Goal: Feedback & Contribution: Submit feedback/report problem

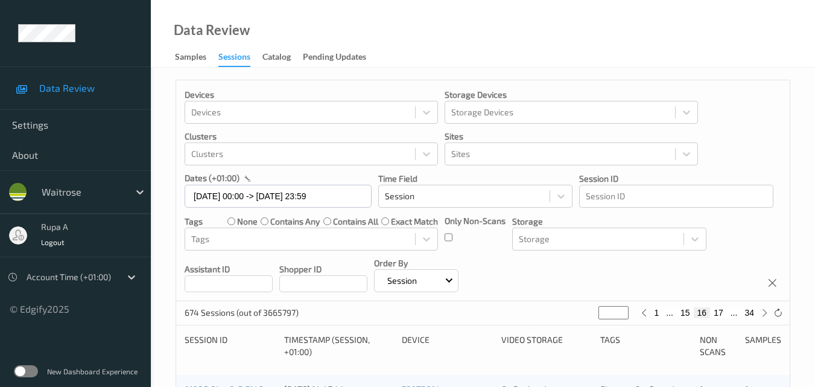
scroll to position [134, 0]
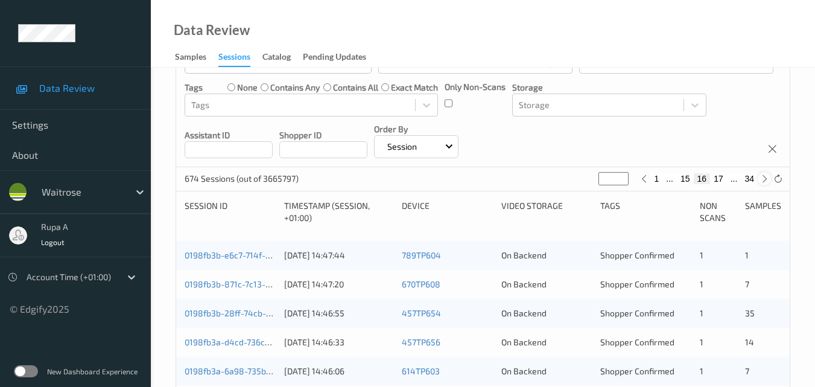
click at [766, 179] on icon at bounding box center [764, 178] width 9 height 9
type input "**"
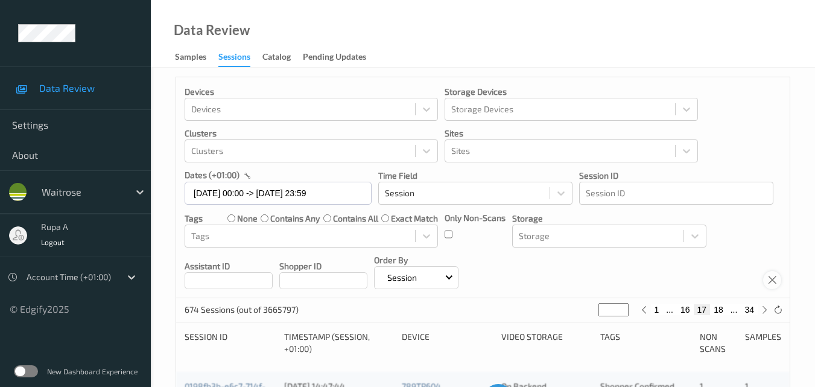
scroll to position [0, 0]
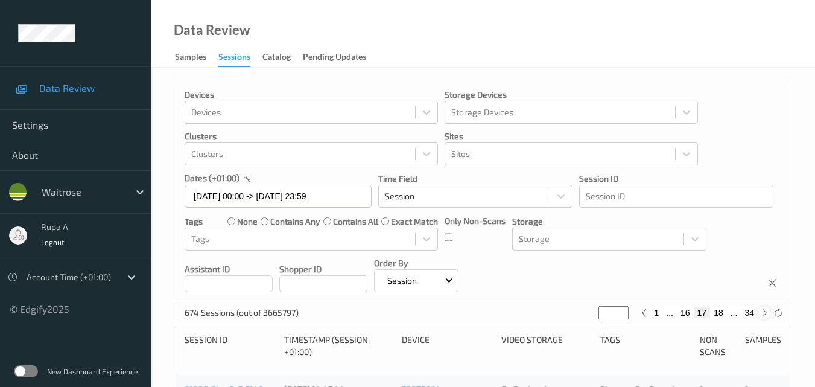
click at [765, 315] on icon at bounding box center [764, 312] width 9 height 9
type input "**"
click at [765, 315] on icon at bounding box center [764, 312] width 9 height 9
type input "**"
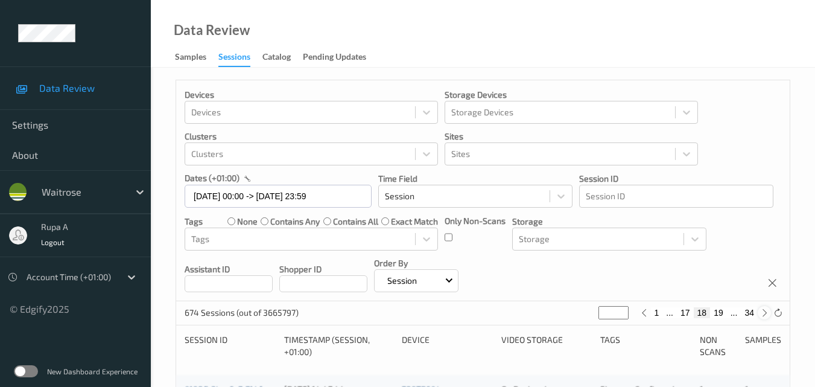
type input "**"
click at [765, 315] on icon at bounding box center [764, 312] width 9 height 9
type input "**"
click at [765, 315] on icon at bounding box center [764, 312] width 9 height 9
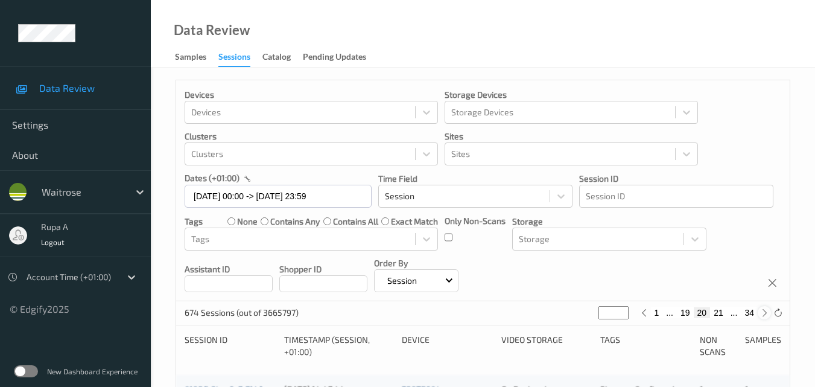
type input "**"
click at [765, 315] on icon at bounding box center [764, 312] width 9 height 9
type input "**"
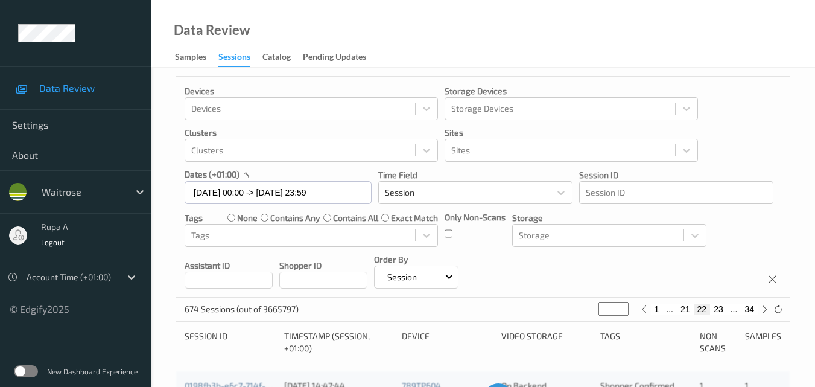
scroll to position [241, 0]
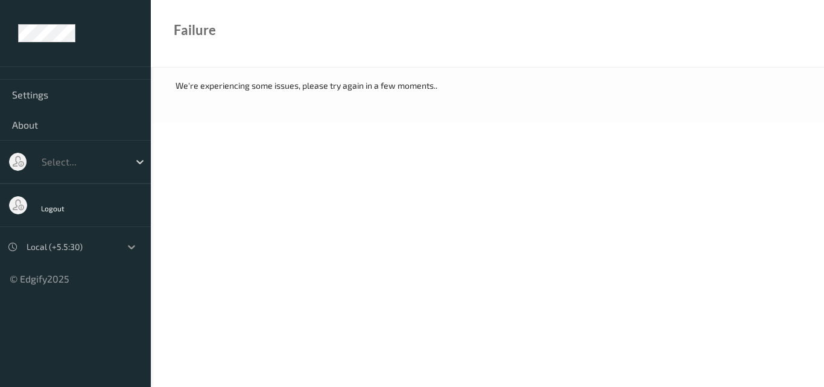
click at [127, 249] on icon at bounding box center [131, 247] width 12 height 12
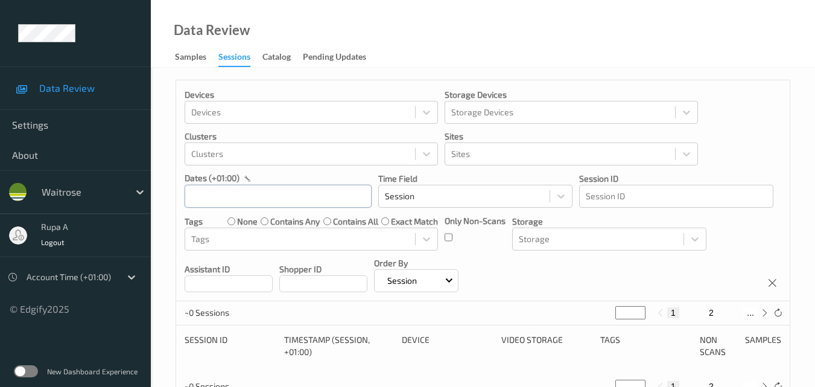
click at [300, 199] on input "text" at bounding box center [278, 196] width 187 height 23
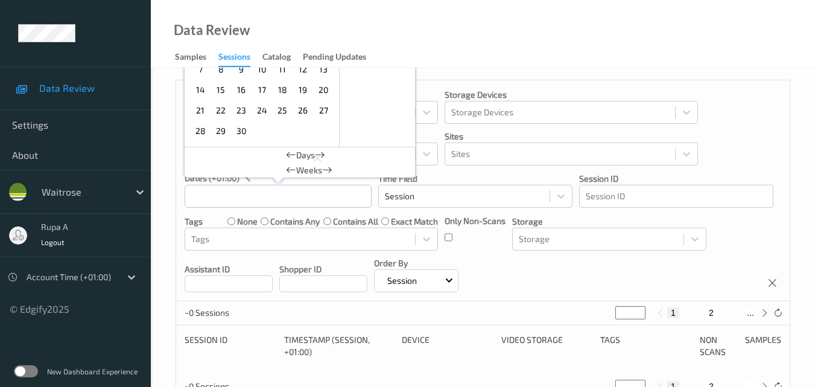
click at [242, 130] on span "30" at bounding box center [241, 130] width 17 height 17
click at [243, 130] on span "30" at bounding box center [241, 130] width 17 height 17
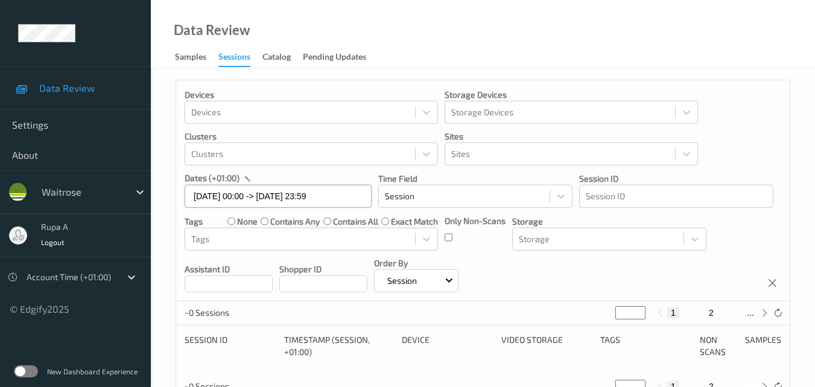
click at [296, 197] on input "30/09/2025 00:00 -> 30/09/2025 23:59" at bounding box center [278, 196] width 187 height 23
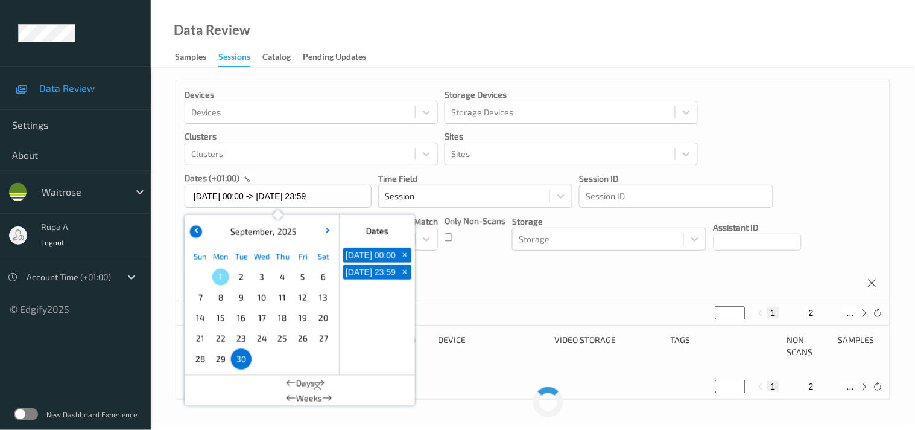
click at [194, 229] on button "button" at bounding box center [196, 232] width 12 height 12
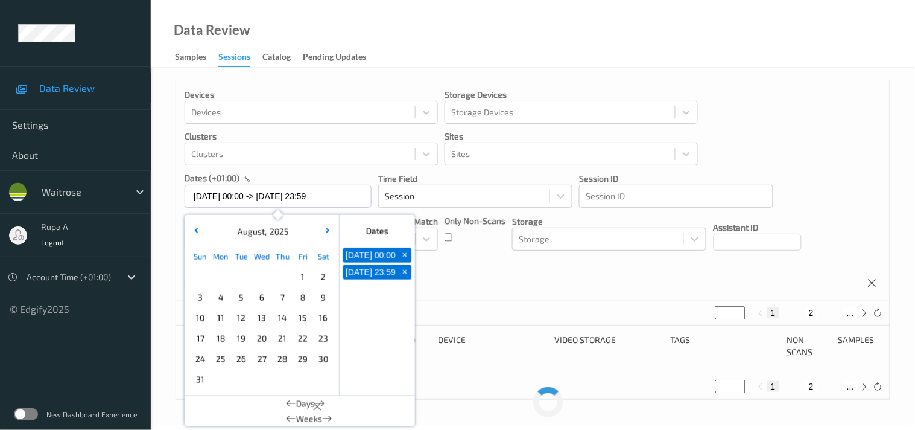
click at [322, 363] on span "30" at bounding box center [323, 359] width 17 height 17
type input "30/08/2025 00:00 -> 30/08/2025 23:59"
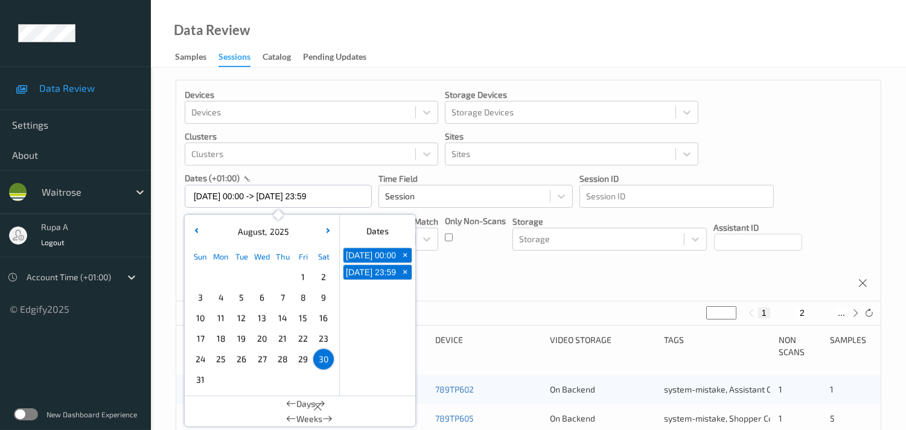
click at [480, 268] on div "Devices Devices Storage Devices Storage Devices Clusters Clusters Sites Sites d…" at bounding box center [528, 190] width 704 height 221
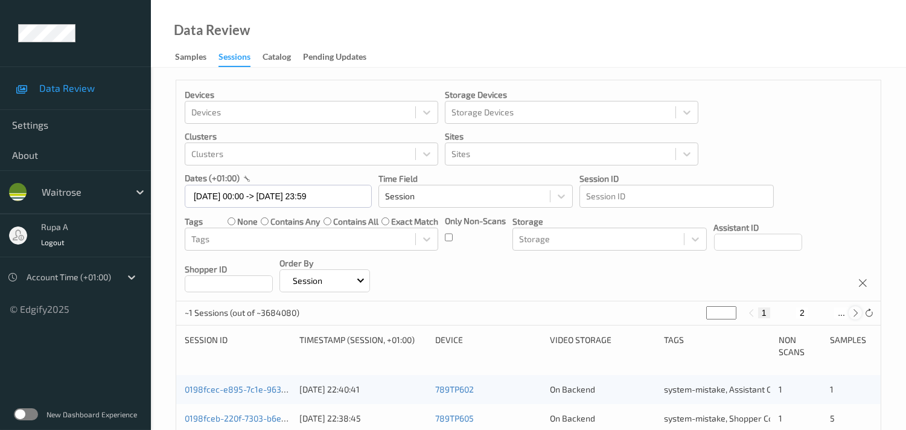
click at [823, 317] on div at bounding box center [854, 312] width 13 height 13
type input "*"
click at [823, 311] on icon at bounding box center [855, 312] width 9 height 9
type input "*"
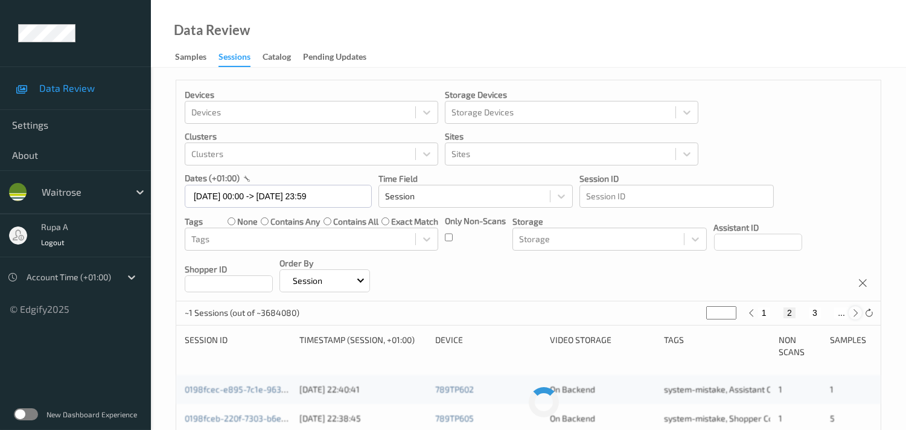
type input "*"
click at [823, 311] on icon at bounding box center [855, 312] width 9 height 9
type input "*"
click at [823, 311] on icon at bounding box center [855, 312] width 9 height 9
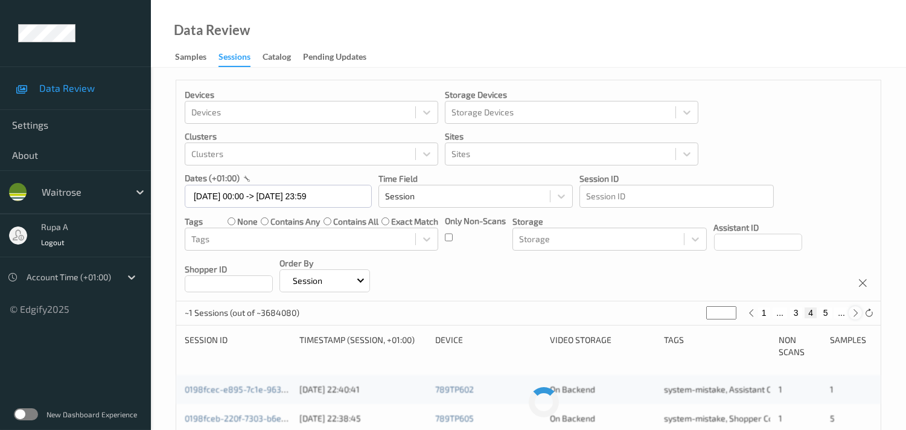
type input "*"
click at [823, 311] on icon at bounding box center [855, 312] width 9 height 9
type input "*"
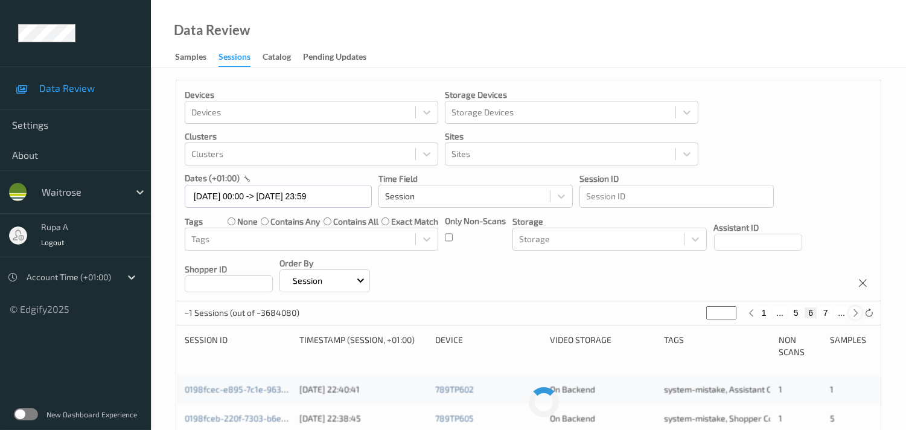
click at [823, 311] on icon at bounding box center [855, 312] width 9 height 9
type input "*"
click at [823, 311] on icon at bounding box center [855, 312] width 9 height 9
type input "*"
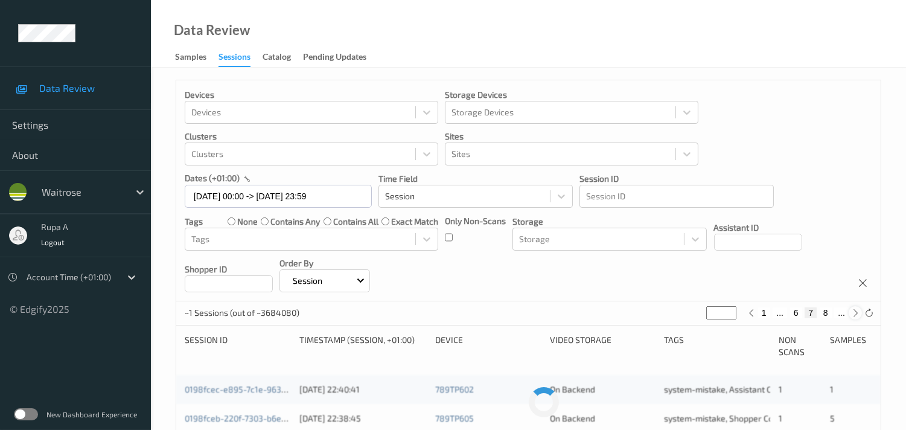
type input "*"
click at [823, 311] on icon at bounding box center [855, 312] width 9 height 9
type input "*"
click at [823, 311] on icon at bounding box center [855, 312] width 9 height 9
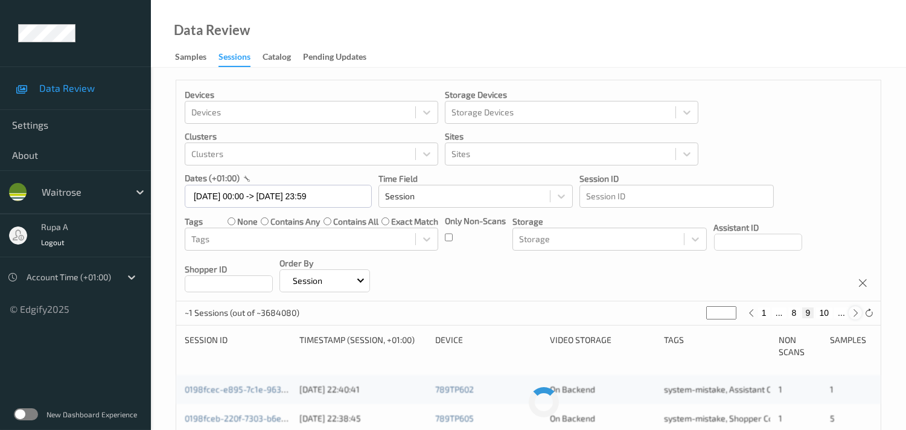
type input "**"
click at [823, 311] on icon at bounding box center [855, 312] width 9 height 9
type input "**"
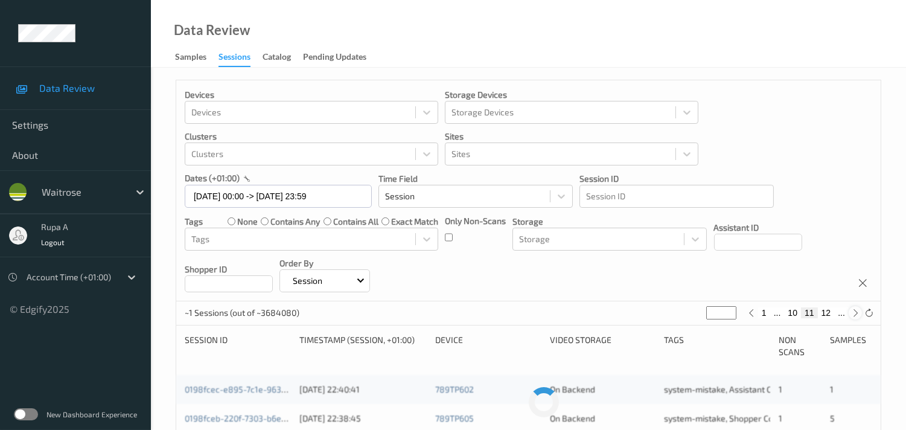
click at [823, 311] on icon at bounding box center [855, 312] width 9 height 9
type input "**"
click at [823, 311] on icon at bounding box center [855, 312] width 9 height 9
type input "**"
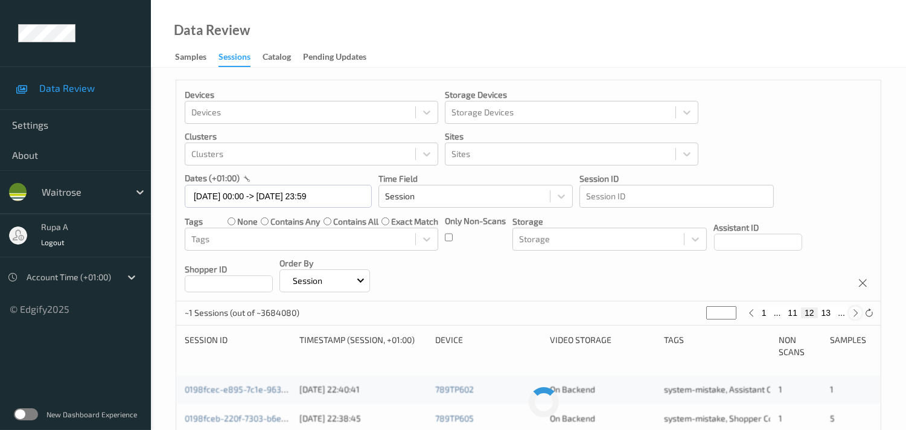
type input "**"
click at [823, 310] on icon at bounding box center [855, 312] width 9 height 9
type input "**"
click at [823, 310] on icon at bounding box center [855, 312] width 9 height 9
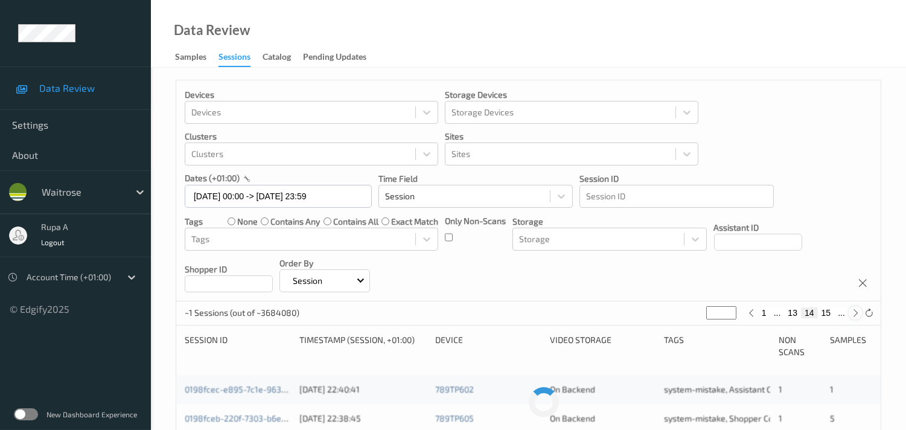
type input "**"
click at [823, 310] on icon at bounding box center [855, 312] width 9 height 9
type input "**"
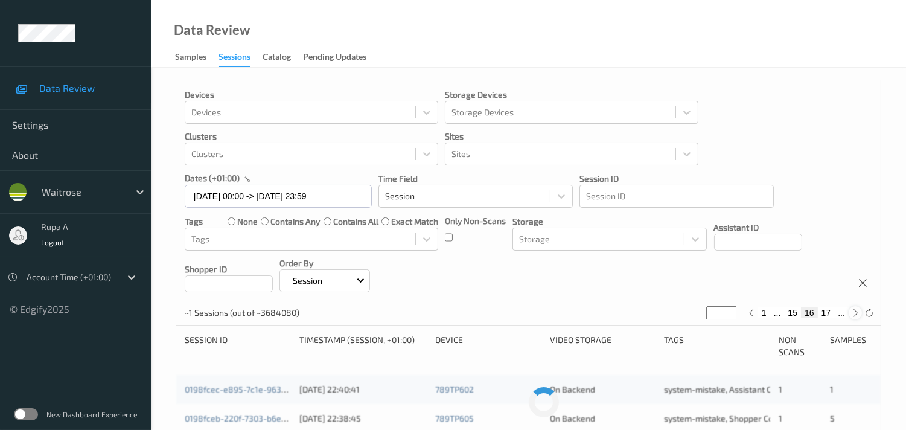
click at [823, 310] on icon at bounding box center [855, 312] width 9 height 9
type input "**"
click at [823, 310] on icon at bounding box center [855, 312] width 9 height 9
type input "**"
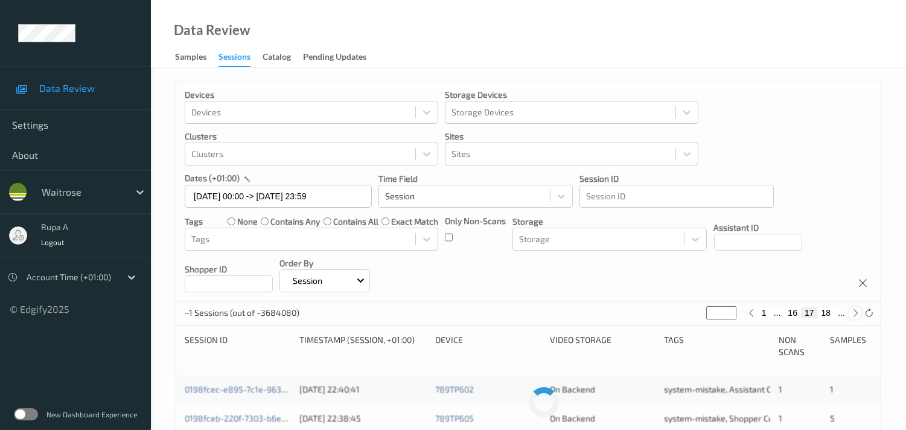
type input "**"
click at [823, 310] on icon at bounding box center [855, 312] width 9 height 9
type input "**"
click at [823, 310] on icon at bounding box center [855, 312] width 9 height 9
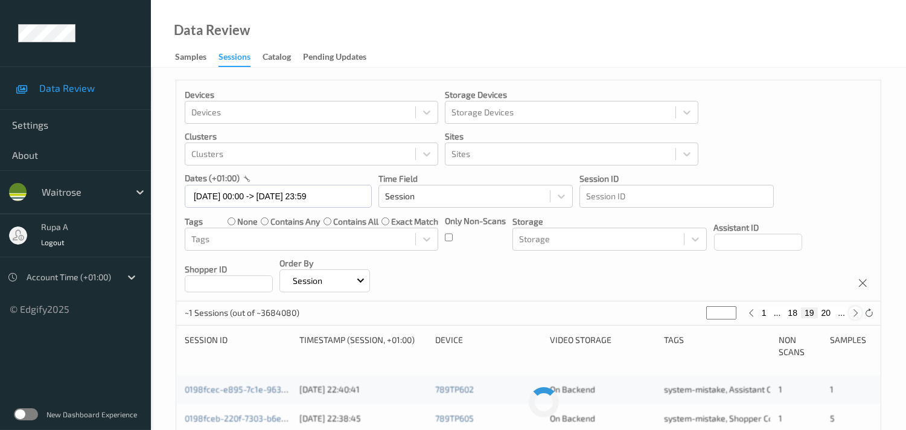
type input "**"
click at [823, 310] on icon at bounding box center [855, 312] width 9 height 9
type input "**"
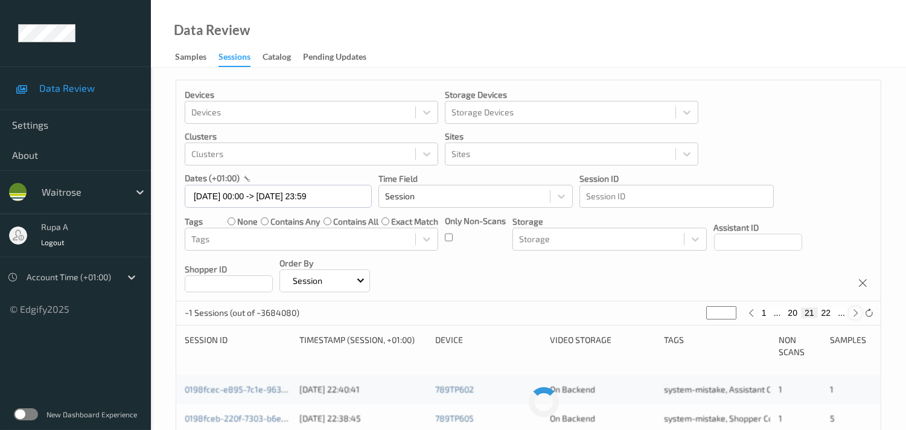
click at [823, 310] on icon at bounding box center [855, 312] width 9 height 9
type input "**"
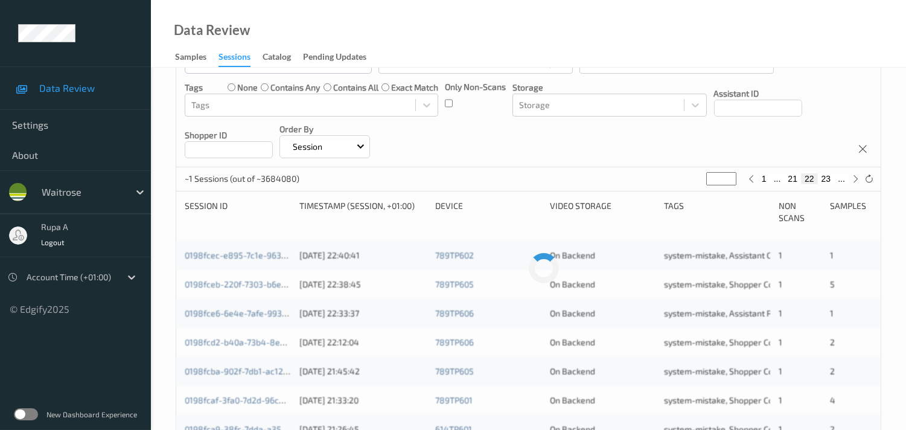
scroll to position [201, 0]
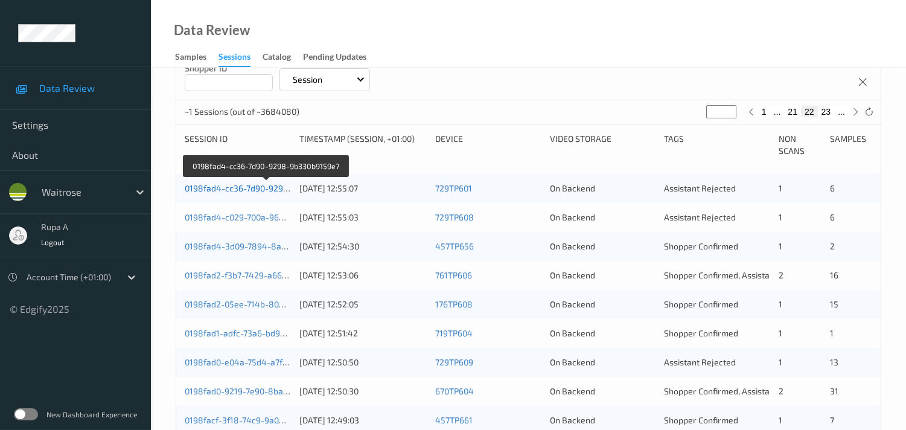
click at [272, 191] on link "0198fad4-cc36-7d90-9298-9b330b9159e7" at bounding box center [266, 188] width 163 height 10
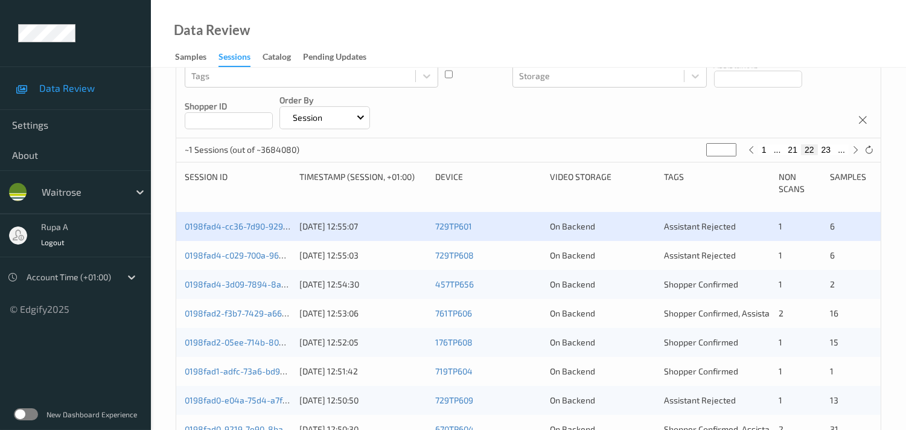
scroll to position [171, 0]
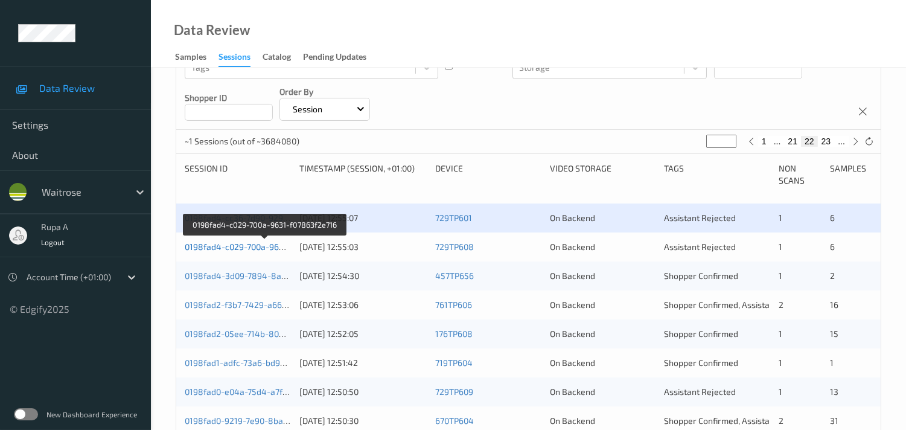
click at [262, 249] on link "0198fad4-c029-700a-9631-f07863f2e716" at bounding box center [264, 246] width 159 height 10
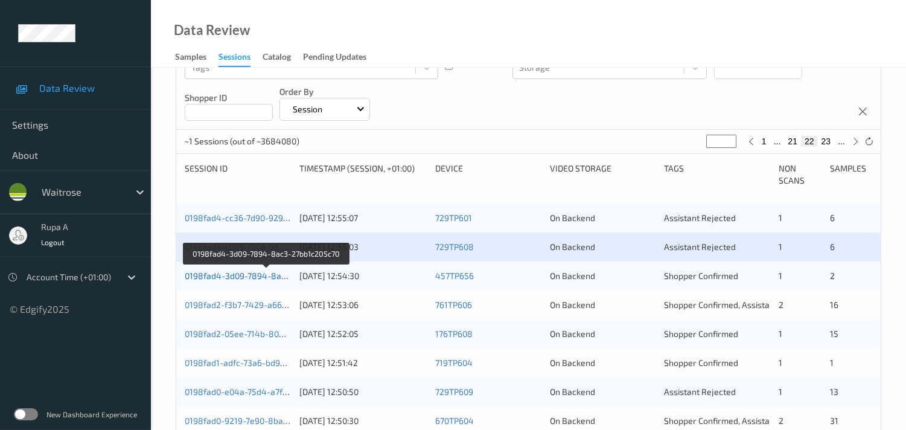
click at [264, 278] on link "0198fad4-3d09-7894-8ac3-27bb1c205c70" at bounding box center [266, 275] width 163 height 10
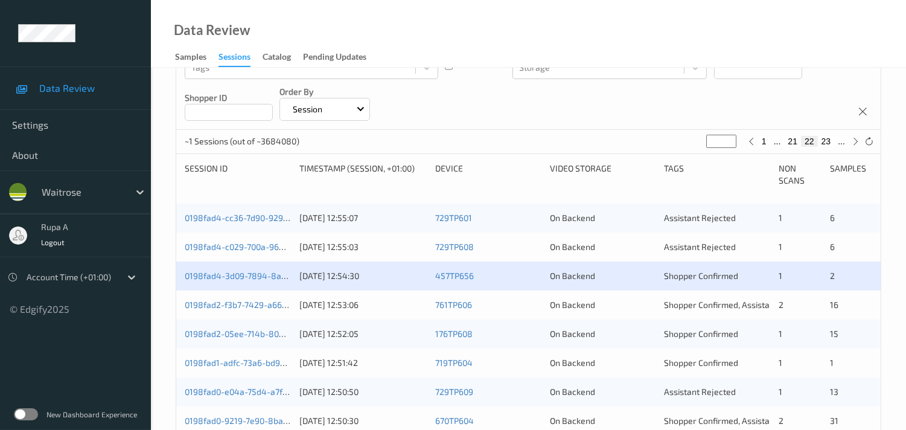
scroll to position [238, 0]
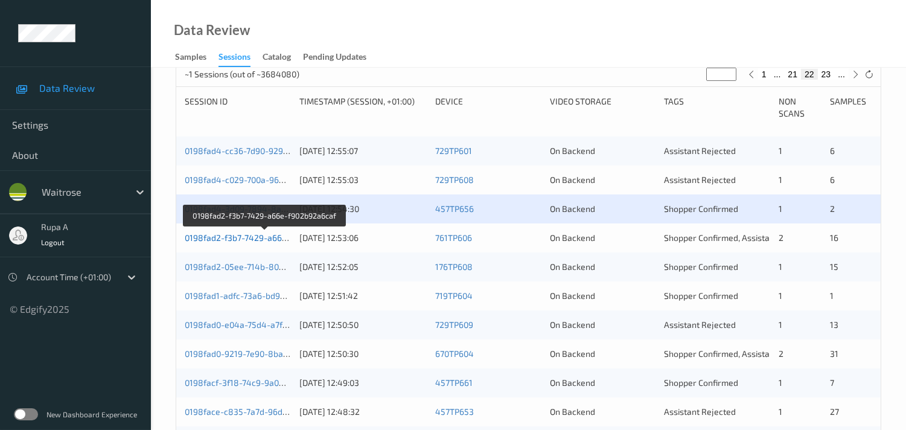
click at [266, 240] on link "0198fad2-f3b7-7429-a66e-f902b92a6caf" at bounding box center [264, 237] width 159 height 10
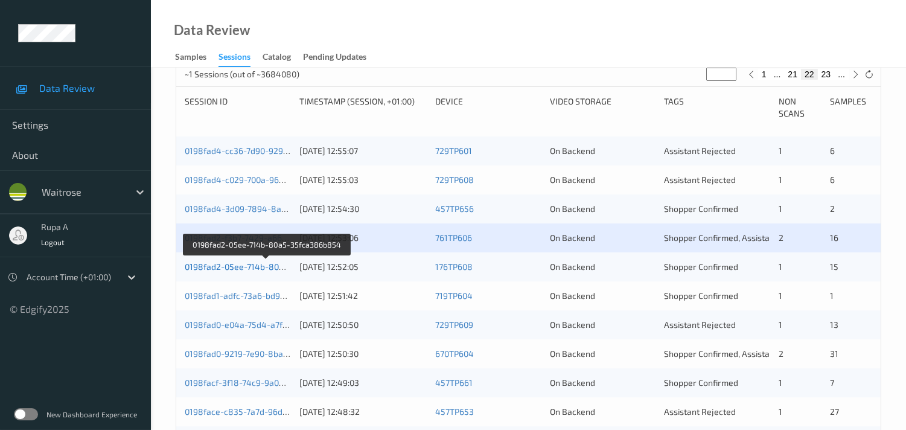
click at [246, 264] on link "0198fad2-05ee-714b-80a5-35fca386b854" at bounding box center [267, 266] width 165 height 10
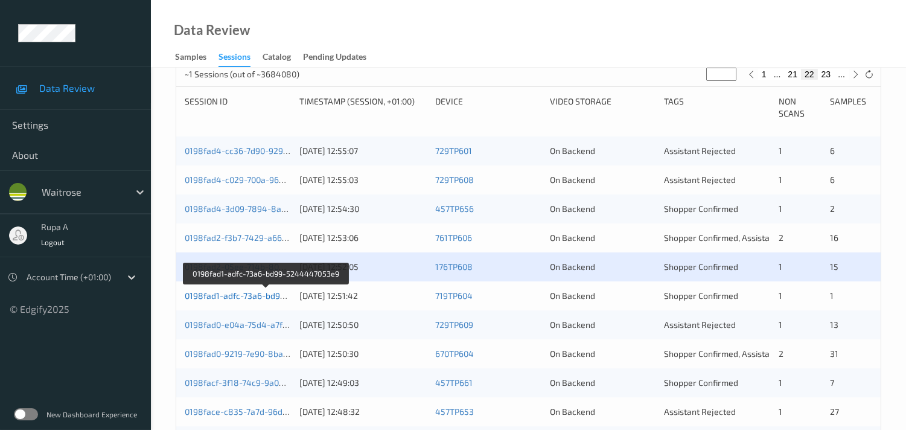
click at [282, 293] on link "0198fad1-adfc-73a6-bd99-5244447053e9" at bounding box center [266, 295] width 163 height 10
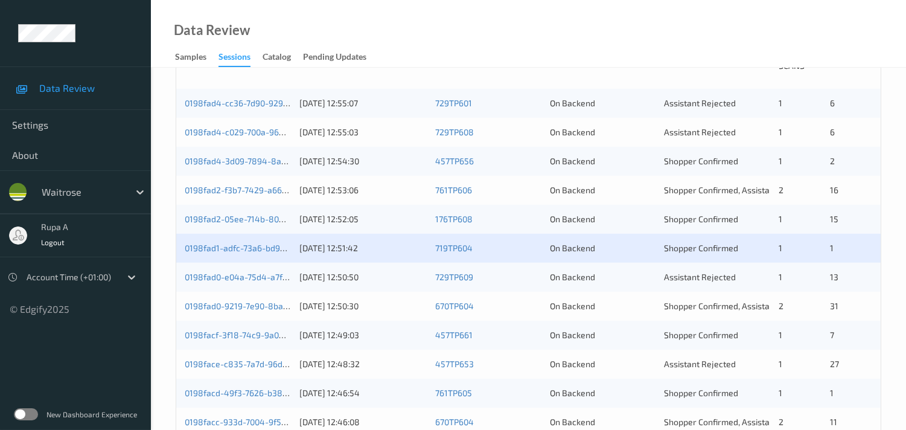
scroll to position [305, 0]
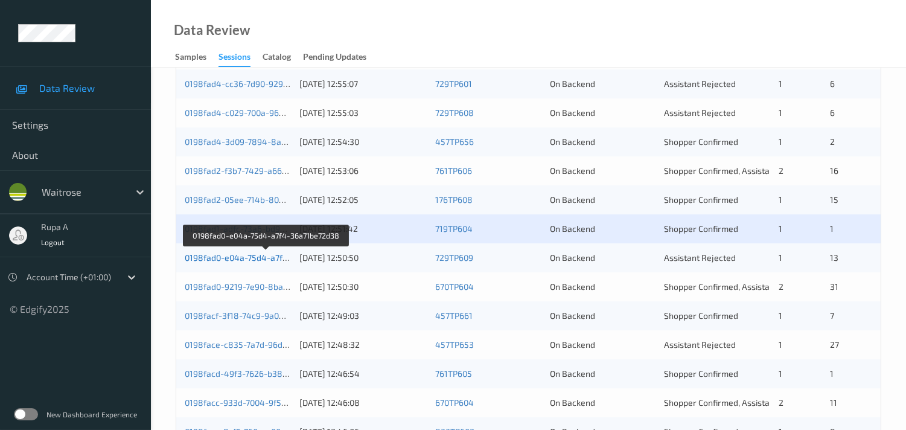
click at [265, 253] on link "0198fad0-e04a-75d4-a7f4-36a71be72d38" at bounding box center [266, 257] width 163 height 10
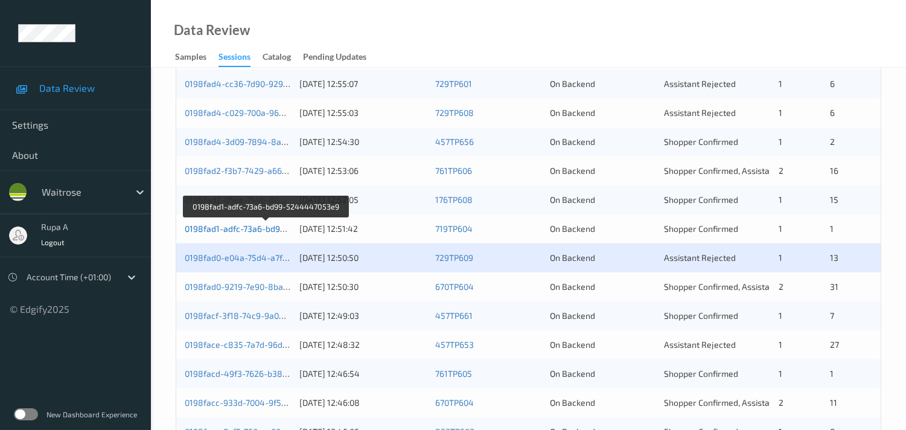
click at [270, 227] on link "0198fad1-adfc-73a6-bd99-5244447053e9" at bounding box center [266, 228] width 163 height 10
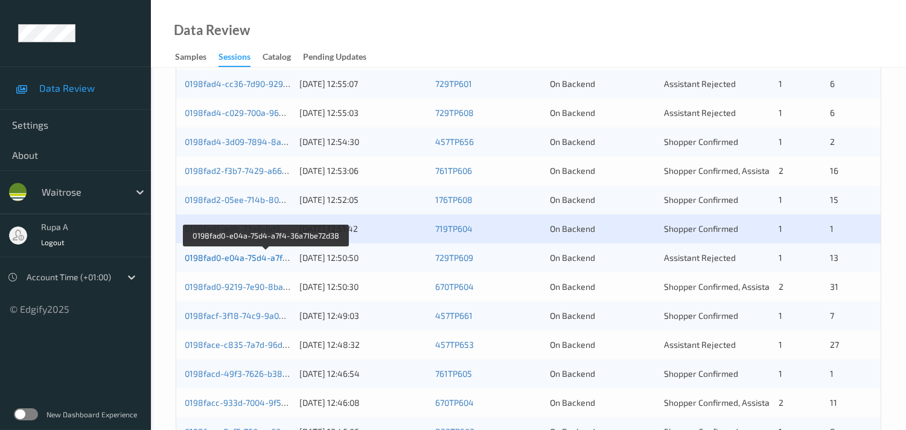
click at [230, 252] on link "0198fad0-e04a-75d4-a7f4-36a71be72d38" at bounding box center [266, 257] width 163 height 10
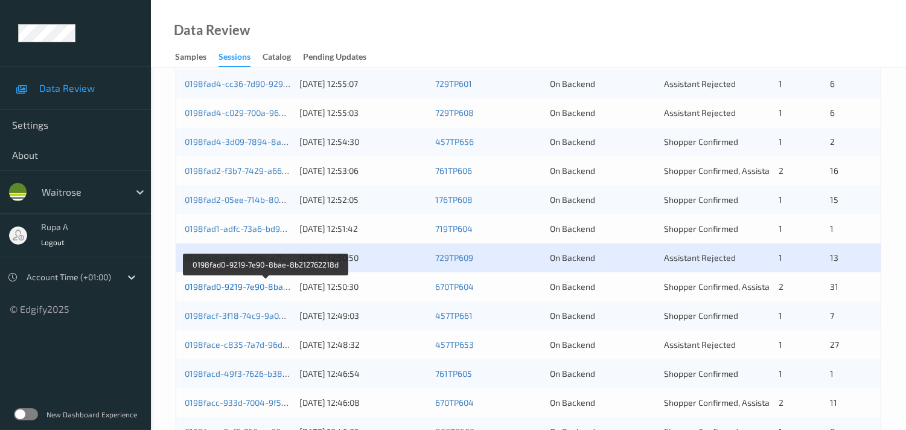
click at [257, 284] on link "0198fad0-9219-7e90-8bae-8b212762218d" at bounding box center [266, 286] width 163 height 10
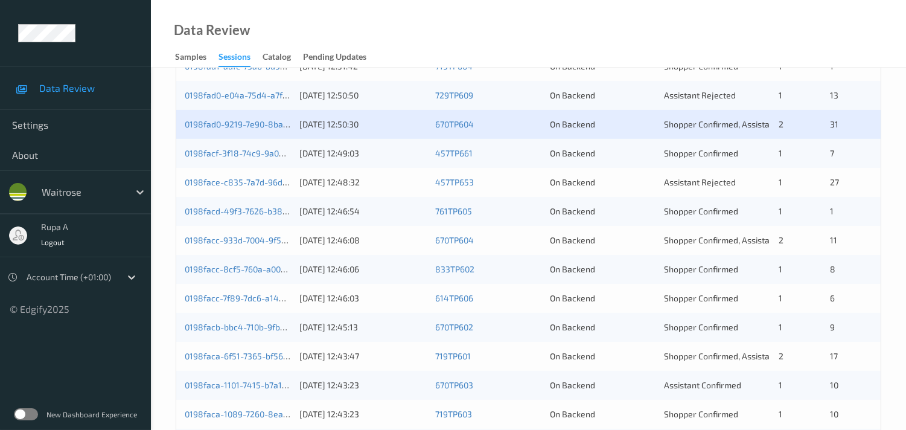
scroll to position [439, 0]
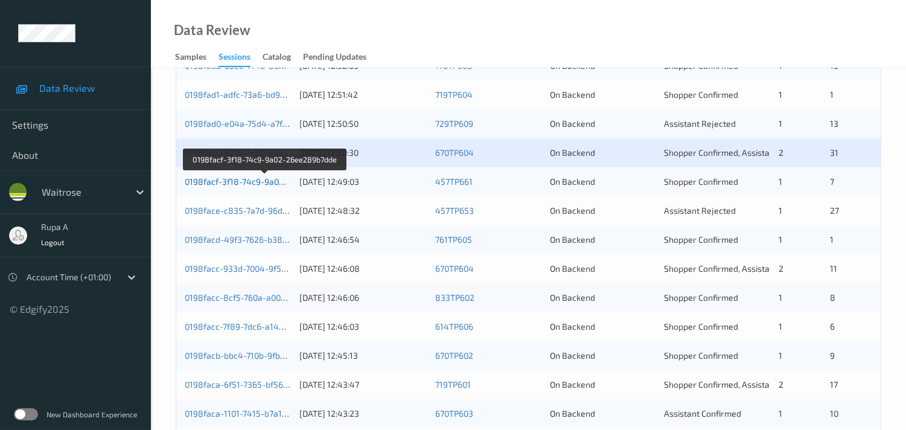
click at [271, 182] on link "0198facf-3f18-74c9-9a02-26ee289b7dde" at bounding box center [265, 181] width 160 height 10
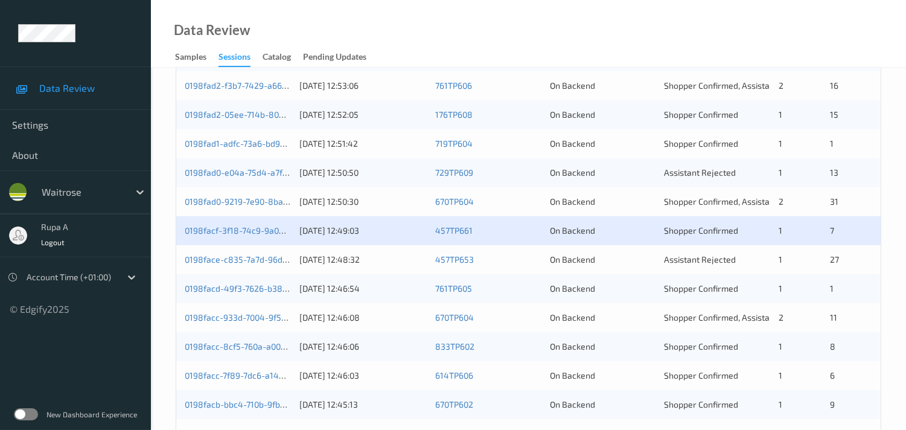
scroll to position [372, 0]
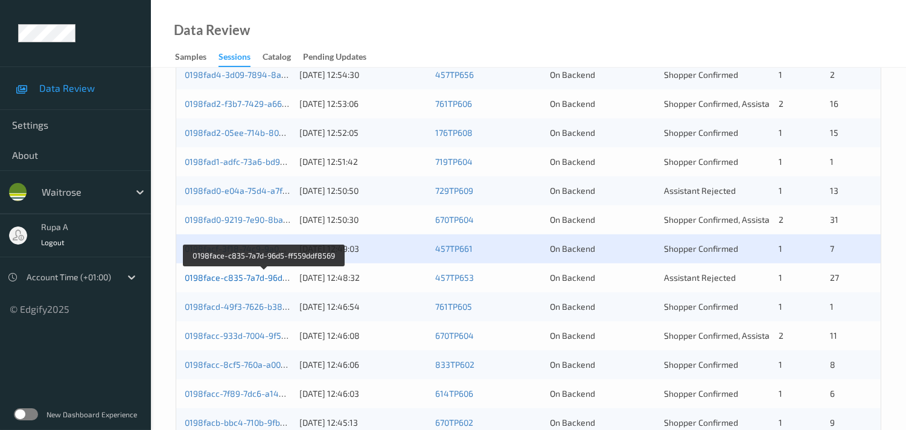
click at [256, 273] on link "0198face-c835-7a7d-96d5-ff559ddf8569" at bounding box center [264, 277] width 159 height 10
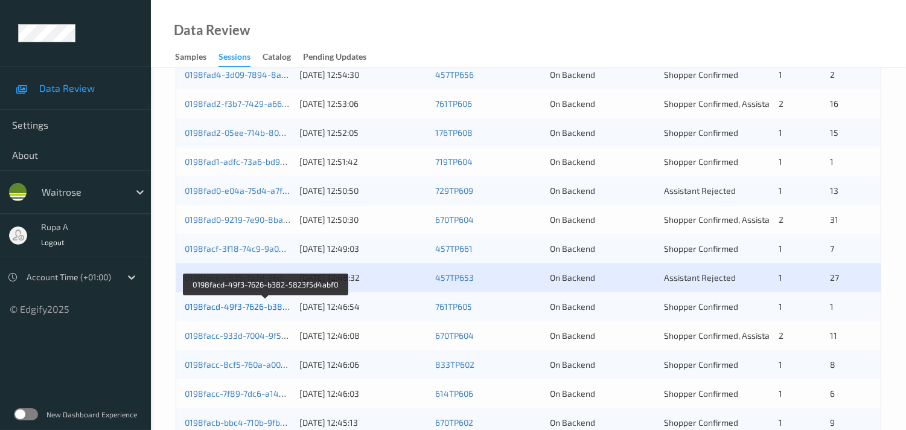
click at [244, 302] on link "0198facd-49f3-7626-b382-5823f5d4abf0" at bounding box center [266, 306] width 162 height 10
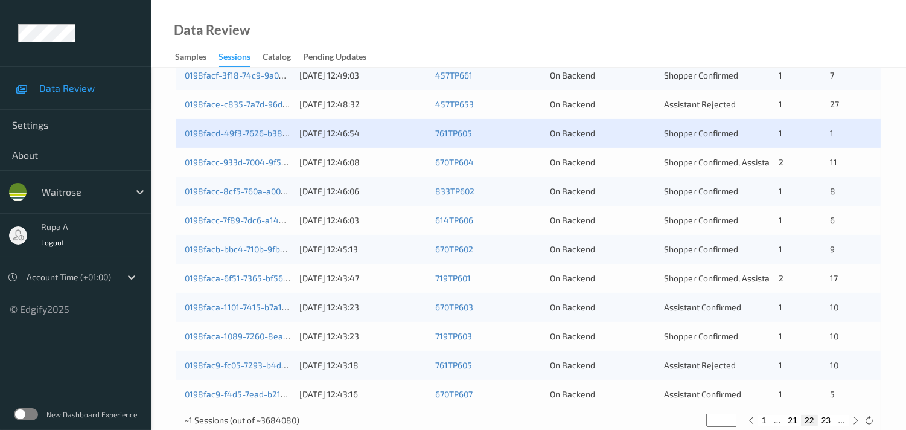
scroll to position [574, 0]
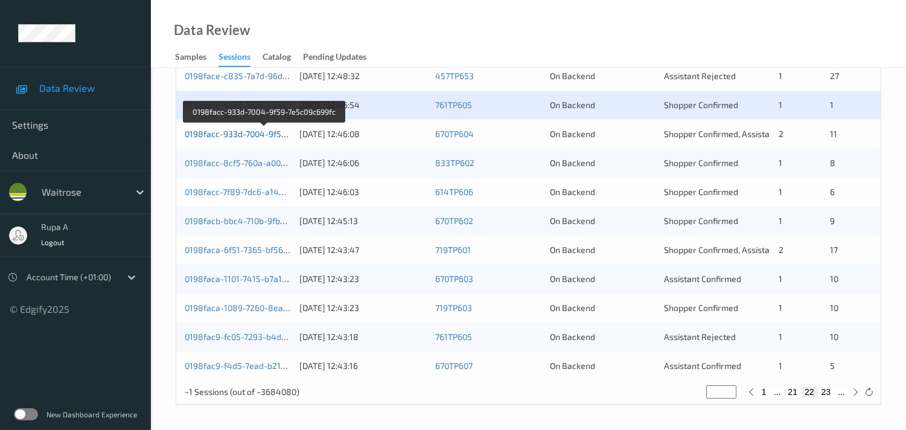
click at [243, 135] on link "0198facc-933d-7004-9f59-7e5c09c699fc" at bounding box center [264, 134] width 158 height 10
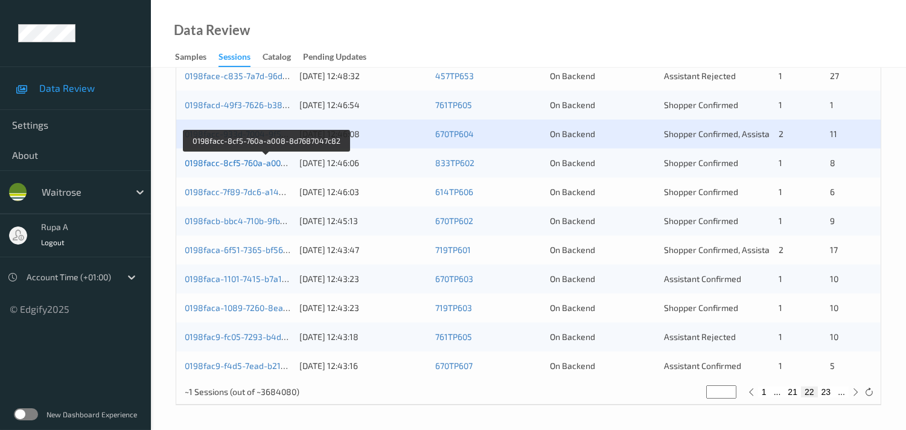
click at [263, 162] on link "0198facc-8cf5-760a-a008-8d7687047c82" at bounding box center [266, 162] width 163 height 10
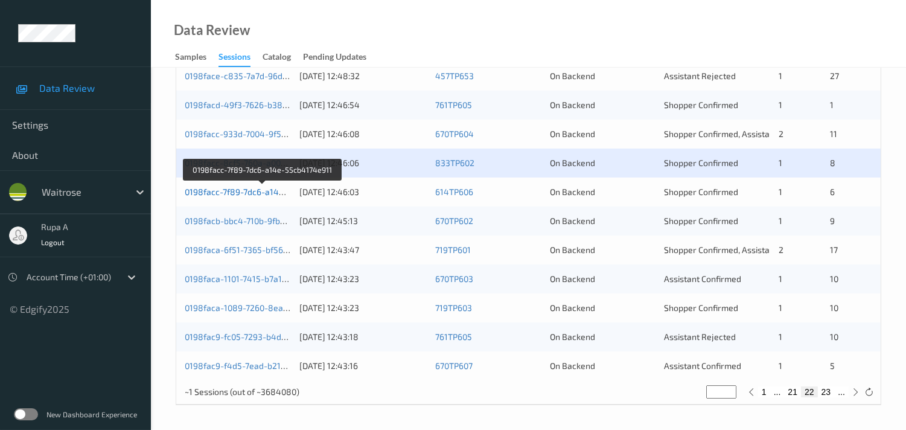
click at [274, 190] on link "0198facc-7f89-7dc6-a14e-55cb4174e911" at bounding box center [263, 191] width 157 height 10
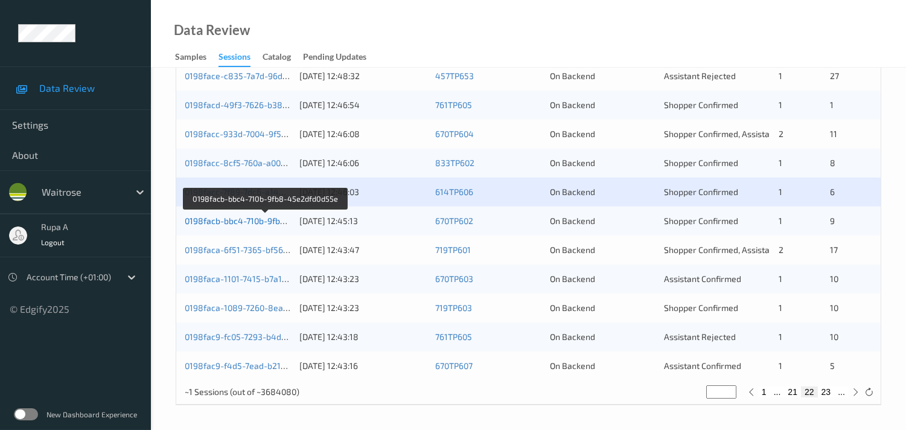
click at [262, 219] on link "0198facb-bbc4-710b-9fb8-45e2dfd0d55e" at bounding box center [265, 220] width 161 height 10
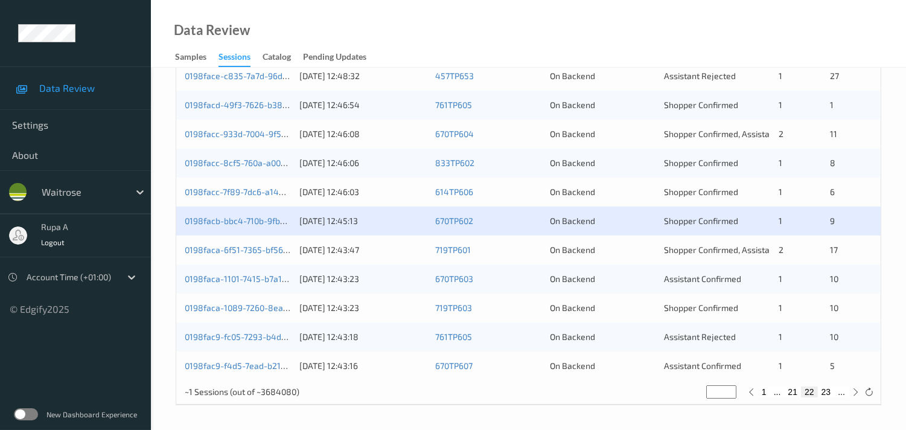
click at [421, 37] on div "Data Review Samples Sessions Catalog Pending Updates" at bounding box center [528, 34] width 755 height 68
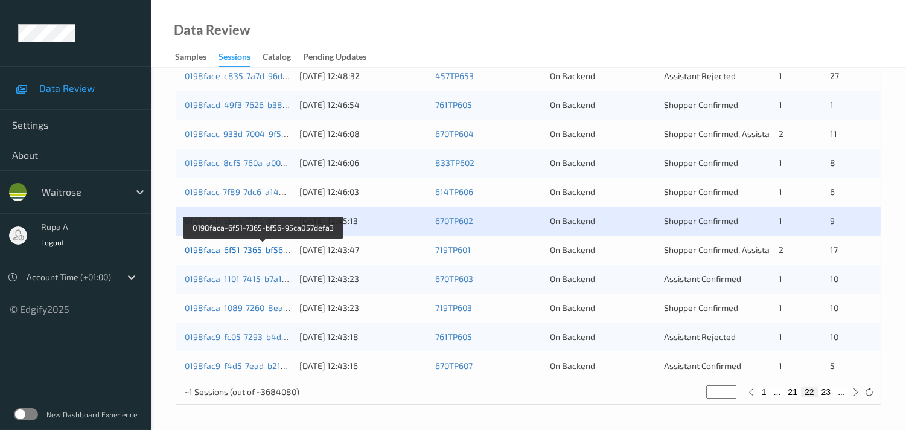
click at [260, 249] on link "0198faca-6f51-7365-bf56-95ca057defa3" at bounding box center [263, 249] width 157 height 10
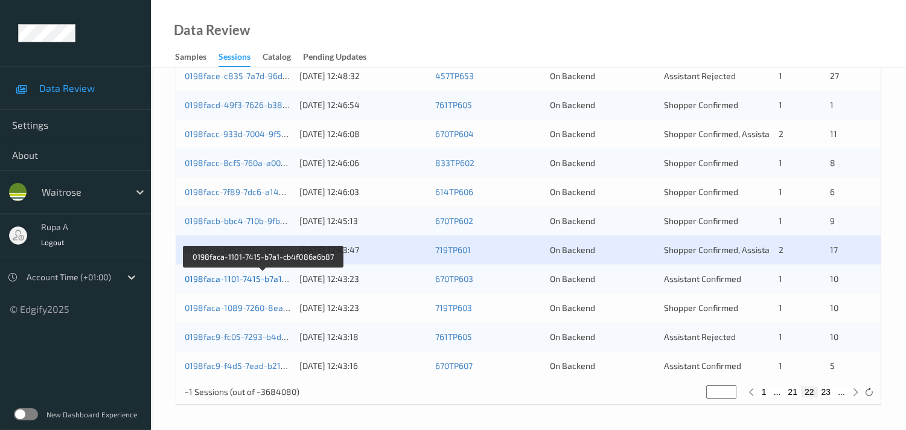
click at [255, 276] on link "0198faca-1101-7415-b7a1-cb4f086a6b87" at bounding box center [263, 278] width 157 height 10
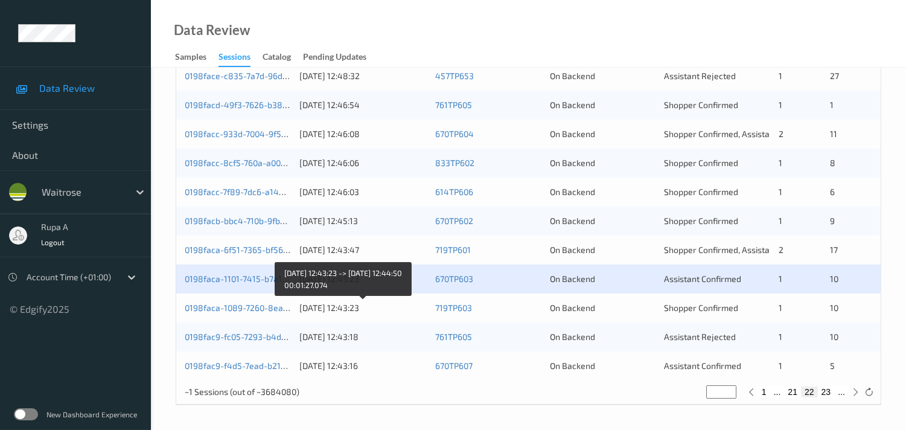
click at [323, 308] on div "30/08/2025 12:43:23" at bounding box center [362, 308] width 127 height 12
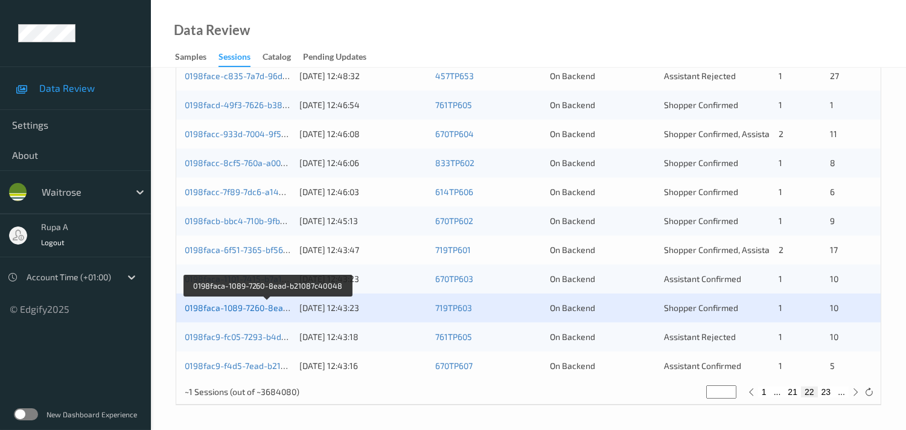
click at [276, 306] on link "0198faca-1089-7260-8ead-b21087c40048" at bounding box center [267, 307] width 165 height 10
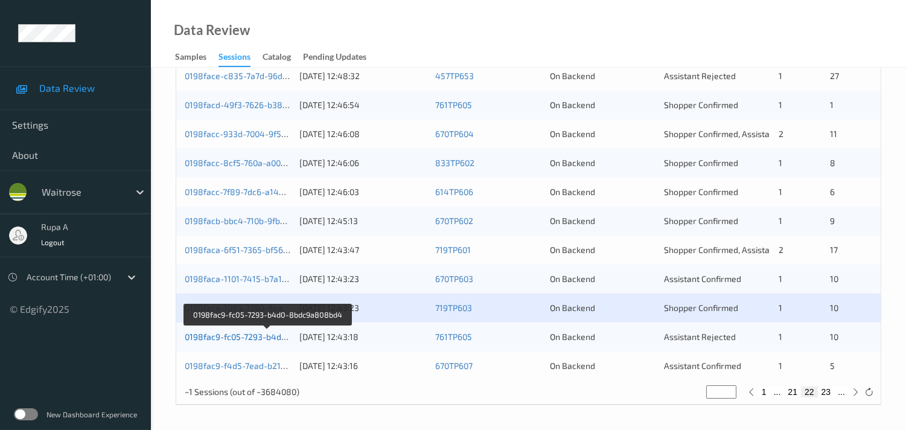
click at [273, 332] on link "0198fac9-fc05-7293-b4d0-8bdc9a808bd4" at bounding box center [267, 336] width 165 height 10
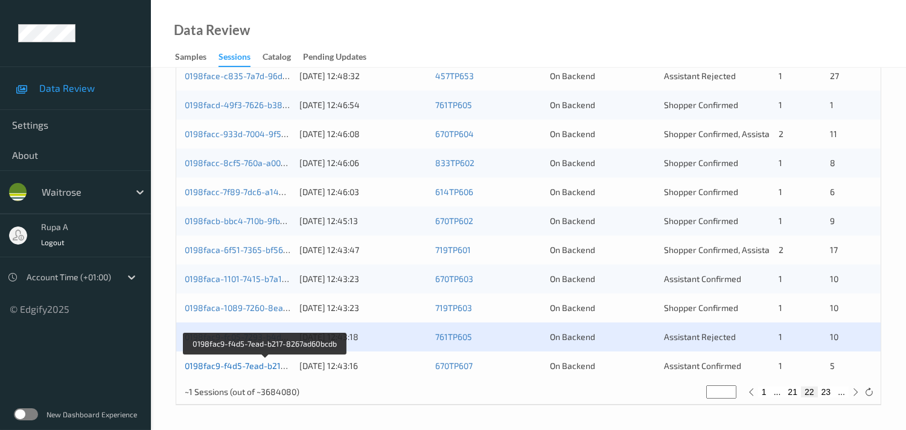
click at [274, 366] on link "0198fac9-f4d5-7ead-b217-8267ad60bcdb" at bounding box center [265, 365] width 161 height 10
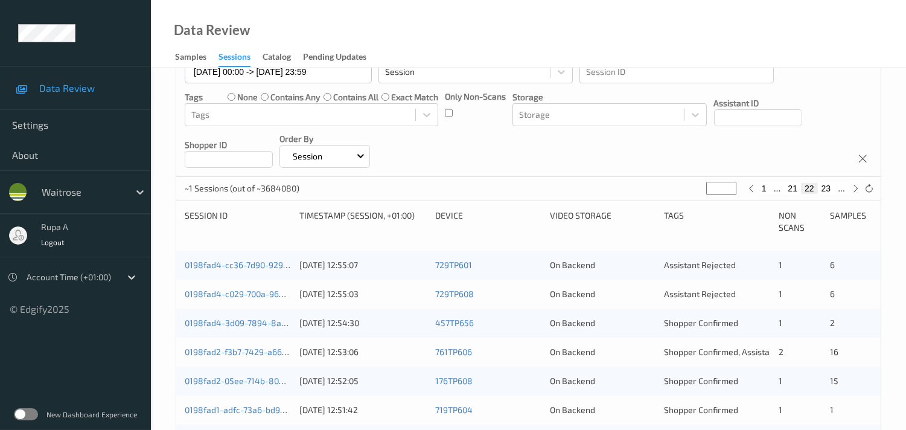
scroll to position [0, 0]
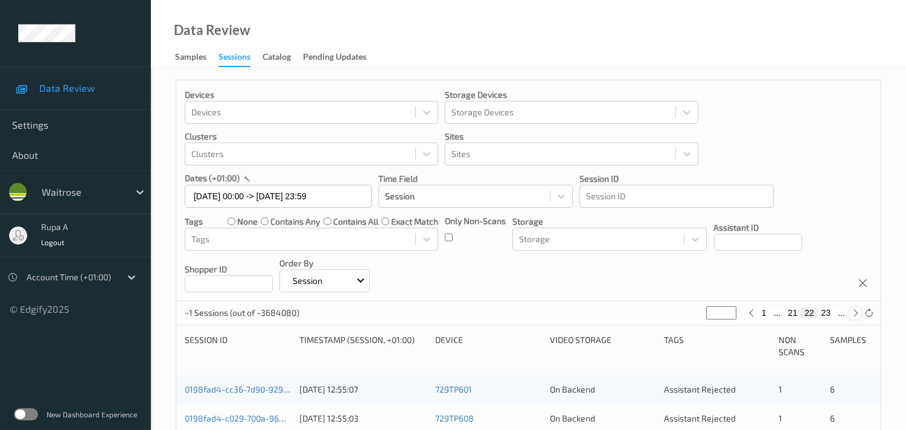
click at [823, 310] on icon at bounding box center [855, 312] width 9 height 9
type input "**"
click at [823, 310] on icon at bounding box center [855, 312] width 9 height 9
type input "**"
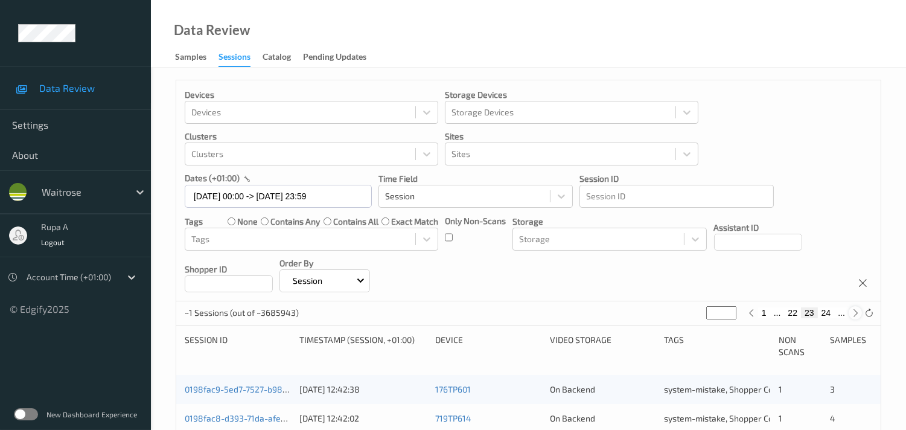
type input "**"
click at [823, 310] on icon at bounding box center [855, 312] width 9 height 9
type input "**"
click at [823, 310] on icon at bounding box center [855, 312] width 9 height 9
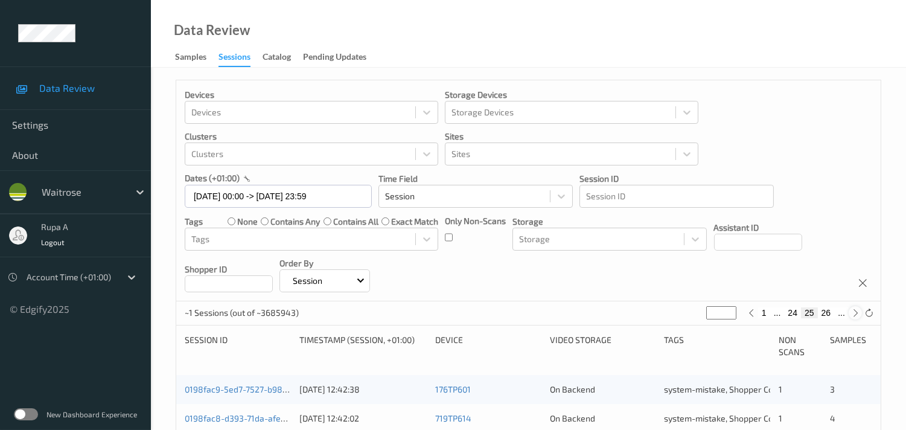
type input "**"
click at [823, 310] on icon at bounding box center [855, 312] width 9 height 9
type input "**"
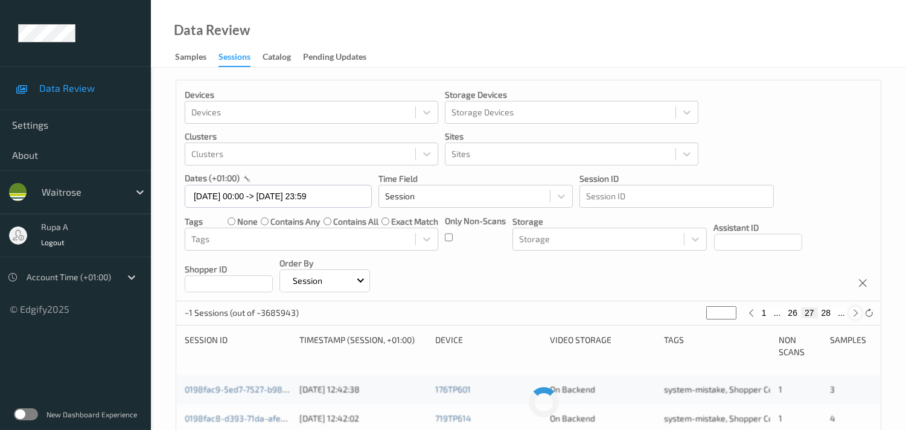
click at [823, 310] on icon at bounding box center [855, 312] width 9 height 9
type input "**"
click at [823, 310] on icon at bounding box center [855, 312] width 9 height 9
type input "**"
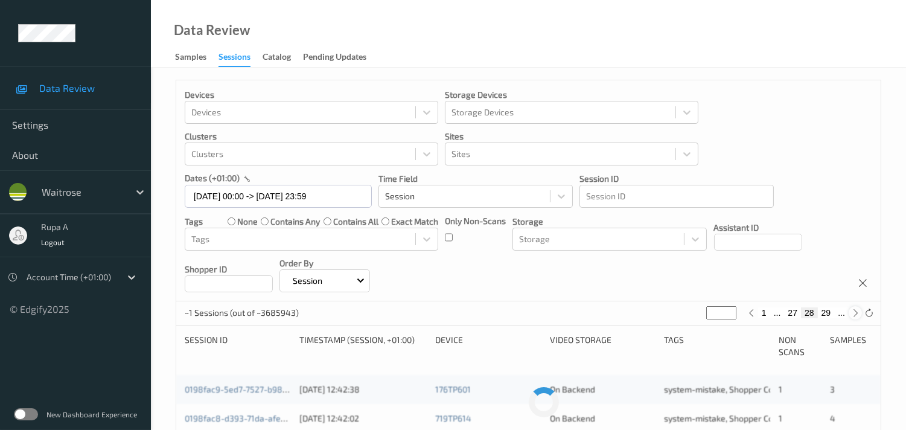
type input "**"
click at [823, 310] on icon at bounding box center [855, 312] width 9 height 9
type input "**"
click at [823, 310] on icon at bounding box center [855, 312] width 9 height 9
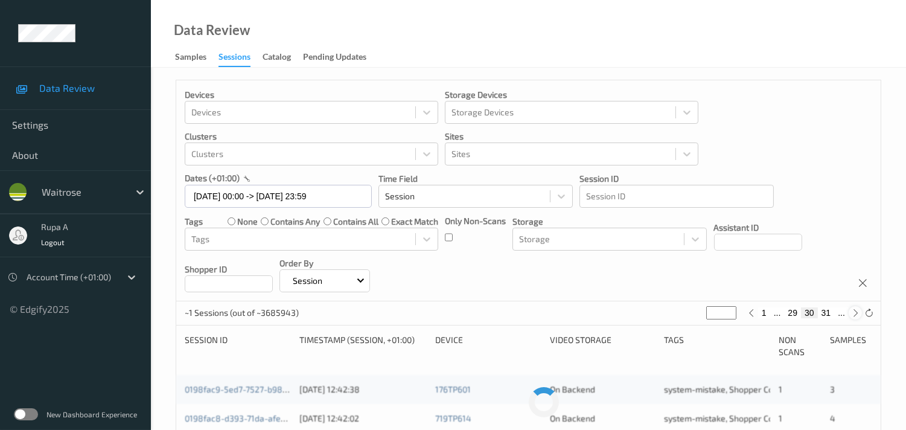
type input "**"
click at [823, 310] on icon at bounding box center [855, 312] width 9 height 9
type input "**"
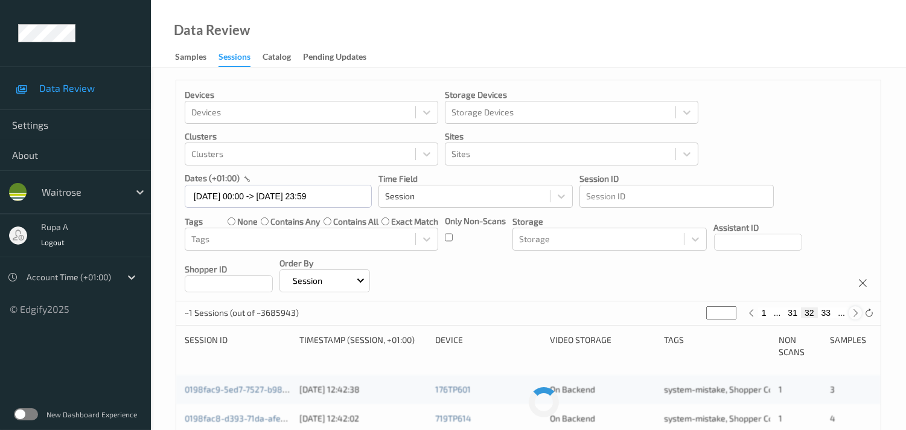
click at [823, 310] on icon at bounding box center [855, 312] width 9 height 9
type input "**"
click at [823, 310] on icon at bounding box center [855, 312] width 9 height 9
type input "**"
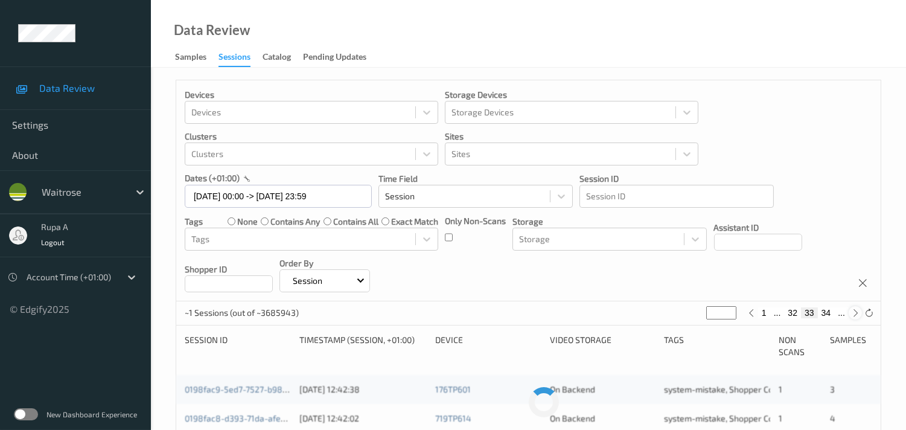
type input "**"
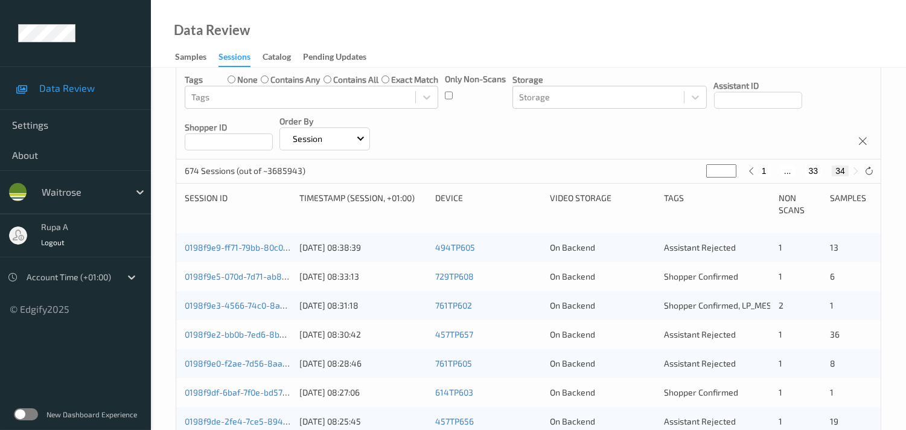
scroll to position [132, 0]
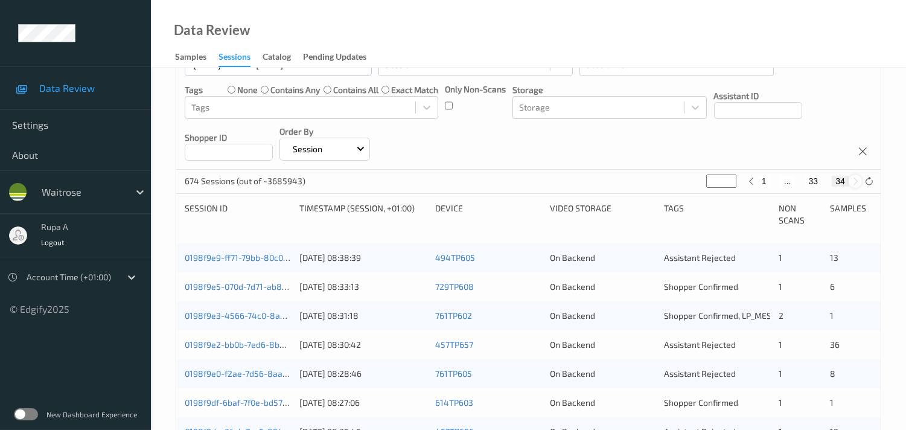
click at [823, 179] on icon at bounding box center [855, 181] width 9 height 9
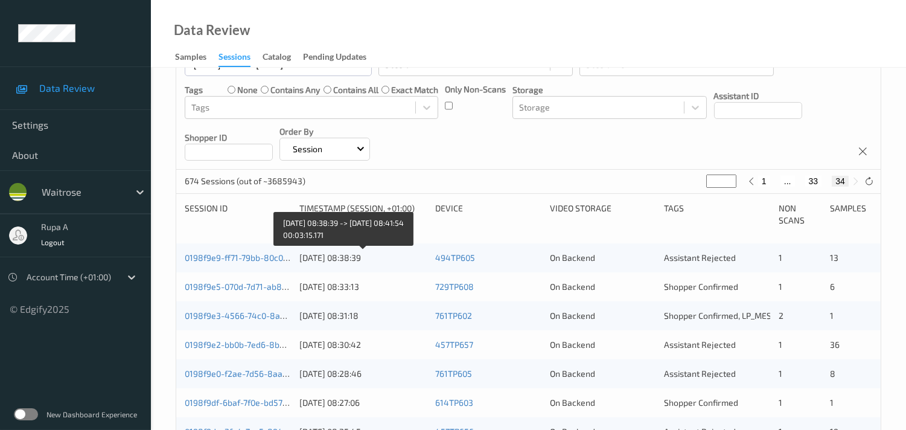
click at [311, 256] on div "30/08/2025 08:38:39" at bounding box center [362, 258] width 127 height 12
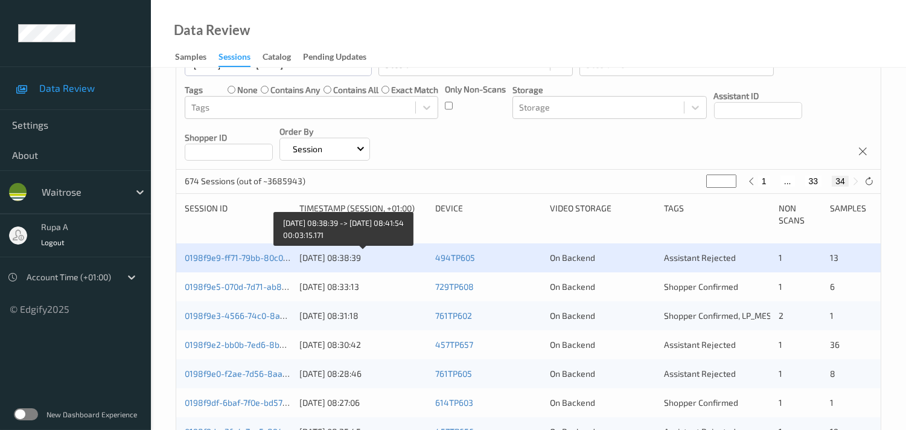
click at [318, 252] on div "30/08/2025 08:38:39" at bounding box center [362, 258] width 127 height 12
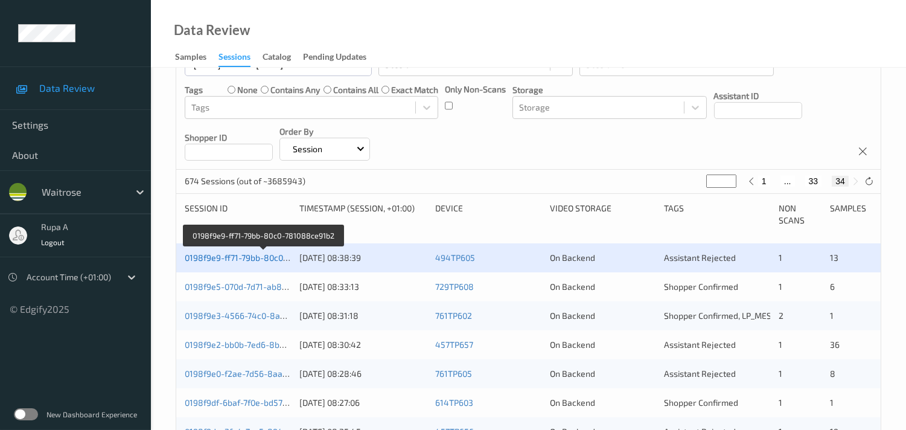
click at [262, 253] on link "0198f9e9-ff71-79bb-80c0-781088ce91b2" at bounding box center [263, 257] width 157 height 10
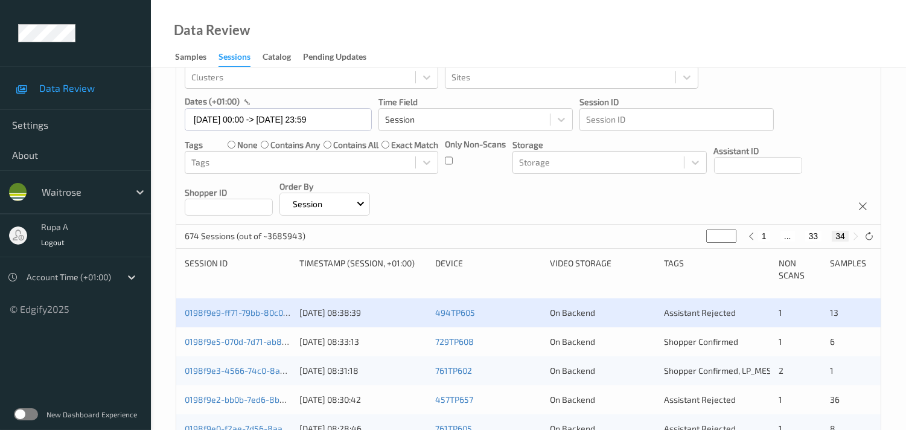
scroll to position [201, 0]
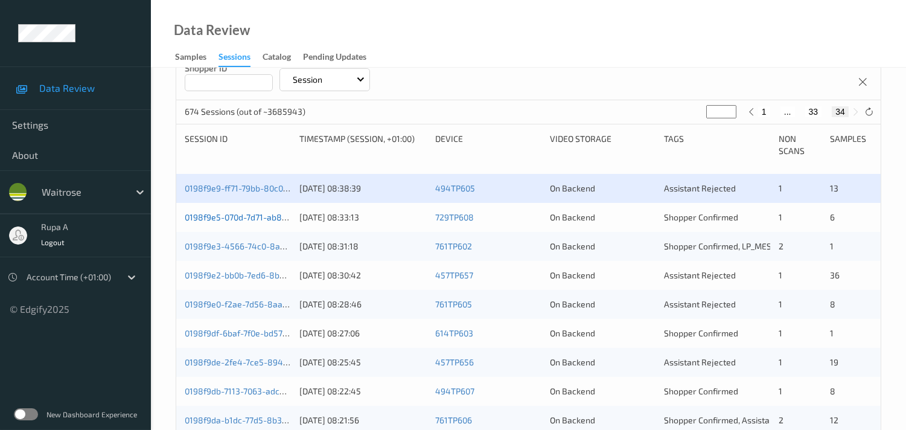
click at [276, 218] on link "0198f9e5-070d-7d71-ab86-e8cc0f3cce83" at bounding box center [265, 217] width 160 height 10
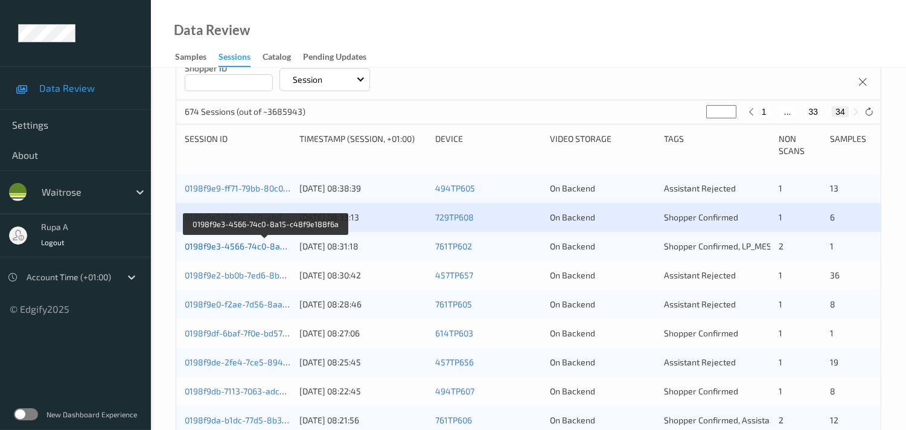
click at [233, 241] on link "0198f9e3-4566-74c0-8a15-c48f9e188f6a" at bounding box center [266, 246] width 162 height 10
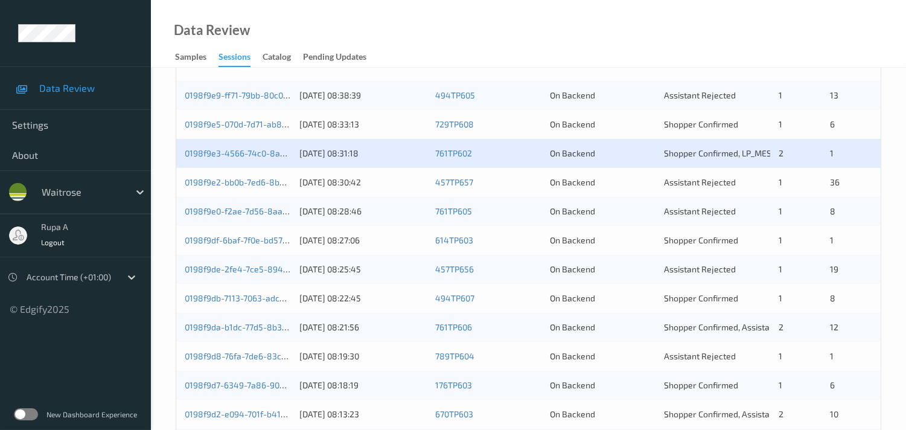
scroll to position [266, 0]
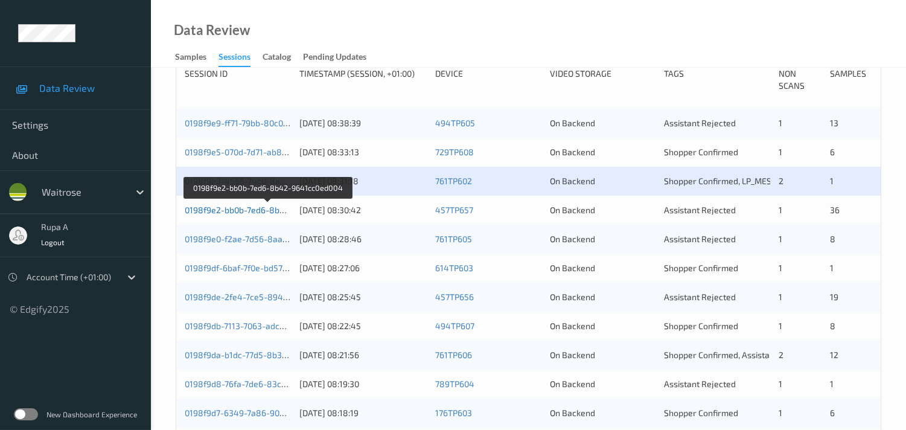
click at [268, 208] on link "0198f9e2-bb0b-7ed6-8b42-9641cc0ed004" at bounding box center [267, 210] width 165 height 10
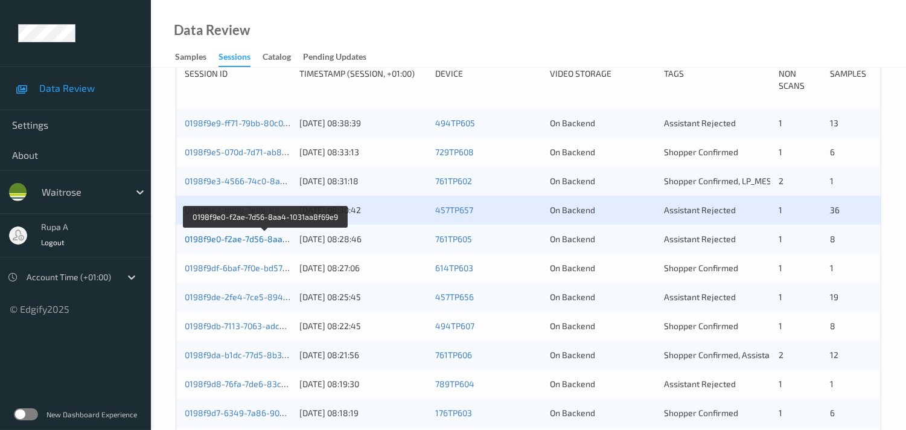
click at [246, 238] on link "0198f9e0-f2ae-7d56-8aa4-1031aa8f69e9" at bounding box center [265, 238] width 161 height 10
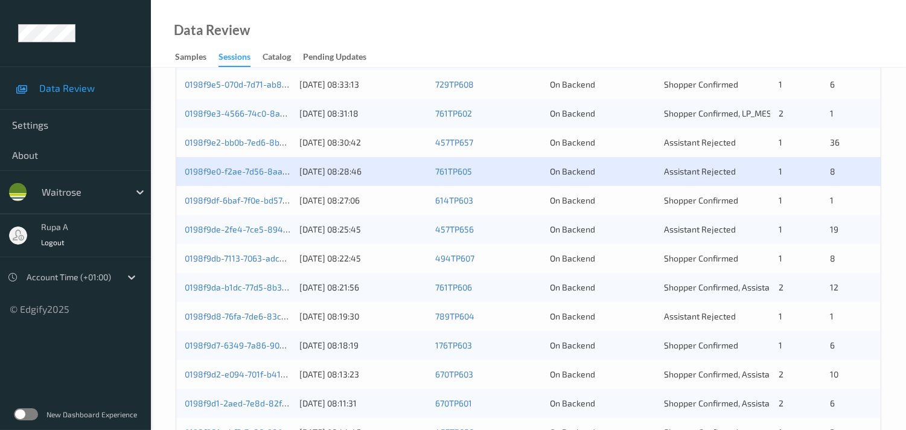
scroll to position [333, 0]
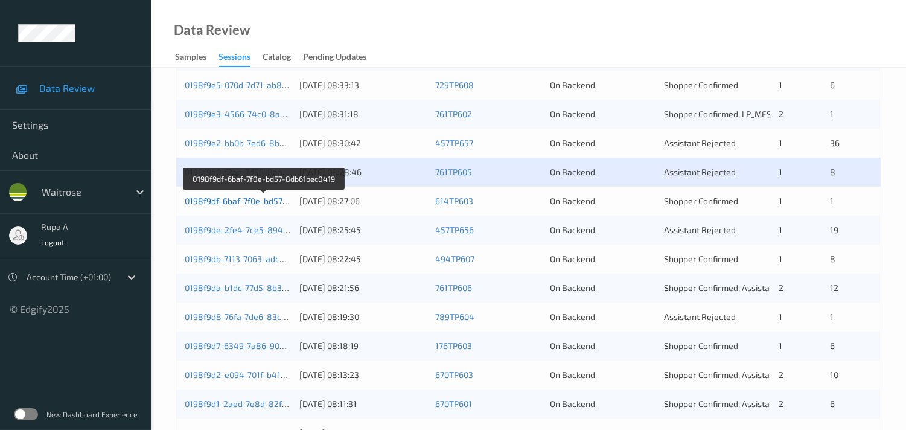
click at [262, 202] on link "0198f9df-6baf-7f0e-bd57-8db61bec0419" at bounding box center [263, 200] width 157 height 10
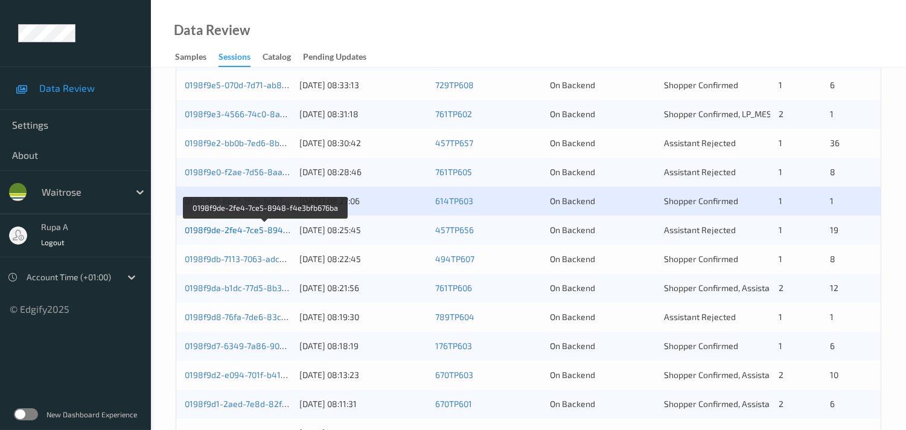
click at [266, 226] on link "0198f9de-2fe4-7ce5-8948-f4e3bfb676ba" at bounding box center [266, 229] width 162 height 10
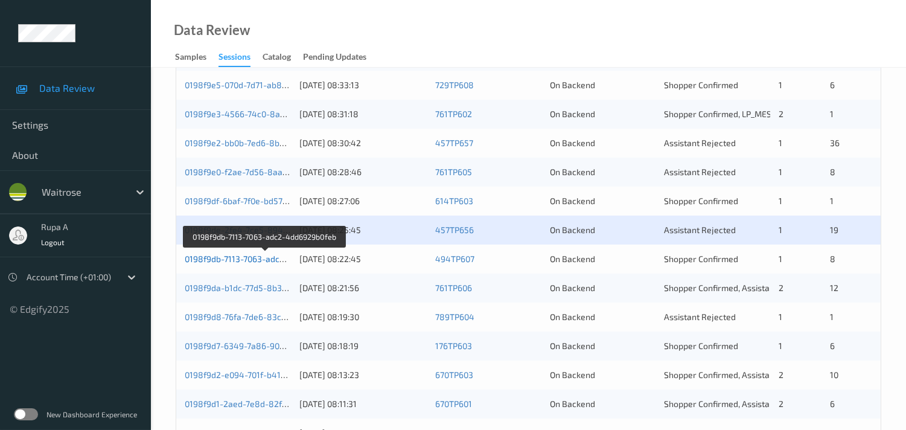
click at [285, 256] on link "0198f9db-7113-7063-adc2-4dd6929b0feb" at bounding box center [265, 258] width 160 height 10
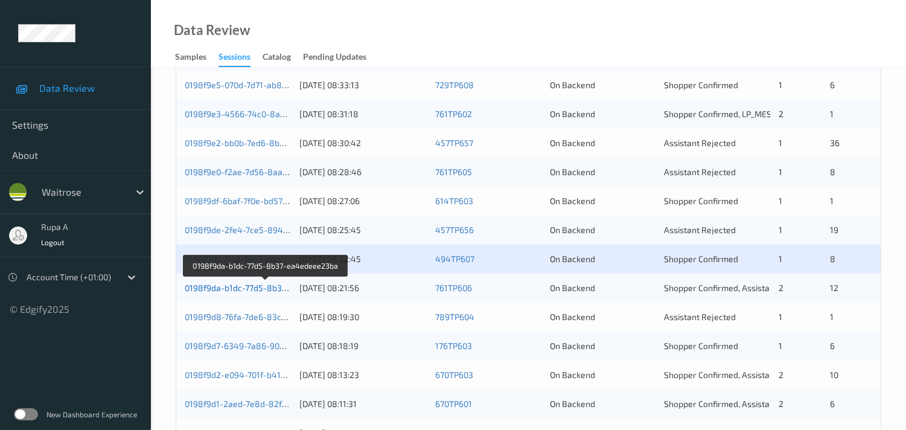
click at [275, 292] on link "0198f9da-b1dc-77d5-8b37-ea4edeee23ba" at bounding box center [266, 287] width 163 height 10
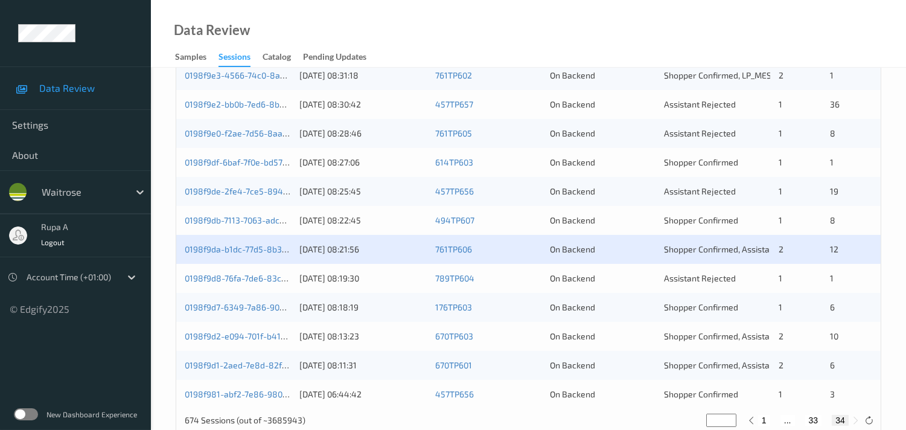
scroll to position [400, 0]
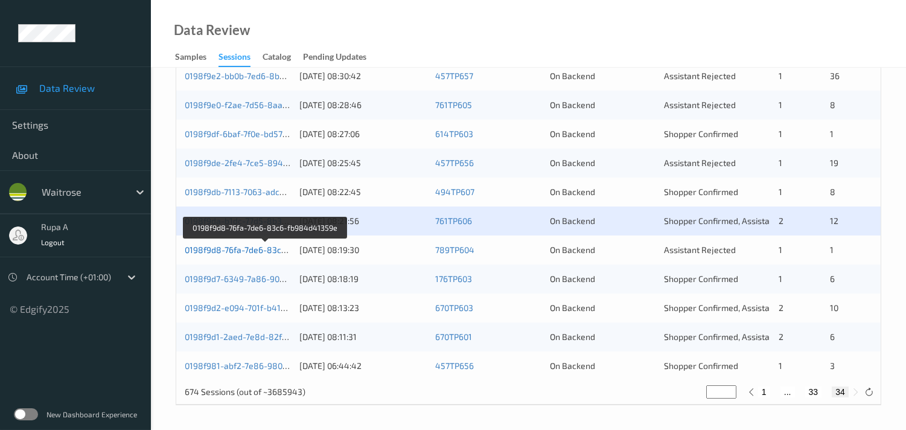
click at [263, 249] on link "0198f9d8-76fa-7de6-83c6-fb984d41359e" at bounding box center [266, 249] width 162 height 10
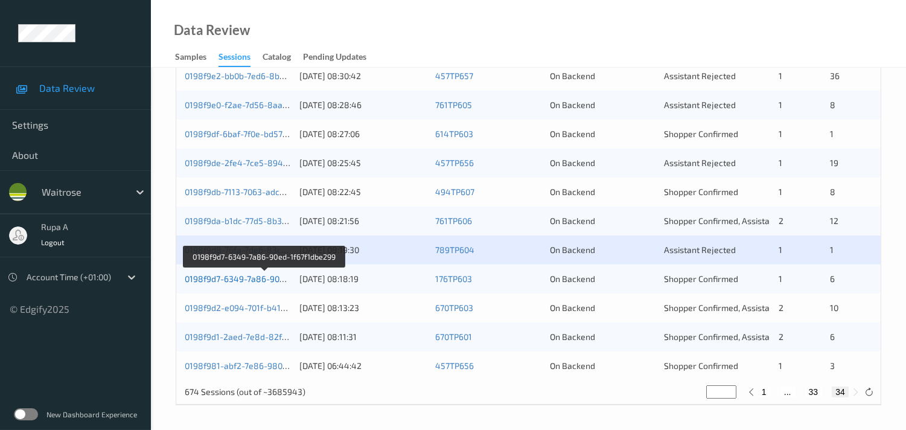
click at [212, 275] on link "0198f9d7-6349-7a86-90ed-1f67f1dbe299" at bounding box center [264, 278] width 159 height 10
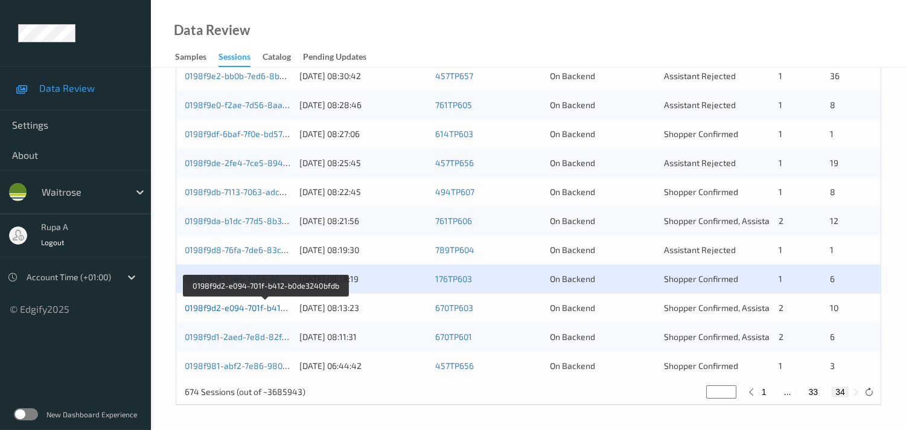
click at [251, 305] on link "0198f9d2-e094-701f-b412-b0de3240bfdb" at bounding box center [265, 307] width 161 height 10
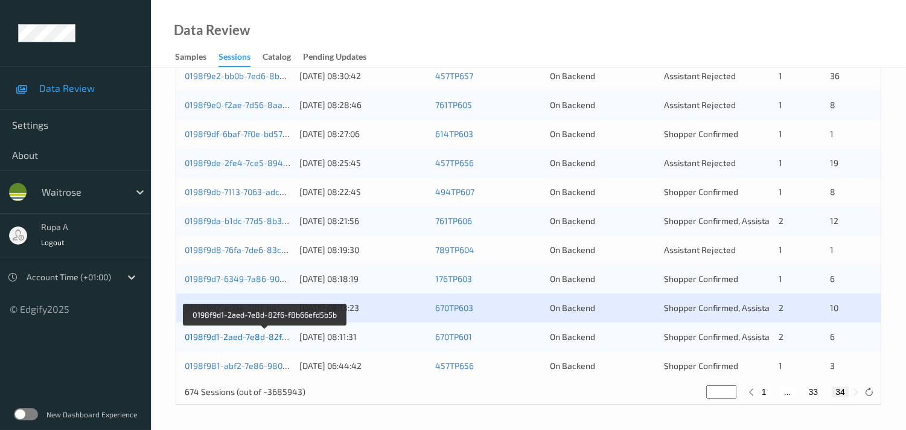
click at [246, 335] on link "0198f9d1-2aed-7e8d-82f6-f8b66efd5b5b" at bounding box center [265, 336] width 160 height 10
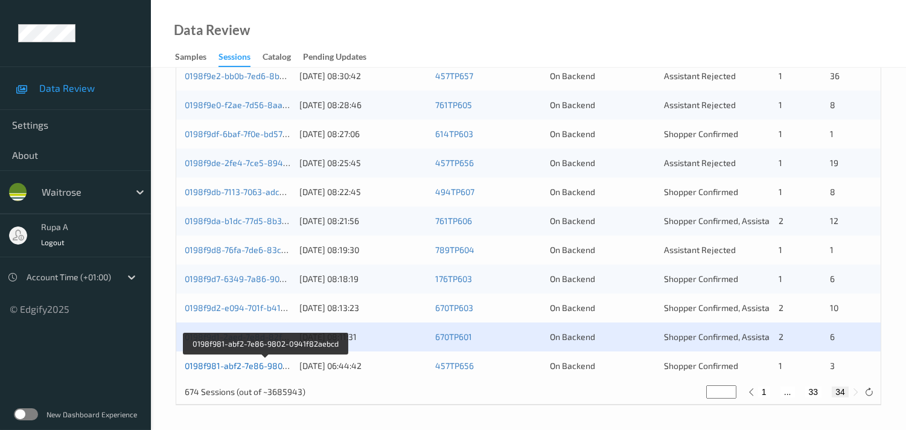
click at [265, 365] on link "0198f981-abf2-7e86-9802-0941f82aebcd" at bounding box center [266, 365] width 162 height 10
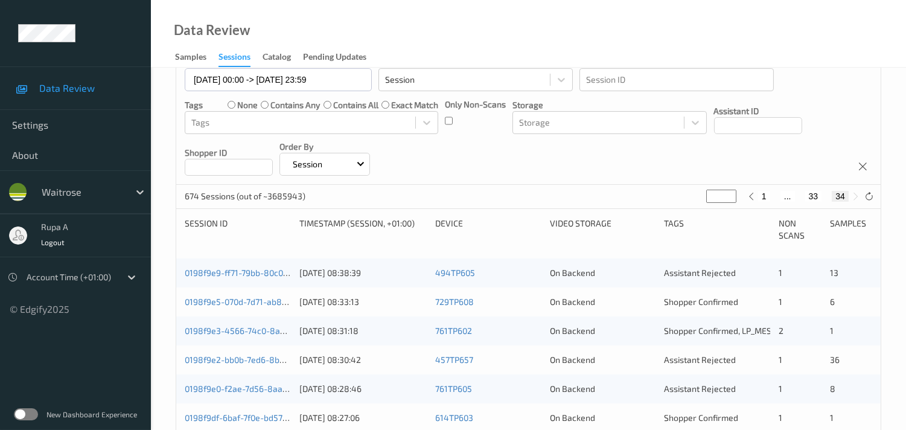
scroll to position [0, 0]
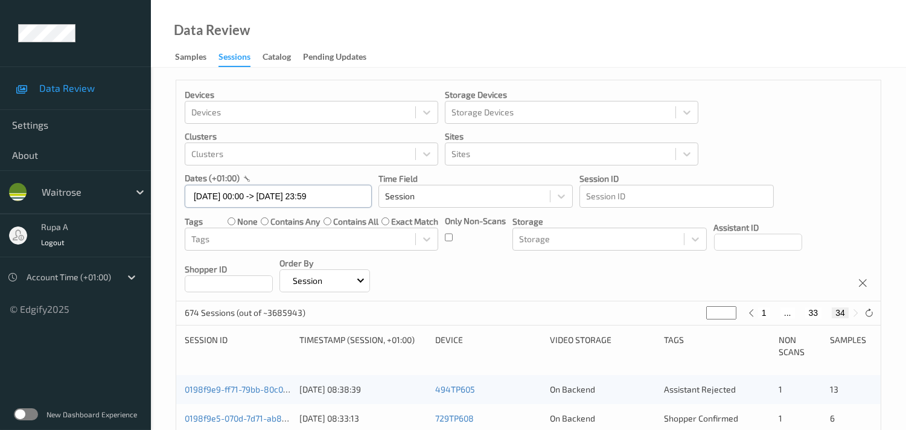
click at [265, 193] on input "30/08/2025 00:00 -> 30/08/2025 23:59" at bounding box center [278, 196] width 187 height 23
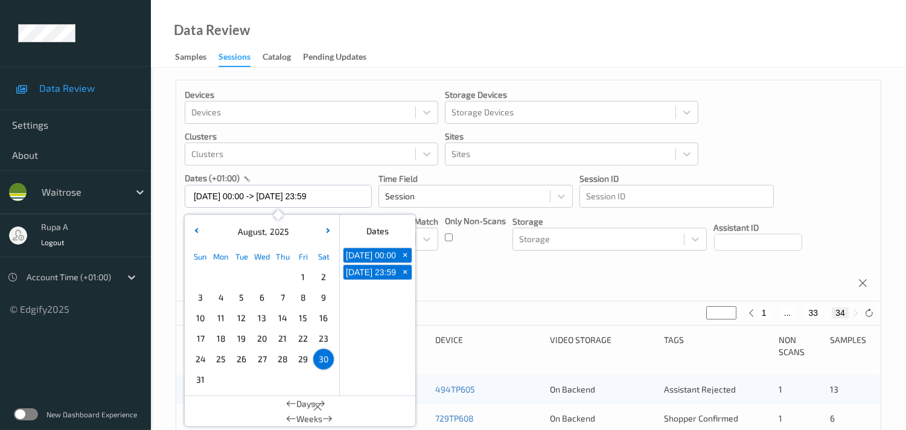
click at [195, 378] on span "31" at bounding box center [200, 379] width 17 height 17
type input "31/08/2025 00:00"
type input "*"
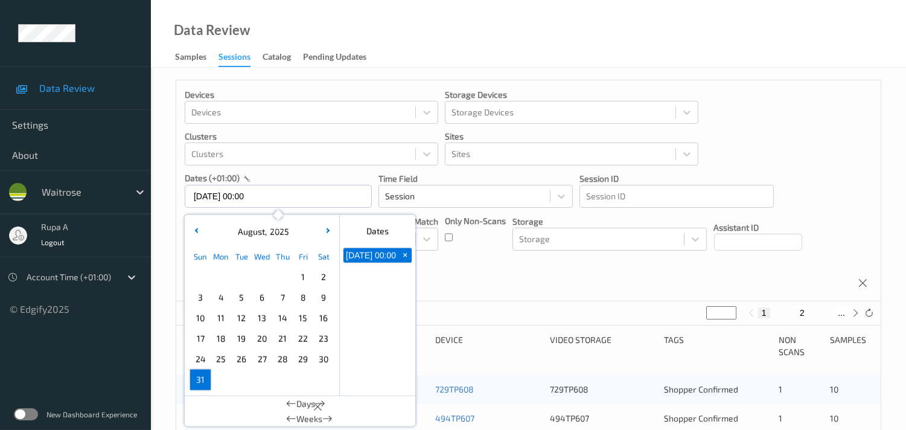
click at [195, 378] on span "31" at bounding box center [200, 379] width 17 height 17
type input "31/08/2025 00:00 -> 31/08/2025 23:59"
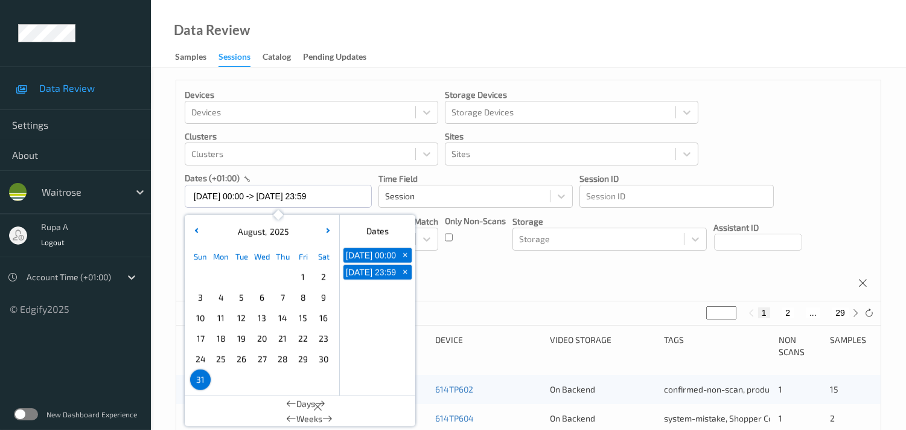
click at [489, 276] on div "Devices Devices Storage Devices Storage Devices Clusters Clusters Sites Sites d…" at bounding box center [528, 190] width 704 height 221
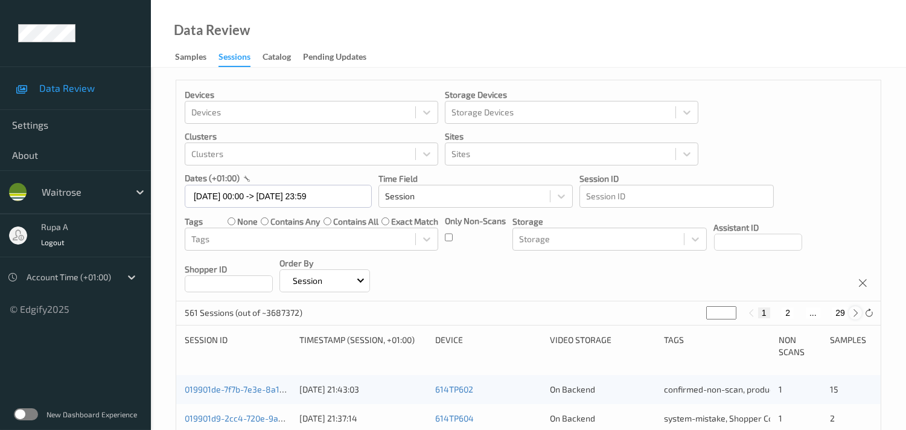
click at [823, 313] on icon at bounding box center [855, 312] width 9 height 9
type input "*"
click at [823, 313] on icon at bounding box center [855, 312] width 9 height 9
type input "*"
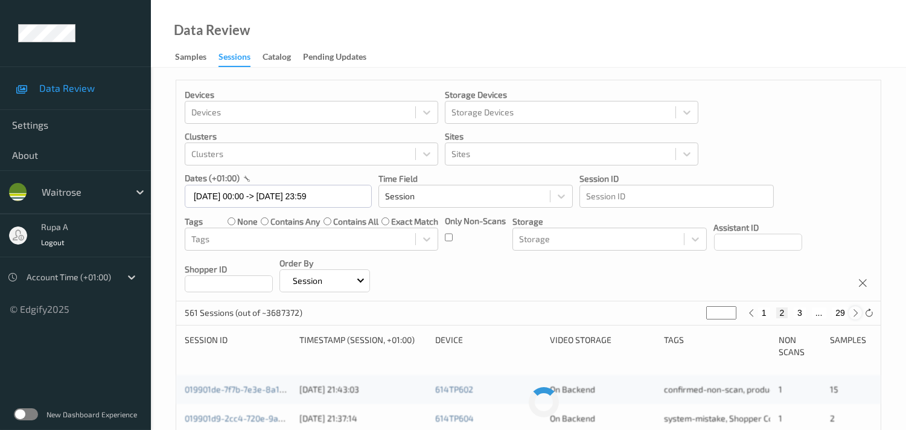
type input "*"
click at [823, 313] on icon at bounding box center [855, 312] width 9 height 9
type input "*"
click at [823, 313] on icon at bounding box center [855, 312] width 9 height 9
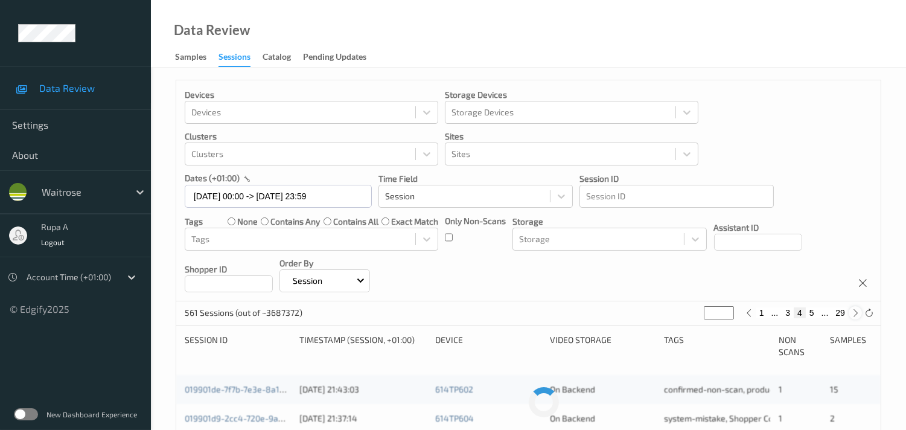
type input "*"
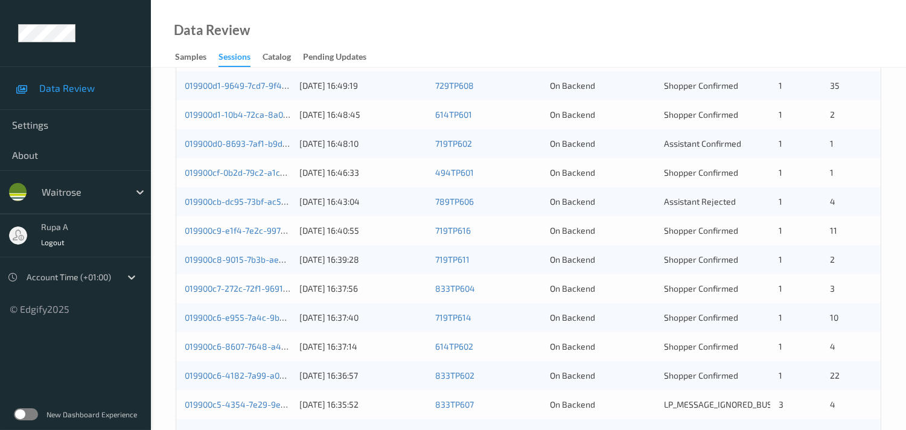
scroll to position [171, 0]
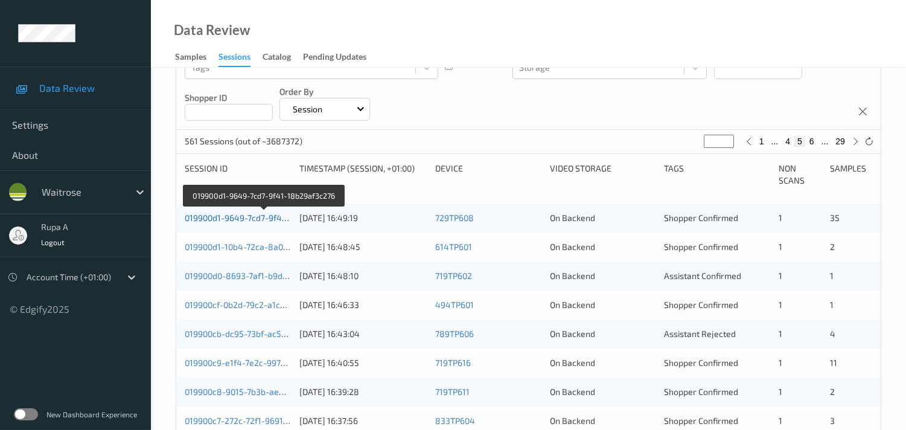
click at [249, 217] on link "019900d1-9649-7cd7-9f41-18b29af3c276" at bounding box center [264, 217] width 159 height 10
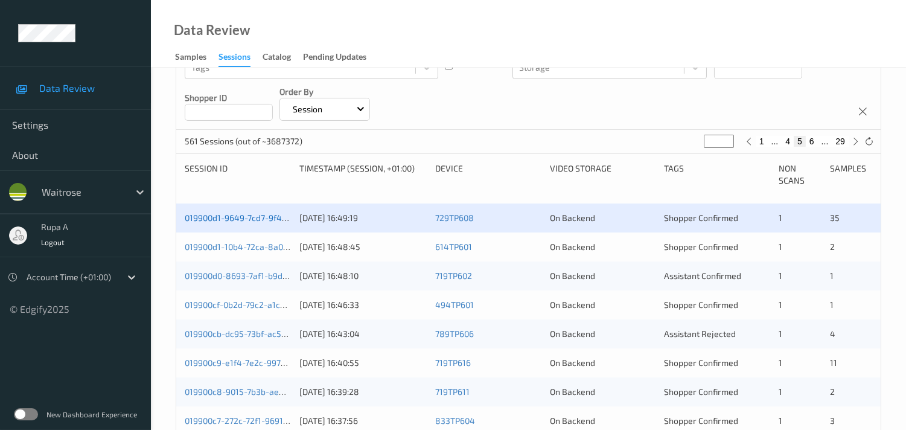
click at [261, 220] on link "019900d1-9649-7cd7-9f41-18b29af3c276" at bounding box center [264, 217] width 159 height 10
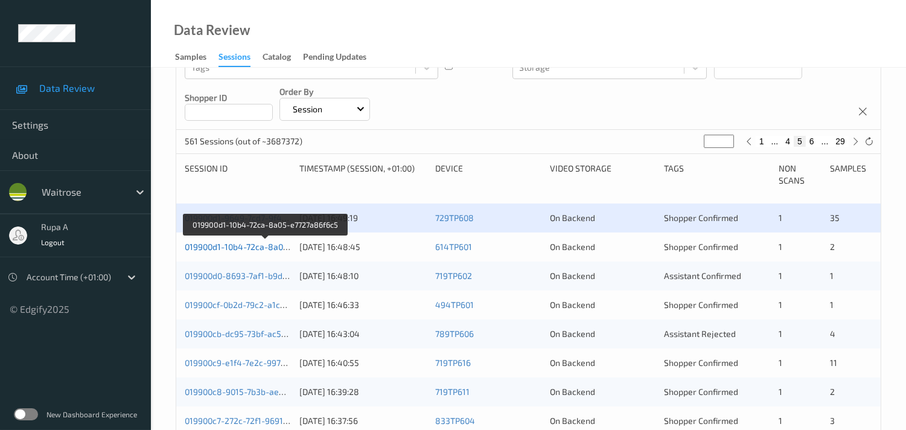
click at [267, 246] on link "019900d1-10b4-72ca-8a05-e7727a86f6c5" at bounding box center [265, 246] width 161 height 10
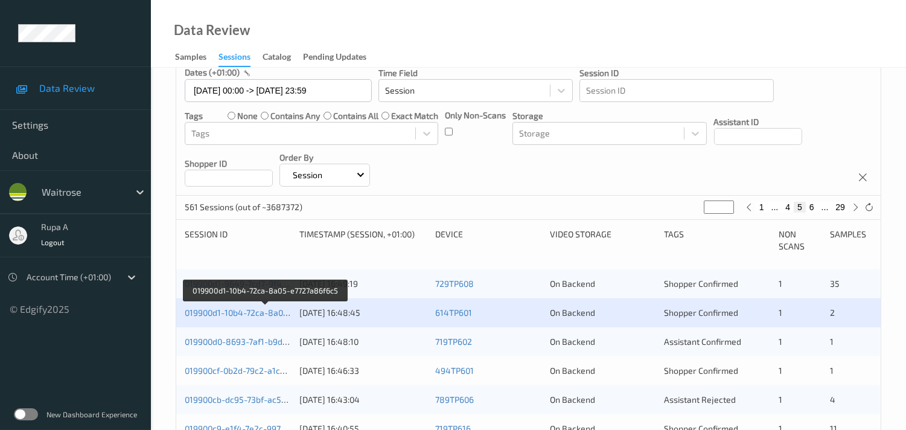
scroll to position [104, 0]
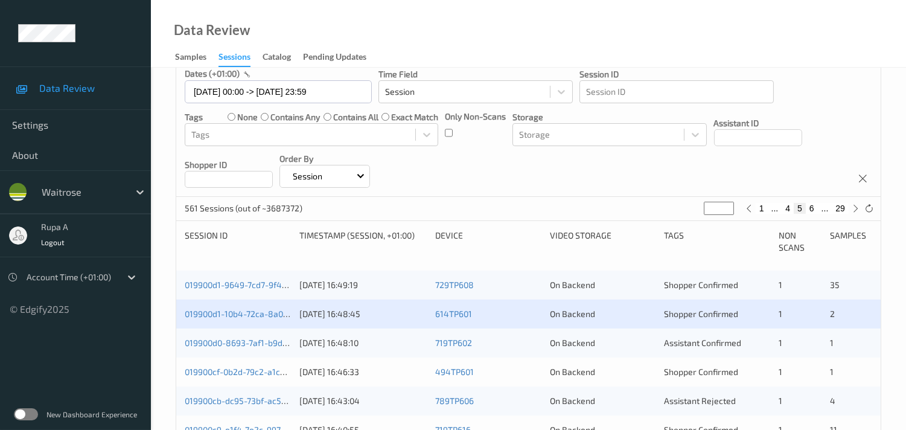
click at [224, 347] on div "019900d0-8693-7af1-b9d0-a315f13a4d70" at bounding box center [238, 343] width 106 height 12
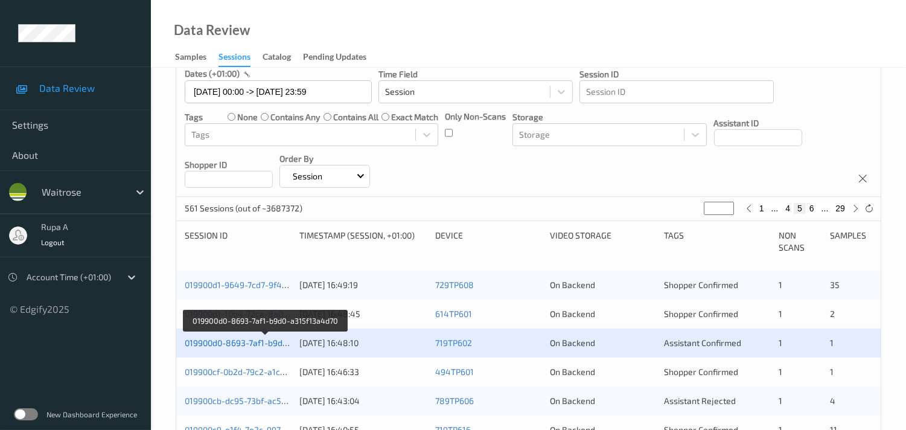
click at [255, 338] on link "019900d0-8693-7af1-b9d0-a315f13a4d70" at bounding box center [265, 342] width 160 height 10
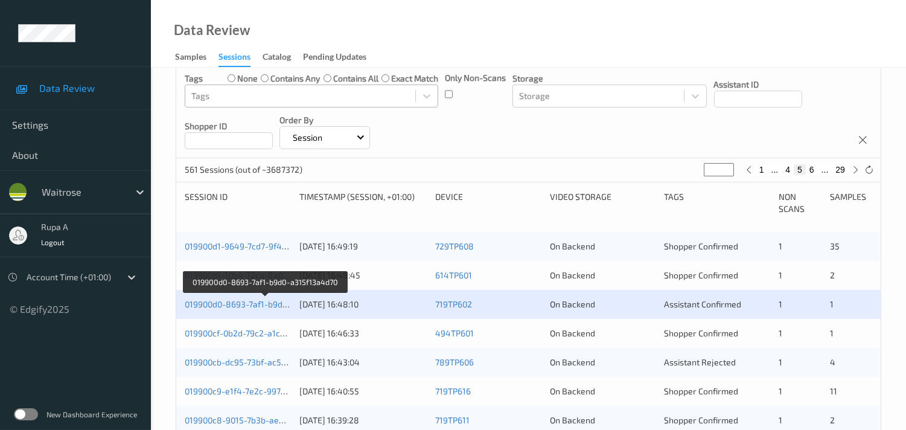
scroll to position [171, 0]
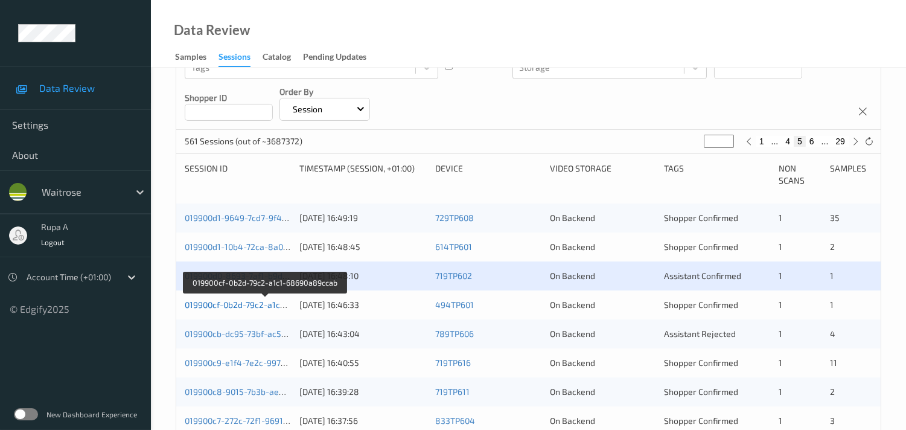
click at [282, 302] on link "019900cf-0b2d-79c2-a1c1-68690a89ccab" at bounding box center [265, 304] width 160 height 10
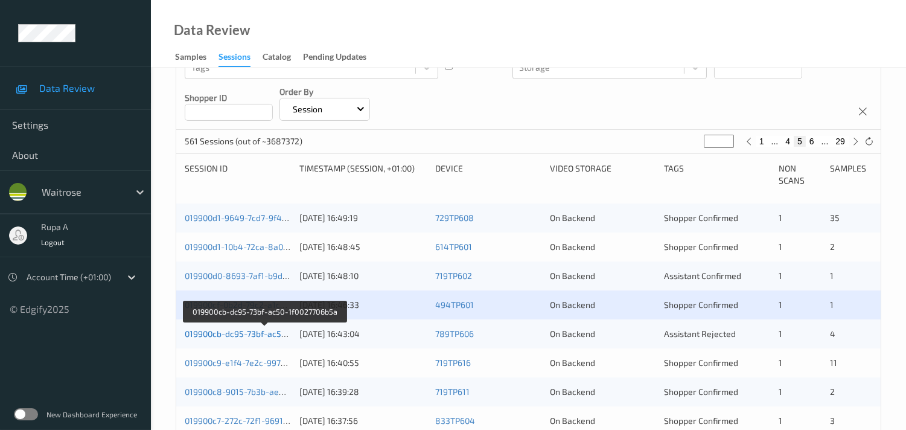
click at [233, 329] on link "019900cb-dc95-73bf-ac50-1f0027706b5a" at bounding box center [264, 333] width 159 height 10
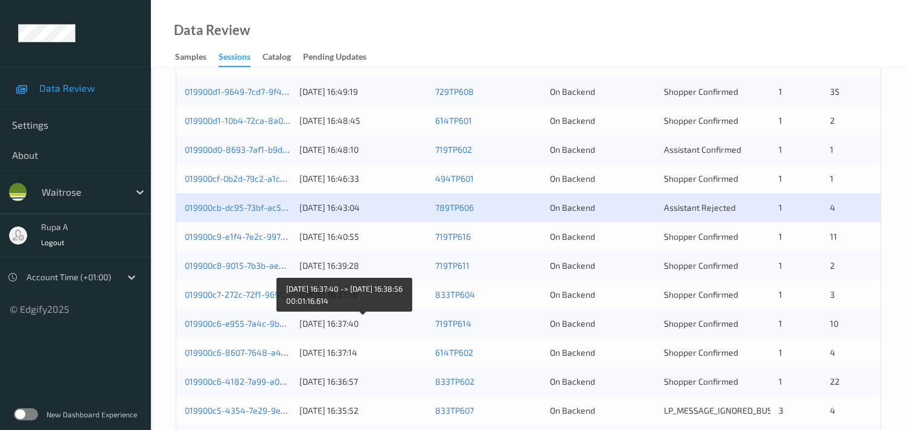
scroll to position [305, 0]
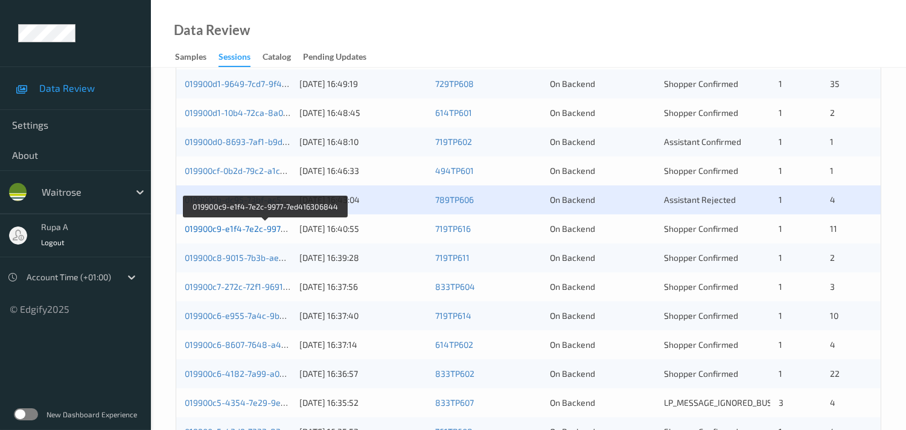
click at [260, 225] on link "019900c9-e1f4-7e2c-9977-7ed416306844" at bounding box center [266, 228] width 162 height 10
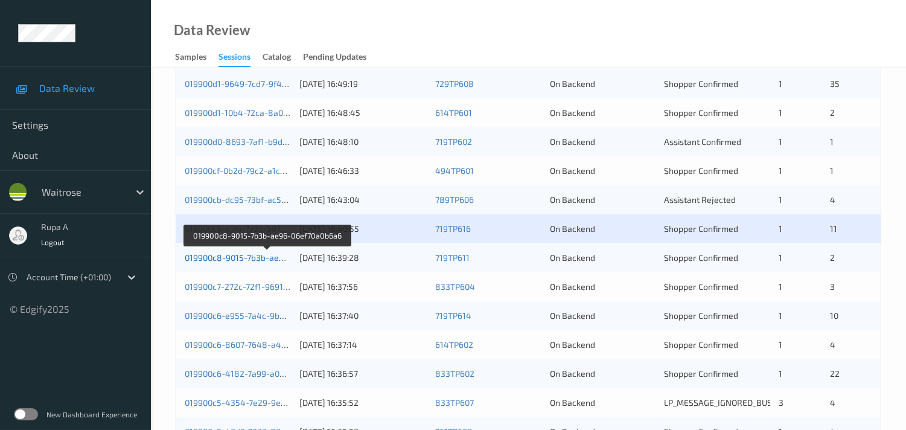
click at [246, 258] on link "019900c8-9015-7b3b-ae96-06ef70a0b6a6" at bounding box center [266, 257] width 163 height 10
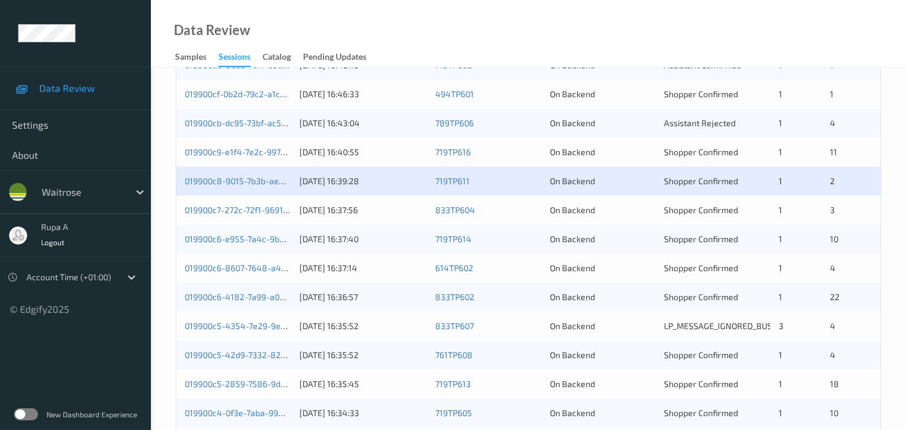
scroll to position [439, 0]
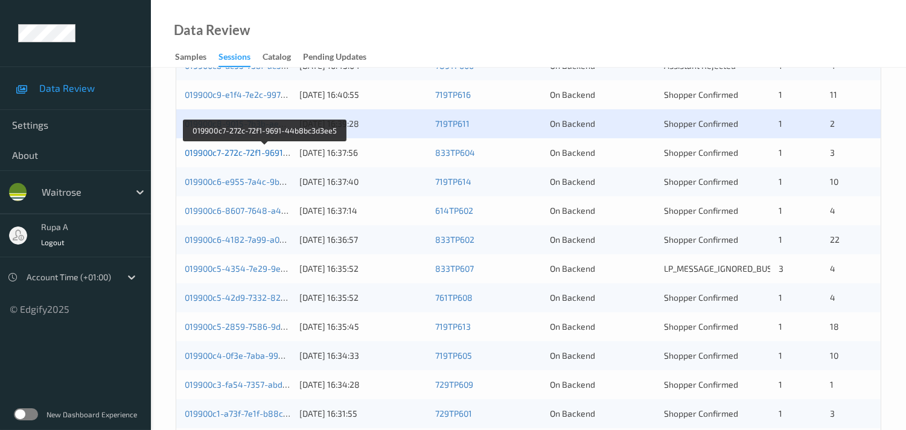
click at [245, 151] on link "019900c7-272c-72f1-9691-44b8bc3d3ee5" at bounding box center [265, 152] width 161 height 10
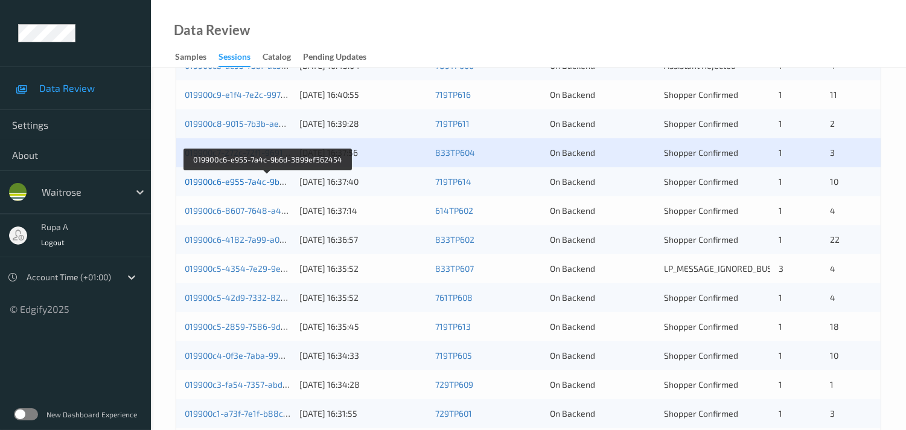
click at [274, 178] on link "019900c6-e955-7a4c-9b6d-3899ef362454" at bounding box center [268, 181] width 166 height 10
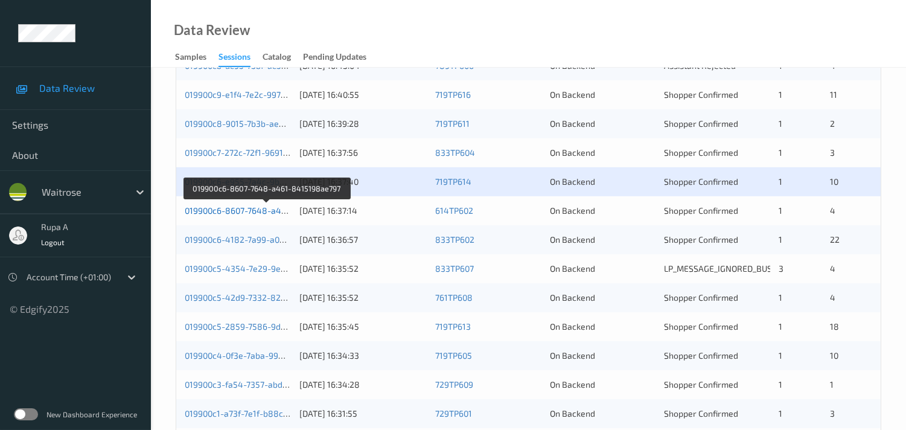
click at [257, 210] on link "019900c6-8607-7648-a461-8415198ae797" at bounding box center [267, 210] width 165 height 10
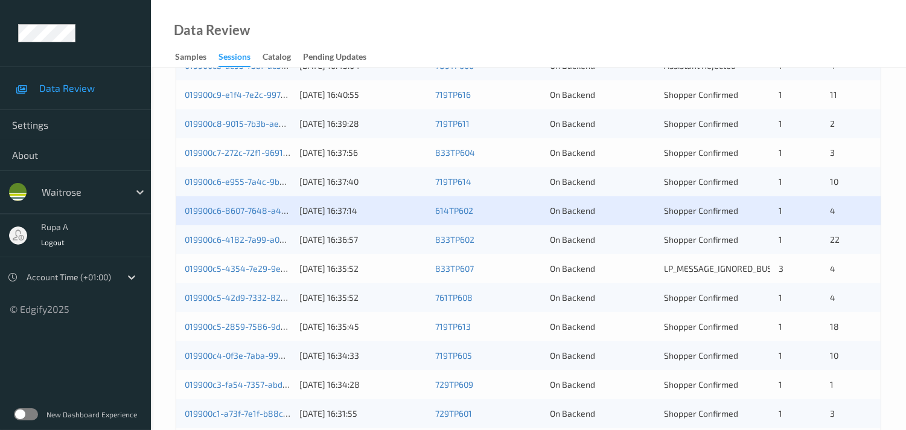
click at [259, 233] on div "019900c6-4182-7a99-a070-7eda31054cdc" at bounding box center [238, 239] width 106 height 12
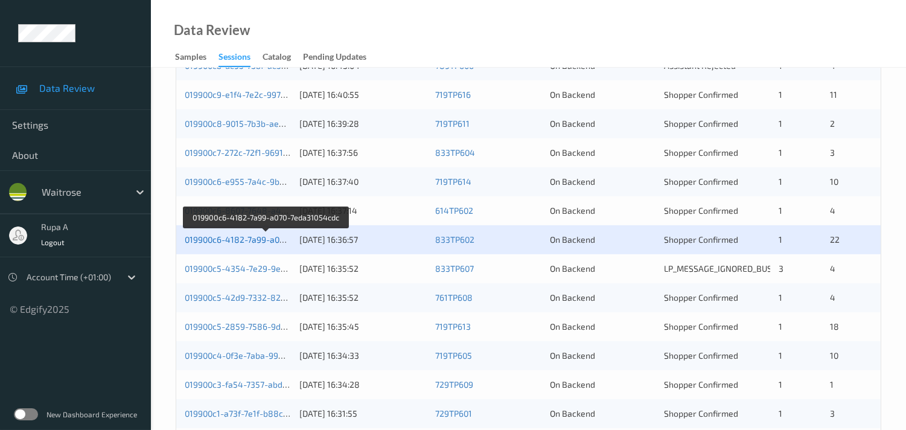
click at [270, 240] on link "019900c6-4182-7a99-a070-7eda31054cdc" at bounding box center [266, 239] width 162 height 10
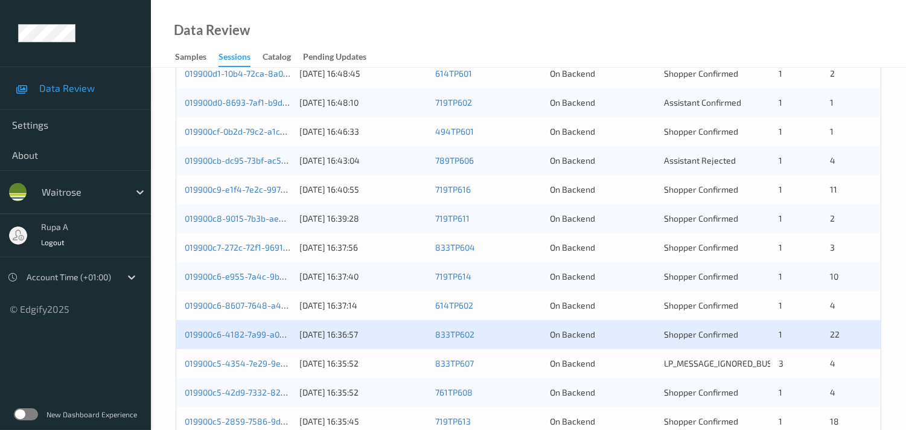
scroll to position [372, 0]
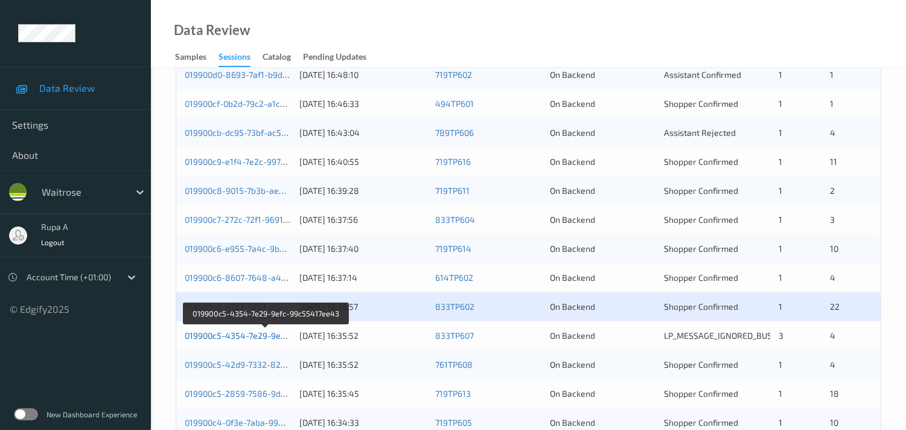
click at [258, 336] on link "019900c5-4354-7e29-9efc-99c55417ee43" at bounding box center [266, 335] width 163 height 10
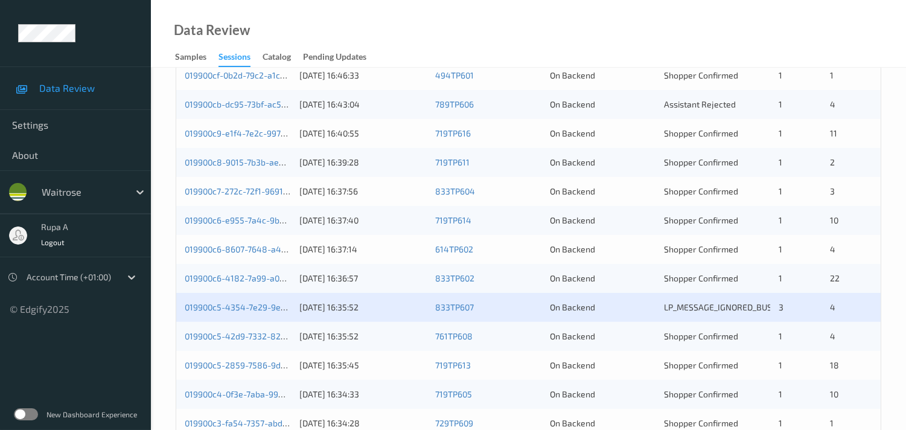
scroll to position [507, 0]
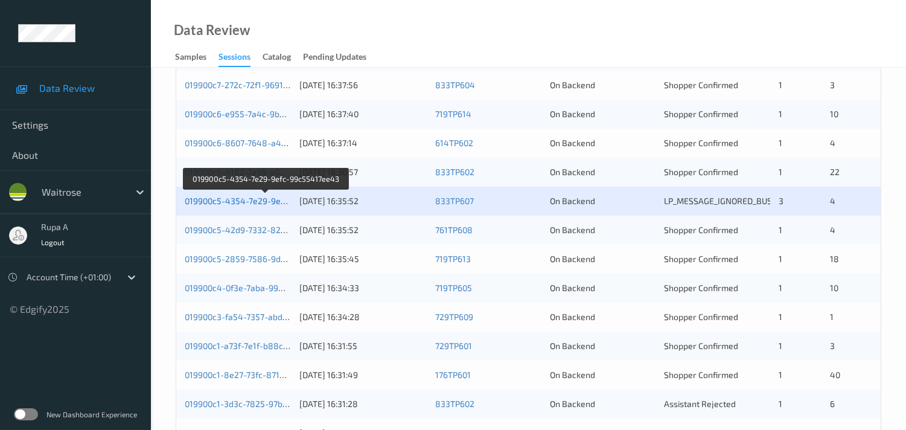
click at [264, 199] on link "019900c5-4354-7e29-9efc-99c55417ee43" at bounding box center [266, 200] width 163 height 10
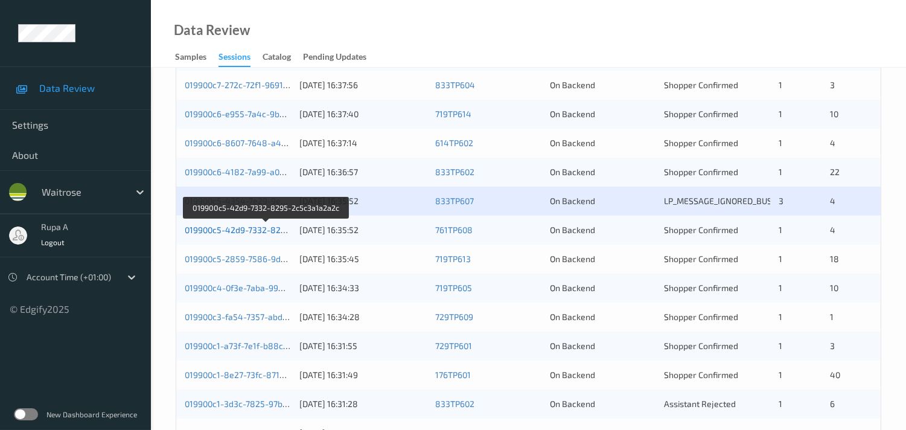
click at [265, 227] on link "019900c5-42d9-7332-8295-2c5c3a1a2a2c" at bounding box center [267, 229] width 164 height 10
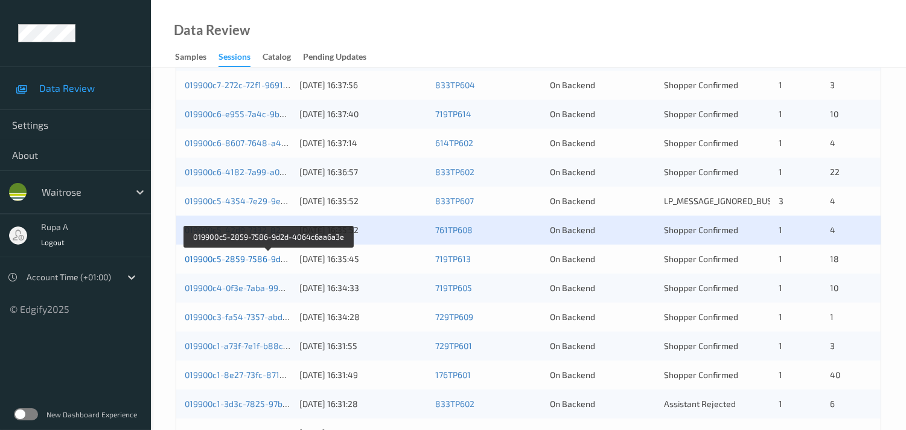
click at [256, 261] on link "019900c5-2859-7586-9d2d-4064c6aa6a3e" at bounding box center [269, 258] width 168 height 10
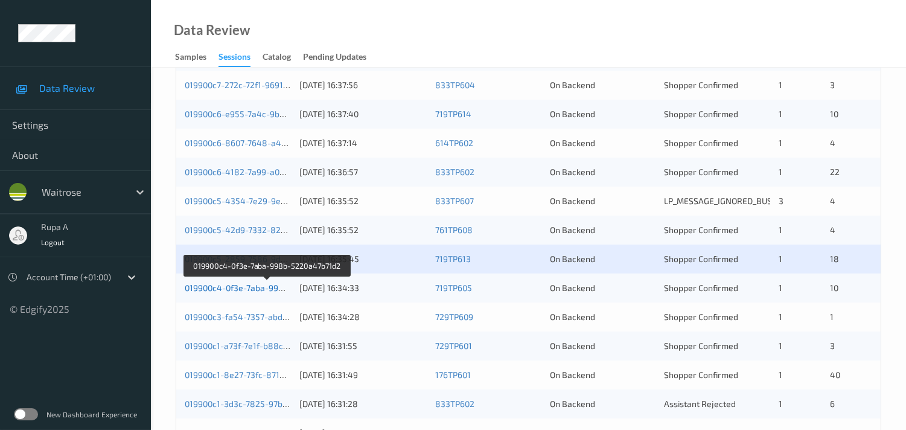
click at [270, 290] on link "019900c4-0f3e-7aba-998b-5220a47b71d2" at bounding box center [266, 287] width 163 height 10
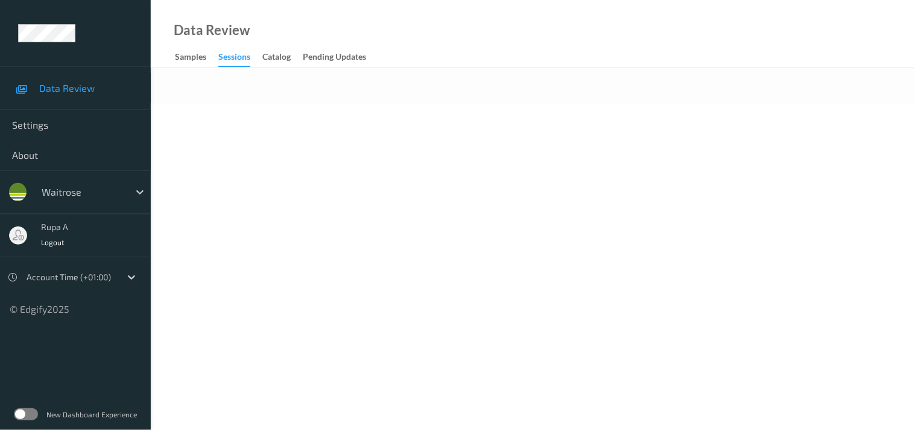
click at [387, 142] on body "Data Review Settings About waitrose rupa a Logout Account Time (+01:00) © Edgif…" at bounding box center [457, 215] width 915 height 430
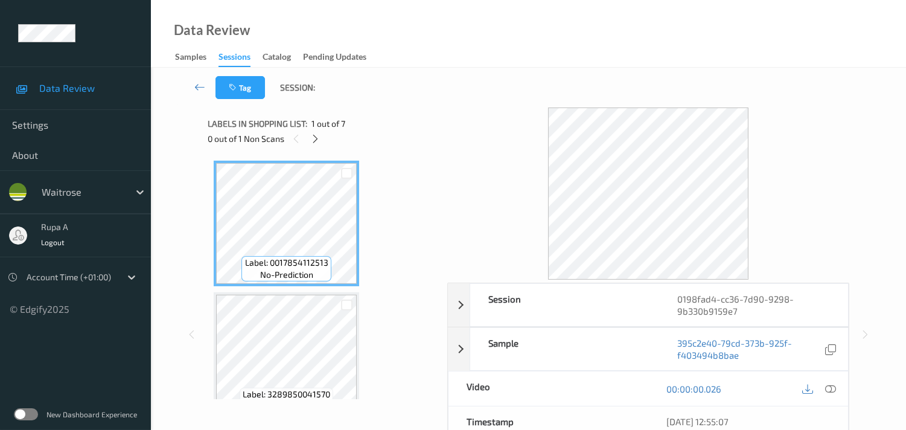
click at [384, 135] on div "0 out of 1 Non Scans" at bounding box center [323, 138] width 231 height 15
click at [312, 139] on icon at bounding box center [315, 138] width 10 height 11
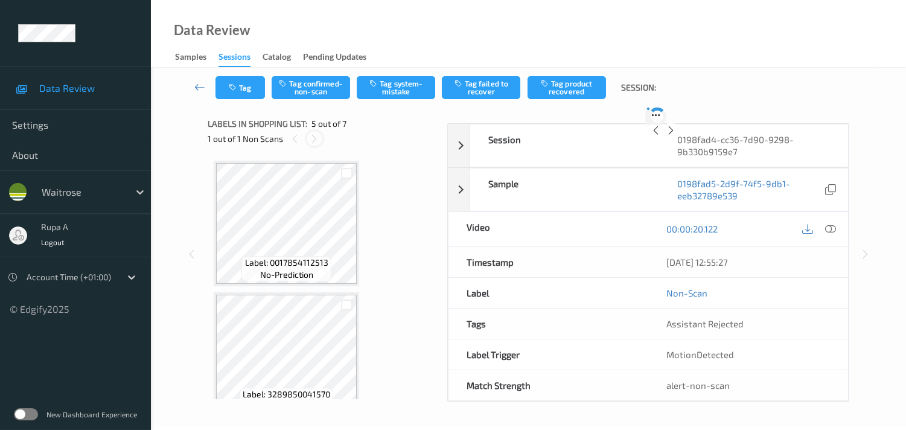
scroll to position [398, 0]
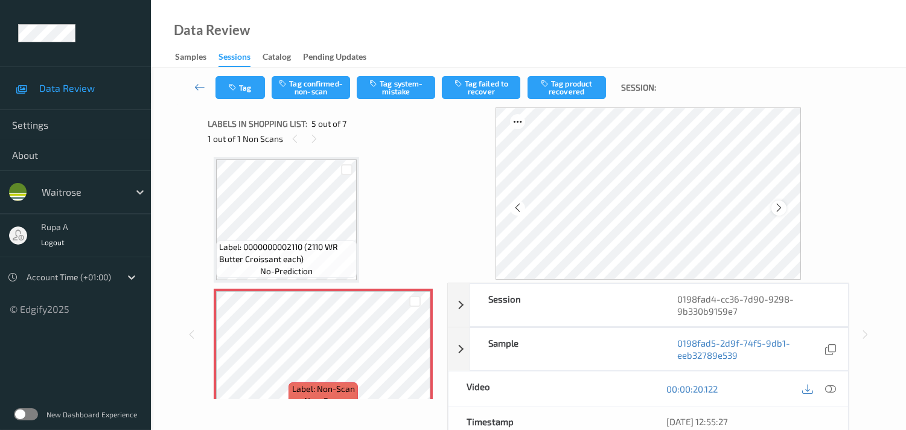
click at [786, 211] on div at bounding box center [778, 207] width 15 height 15
click at [782, 202] on icon at bounding box center [778, 207] width 10 height 11
click at [828, 385] on icon at bounding box center [830, 388] width 11 height 11
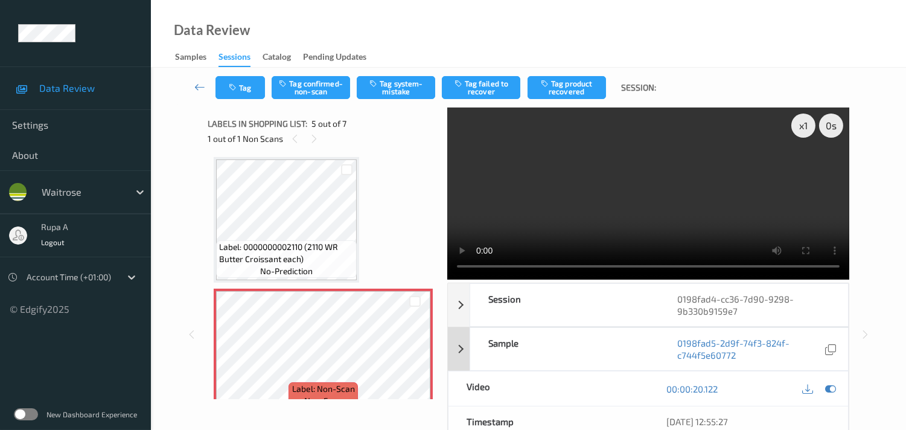
drag, startPoint x: 827, startPoint y: 388, endPoint x: 813, endPoint y: 387, distance: 14.5
click at [828, 389] on icon at bounding box center [830, 388] width 11 height 11
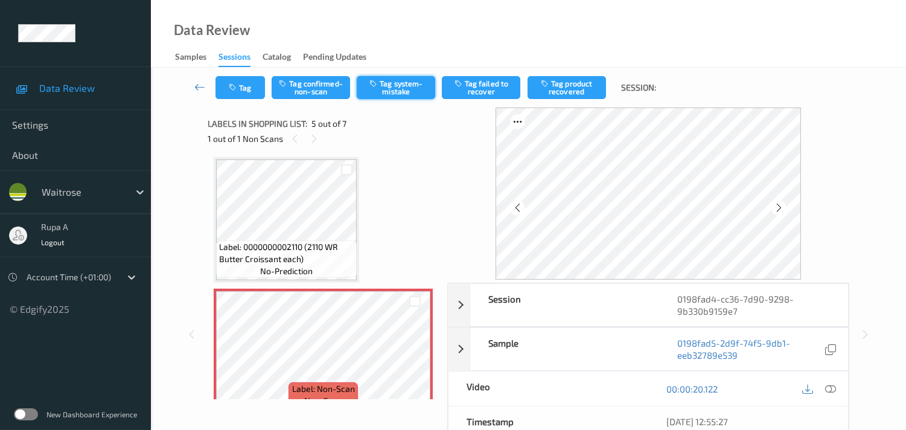
click at [399, 92] on button "Tag system-mistake" at bounding box center [396, 87] width 78 height 23
click at [243, 87] on button "Tag" at bounding box center [239, 87] width 49 height 23
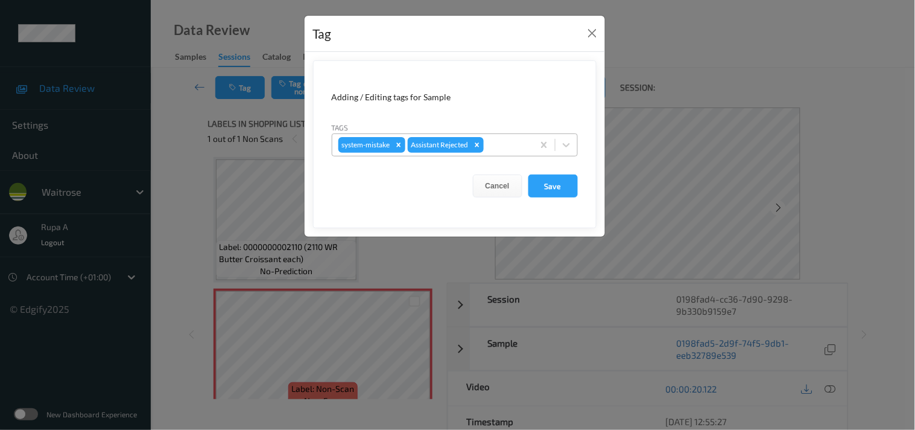
click at [497, 147] on div at bounding box center [506, 145] width 41 height 14
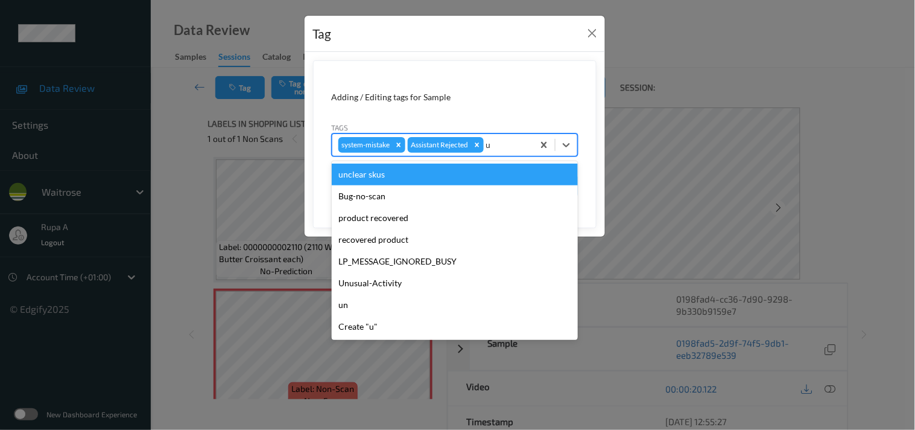
type input "un"
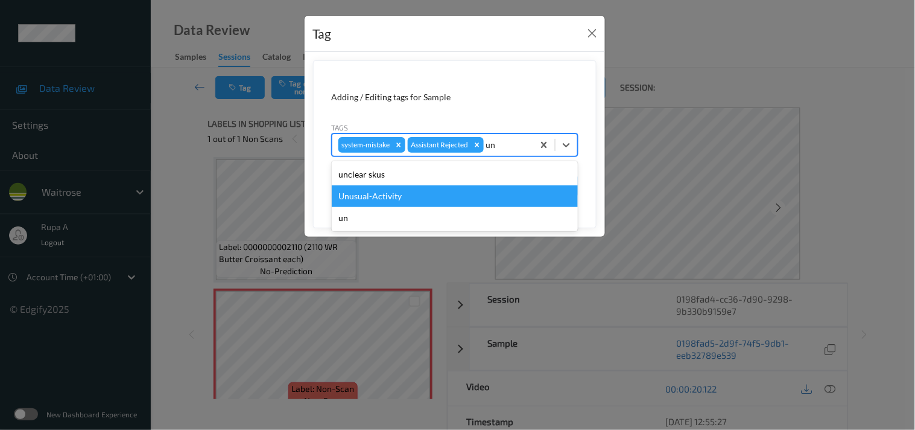
click at [393, 192] on div "Unusual-Activity" at bounding box center [455, 196] width 246 height 22
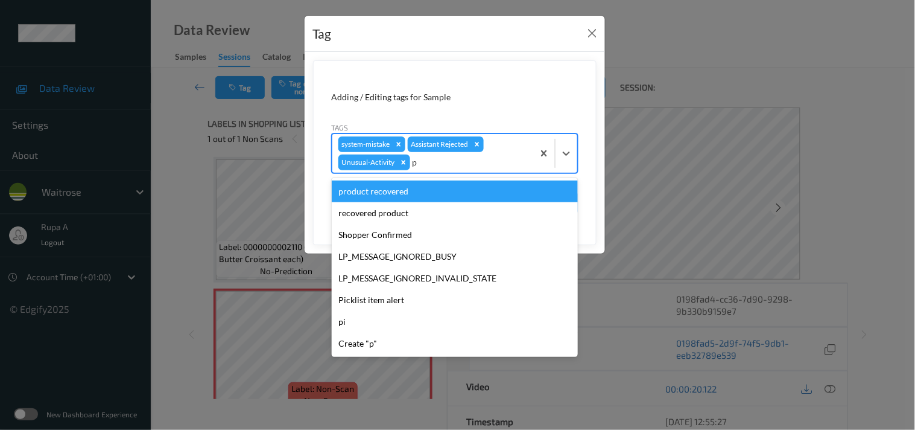
type input "pi"
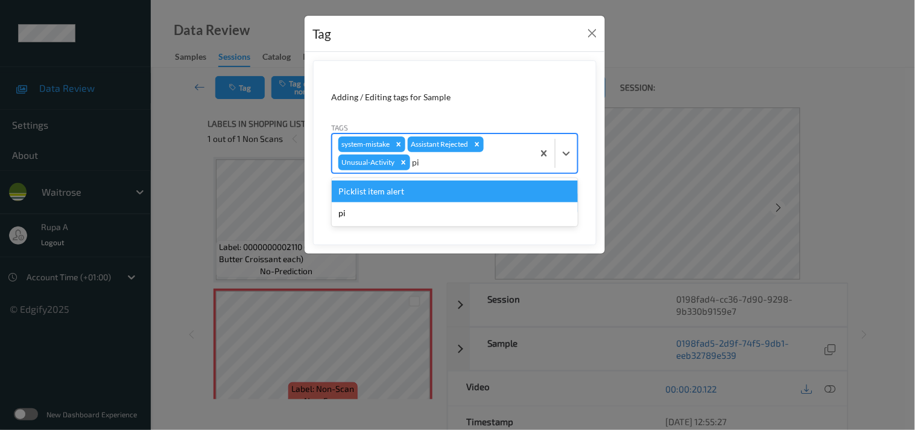
click at [393, 192] on div "Picklist item alert" at bounding box center [455, 191] width 246 height 22
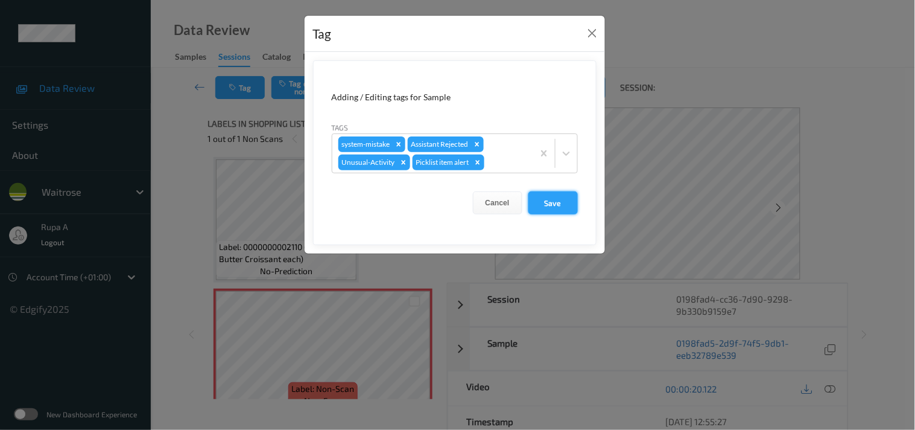
click at [547, 206] on button "Save" at bounding box center [552, 202] width 49 height 23
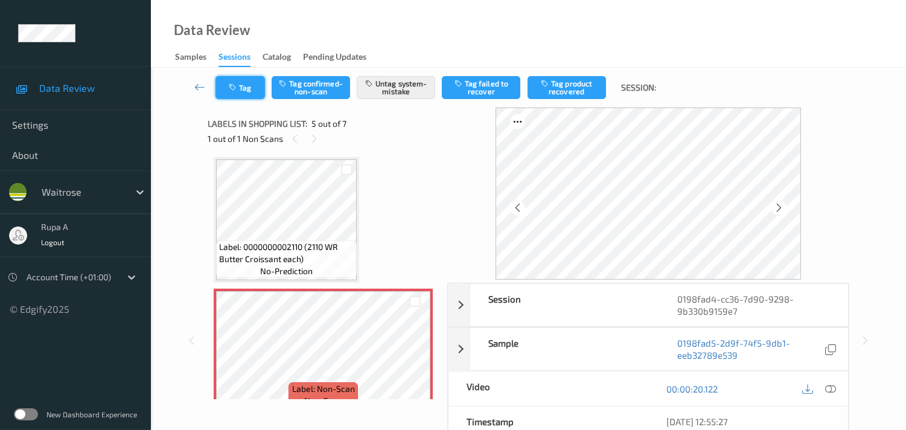
click at [246, 98] on button "Tag" at bounding box center [239, 87] width 49 height 23
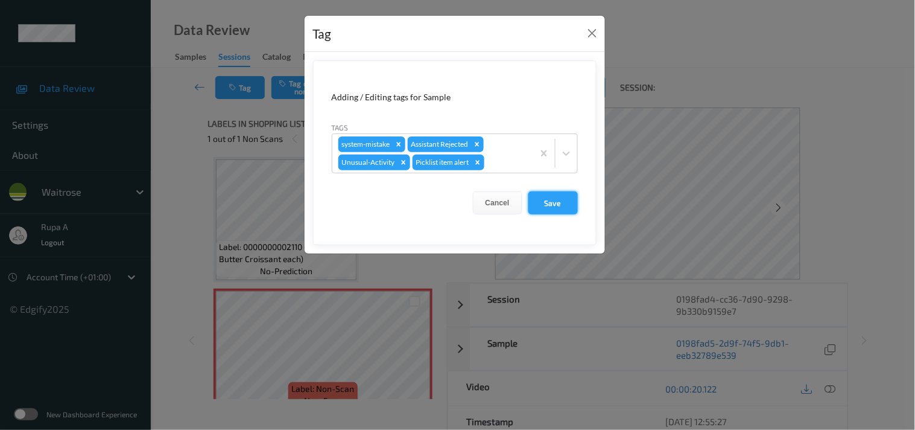
click at [544, 197] on button "Save" at bounding box center [552, 202] width 49 height 23
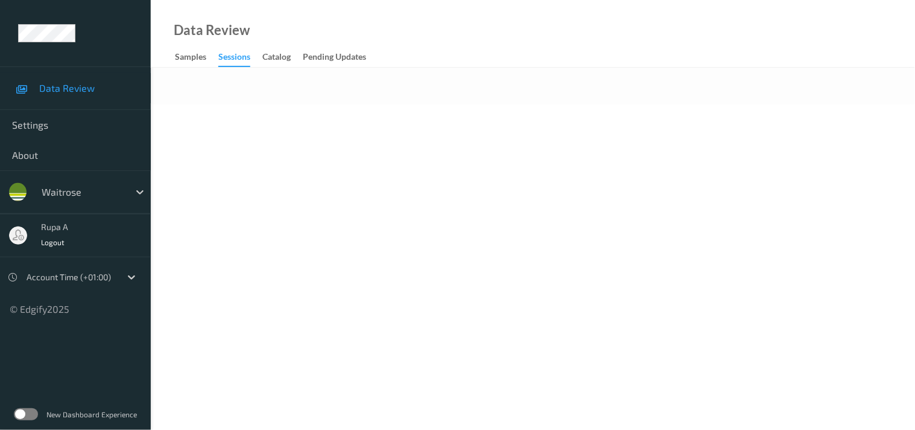
click at [396, 243] on body "Data Review Settings About waitrose rupa a Logout Account Time (+01:00) © Edgif…" at bounding box center [457, 215] width 915 height 430
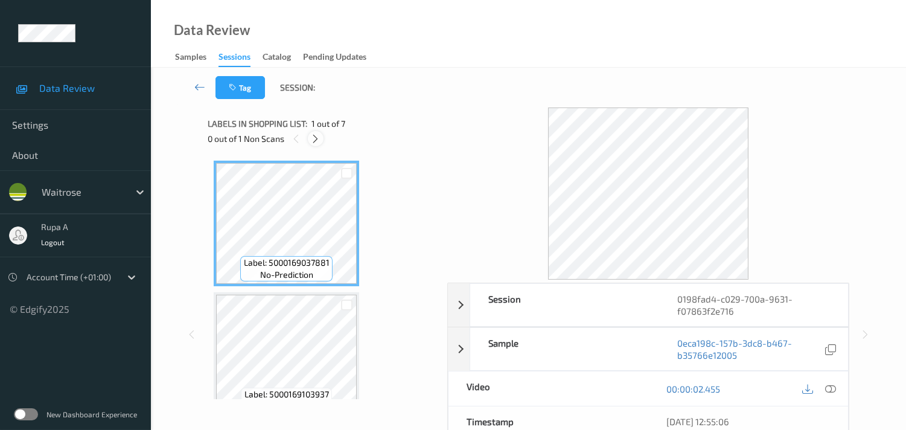
click at [316, 142] on icon at bounding box center [315, 138] width 10 height 11
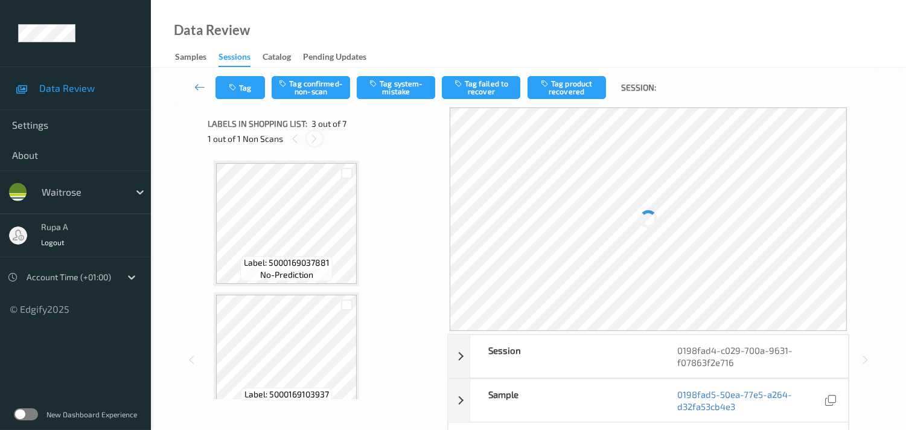
scroll to position [136, 0]
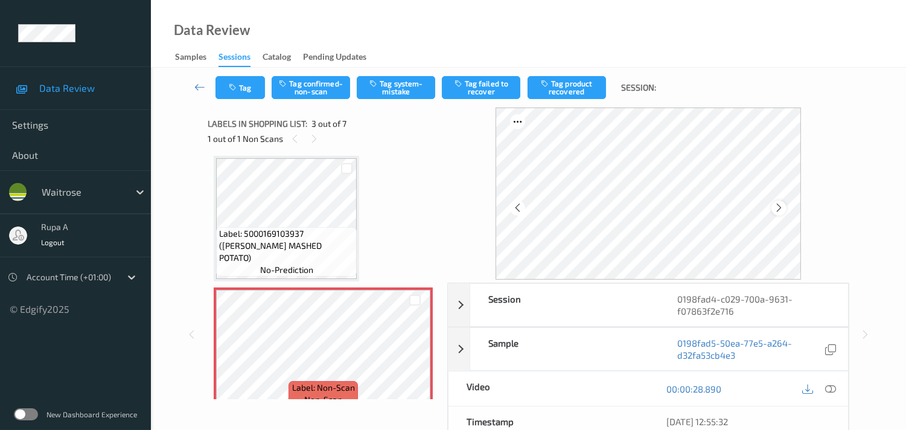
click at [782, 201] on div at bounding box center [778, 207] width 15 height 15
click at [834, 386] on icon at bounding box center [830, 388] width 11 height 11
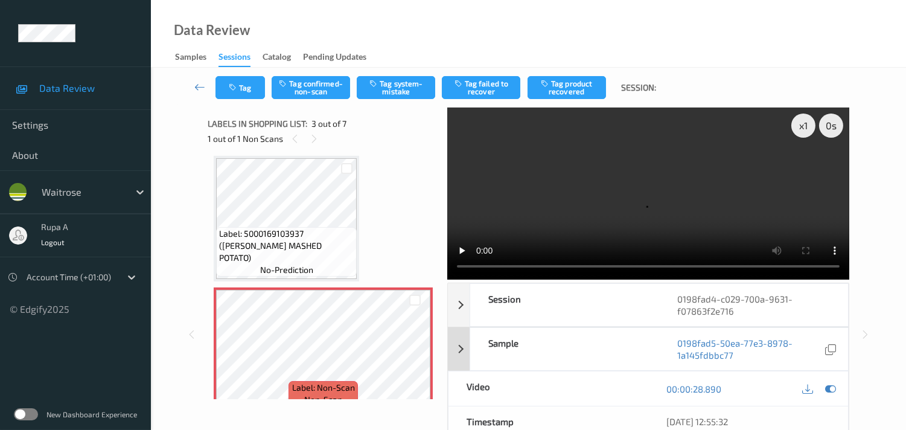
click at [833, 384] on icon at bounding box center [830, 388] width 11 height 11
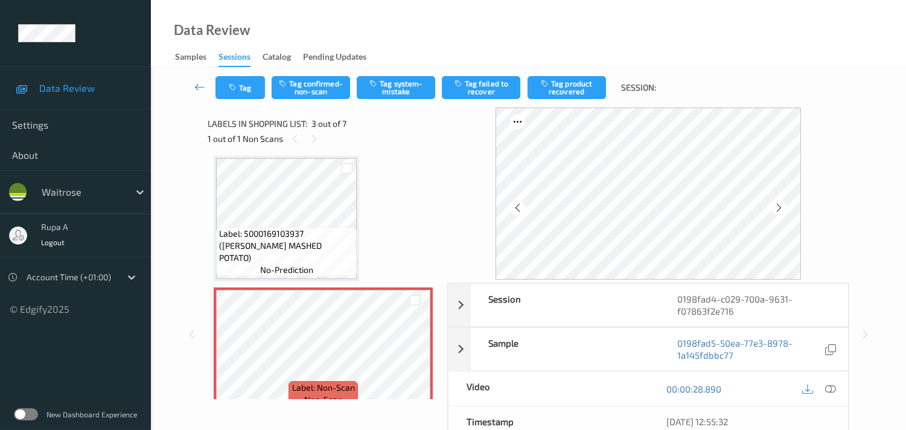
click at [787, 202] on div at bounding box center [647, 193] width 305 height 172
click at [782, 204] on icon at bounding box center [778, 207] width 10 height 11
click at [776, 203] on icon at bounding box center [778, 207] width 10 height 11
click at [833, 384] on icon at bounding box center [830, 388] width 11 height 11
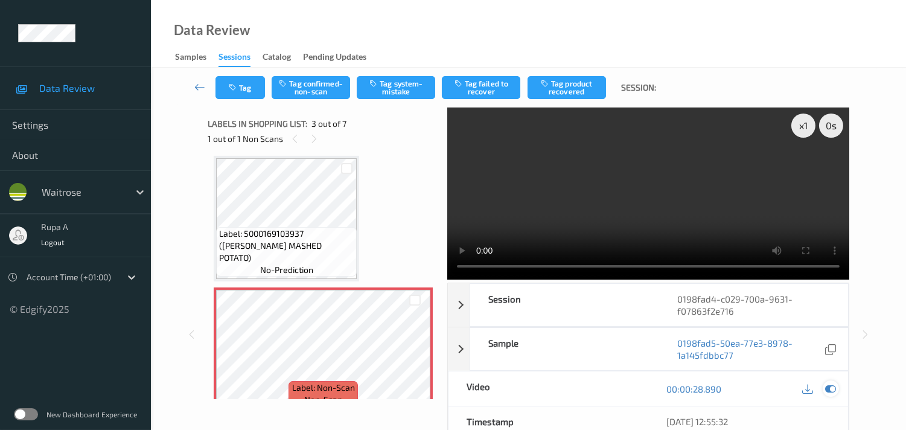
click at [829, 390] on icon at bounding box center [830, 388] width 11 height 11
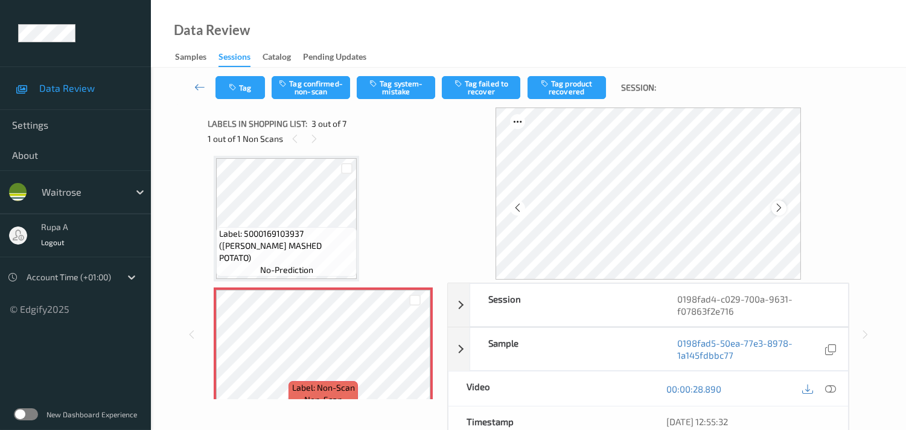
click at [782, 207] on icon at bounding box center [778, 207] width 10 height 11
click at [415, 89] on button "Tag system-mistake" at bounding box center [396, 87] width 78 height 23
click at [236, 94] on button "Tag" at bounding box center [239, 87] width 49 height 23
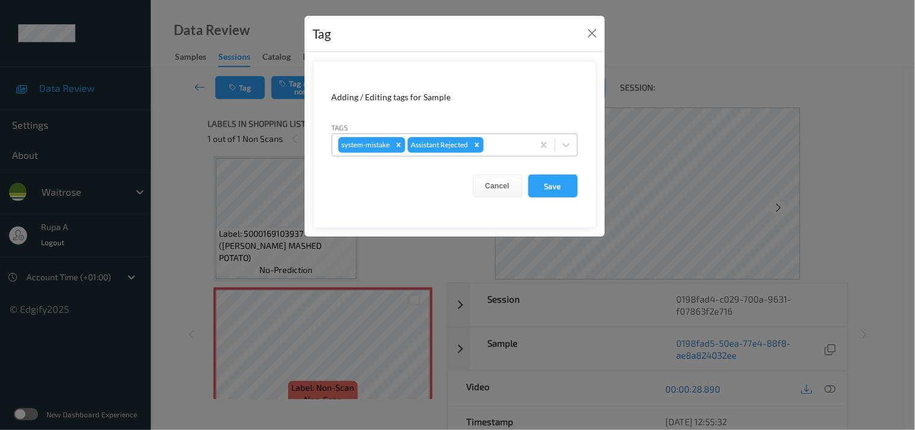
click at [510, 145] on div at bounding box center [506, 145] width 41 height 14
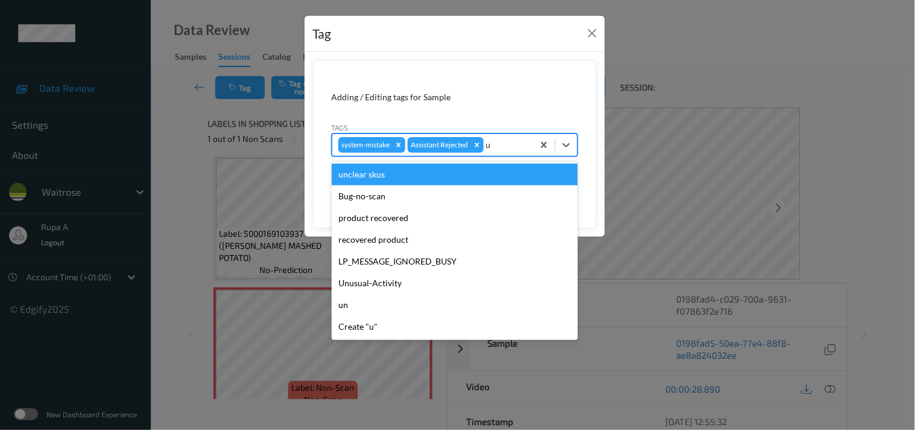
type input "un"
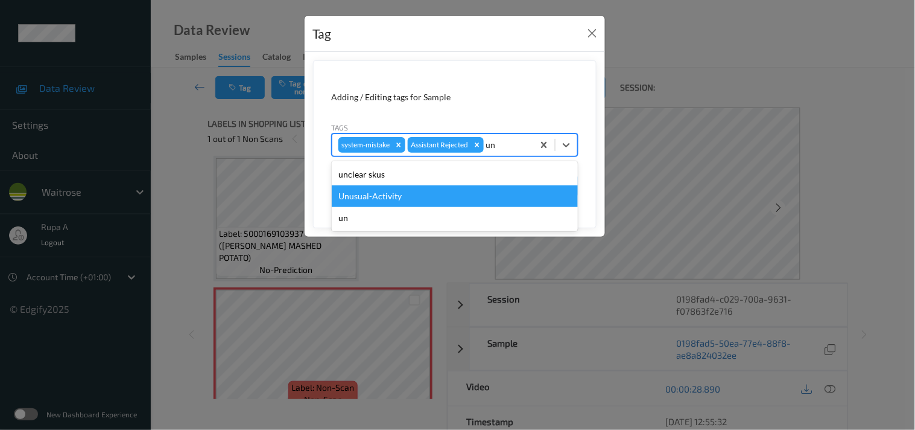
click at [404, 189] on div "Unusual-Activity" at bounding box center [455, 196] width 246 height 22
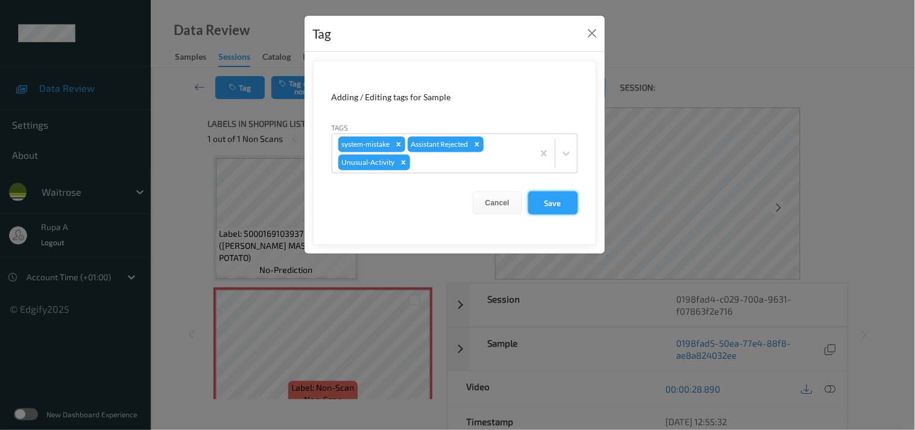
click at [537, 202] on button "Save" at bounding box center [552, 202] width 49 height 23
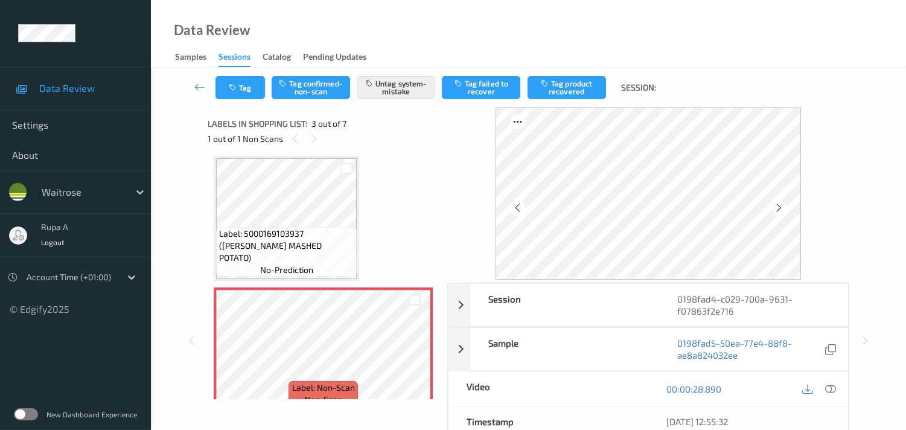
click at [388, 18] on div "Data Review Samples Sessions Catalog Pending Updates" at bounding box center [528, 34] width 755 height 68
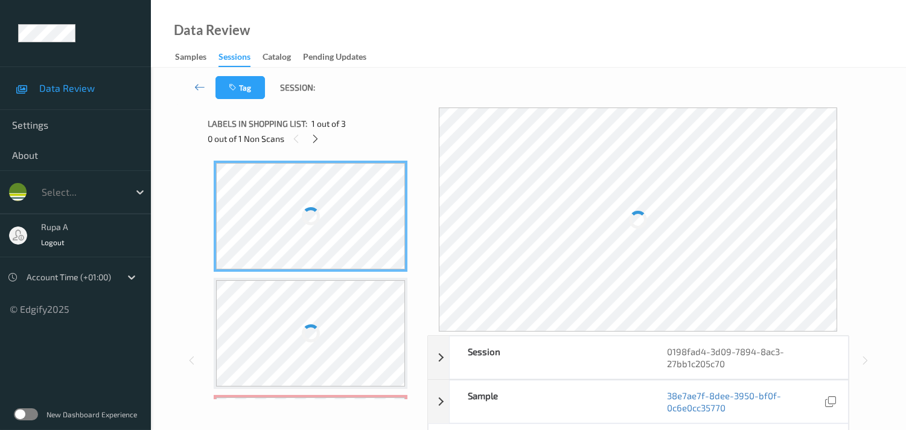
click at [344, 0] on div "Data Review Samples Sessions Catalog Pending Updates" at bounding box center [528, 34] width 755 height 68
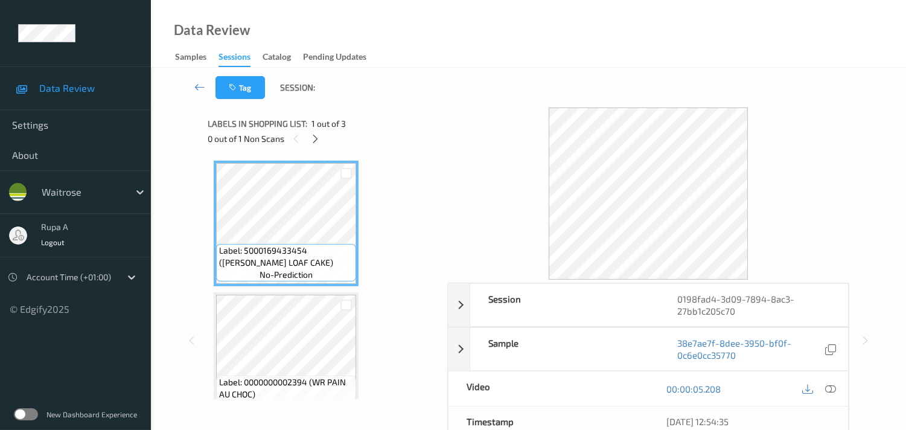
click at [375, 131] on div "0 out of 1 Non Scans" at bounding box center [323, 138] width 231 height 15
click at [316, 141] on icon at bounding box center [315, 138] width 10 height 11
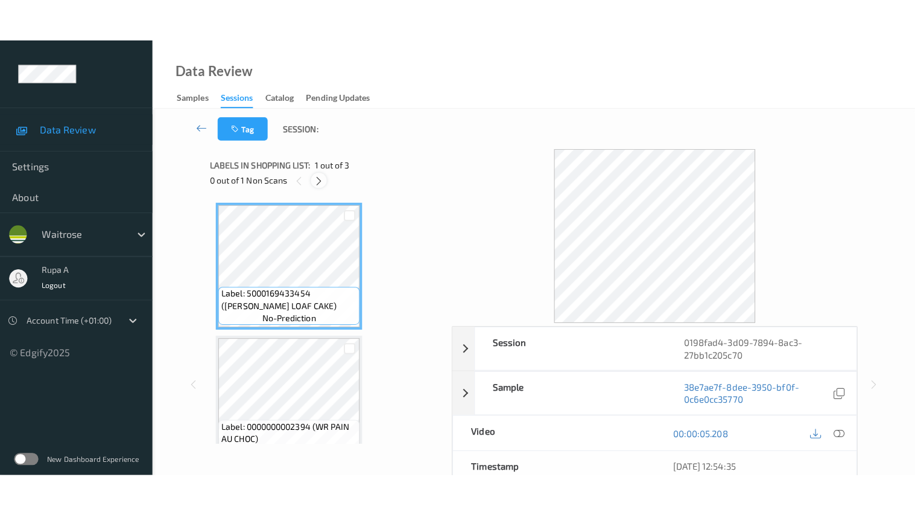
scroll to position [136, 0]
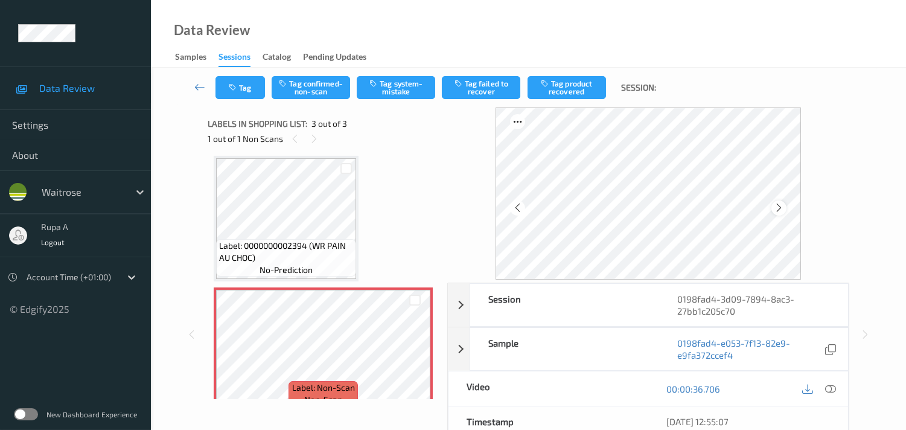
click at [783, 206] on icon at bounding box center [778, 207] width 10 height 11
click at [786, 201] on div at bounding box center [778, 207] width 15 height 15
click at [828, 390] on icon at bounding box center [830, 388] width 11 height 11
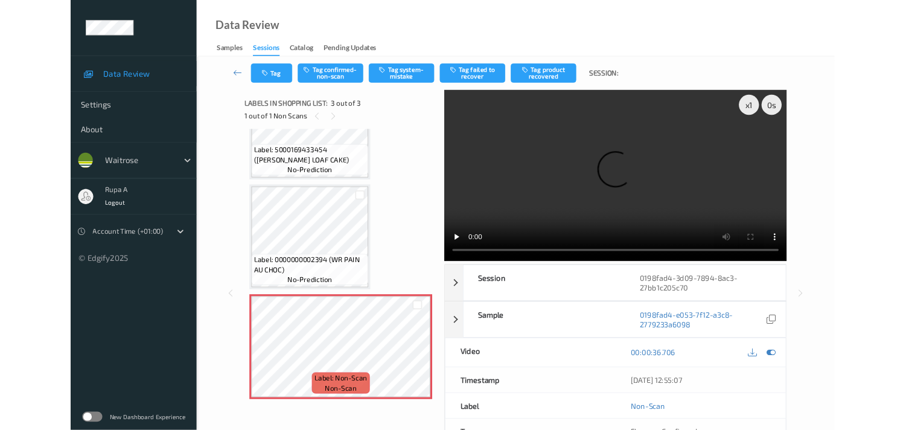
scroll to position [68, 0]
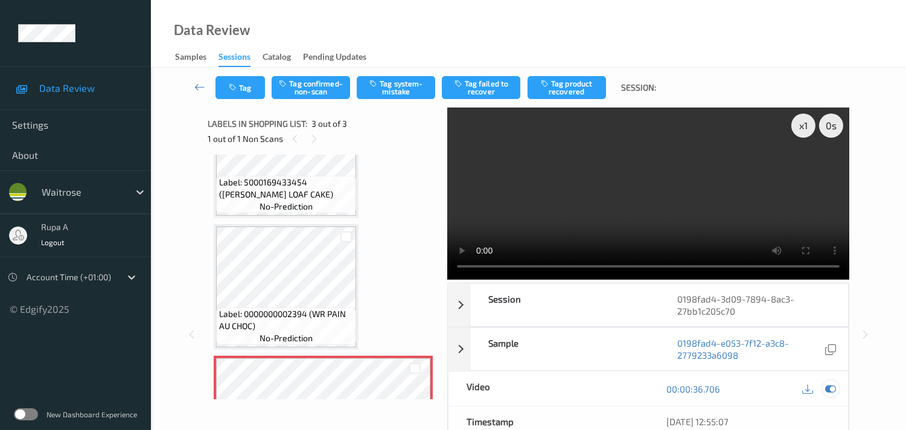
click at [831, 389] on icon at bounding box center [830, 388] width 11 height 11
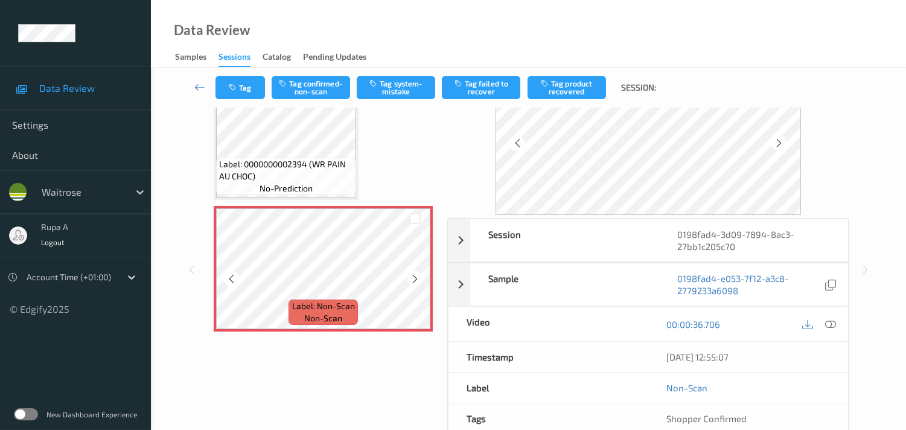
scroll to position [67, 0]
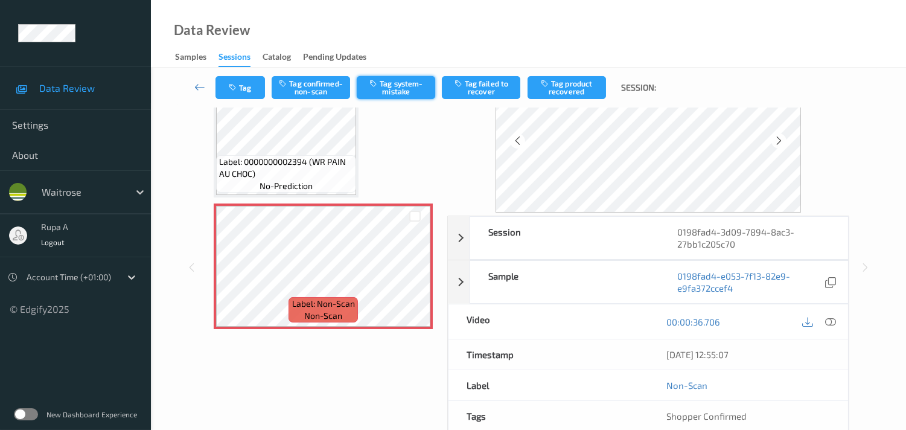
click at [410, 87] on button "Tag system-mistake" at bounding box center [396, 87] width 78 height 23
click at [245, 89] on button "Tag" at bounding box center [239, 87] width 49 height 23
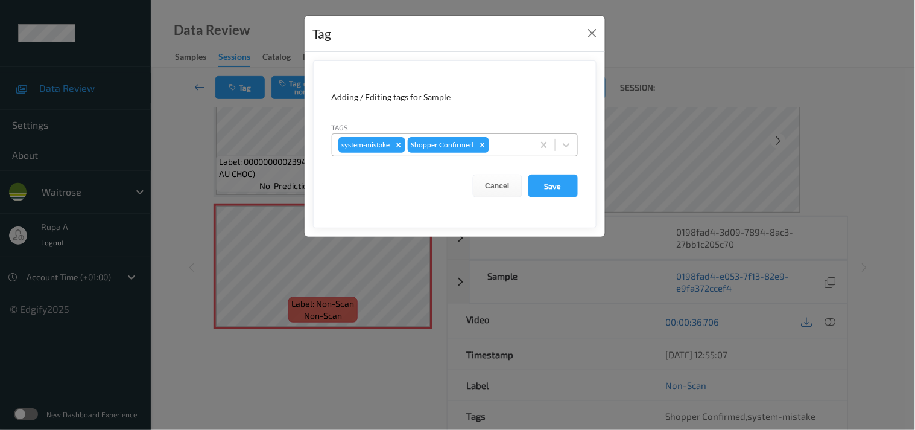
click at [520, 148] on div at bounding box center [510, 145] width 36 height 14
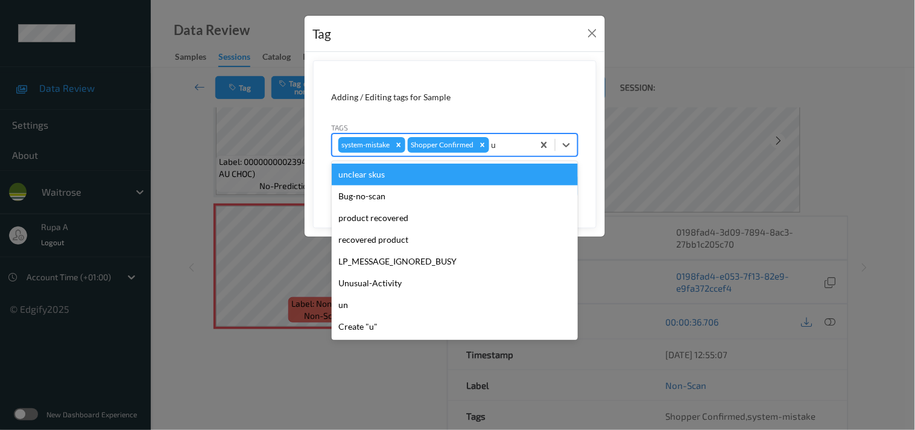
type input "un"
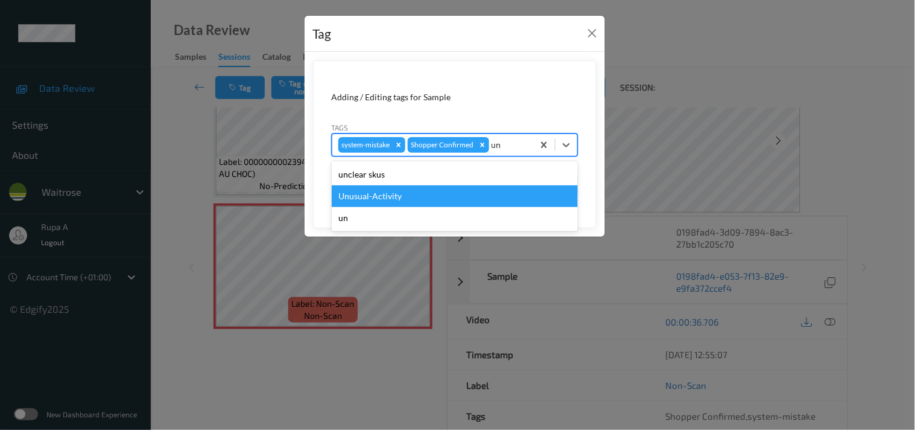
click at [407, 198] on div "Unusual-Activity" at bounding box center [455, 196] width 246 height 22
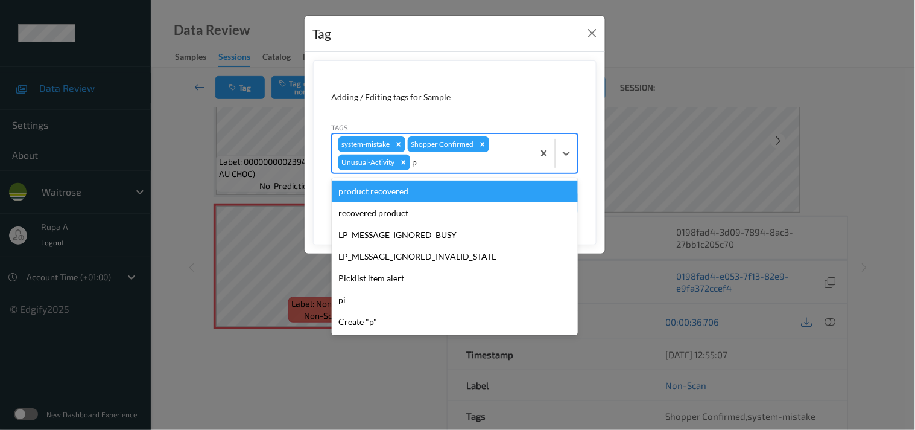
type input "pi"
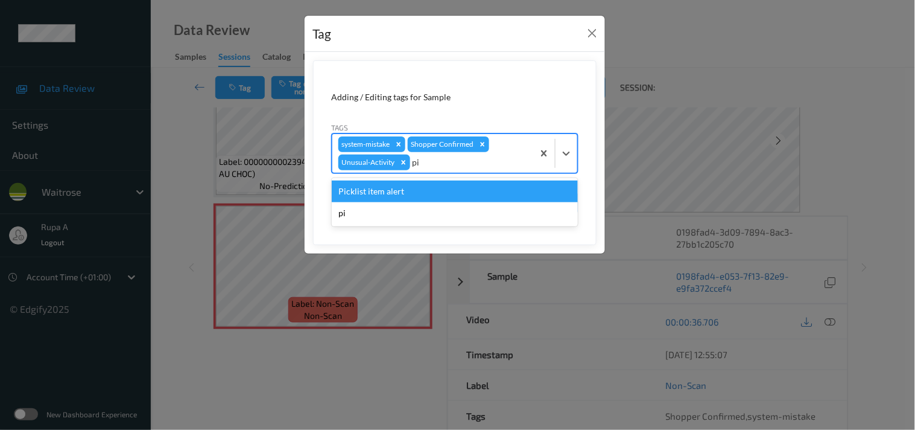
click at [408, 193] on div "Picklist item alert" at bounding box center [455, 191] width 246 height 22
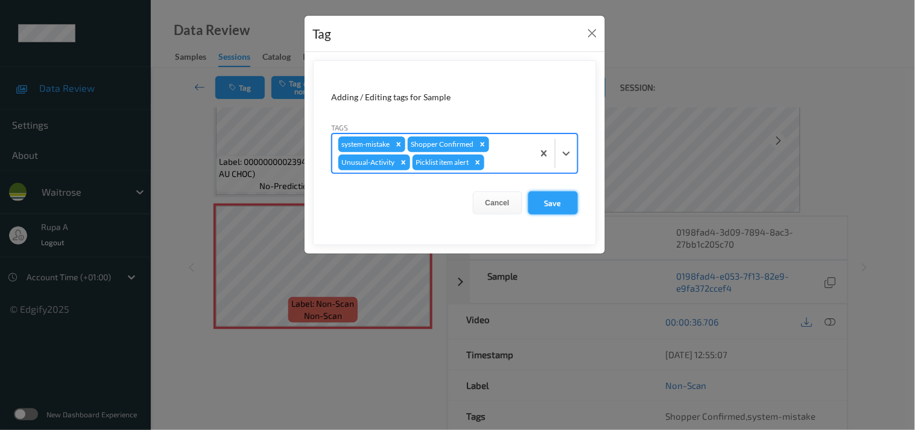
click at [576, 198] on button "Save" at bounding box center [552, 202] width 49 height 23
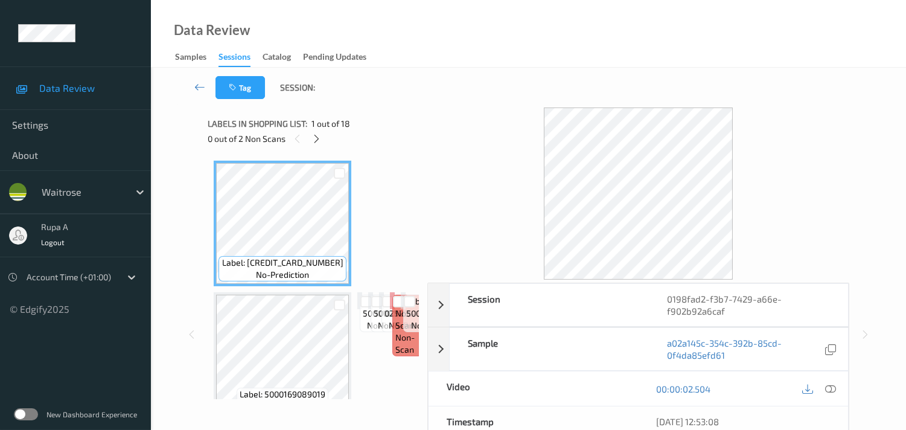
click at [357, 129] on div "Labels in shopping list: 1 out of 18" at bounding box center [313, 123] width 211 height 15
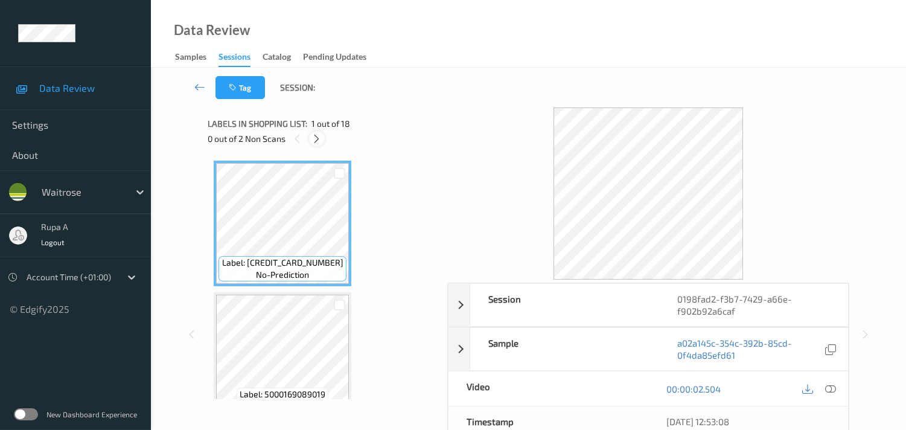
click at [314, 138] on icon at bounding box center [316, 138] width 10 height 11
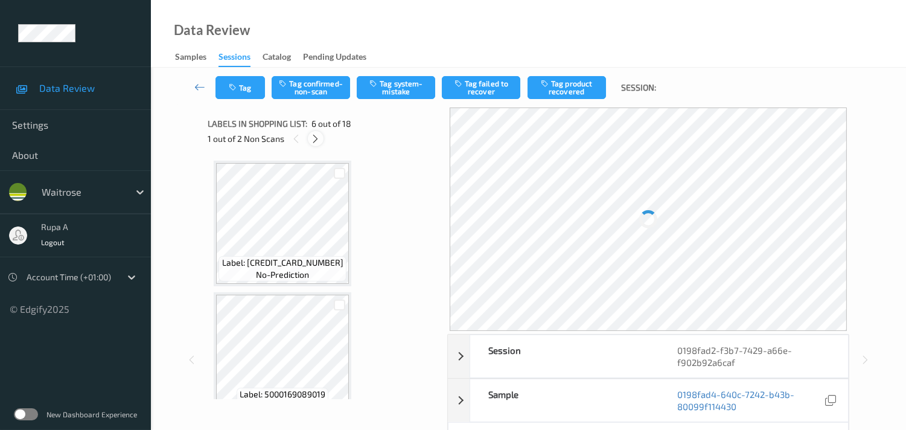
scroll to position [528, 0]
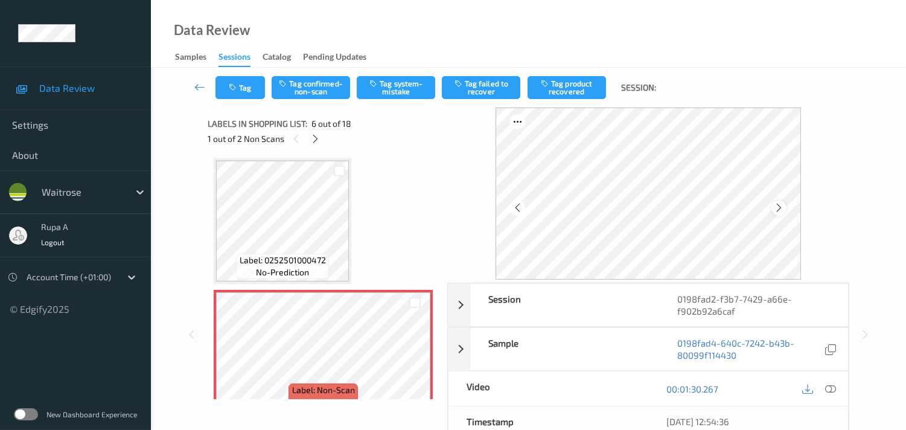
click at [776, 204] on div at bounding box center [778, 207] width 15 height 15
click at [780, 208] on icon at bounding box center [778, 207] width 10 height 11
click at [320, 137] on icon at bounding box center [315, 138] width 10 height 11
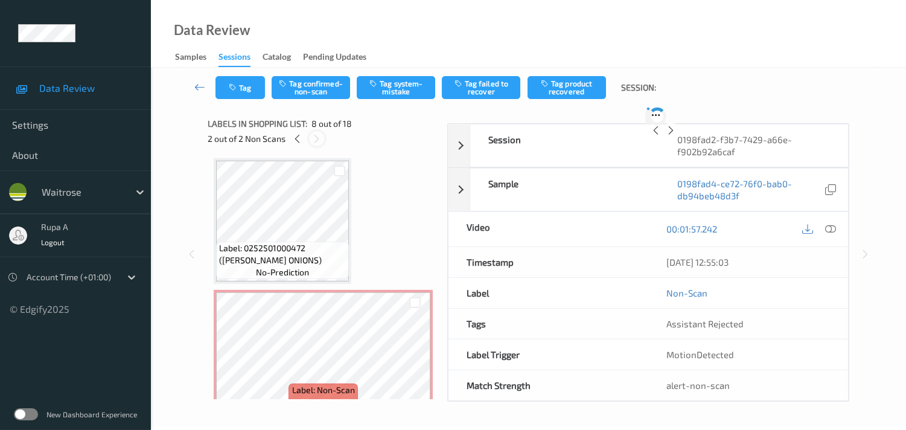
scroll to position [790, 0]
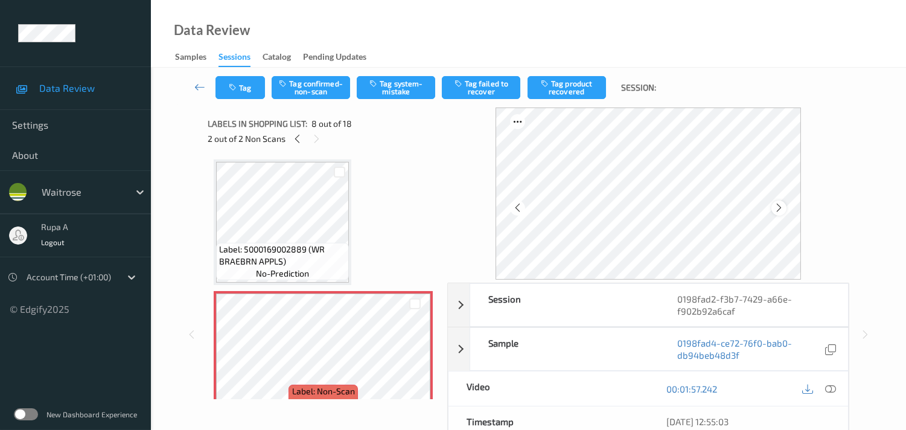
click at [779, 206] on icon at bounding box center [778, 207] width 10 height 11
click at [781, 206] on icon at bounding box center [778, 207] width 10 height 11
click at [294, 139] on icon at bounding box center [297, 138] width 10 height 11
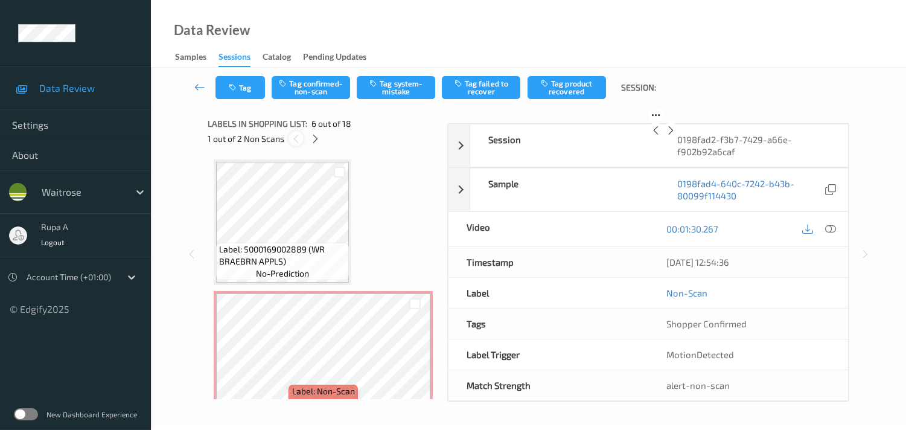
scroll to position [528, 0]
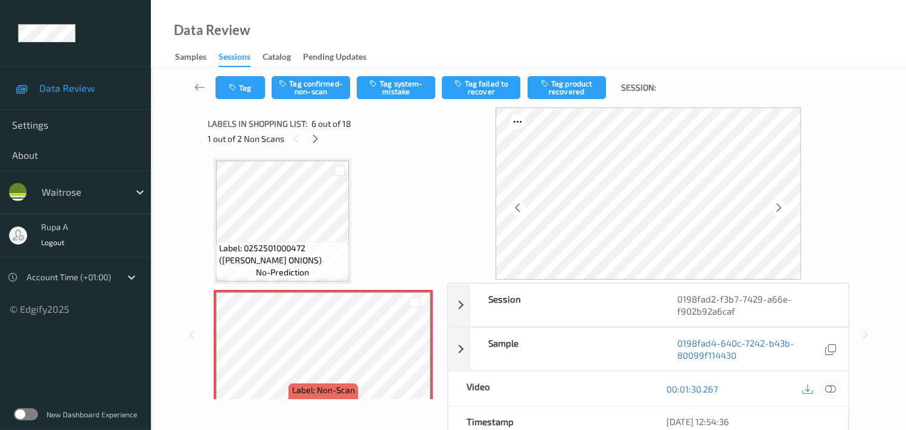
click at [831, 387] on icon at bounding box center [830, 388] width 11 height 11
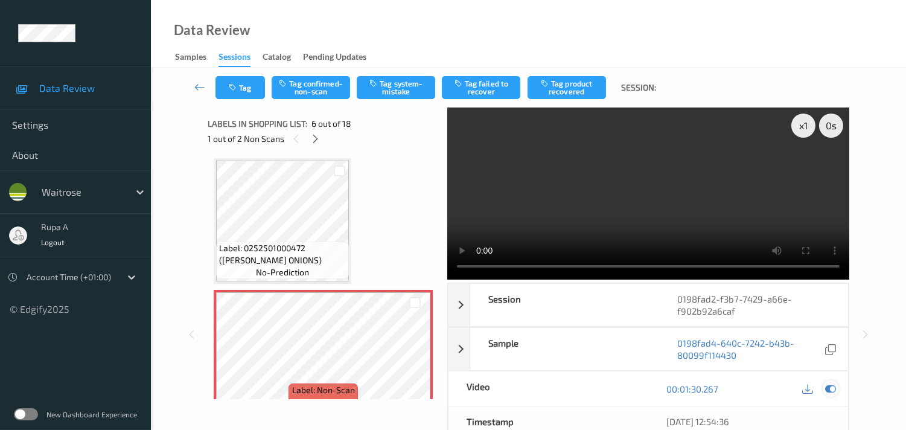
click at [825, 388] on icon at bounding box center [830, 388] width 11 height 11
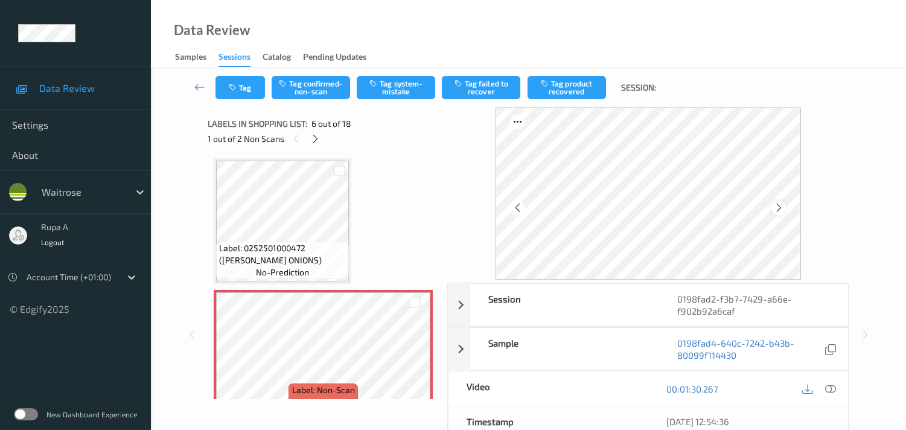
click at [784, 206] on icon at bounding box center [778, 207] width 10 height 11
click at [833, 388] on icon at bounding box center [830, 388] width 11 height 11
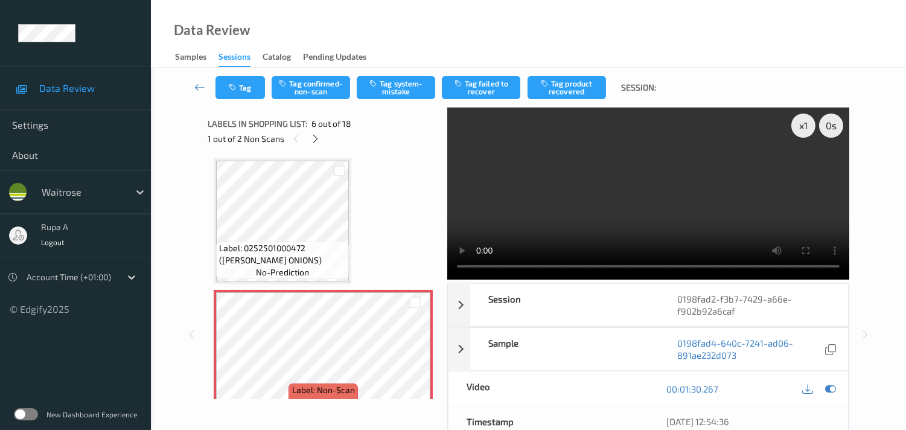
click at [829, 391] on icon at bounding box center [830, 388] width 11 height 11
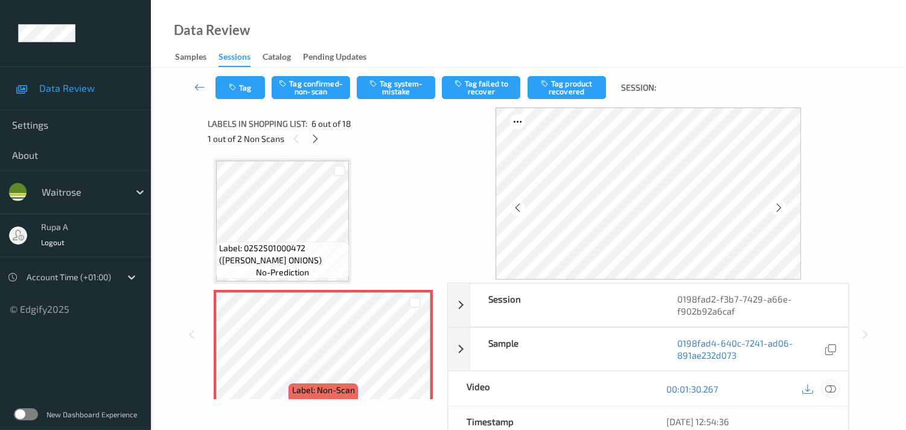
click at [831, 385] on icon at bounding box center [830, 388] width 11 height 11
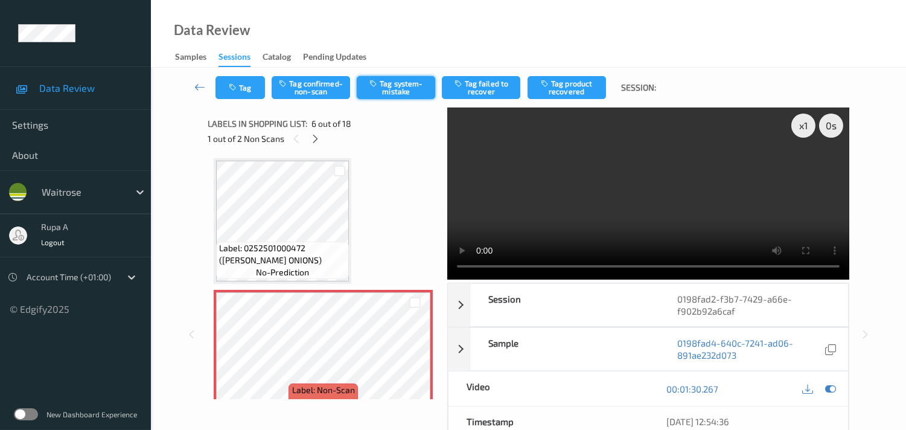
click at [392, 84] on button "Tag system-mistake" at bounding box center [396, 87] width 78 height 23
click at [320, 90] on button "Tag confirmed-non-scan" at bounding box center [310, 87] width 78 height 23
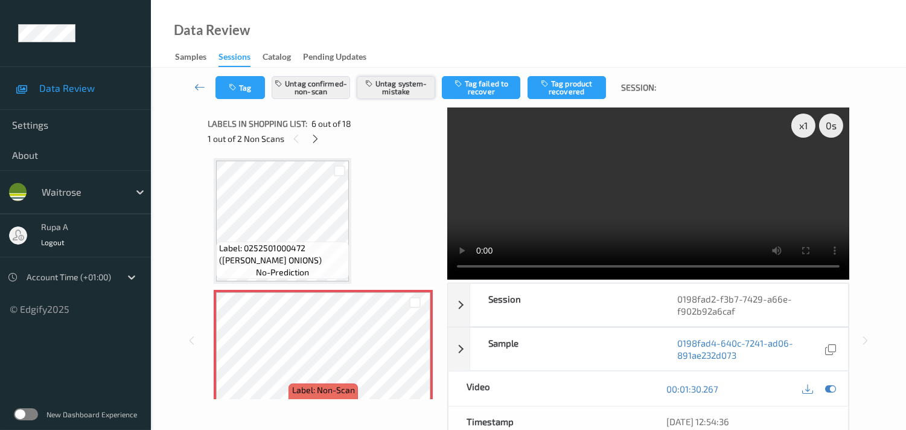
click at [412, 93] on button "Untag system-mistake" at bounding box center [396, 87] width 78 height 23
click at [495, 88] on button "Tag failed to recover" at bounding box center [481, 87] width 78 height 23
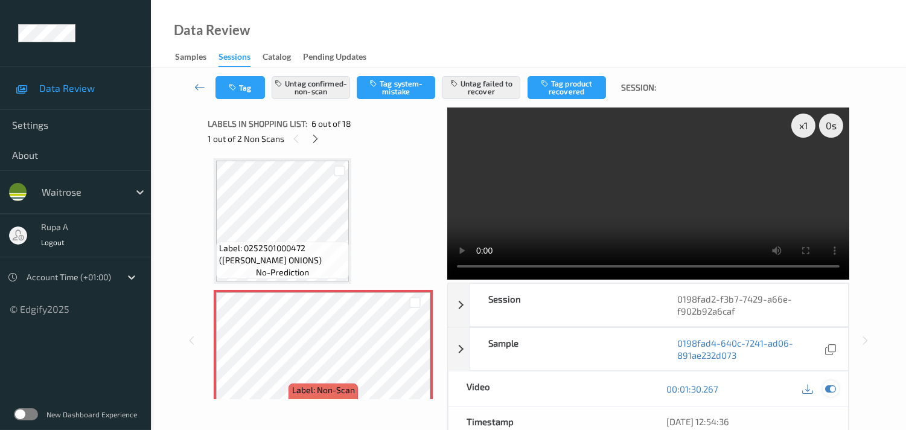
click at [828, 383] on icon at bounding box center [830, 388] width 11 height 11
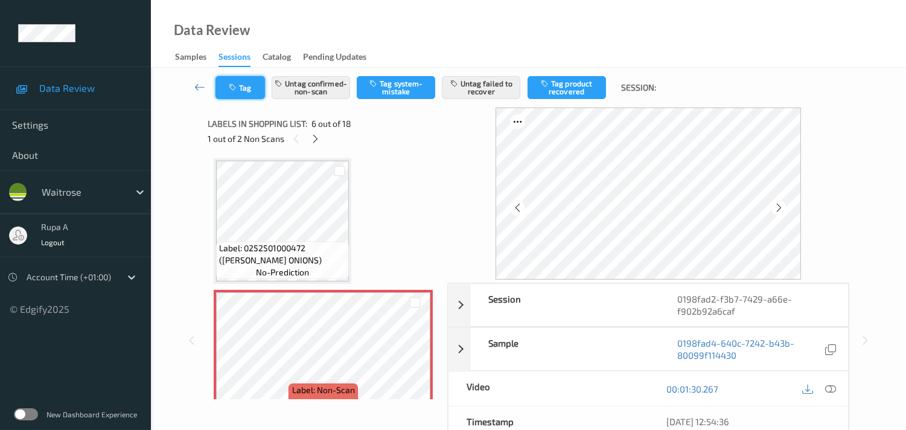
click at [233, 94] on button "Tag" at bounding box center [239, 87] width 49 height 23
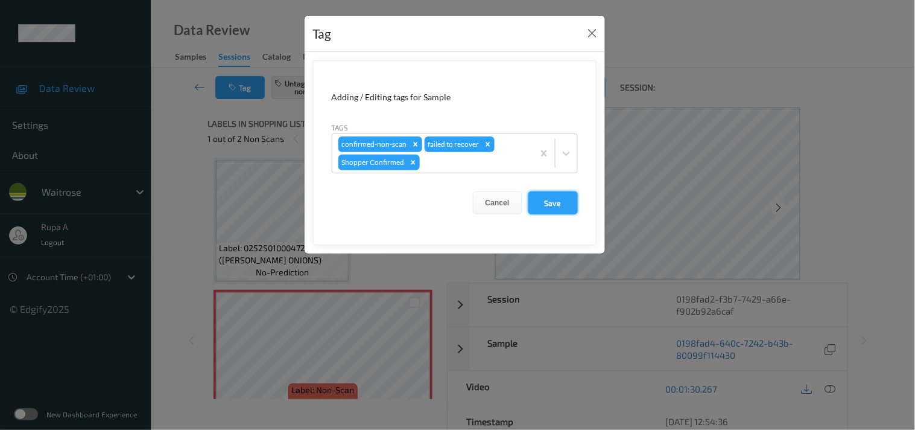
click at [545, 198] on button "Save" at bounding box center [552, 202] width 49 height 23
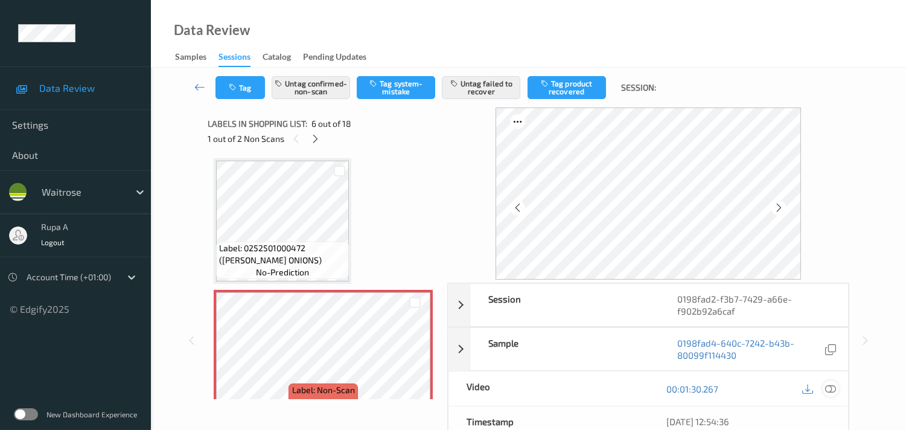
click at [831, 385] on icon at bounding box center [830, 388] width 11 height 11
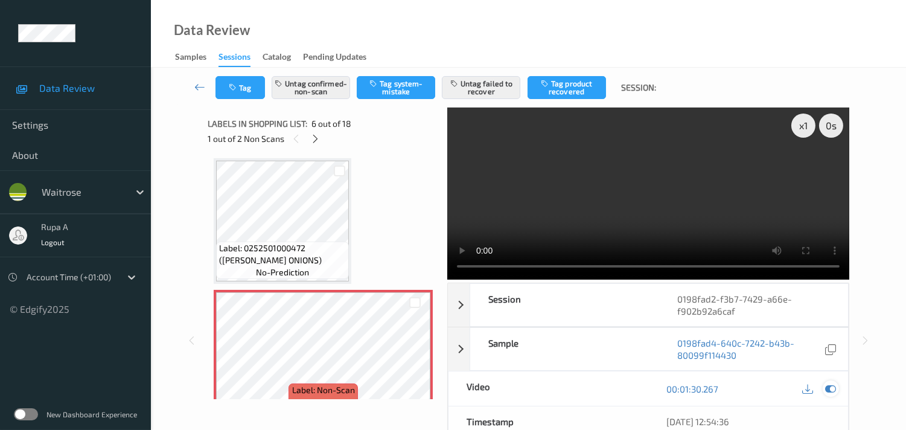
click at [830, 384] on icon at bounding box center [830, 388] width 11 height 11
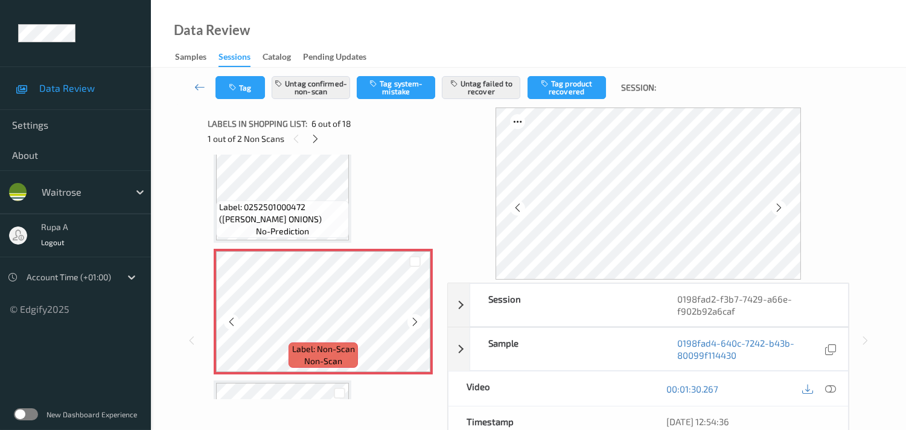
scroll to position [595, 0]
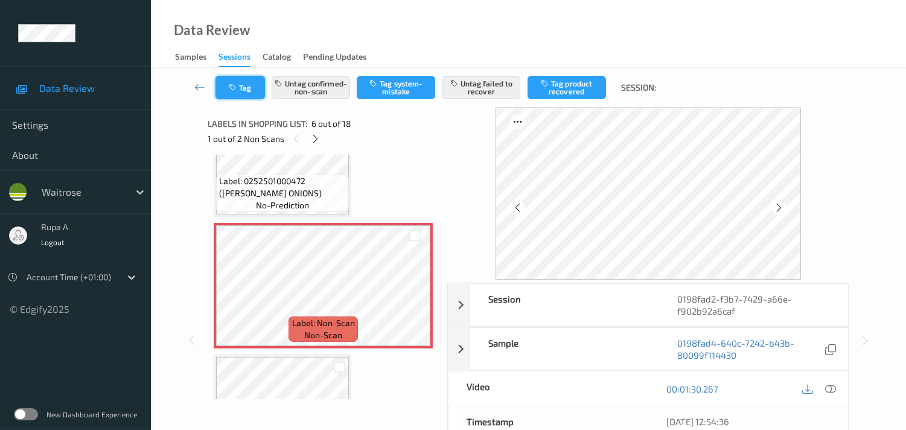
click at [240, 90] on button "Tag" at bounding box center [239, 87] width 49 height 23
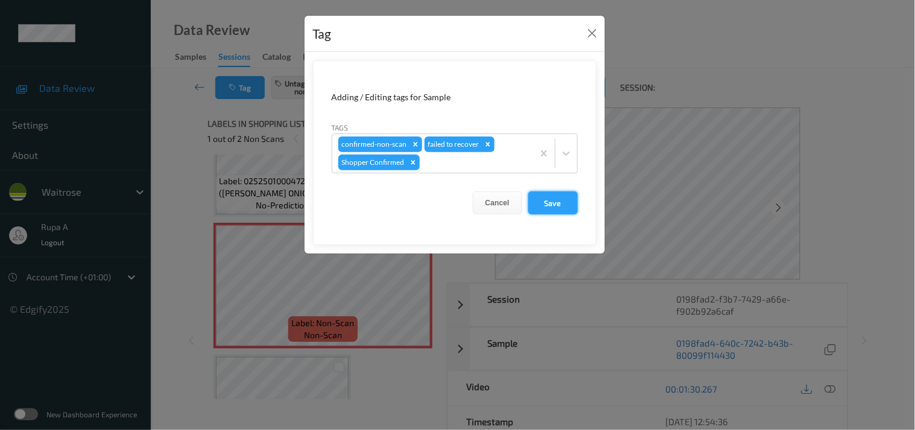
click at [555, 212] on button "Save" at bounding box center [552, 202] width 49 height 23
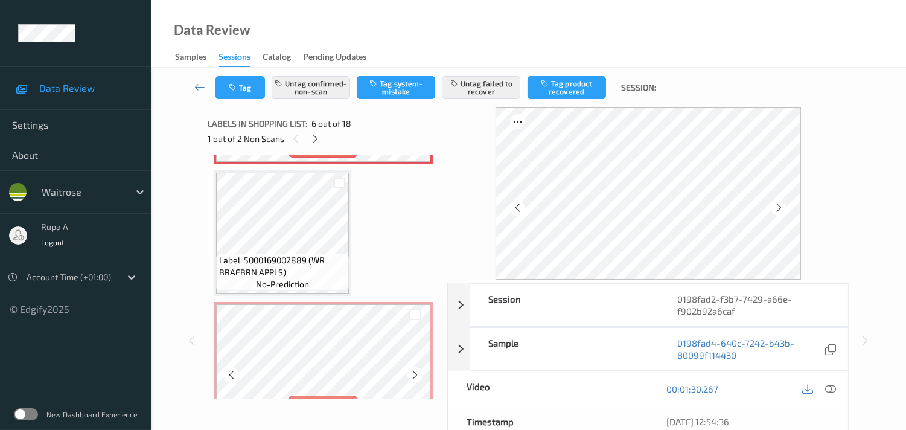
scroll to position [797, 0]
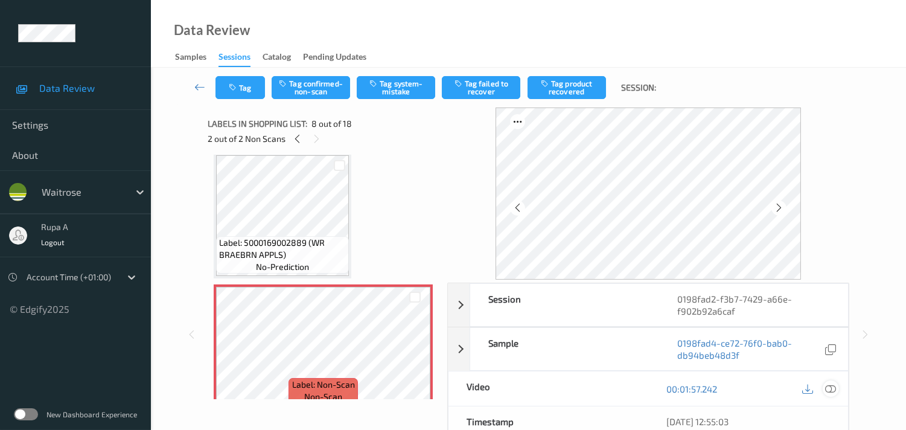
click at [831, 389] on icon at bounding box center [830, 388] width 11 height 11
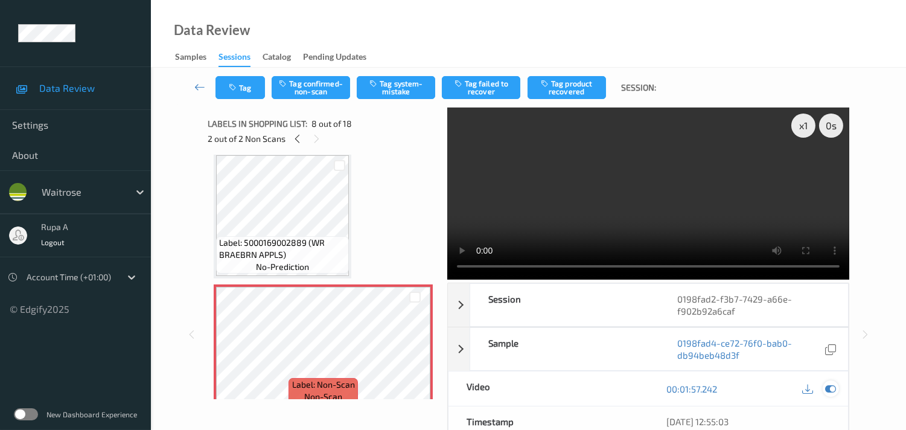
click at [833, 390] on icon at bounding box center [830, 388] width 11 height 11
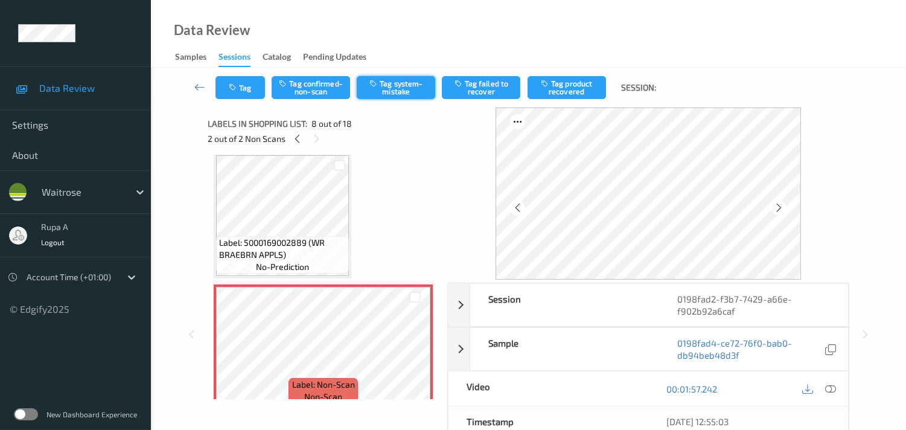
click at [381, 94] on button "Tag system-mistake" at bounding box center [396, 87] width 78 height 23
click at [231, 89] on icon "button" at bounding box center [234, 87] width 10 height 8
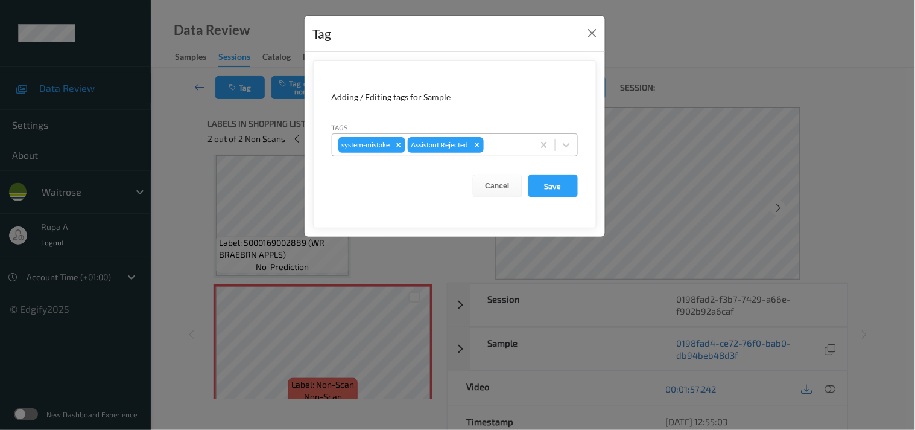
click at [516, 147] on div at bounding box center [506, 145] width 41 height 14
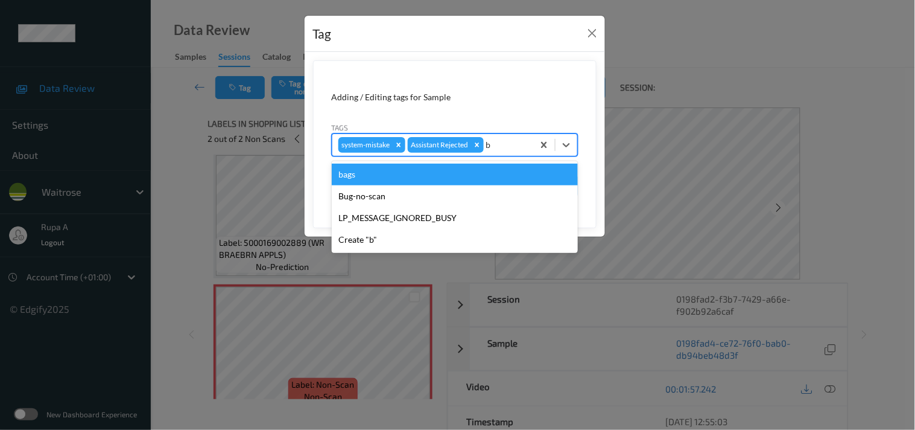
type input "ba"
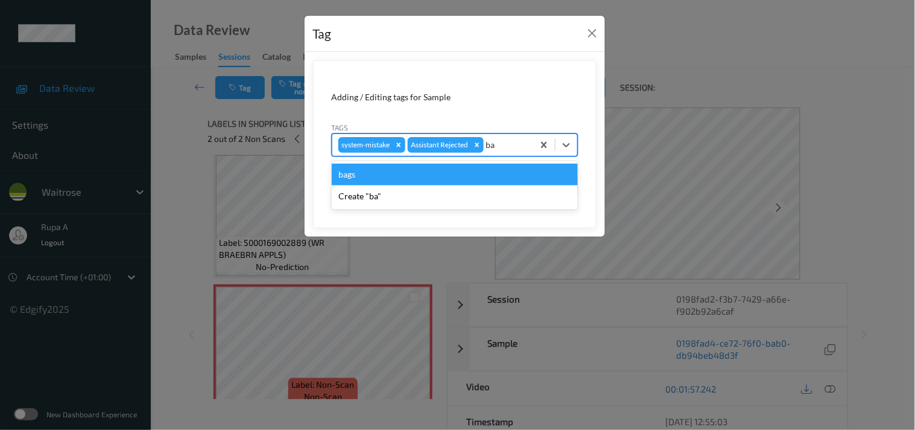
click at [403, 179] on div "bags" at bounding box center [455, 174] width 246 height 22
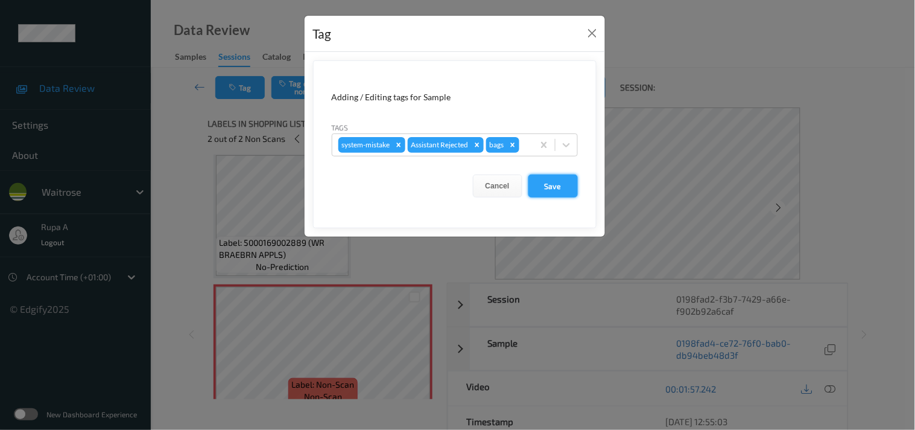
click at [546, 188] on button "Save" at bounding box center [552, 185] width 49 height 23
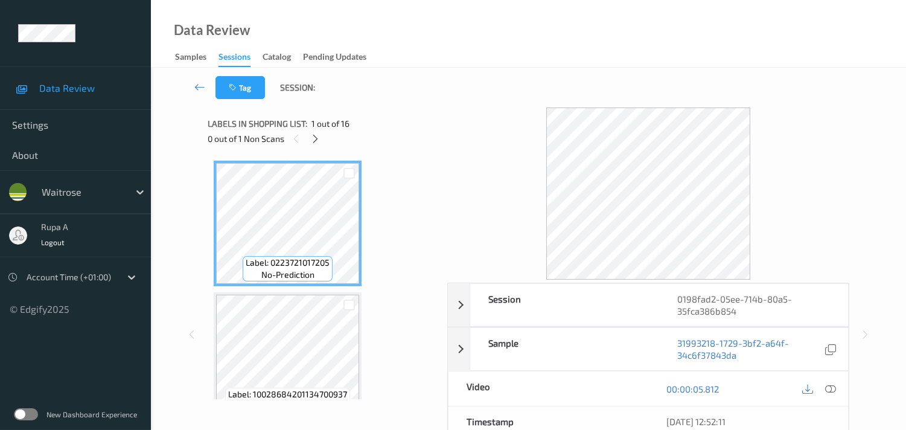
click at [433, 133] on div "0 out of 1 Non Scans" at bounding box center [323, 138] width 231 height 15
click at [310, 139] on icon at bounding box center [315, 138] width 10 height 11
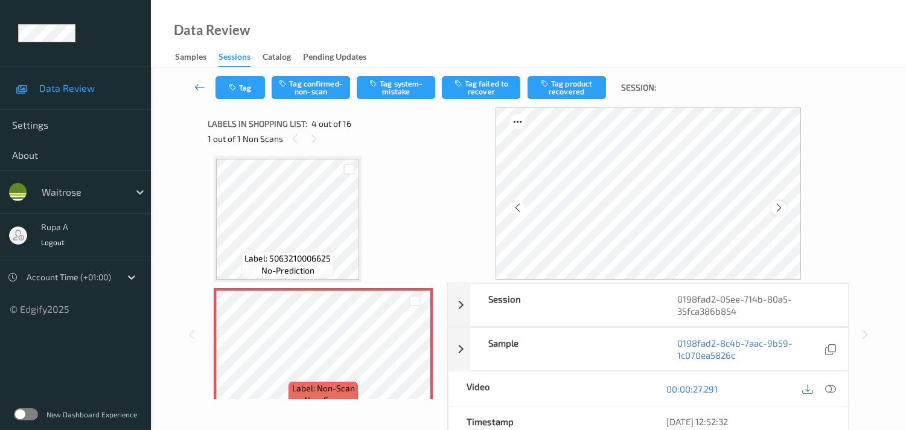
click at [782, 206] on icon at bounding box center [778, 207] width 10 height 11
click at [825, 389] on icon at bounding box center [830, 388] width 11 height 11
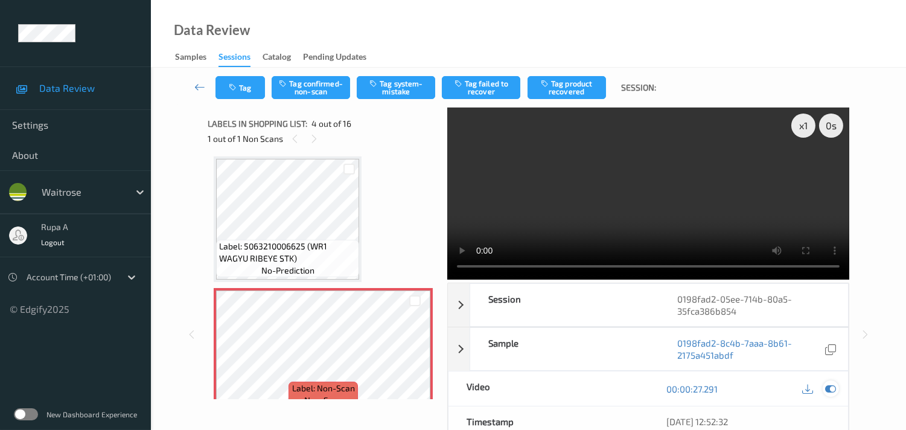
click at [830, 391] on icon at bounding box center [830, 388] width 11 height 11
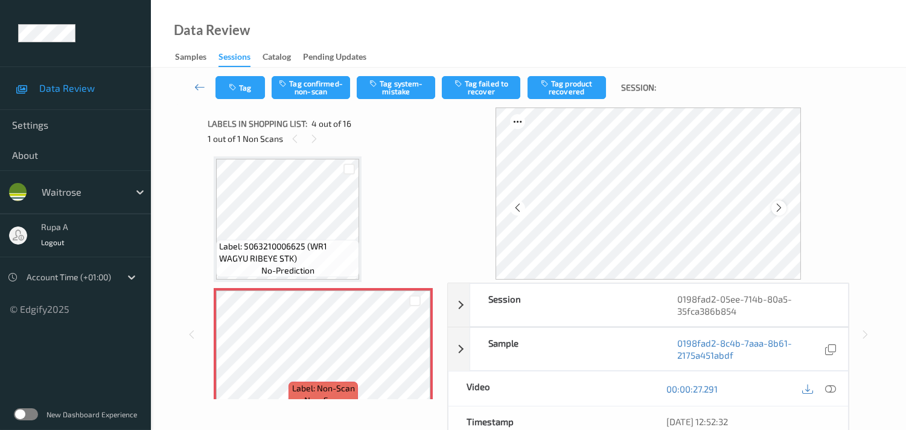
click at [780, 208] on icon at bounding box center [778, 207] width 10 height 11
click at [827, 390] on icon at bounding box center [830, 388] width 11 height 11
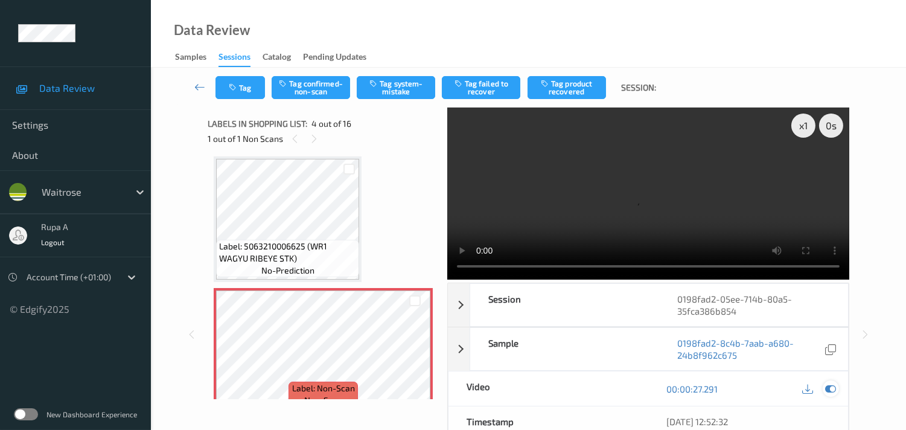
click at [828, 390] on icon at bounding box center [830, 388] width 11 height 11
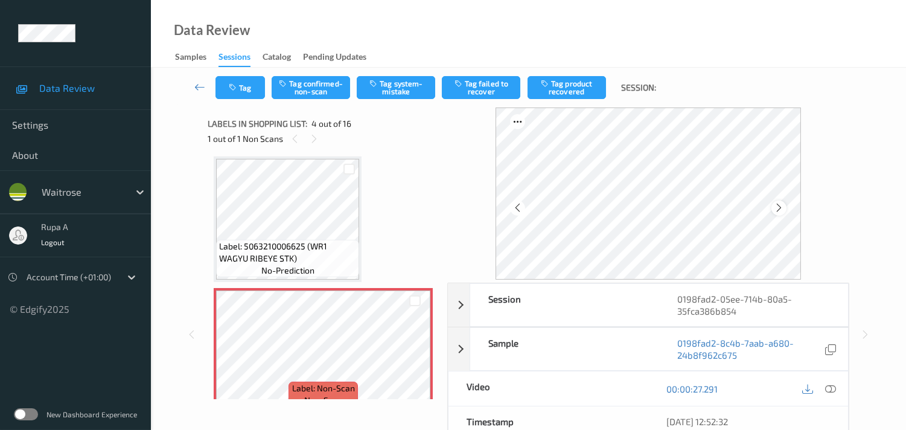
click at [781, 204] on icon at bounding box center [778, 207] width 10 height 11
click at [782, 211] on icon at bounding box center [778, 207] width 10 height 11
click at [303, 88] on button "Tag confirmed-non-scan" at bounding box center [310, 87] width 78 height 23
click at [483, 85] on button "Tag failed to recover" at bounding box center [481, 87] width 78 height 23
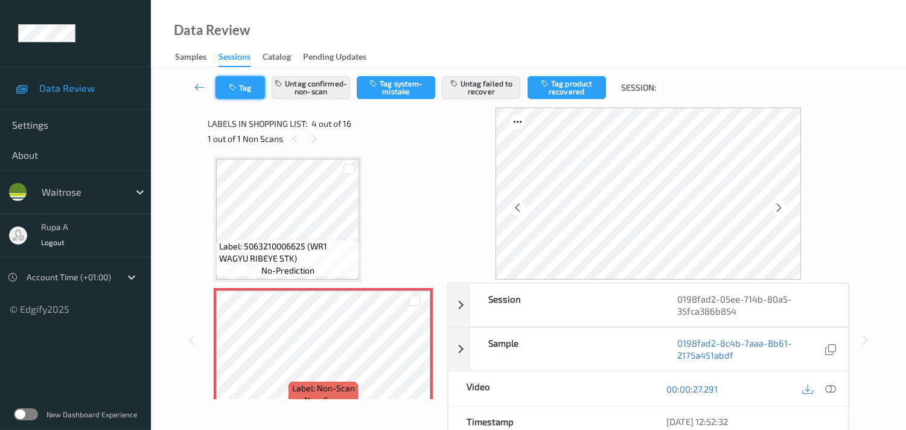
click at [222, 86] on button "Tag" at bounding box center [239, 87] width 49 height 23
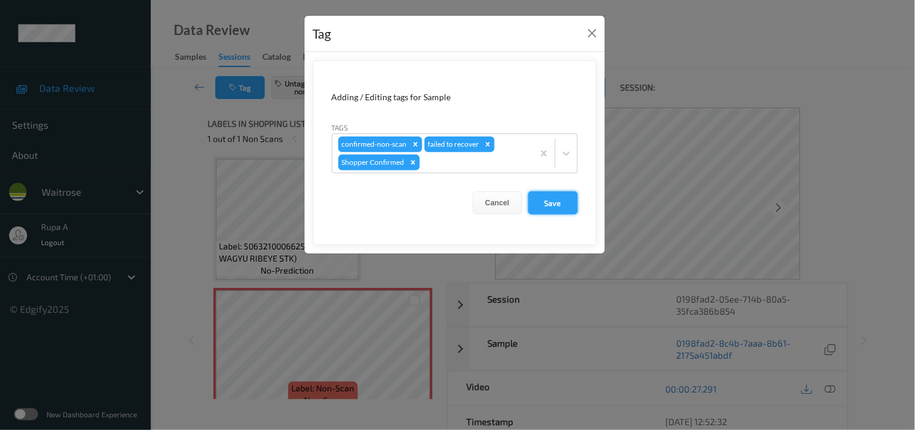
click at [557, 203] on button "Save" at bounding box center [552, 202] width 49 height 23
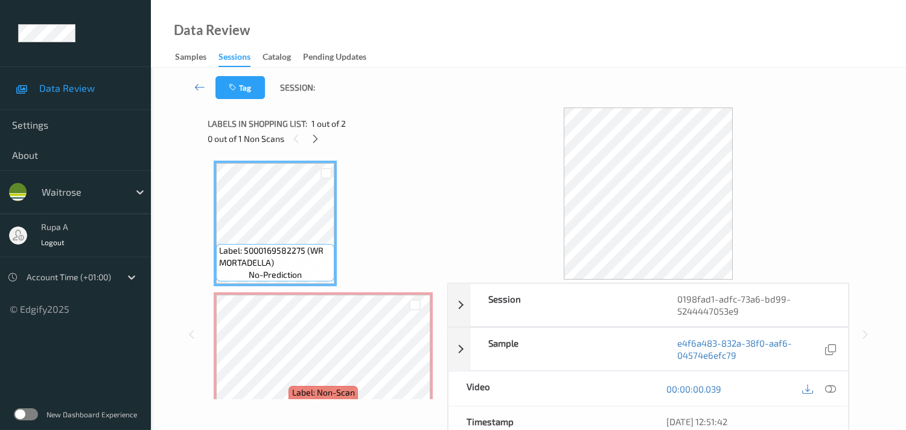
click at [373, 237] on div "Label: 5000169582275 (WR MORTADELLA) no-prediction Label: Non-Scan non-scan Lab…" at bounding box center [323, 288] width 219 height 257
click at [314, 136] on icon at bounding box center [315, 138] width 10 height 11
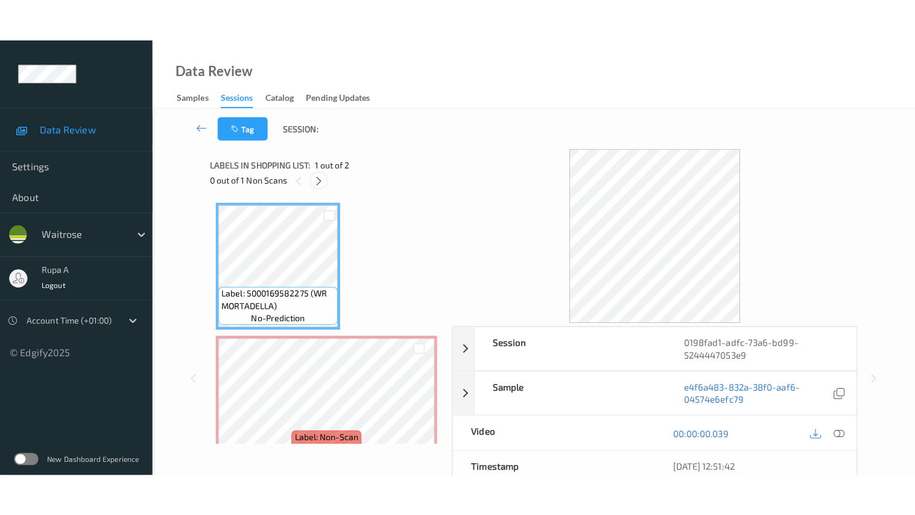
scroll to position [6, 0]
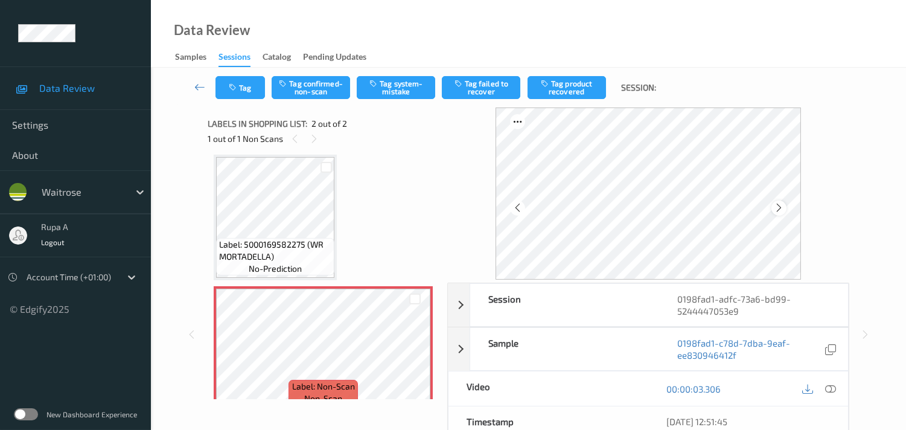
click at [782, 206] on icon at bounding box center [778, 207] width 10 height 11
click at [831, 389] on icon at bounding box center [830, 388] width 11 height 11
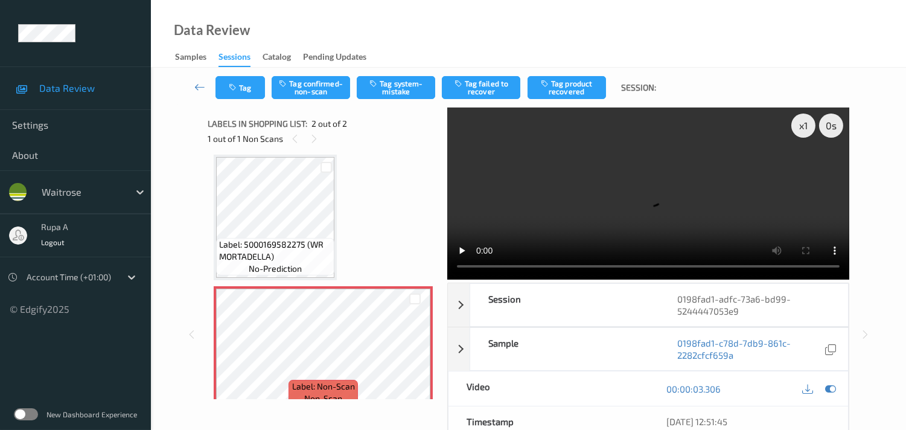
click at [370, 188] on div "Label: 5000169582275 (WR MORTADELLA) no-prediction Label: Non-Scan non-scan Lab…" at bounding box center [323, 282] width 219 height 257
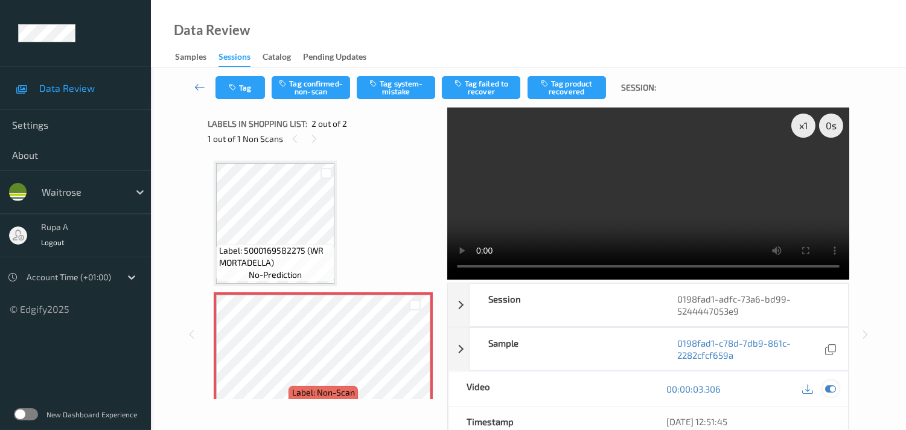
click at [836, 389] on div at bounding box center [830, 388] width 16 height 16
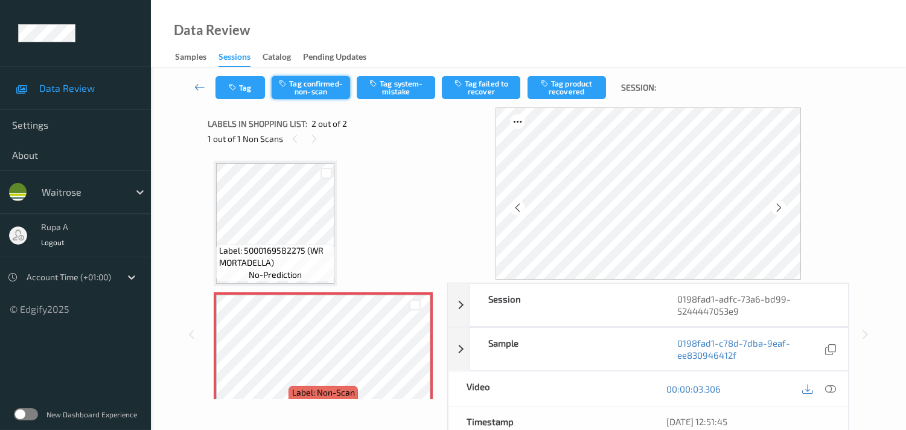
click at [326, 87] on button "Tag confirmed-non-scan" at bounding box center [310, 87] width 78 height 23
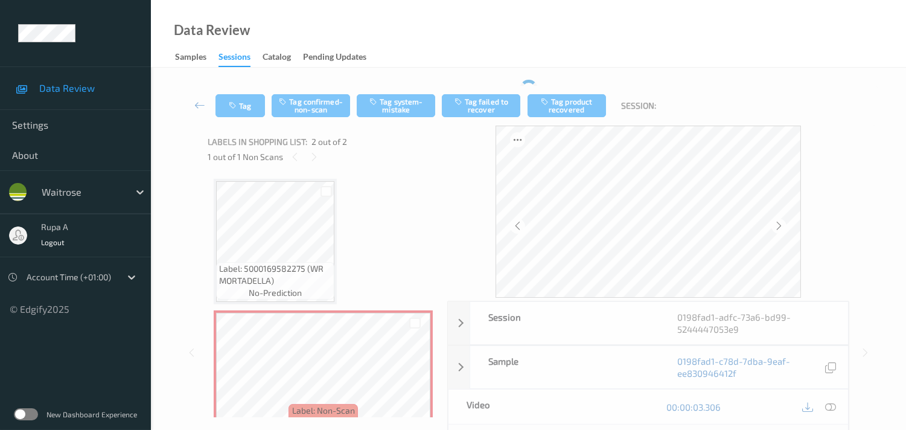
click at [406, 177] on div "Label: 5000169582275 (WR MORTADELLA) no-prediction Label: Non-Scan non-scan Lab…" at bounding box center [323, 295] width 231 height 244
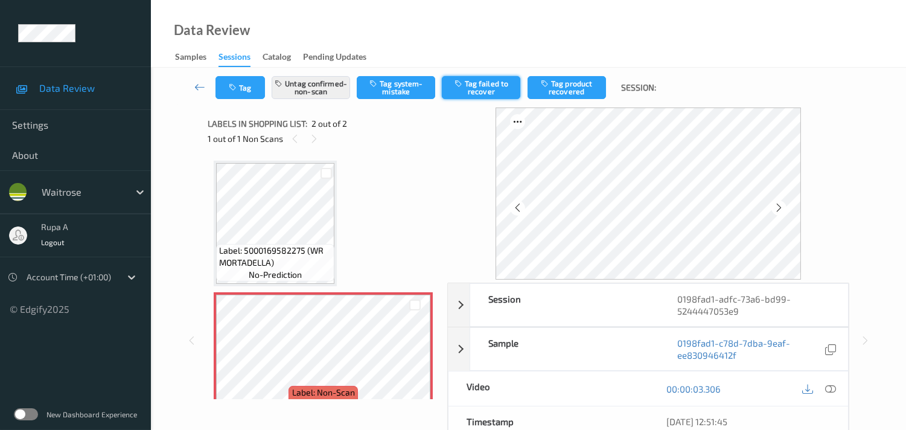
click at [474, 97] on button "Tag failed to recover" at bounding box center [481, 87] width 78 height 23
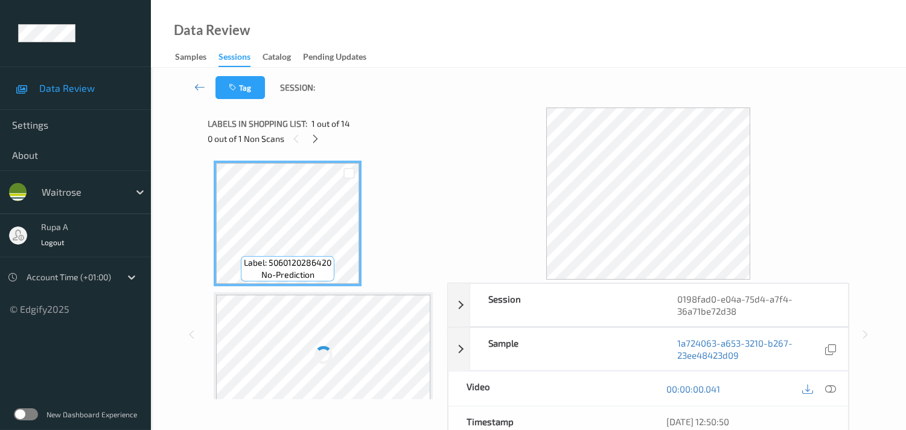
click at [353, 160] on div "Label: 5060120286420 no-prediction" at bounding box center [288, 222] width 148 height 125
click at [315, 136] on icon at bounding box center [315, 138] width 10 height 11
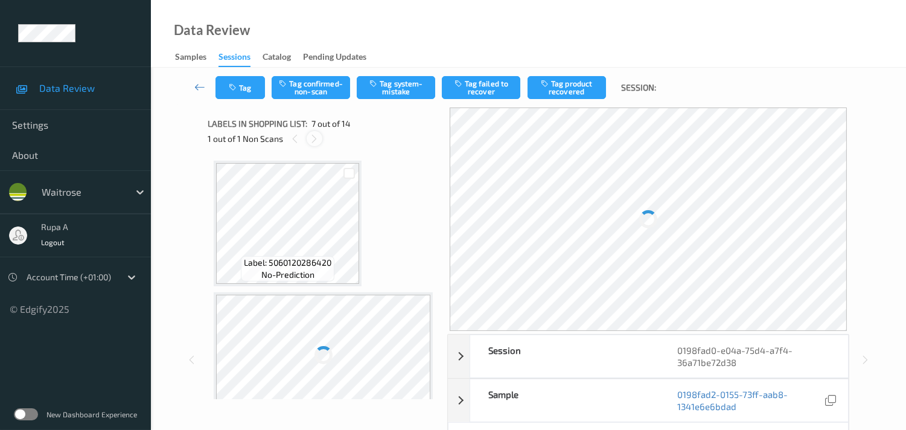
scroll to position [659, 0]
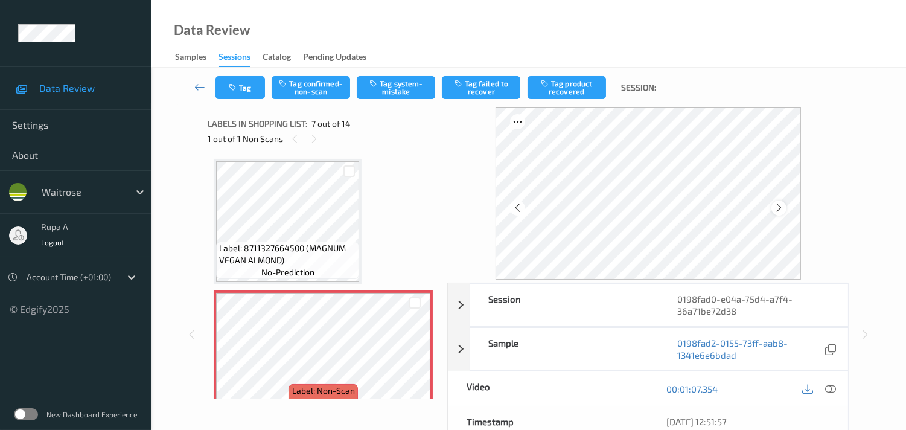
click at [781, 203] on icon at bounding box center [778, 207] width 10 height 11
click at [784, 206] on icon at bounding box center [778, 207] width 10 height 11
click at [409, 94] on button "Tag system-mistake" at bounding box center [396, 87] width 78 height 23
click at [243, 81] on button "Tag" at bounding box center [239, 87] width 49 height 23
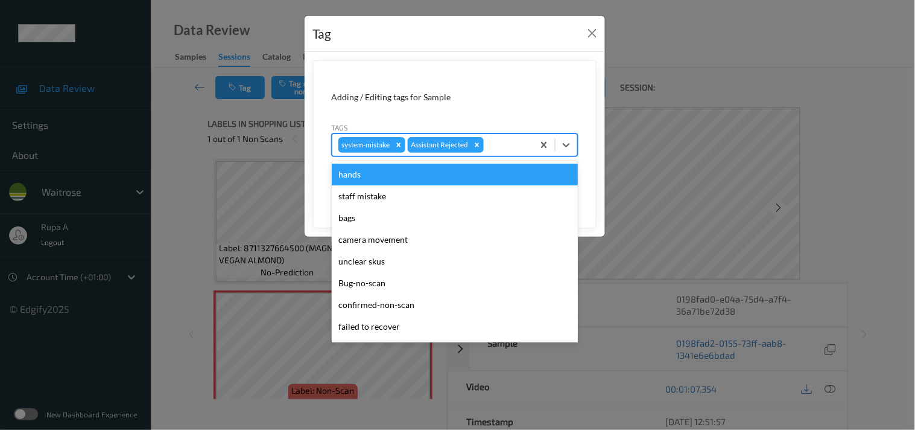
click at [510, 146] on div at bounding box center [506, 145] width 41 height 14
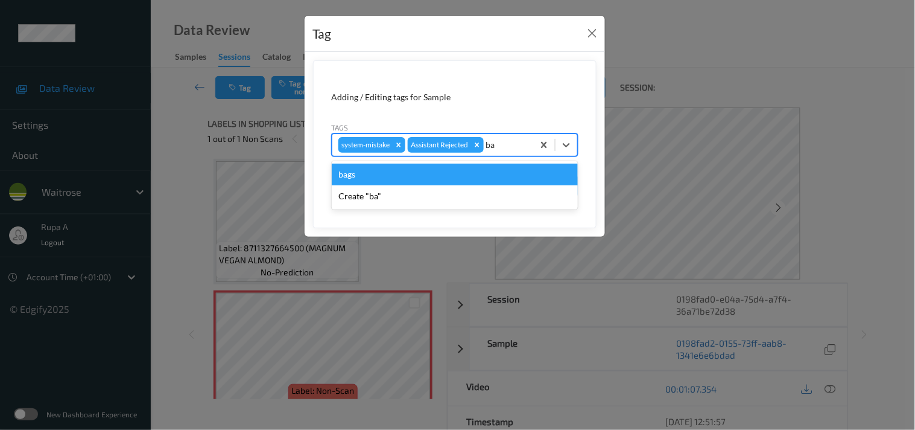
type input "bag"
click at [383, 179] on div "bags" at bounding box center [455, 174] width 246 height 22
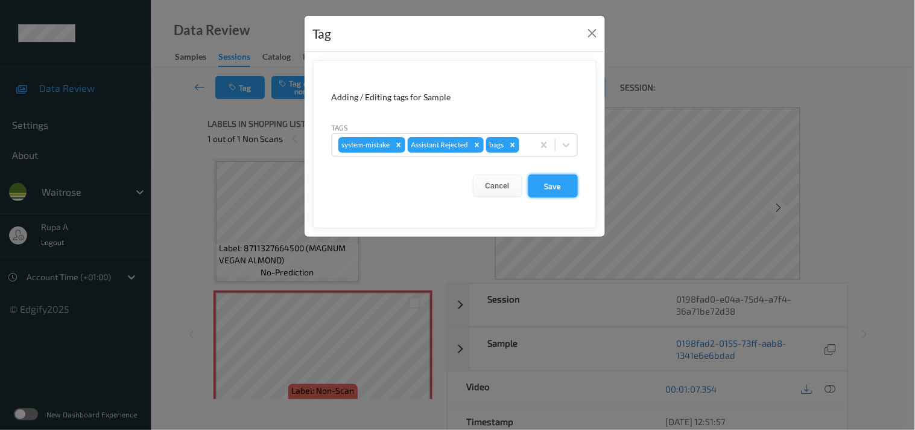
click at [559, 183] on button "Save" at bounding box center [552, 185] width 49 height 23
click at [560, 194] on button "Save" at bounding box center [552, 185] width 49 height 23
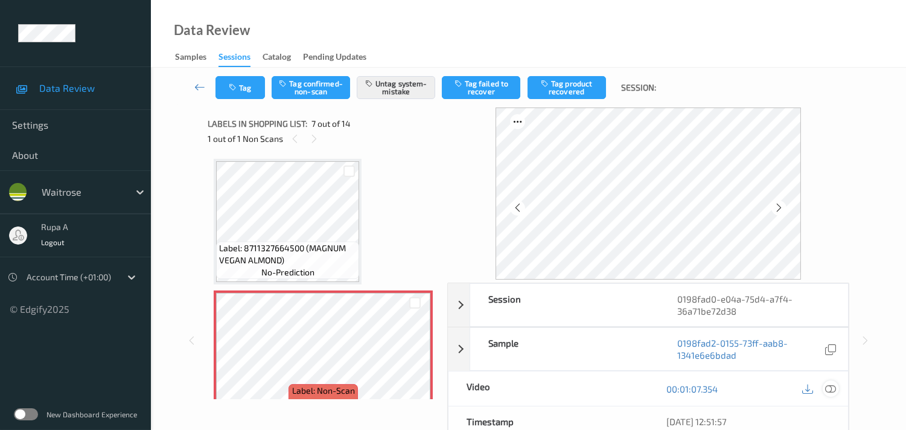
click at [836, 382] on div at bounding box center [830, 388] width 16 height 16
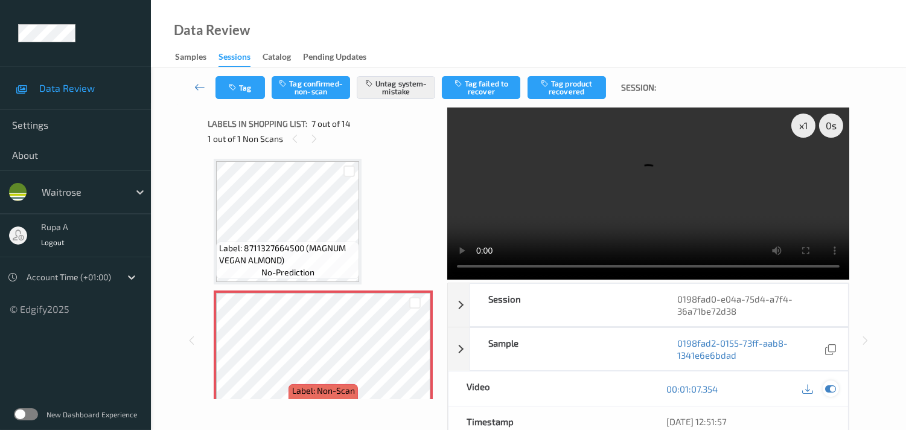
click at [833, 384] on icon at bounding box center [830, 388] width 11 height 11
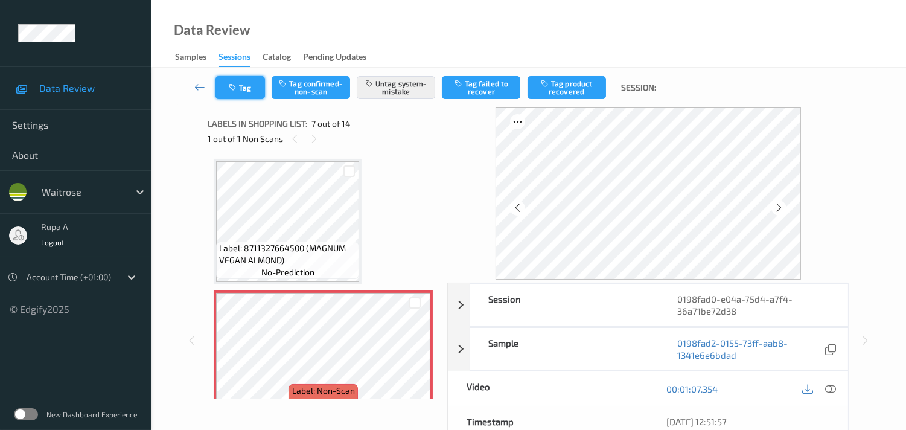
click at [256, 92] on button "Tag" at bounding box center [239, 87] width 49 height 23
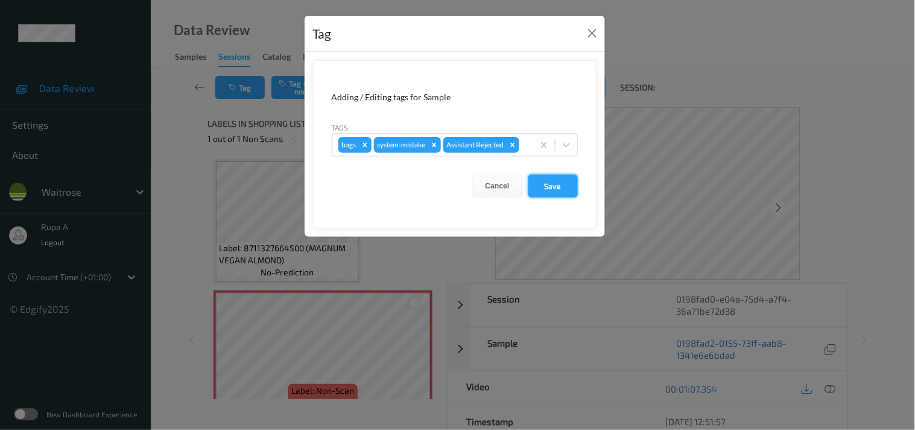
click at [562, 191] on button "Save" at bounding box center [552, 185] width 49 height 23
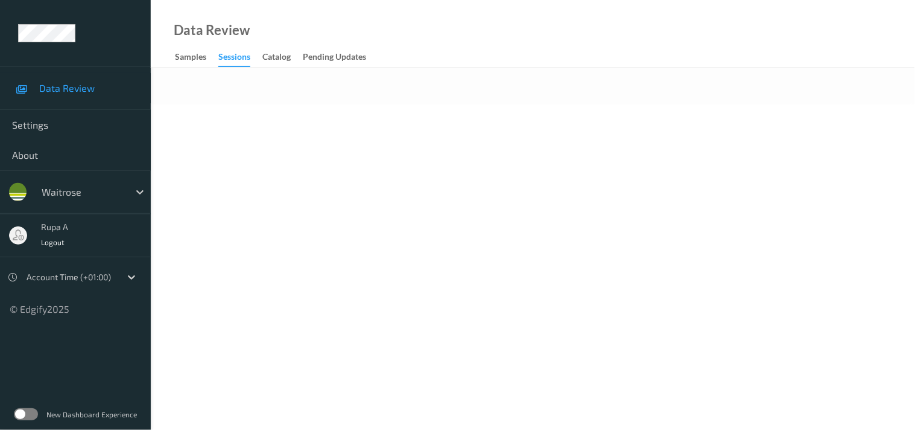
drag, startPoint x: 400, startPoint y: 134, endPoint x: 439, endPoint y: 7, distance: 132.4
click at [401, 134] on body "Data Review Settings About waitrose rupa a Logout Account Time (+01:00) © Edgif…" at bounding box center [457, 215] width 915 height 430
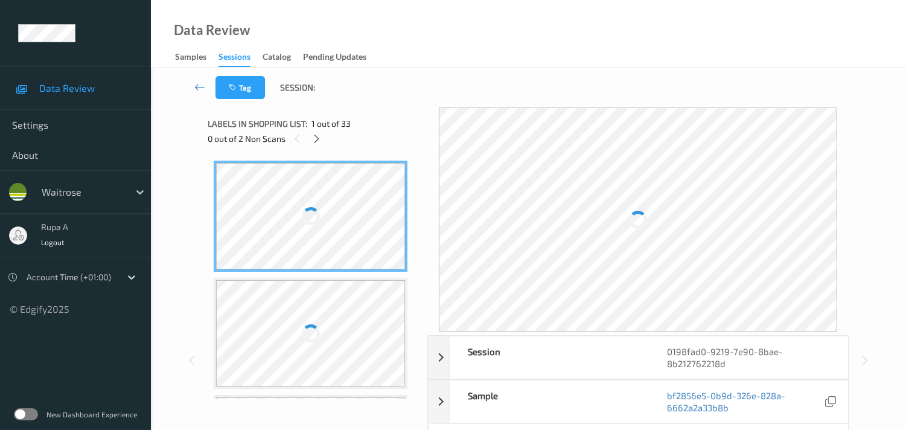
click at [359, 128] on div "Labels in shopping list: 1 out of 33" at bounding box center [313, 123] width 211 height 15
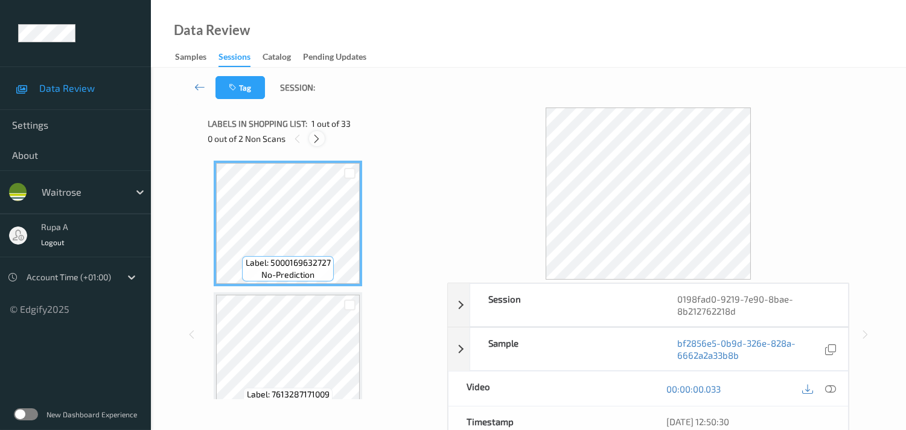
click at [309, 139] on div at bounding box center [316, 138] width 15 height 15
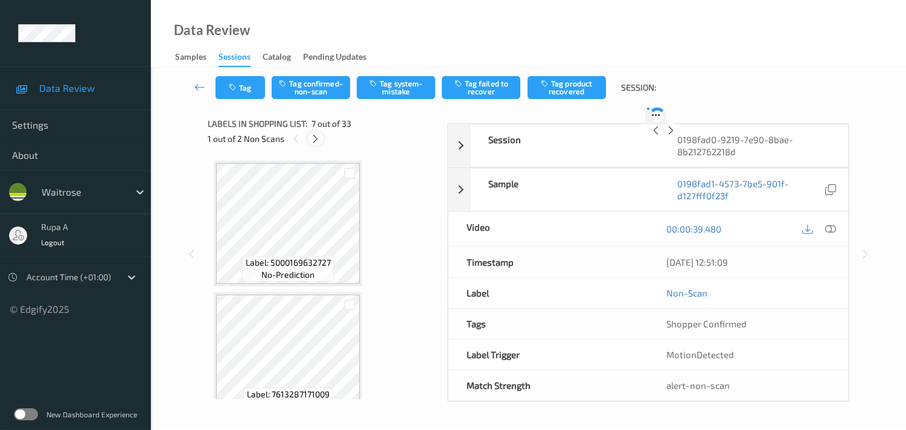
scroll to position [659, 0]
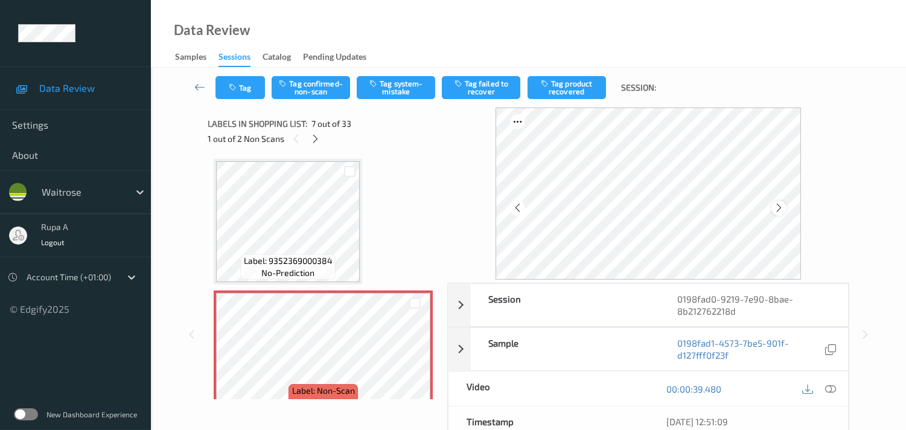
click at [779, 203] on icon at bounding box center [778, 207] width 10 height 11
click at [316, 141] on icon at bounding box center [315, 138] width 10 height 11
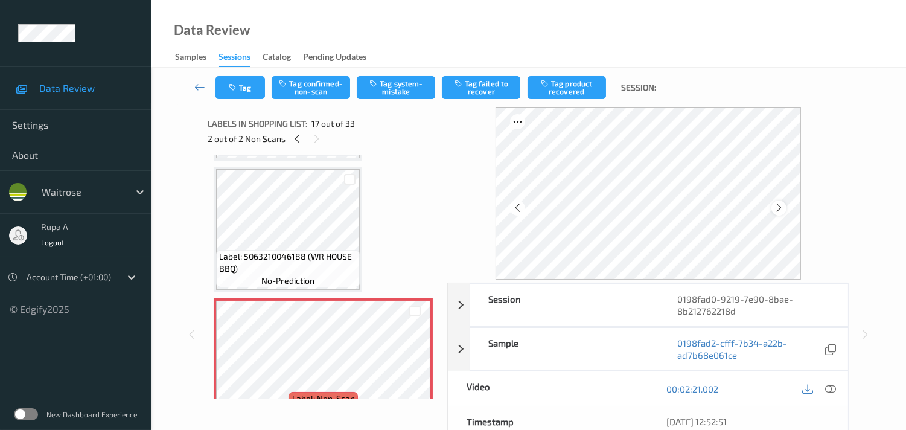
click at [778, 206] on icon at bounding box center [778, 207] width 10 height 11
click at [777, 206] on icon at bounding box center [778, 207] width 10 height 11
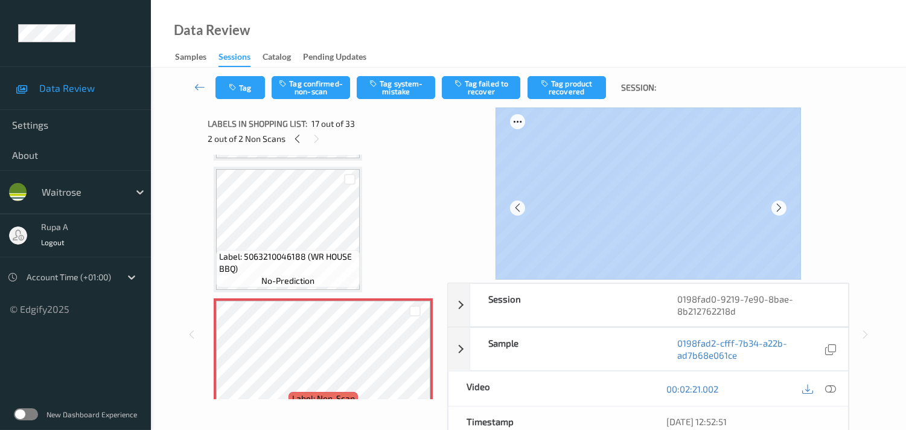
click at [781, 195] on div at bounding box center [647, 193] width 305 height 172
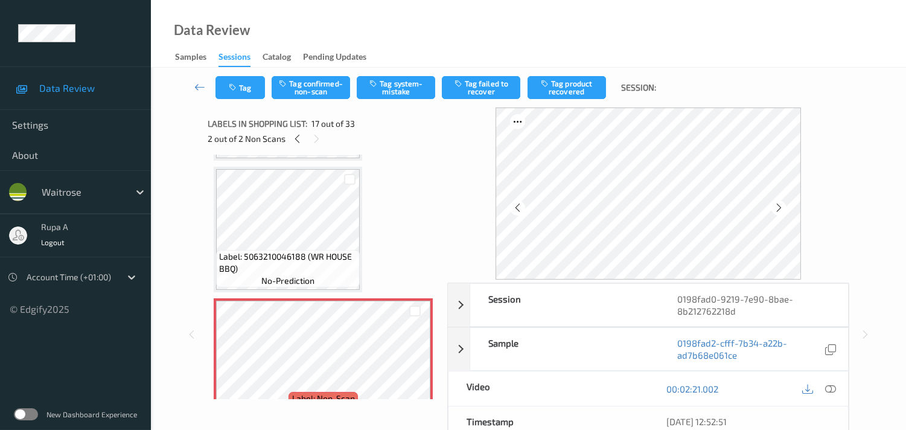
click at [865, 211] on div "Session 0198fad0-9219-7e90-8bae-8b212762218d Session ID 0198fad0-9219-7e90-8bae…" at bounding box center [528, 333] width 705 height 453
click at [294, 141] on icon at bounding box center [297, 138] width 10 height 11
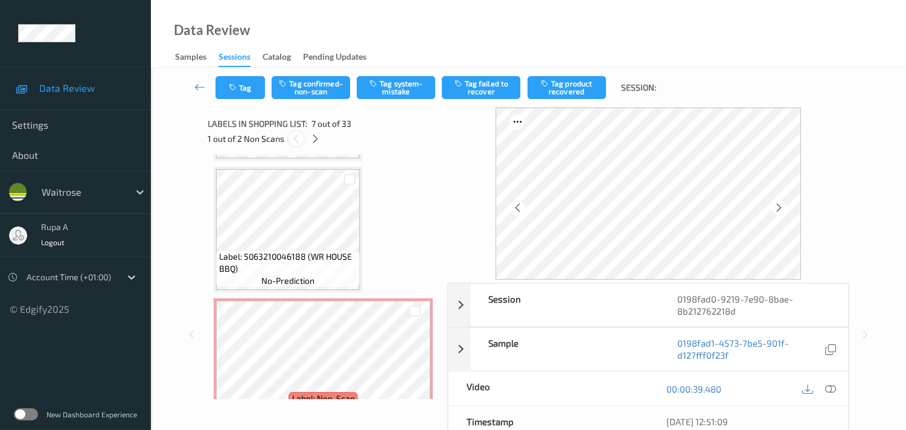
scroll to position [659, 0]
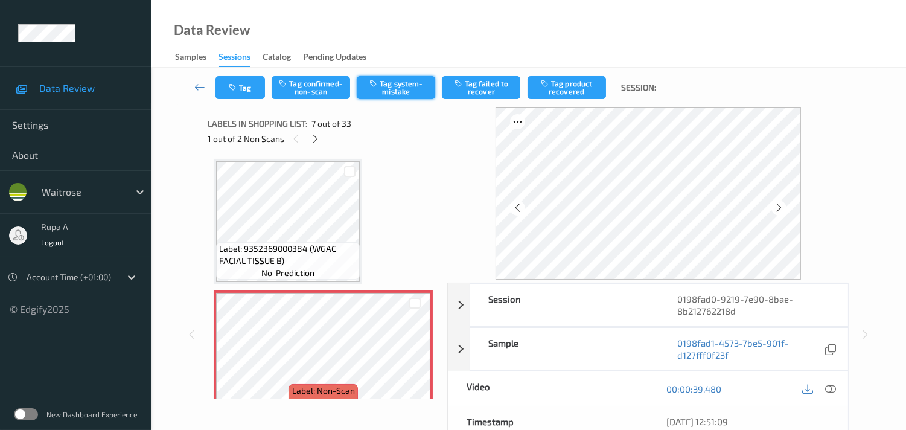
click at [384, 92] on button "Tag system-mistake" at bounding box center [396, 87] width 78 height 23
click at [245, 94] on button "Tag" at bounding box center [239, 87] width 49 height 23
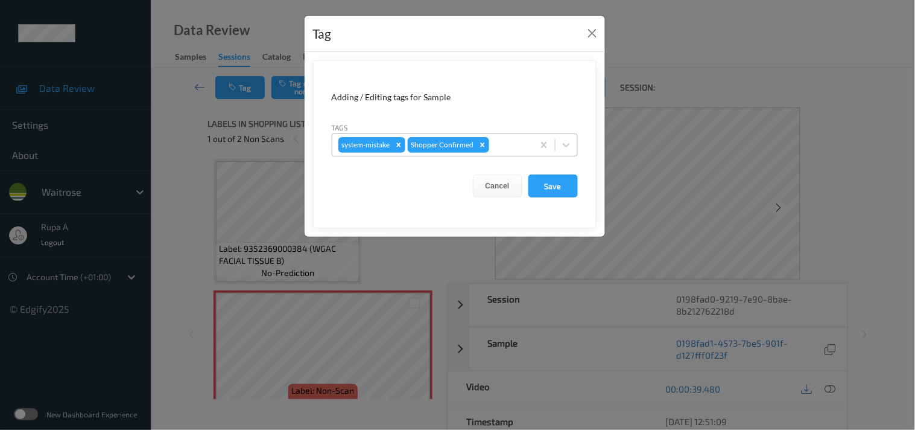
click at [501, 149] on div at bounding box center [510, 145] width 36 height 14
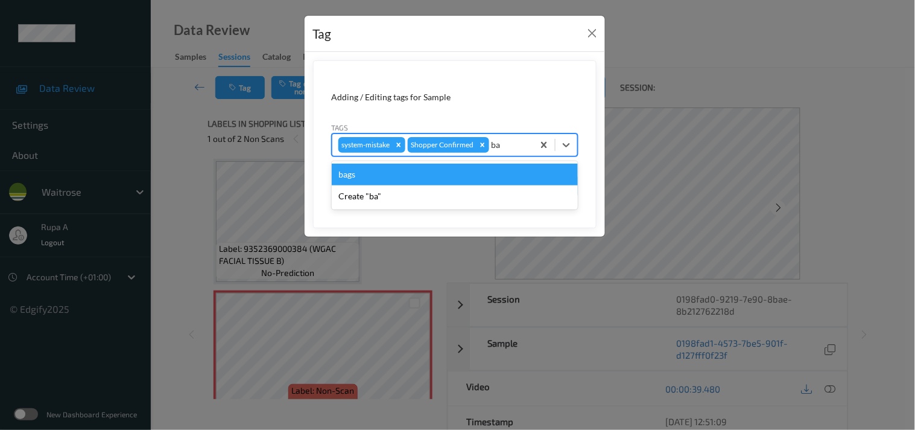
type input "bag"
click at [396, 177] on div "bags" at bounding box center [455, 174] width 246 height 22
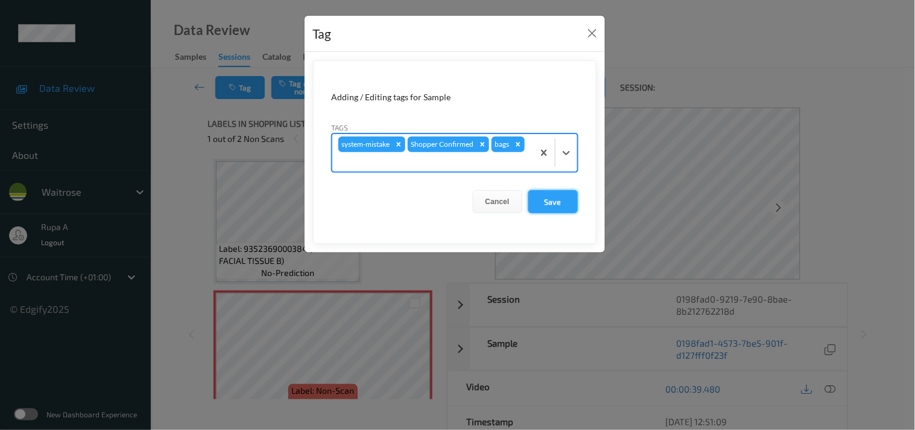
click at [565, 202] on button "Save" at bounding box center [552, 201] width 49 height 23
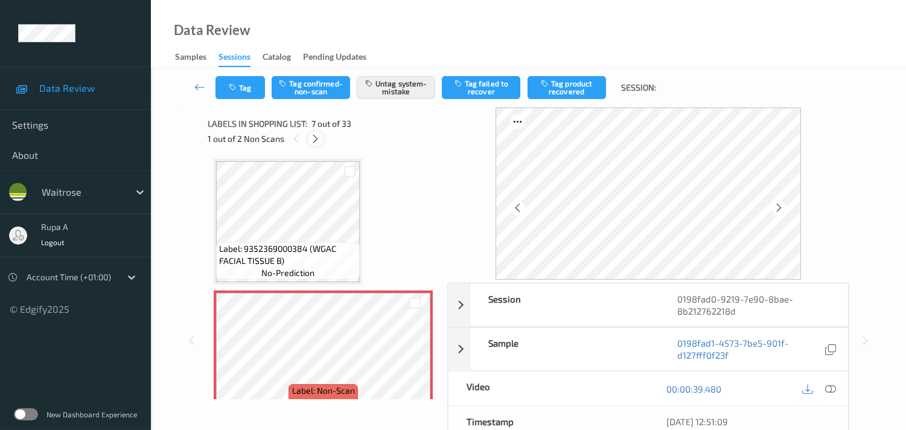
click at [315, 135] on icon at bounding box center [315, 138] width 10 height 11
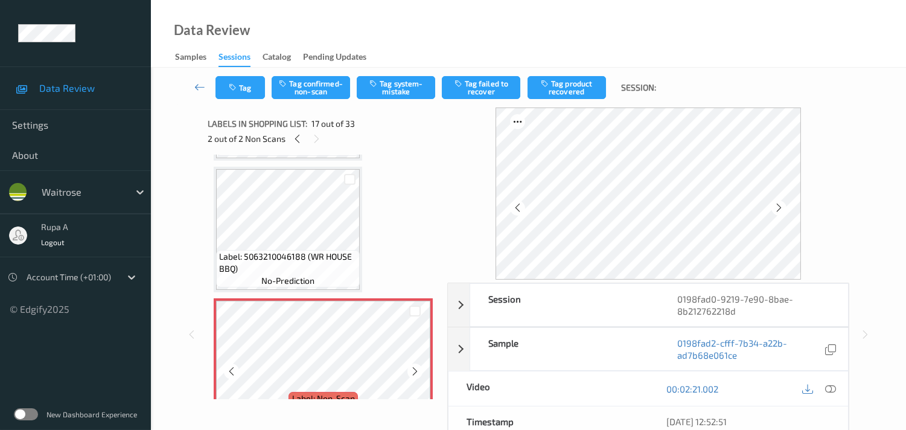
scroll to position [2034, 0]
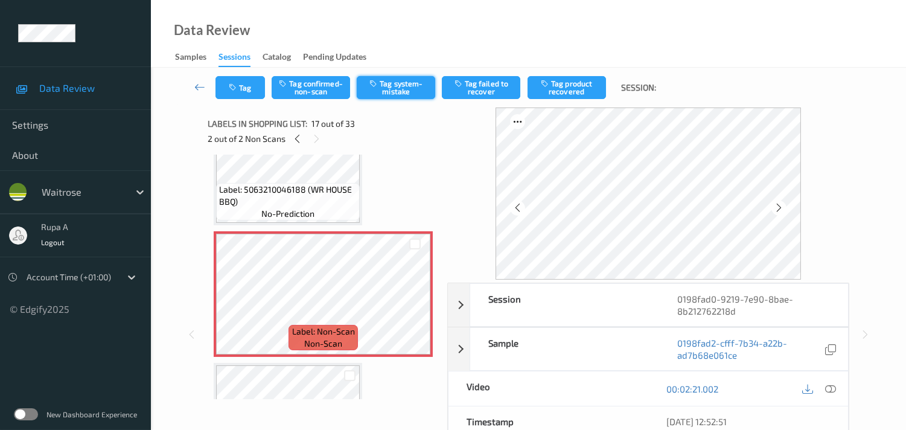
click at [405, 92] on button "Tag system-mistake" at bounding box center [396, 87] width 78 height 23
click at [246, 97] on button "Tag" at bounding box center [239, 87] width 49 height 23
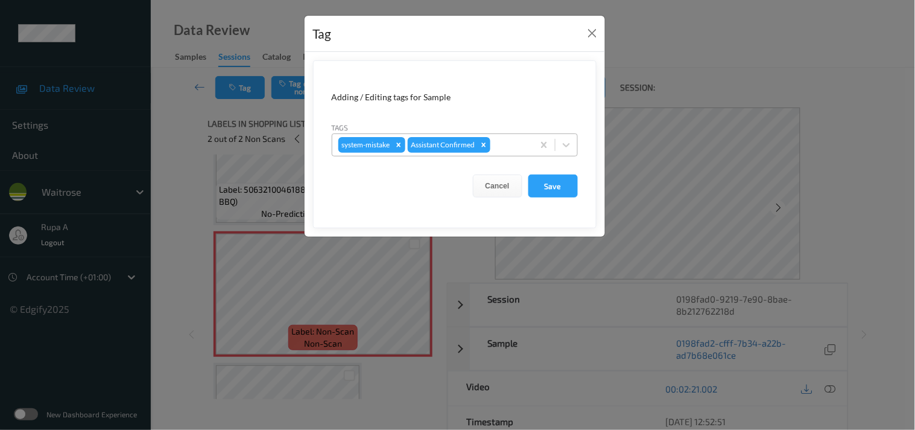
click at [521, 146] on div at bounding box center [510, 145] width 34 height 14
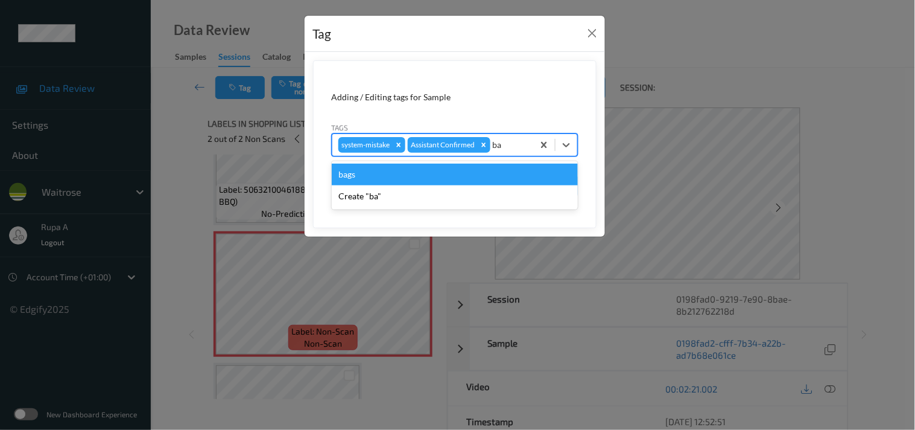
type input "bag"
click at [397, 178] on div "bags" at bounding box center [455, 174] width 246 height 22
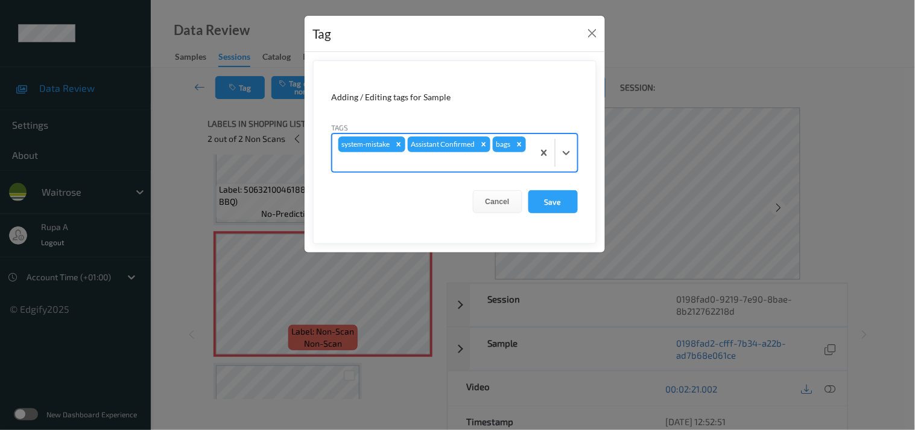
click at [579, 205] on form "Adding / Editing tags for Sample Tags option bags, selected. Select is focused …" at bounding box center [455, 151] width 284 height 183
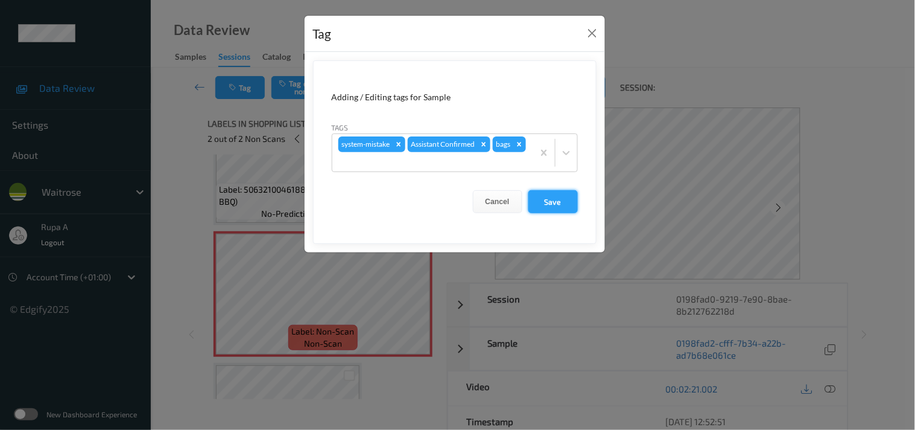
click at [564, 205] on button "Save" at bounding box center [552, 201] width 49 height 23
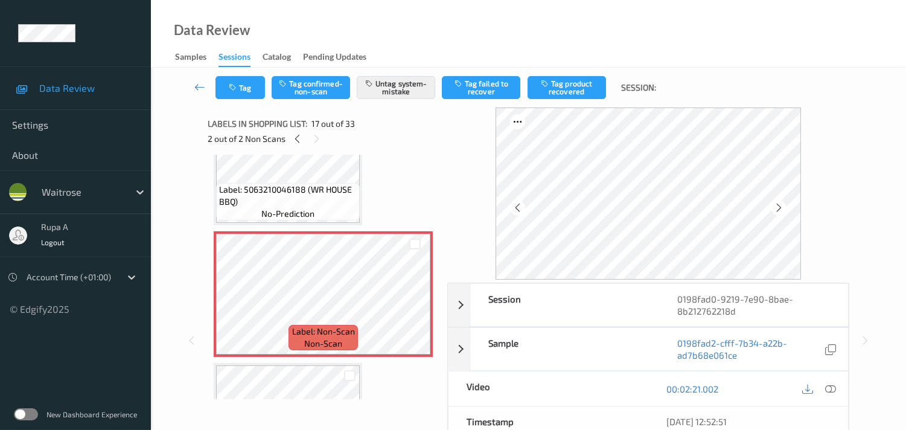
drag, startPoint x: 391, startPoint y: 161, endPoint x: 390, endPoint y: 174, distance: 12.7
click at [392, 161] on div "Label: 5000169632727 (WR MALTED WHEATS) no-prediction Label: 7613287171009 (BIT…" at bounding box center [323, 294] width 219 height 4334
click at [233, 89] on icon "button" at bounding box center [234, 87] width 10 height 8
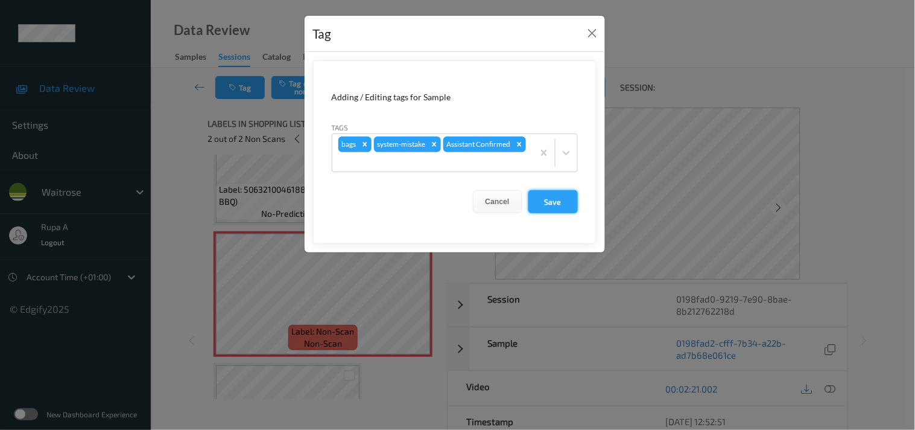
click at [555, 199] on button "Save" at bounding box center [552, 201] width 49 height 23
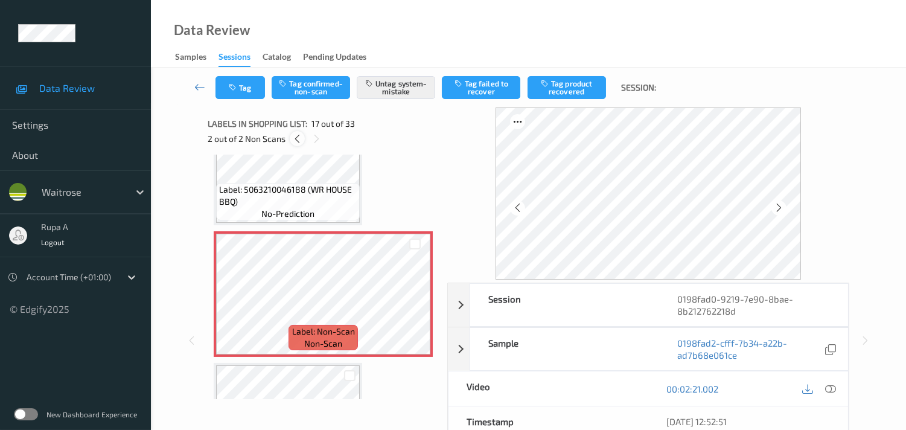
click at [298, 137] on icon at bounding box center [297, 138] width 10 height 11
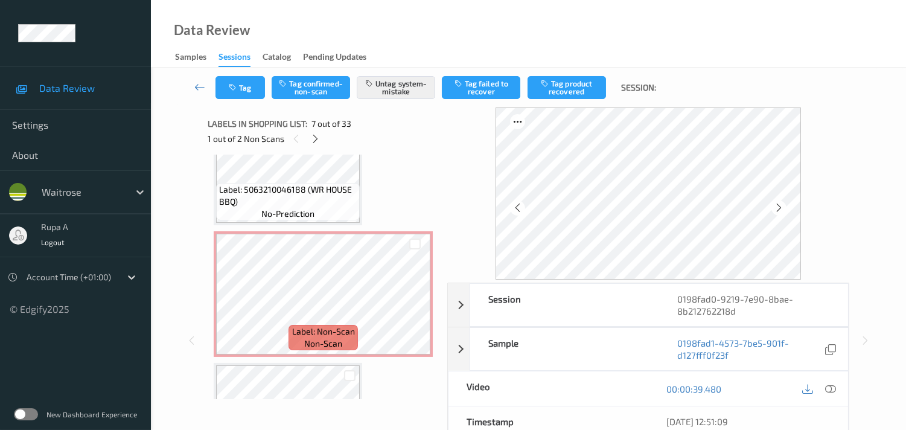
scroll to position [659, 0]
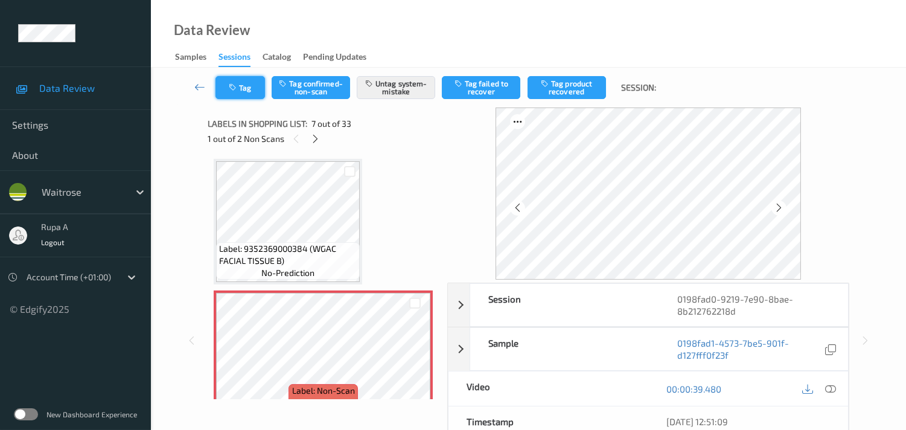
click at [238, 92] on button "Tag" at bounding box center [239, 87] width 49 height 23
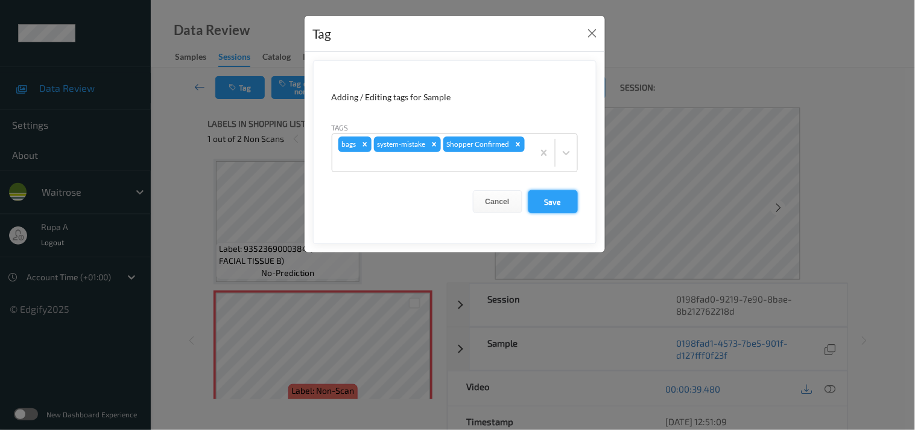
click at [548, 201] on button "Save" at bounding box center [552, 201] width 49 height 23
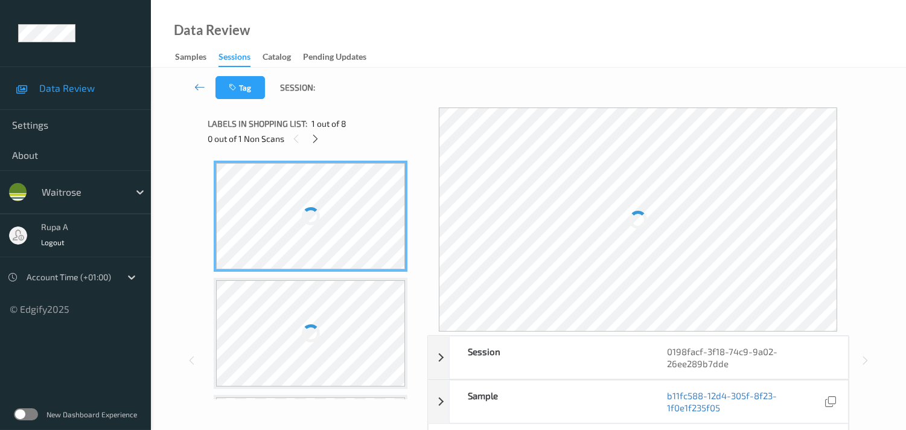
drag, startPoint x: 429, startPoint y: 156, endPoint x: 424, endPoint y: 135, distance: 21.2
click at [429, 157] on div at bounding box center [638, 219] width 422 height 224
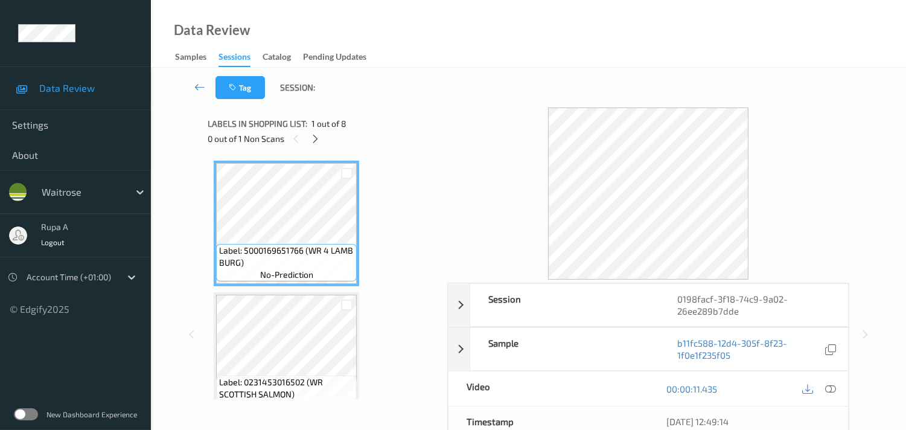
click at [387, 99] on div "Tag Session:" at bounding box center [528, 88] width 705 height 40
click at [317, 136] on icon at bounding box center [315, 138] width 10 height 11
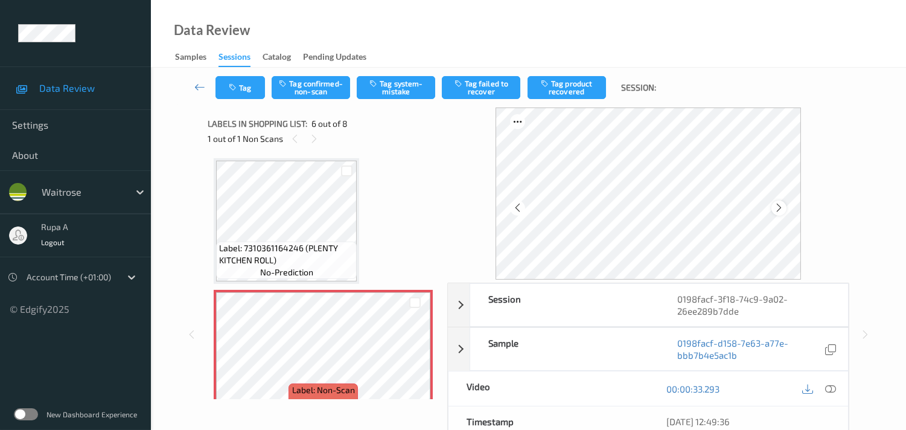
click at [784, 204] on icon at bounding box center [778, 207] width 10 height 11
click at [833, 387] on icon at bounding box center [830, 388] width 11 height 11
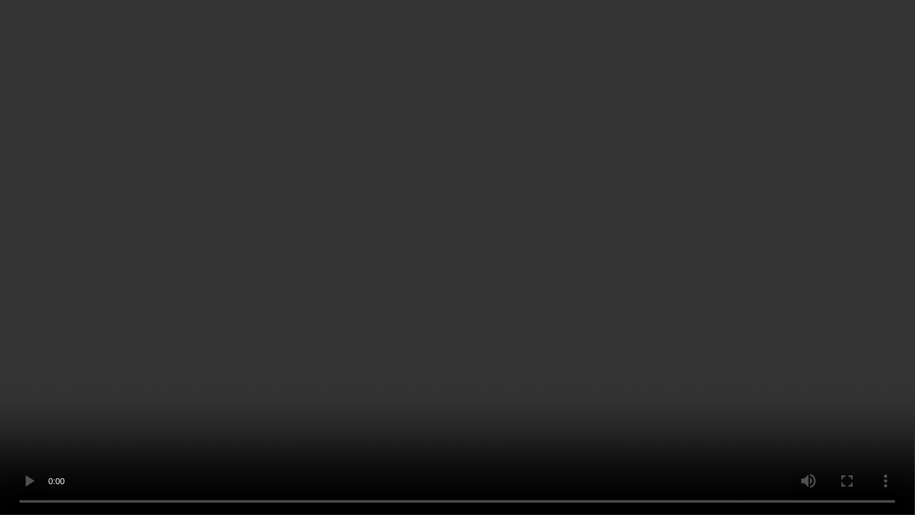
click at [885, 268] on video at bounding box center [457, 257] width 915 height 515
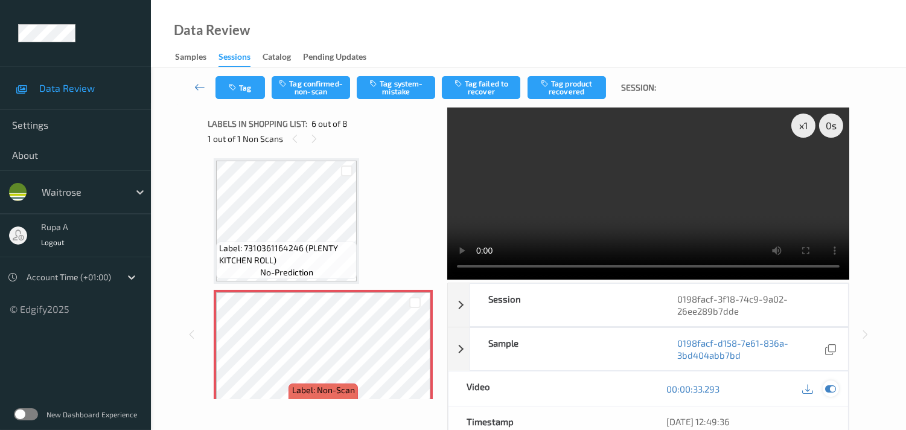
click at [828, 383] on icon at bounding box center [830, 388] width 11 height 11
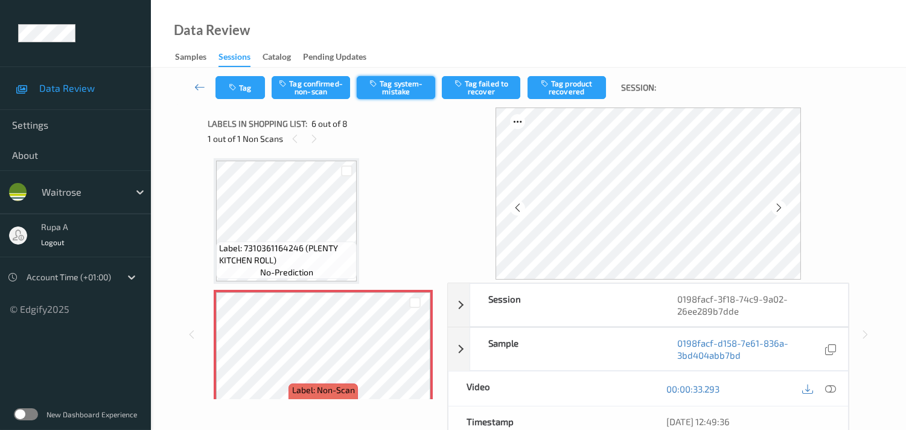
click at [391, 91] on button "Tag system-mistake" at bounding box center [396, 87] width 78 height 23
drag, startPoint x: 384, startPoint y: 205, endPoint x: 363, endPoint y: 100, distance: 107.7
click at [384, 204] on div "Label: 5000169651766 (WR 4 LAMB BURG) no-prediction Label: 0231453016502 (WR SC…" at bounding box center [323, 155] width 219 height 1046
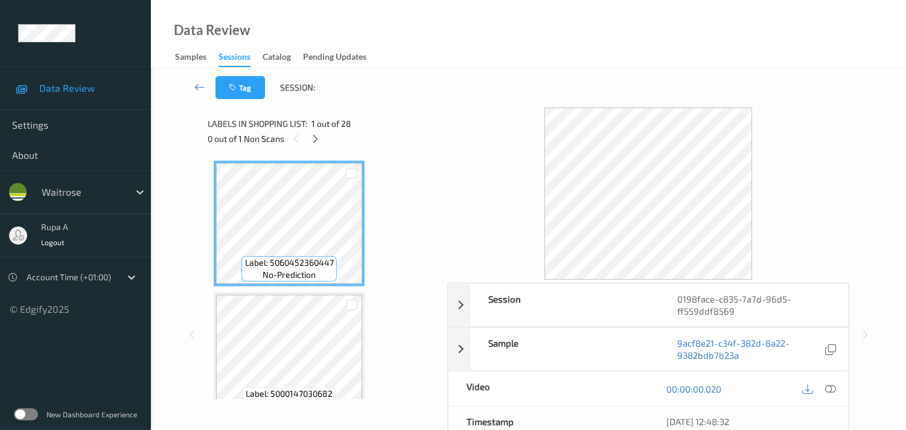
click at [316, 141] on icon at bounding box center [315, 138] width 10 height 11
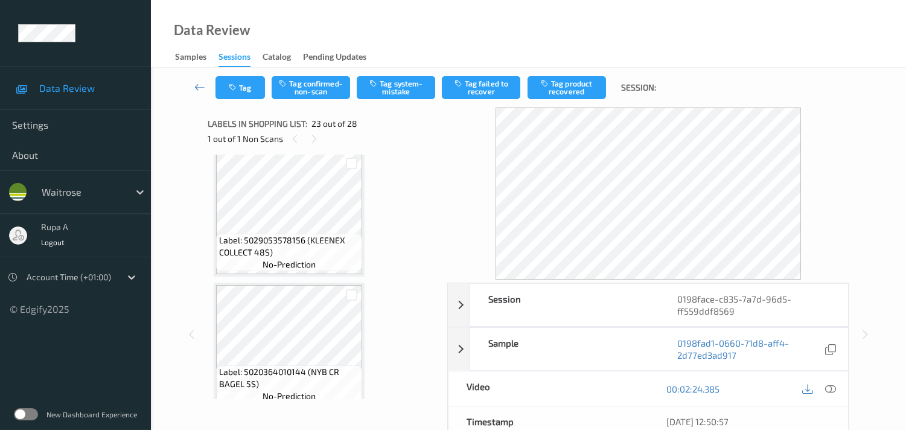
scroll to position [2885, 0]
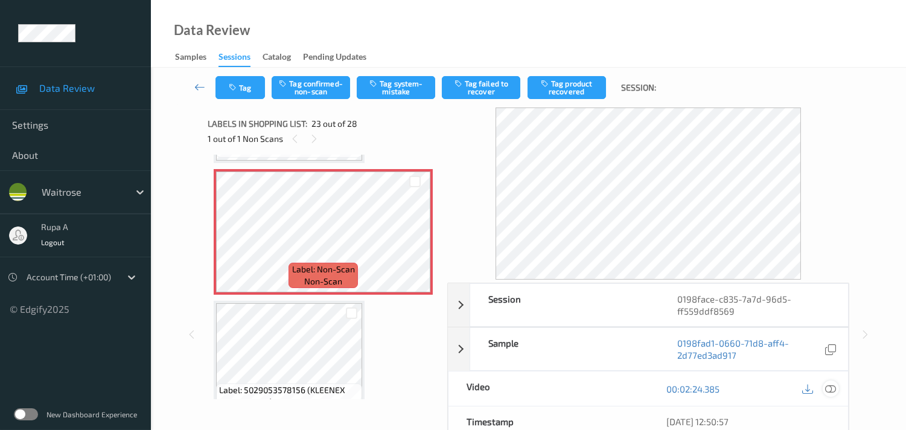
click at [831, 393] on icon at bounding box center [830, 388] width 11 height 11
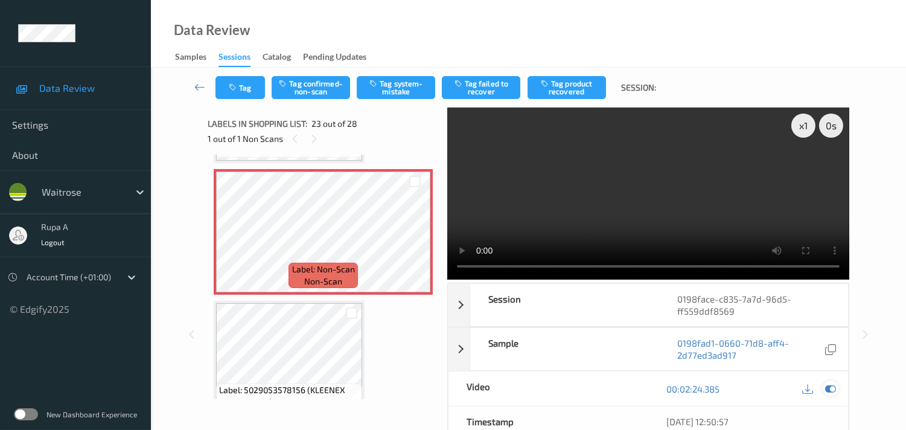
click at [830, 391] on icon at bounding box center [830, 388] width 11 height 11
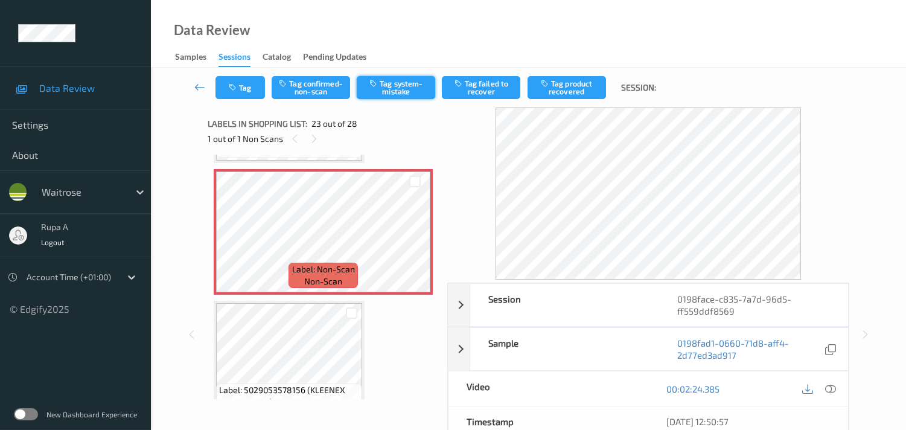
click at [404, 90] on button "Tag system-mistake" at bounding box center [396, 87] width 78 height 23
click at [248, 88] on button "Tag" at bounding box center [239, 87] width 49 height 23
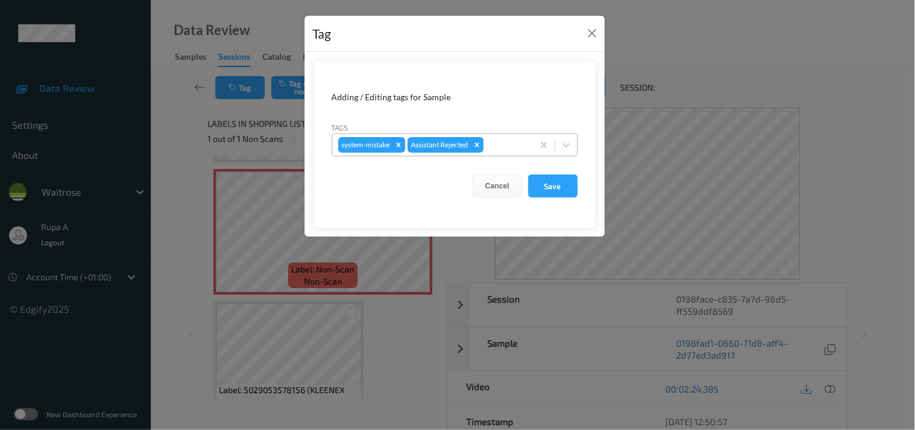
click at [495, 145] on div at bounding box center [506, 145] width 41 height 14
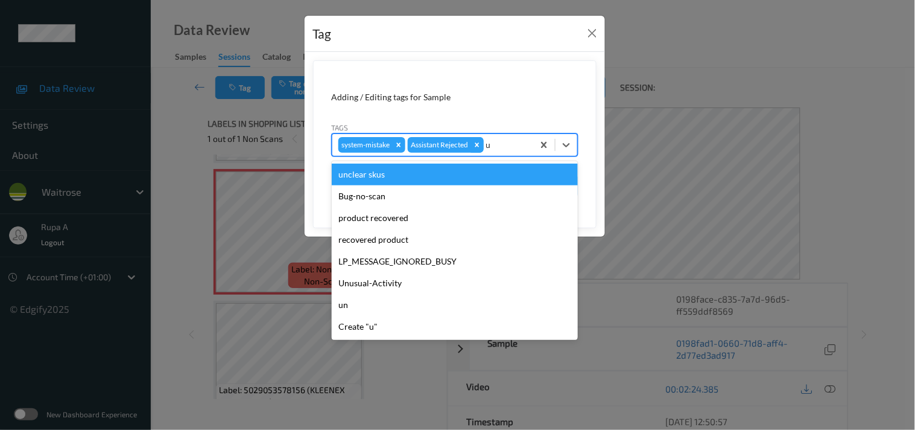
type input "un"
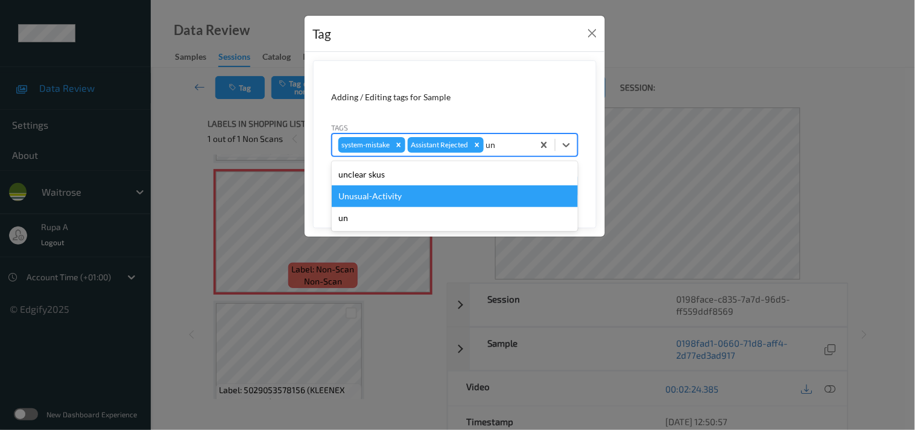
click at [389, 198] on div "Unusual-Activity" at bounding box center [455, 196] width 246 height 22
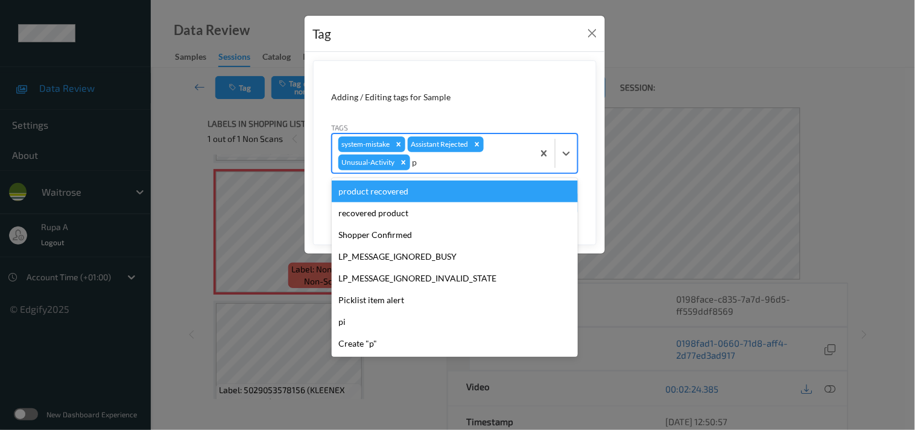
type input "pi"
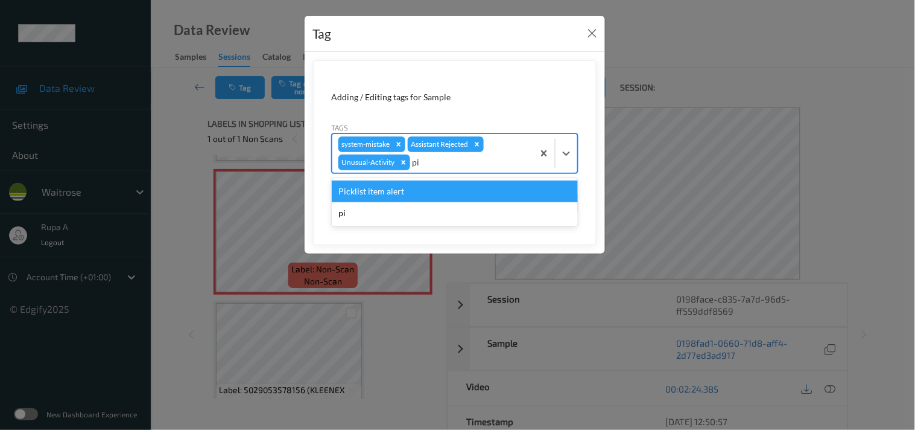
click at [391, 194] on div "Picklist item alert" at bounding box center [455, 191] width 246 height 22
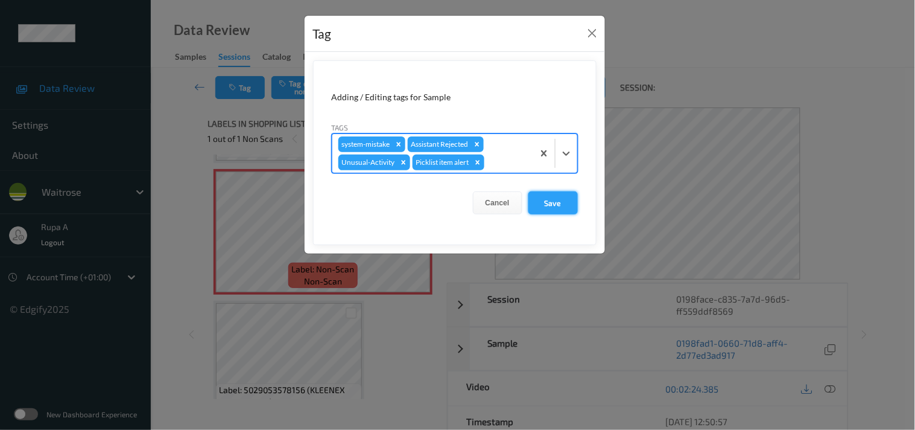
click at [545, 200] on button "Save" at bounding box center [552, 202] width 49 height 23
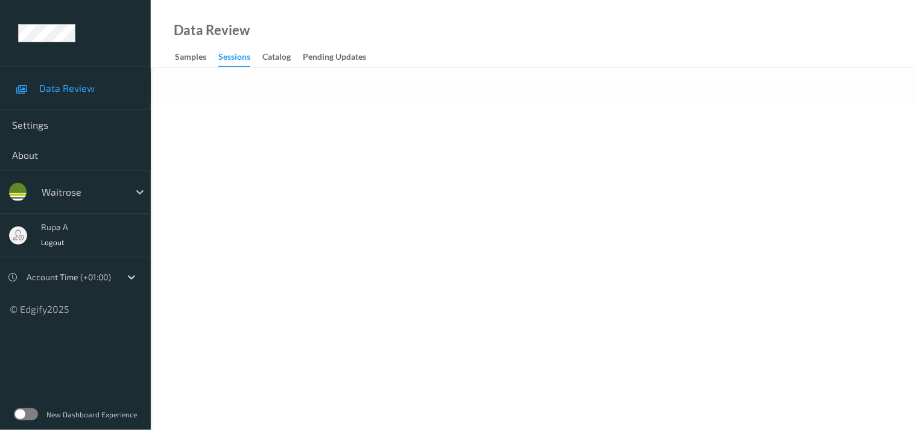
click at [329, 156] on body "Data Review Settings About waitrose rupa a Logout Account Time (+01:00) © Edgif…" at bounding box center [457, 215] width 915 height 430
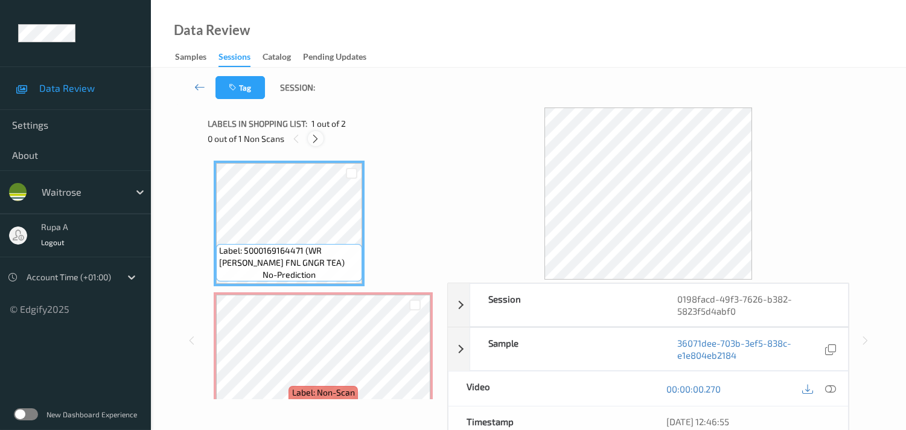
click at [315, 138] on icon at bounding box center [315, 138] width 10 height 11
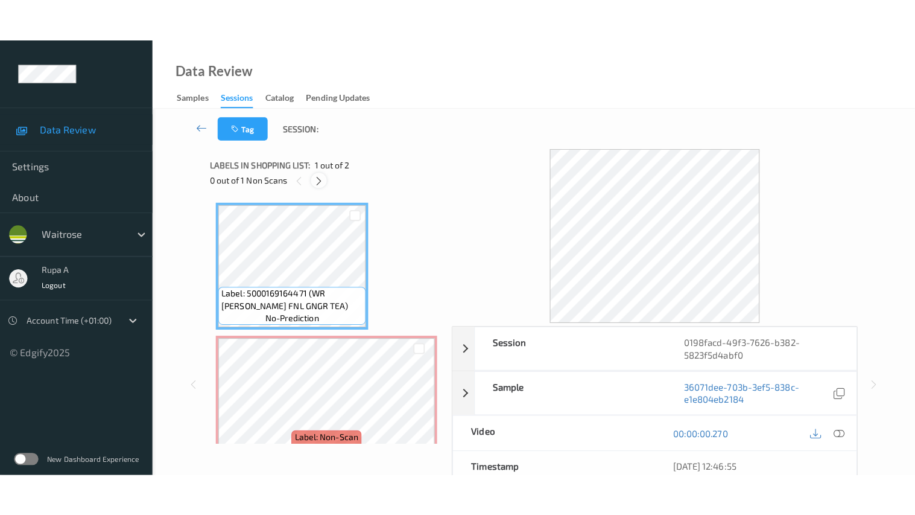
scroll to position [6, 0]
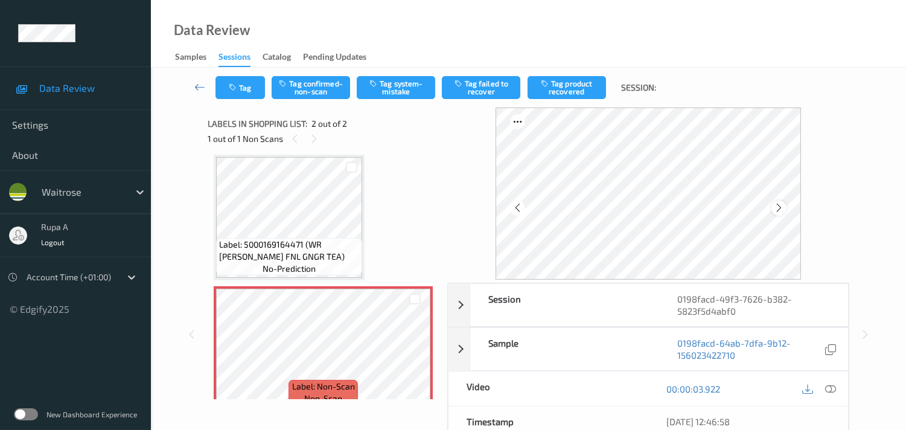
click at [783, 207] on icon at bounding box center [778, 207] width 10 height 11
click at [834, 390] on div at bounding box center [830, 388] width 16 height 16
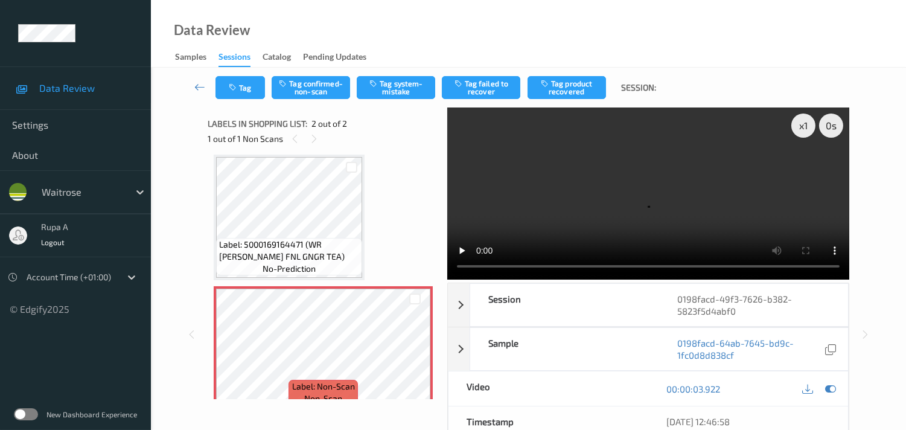
click at [391, 159] on div "Label: 5000169164471 (WR [PERSON_NAME] FNL GNGR TEA) no-prediction Label: Non-S…" at bounding box center [323, 282] width 219 height 257
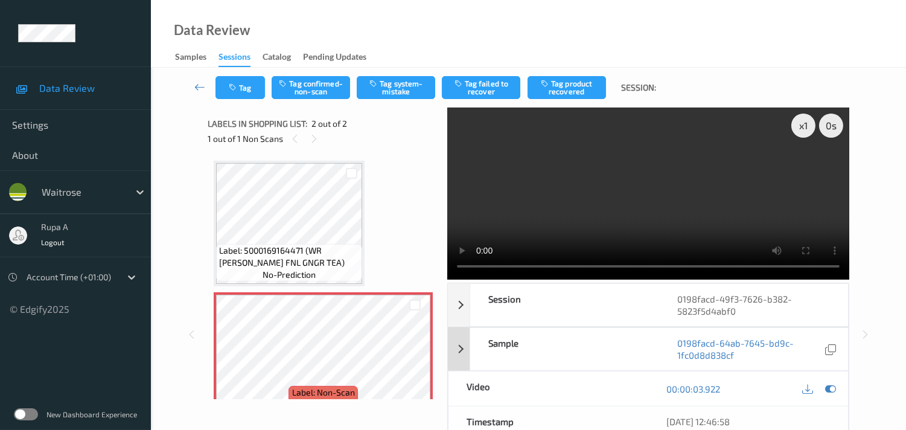
click at [837, 388] on div at bounding box center [830, 388] width 16 height 16
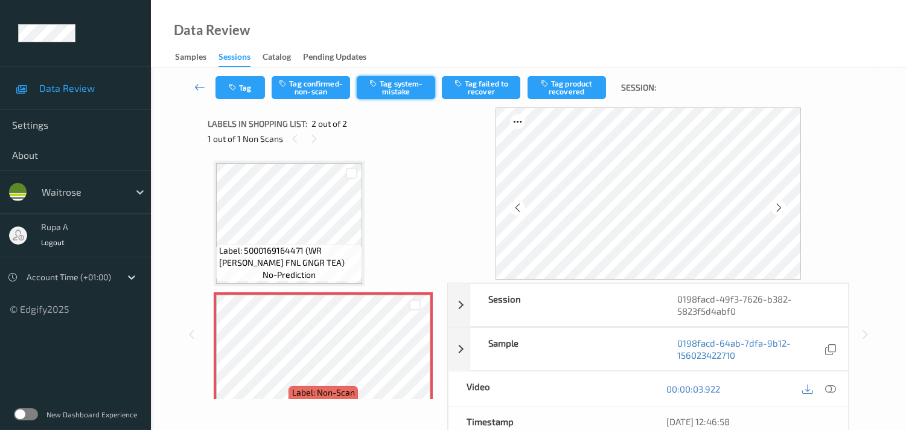
click at [400, 90] on button "Tag system-mistake" at bounding box center [396, 87] width 78 height 23
click at [249, 82] on button "Tag" at bounding box center [239, 87] width 49 height 23
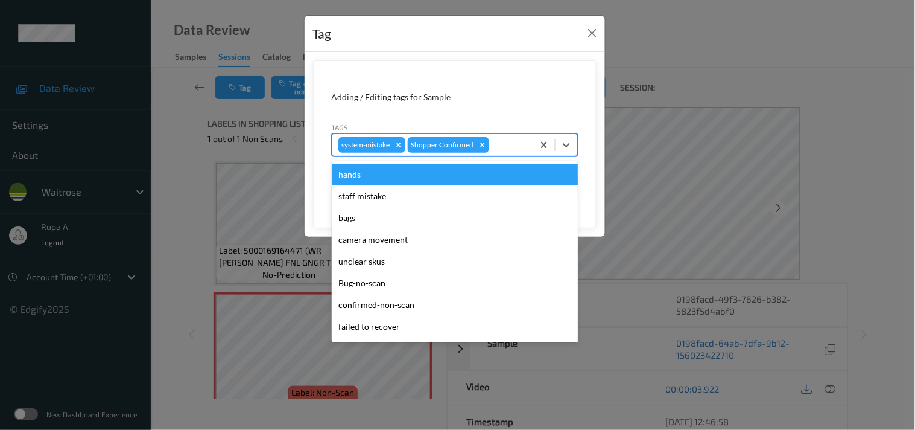
click at [503, 148] on div at bounding box center [510, 145] width 36 height 14
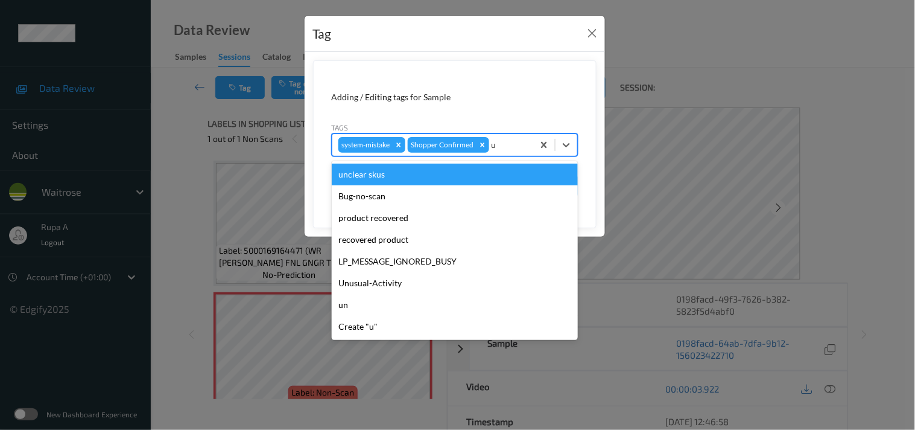
type input "un"
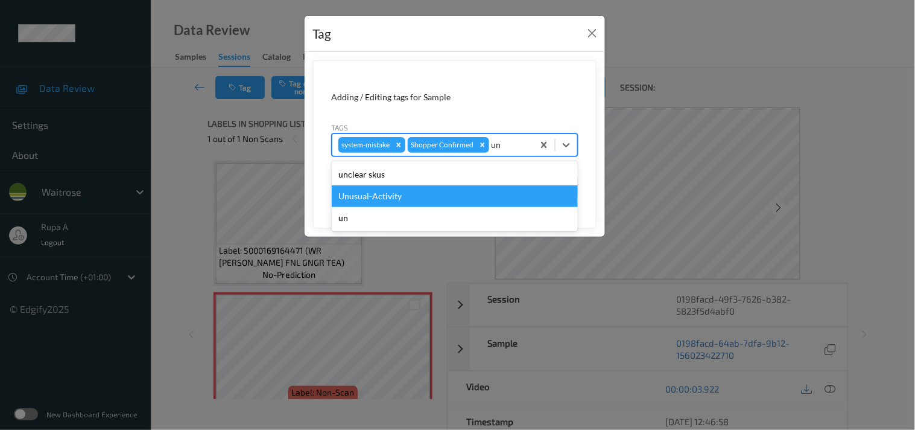
click at [401, 198] on div "Unusual-Activity" at bounding box center [455, 196] width 246 height 22
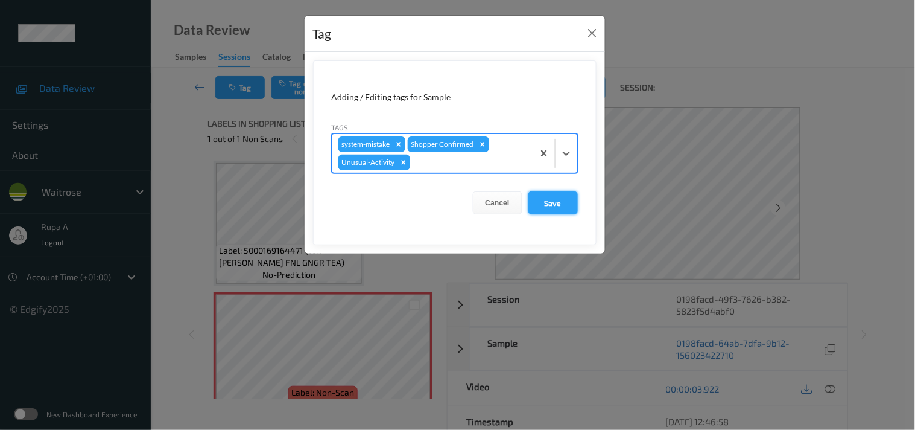
click at [546, 199] on button "Save" at bounding box center [552, 202] width 49 height 23
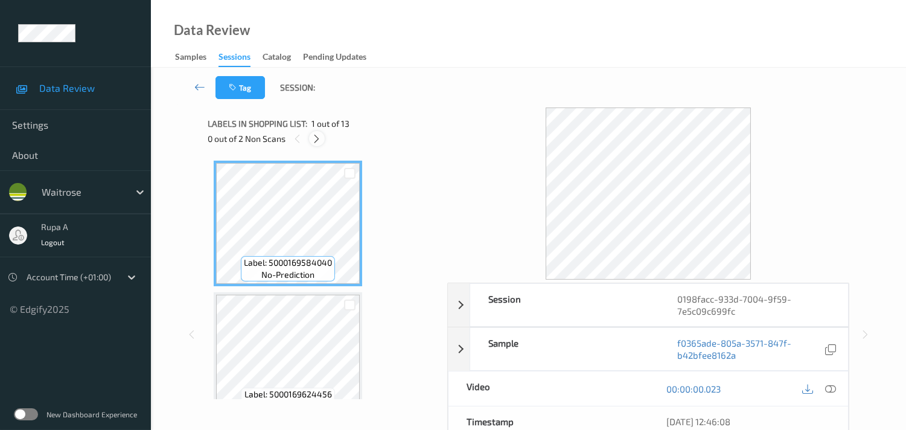
click at [317, 137] on icon at bounding box center [316, 138] width 10 height 11
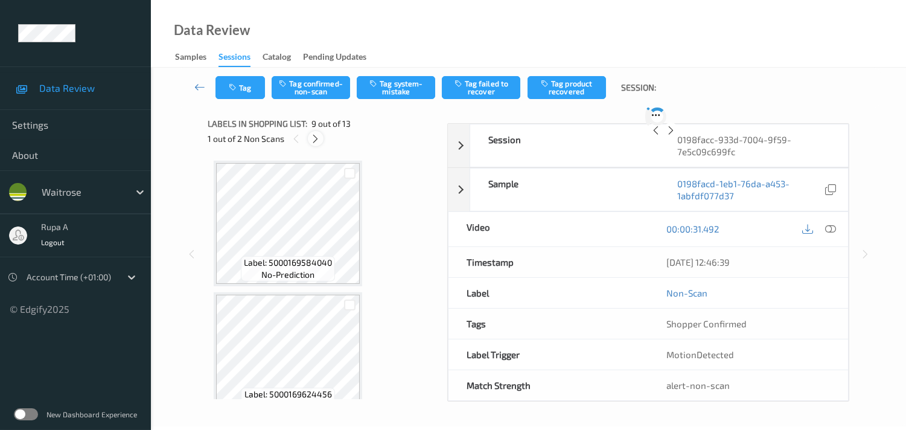
scroll to position [921, 0]
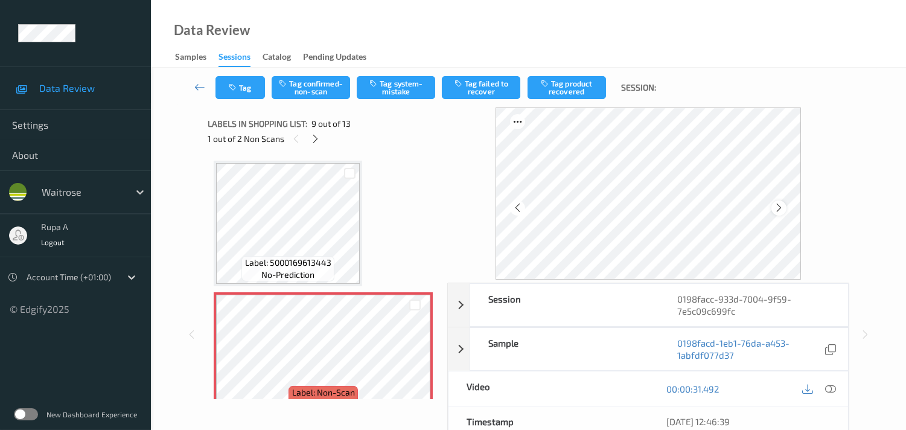
click at [781, 210] on icon at bounding box center [778, 207] width 10 height 11
click at [316, 133] on icon at bounding box center [315, 138] width 10 height 11
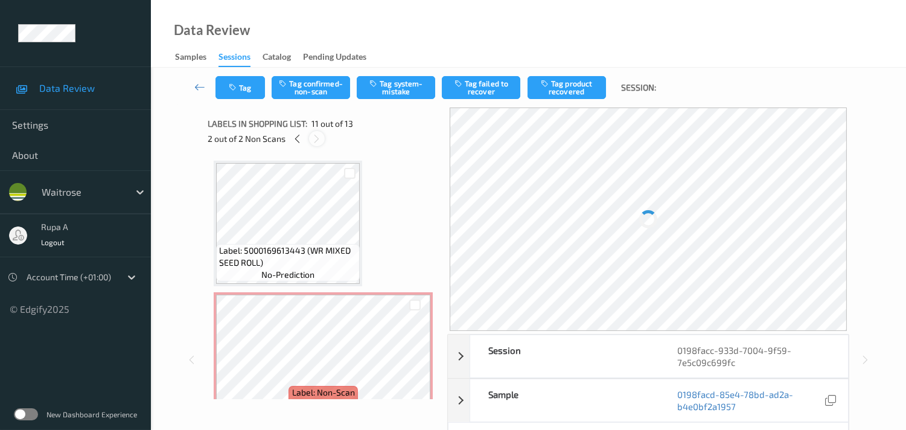
scroll to position [1182, 0]
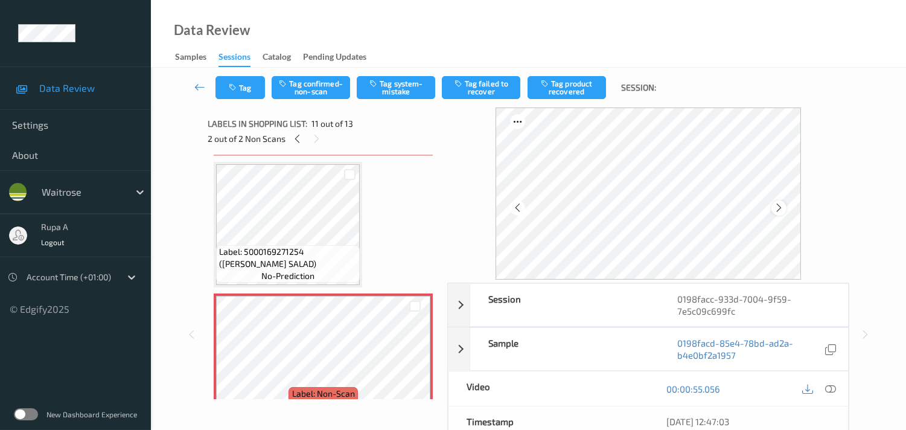
click at [778, 210] on icon at bounding box center [778, 207] width 10 height 11
click at [294, 139] on icon at bounding box center [297, 138] width 10 height 11
click at [831, 389] on icon at bounding box center [830, 388] width 11 height 11
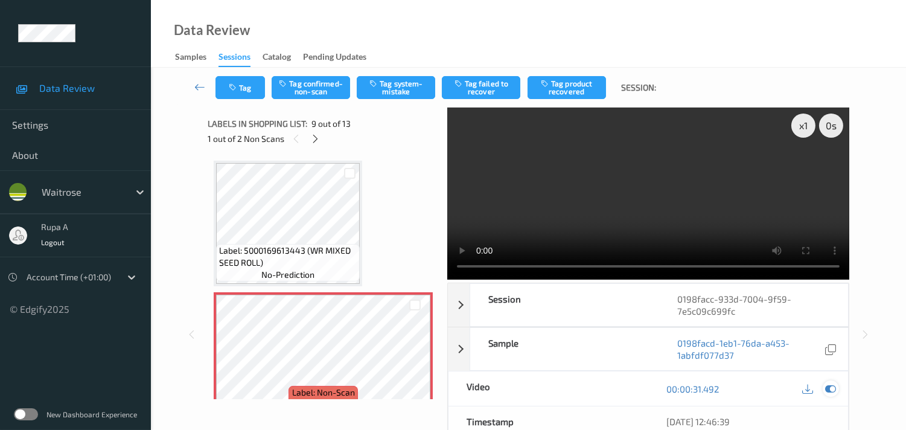
click at [834, 388] on icon at bounding box center [830, 388] width 11 height 11
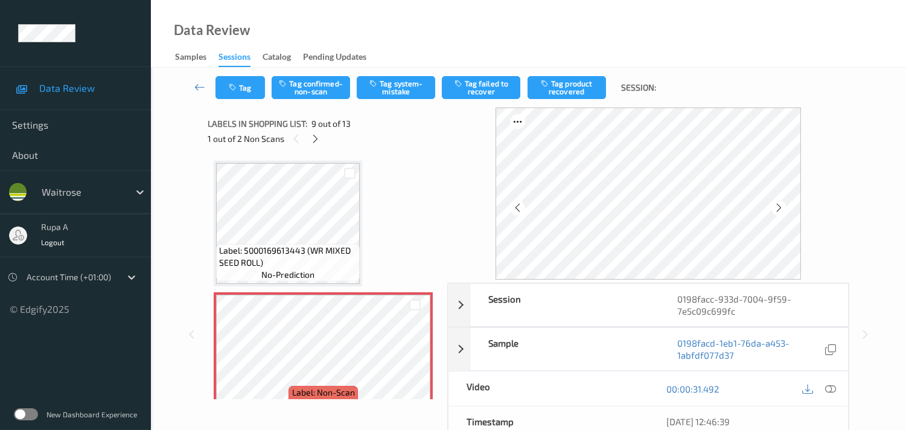
scroll to position [854, 0]
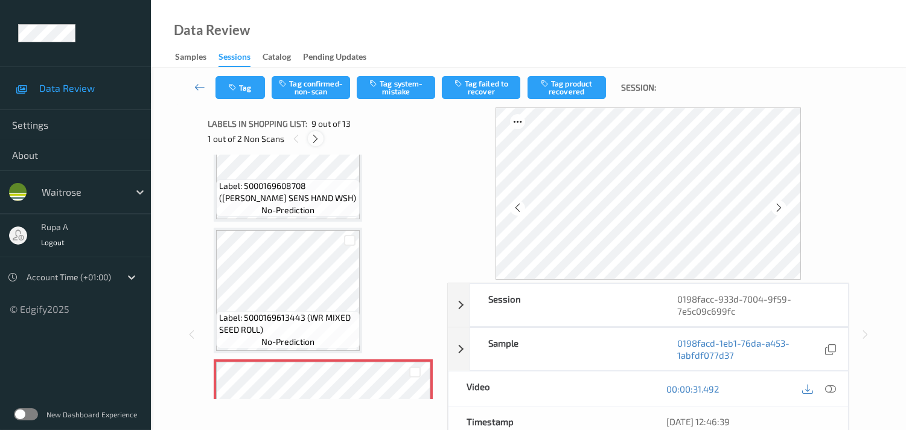
click at [315, 141] on icon at bounding box center [315, 138] width 10 height 11
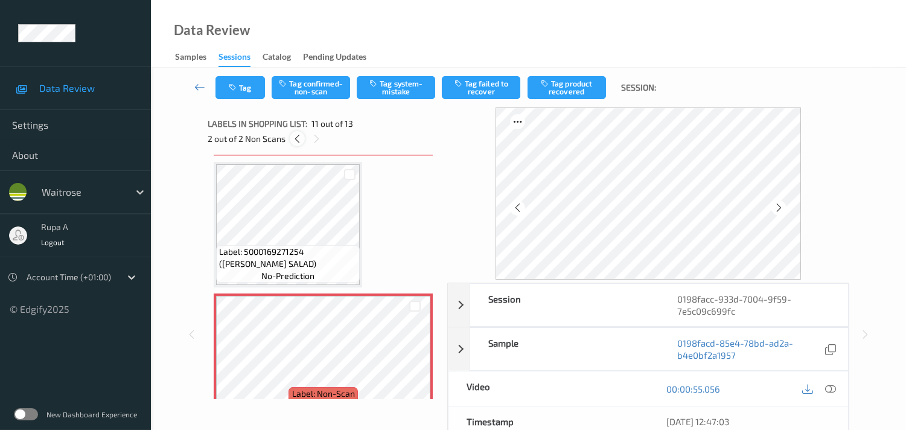
click at [296, 139] on icon at bounding box center [297, 138] width 10 height 11
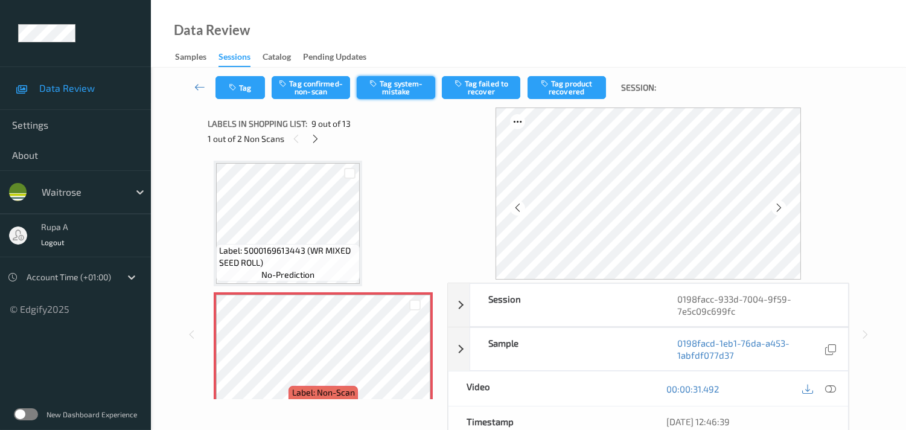
click at [395, 91] on button "Tag system-mistake" at bounding box center [396, 87] width 78 height 23
click at [238, 99] on div "Tag Tag confirmed-non-scan Untag system-mistake Tag failed to recover Tag produ…" at bounding box center [528, 88] width 705 height 40
click at [233, 95] on button "Tag" at bounding box center [239, 87] width 49 height 23
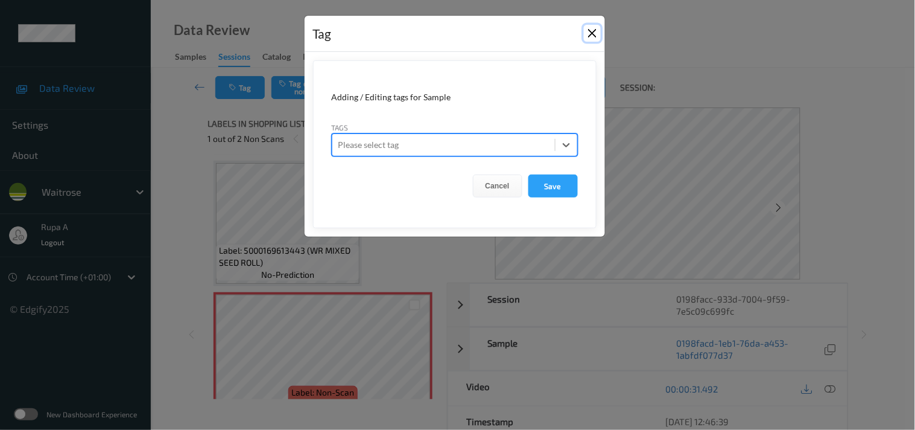
click at [595, 37] on button "Close" at bounding box center [592, 33] width 17 height 17
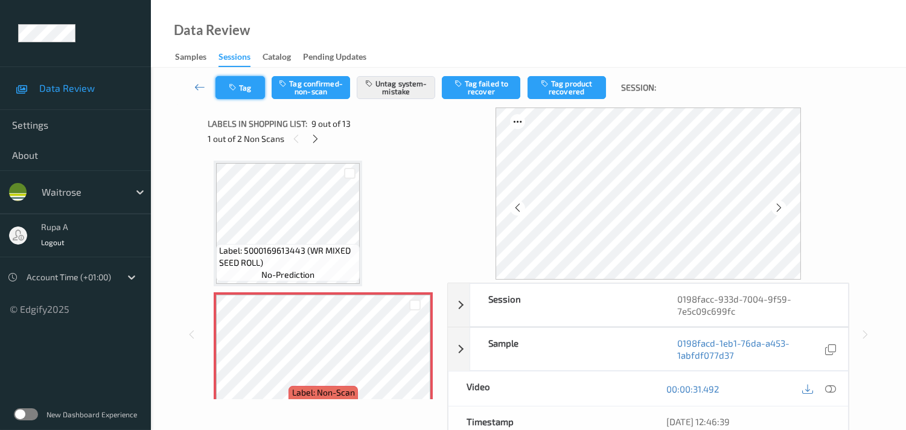
click at [253, 81] on button "Tag" at bounding box center [239, 87] width 49 height 23
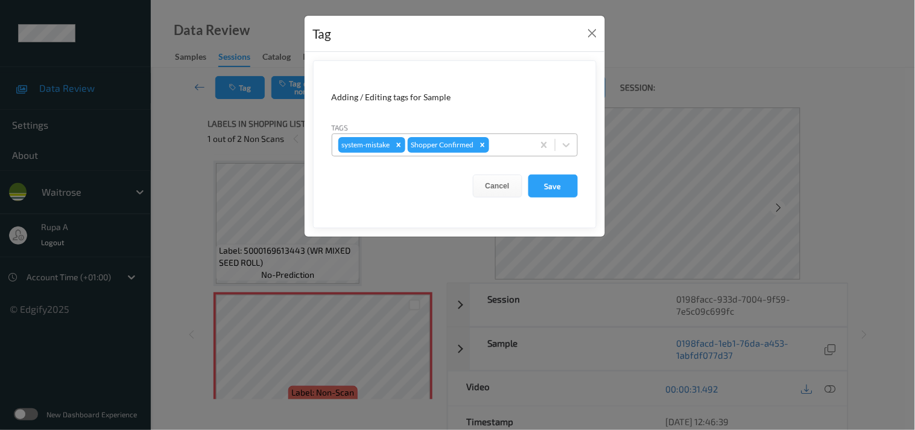
click at [509, 147] on div at bounding box center [510, 145] width 36 height 14
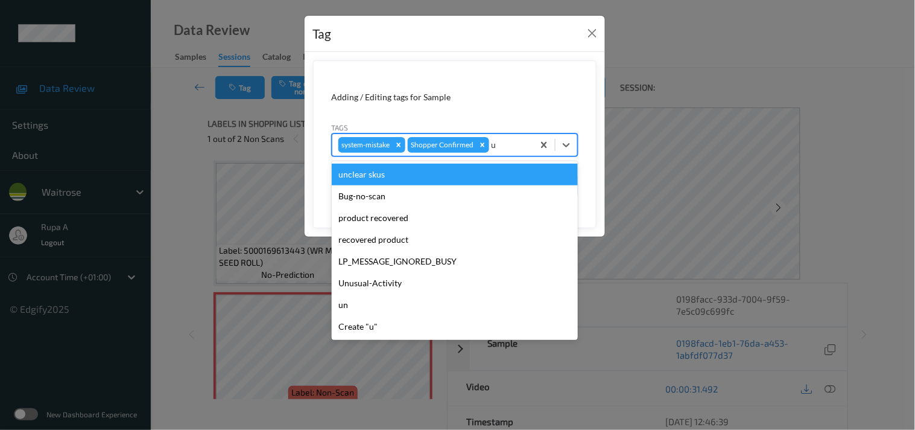
type input "un"
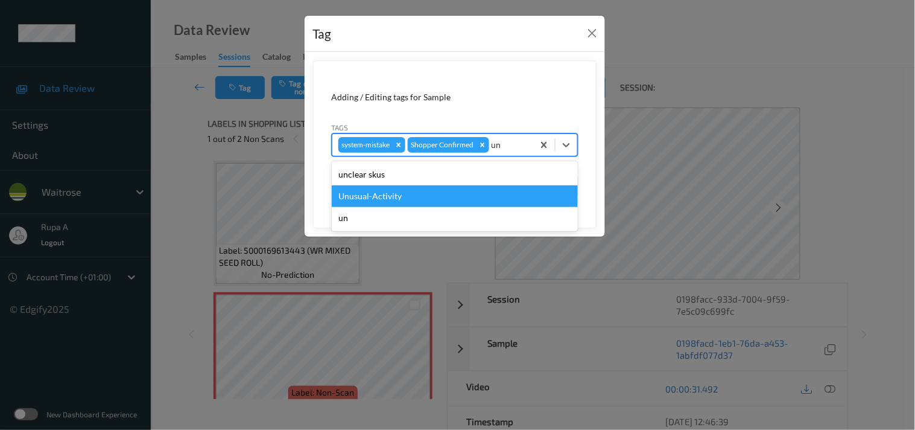
click at [393, 197] on div "Unusual-Activity" at bounding box center [455, 196] width 246 height 22
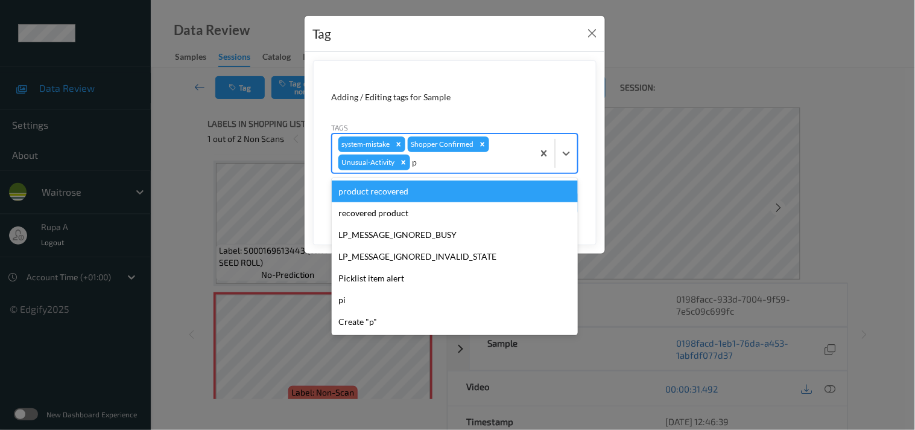
type input "pi"
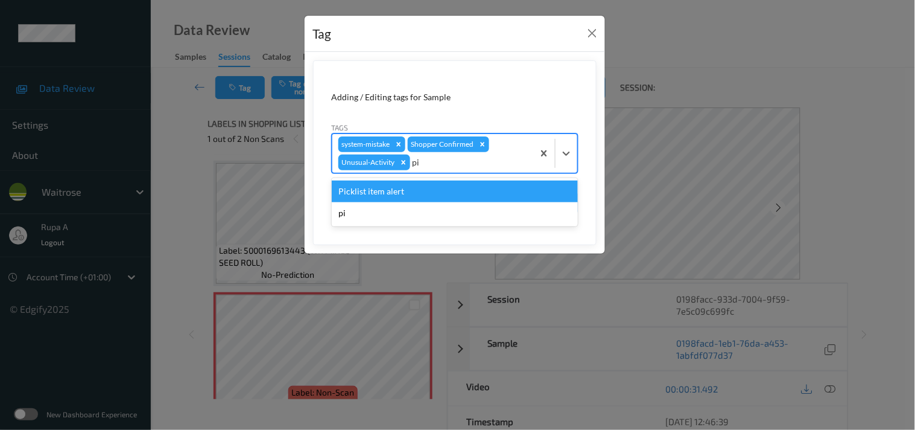
click at [400, 194] on div "Picklist item alert" at bounding box center [455, 191] width 246 height 22
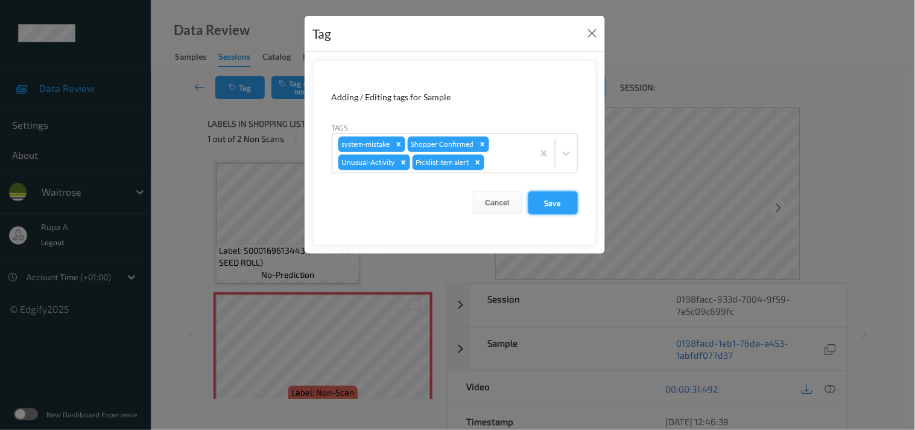
click at [541, 203] on button "Save" at bounding box center [552, 202] width 49 height 23
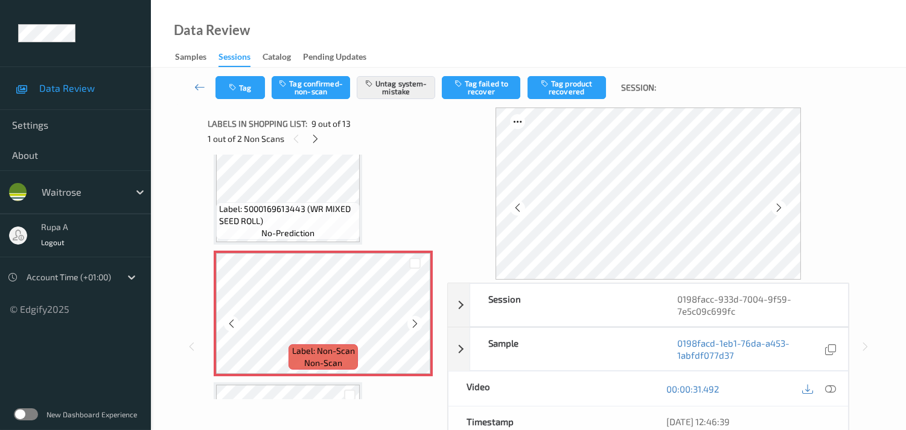
scroll to position [988, 0]
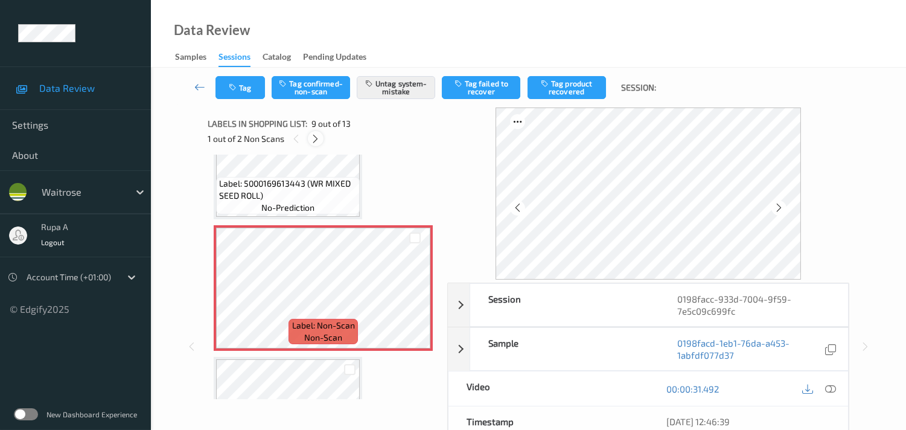
click at [312, 139] on icon at bounding box center [315, 138] width 10 height 11
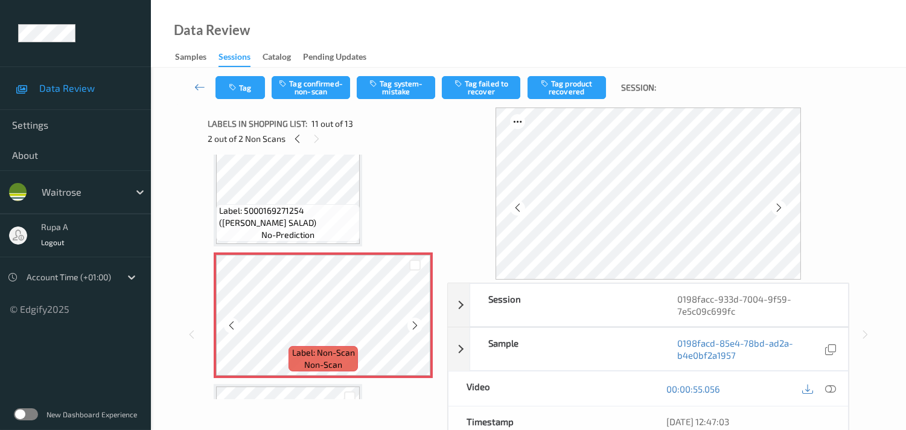
scroll to position [1249, 0]
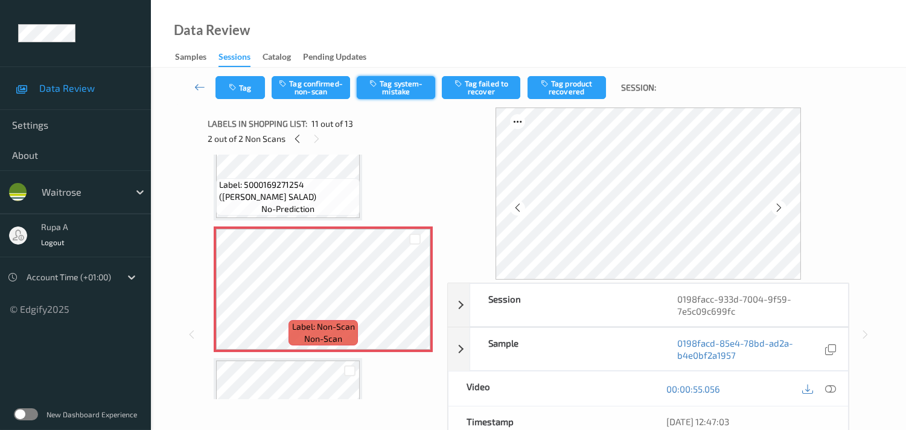
click at [407, 97] on button "Tag system-mistake" at bounding box center [396, 87] width 78 height 23
click at [246, 90] on button "Tag" at bounding box center [239, 87] width 49 height 23
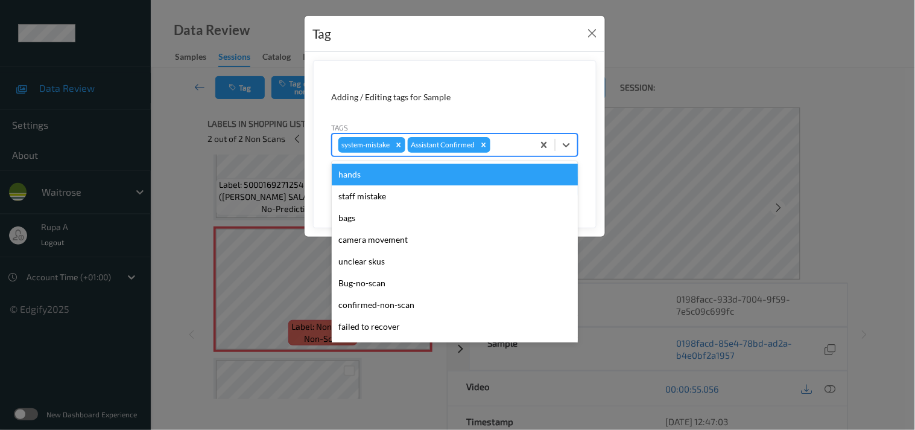
click at [504, 145] on div at bounding box center [510, 145] width 34 height 14
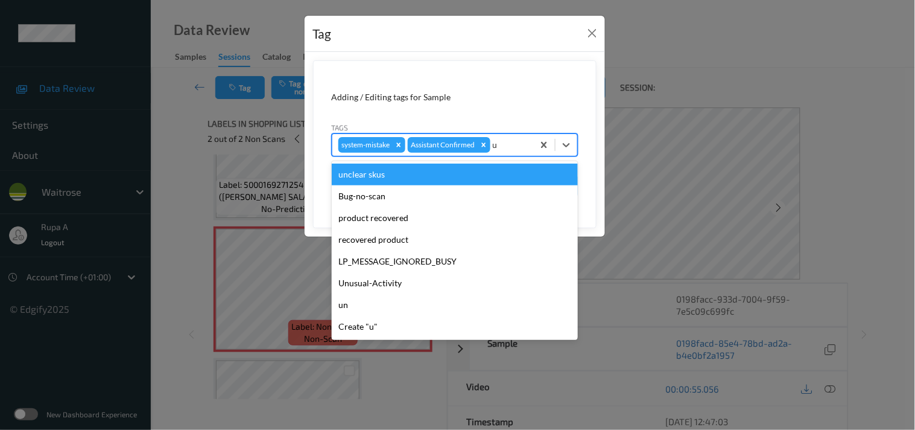
type input "un"
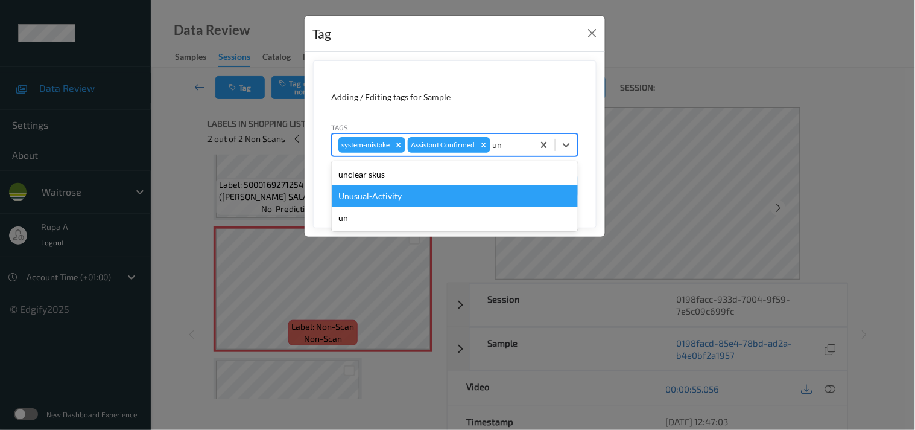
click at [413, 198] on div "Unusual-Activity" at bounding box center [455, 196] width 246 height 22
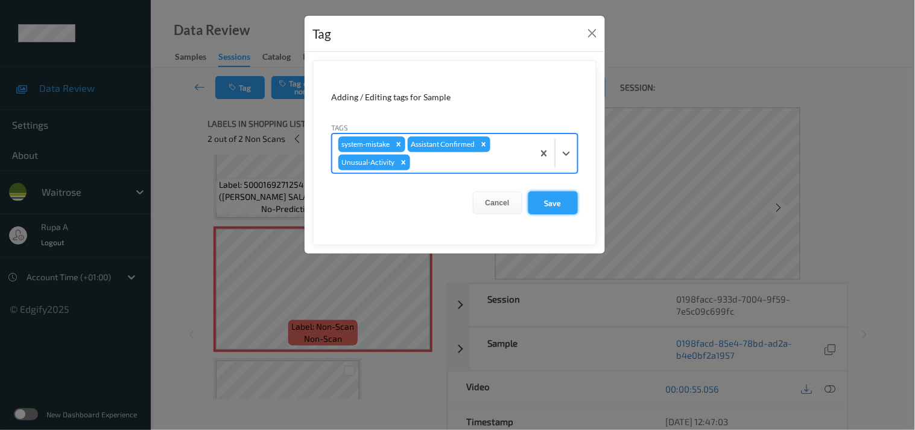
click at [568, 209] on button "Save" at bounding box center [552, 202] width 49 height 23
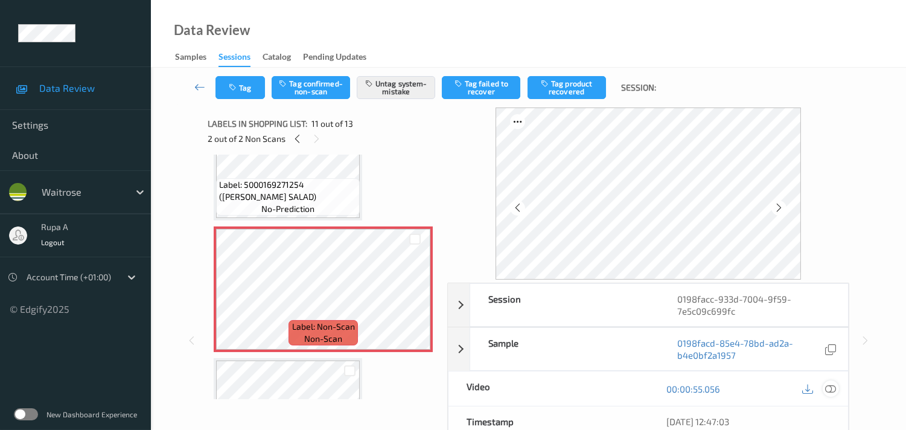
click at [830, 391] on icon at bounding box center [830, 388] width 11 height 11
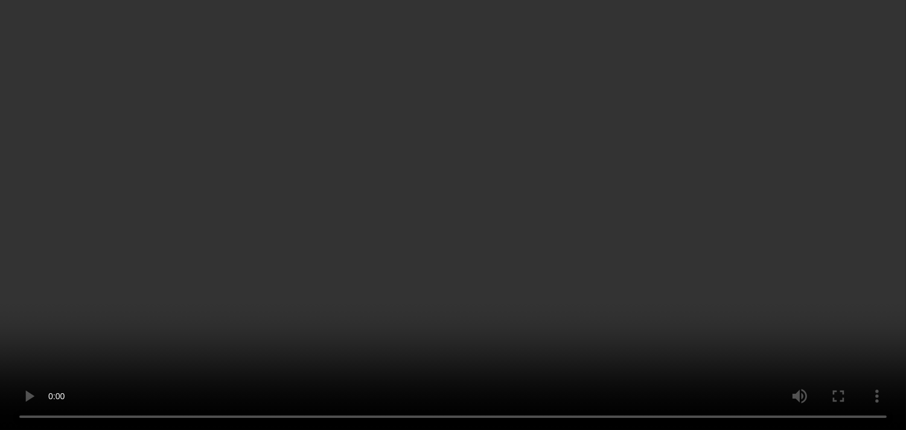
click at [827, 222] on icon at bounding box center [830, 216] width 11 height 11
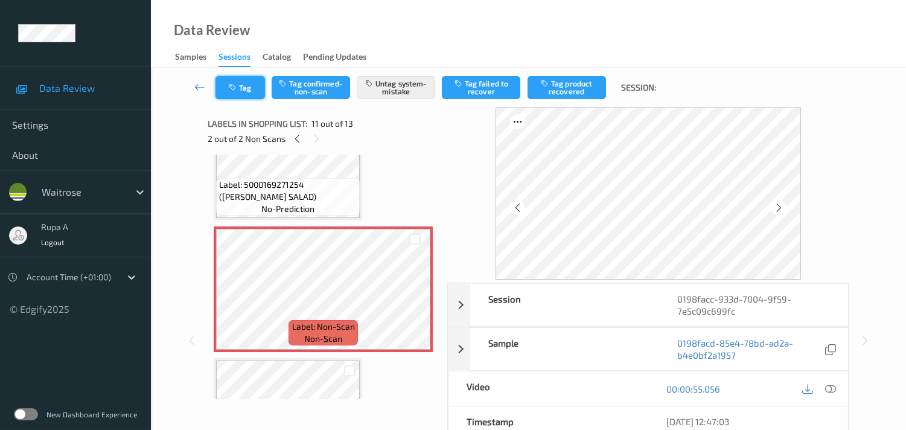
click at [240, 93] on button "Tag" at bounding box center [239, 87] width 49 height 23
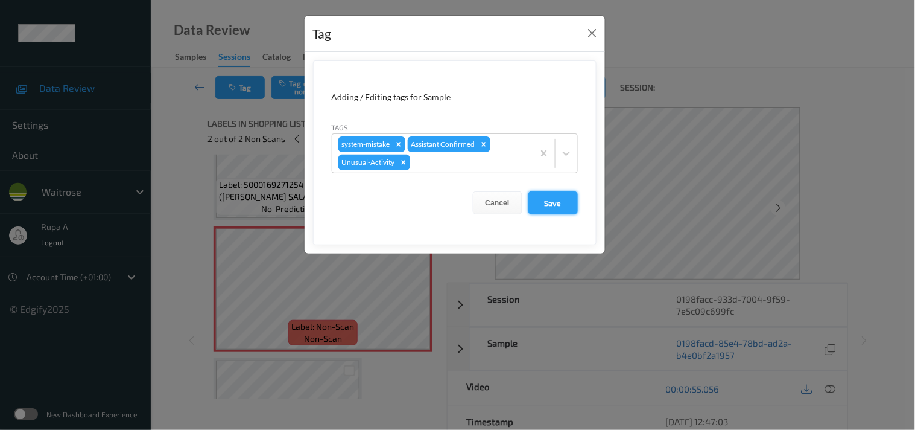
click at [545, 194] on button "Save" at bounding box center [552, 202] width 49 height 23
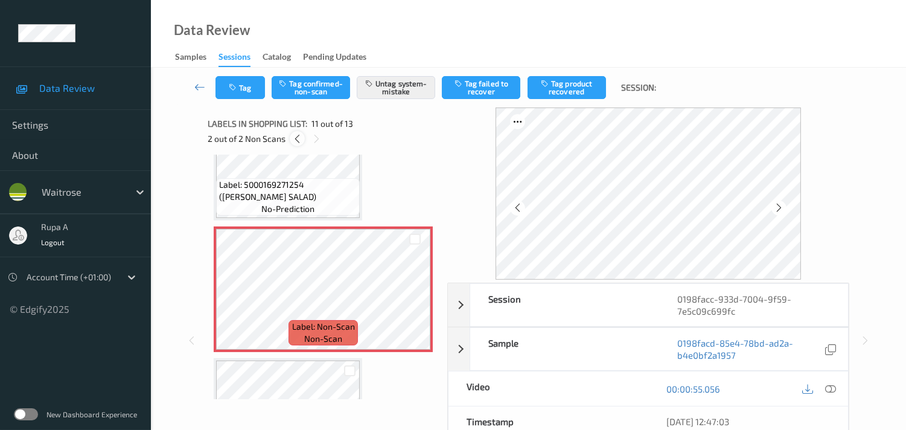
click at [293, 139] on icon at bounding box center [297, 138] width 10 height 11
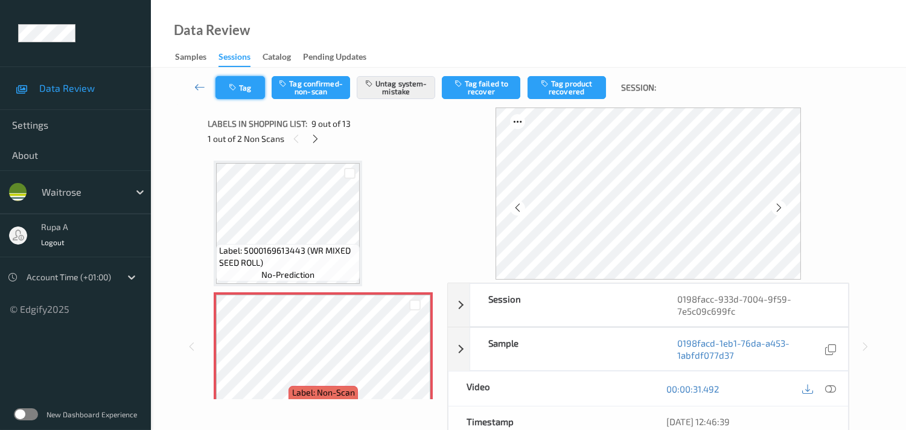
click at [244, 85] on button "Tag" at bounding box center [239, 87] width 49 height 23
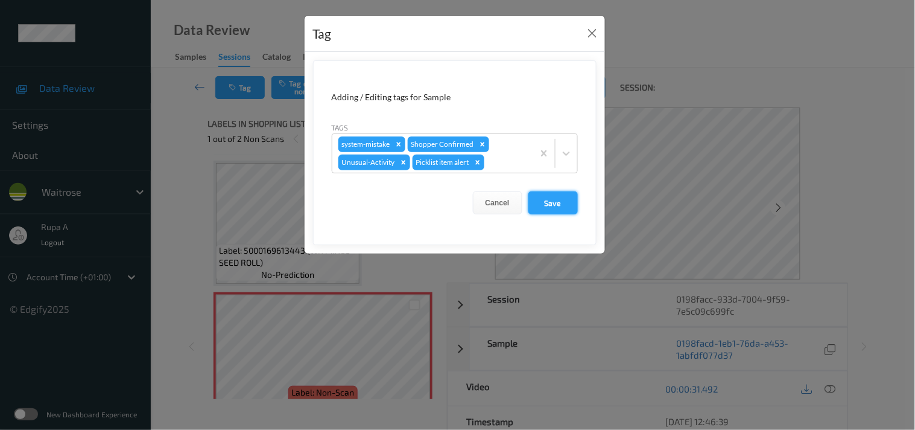
click at [547, 201] on button "Save" at bounding box center [552, 202] width 49 height 23
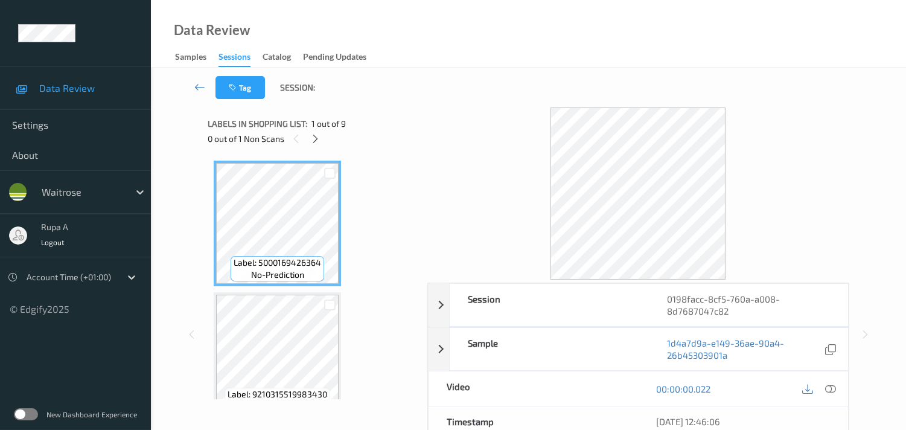
click at [399, 146] on div "0 out of 1 Non Scans" at bounding box center [313, 138] width 211 height 15
click at [314, 149] on div "Labels in shopping list: 1 out of 9 0 out of 1 Non Scans" at bounding box center [313, 130] width 211 height 47
click at [314, 141] on icon at bounding box center [315, 138] width 10 height 11
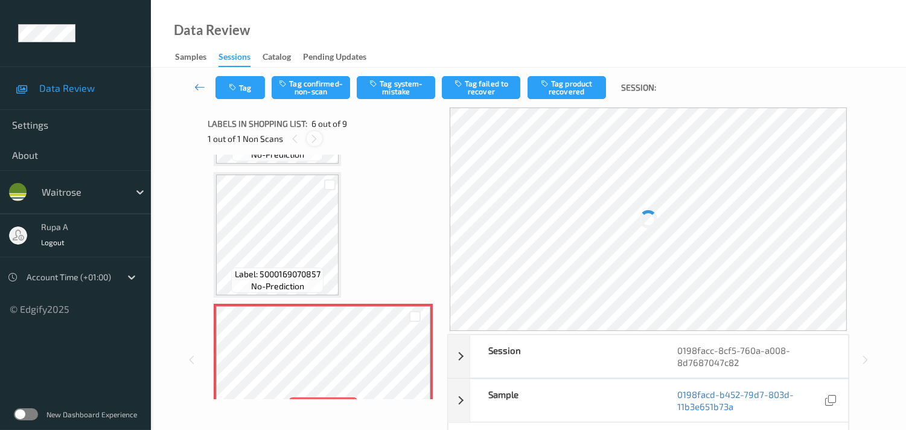
scroll to position [529, 0]
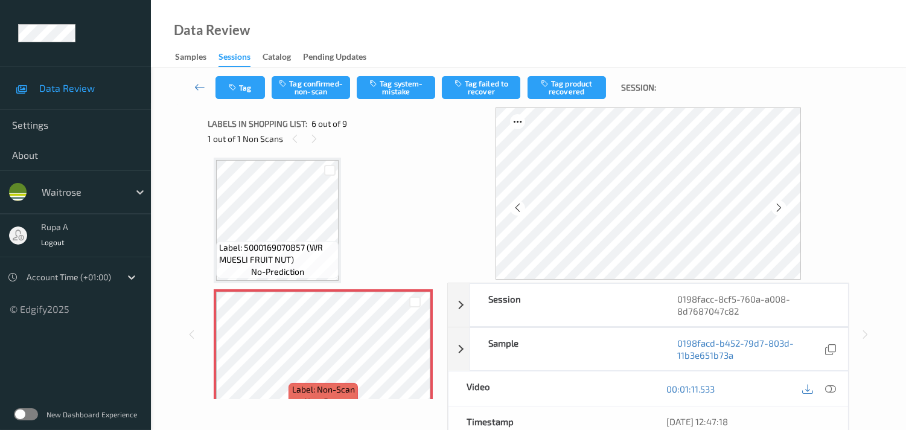
click at [380, 164] on div "Label: 5000169426364 (WR FOOD MAGAZINE) no-prediction Label: 9210315519983430 n…" at bounding box center [323, 220] width 219 height 1178
click at [776, 202] on div at bounding box center [778, 207] width 15 height 15
click at [830, 389] on icon at bounding box center [830, 388] width 11 height 11
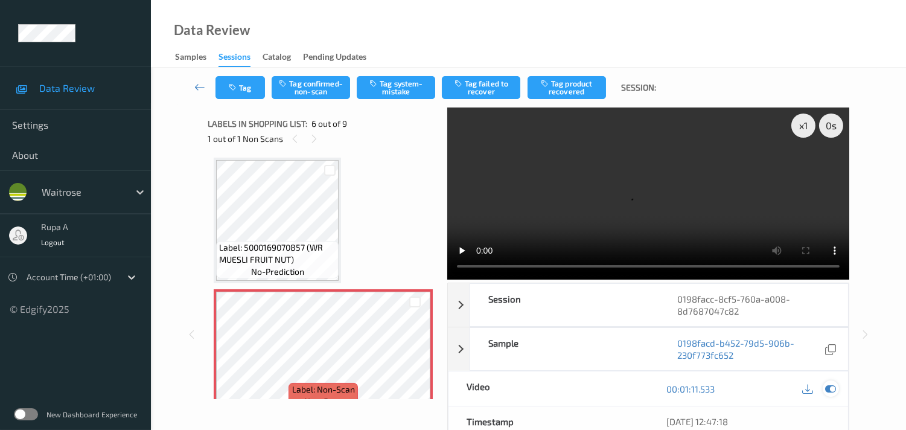
click at [835, 384] on icon at bounding box center [830, 388] width 11 height 11
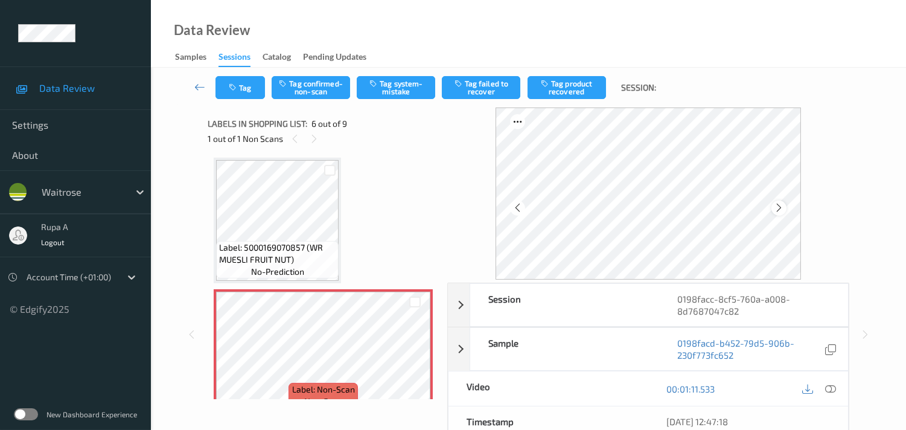
click at [782, 201] on div at bounding box center [778, 207] width 15 height 15
click at [830, 385] on icon at bounding box center [830, 388] width 11 height 11
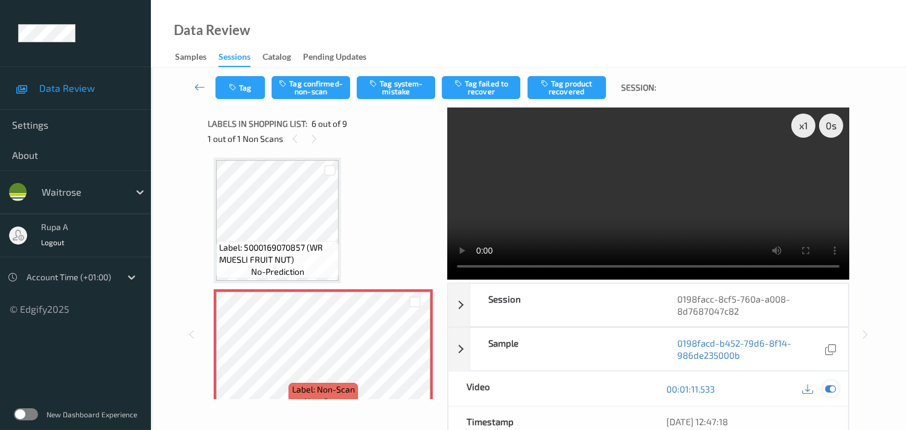
click at [834, 388] on icon at bounding box center [830, 388] width 11 height 11
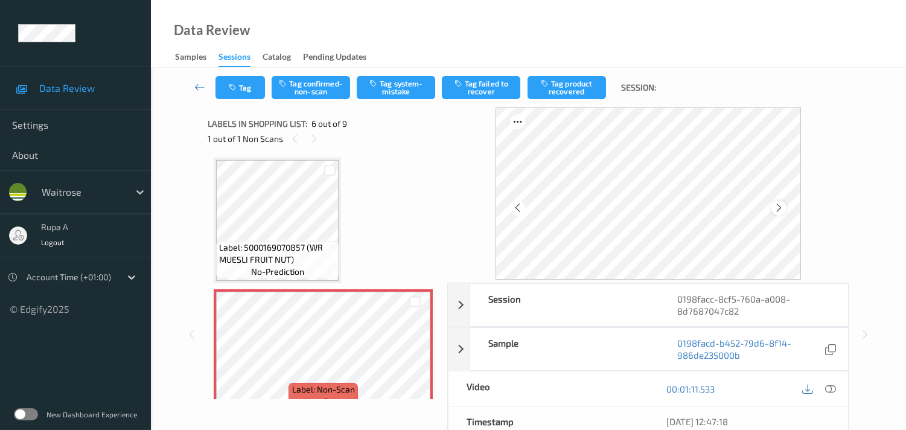
click at [781, 204] on icon at bounding box center [778, 207] width 10 height 11
click at [833, 385] on icon at bounding box center [830, 388] width 11 height 11
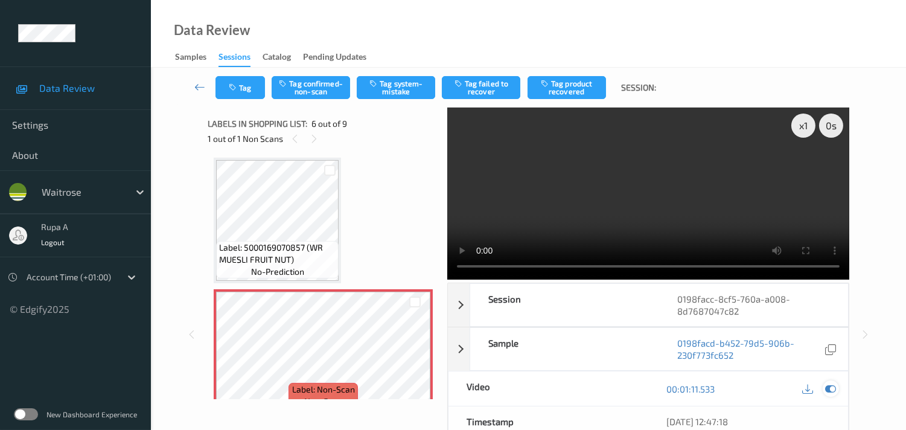
click at [833, 389] on icon at bounding box center [830, 388] width 11 height 11
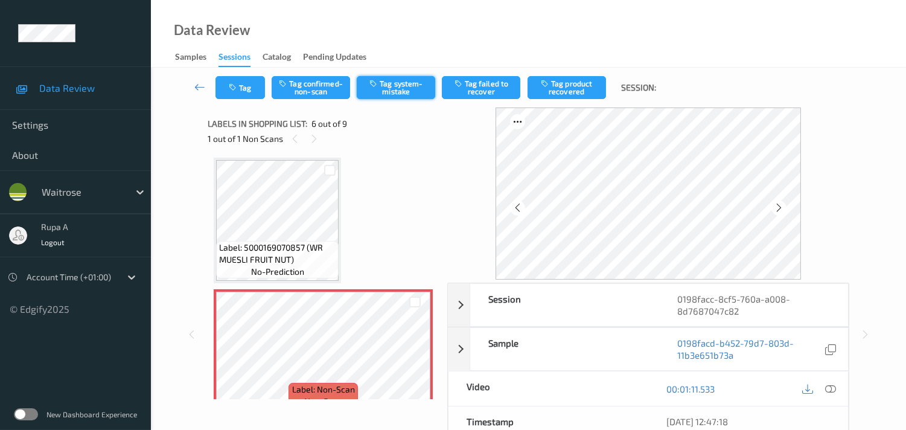
click at [402, 97] on button "Tag system-mistake" at bounding box center [396, 87] width 78 height 23
click at [250, 92] on button "Tag" at bounding box center [239, 87] width 49 height 23
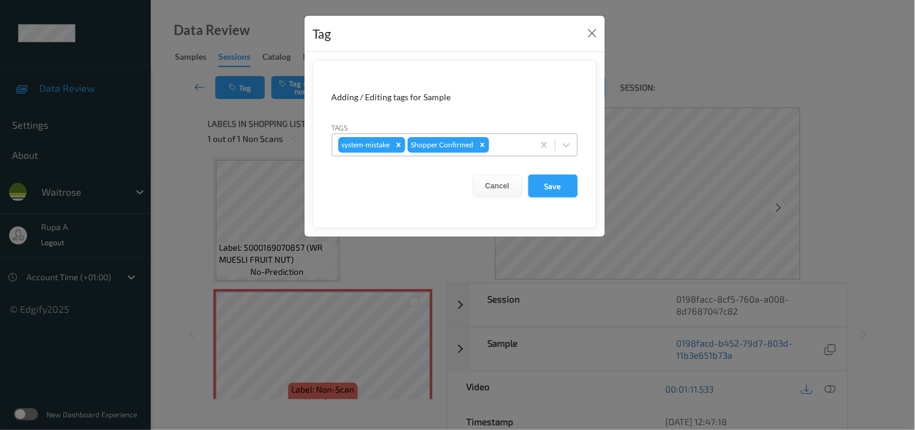
click at [516, 147] on div at bounding box center [510, 145] width 36 height 14
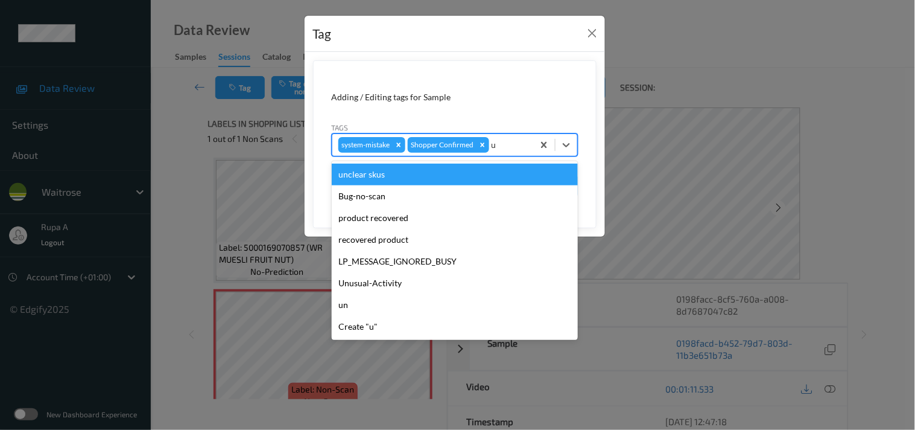
type input "un"
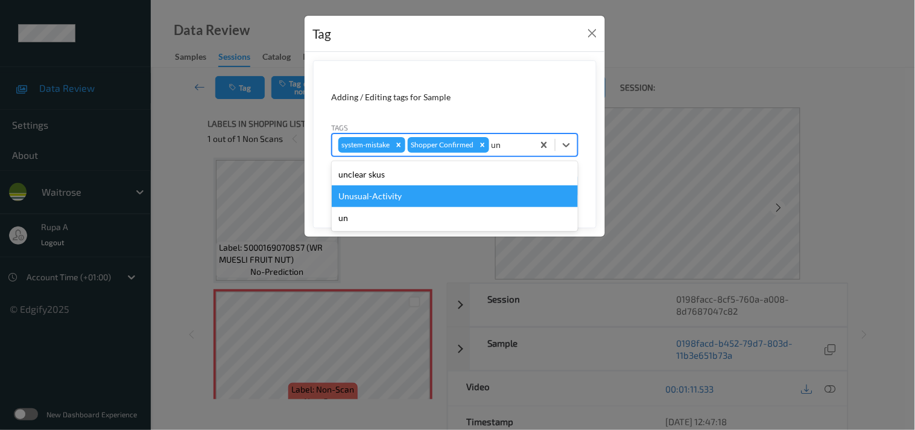
click at [407, 194] on div "Unusual-Activity" at bounding box center [455, 196] width 246 height 22
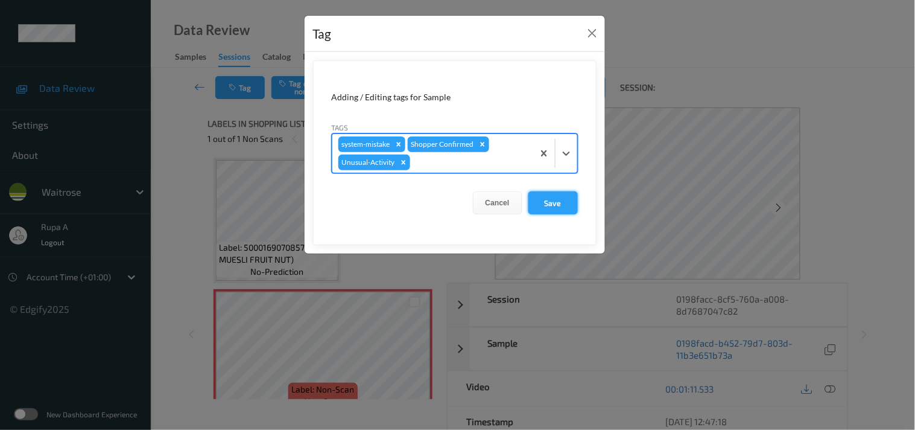
click at [576, 206] on button "Save" at bounding box center [552, 202] width 49 height 23
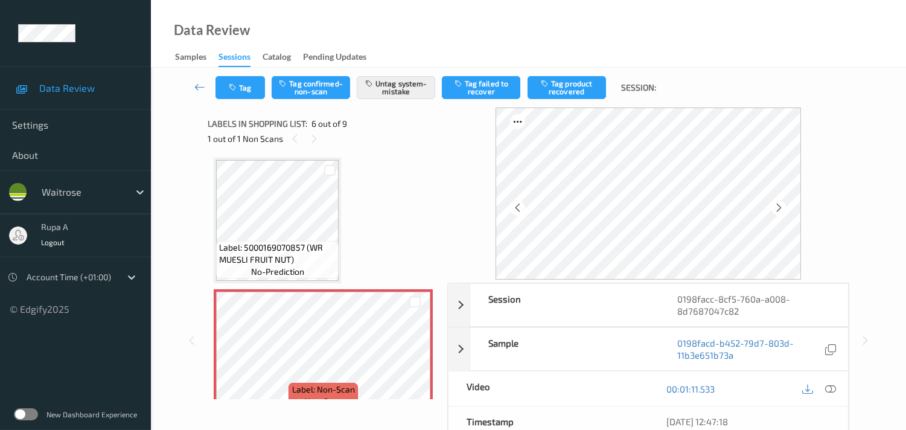
drag, startPoint x: 389, startPoint y: 182, endPoint x: 377, endPoint y: 261, distance: 80.5
click at [389, 183] on div "Label: 5000169426364 (WR FOOD MAGAZINE) no-prediction Label: 9210315519983430 n…" at bounding box center [323, 220] width 219 height 1178
click at [255, 92] on button "Tag" at bounding box center [239, 87] width 49 height 23
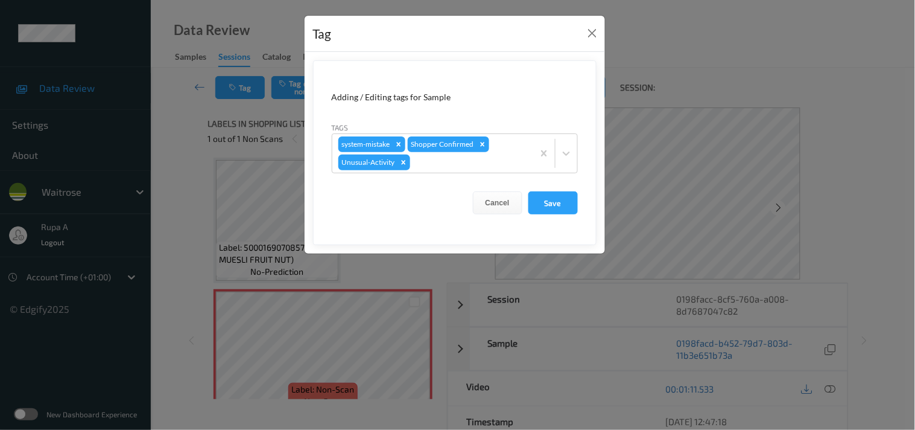
click at [556, 217] on form "Adding / Editing tags for Sample Tags system-mistake Shopper Confirmed Unusual-…" at bounding box center [455, 152] width 284 height 185
click at [565, 206] on button "Save" at bounding box center [552, 202] width 49 height 23
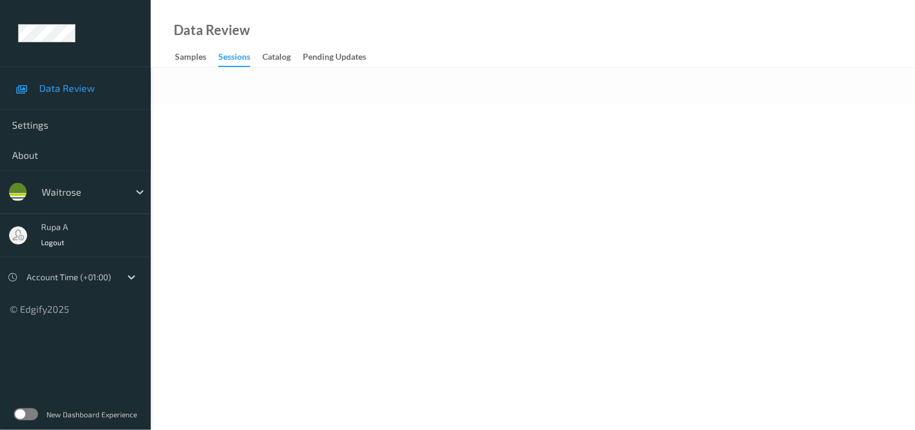
click at [419, 168] on body "Data Review Settings About waitrose rupa a Logout Account Time (+01:00) © Edgif…" at bounding box center [457, 215] width 915 height 430
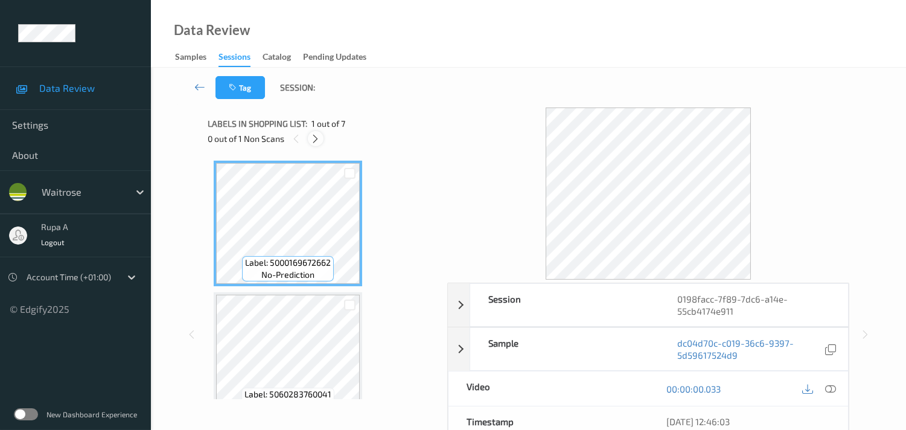
click at [320, 141] on icon at bounding box center [315, 138] width 10 height 11
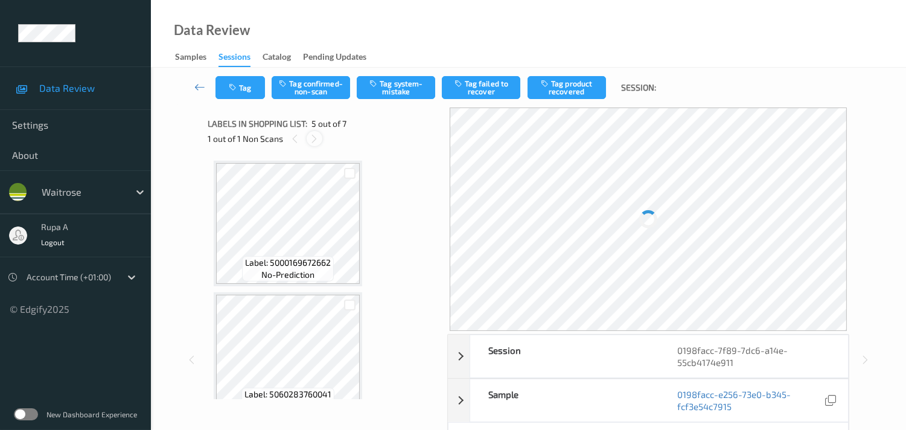
scroll to position [398, 0]
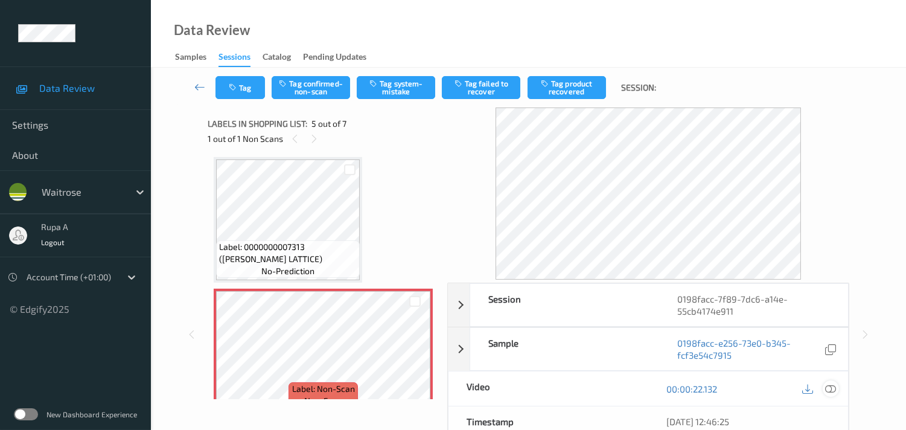
click at [833, 387] on icon at bounding box center [830, 388] width 11 height 11
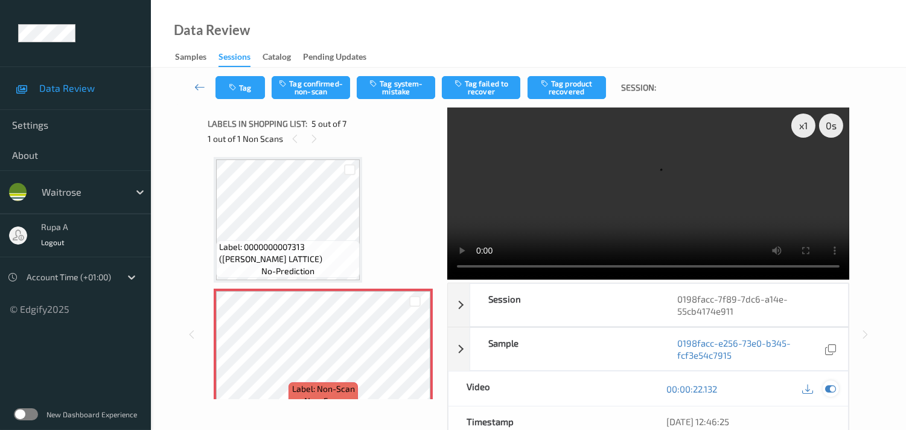
click at [834, 389] on icon at bounding box center [830, 388] width 11 height 11
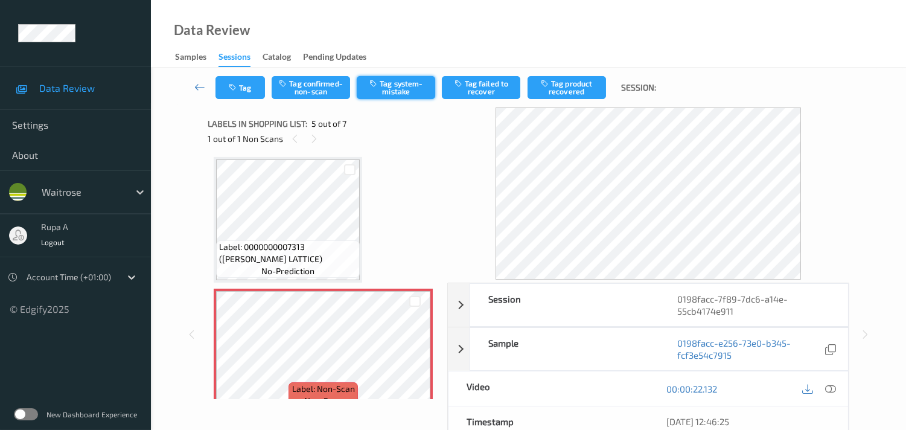
click at [380, 92] on button "Tag system-mistake" at bounding box center [396, 87] width 78 height 23
click at [232, 82] on button "Tag" at bounding box center [239, 87] width 49 height 23
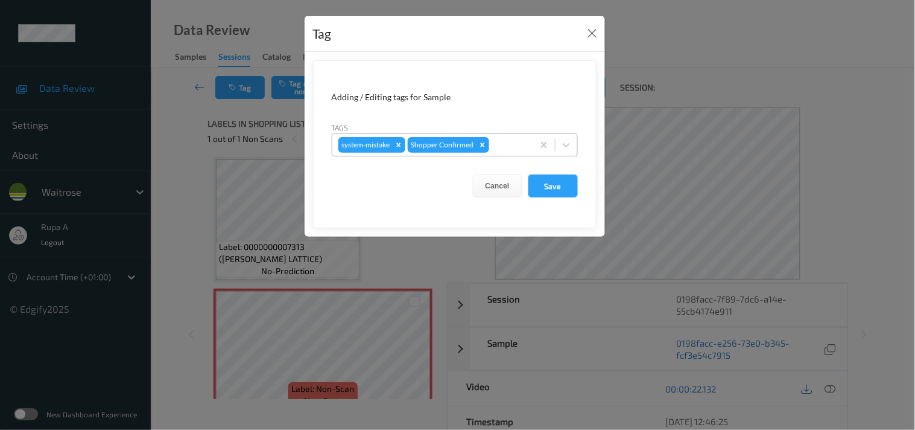
click at [509, 145] on div at bounding box center [510, 145] width 36 height 14
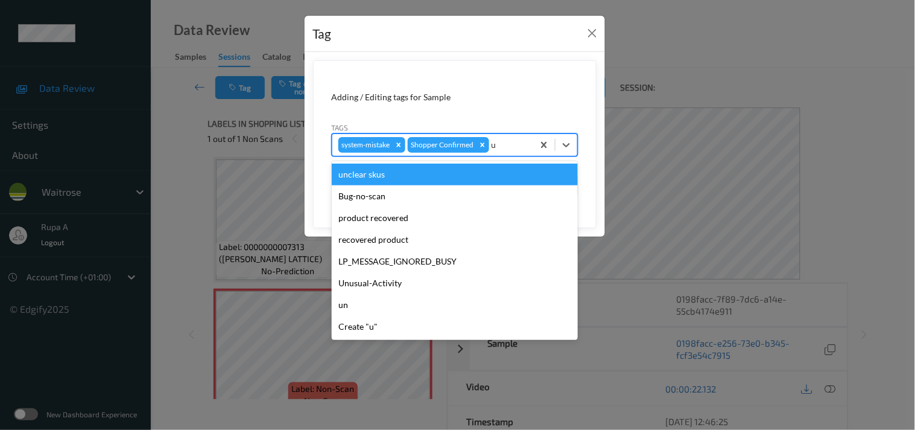
type input "un"
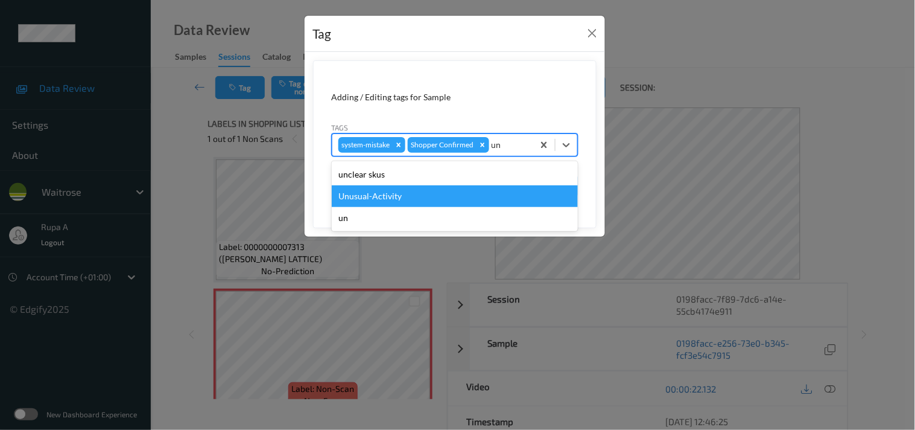
click at [417, 195] on div "Unusual-Activity" at bounding box center [455, 196] width 246 height 22
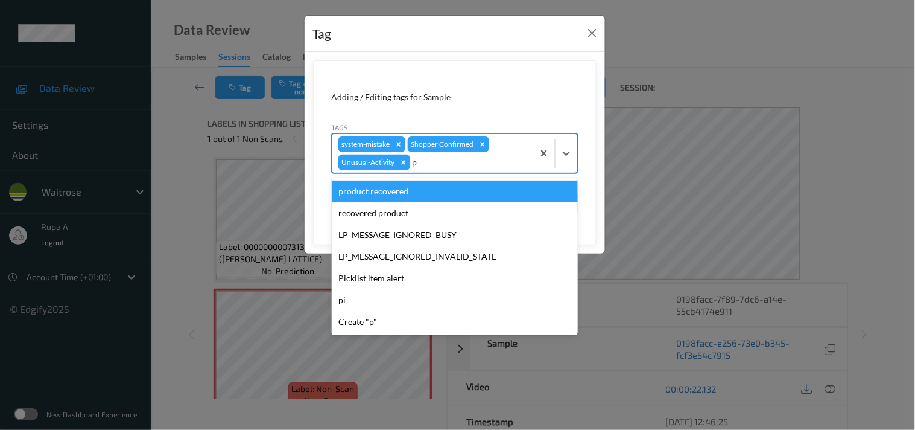
type input "pi"
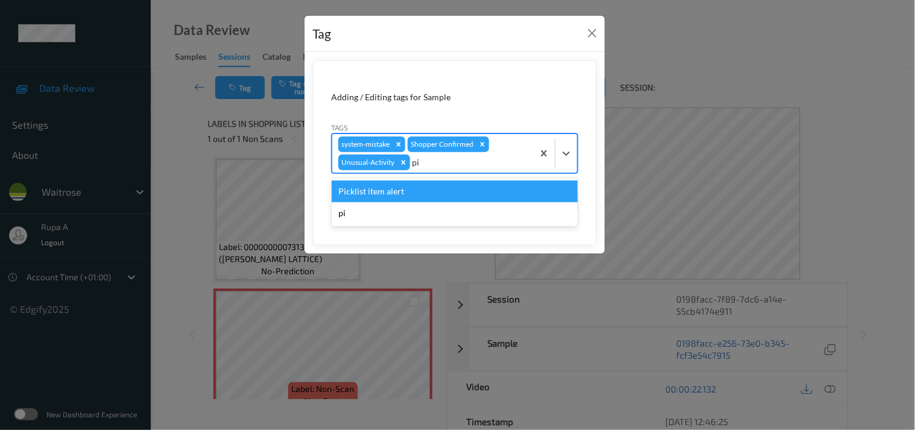
click at [414, 194] on div "Picklist item alert" at bounding box center [455, 191] width 246 height 22
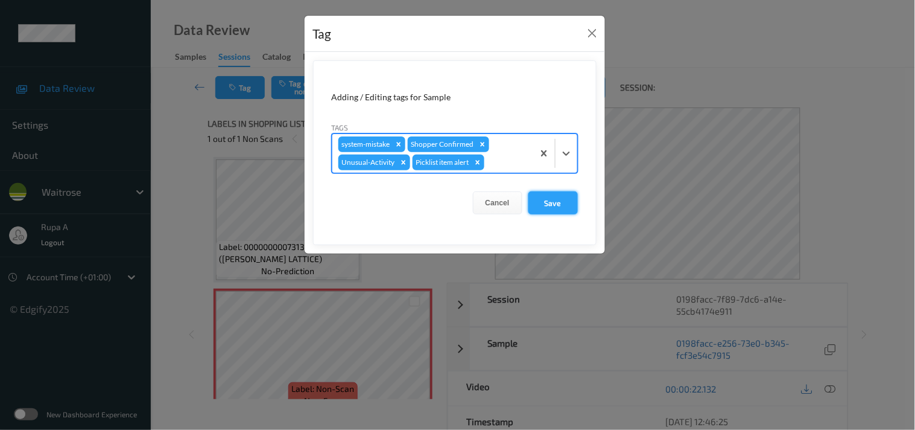
click at [536, 201] on button "Save" at bounding box center [552, 202] width 49 height 23
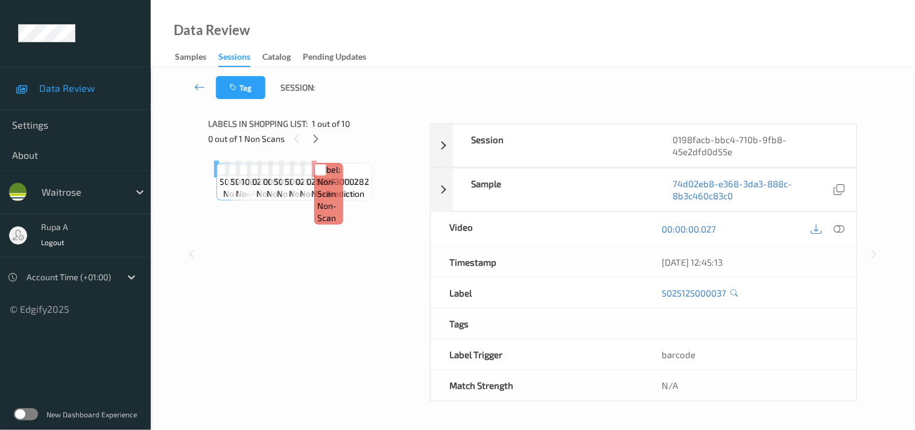
click at [416, 161] on div "Label: 5025125000037 no-prediction Label: 5000306004240 no-prediction Label: 10…" at bounding box center [314, 168] width 201 height 17
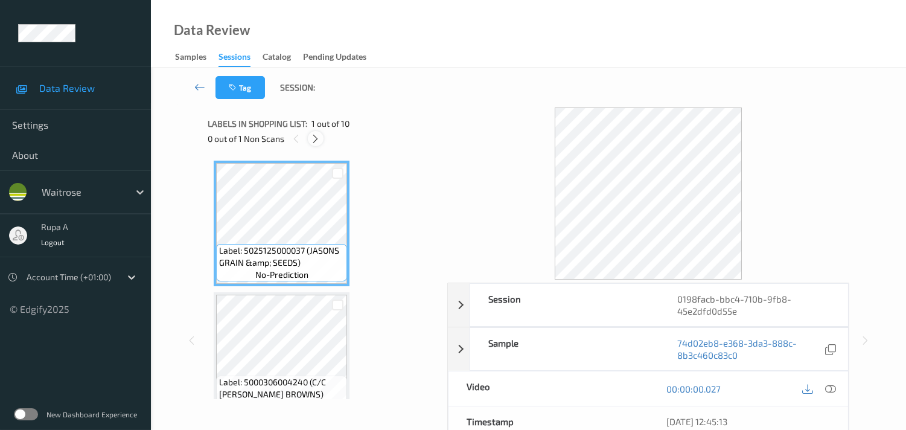
click at [317, 139] on icon at bounding box center [315, 138] width 10 height 11
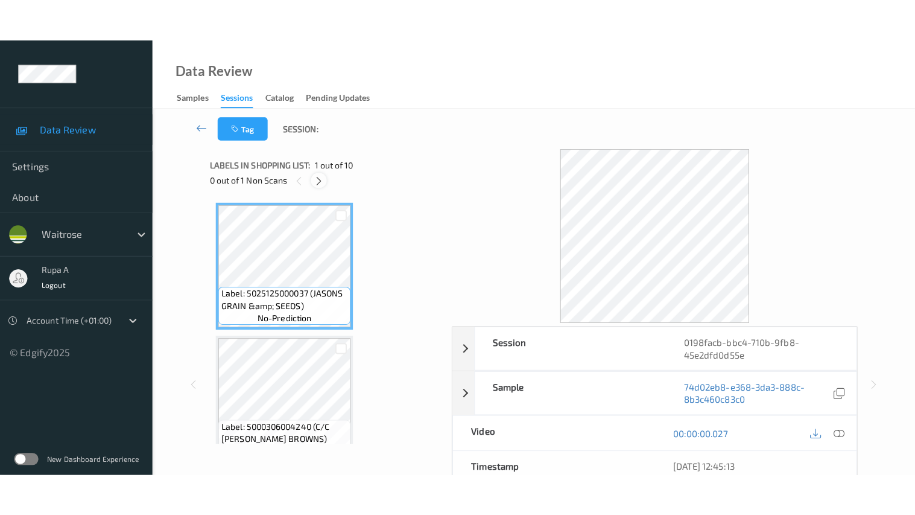
scroll to position [1052, 0]
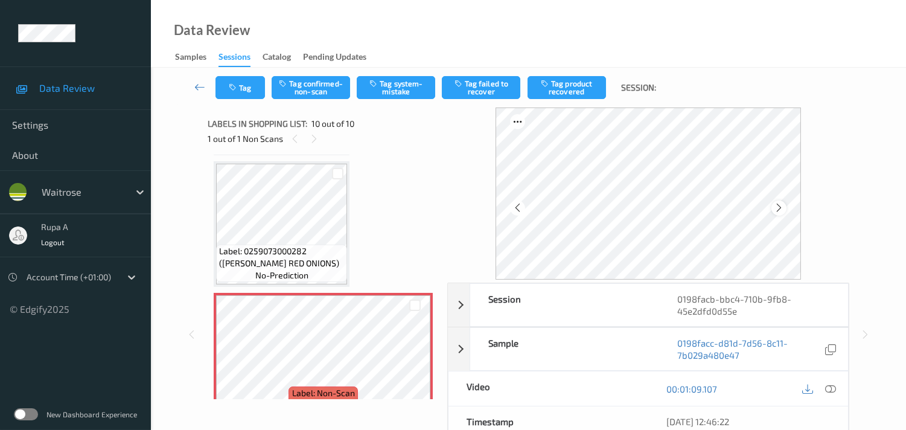
click at [784, 210] on icon at bounding box center [778, 207] width 10 height 11
click at [782, 210] on icon at bounding box center [778, 207] width 10 height 11
click at [784, 208] on icon at bounding box center [778, 207] width 10 height 11
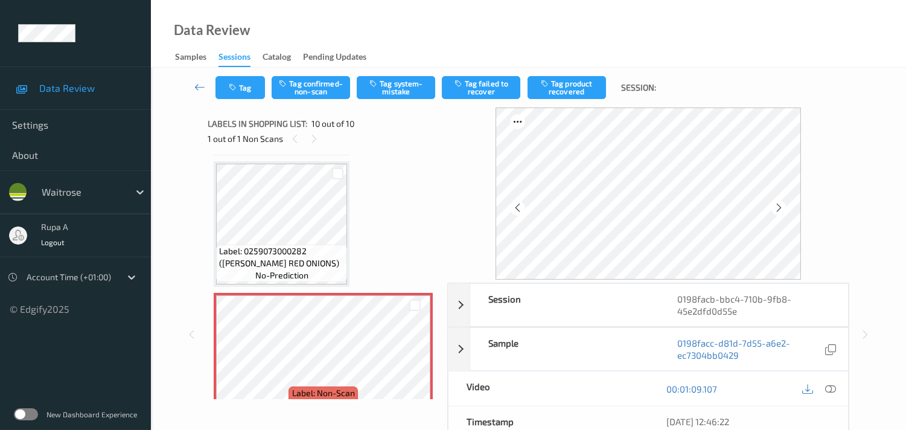
click at [833, 389] on icon at bounding box center [830, 388] width 11 height 11
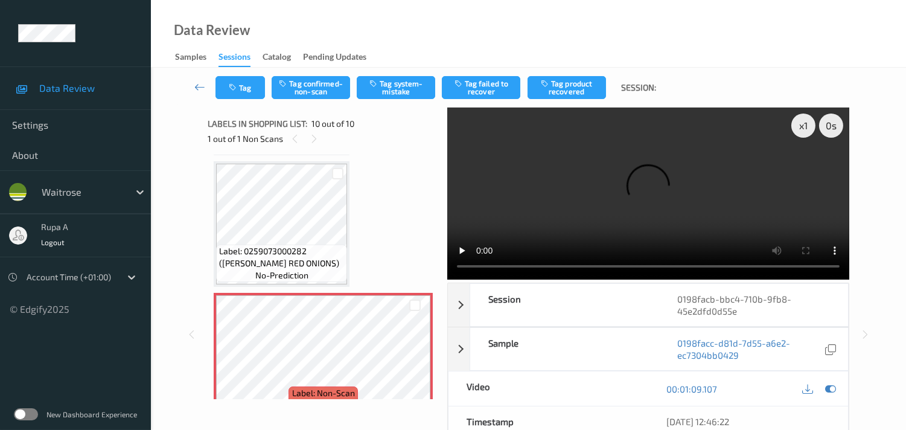
scroll to position [983, 0]
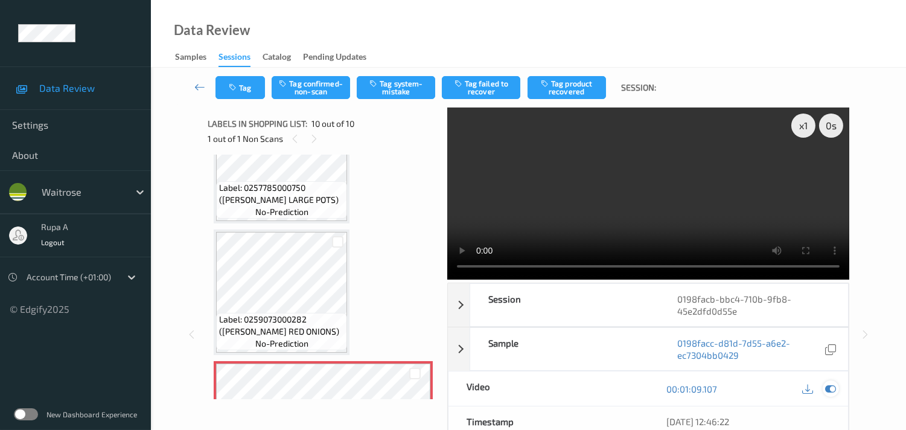
click at [834, 388] on icon at bounding box center [830, 388] width 11 height 11
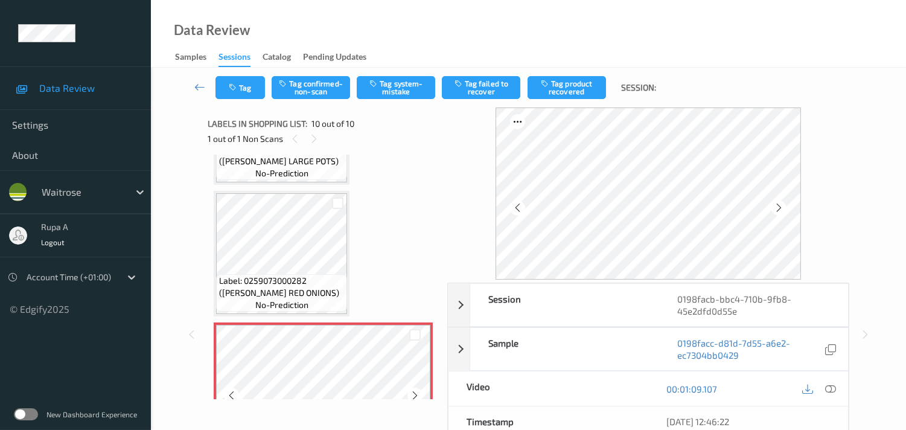
scroll to position [1050, 0]
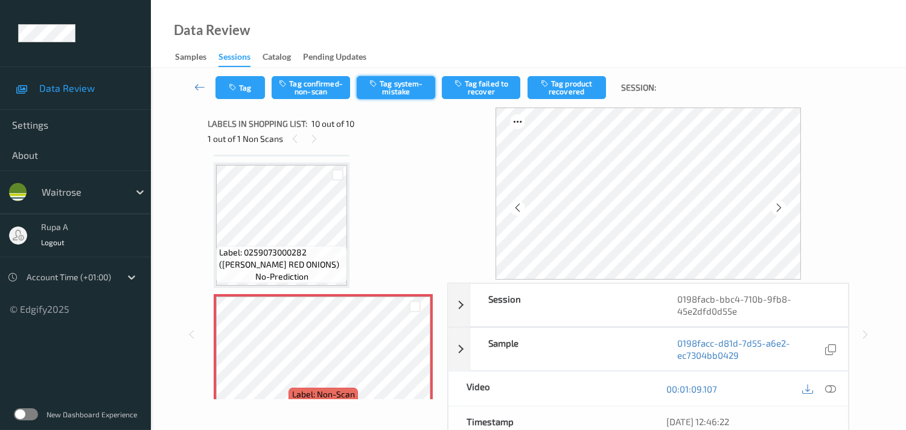
click at [411, 88] on button "Tag system-mistake" at bounding box center [396, 87] width 78 height 23
click at [244, 94] on button "Tag" at bounding box center [239, 87] width 49 height 23
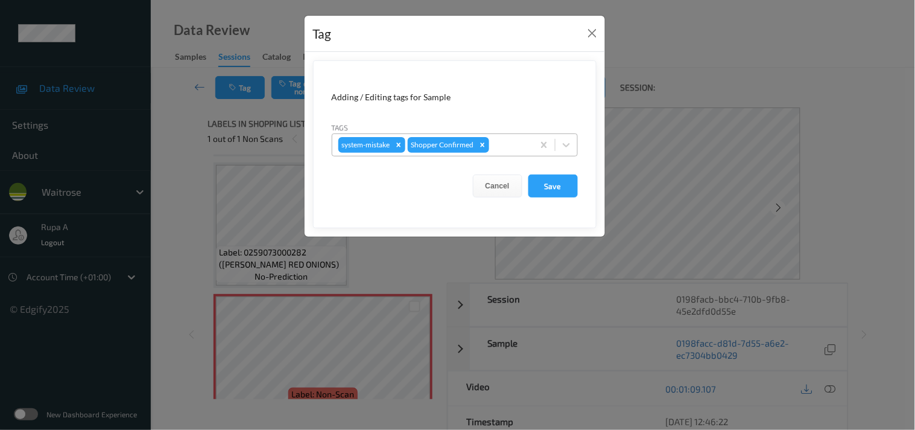
click at [523, 153] on div "system-mistake Shopper Confirmed" at bounding box center [432, 145] width 201 height 21
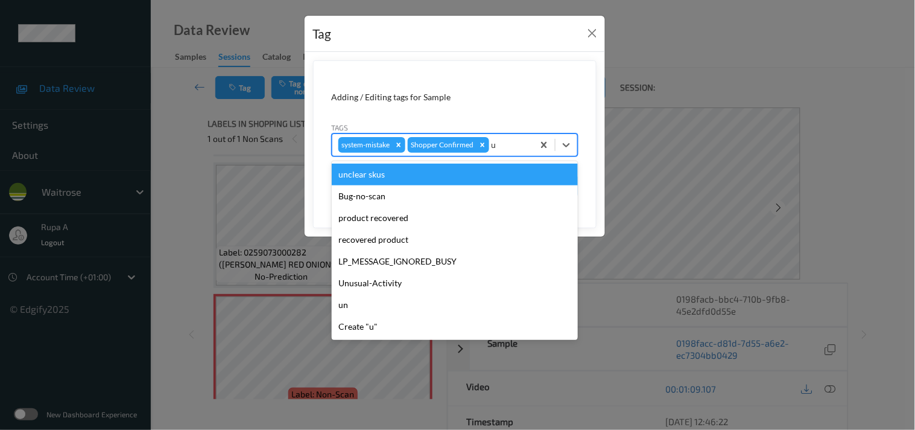
type input "un"
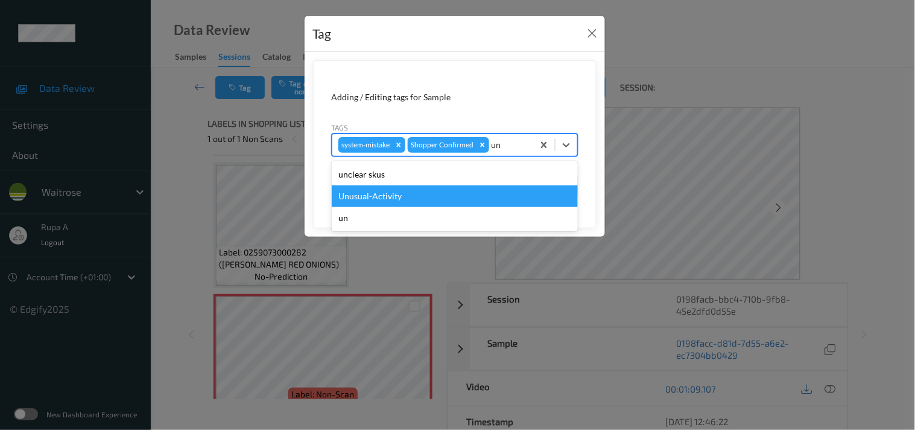
click at [401, 189] on div "Unusual-Activity" at bounding box center [455, 196] width 246 height 22
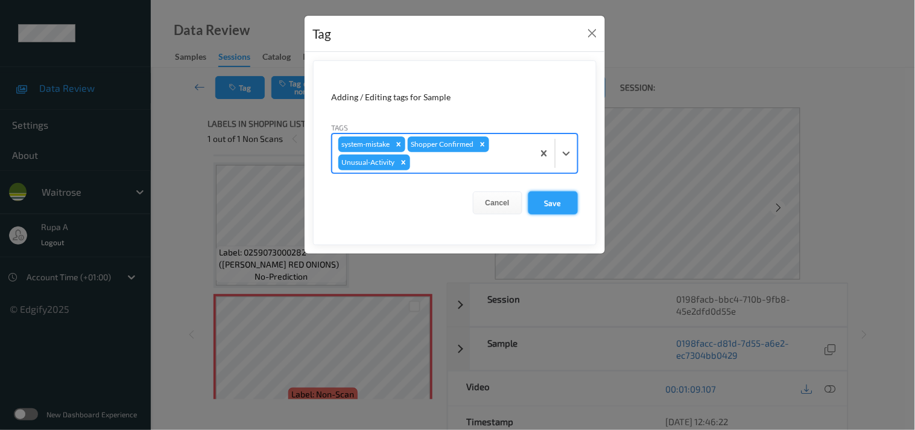
click at [557, 202] on button "Save" at bounding box center [552, 202] width 49 height 23
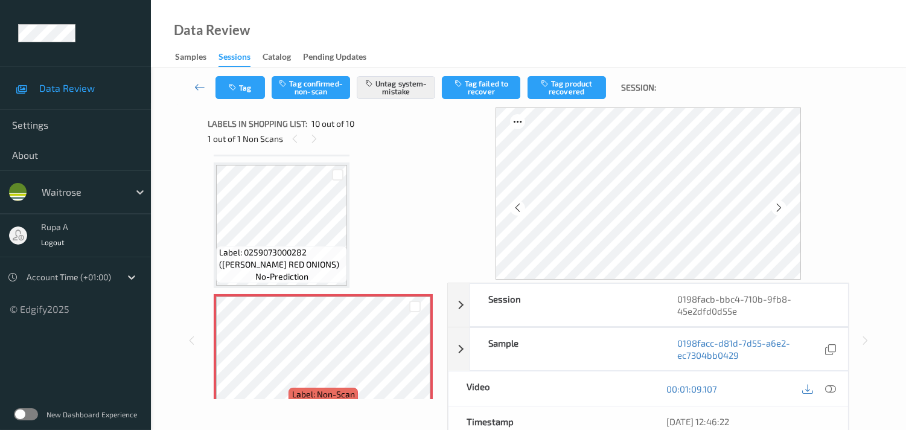
drag, startPoint x: 401, startPoint y: 170, endPoint x: 399, endPoint y: 178, distance: 8.6
click at [238, 89] on icon "button" at bounding box center [234, 87] width 10 height 8
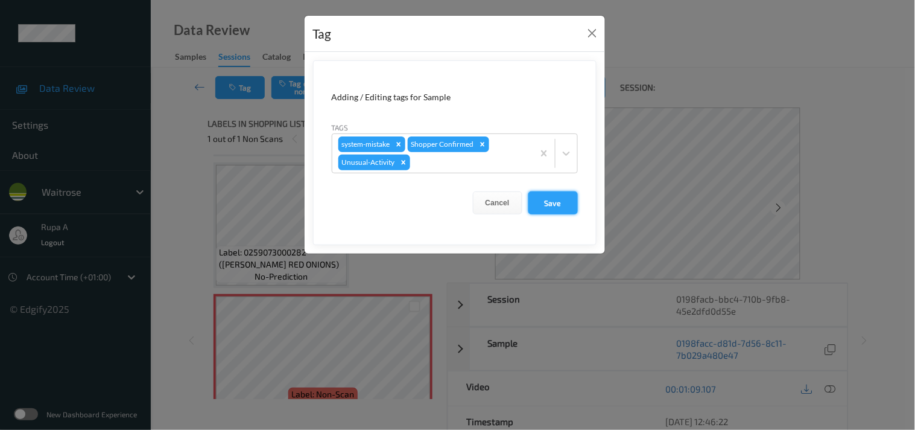
click at [564, 208] on button "Save" at bounding box center [552, 202] width 49 height 23
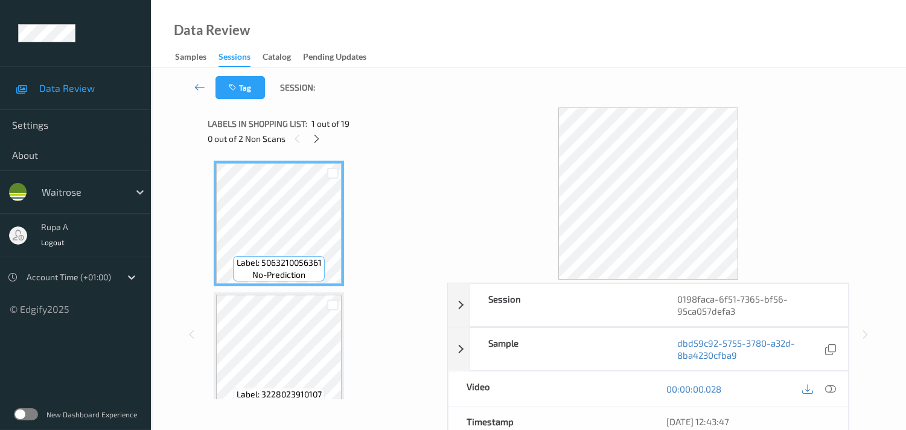
click at [310, 139] on div at bounding box center [316, 138] width 15 height 15
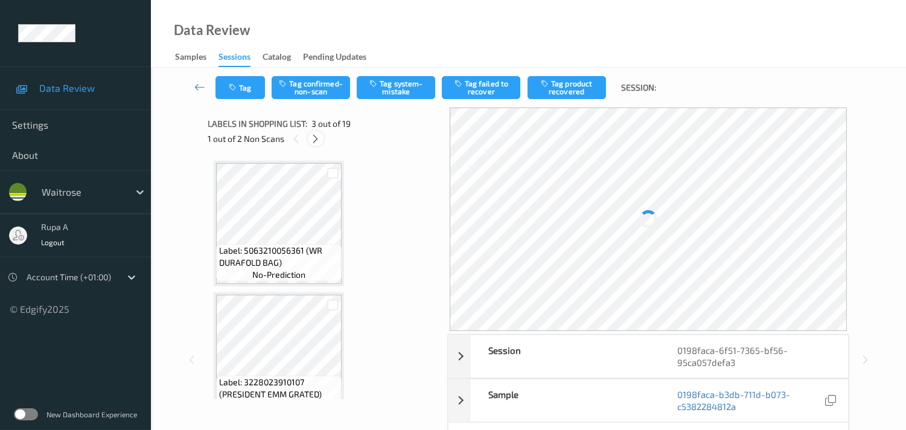
scroll to position [136, 0]
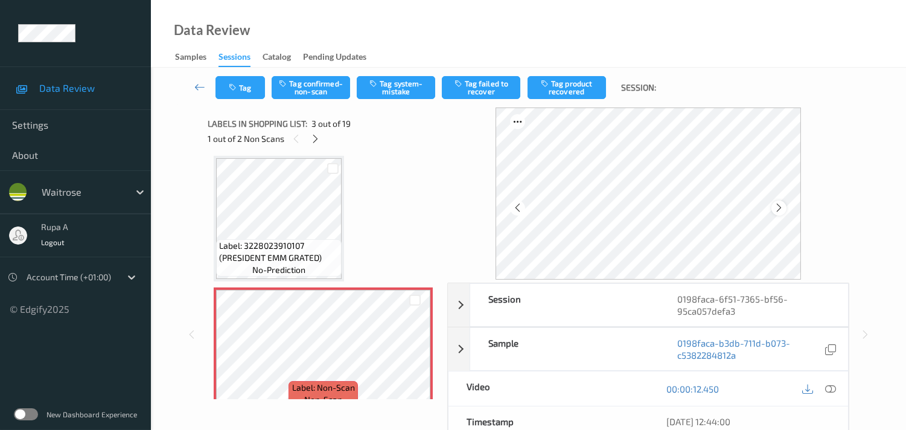
click at [781, 208] on icon at bounding box center [778, 207] width 10 height 11
click at [320, 141] on icon at bounding box center [315, 138] width 10 height 11
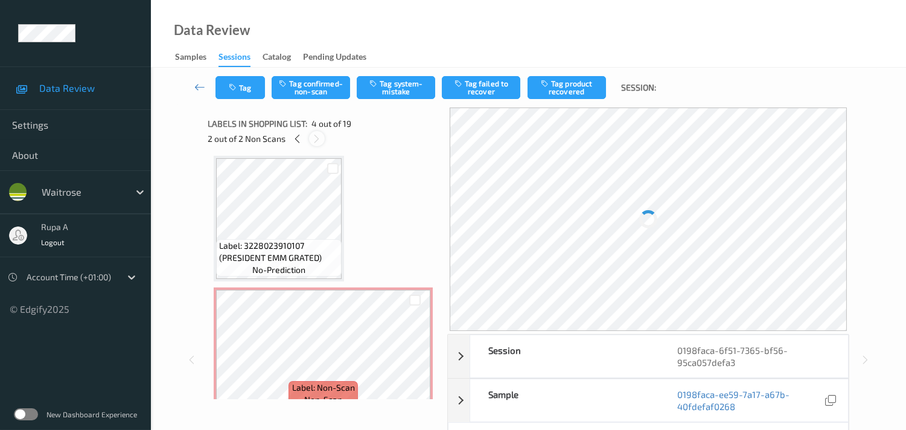
scroll to position [267, 0]
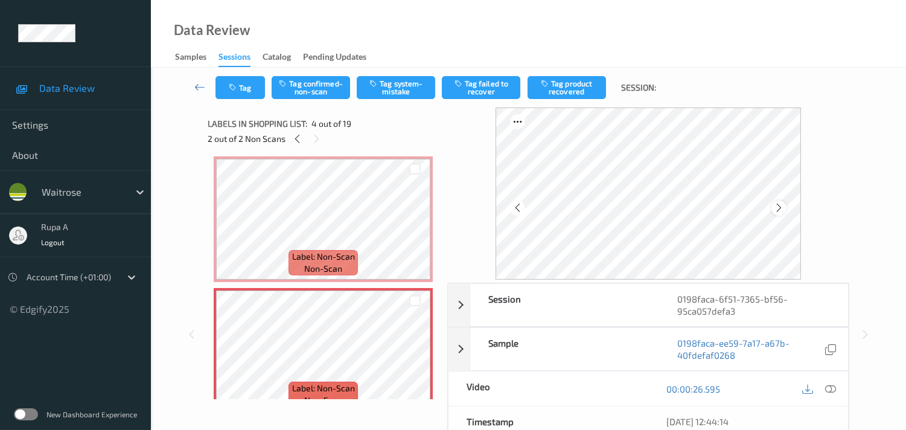
click at [784, 207] on icon at bounding box center [778, 207] width 10 height 11
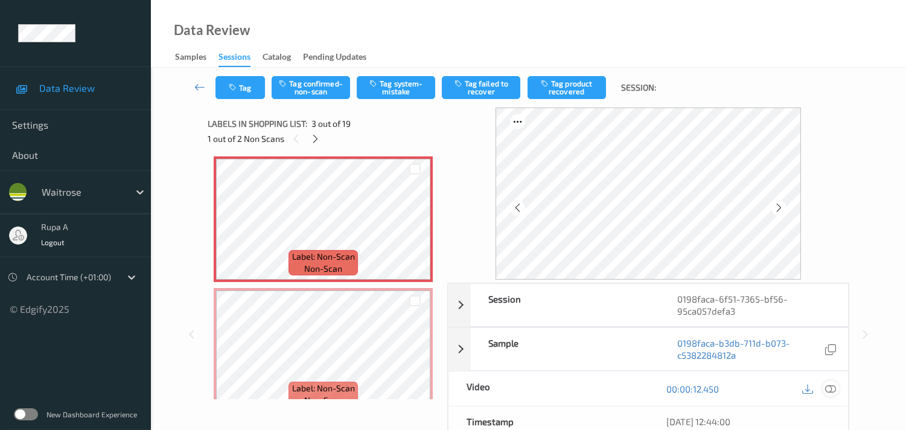
click at [834, 388] on icon at bounding box center [830, 388] width 11 height 11
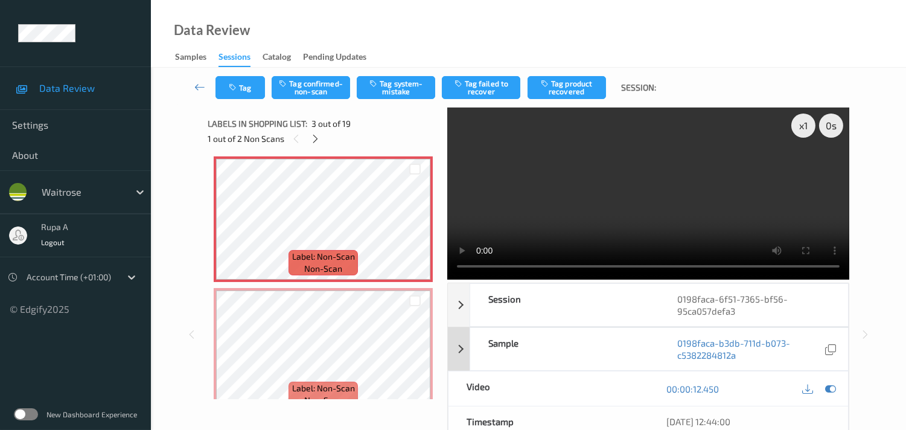
click at [836, 389] on div at bounding box center [830, 388] width 16 height 16
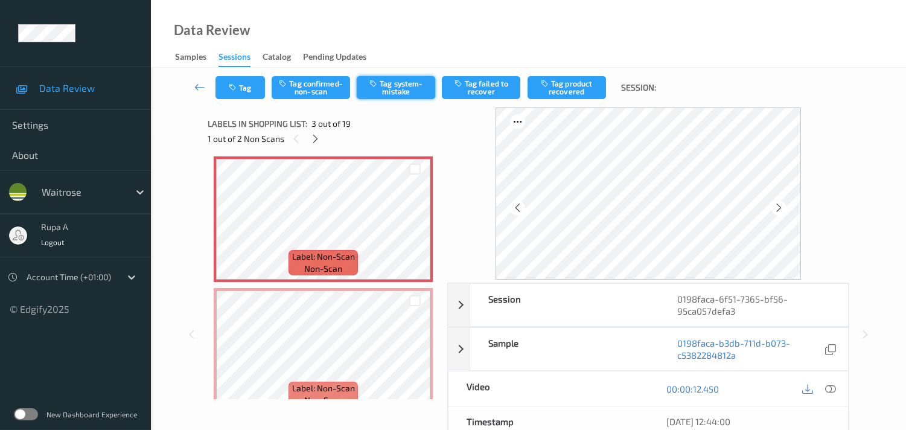
click at [384, 86] on button "Tag system-mistake" at bounding box center [396, 87] width 78 height 23
click at [255, 92] on button "Tag" at bounding box center [239, 87] width 49 height 23
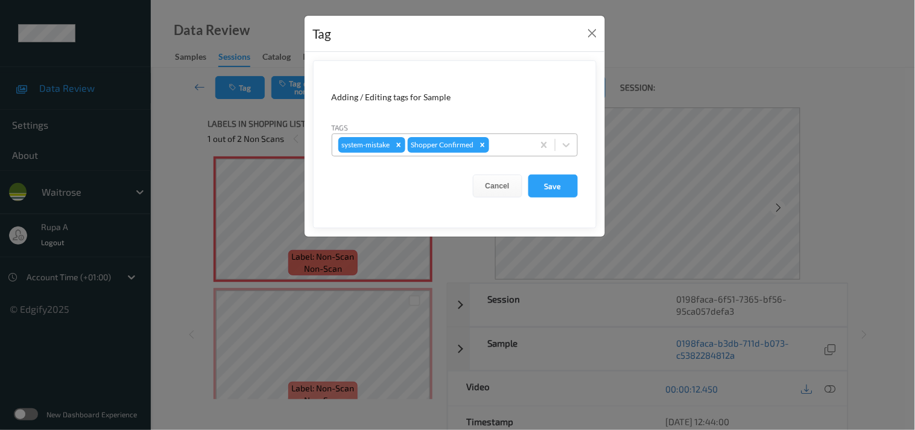
click at [505, 142] on div at bounding box center [510, 145] width 36 height 14
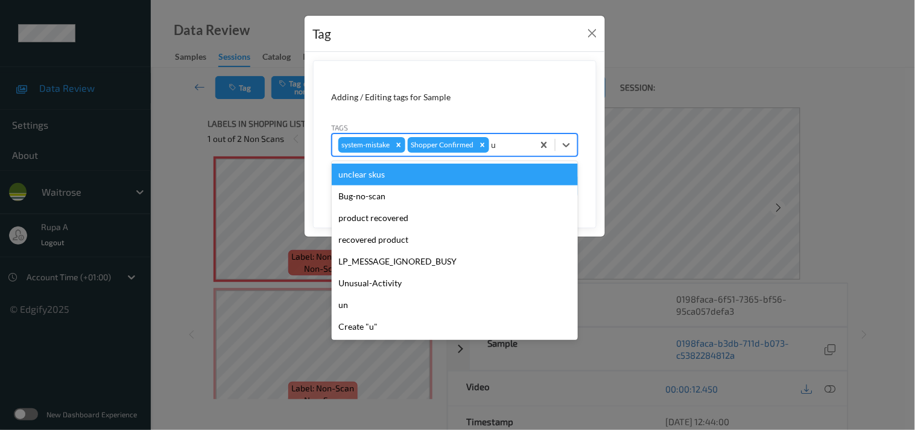
type input "un"
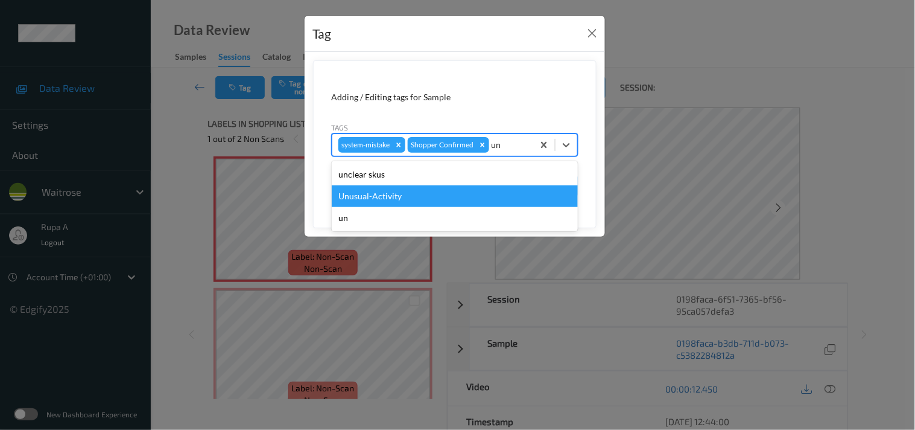
click at [399, 199] on div "Unusual-Activity" at bounding box center [455, 196] width 246 height 22
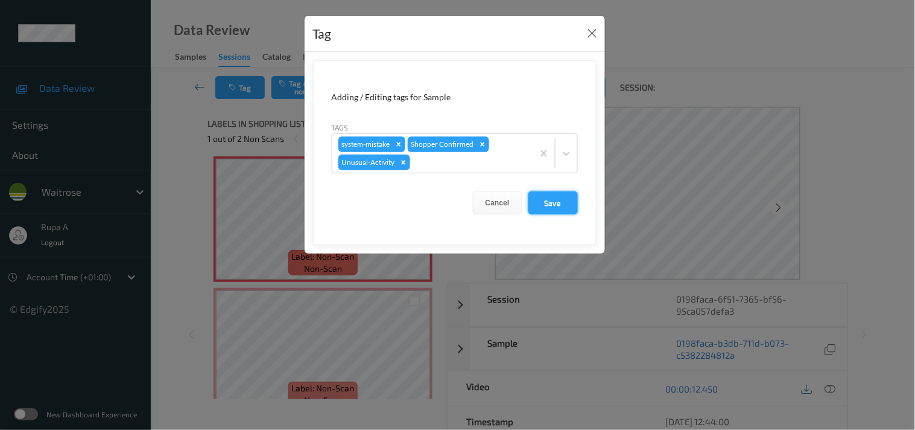
click at [559, 206] on button "Save" at bounding box center [552, 202] width 49 height 23
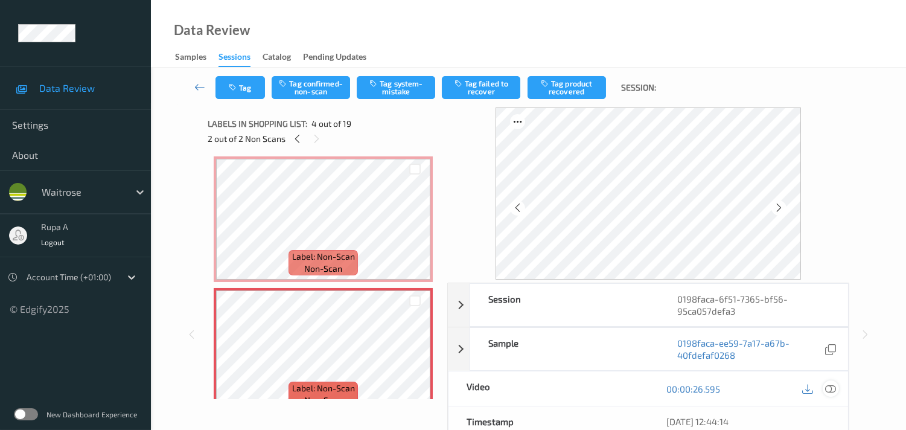
click at [833, 389] on icon at bounding box center [830, 388] width 11 height 11
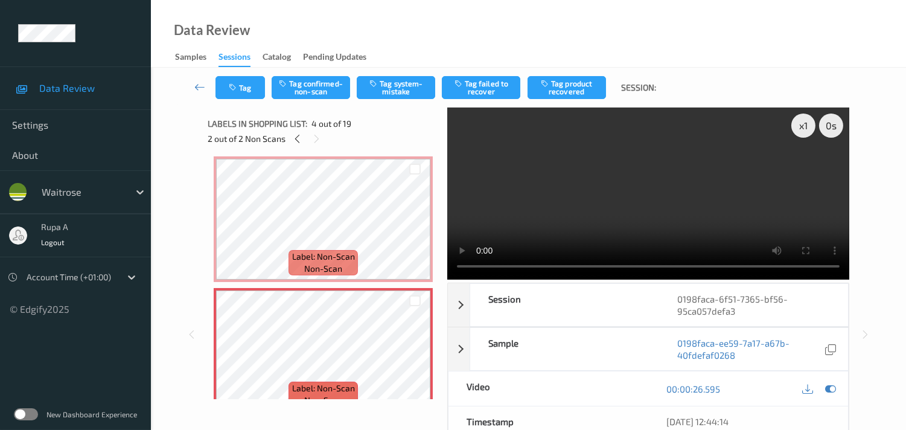
click at [407, 141] on div "2 out of 2 Non Scans" at bounding box center [323, 138] width 231 height 15
click at [428, 135] on div "2 out of 2 Non Scans" at bounding box center [323, 138] width 231 height 15
click at [828, 384] on icon at bounding box center [830, 388] width 11 height 11
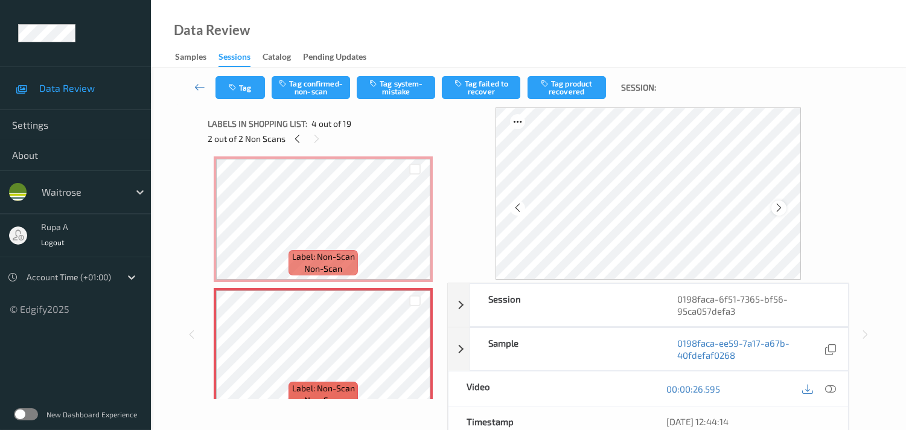
click at [784, 208] on icon at bounding box center [778, 207] width 10 height 11
click at [830, 389] on icon at bounding box center [830, 388] width 11 height 11
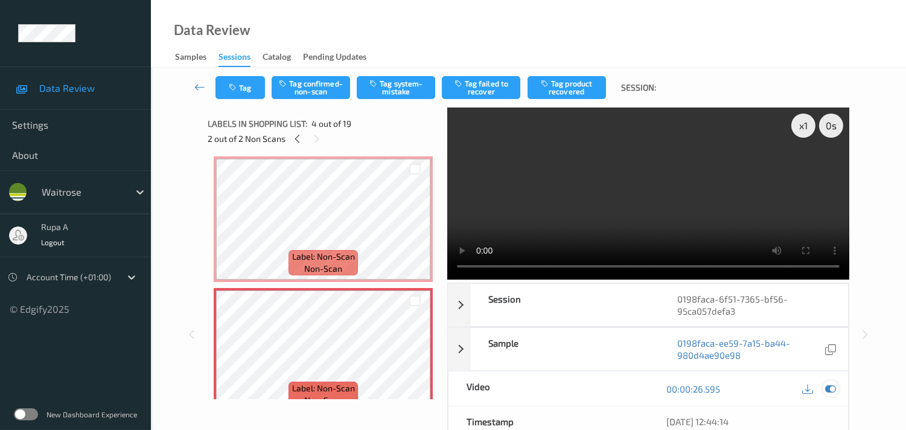
click at [831, 390] on icon at bounding box center [830, 388] width 11 height 11
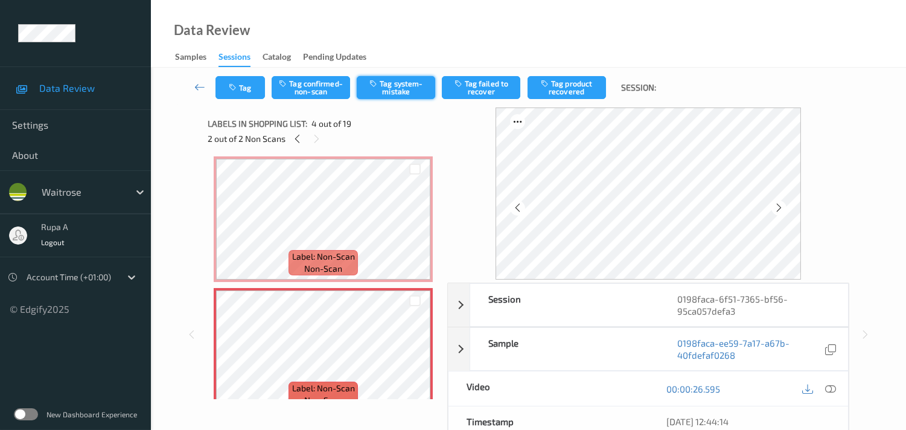
click at [405, 91] on button "Tag system-mistake" at bounding box center [396, 87] width 78 height 23
click at [239, 97] on button "Tag" at bounding box center [239, 87] width 49 height 23
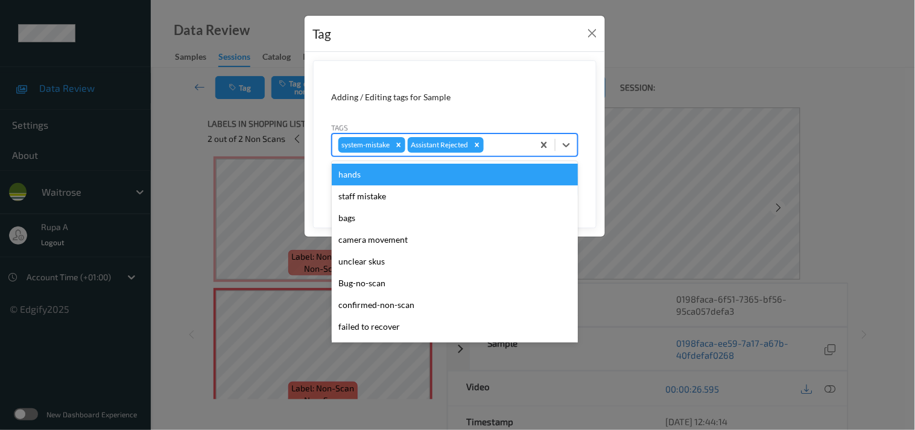
click at [524, 146] on div at bounding box center [506, 145] width 41 height 14
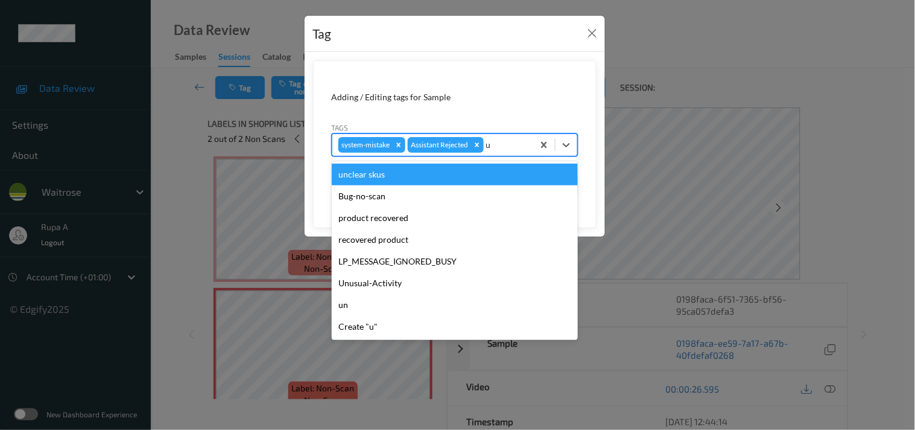
type input "un"
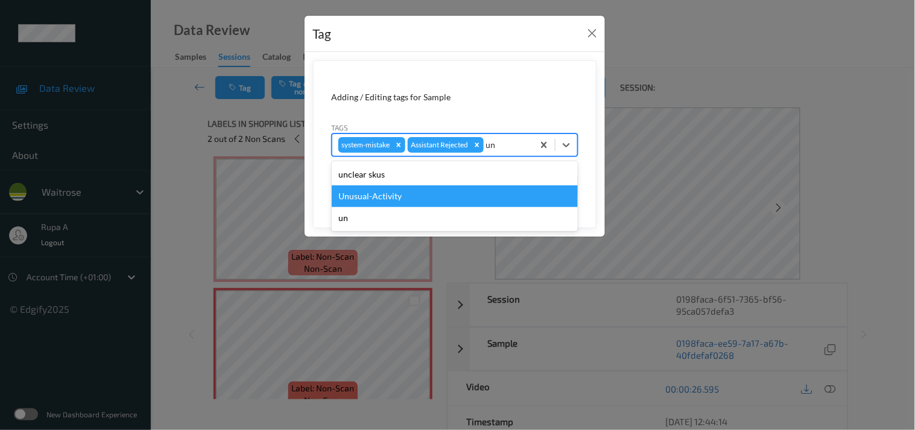
click at [419, 197] on div "Unusual-Activity" at bounding box center [455, 196] width 246 height 22
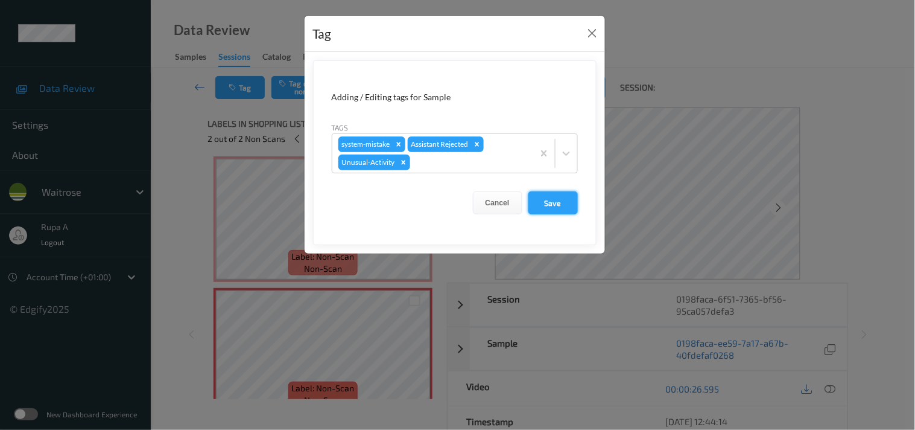
click at [565, 198] on button "Save" at bounding box center [552, 202] width 49 height 23
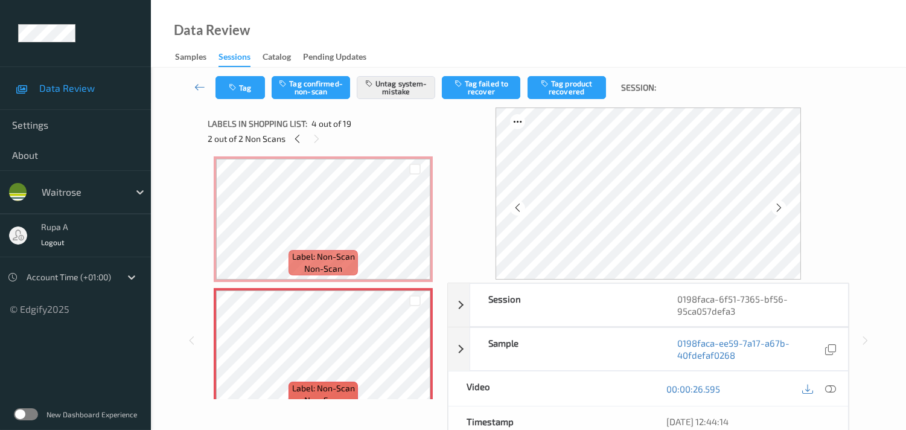
click at [386, 137] on div "2 out of 2 Non Scans" at bounding box center [323, 138] width 231 height 15
click at [433, 137] on div "2 out of 2 Non Scans" at bounding box center [323, 138] width 231 height 15
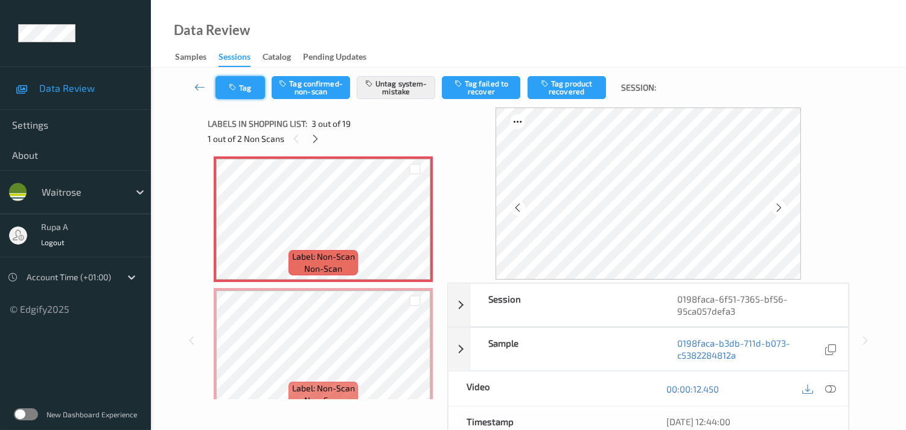
click at [247, 91] on button "Tag" at bounding box center [239, 87] width 49 height 23
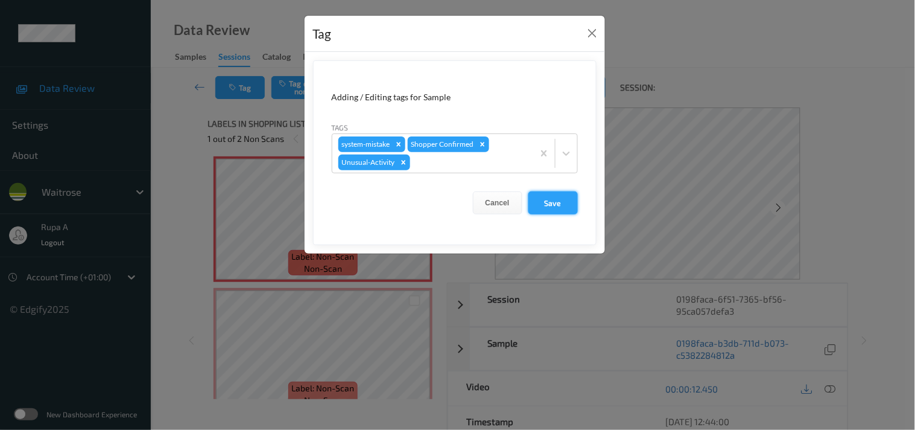
click at [546, 207] on button "Save" at bounding box center [552, 202] width 49 height 23
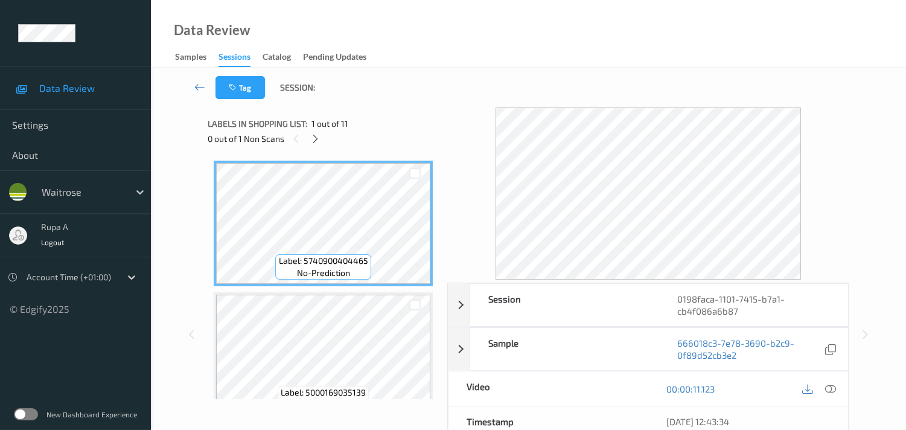
drag, startPoint x: 374, startPoint y: 117, endPoint x: 353, endPoint y: 129, distance: 24.3
click at [374, 118] on div "Labels in shopping list: 1 out of 11" at bounding box center [323, 123] width 231 height 15
click at [309, 143] on div at bounding box center [315, 138] width 15 height 15
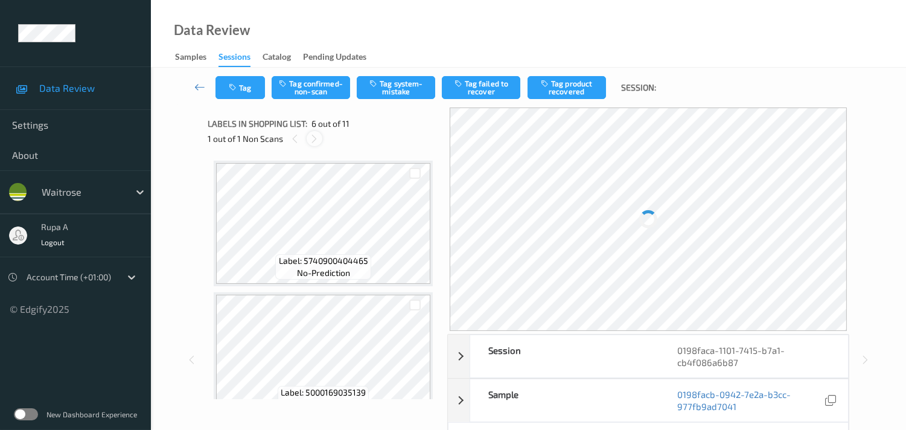
scroll to position [528, 0]
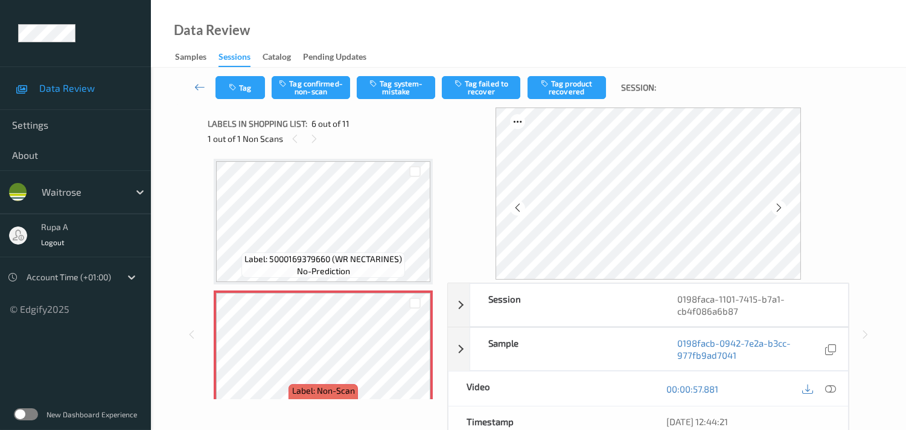
click at [388, 32] on div "Data Review Samples Sessions Catalog Pending Updates" at bounding box center [528, 34] width 755 height 68
click at [779, 202] on icon at bounding box center [778, 207] width 10 height 11
click at [779, 204] on icon at bounding box center [778, 207] width 10 height 11
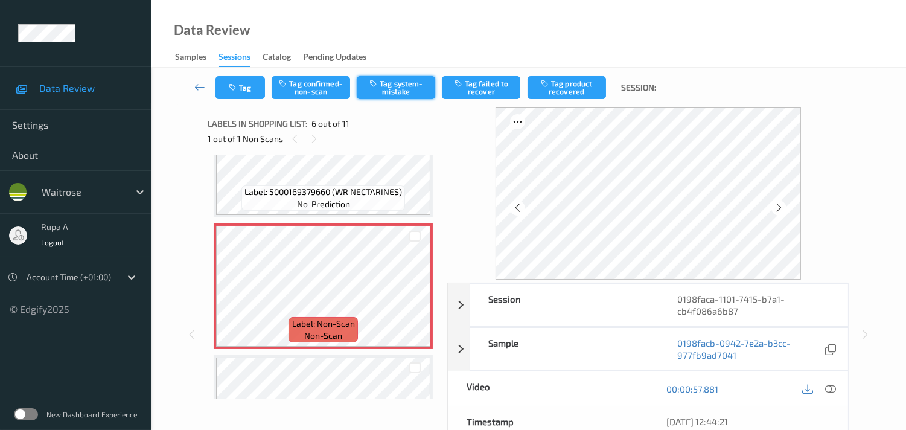
click at [399, 87] on button "Tag system-mistake" at bounding box center [396, 87] width 78 height 23
click at [223, 88] on button "Tag" at bounding box center [239, 87] width 49 height 23
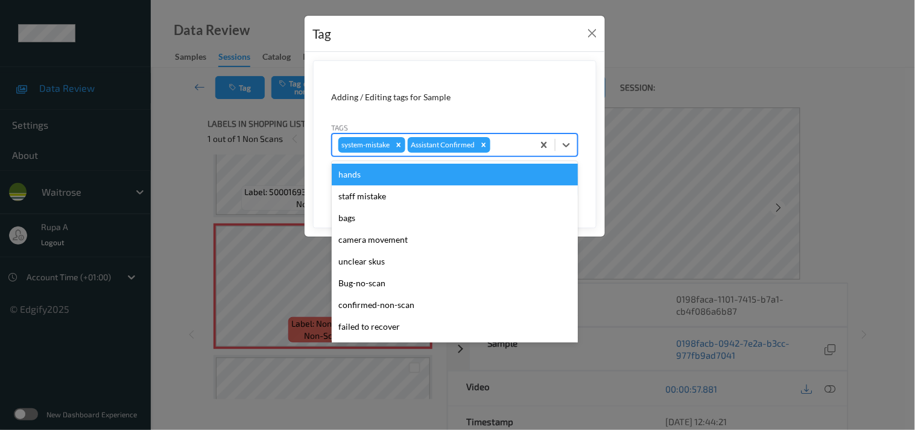
click at [499, 148] on div at bounding box center [510, 145] width 34 height 14
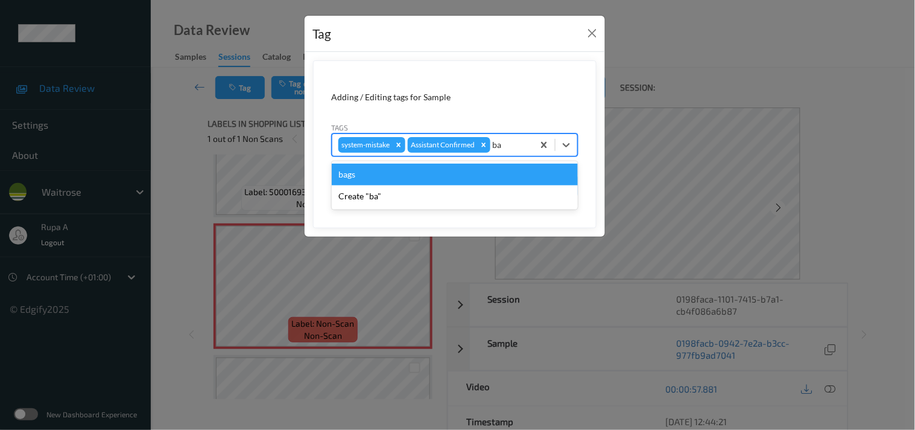
type input "bag"
drag, startPoint x: 392, startPoint y: 179, endPoint x: 471, endPoint y: 185, distance: 78.7
click at [393, 179] on div "bags" at bounding box center [455, 174] width 246 height 22
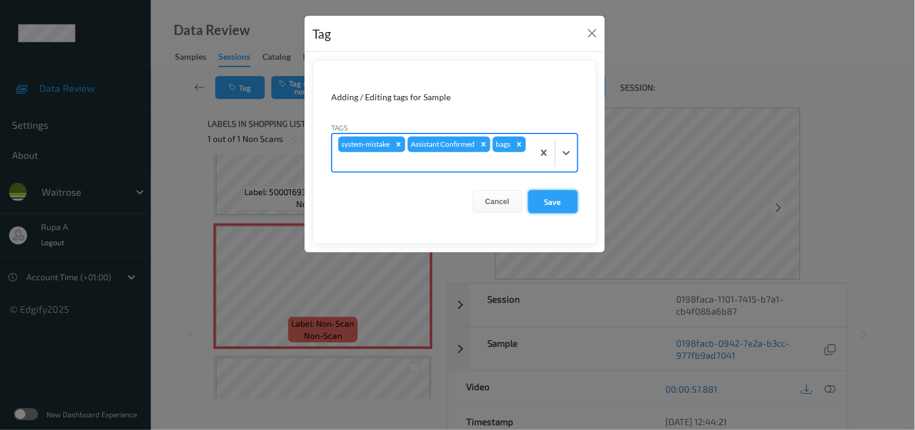
click at [552, 201] on button "Save" at bounding box center [552, 201] width 49 height 23
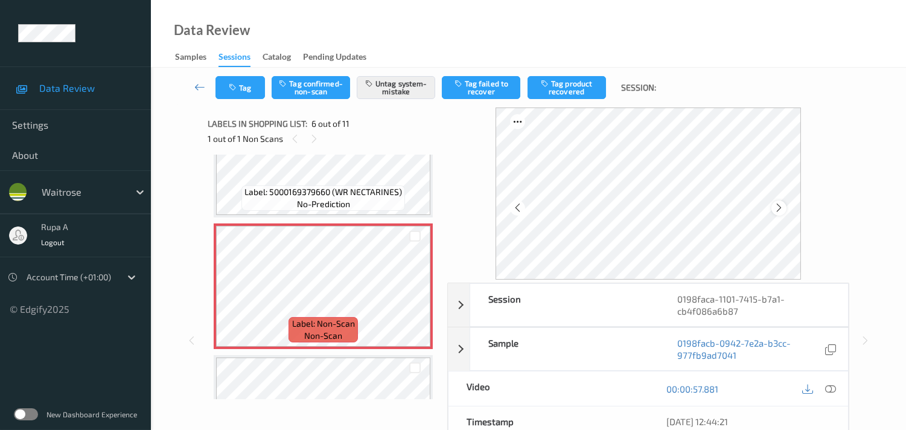
click at [778, 204] on icon at bounding box center [778, 207] width 10 height 11
click at [779, 205] on icon at bounding box center [778, 207] width 10 height 11
click at [779, 207] on icon at bounding box center [778, 207] width 10 height 11
click at [779, 208] on icon at bounding box center [778, 207] width 10 height 11
click at [822, 389] on div at bounding box center [830, 388] width 16 height 16
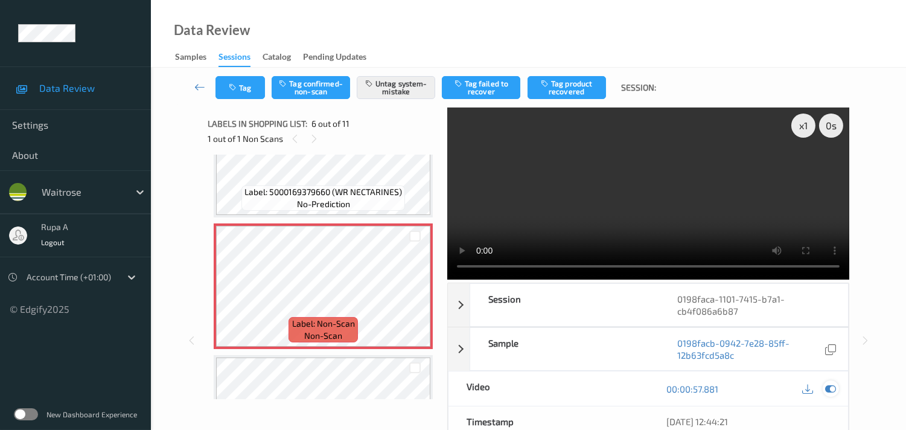
click at [831, 391] on icon at bounding box center [830, 388] width 11 height 11
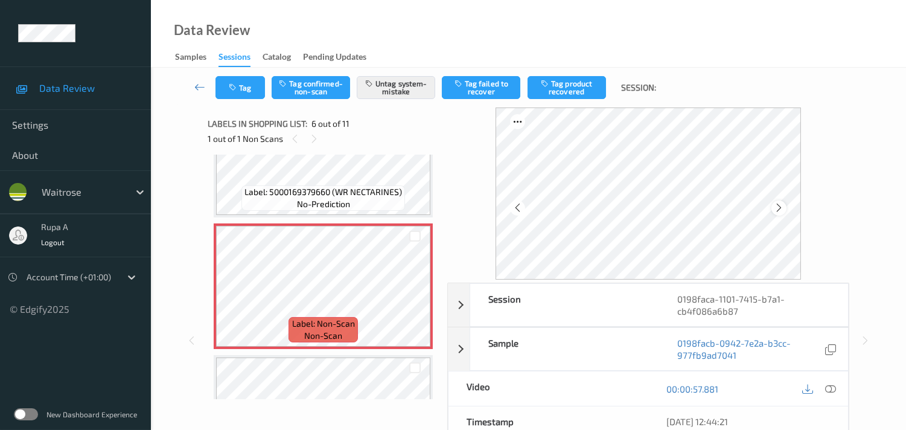
click at [783, 208] on icon at bounding box center [778, 207] width 10 height 11
click at [237, 81] on button "Tag" at bounding box center [239, 87] width 49 height 23
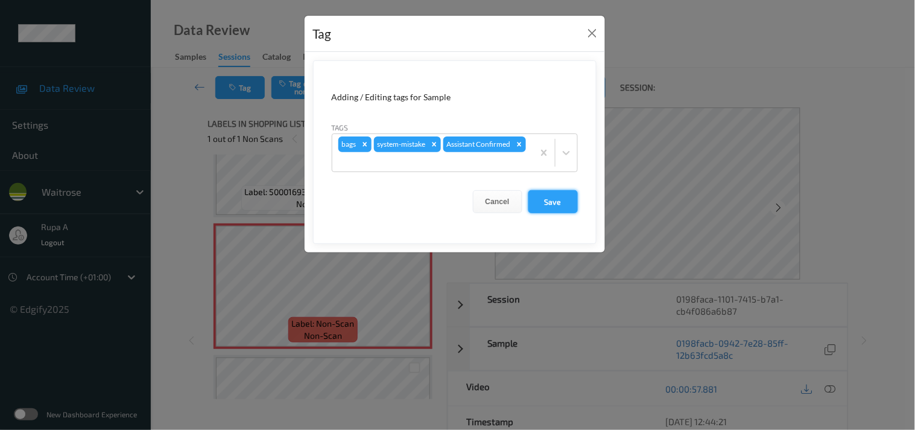
click at [538, 200] on button "Save" at bounding box center [552, 201] width 49 height 23
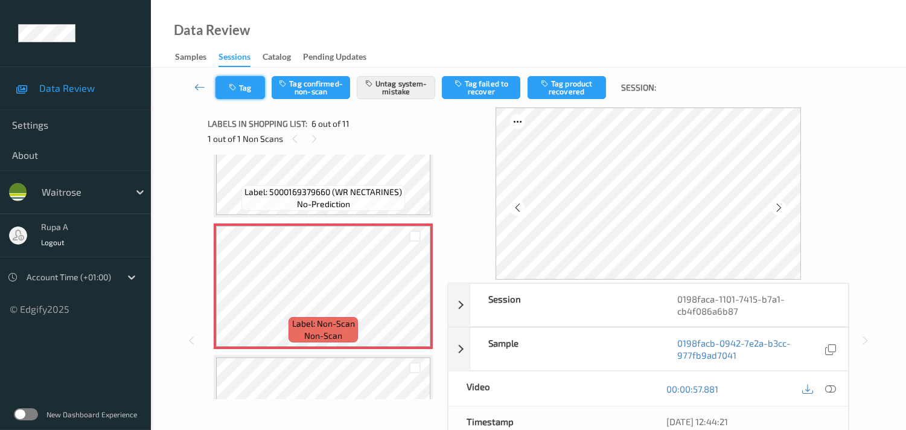
click at [242, 89] on button "Tag" at bounding box center [239, 87] width 49 height 23
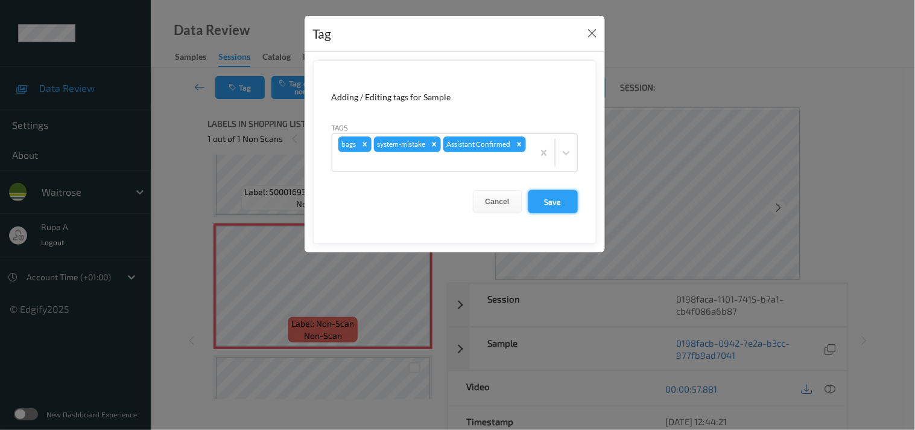
click at [551, 209] on button "Save" at bounding box center [552, 201] width 49 height 23
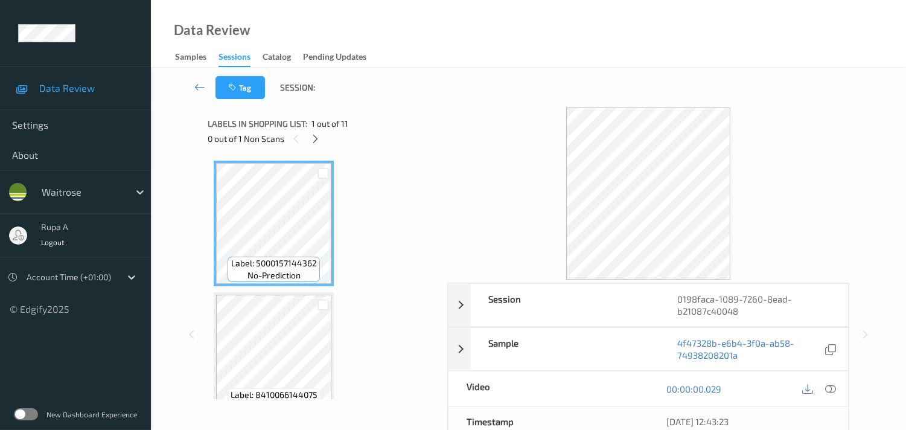
click at [314, 141] on icon at bounding box center [315, 138] width 10 height 11
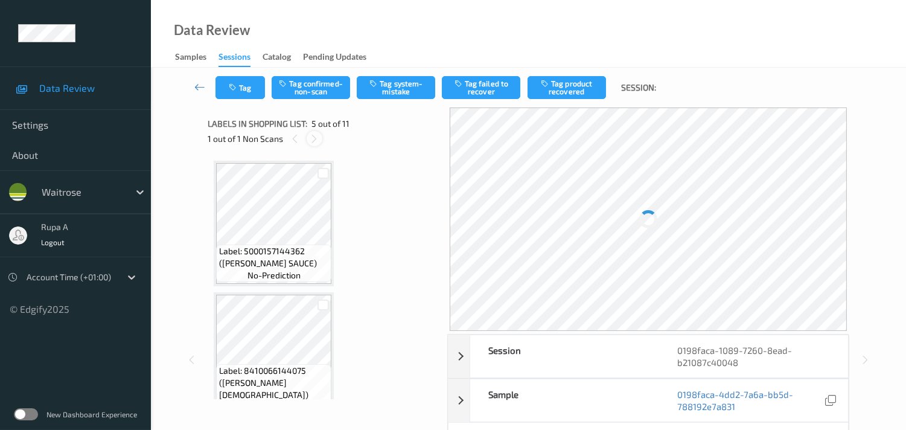
scroll to position [398, 0]
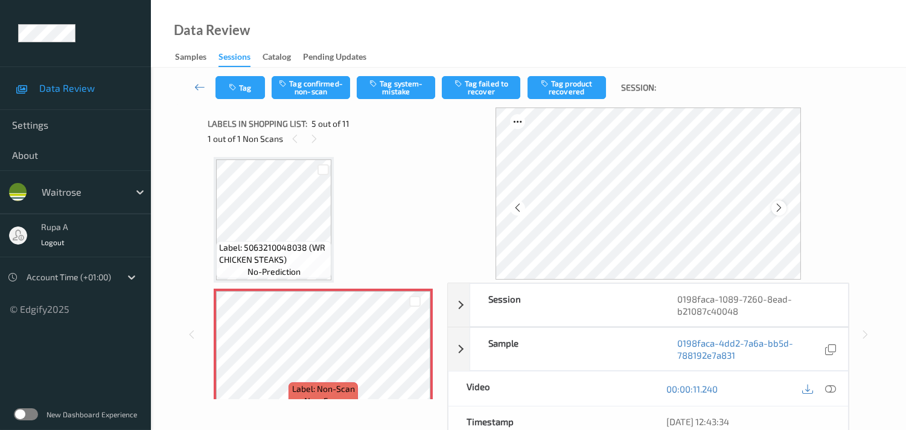
click at [778, 201] on div at bounding box center [778, 207] width 15 height 15
click at [784, 204] on icon at bounding box center [778, 207] width 10 height 11
click at [781, 204] on icon at bounding box center [778, 207] width 10 height 11
click at [833, 388] on icon at bounding box center [830, 388] width 11 height 11
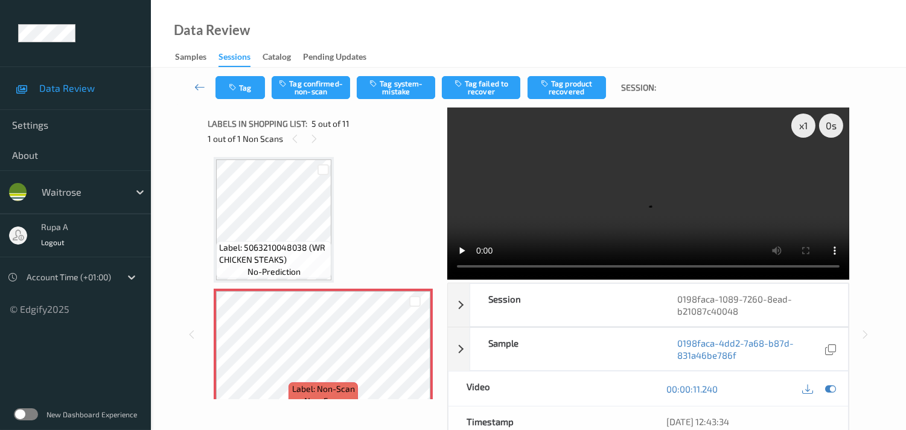
click at [831, 386] on icon at bounding box center [830, 388] width 11 height 11
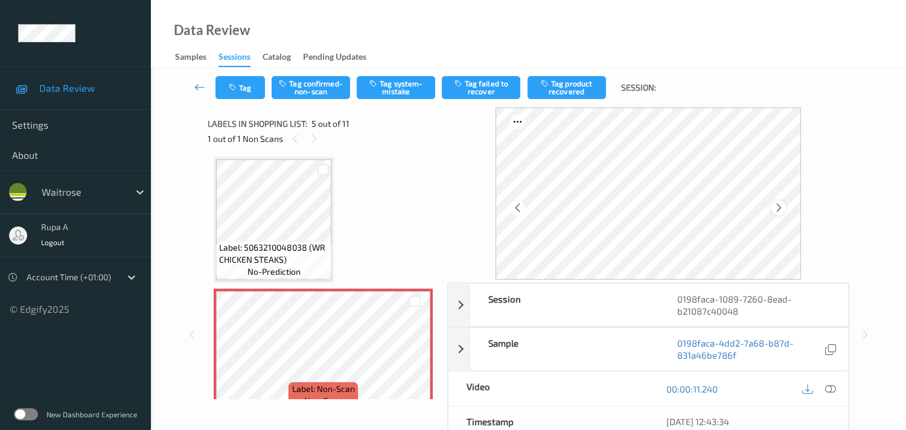
click at [782, 205] on icon at bounding box center [778, 207] width 10 height 11
click at [830, 390] on icon at bounding box center [830, 388] width 11 height 11
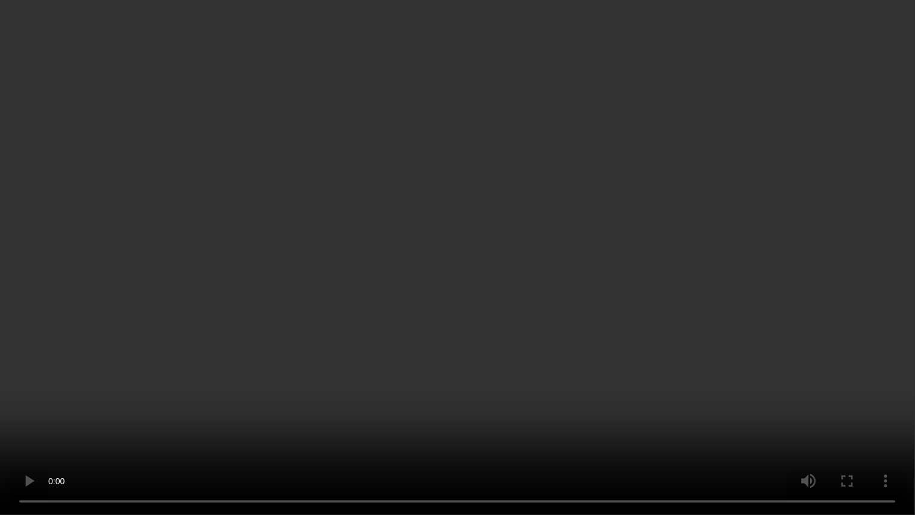
click at [66, 400] on video at bounding box center [457, 257] width 915 height 515
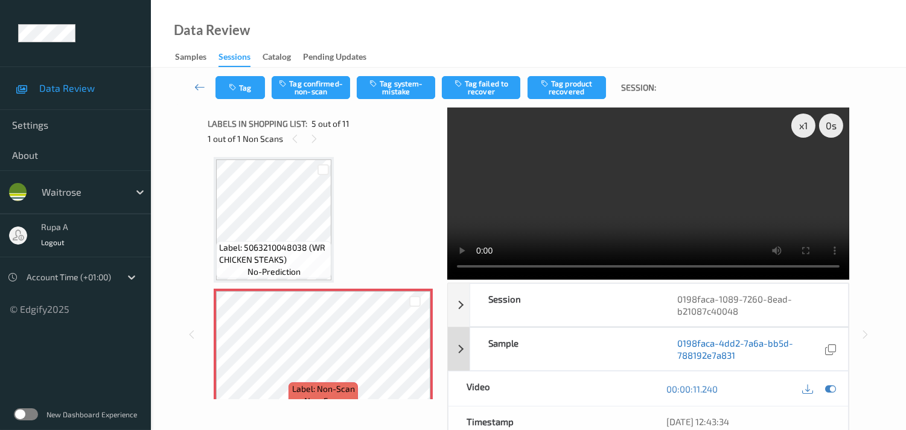
drag, startPoint x: 830, startPoint y: 385, endPoint x: 806, endPoint y: 338, distance: 52.1
click at [830, 385] on icon at bounding box center [830, 388] width 11 height 11
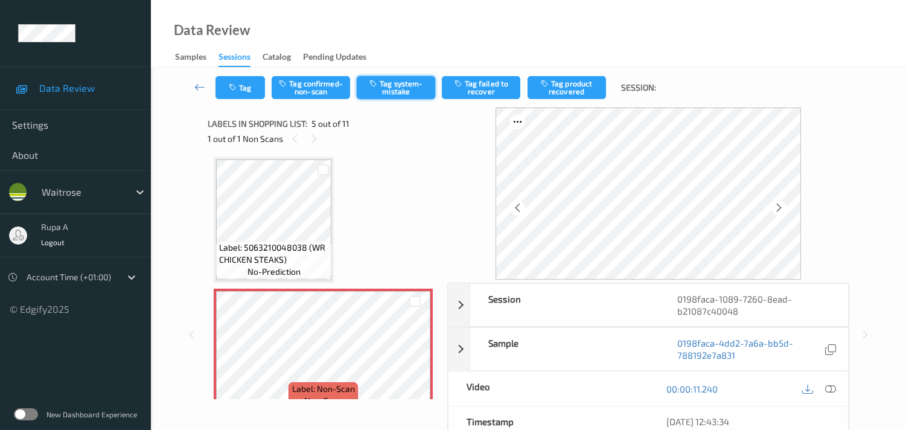
click at [386, 87] on button "Tag system-mistake" at bounding box center [396, 87] width 78 height 23
click at [230, 82] on button "Tag" at bounding box center [239, 87] width 49 height 23
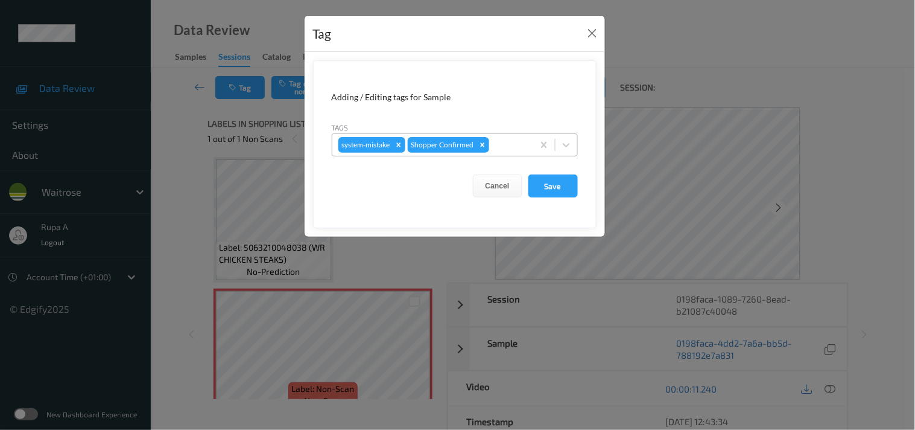
click at [497, 148] on div at bounding box center [510, 145] width 36 height 14
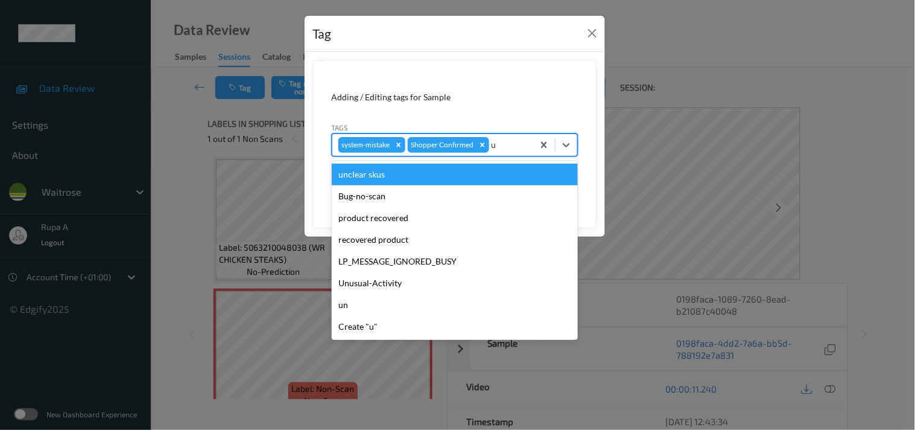
type input "un"
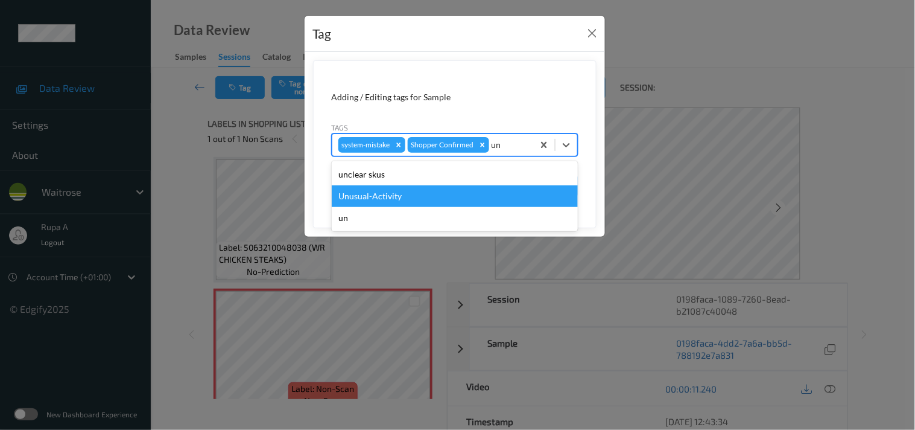
click at [418, 189] on div "Unusual-Activity" at bounding box center [455, 196] width 246 height 22
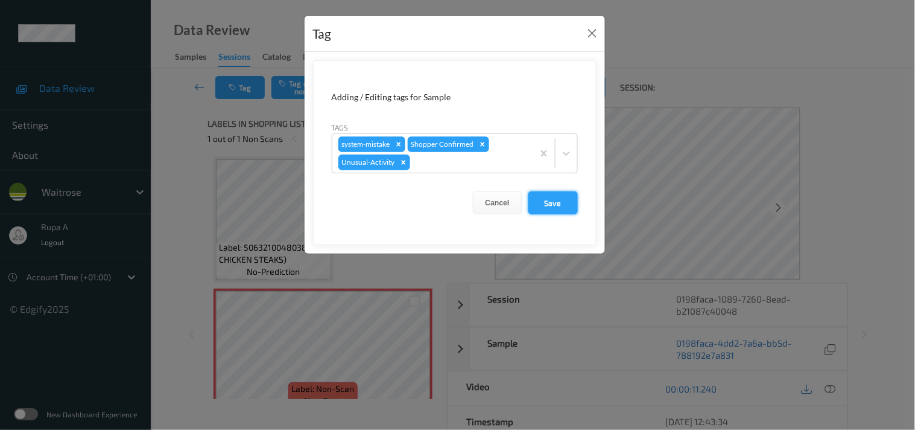
click at [537, 204] on button "Save" at bounding box center [552, 202] width 49 height 23
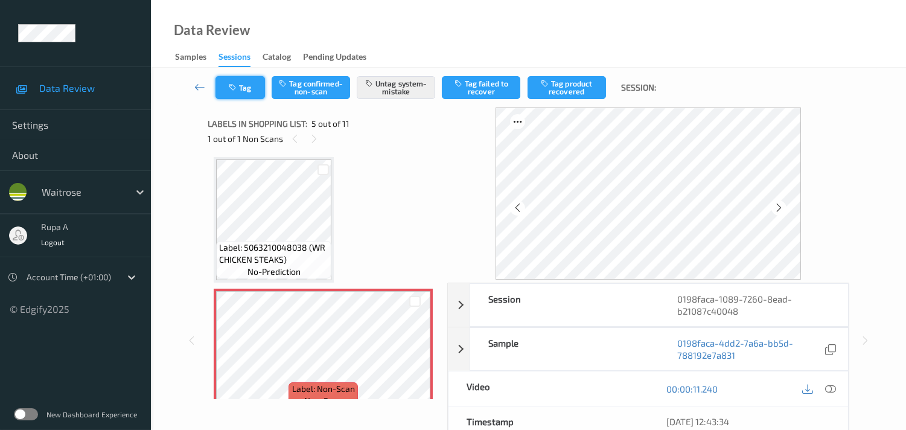
click at [255, 92] on button "Tag" at bounding box center [239, 87] width 49 height 23
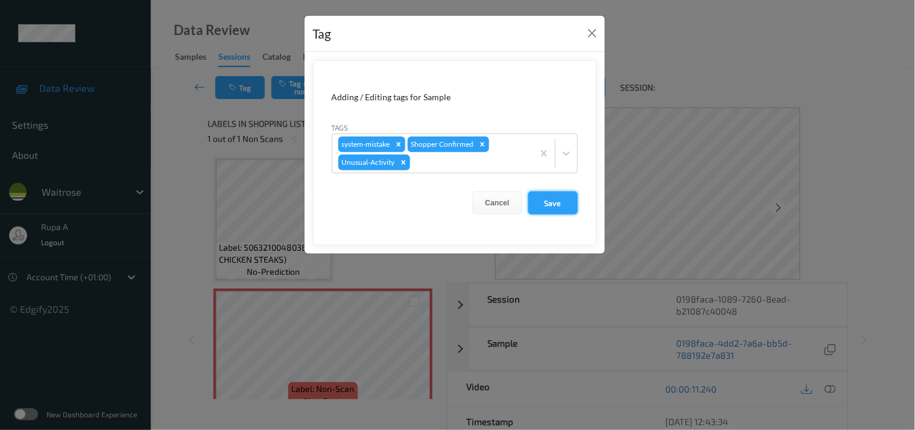
click at [532, 208] on button "Save" at bounding box center [552, 202] width 49 height 23
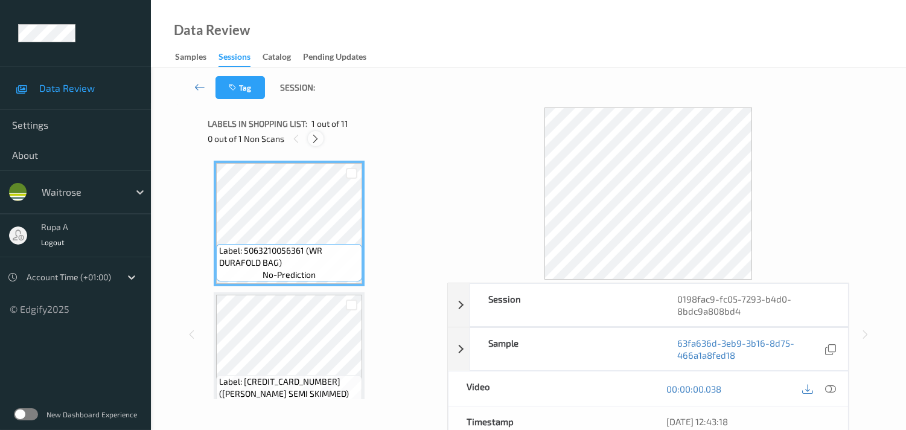
click at [317, 139] on icon at bounding box center [315, 138] width 10 height 11
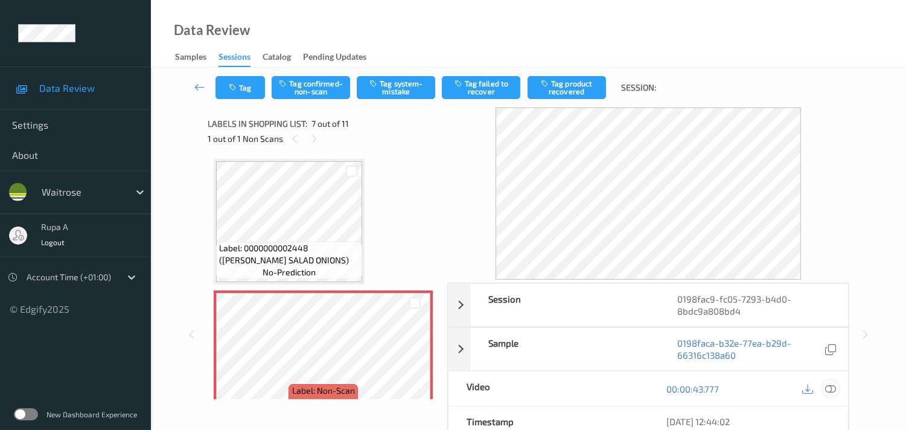
click at [833, 387] on icon at bounding box center [830, 388] width 11 height 11
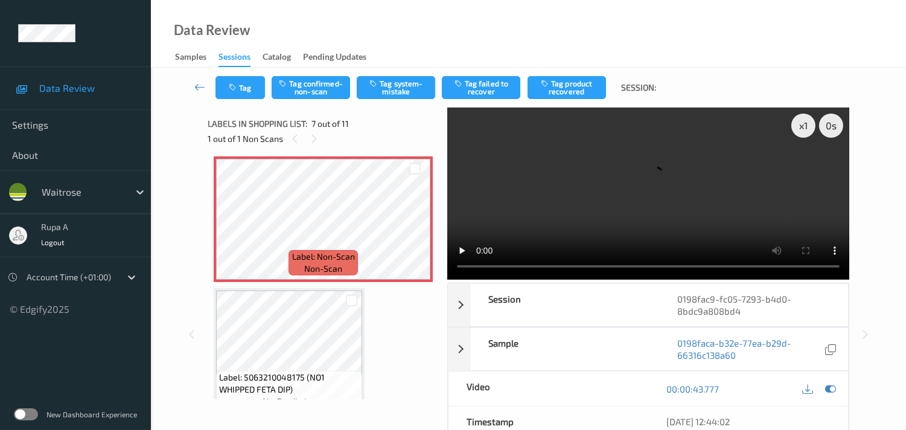
scroll to position [726, 0]
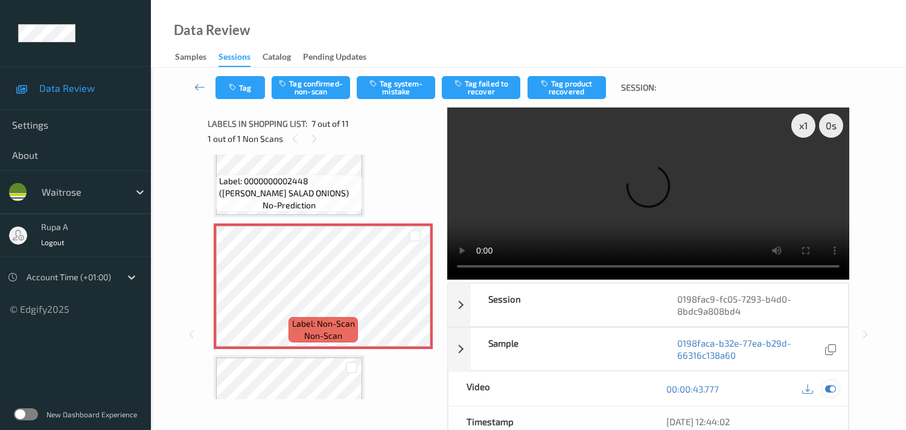
click at [828, 383] on icon at bounding box center [830, 388] width 11 height 11
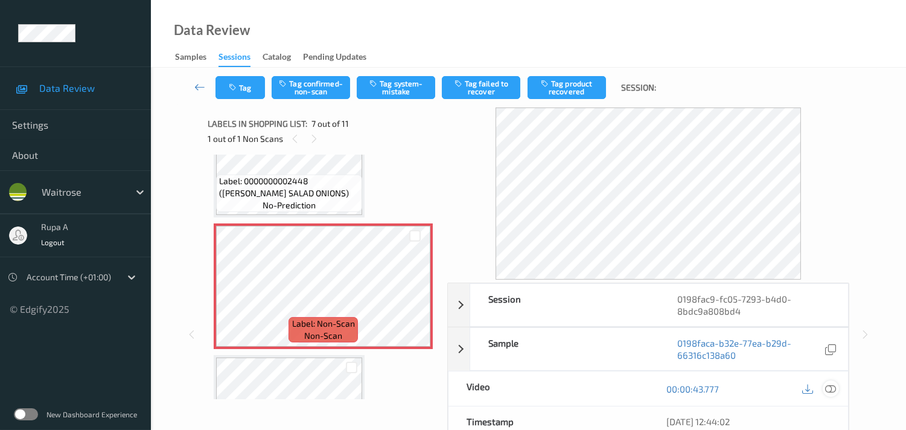
click at [833, 389] on icon at bounding box center [830, 388] width 11 height 11
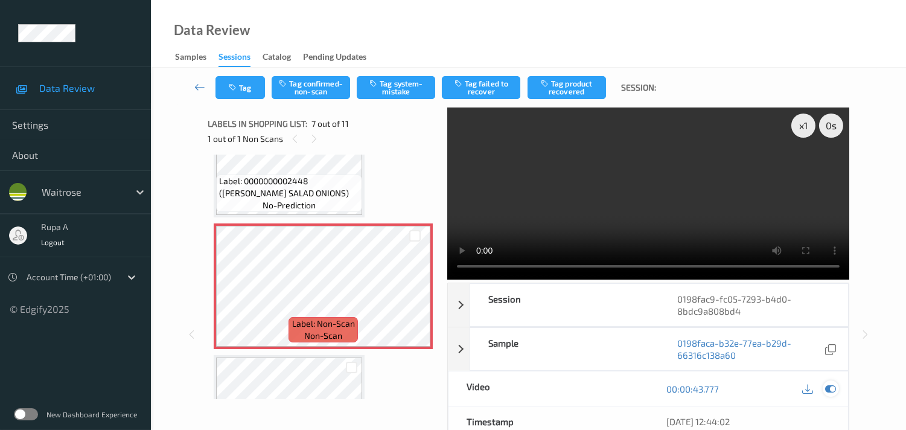
click at [828, 389] on icon at bounding box center [830, 388] width 11 height 11
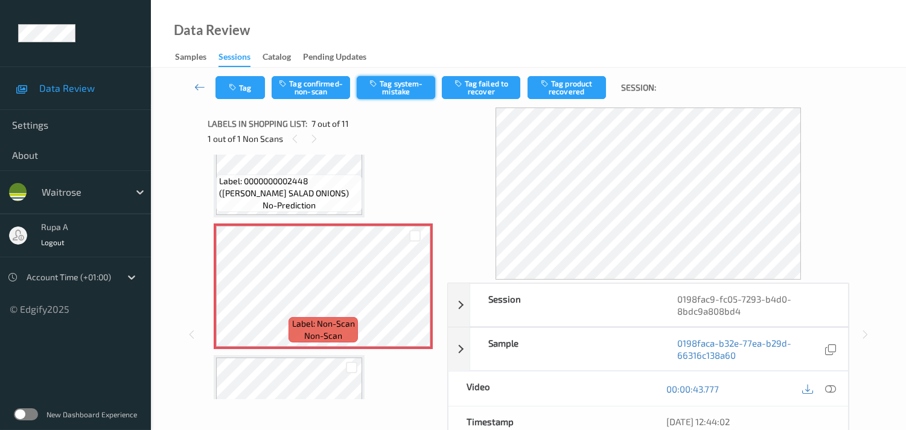
click at [406, 89] on button "Tag system-mistake" at bounding box center [396, 87] width 78 height 23
click at [246, 89] on button "Tag" at bounding box center [239, 87] width 49 height 23
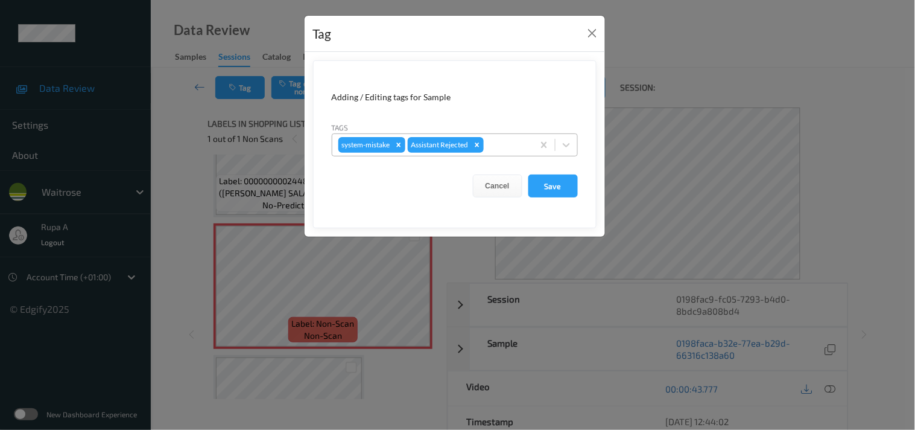
click at [508, 152] on div at bounding box center [506, 145] width 41 height 14
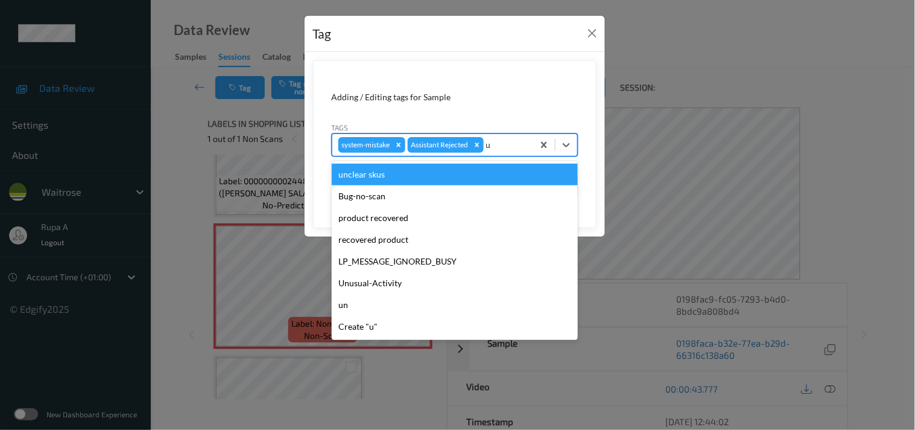
type input "un"
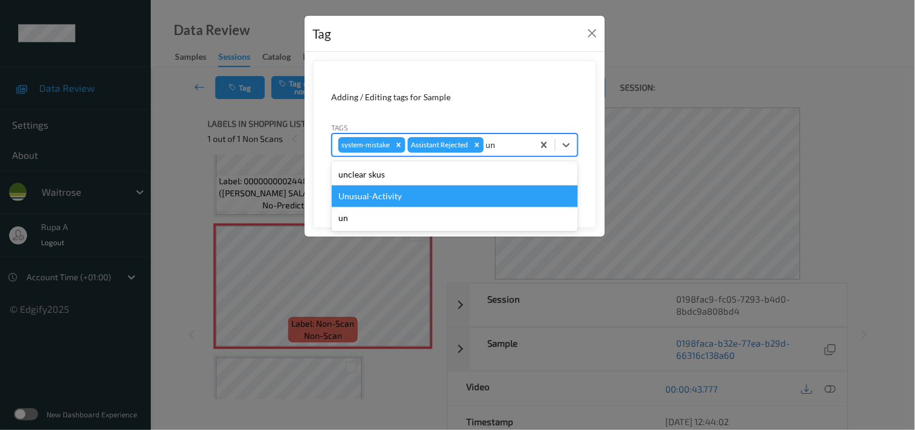
click at [396, 193] on div "Unusual-Activity" at bounding box center [455, 196] width 246 height 22
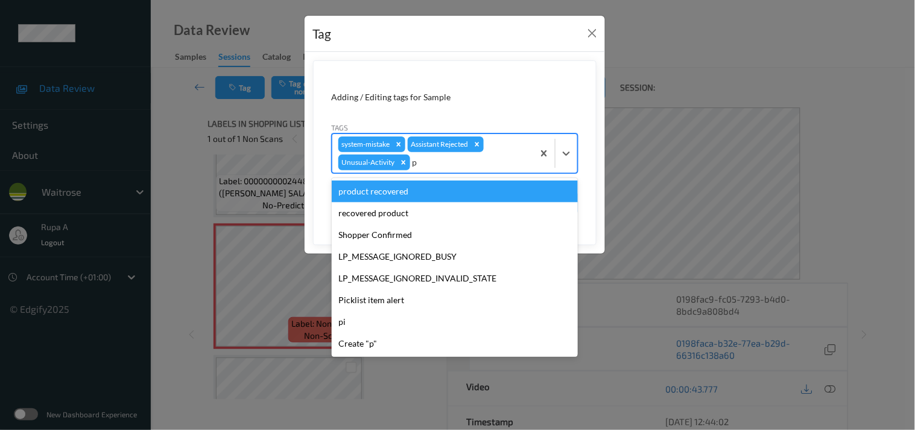
type input "pi"
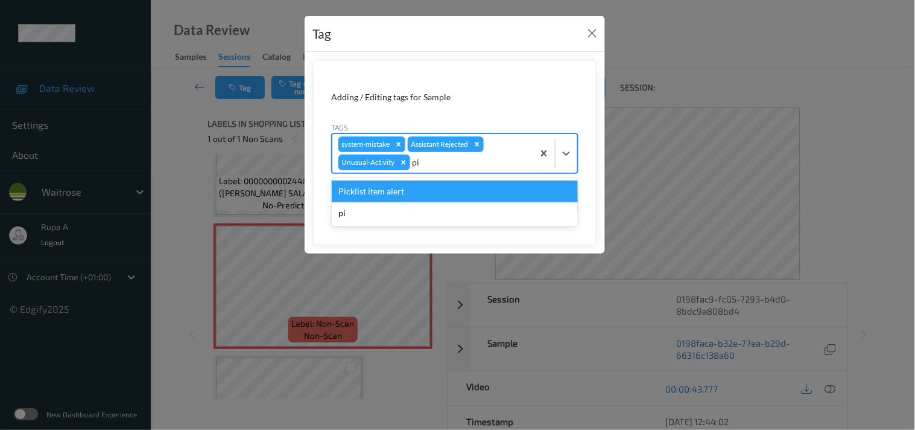
click at [395, 188] on div "Picklist item alert" at bounding box center [455, 191] width 246 height 22
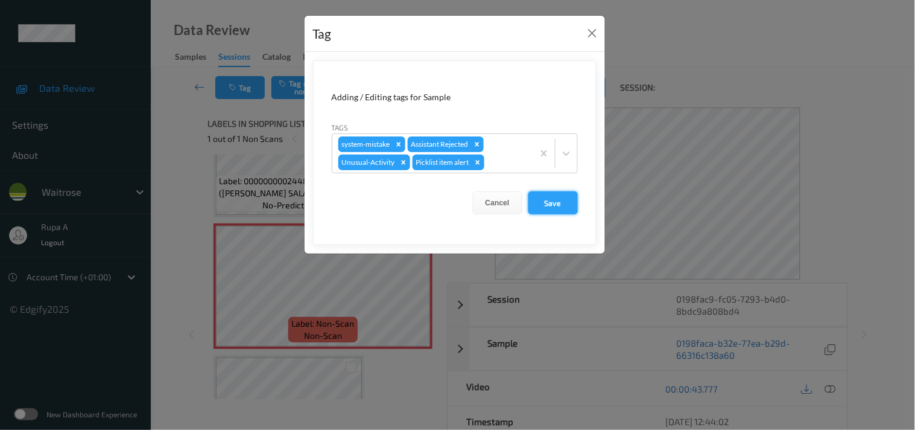
click at [564, 207] on button "Save" at bounding box center [552, 202] width 49 height 23
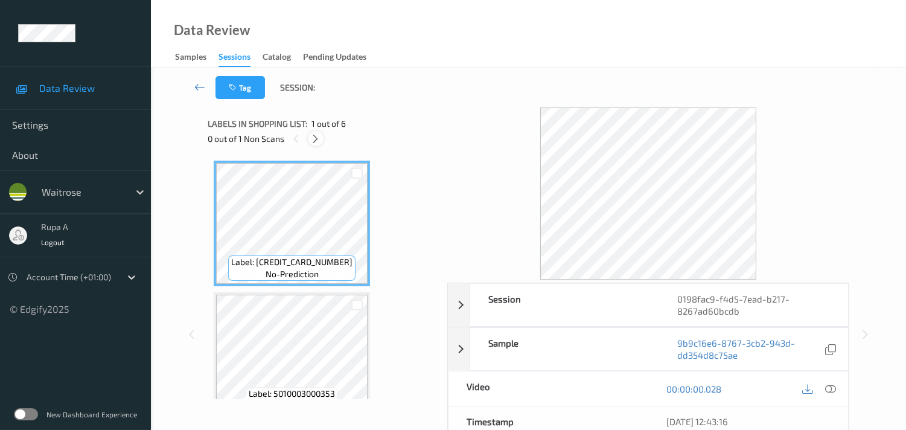
click at [318, 142] on icon at bounding box center [315, 138] width 10 height 11
click at [315, 141] on icon at bounding box center [315, 138] width 10 height 11
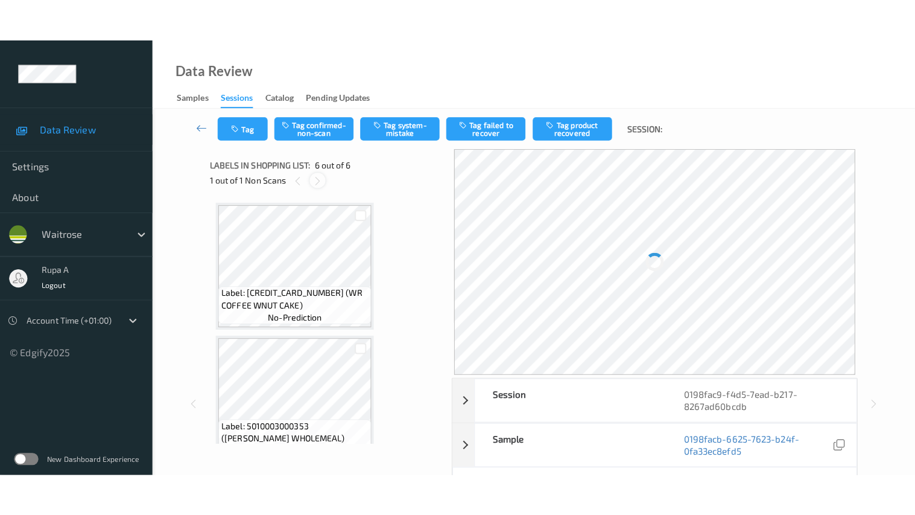
scroll to position [528, 0]
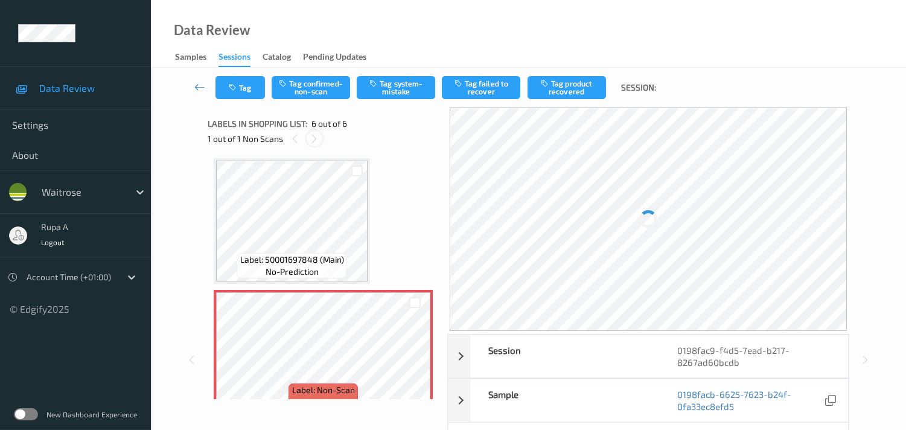
click at [314, 138] on icon at bounding box center [314, 138] width 10 height 11
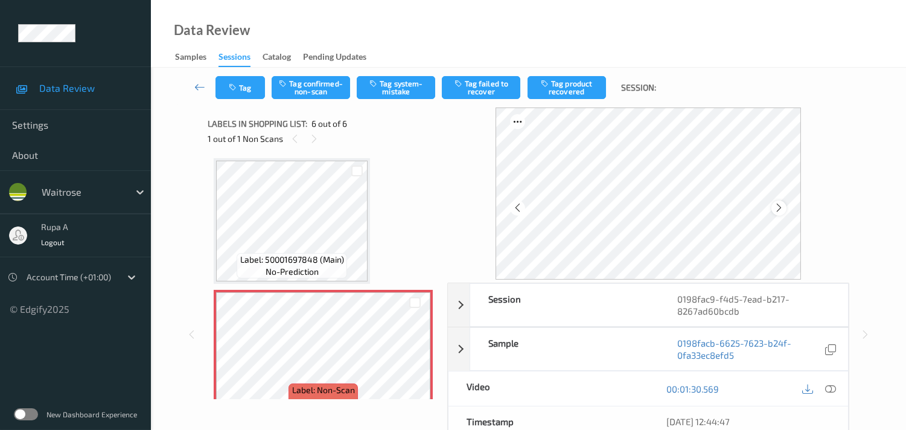
click at [784, 204] on icon at bounding box center [778, 207] width 10 height 11
click at [828, 388] on icon at bounding box center [830, 388] width 11 height 11
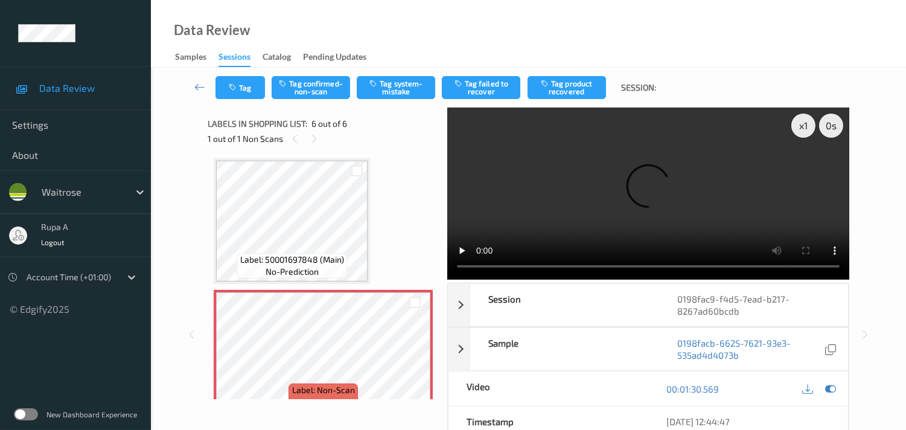
scroll to position [460, 0]
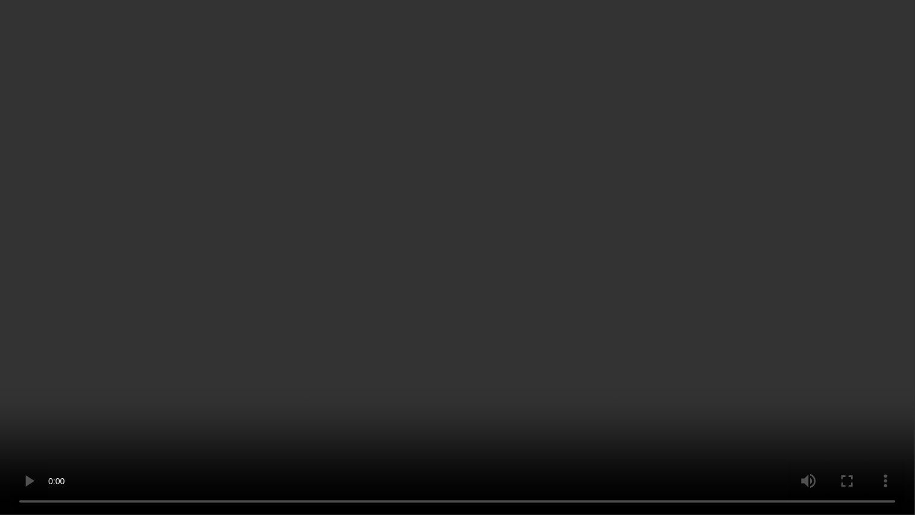
click at [454, 245] on video at bounding box center [457, 257] width 915 height 515
click at [451, 243] on video at bounding box center [457, 257] width 915 height 515
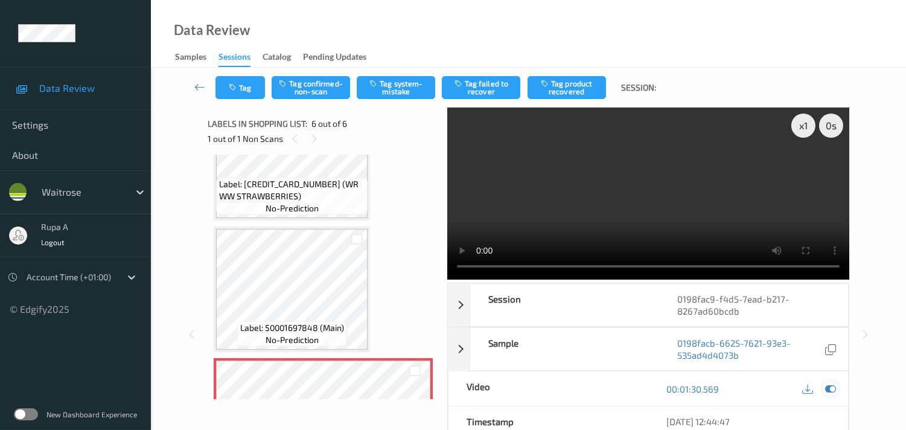
click at [831, 390] on icon at bounding box center [830, 388] width 11 height 11
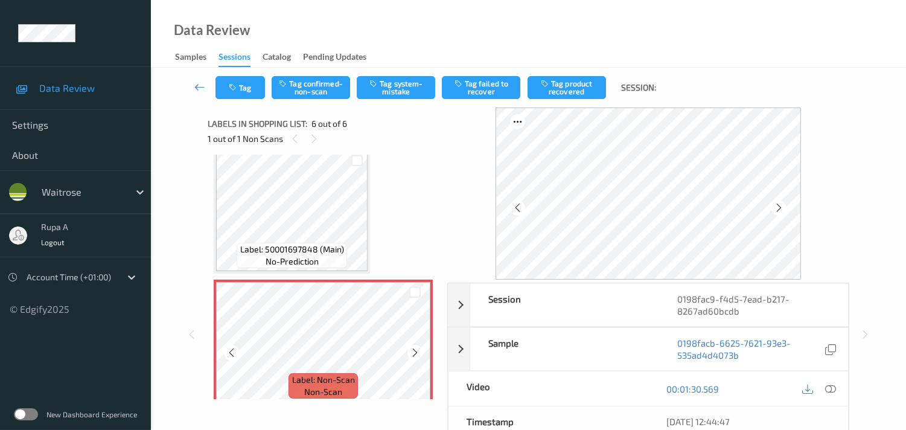
scroll to position [545, 0]
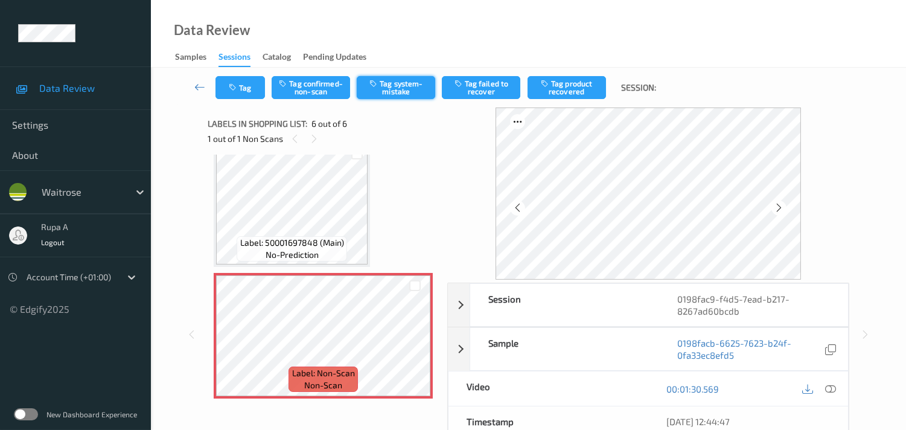
click at [404, 91] on button "Tag system-mistake" at bounding box center [396, 87] width 78 height 23
click at [236, 92] on button "Tag" at bounding box center [239, 87] width 49 height 23
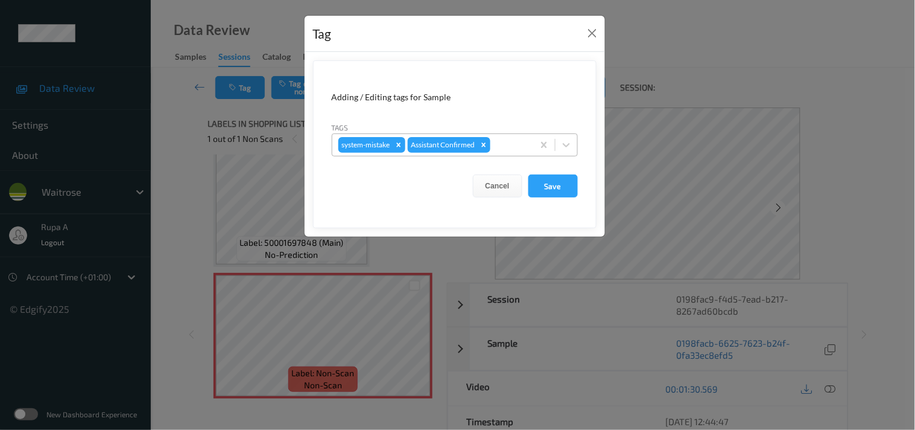
click at [503, 145] on div at bounding box center [510, 145] width 34 height 14
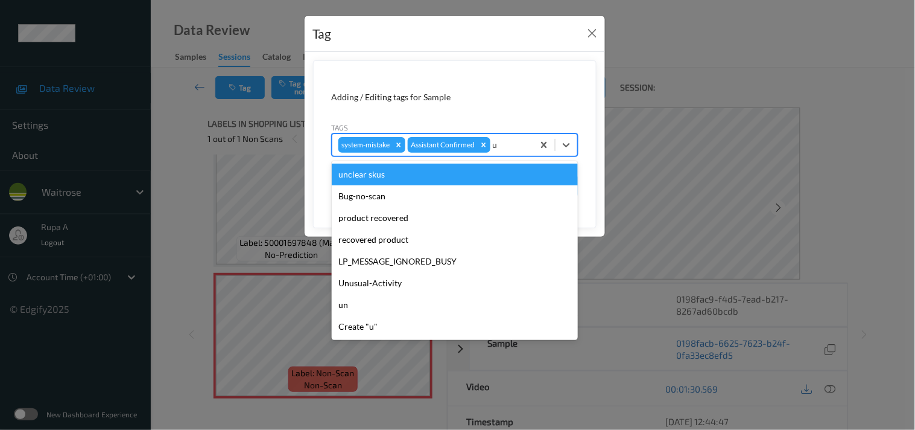
type input "un"
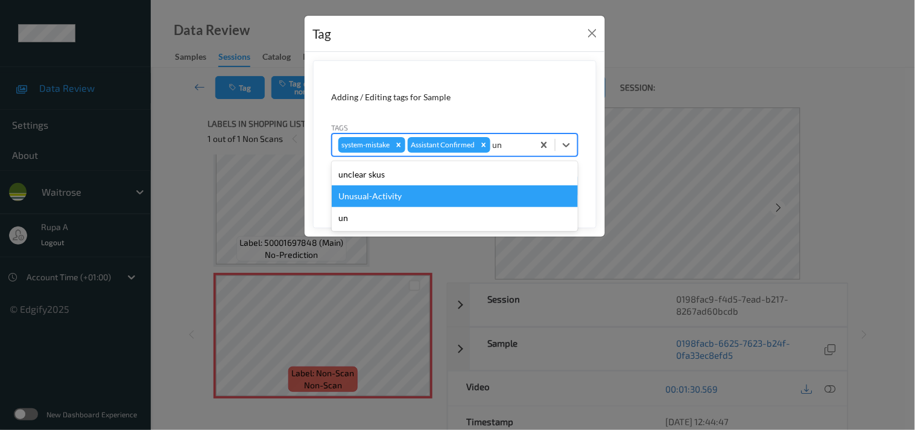
click at [402, 194] on div "Unusual-Activity" at bounding box center [455, 196] width 246 height 22
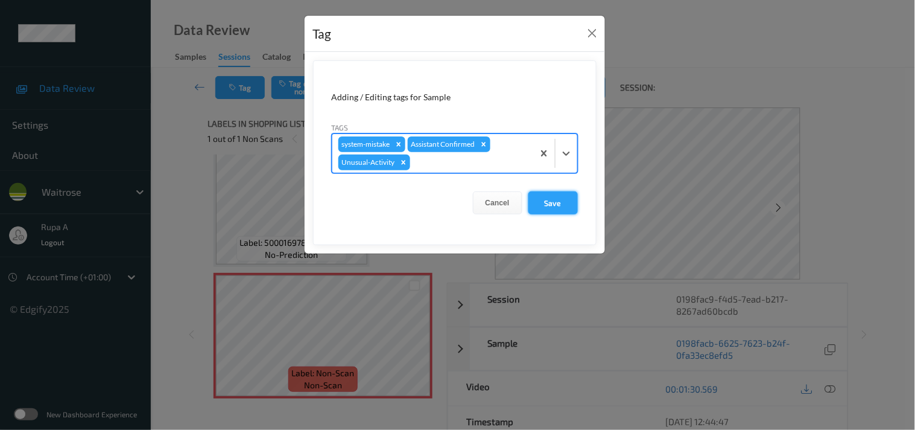
click at [552, 199] on button "Save" at bounding box center [552, 202] width 49 height 23
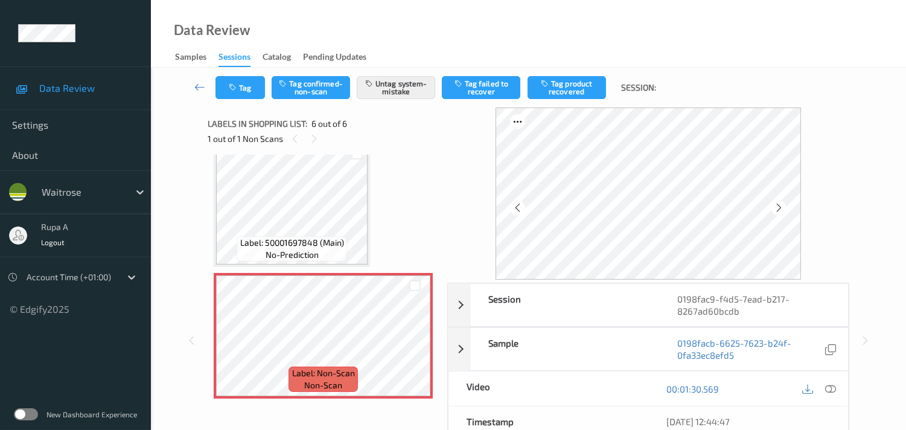
click at [313, 45] on div "Data Review Samples Sessions Catalog Pending Updates" at bounding box center [528, 34] width 755 height 68
click at [229, 87] on icon "button" at bounding box center [234, 87] width 10 height 8
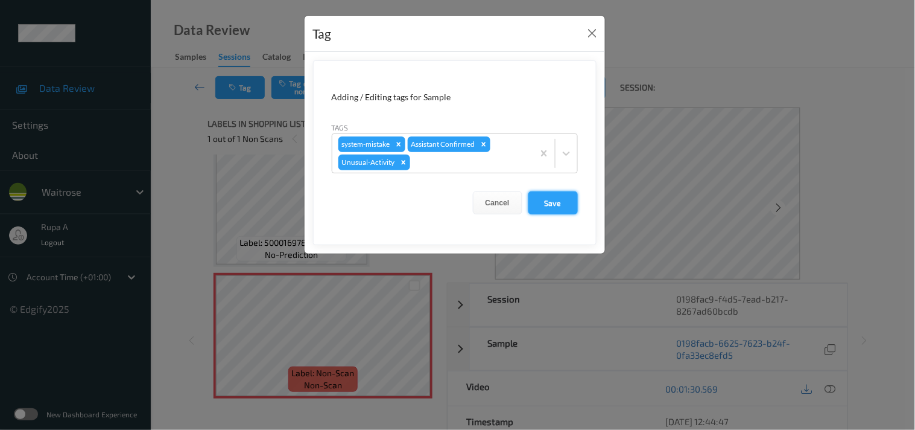
click at [556, 206] on button "Save" at bounding box center [552, 202] width 49 height 23
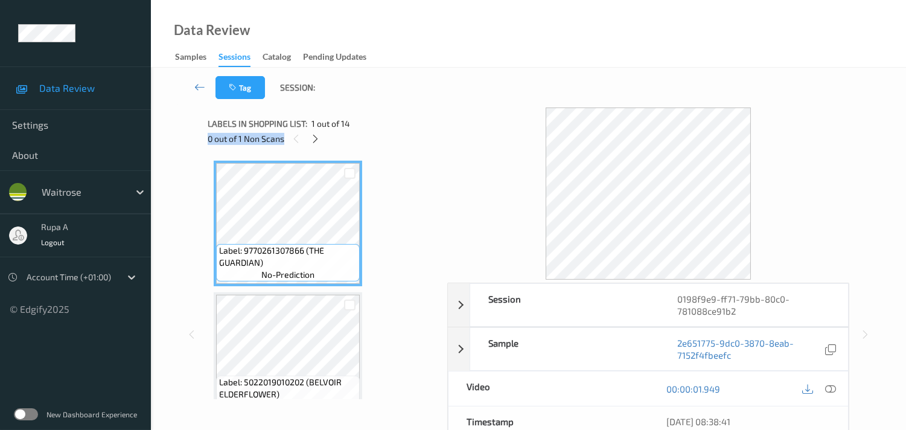
click at [379, 130] on div "Labels in shopping list: 1 out of 14 0 out of 1 Non Scans" at bounding box center [323, 130] width 231 height 47
click at [311, 135] on icon at bounding box center [315, 138] width 10 height 11
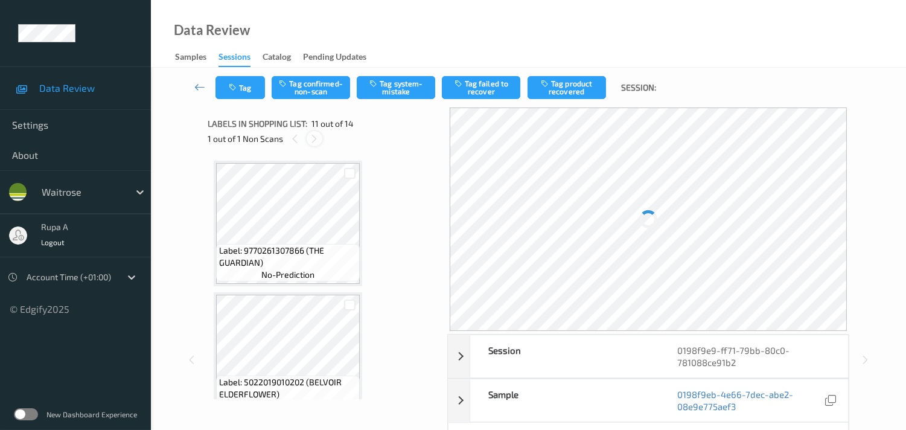
scroll to position [1182, 0]
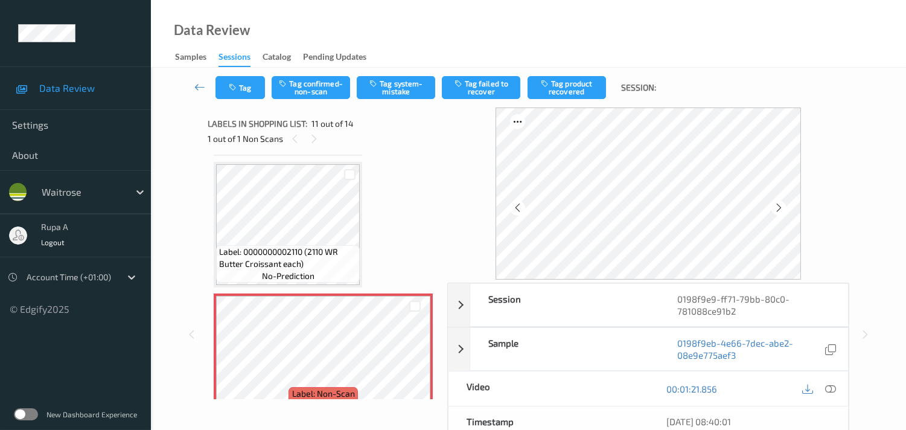
click at [775, 204] on div at bounding box center [778, 207] width 15 height 15
click at [776, 204] on icon at bounding box center [778, 207] width 10 height 11
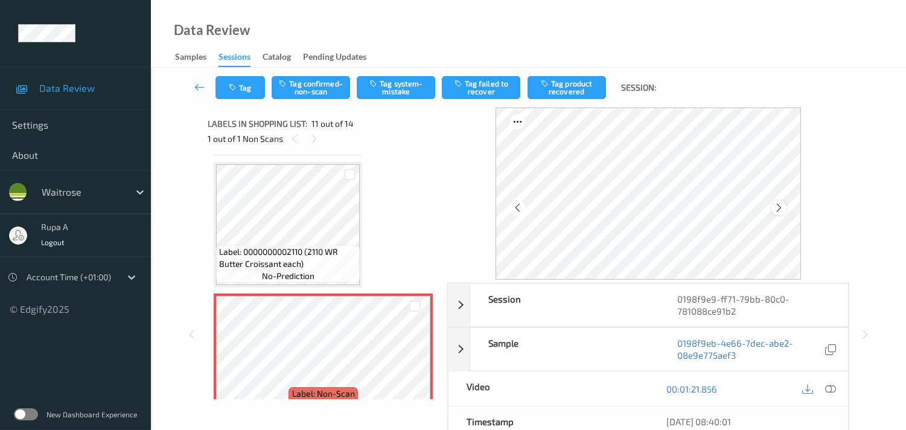
click at [776, 204] on icon at bounding box center [778, 207] width 10 height 11
click at [776, 203] on icon at bounding box center [778, 207] width 10 height 11
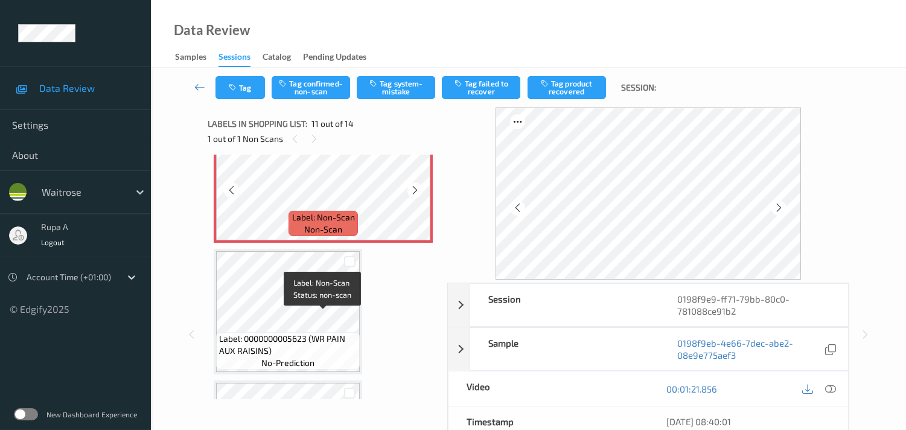
scroll to position [1383, 0]
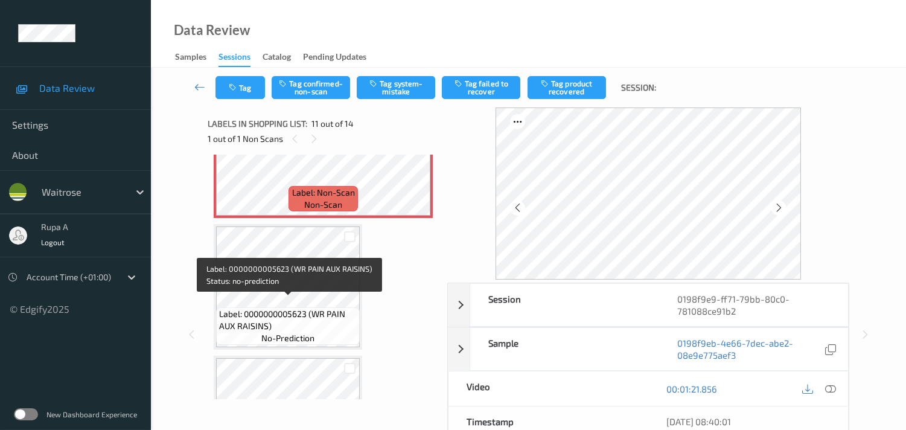
click at [335, 308] on span "Label: 0000000005623 (WR PAIN AUX RAISINS)" at bounding box center [288, 320] width 138 height 24
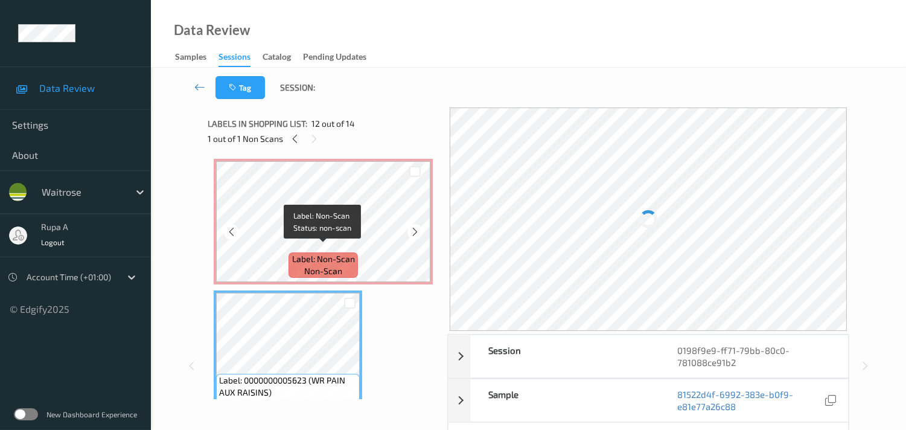
scroll to position [1316, 0]
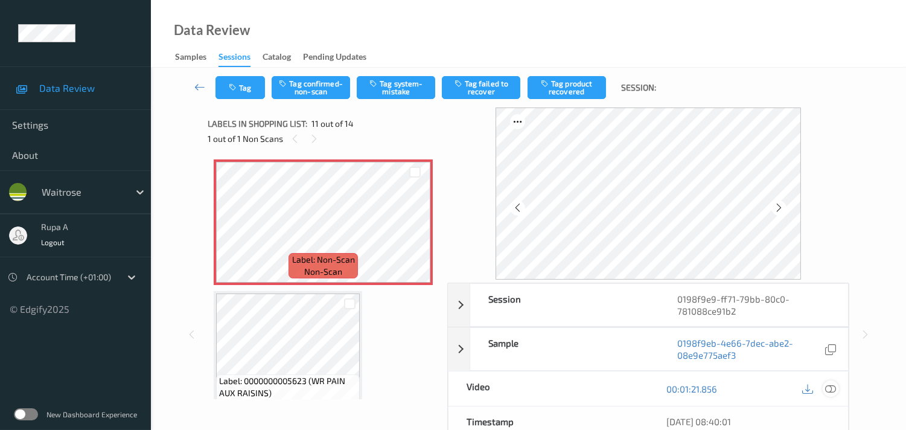
click at [830, 389] on icon at bounding box center [830, 388] width 11 height 11
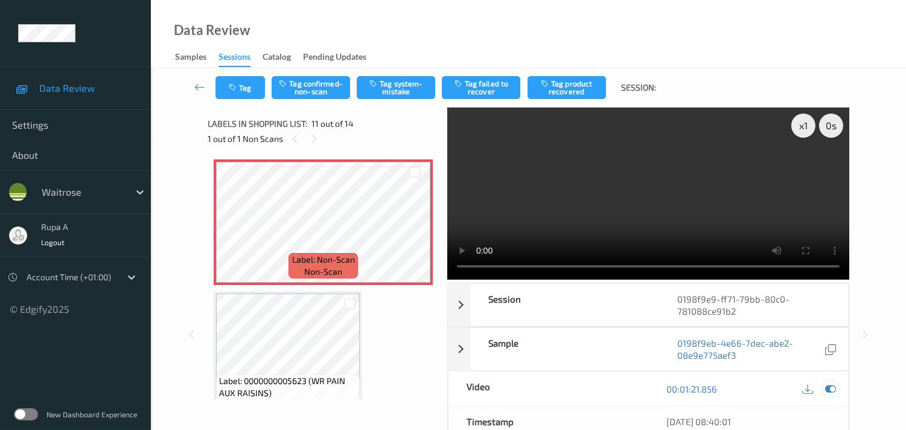
click at [827, 388] on icon at bounding box center [830, 388] width 11 height 11
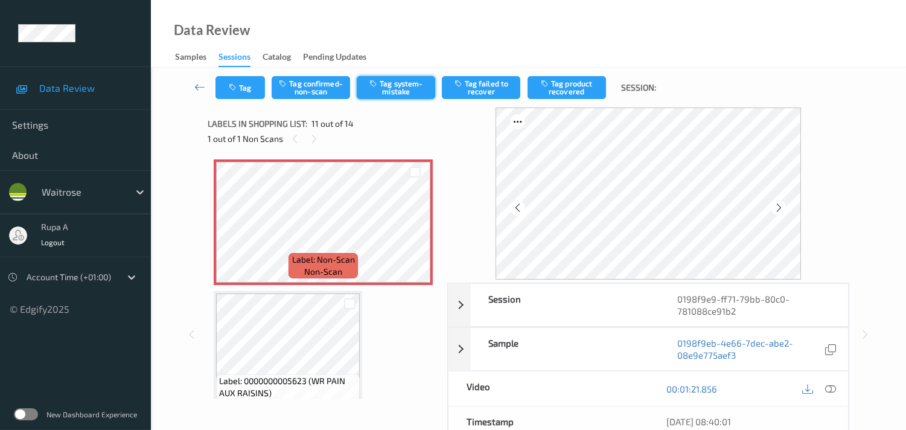
click at [406, 86] on button "Tag system-mistake" at bounding box center [396, 87] width 78 height 23
click at [256, 88] on button "Tag" at bounding box center [239, 87] width 49 height 23
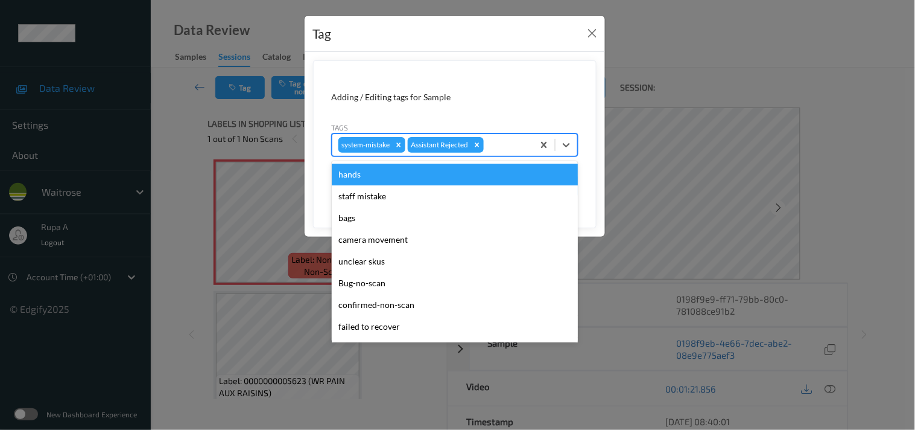
click at [506, 152] on div at bounding box center [506, 145] width 41 height 14
type input "n"
click at [486, 143] on div "system-mistake Assistant Rejected" at bounding box center [432, 145] width 201 height 21
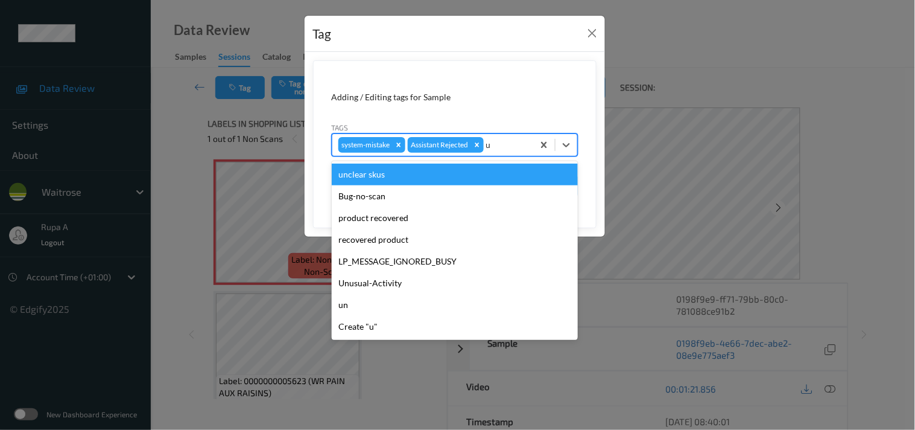
type input "un"
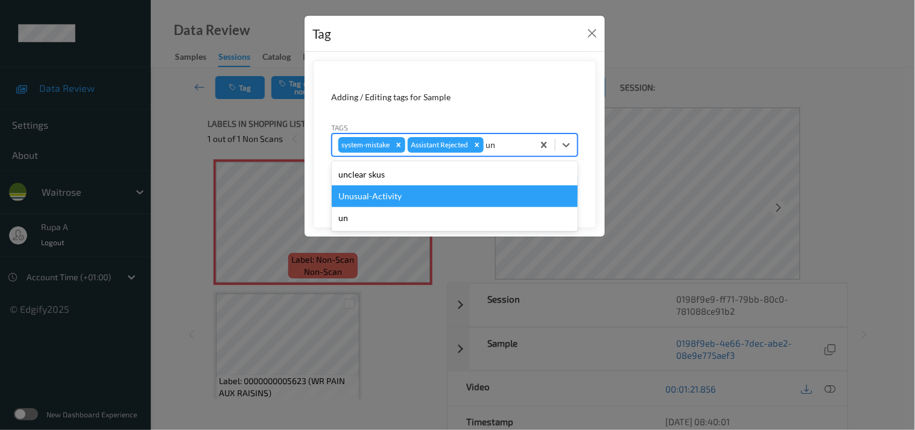
click at [390, 193] on div "Unusual-Activity" at bounding box center [455, 196] width 246 height 22
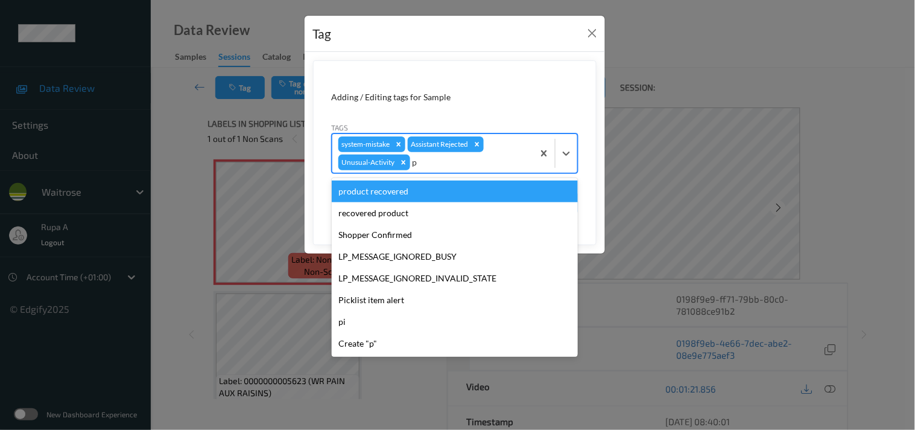
type input "pi"
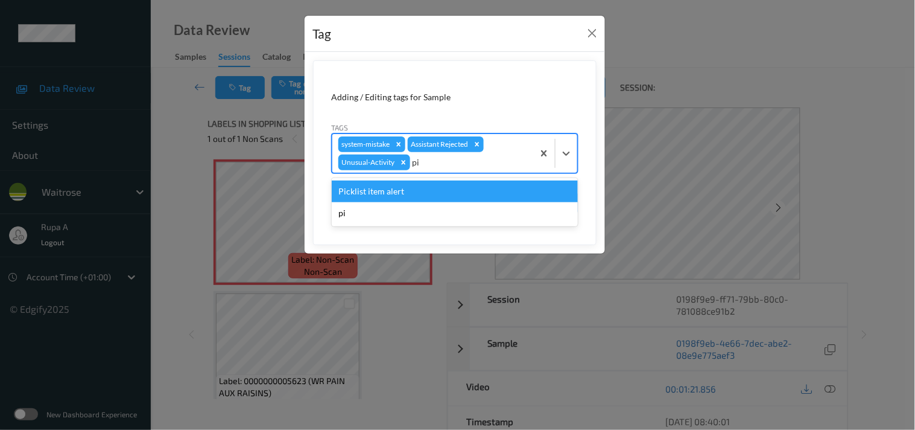
click at [407, 191] on div "Picklist item alert" at bounding box center [455, 191] width 246 height 22
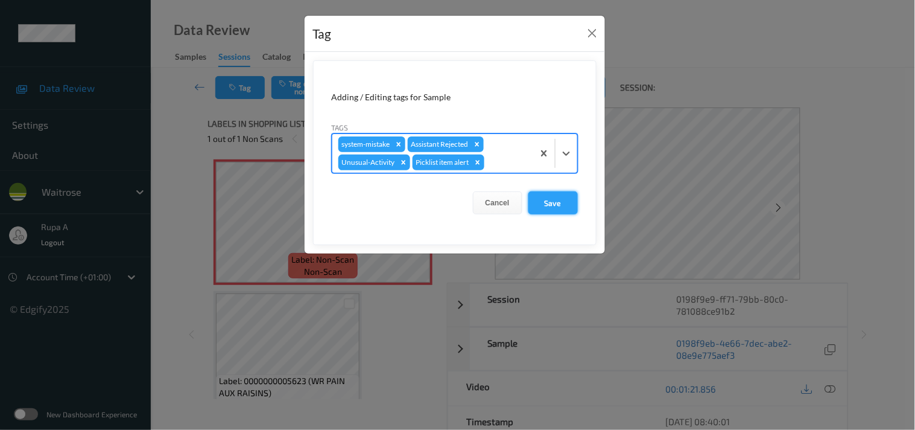
click at [541, 203] on button "Save" at bounding box center [552, 202] width 49 height 23
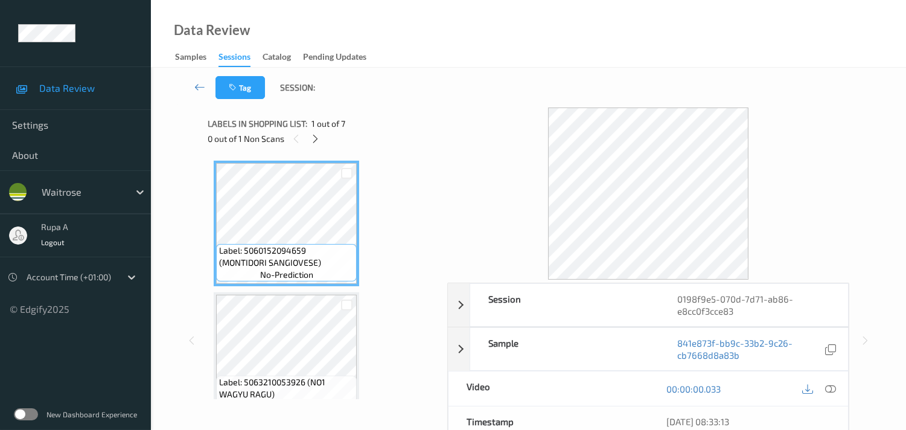
click at [318, 137] on icon at bounding box center [315, 138] width 10 height 11
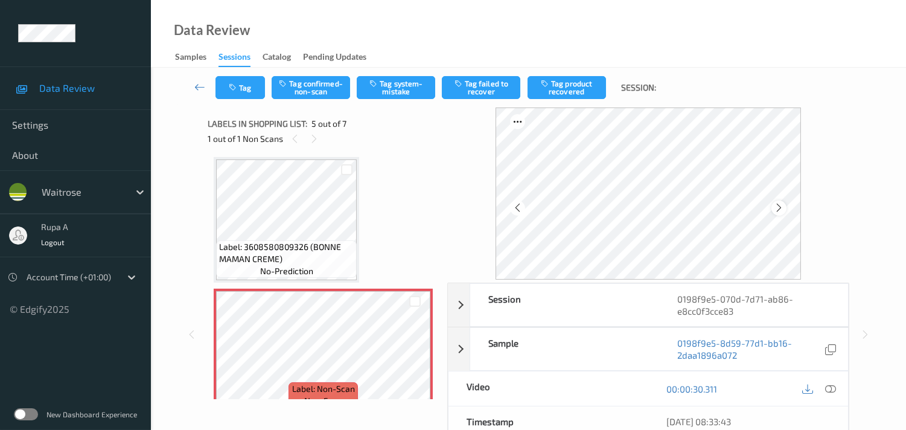
click at [777, 205] on icon at bounding box center [778, 207] width 10 height 11
click at [837, 391] on div at bounding box center [830, 388] width 16 height 16
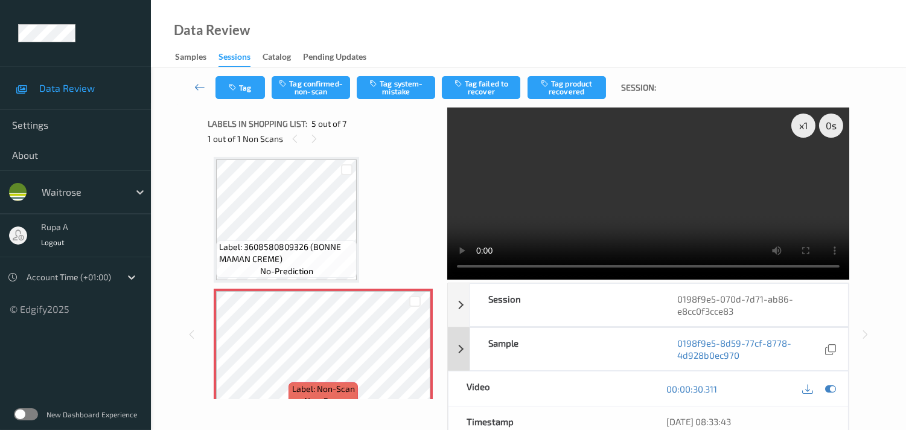
click at [830, 384] on icon at bounding box center [830, 388] width 11 height 11
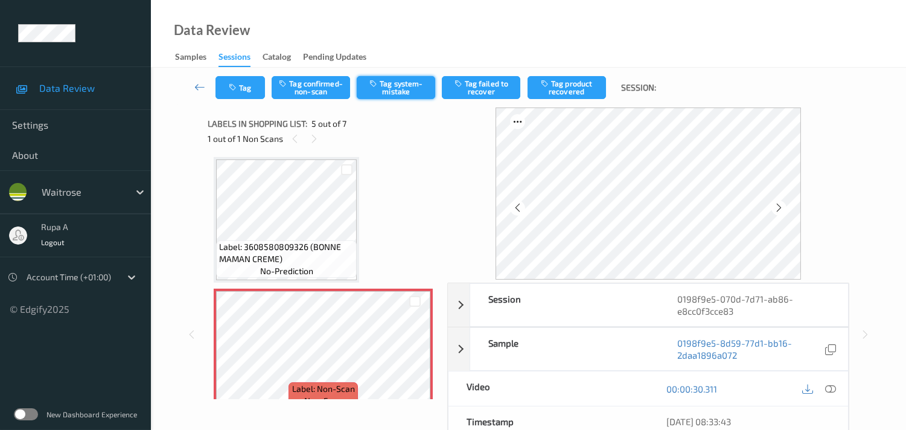
click at [395, 91] on button "Tag system-mistake" at bounding box center [396, 87] width 78 height 23
click at [242, 93] on button "Tag" at bounding box center [239, 87] width 49 height 23
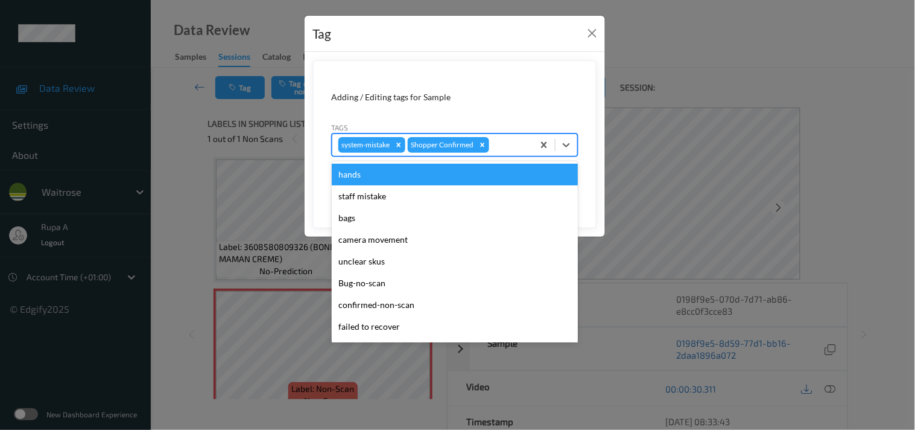
click at [504, 139] on div at bounding box center [510, 145] width 36 height 14
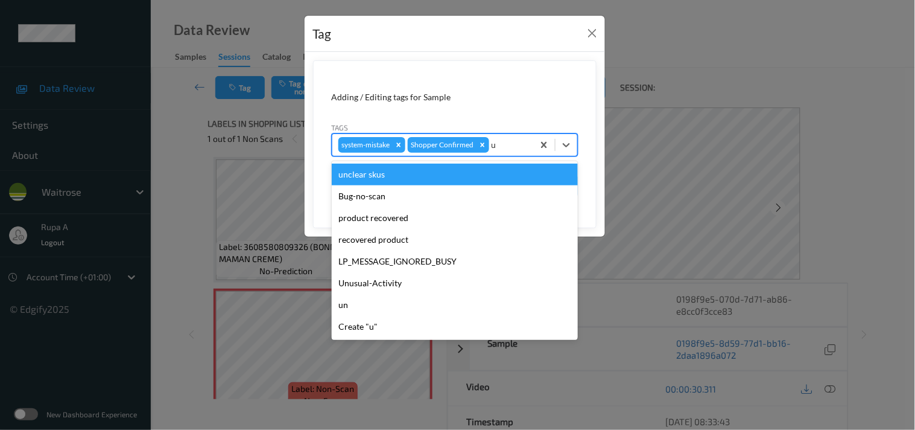
type input "un"
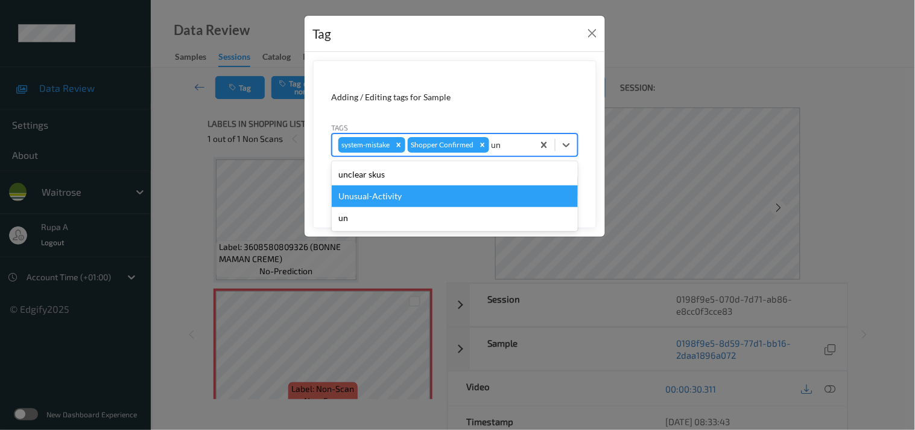
click at [393, 197] on div "Unusual-Activity" at bounding box center [455, 196] width 246 height 22
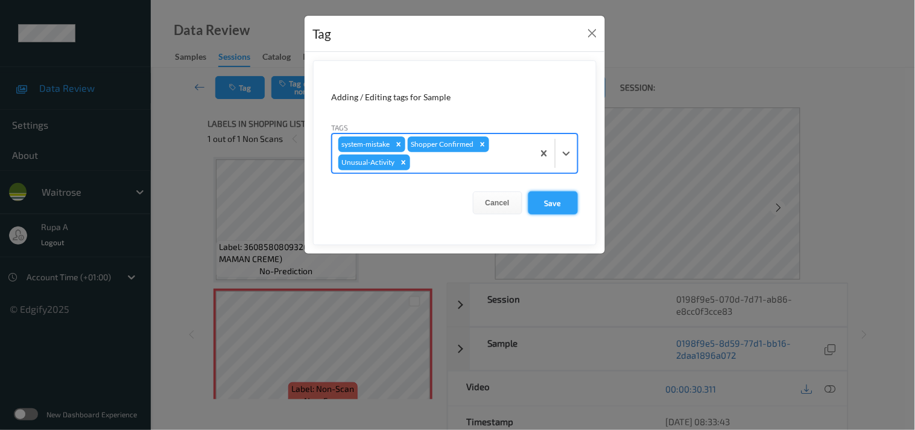
click at [556, 206] on button "Save" at bounding box center [552, 202] width 49 height 23
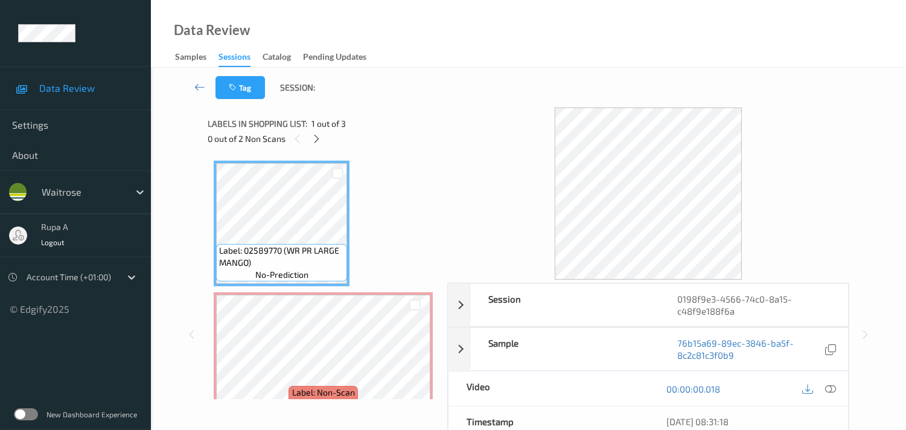
click at [417, 220] on div "Label: 02589770 (WR PR LARGE MANGO) no-prediction Label: Non-Scan non-scan Labe…" at bounding box center [323, 354] width 219 height 389
click at [311, 141] on div at bounding box center [316, 138] width 15 height 15
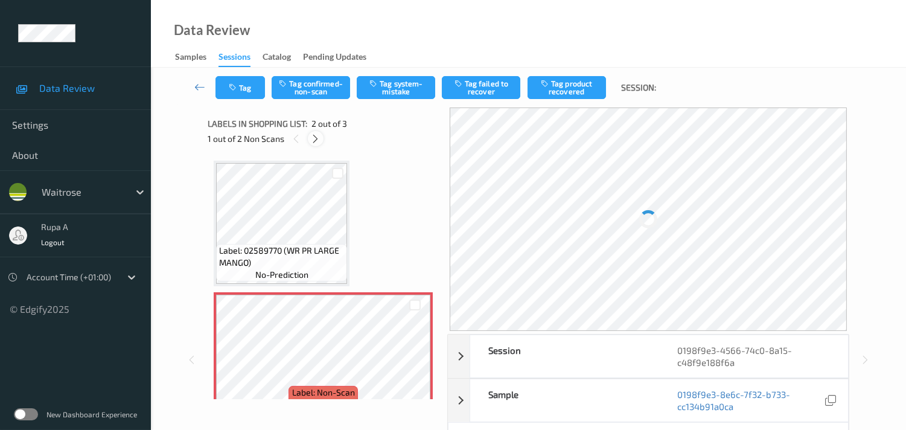
scroll to position [6, 0]
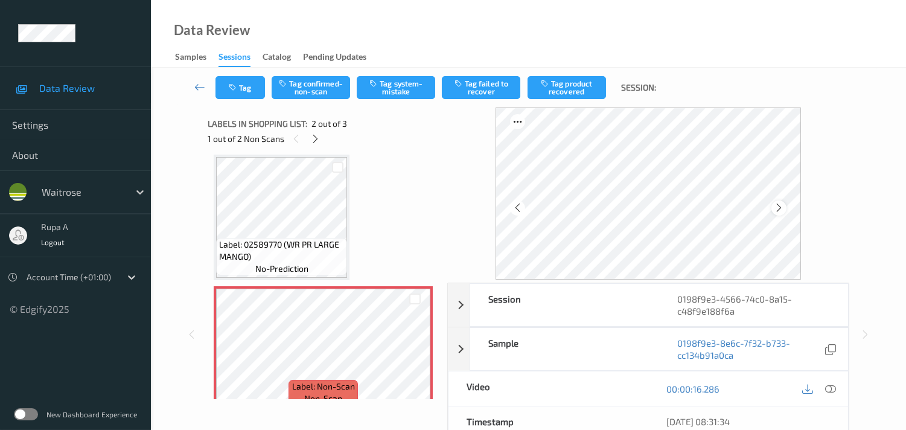
click at [774, 211] on div at bounding box center [778, 207] width 15 height 15
click at [775, 205] on div at bounding box center [778, 207] width 15 height 15
click at [312, 136] on icon at bounding box center [315, 138] width 10 height 11
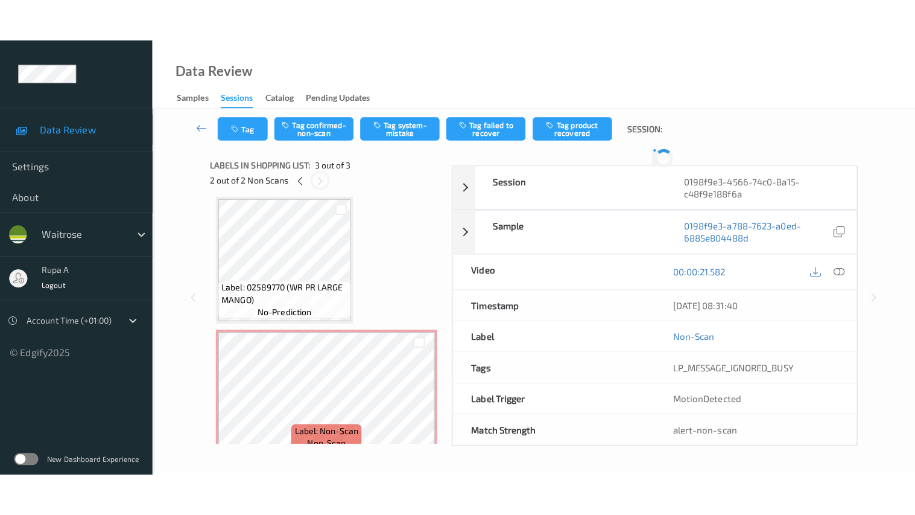
scroll to position [136, 0]
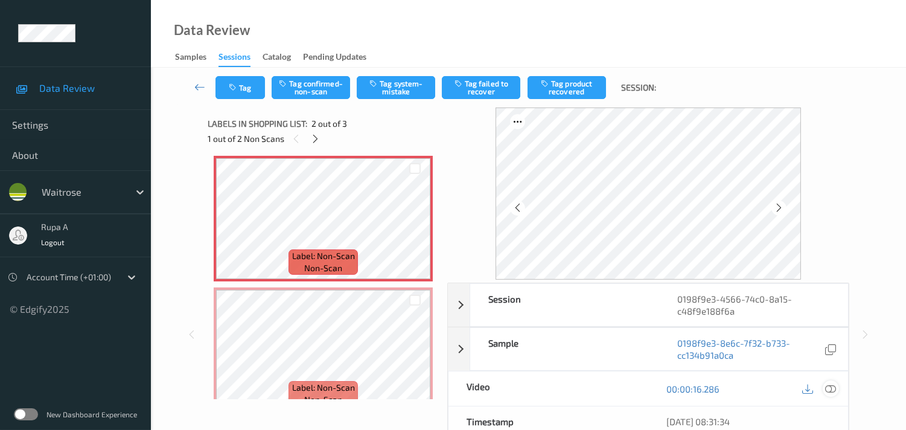
click at [831, 389] on icon at bounding box center [830, 388] width 11 height 11
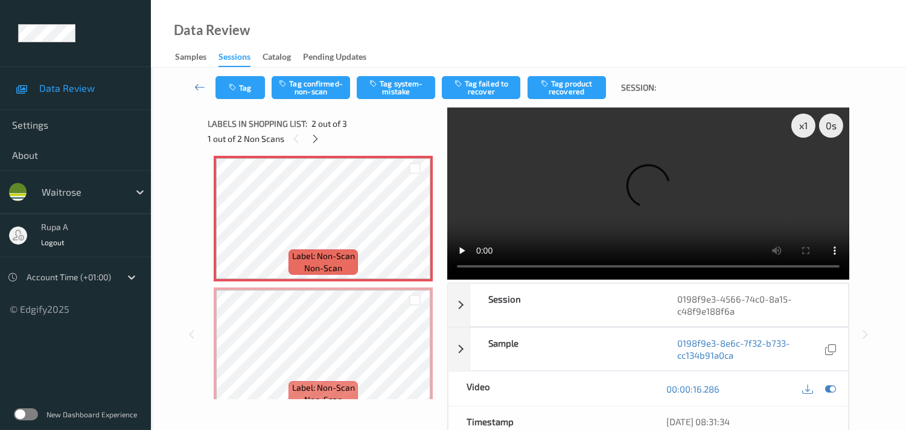
scroll to position [68, 0]
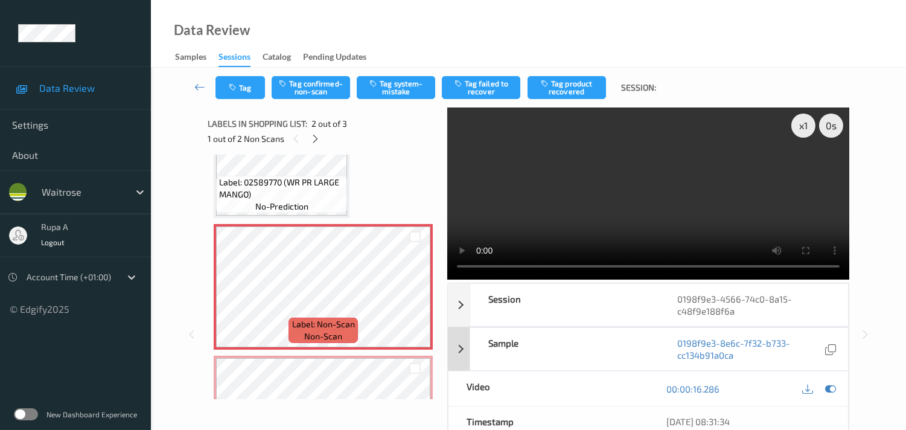
click at [825, 384] on icon at bounding box center [830, 388] width 11 height 11
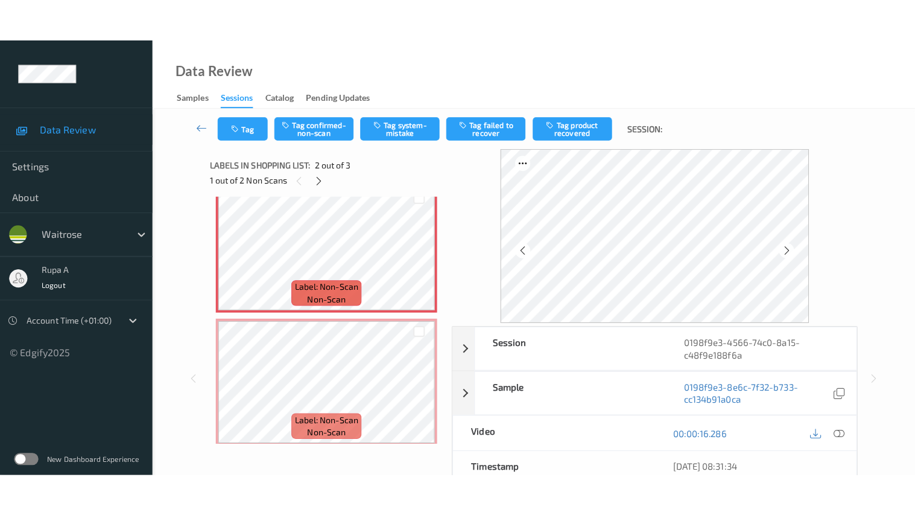
scroll to position [153, 0]
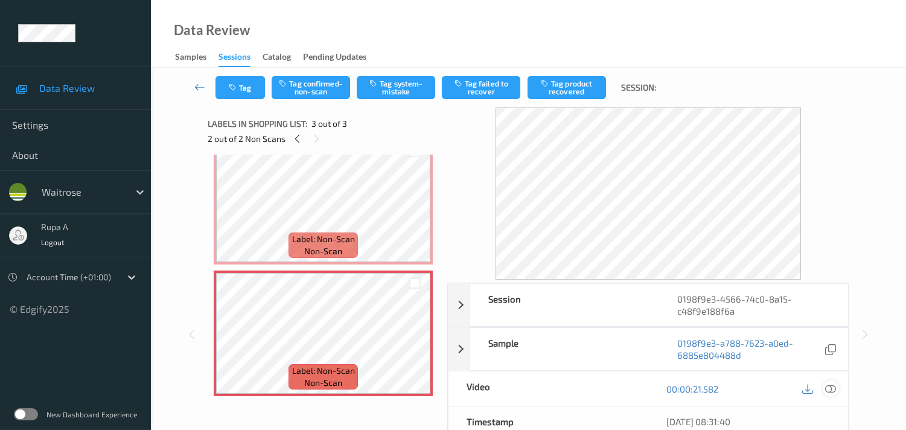
click at [828, 389] on icon at bounding box center [830, 388] width 11 height 11
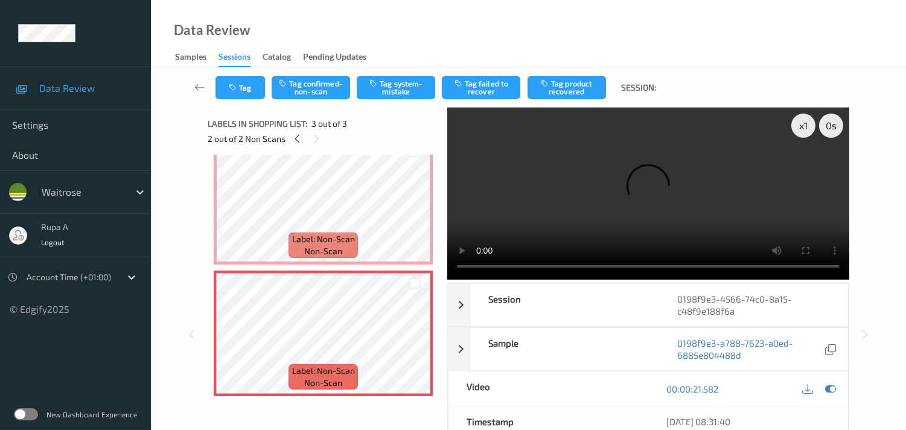
scroll to position [68, 0]
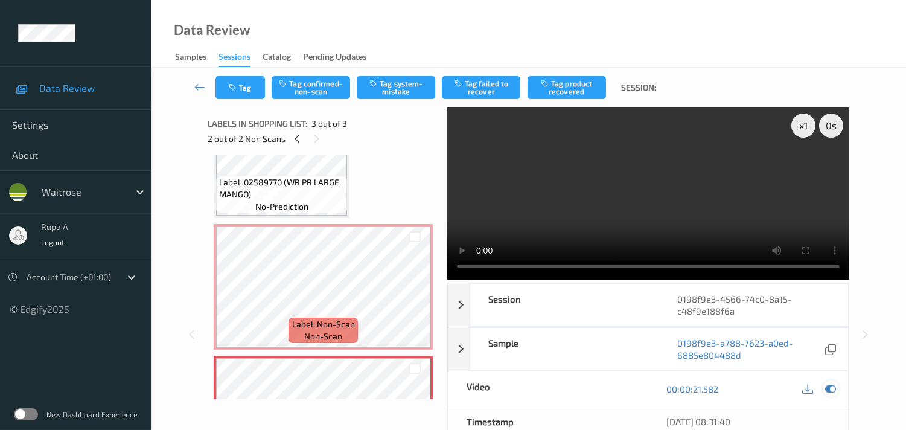
click at [827, 388] on icon at bounding box center [830, 388] width 11 height 11
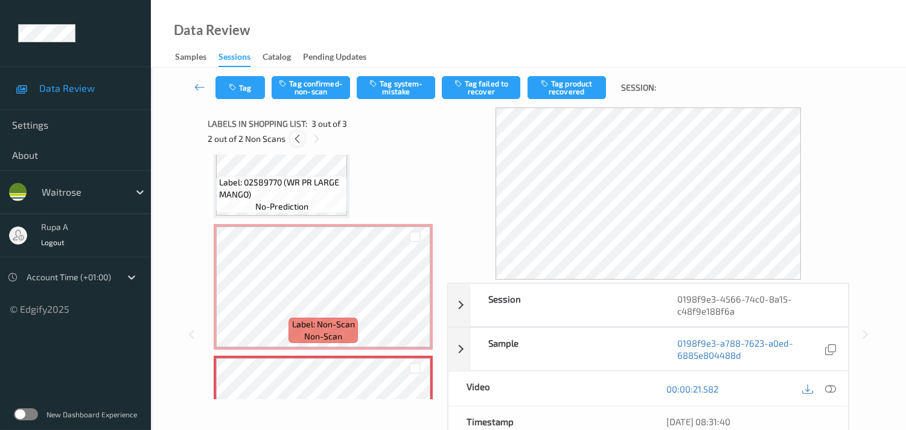
click at [297, 139] on icon at bounding box center [297, 138] width 10 height 11
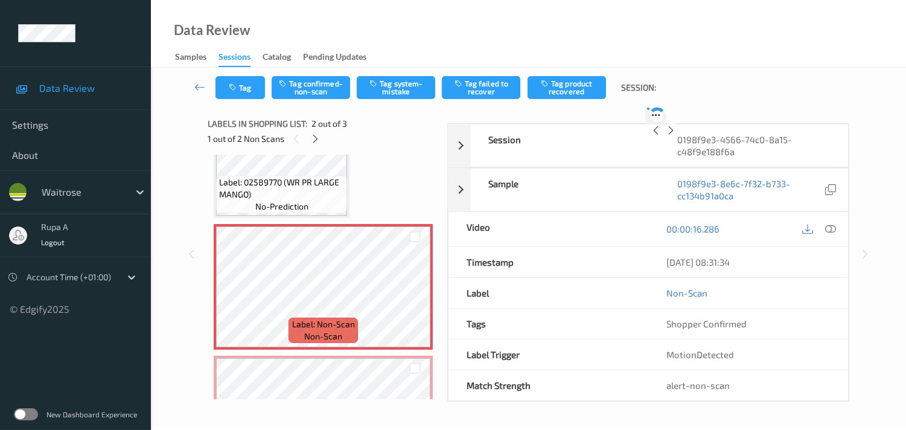
scroll to position [6, 0]
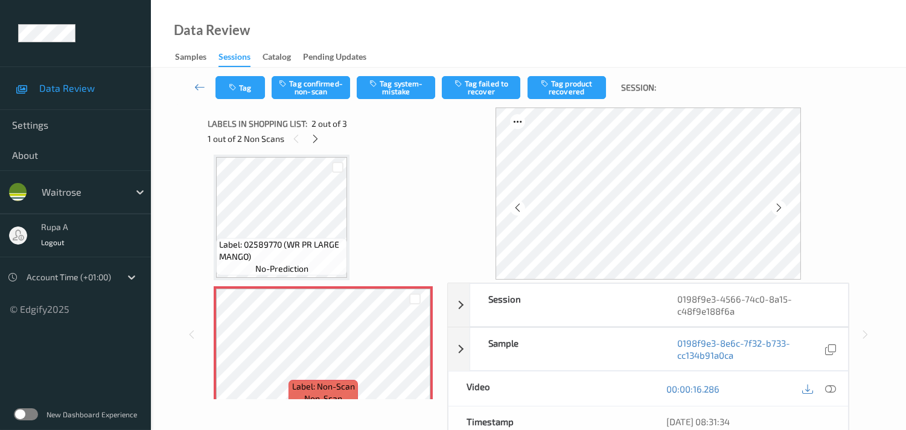
click at [402, 101] on div "Tag Tag confirmed-non-scan Tag system-mistake Tag failed to recover Tag product…" at bounding box center [528, 88] width 705 height 40
click at [402, 97] on button "Tag system-mistake" at bounding box center [396, 87] width 78 height 23
click at [247, 94] on button "Tag" at bounding box center [239, 87] width 49 height 23
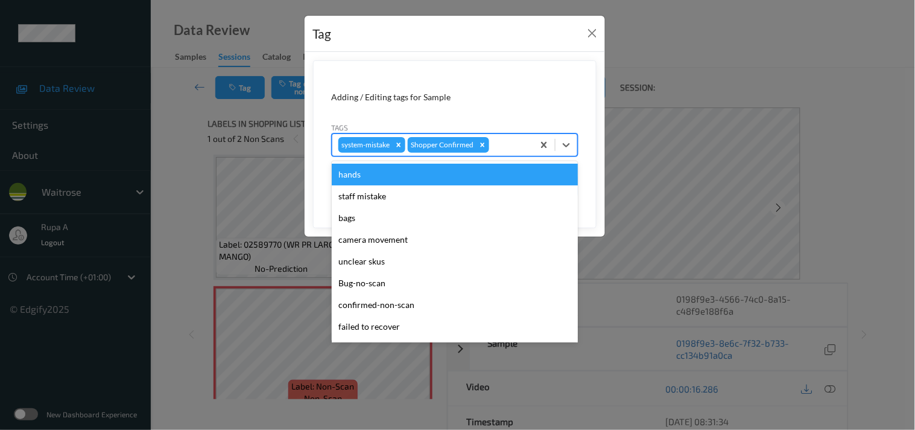
click at [502, 147] on div at bounding box center [510, 145] width 36 height 14
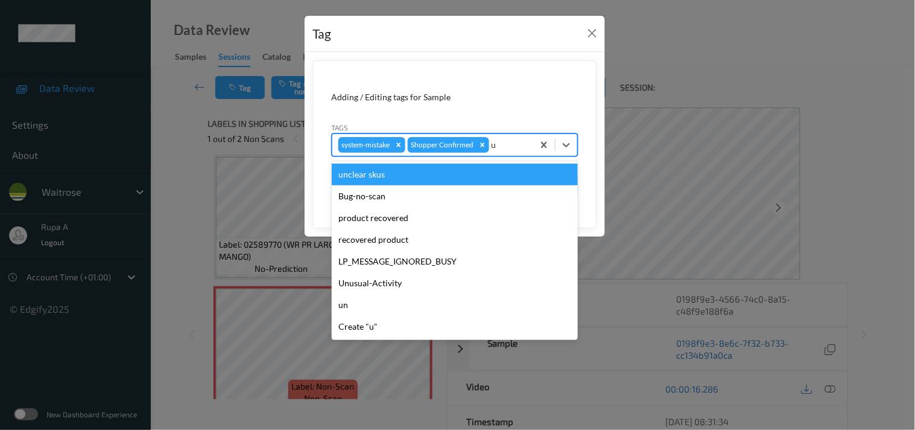
type input "un"
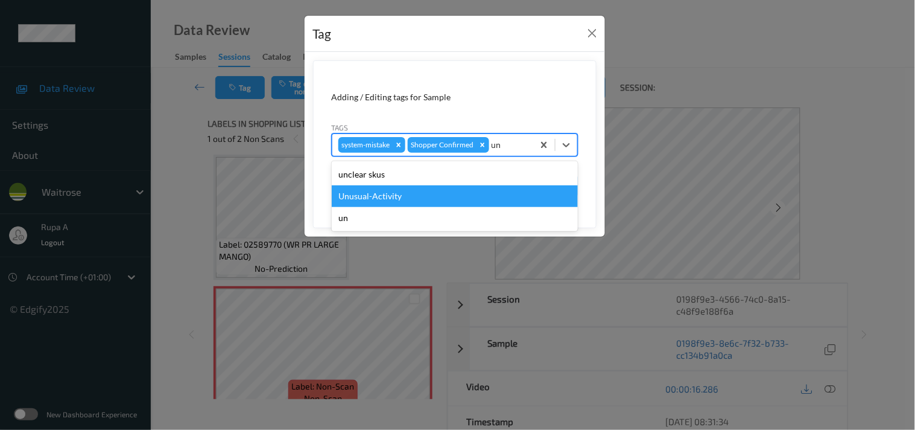
click at [405, 197] on div "Unusual-Activity" at bounding box center [455, 196] width 246 height 22
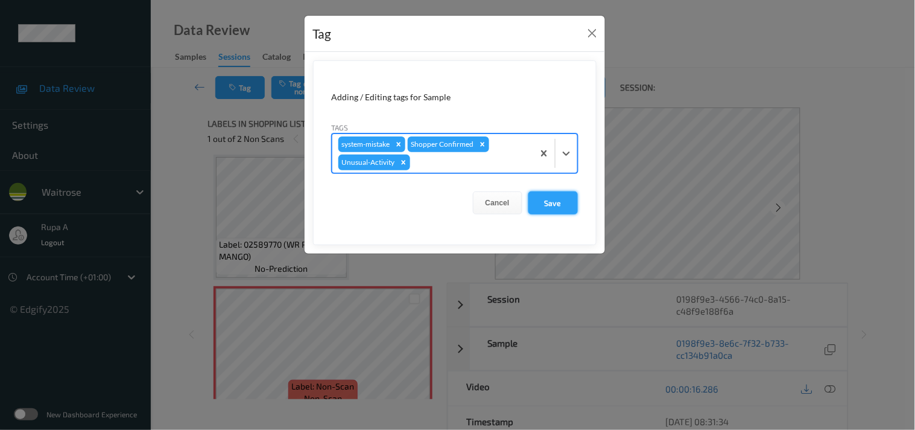
click at [551, 202] on button "Save" at bounding box center [552, 202] width 49 height 23
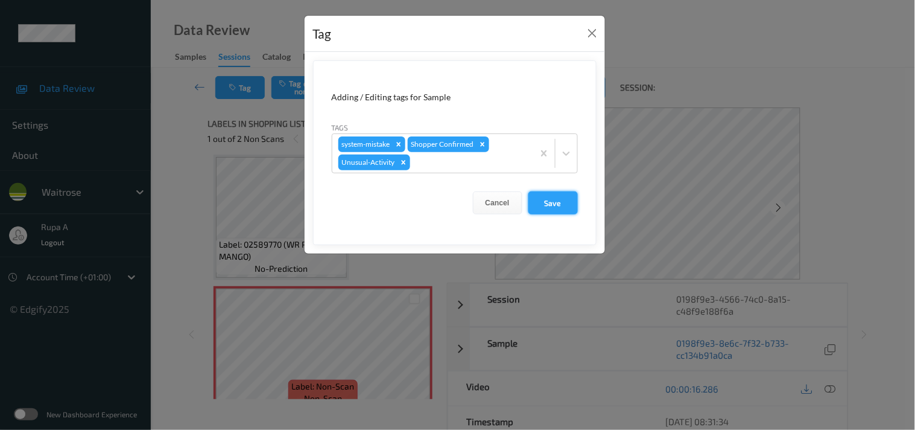
click at [548, 206] on button "Save" at bounding box center [552, 202] width 49 height 23
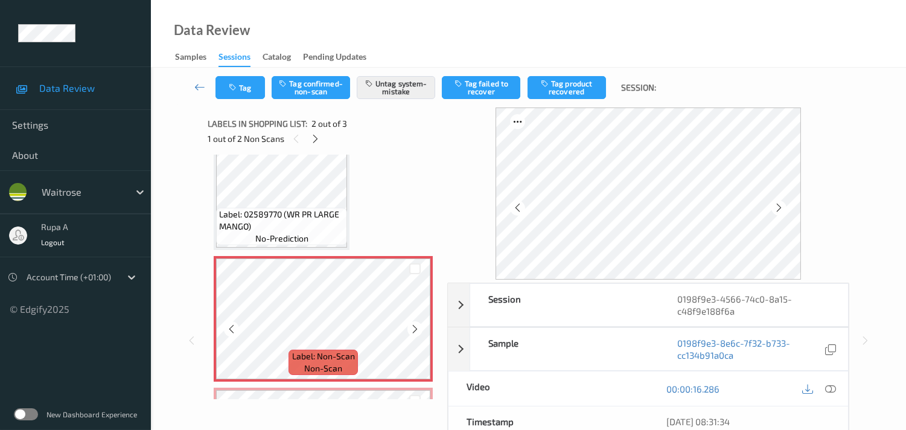
scroll to position [73, 0]
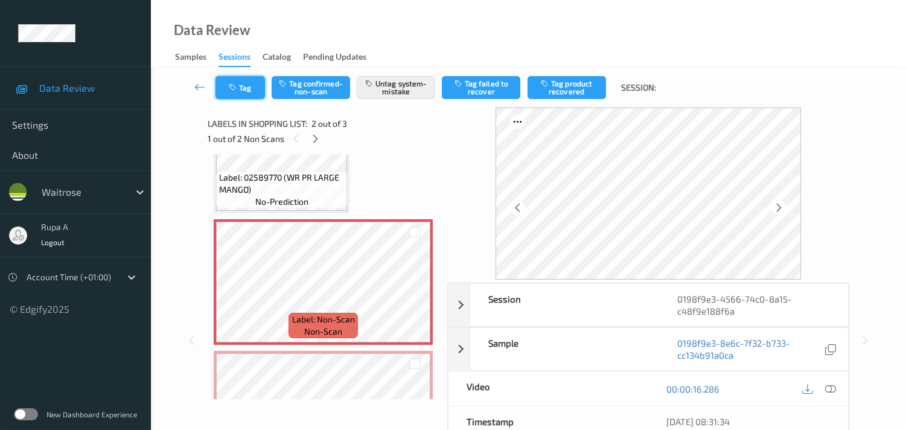
click at [236, 98] on button "Tag" at bounding box center [239, 87] width 49 height 23
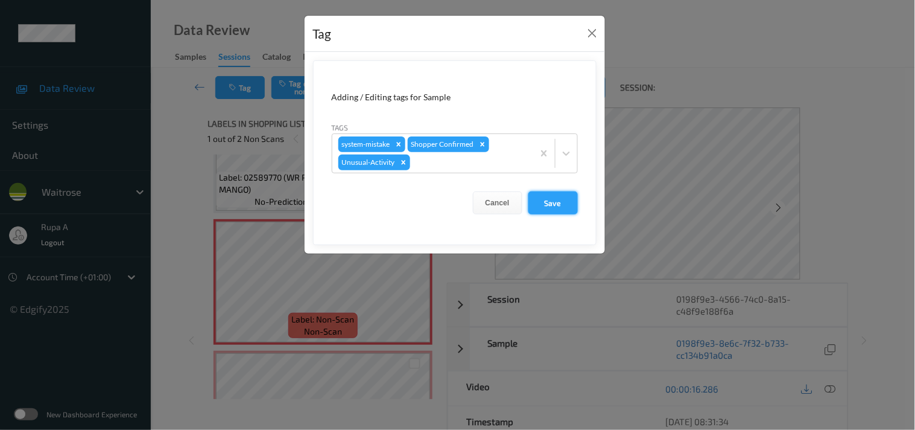
click at [557, 195] on button "Save" at bounding box center [552, 202] width 49 height 23
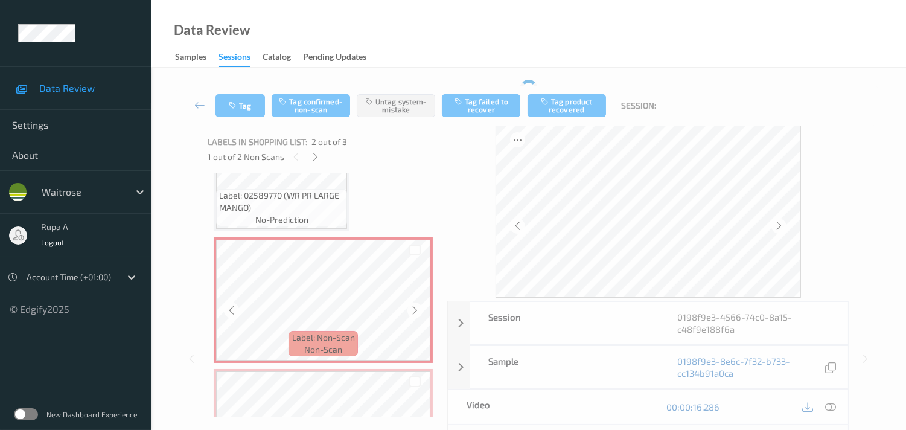
scroll to position [140, 0]
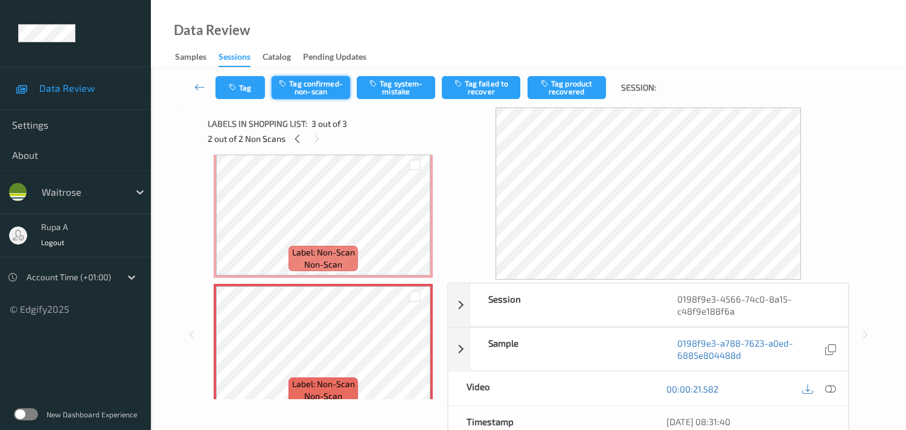
click at [315, 88] on button "Tag confirmed-non-scan" at bounding box center [310, 87] width 78 height 23
click at [296, 87] on button "Untag confirmed-non-scan" at bounding box center [310, 87] width 78 height 23
click at [321, 86] on button "Untag confirmed-non-scan" at bounding box center [310, 87] width 78 height 23
click at [401, 82] on button "Tag system-mistake" at bounding box center [396, 87] width 78 height 23
click at [402, 91] on button "Tag system-mistake" at bounding box center [396, 87] width 78 height 23
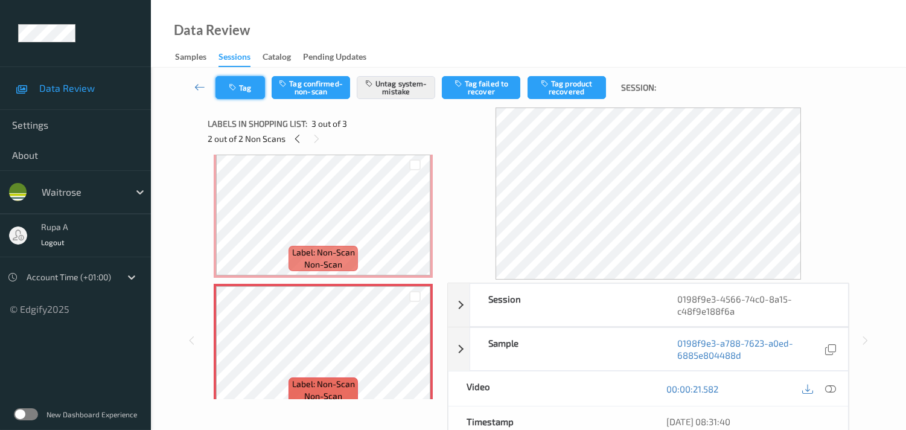
click at [246, 91] on button "Tag" at bounding box center [239, 87] width 49 height 23
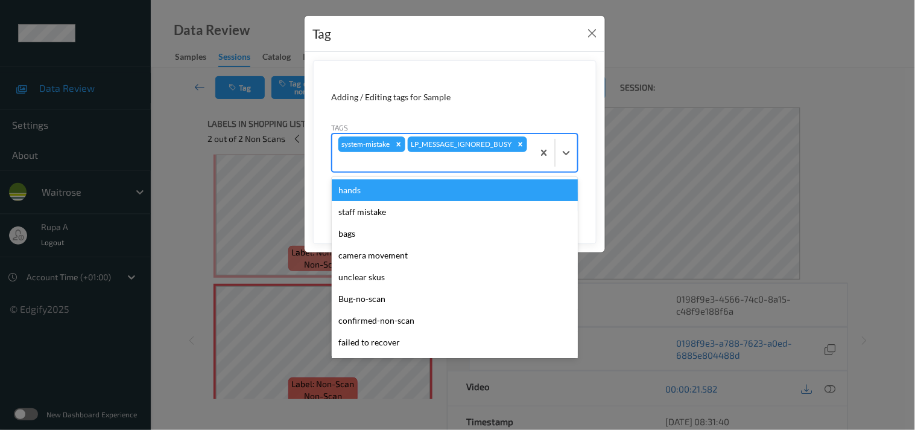
click at [484, 153] on div "system-mistake LP_MESSAGE_IGNORED_BUSY" at bounding box center [432, 152] width 201 height 37
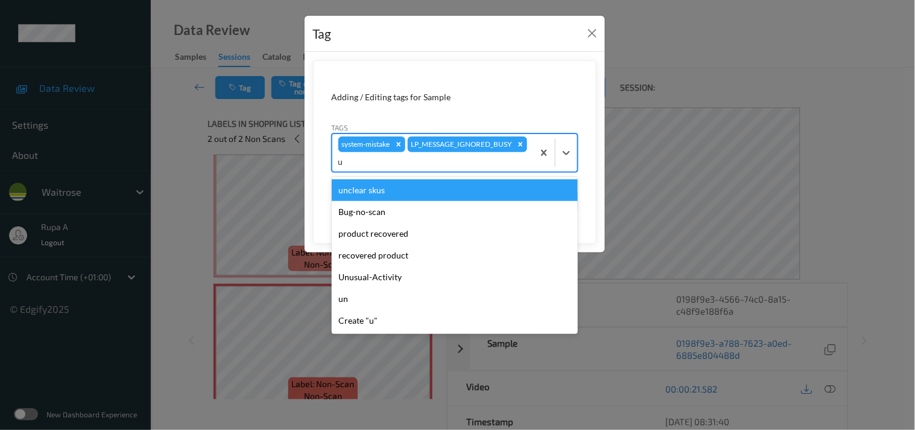
type input "un"
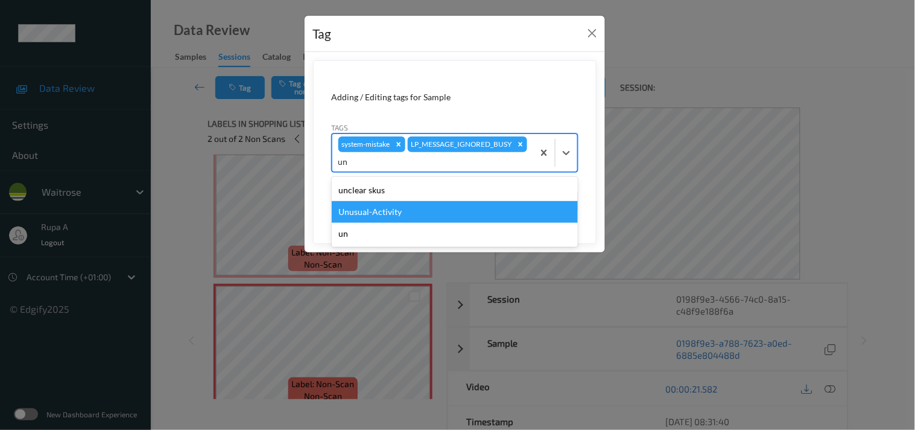
click at [401, 211] on div "Unusual-Activity" at bounding box center [455, 212] width 246 height 22
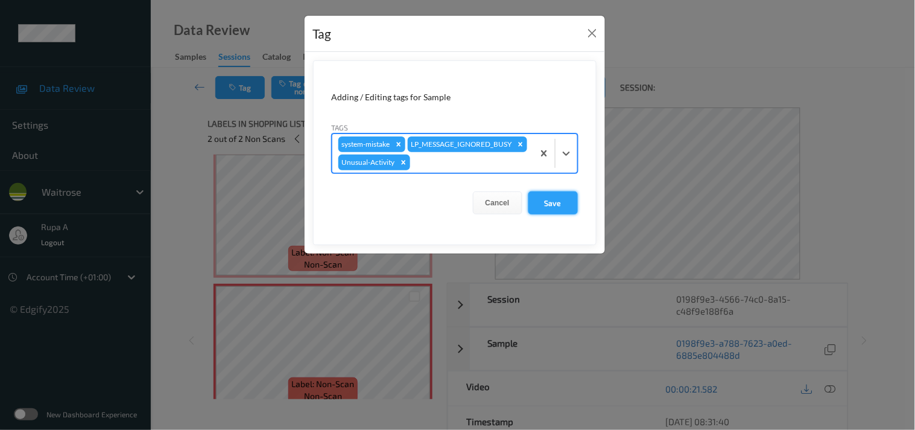
click at [551, 214] on button "Save" at bounding box center [552, 202] width 49 height 23
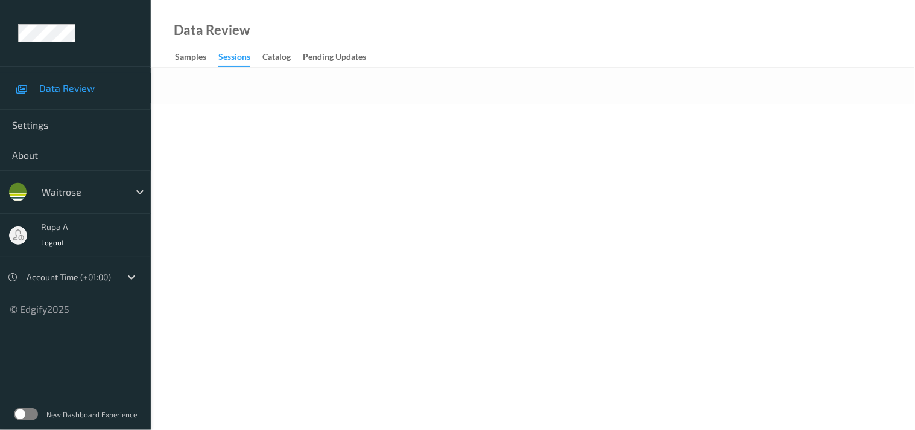
click at [445, 176] on body "Data Review Settings About waitrose rupa a Logout Account Time (+01:00) © Edgif…" at bounding box center [457, 215] width 915 height 430
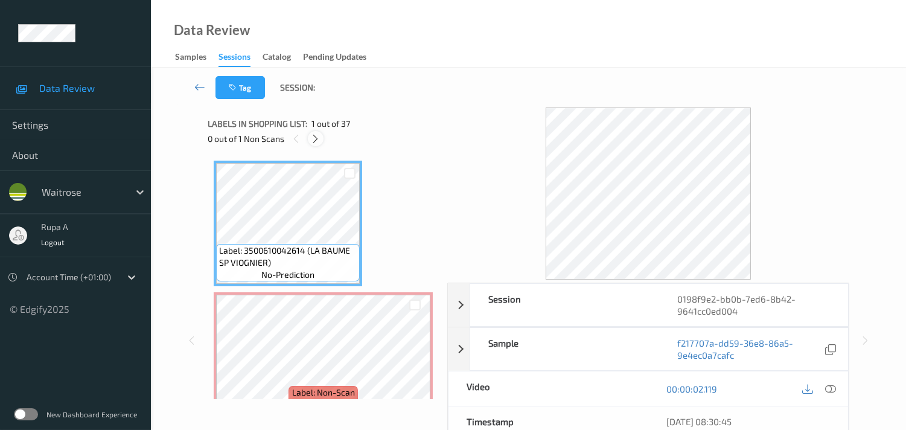
click at [315, 134] on icon at bounding box center [315, 138] width 10 height 11
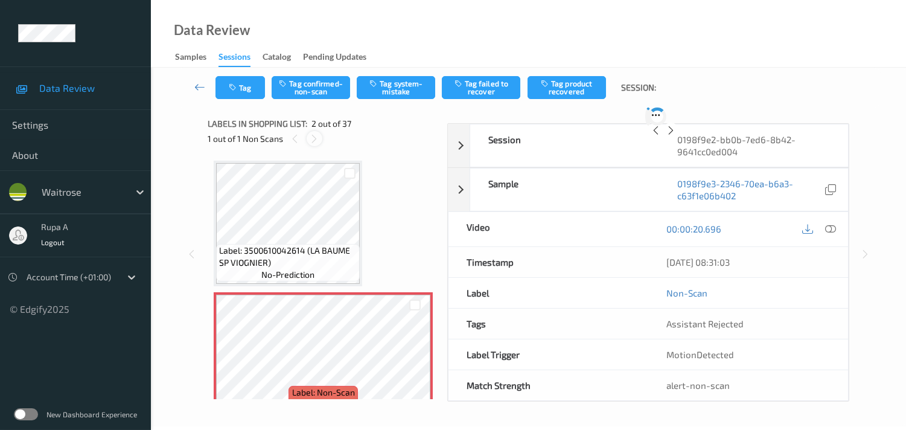
scroll to position [6, 0]
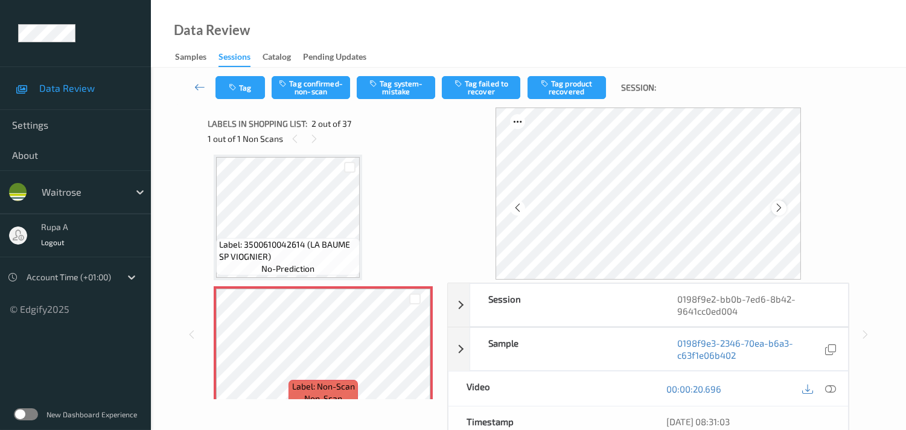
click at [776, 207] on icon at bounding box center [778, 207] width 10 height 11
click at [777, 207] on icon at bounding box center [778, 207] width 10 height 11
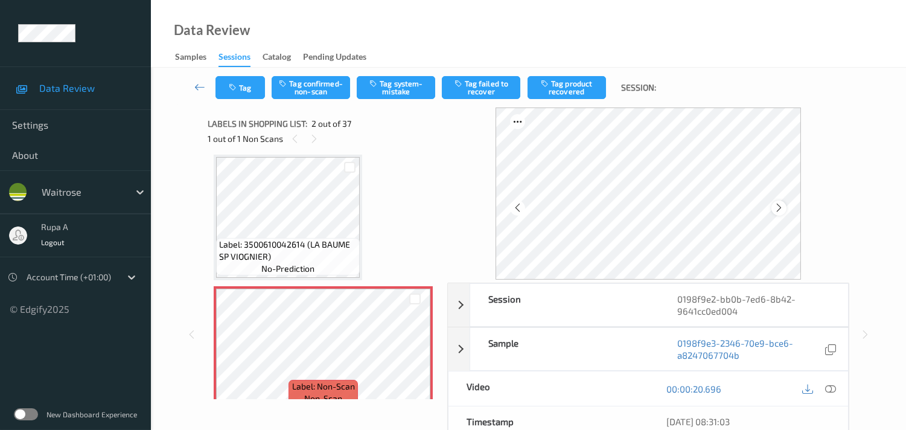
click at [777, 206] on icon at bounding box center [778, 207] width 10 height 11
click at [784, 201] on div at bounding box center [778, 207] width 15 height 15
click at [784, 203] on icon at bounding box center [778, 207] width 10 height 11
click at [784, 205] on icon at bounding box center [778, 207] width 10 height 11
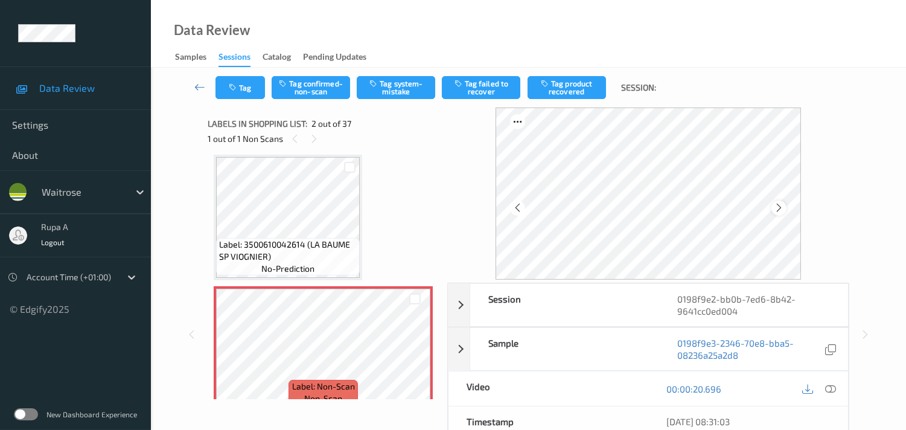
click at [786, 205] on div at bounding box center [778, 207] width 15 height 15
click at [782, 208] on icon at bounding box center [778, 207] width 10 height 11
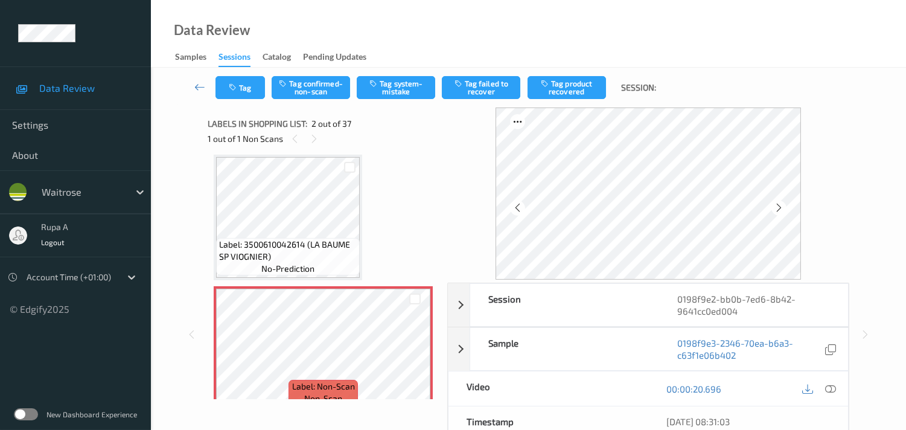
click at [782, 208] on icon at bounding box center [778, 207] width 10 height 11
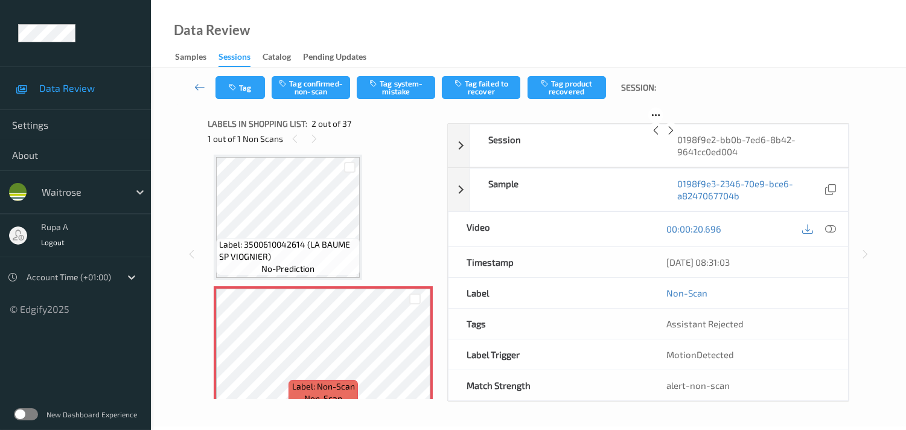
click at [676, 136] on icon at bounding box center [670, 130] width 10 height 11
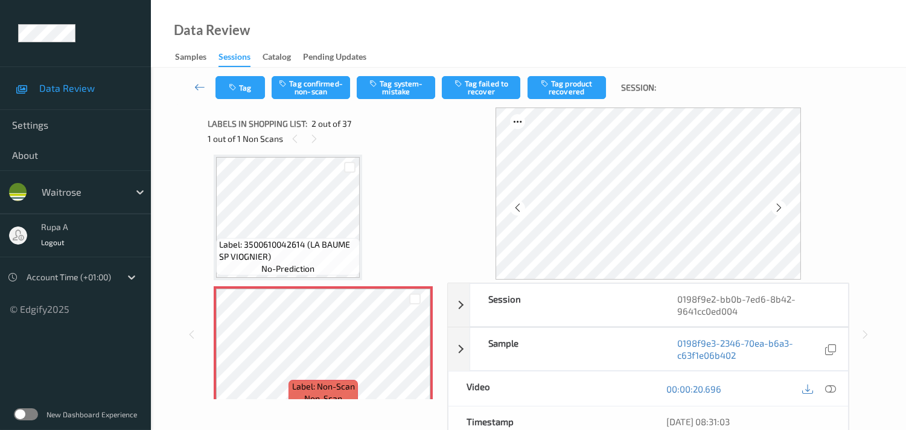
click at [782, 208] on icon at bounding box center [778, 207] width 10 height 11
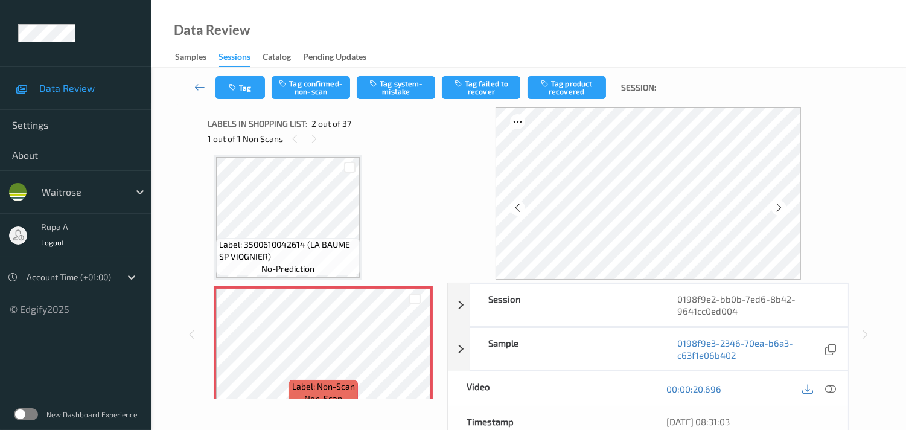
click at [427, 49] on div "Data Review Samples Sessions Catalog Pending Updates" at bounding box center [528, 34] width 755 height 68
click at [775, 203] on div at bounding box center [778, 207] width 15 height 15
click at [412, 97] on button "Tag system-mistake" at bounding box center [396, 87] width 78 height 23
click at [219, 87] on button "Tag" at bounding box center [239, 87] width 49 height 23
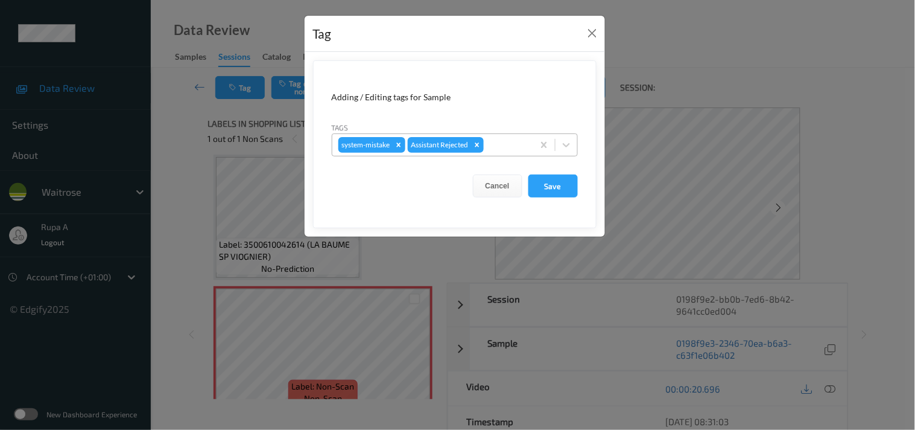
click at [513, 139] on div at bounding box center [506, 145] width 41 height 14
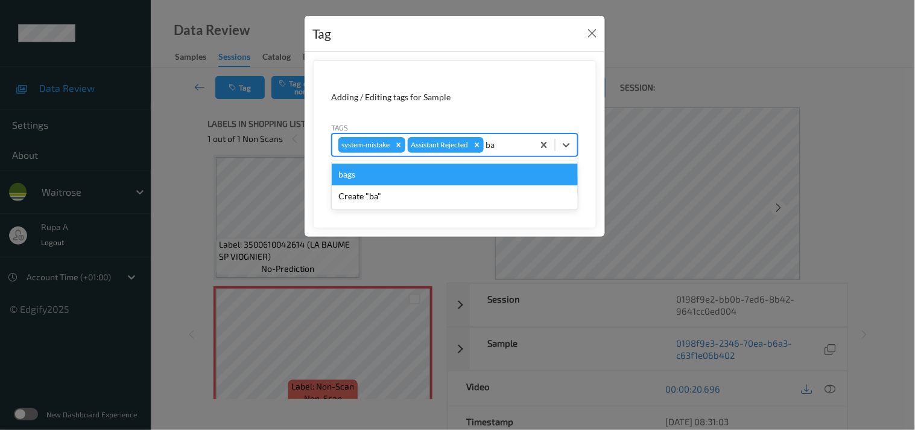
type input "bag"
click at [377, 176] on div "bags" at bounding box center [455, 174] width 246 height 22
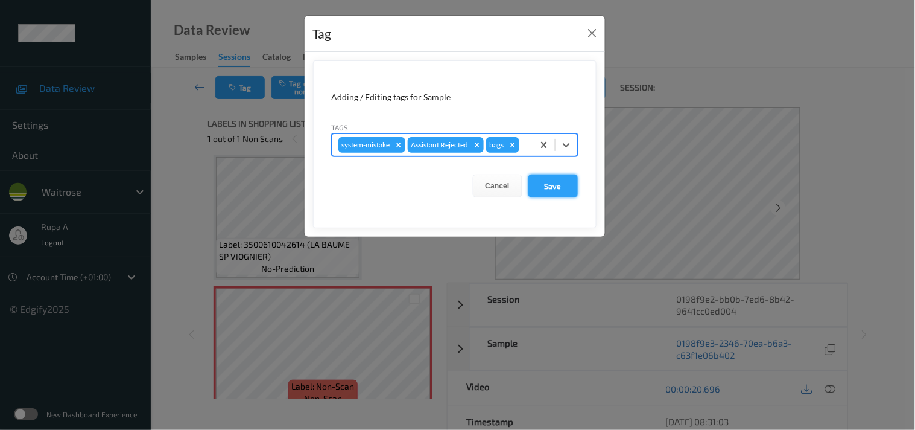
click at [544, 186] on button "Save" at bounding box center [552, 185] width 49 height 23
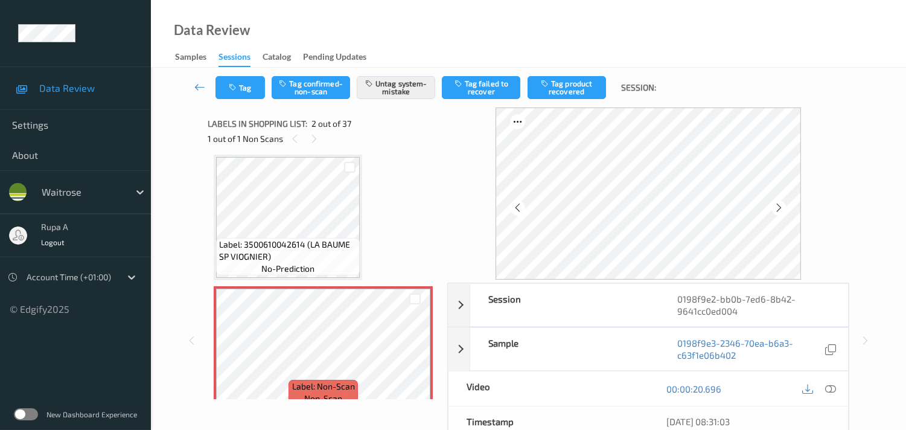
click at [786, 203] on div at bounding box center [778, 207] width 15 height 15
click at [835, 384] on icon at bounding box center [830, 388] width 11 height 11
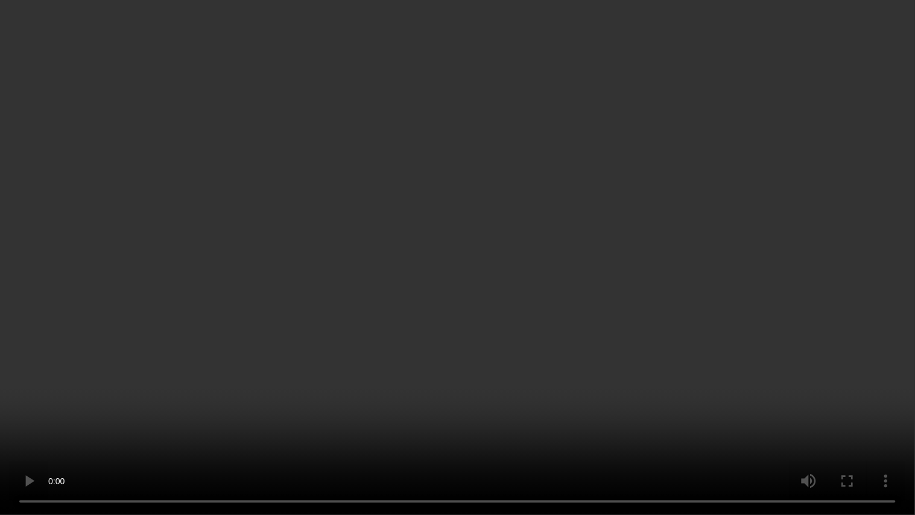
click at [352, 317] on video at bounding box center [457, 257] width 915 height 515
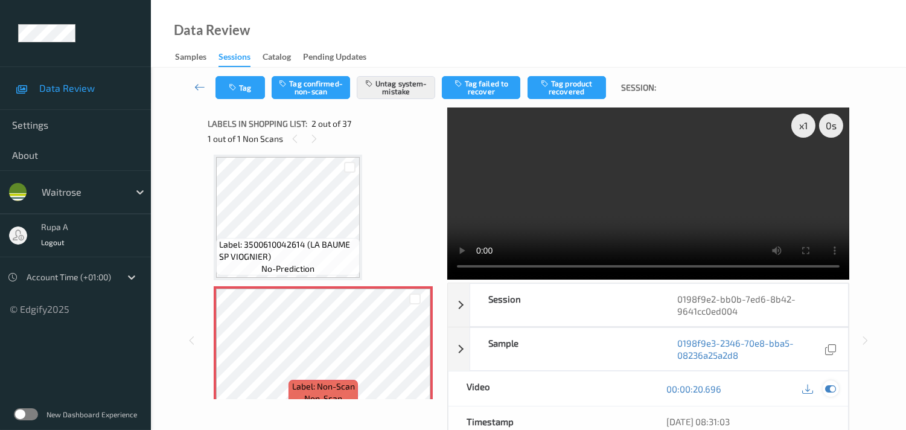
click at [836, 387] on div at bounding box center [830, 388] width 16 height 16
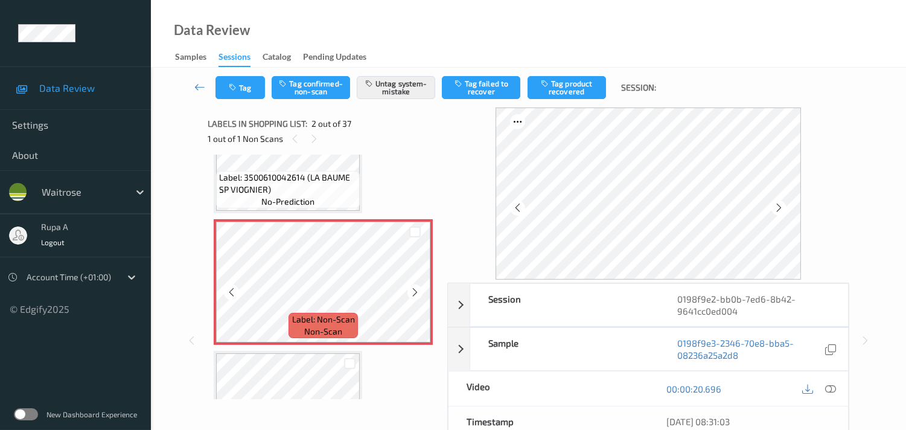
scroll to position [207, 0]
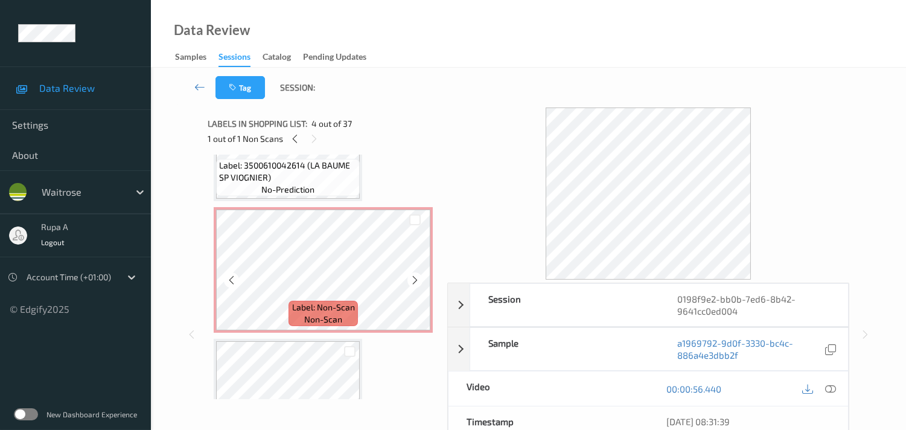
scroll to position [73, 0]
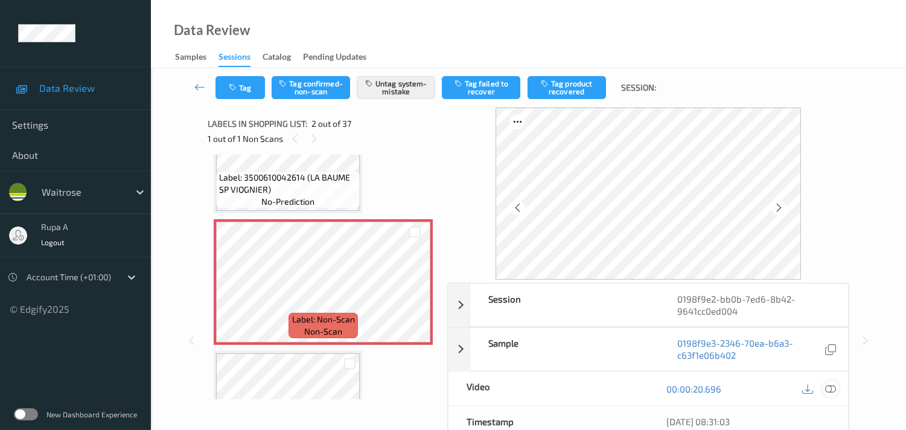
click at [833, 391] on icon at bounding box center [830, 388] width 11 height 11
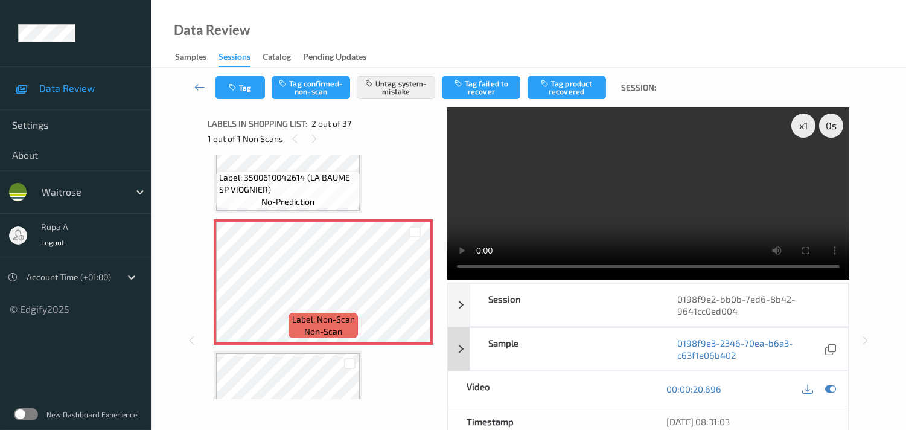
drag, startPoint x: 834, startPoint y: 389, endPoint x: 564, endPoint y: 340, distance: 274.0
click at [833, 389] on icon at bounding box center [830, 388] width 11 height 11
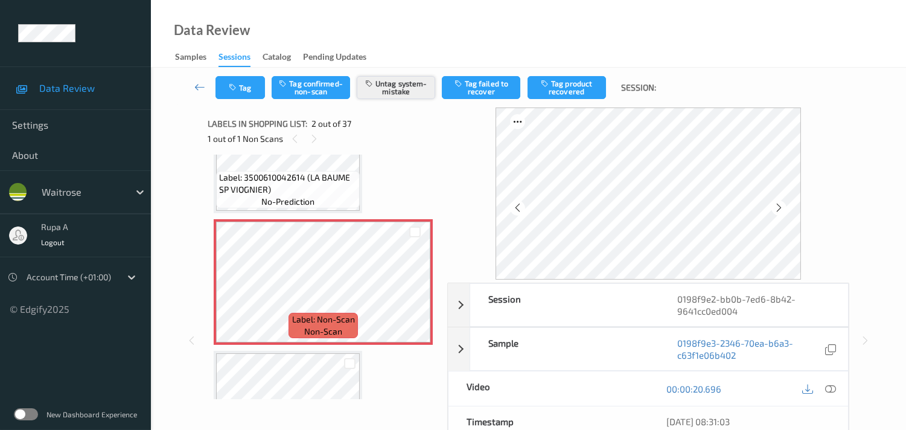
click at [384, 89] on button "Untag system-mistake" at bounding box center [396, 87] width 78 height 23
click at [291, 89] on button "Tag confirmed-non-scan" at bounding box center [310, 87] width 78 height 23
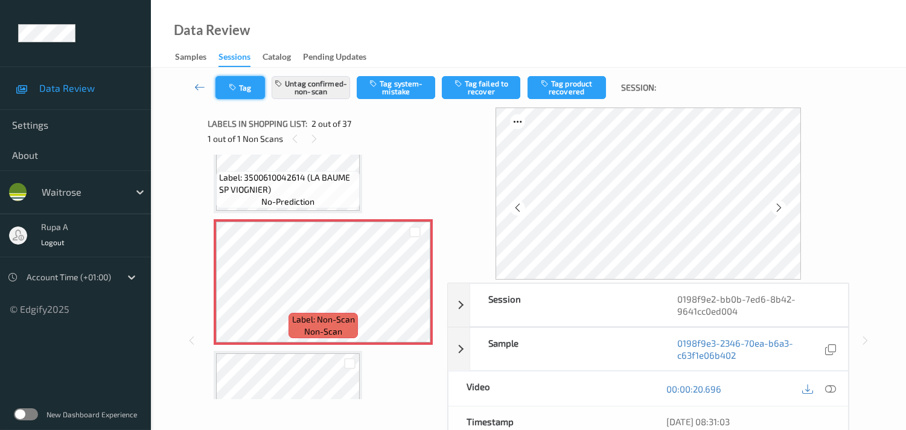
click at [243, 80] on button "Tag" at bounding box center [239, 87] width 49 height 23
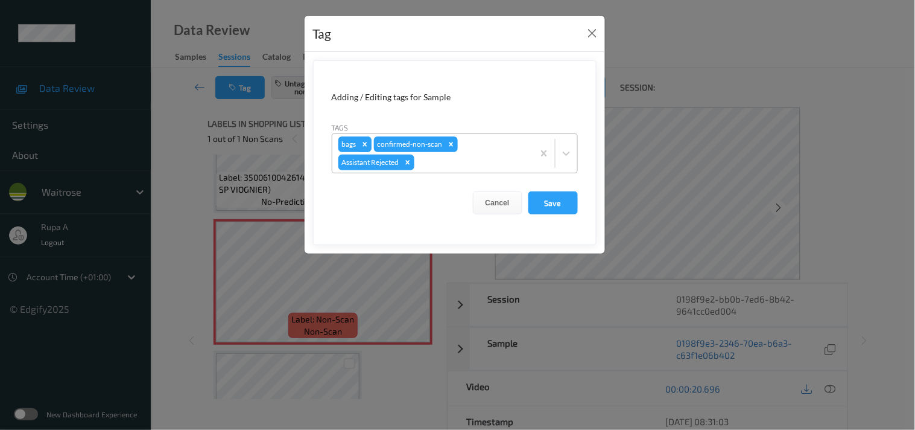
click at [366, 142] on icon "Remove bags" at bounding box center [365, 144] width 4 height 4
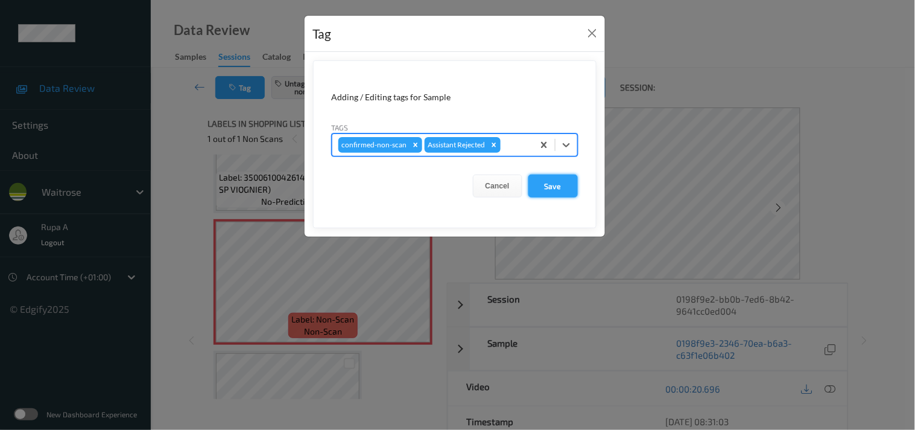
click at [563, 183] on button "Save" at bounding box center [552, 185] width 49 height 23
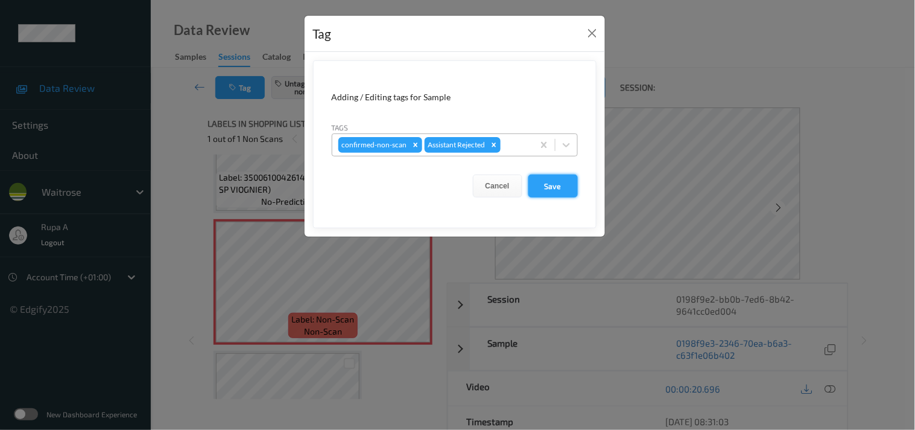
click at [555, 188] on button "Save" at bounding box center [552, 185] width 49 height 23
click at [544, 186] on button "Save" at bounding box center [552, 185] width 49 height 23
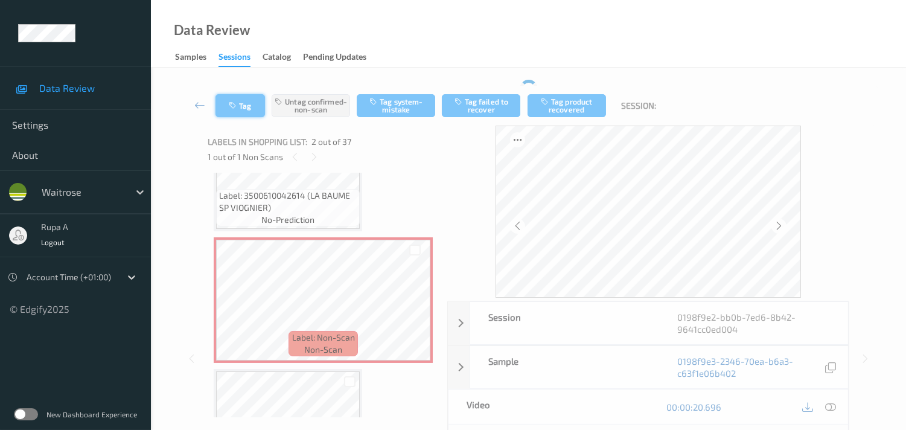
click at [245, 105] on button "Tag" at bounding box center [239, 105] width 49 height 23
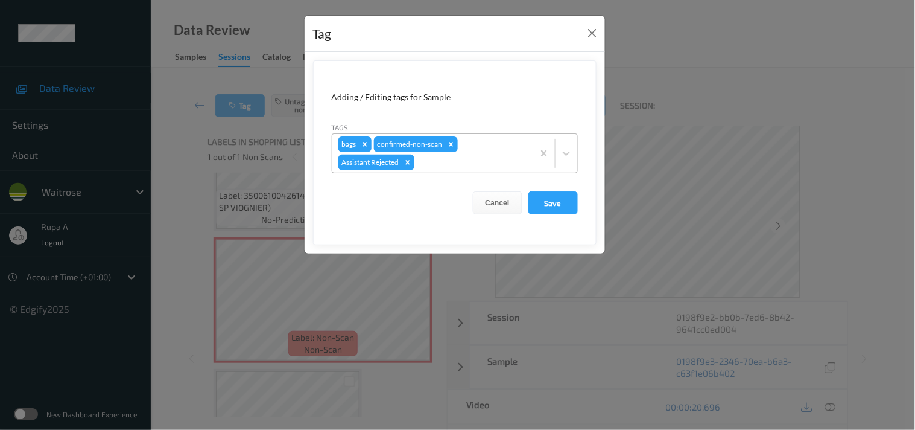
click at [462, 163] on div at bounding box center [472, 162] width 110 height 14
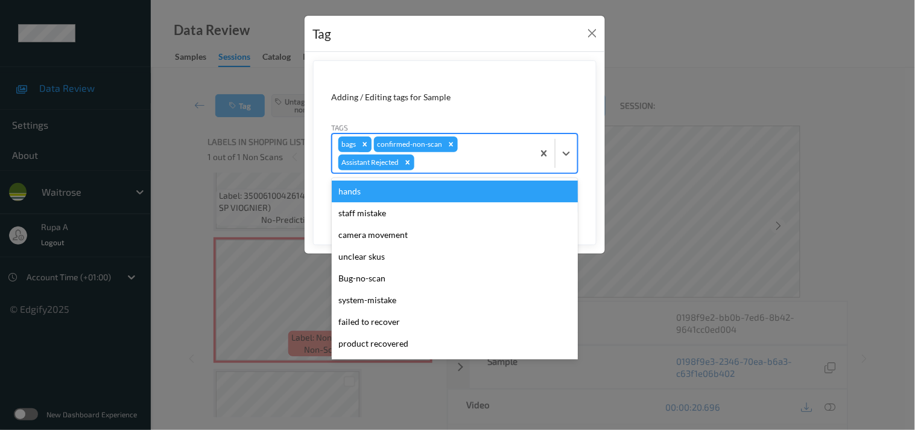
click at [364, 146] on icon "Remove bags" at bounding box center [365, 144] width 8 height 8
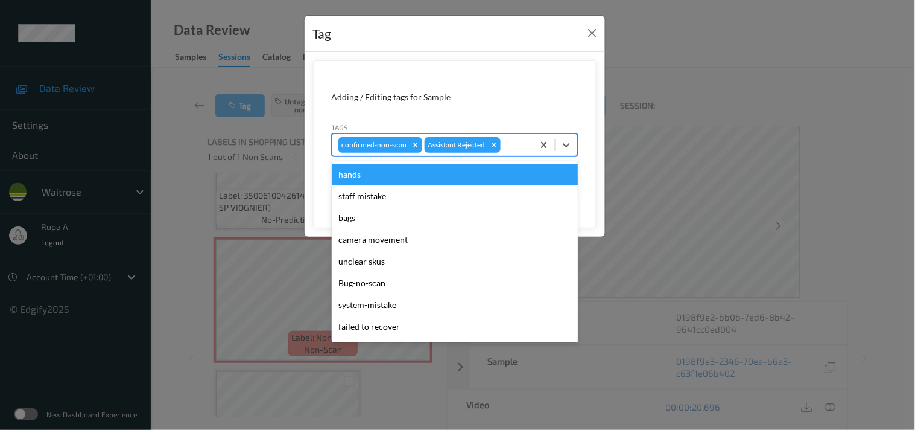
click at [586, 131] on form "Adding / Editing tags for Sample Tags option bags, deselected. option hands foc…" at bounding box center [455, 144] width 284 height 168
click at [562, 185] on button "Save" at bounding box center [552, 185] width 49 height 23
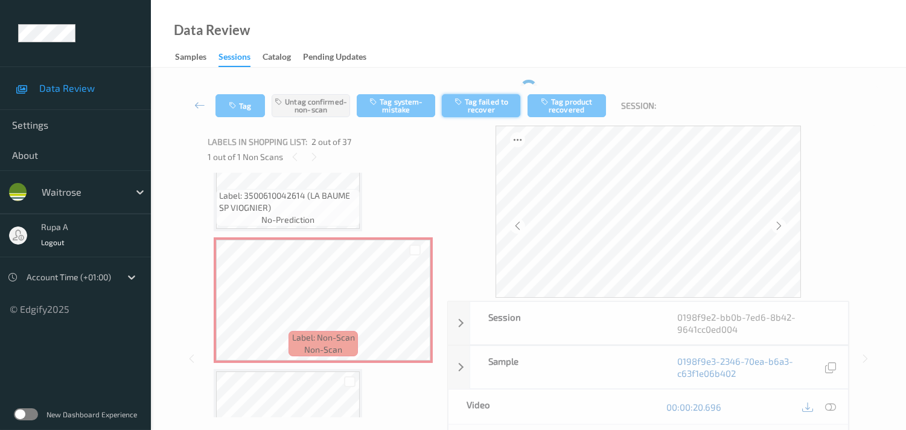
click at [483, 107] on button "Tag failed to recover" at bounding box center [481, 105] width 78 height 23
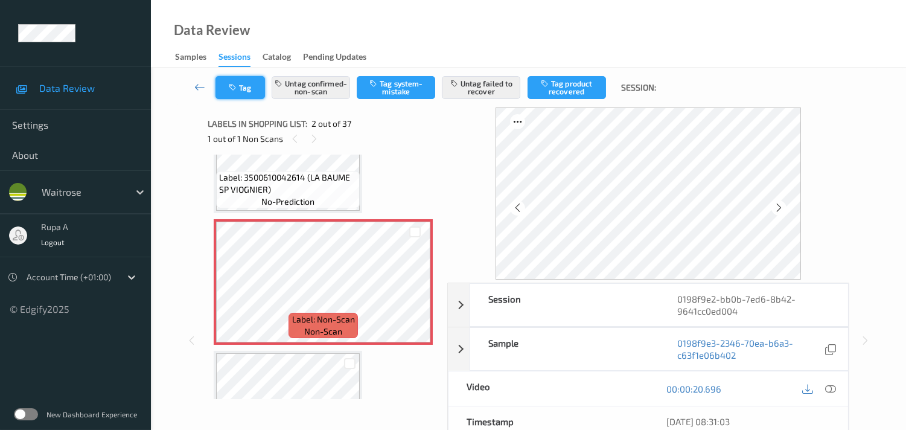
click at [236, 90] on icon "button" at bounding box center [234, 87] width 10 height 8
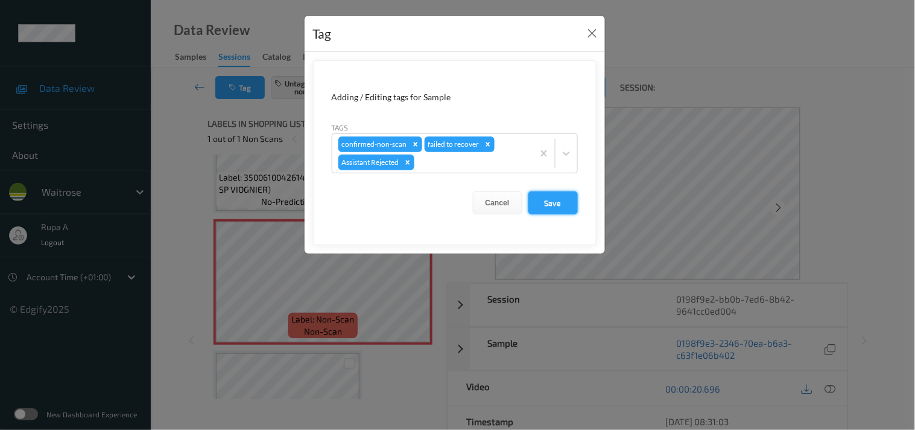
click at [544, 198] on button "Save" at bounding box center [552, 202] width 49 height 23
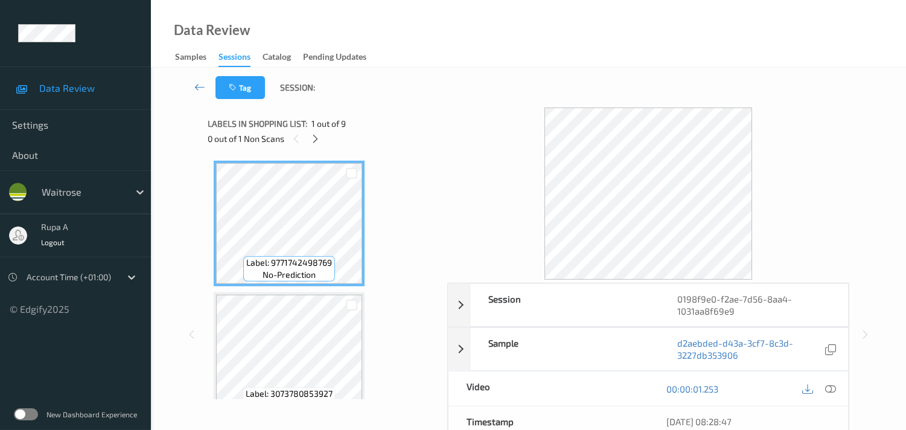
click at [374, 130] on div "Labels in shopping list: 1 out of 9" at bounding box center [323, 123] width 231 height 15
click at [323, 136] on div "0 out of 1 Non Scans" at bounding box center [323, 138] width 231 height 15
click at [309, 137] on div at bounding box center [315, 138] width 15 height 15
click at [312, 139] on icon at bounding box center [315, 138] width 10 height 11
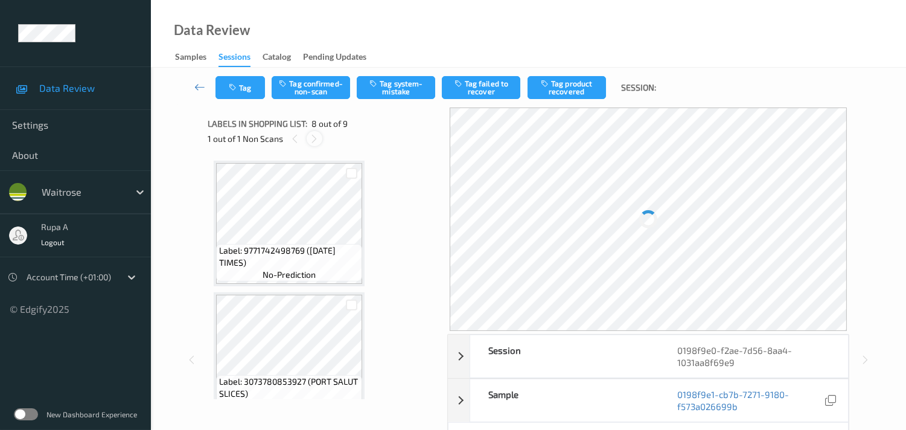
scroll to position [790, 0]
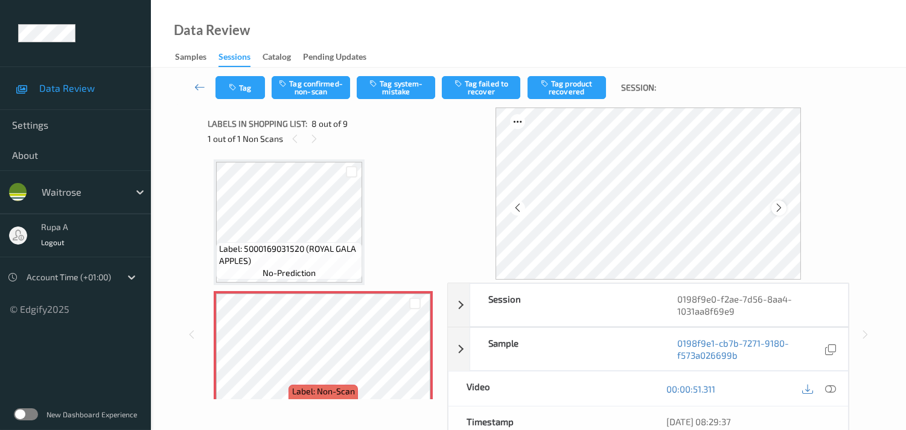
click at [781, 203] on icon at bounding box center [778, 207] width 10 height 11
click at [827, 390] on icon at bounding box center [830, 388] width 11 height 11
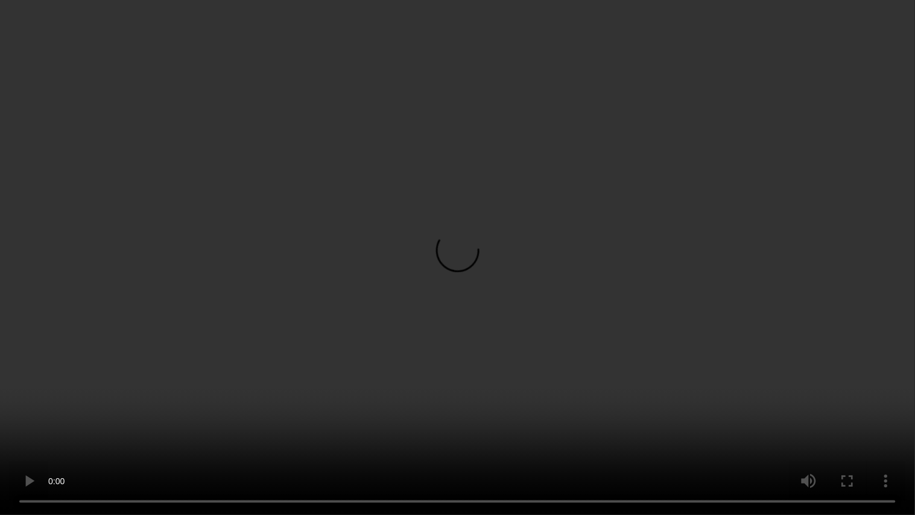
click at [279, 429] on video at bounding box center [457, 257] width 915 height 515
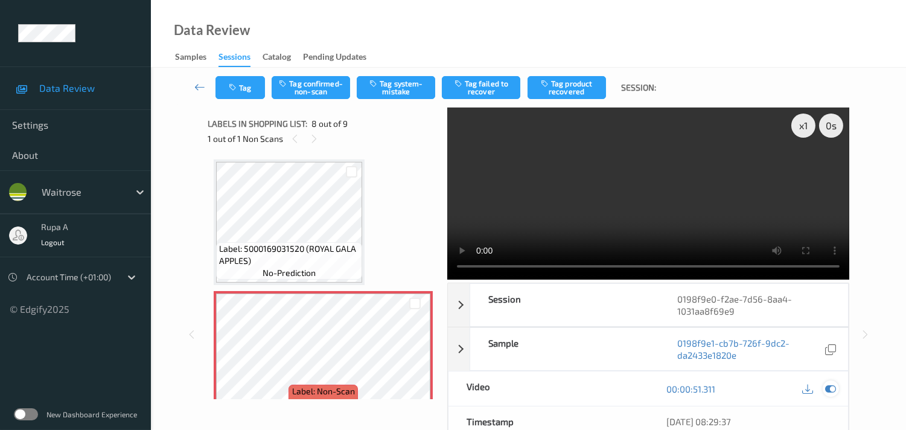
click at [831, 390] on icon at bounding box center [830, 388] width 11 height 11
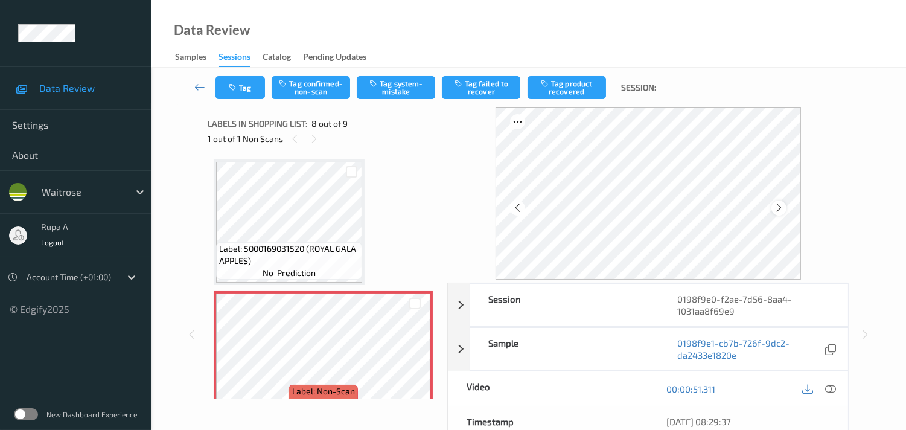
click at [781, 209] on icon at bounding box center [778, 207] width 10 height 11
click at [831, 392] on icon at bounding box center [830, 388] width 11 height 11
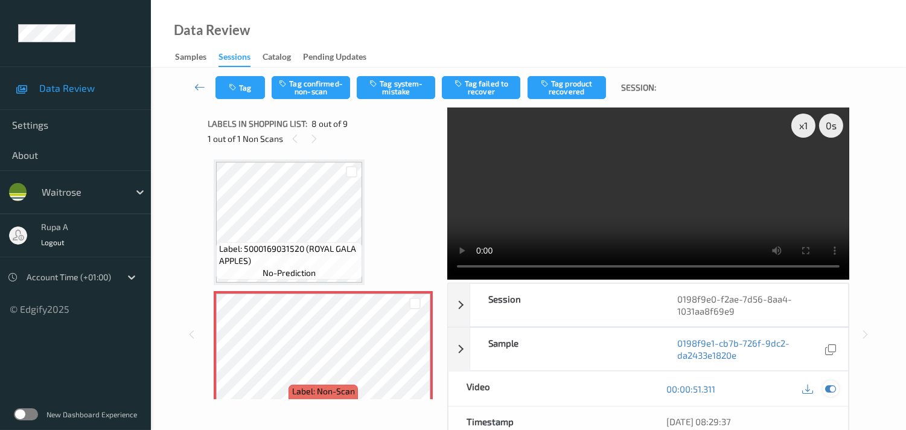
click at [823, 388] on div at bounding box center [830, 388] width 16 height 16
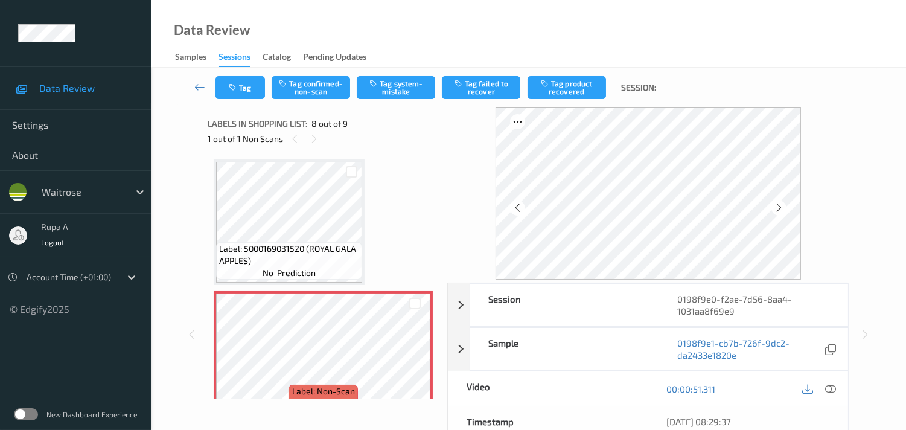
click at [786, 211] on div at bounding box center [778, 207] width 15 height 15
click at [830, 391] on icon at bounding box center [830, 388] width 11 height 11
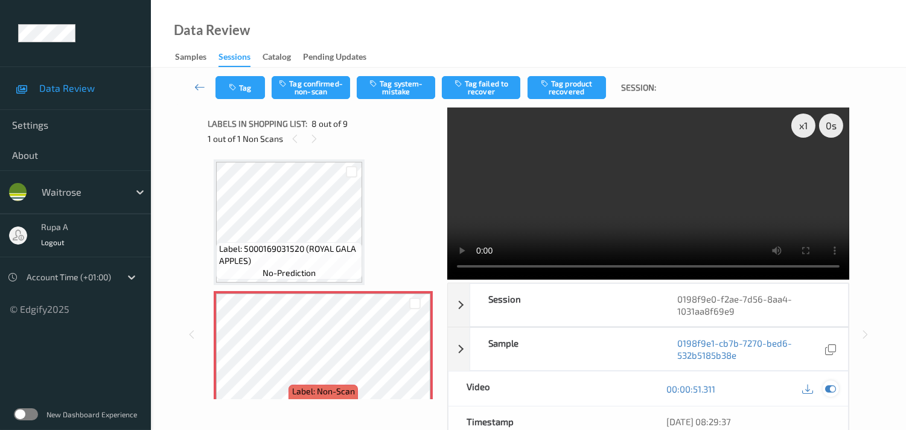
click at [829, 387] on icon at bounding box center [830, 388] width 11 height 11
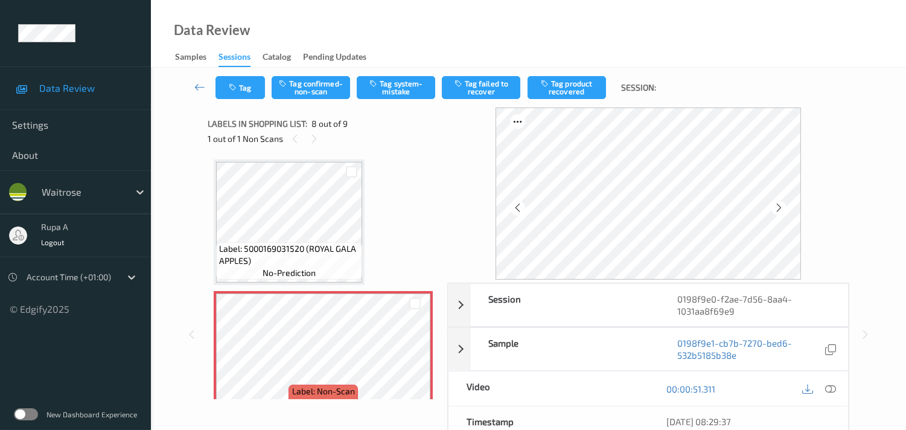
click at [397, 91] on button "Tag system-mistake" at bounding box center [396, 87] width 78 height 23
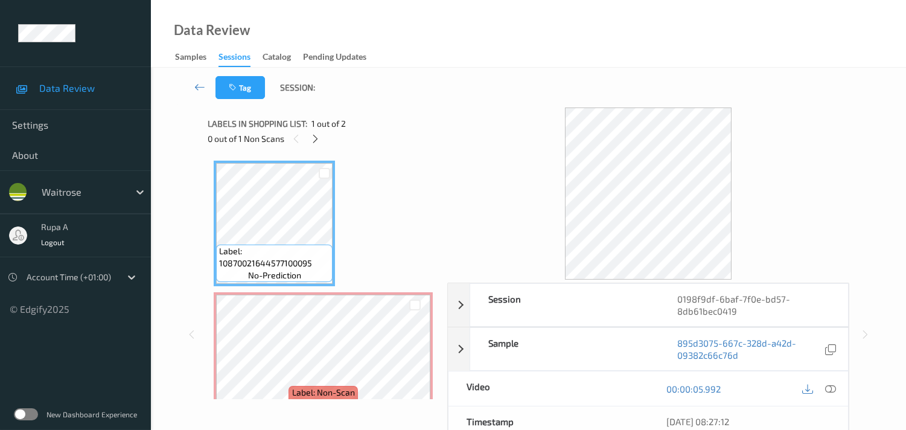
click at [358, 187] on div "Label: 10870021644577100095 no-prediction Label: Non-Scan non-scan Label: Non-S…" at bounding box center [323, 288] width 219 height 257
click at [313, 138] on icon at bounding box center [315, 138] width 10 height 11
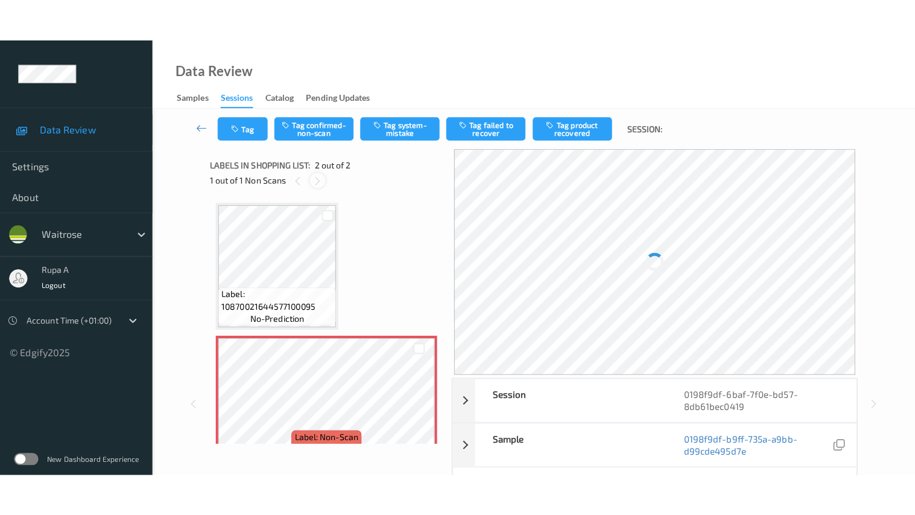
scroll to position [6, 0]
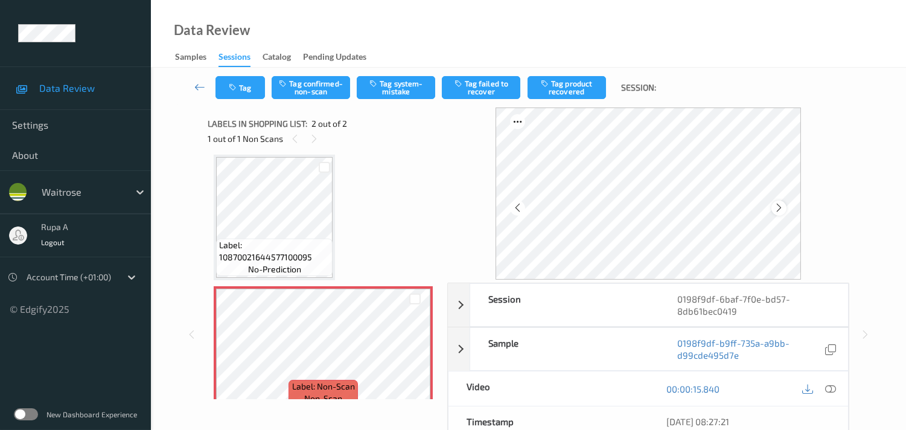
click at [779, 209] on icon at bounding box center [778, 207] width 10 height 11
click at [834, 387] on icon at bounding box center [830, 388] width 11 height 11
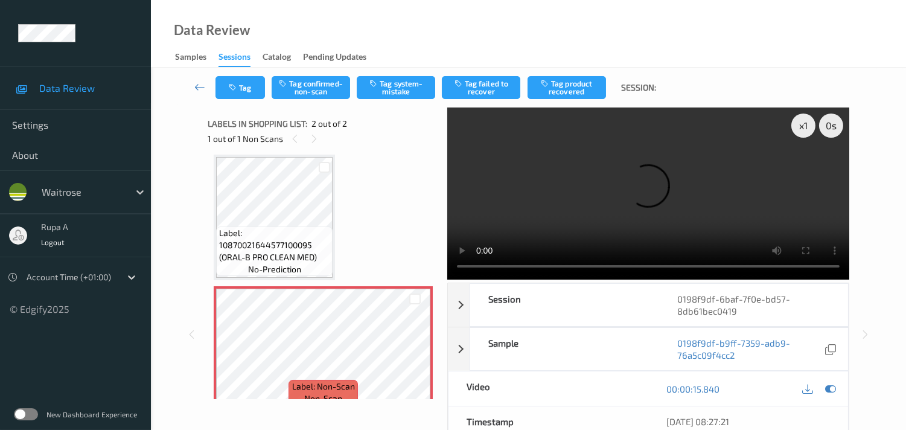
click at [406, 207] on div "Label: 10870021644577100095 (ORAL-B PRO CLEAN MED) no-prediction Label: Non-Sca…" at bounding box center [323, 282] width 219 height 257
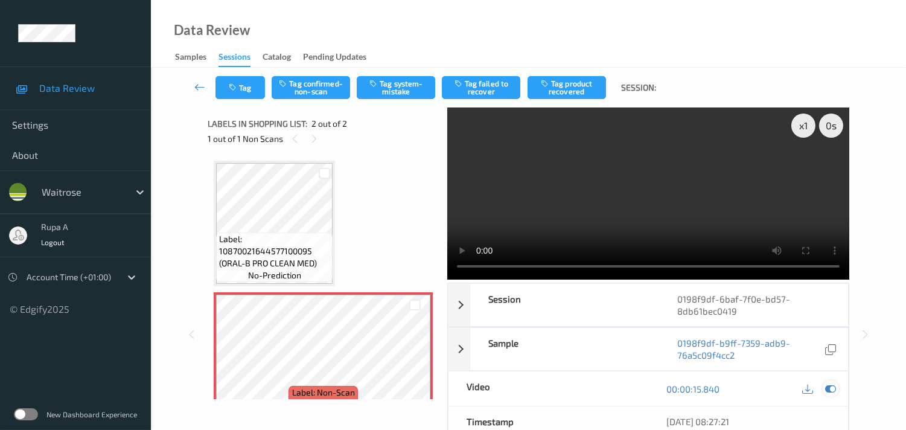
click at [836, 384] on div at bounding box center [830, 388] width 16 height 16
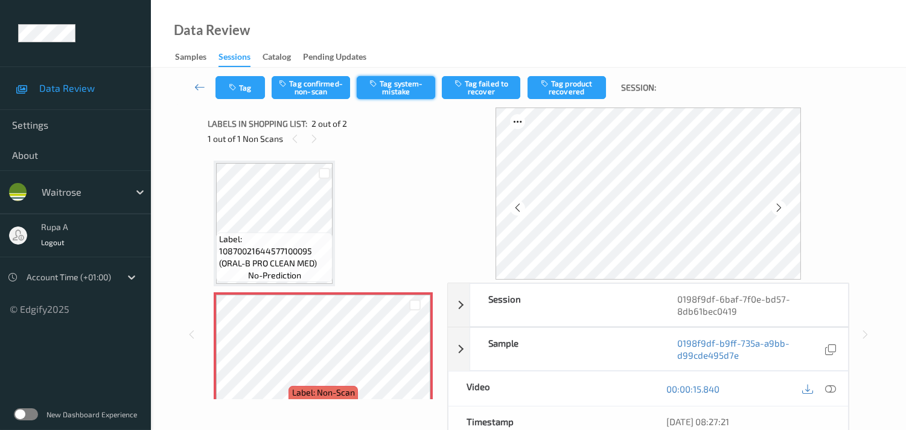
click at [393, 84] on button "Tag system-mistake" at bounding box center [396, 87] width 78 height 23
click at [246, 91] on button "Tag" at bounding box center [239, 87] width 49 height 23
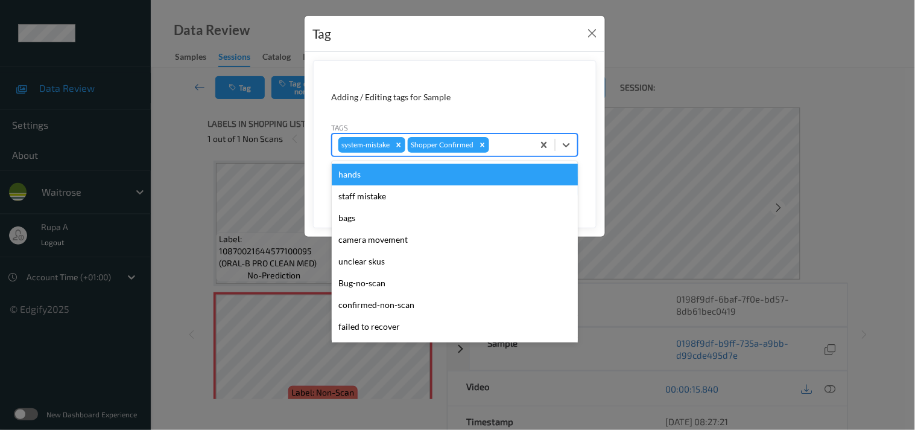
click at [504, 145] on div at bounding box center [510, 145] width 36 height 14
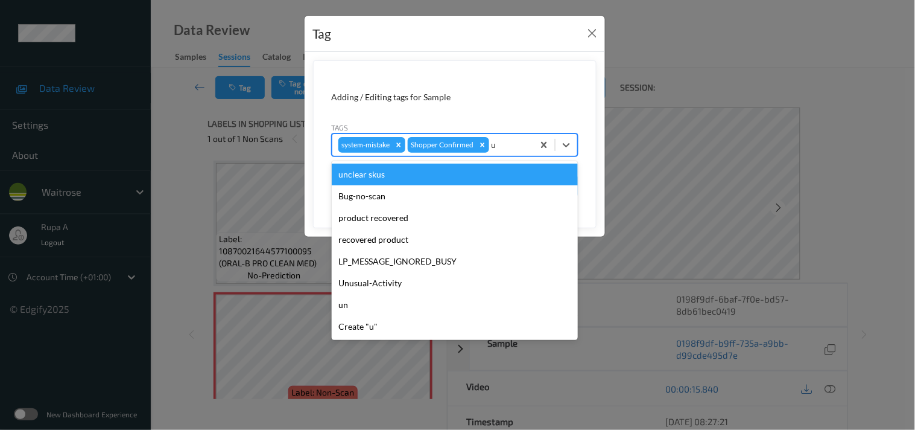
type input "un"
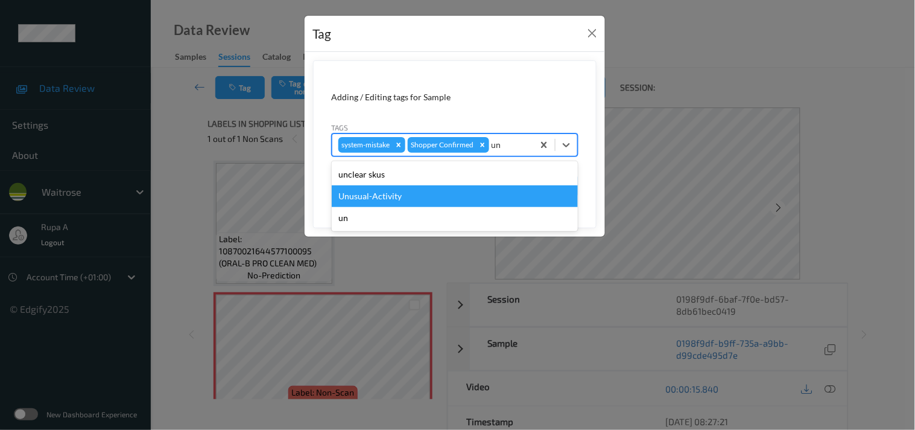
click at [418, 191] on div "Unusual-Activity" at bounding box center [455, 196] width 246 height 22
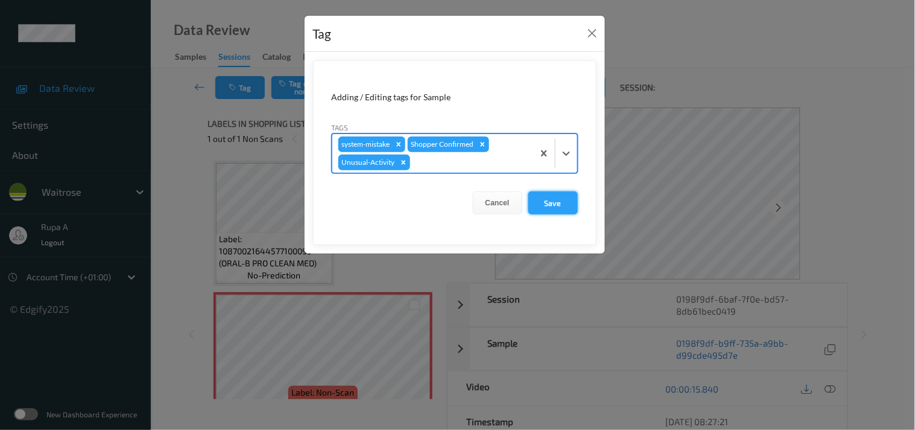
click at [541, 198] on button "Save" at bounding box center [552, 202] width 49 height 23
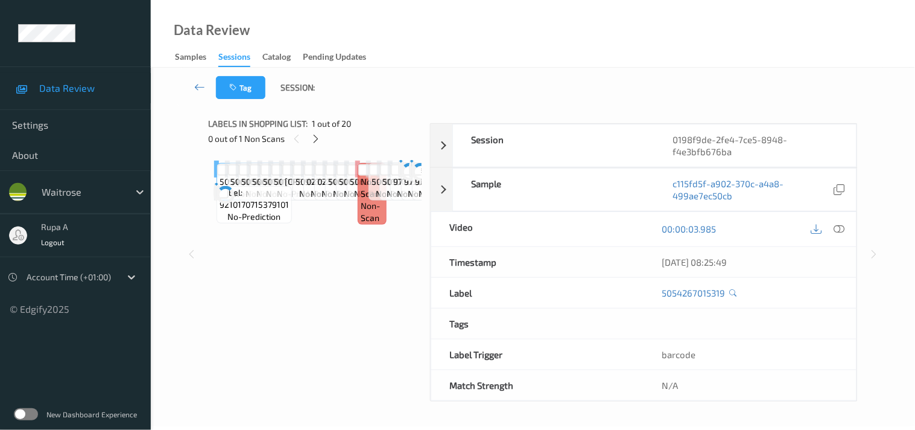
click at [311, 137] on icon at bounding box center [316, 138] width 10 height 11
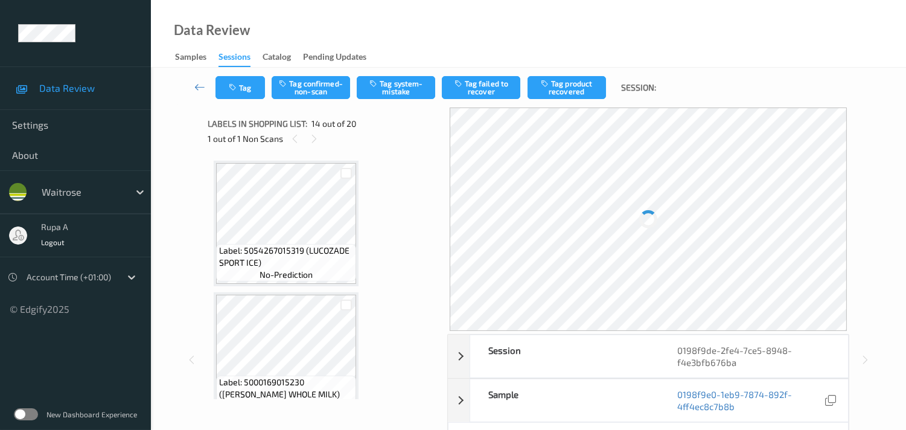
scroll to position [1575, 0]
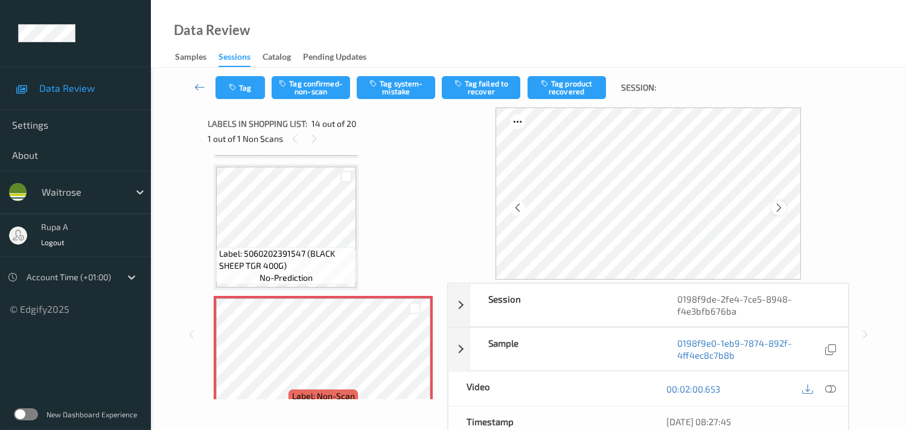
click at [780, 202] on icon at bounding box center [778, 207] width 10 height 11
click at [828, 393] on icon at bounding box center [830, 388] width 11 height 11
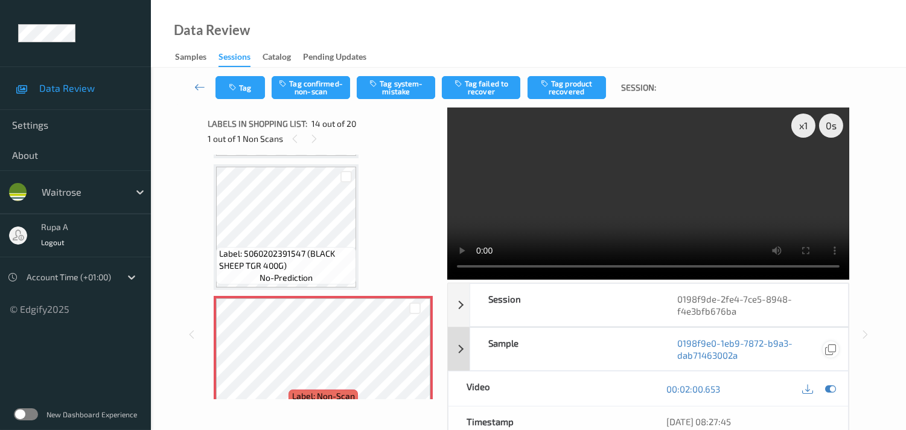
click at [831, 393] on icon at bounding box center [830, 388] width 11 height 11
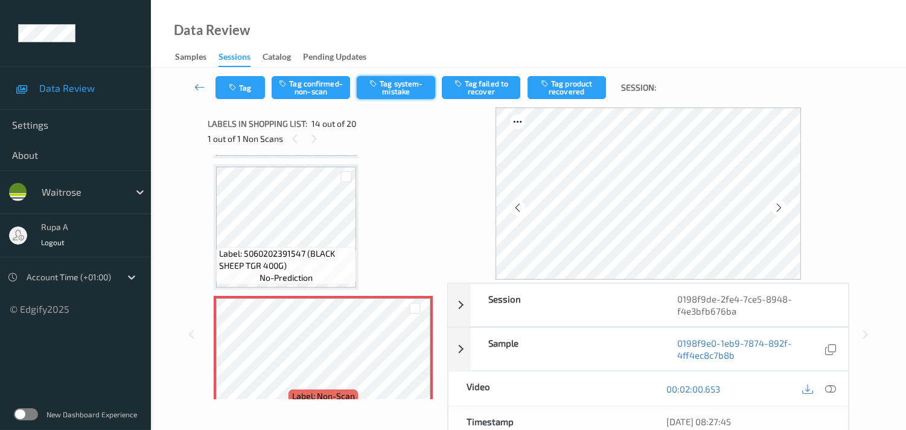
click at [395, 89] on button "Tag system-mistake" at bounding box center [396, 87] width 78 height 23
click at [240, 86] on button "Tag" at bounding box center [239, 87] width 49 height 23
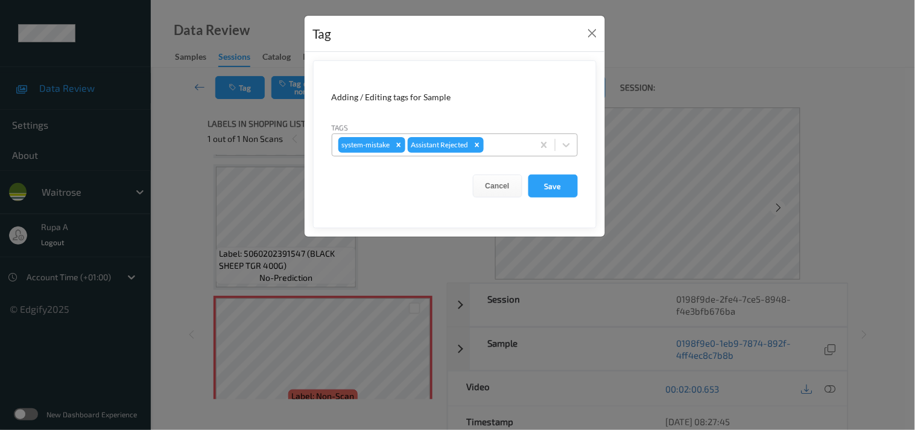
click at [519, 144] on div at bounding box center [506, 145] width 41 height 14
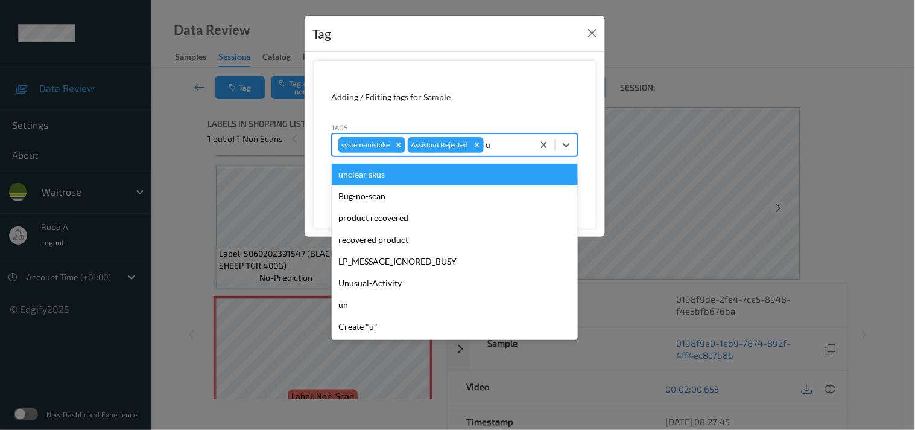
type input "un"
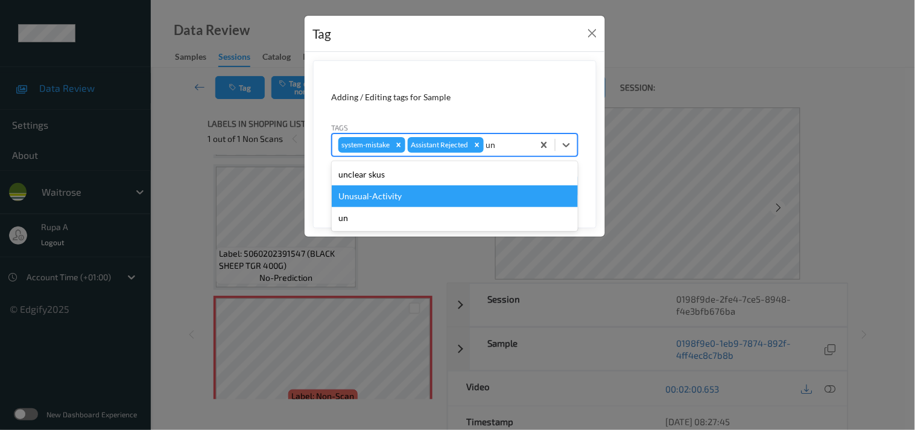
click at [408, 193] on div "Unusual-Activity" at bounding box center [455, 196] width 246 height 22
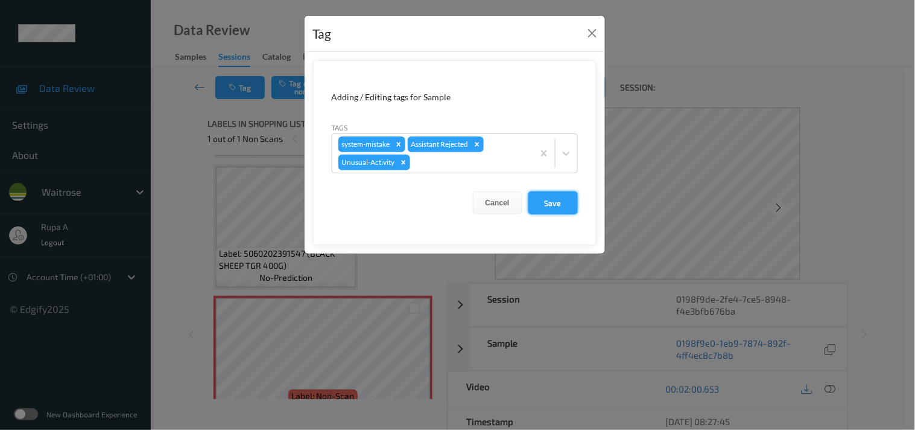
click at [541, 201] on button "Save" at bounding box center [552, 202] width 49 height 23
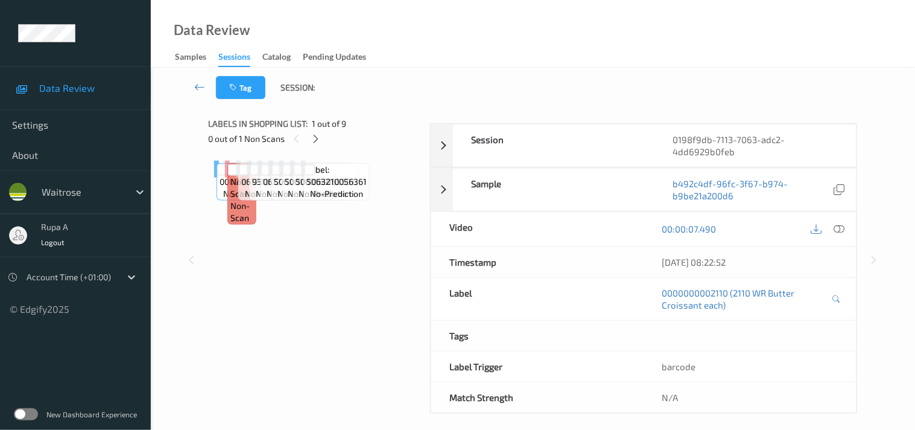
click at [364, 177] on div "Label: 0000000002110 no-prediction Label: Non-Scan non-scan Label: Non-Scan non…" at bounding box center [314, 168] width 201 height 17
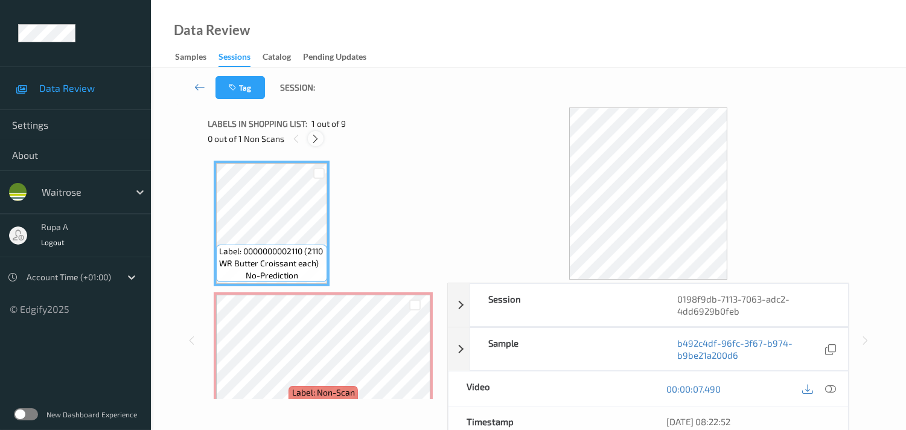
click at [311, 136] on icon at bounding box center [315, 138] width 10 height 11
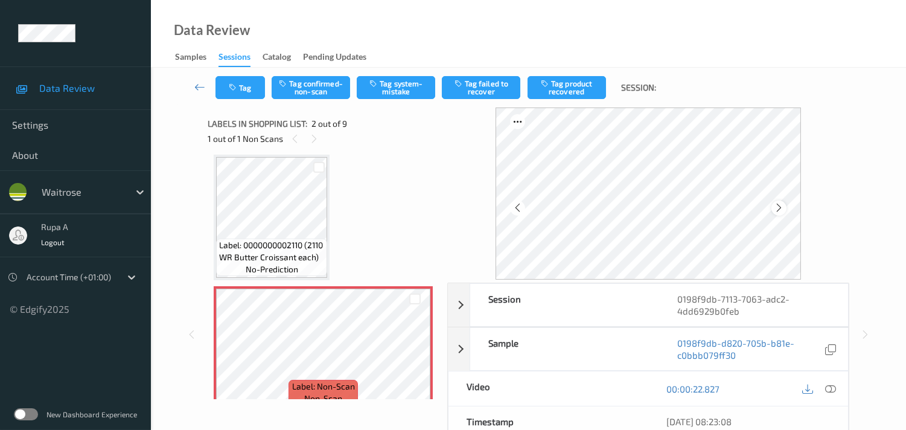
click at [786, 203] on div at bounding box center [778, 207] width 15 height 15
click at [784, 205] on icon at bounding box center [778, 207] width 10 height 11
click at [834, 385] on icon at bounding box center [830, 388] width 11 height 11
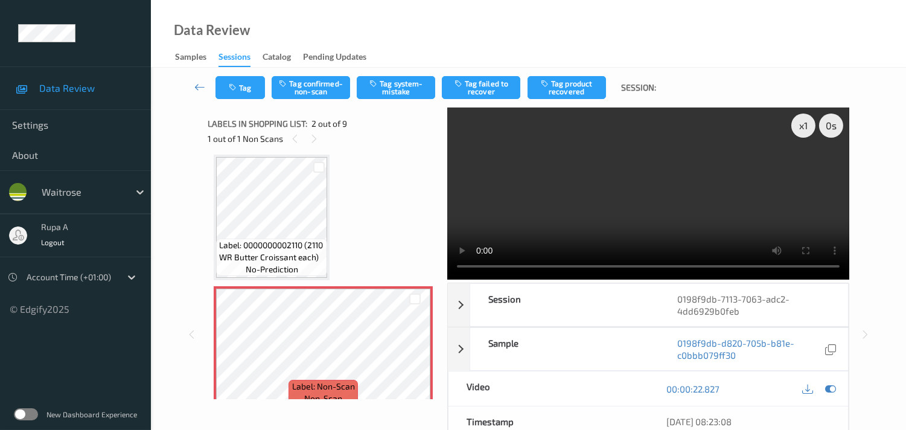
click at [825, 379] on div "00:00:22.827" at bounding box center [748, 388] width 200 height 34
drag, startPoint x: 833, startPoint y: 390, endPoint x: 810, endPoint y: 382, distance: 24.2
click at [834, 390] on icon at bounding box center [830, 388] width 11 height 11
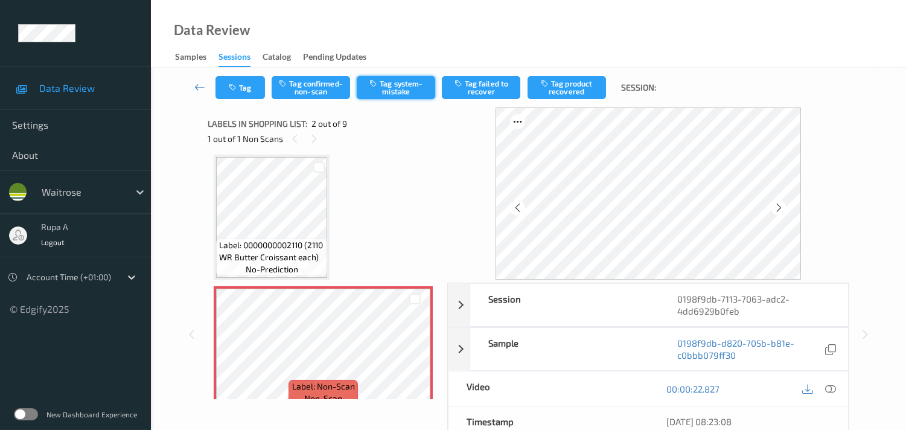
click at [395, 90] on button "Tag system-mistake" at bounding box center [396, 87] width 78 height 23
click at [243, 83] on button "Tag" at bounding box center [239, 87] width 49 height 23
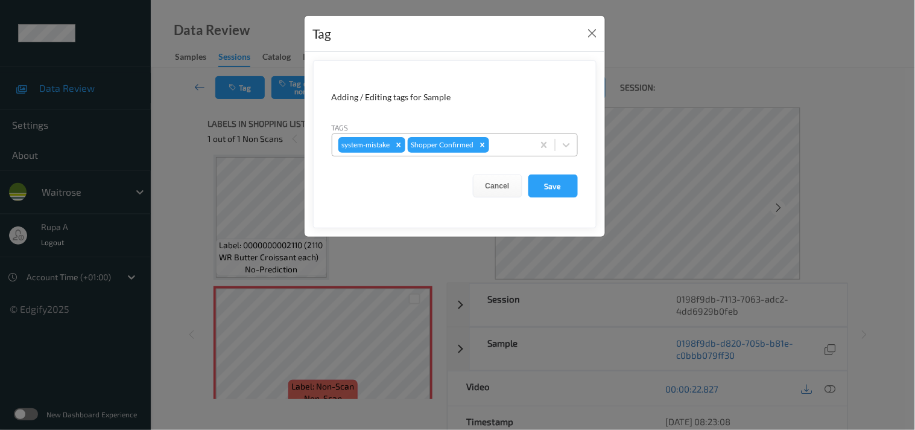
click at [510, 151] on div at bounding box center [510, 145] width 36 height 14
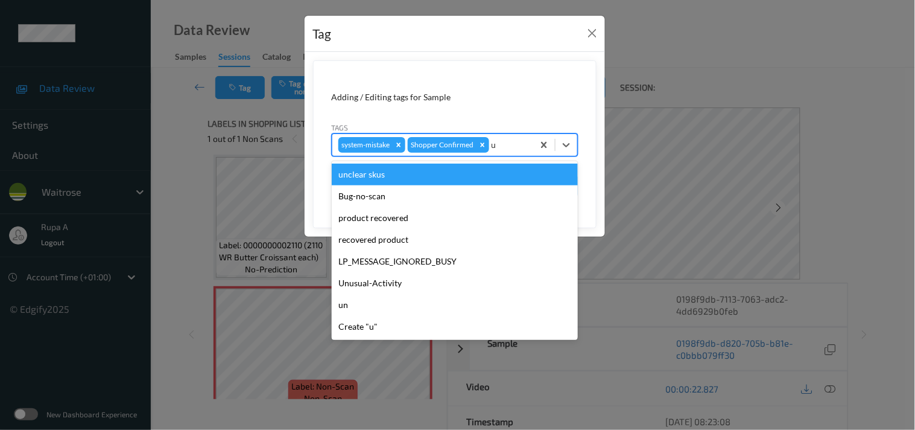
type input "un"
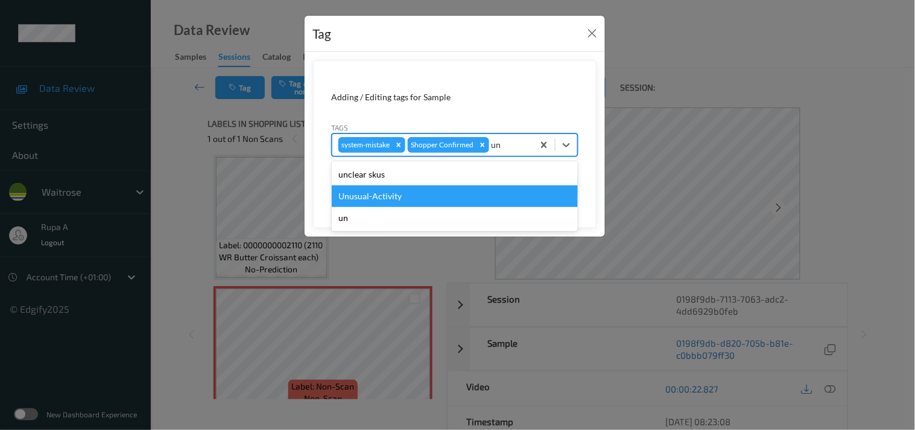
click at [370, 195] on div "Unusual-Activity" at bounding box center [455, 196] width 246 height 22
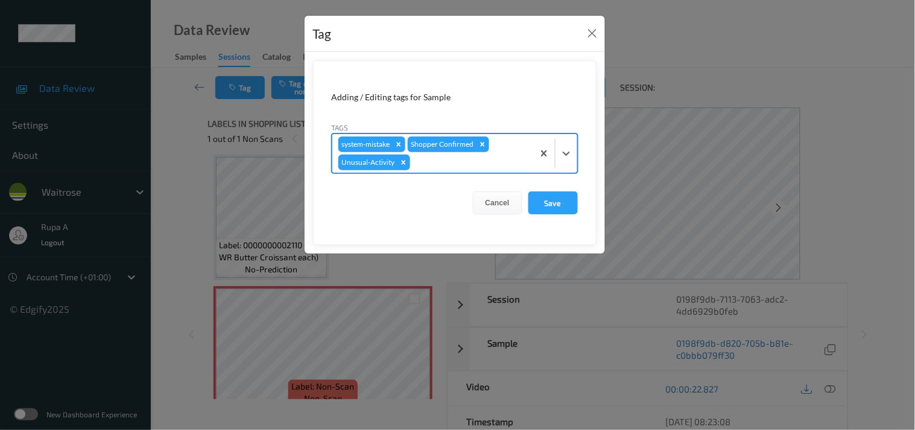
type input "p"
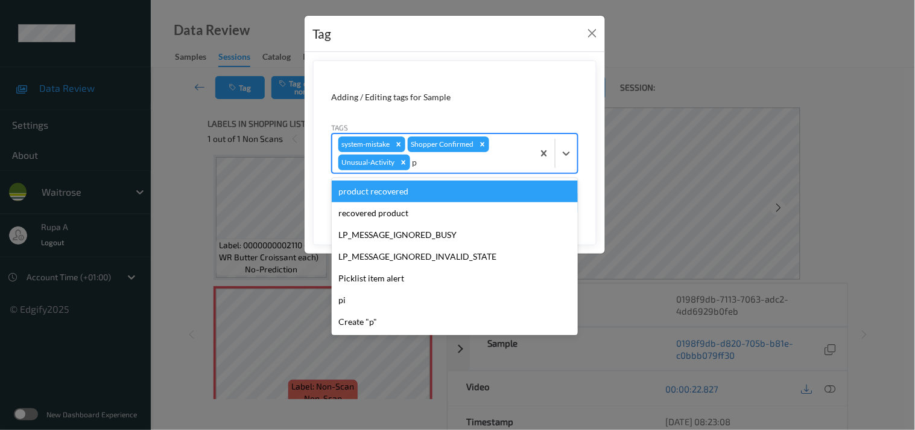
click at [394, 188] on div "product recovered" at bounding box center [455, 191] width 246 height 22
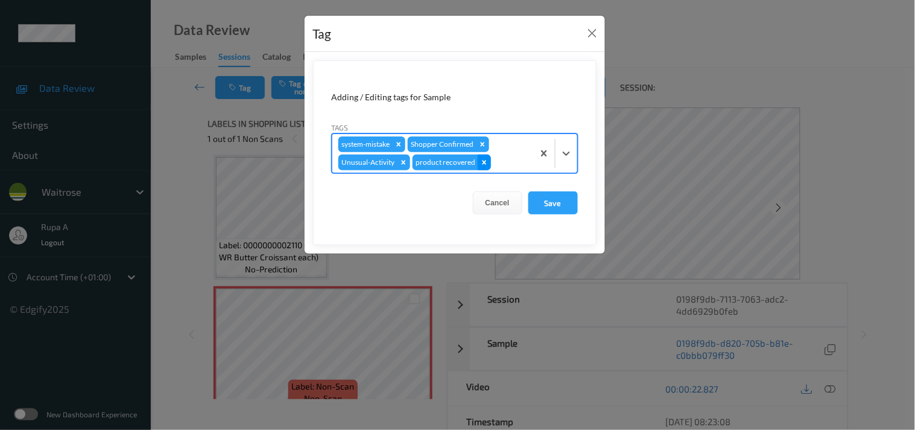
click at [483, 160] on icon "Remove product recovered" at bounding box center [484, 162] width 8 height 8
click at [483, 161] on div at bounding box center [470, 162] width 115 height 14
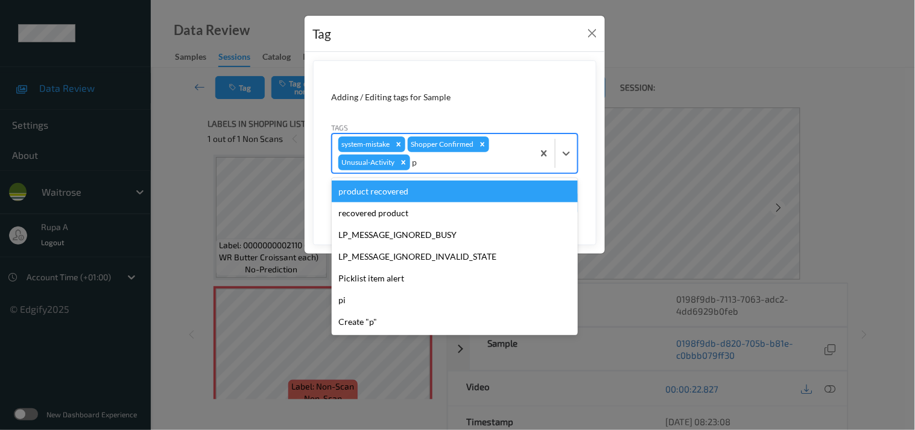
type input "pi"
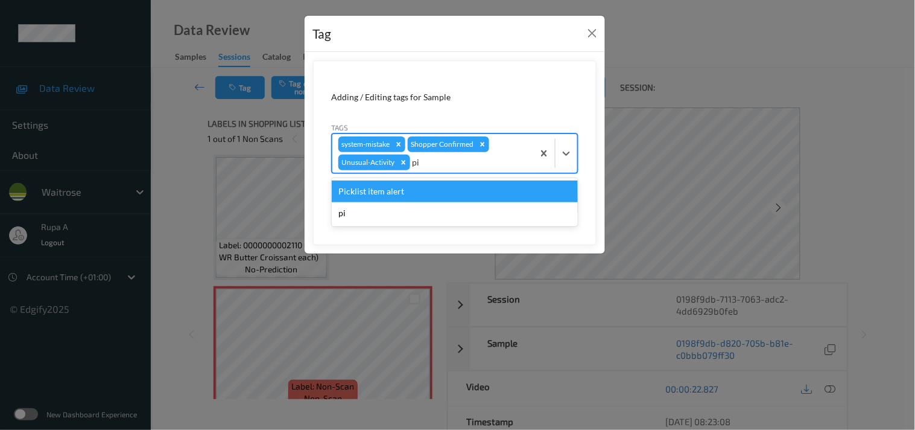
click at [428, 195] on div "Picklist item alert" at bounding box center [455, 191] width 246 height 22
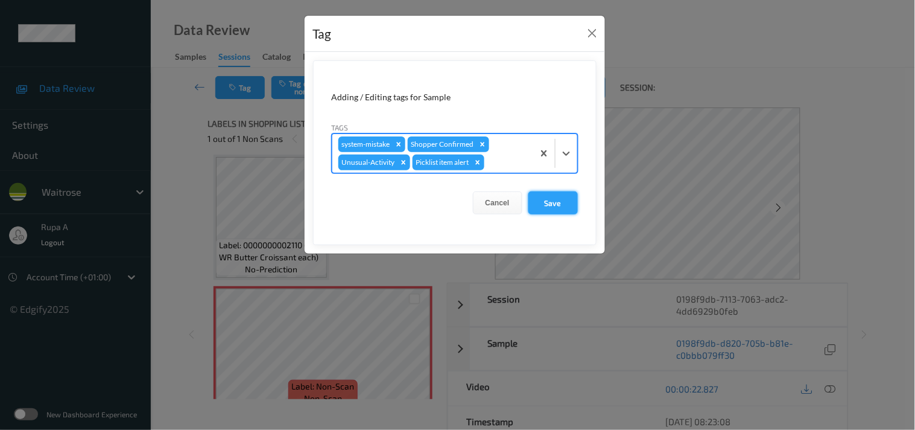
click at [544, 203] on button "Save" at bounding box center [552, 202] width 49 height 23
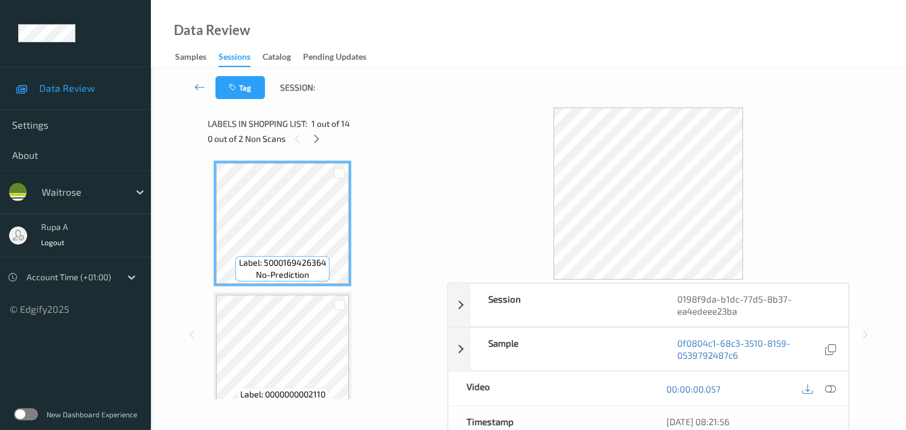
click at [395, 116] on div "Labels in shopping list: 1 out of 14" at bounding box center [323, 123] width 231 height 15
click at [318, 142] on icon at bounding box center [316, 138] width 10 height 11
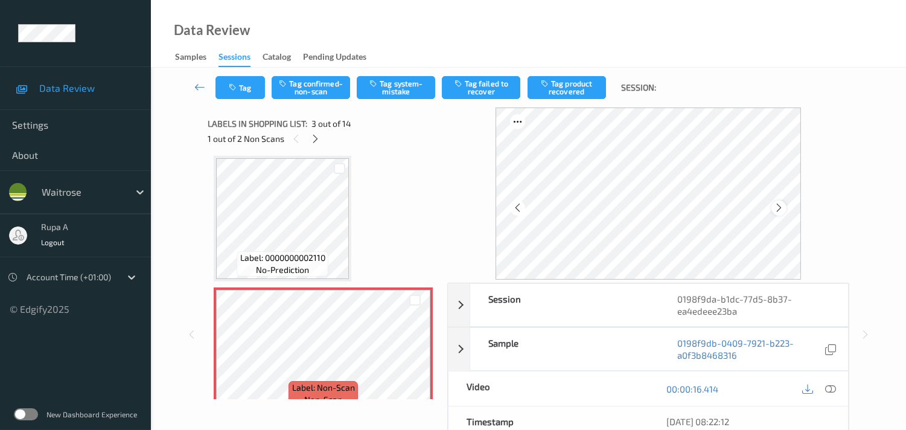
click at [779, 206] on icon at bounding box center [778, 207] width 10 height 11
click at [782, 208] on icon at bounding box center [778, 207] width 10 height 11
click at [830, 387] on icon at bounding box center [830, 388] width 11 height 11
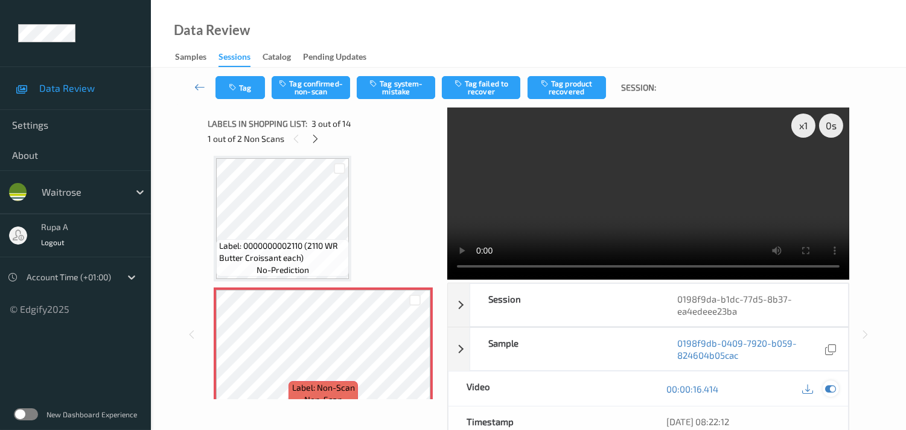
click at [831, 387] on icon at bounding box center [830, 388] width 11 height 11
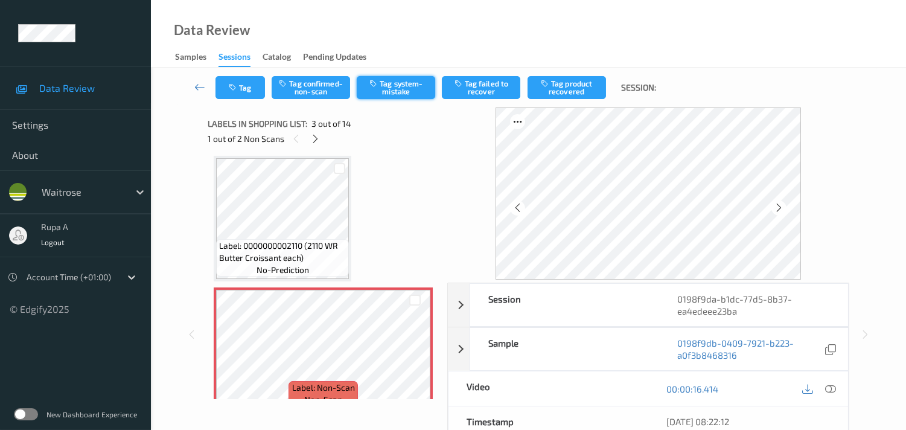
click at [395, 82] on button "Tag system-mistake" at bounding box center [396, 87] width 78 height 23
click at [261, 89] on button "Tag" at bounding box center [239, 87] width 49 height 23
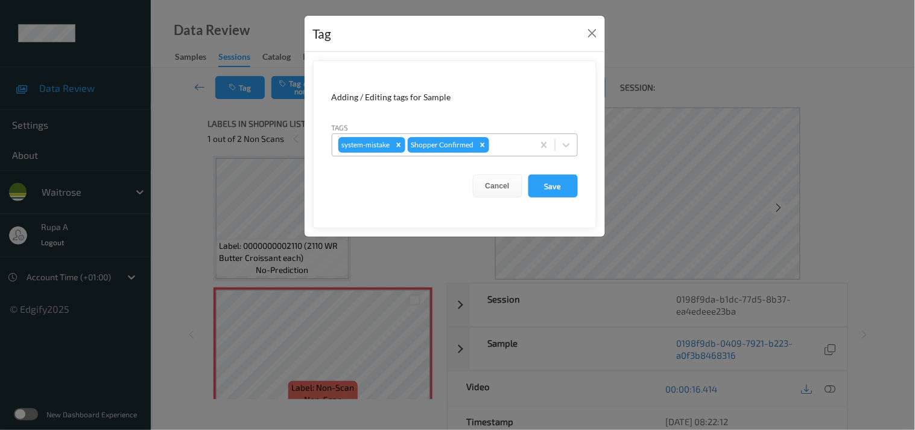
click at [525, 141] on div at bounding box center [510, 145] width 36 height 14
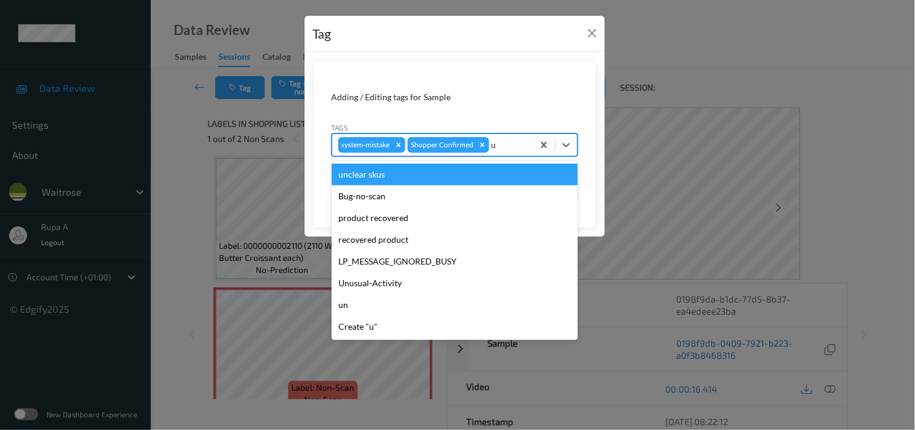
type input "un"
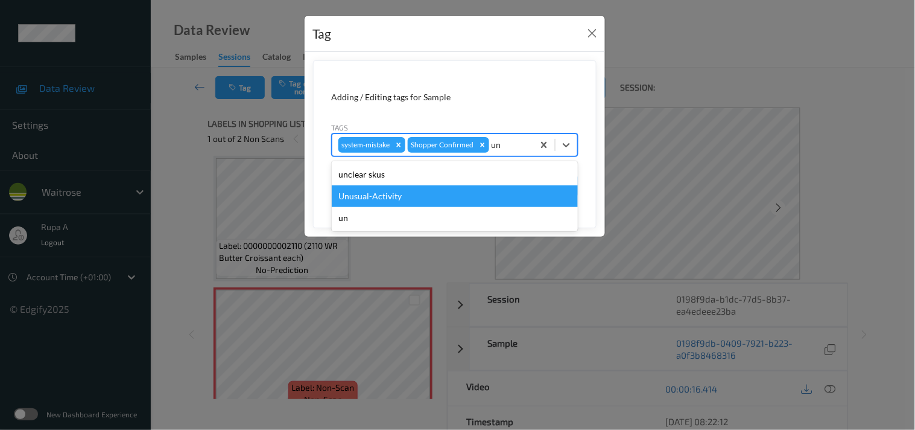
click at [441, 188] on div "Unusual-Activity" at bounding box center [455, 196] width 246 height 22
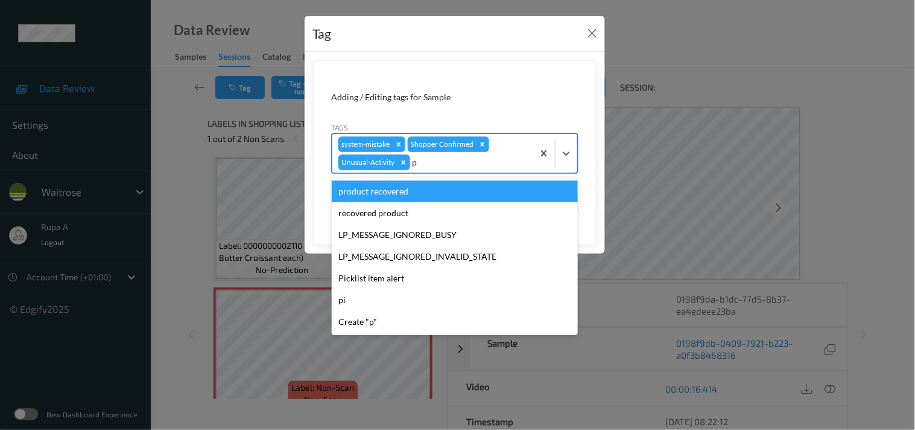
type input "pi"
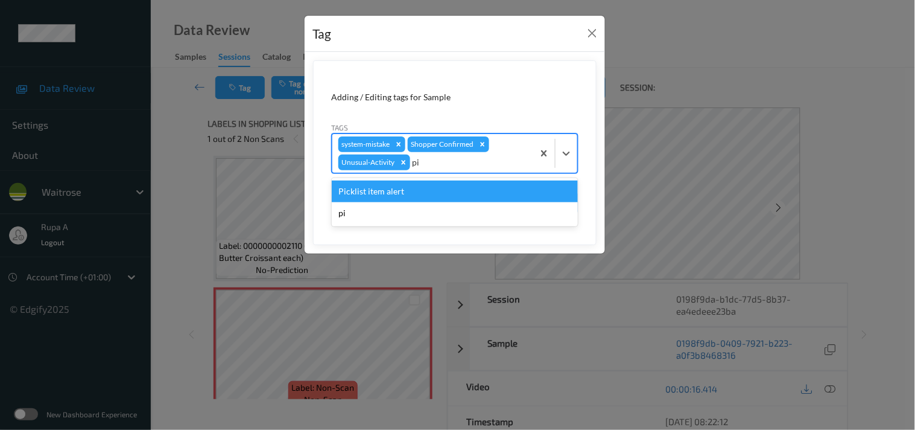
click at [407, 188] on div "Picklist item alert" at bounding box center [455, 191] width 246 height 22
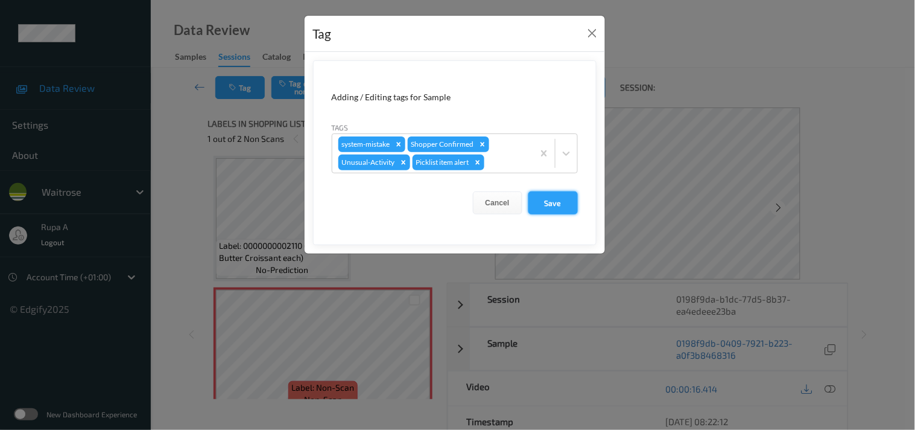
click at [573, 197] on button "Save" at bounding box center [552, 202] width 49 height 23
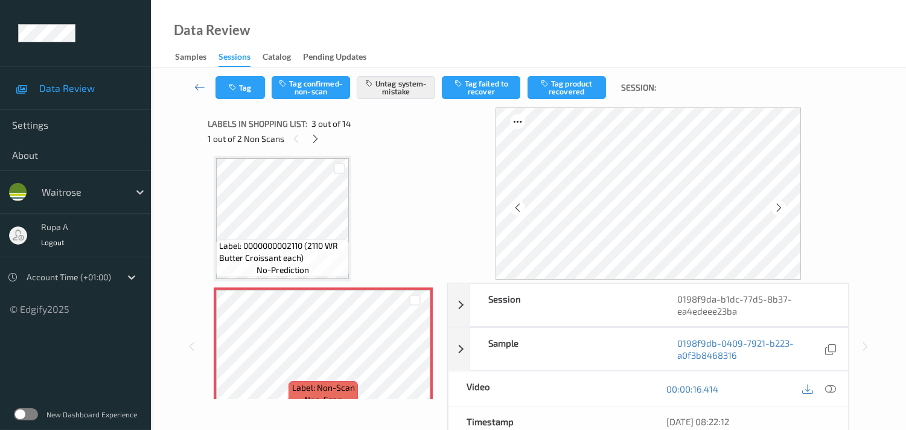
drag, startPoint x: 385, startPoint y: 197, endPoint x: 389, endPoint y: 242, distance: 44.8
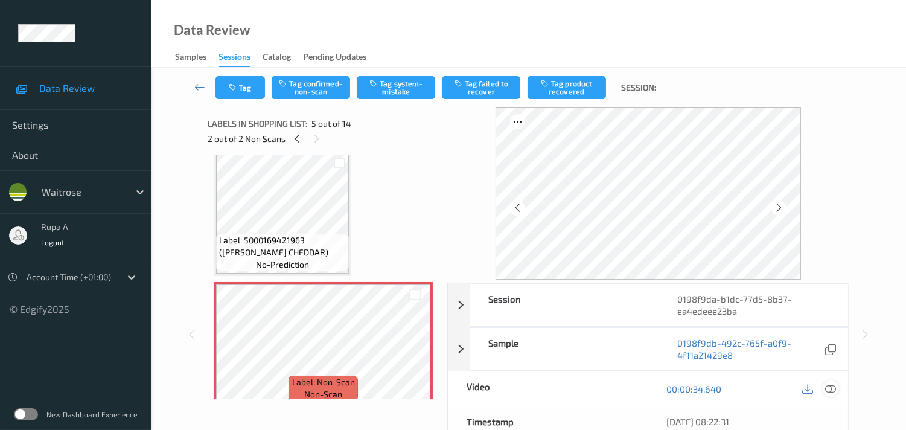
click at [829, 388] on icon at bounding box center [830, 388] width 11 height 11
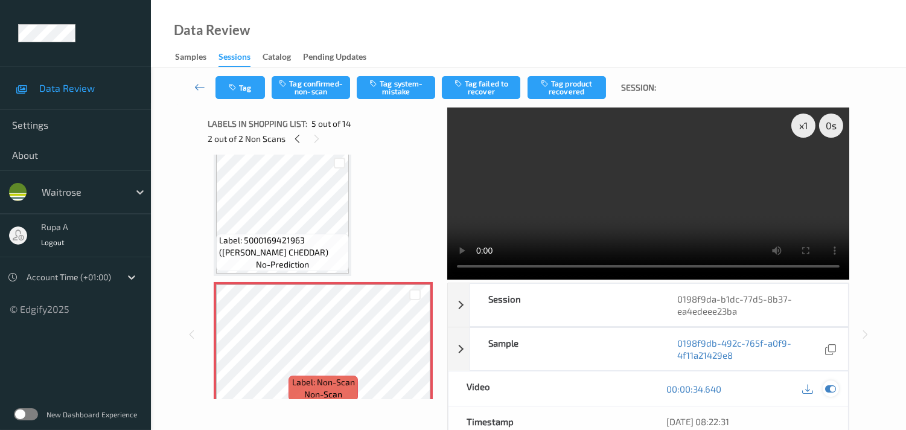
click at [829, 389] on icon at bounding box center [830, 388] width 11 height 11
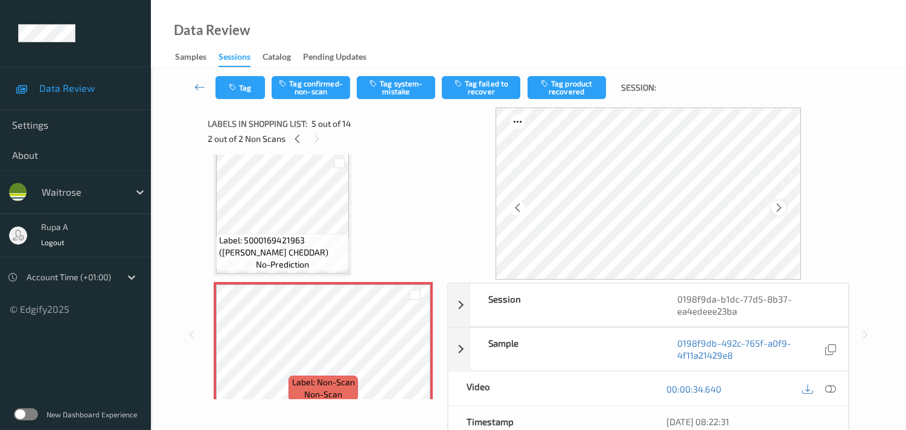
click at [784, 204] on icon at bounding box center [778, 207] width 10 height 11
click at [781, 209] on icon at bounding box center [778, 207] width 10 height 11
click at [837, 386] on div at bounding box center [830, 388] width 16 height 16
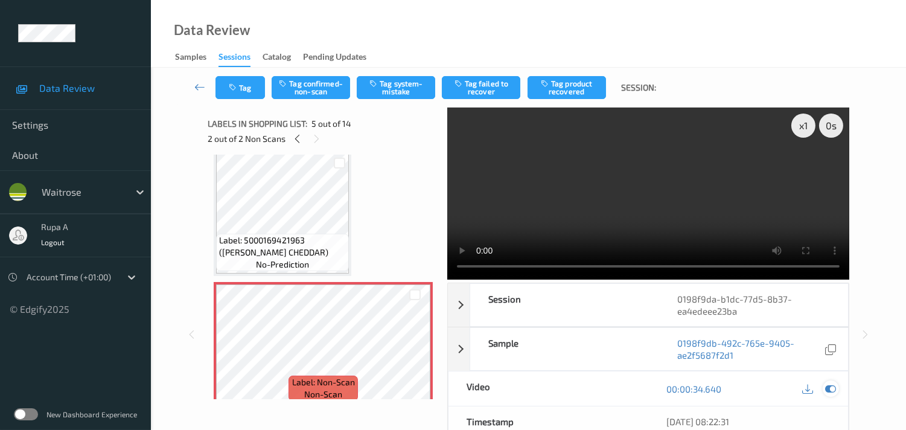
click at [828, 388] on icon at bounding box center [830, 388] width 11 height 11
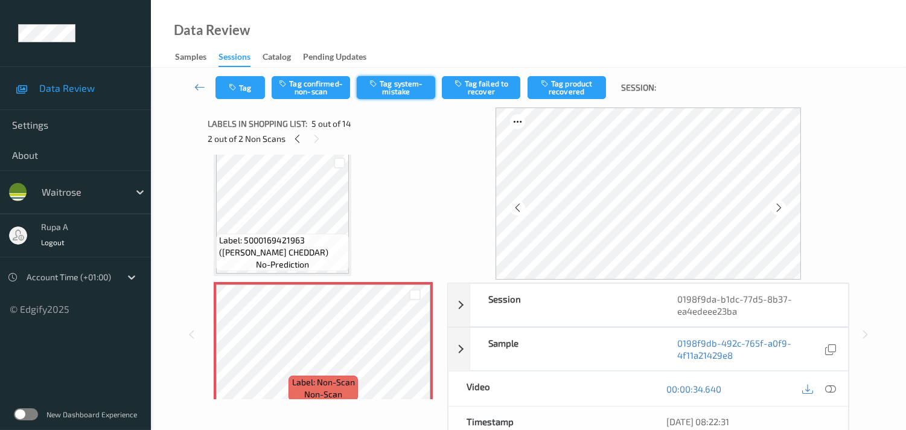
click at [393, 94] on button "Tag system-mistake" at bounding box center [396, 87] width 78 height 23
click at [242, 98] on button "Tag" at bounding box center [239, 87] width 49 height 23
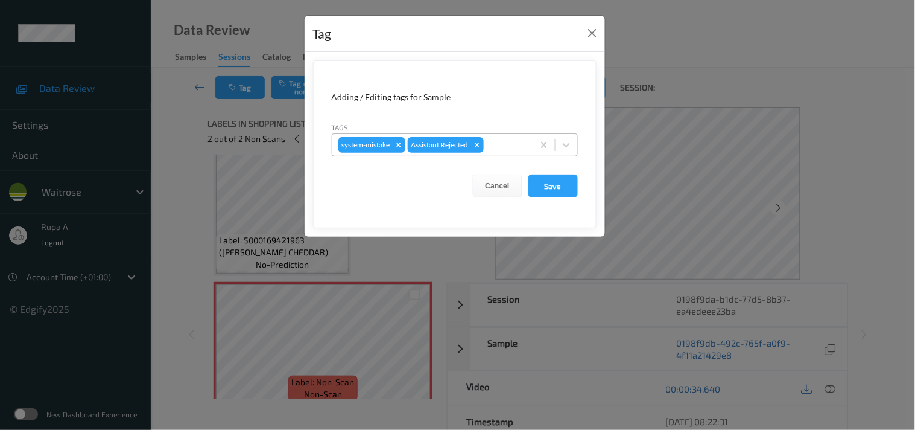
click at [513, 141] on div at bounding box center [506, 145] width 41 height 14
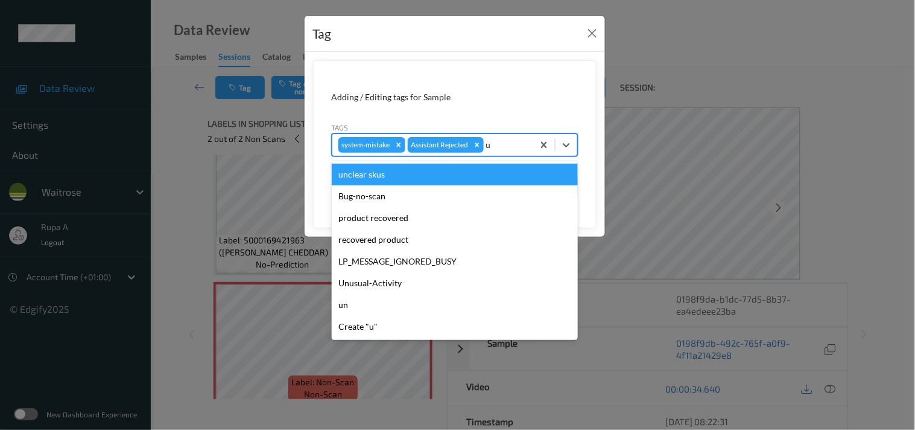
type input "un"
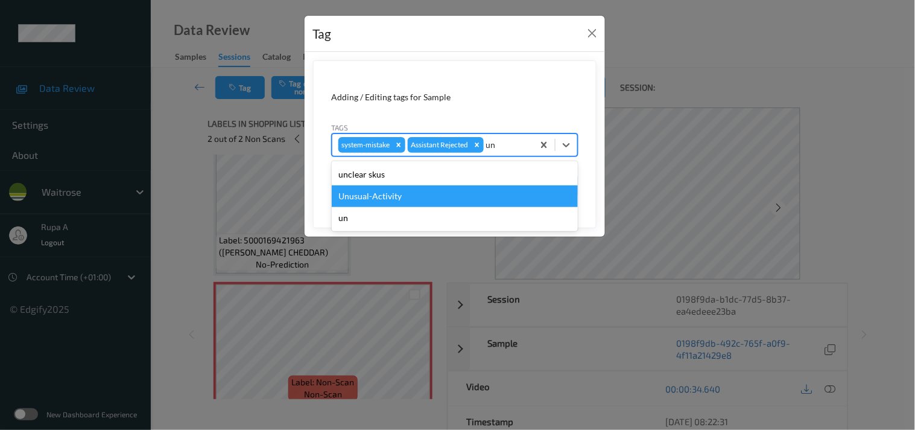
click at [367, 191] on div "Unusual-Activity" at bounding box center [455, 196] width 246 height 22
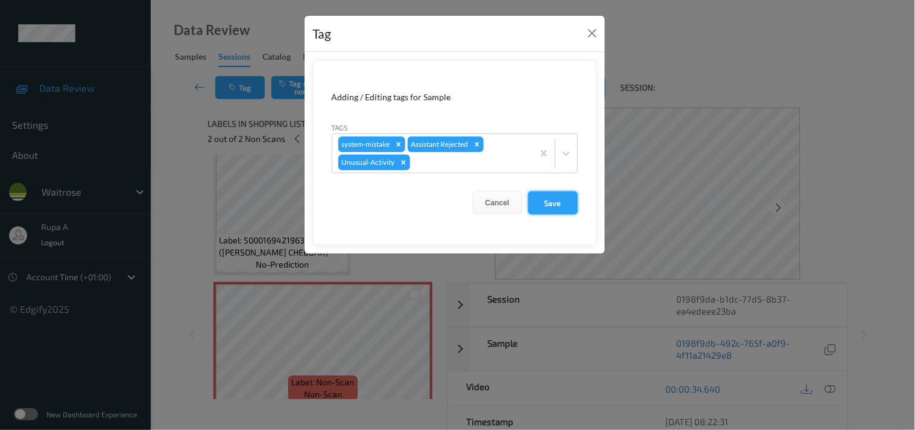
click at [551, 206] on button "Save" at bounding box center [552, 202] width 49 height 23
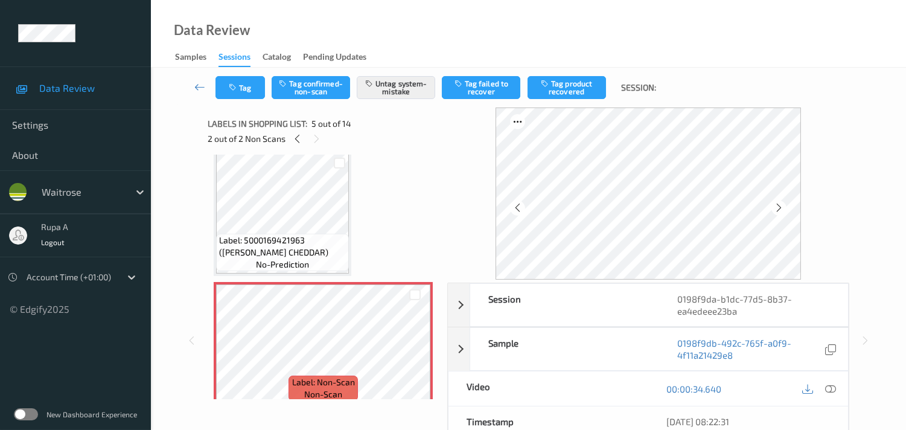
click at [293, 138] on icon at bounding box center [297, 138] width 10 height 11
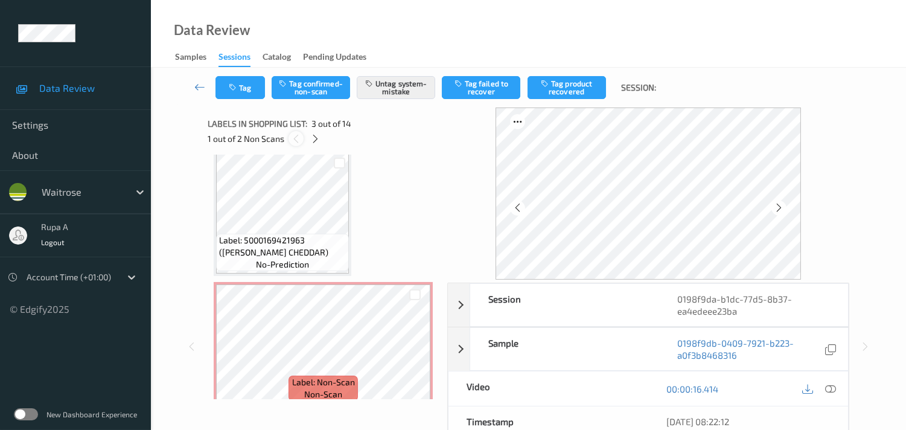
scroll to position [136, 0]
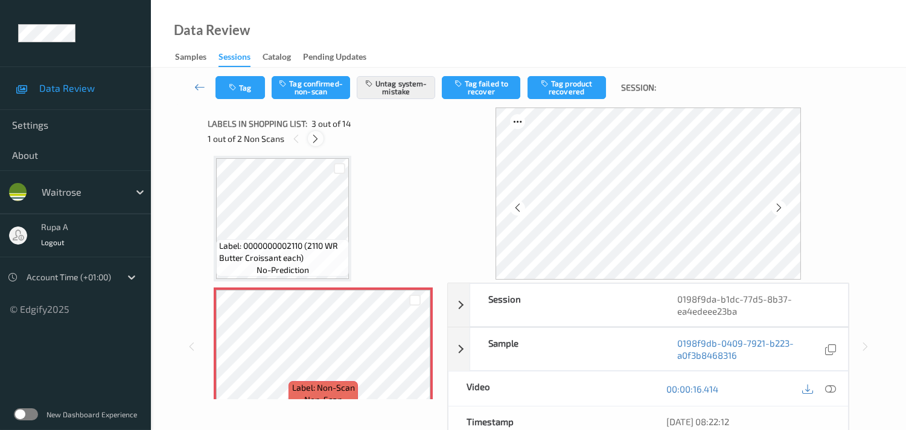
click at [311, 136] on icon at bounding box center [315, 138] width 10 height 11
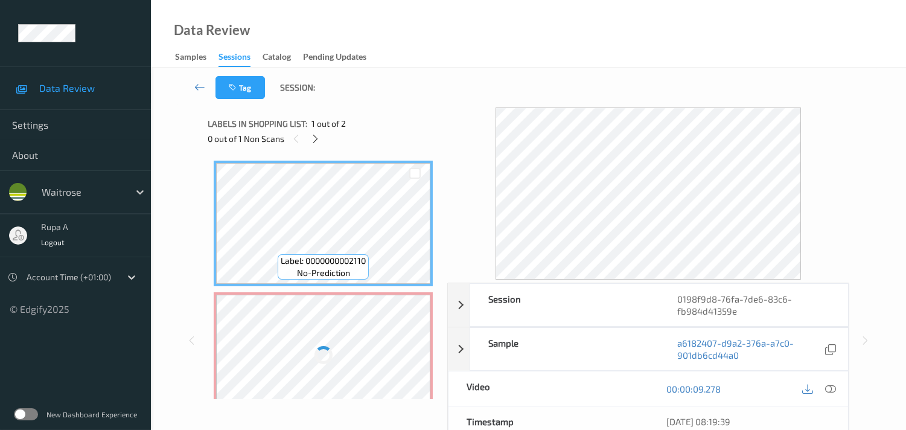
click at [379, 131] on div "0 out of 1 Non Scans" at bounding box center [323, 138] width 231 height 15
click at [312, 140] on icon at bounding box center [315, 138] width 10 height 11
click at [313, 136] on icon at bounding box center [315, 138] width 10 height 11
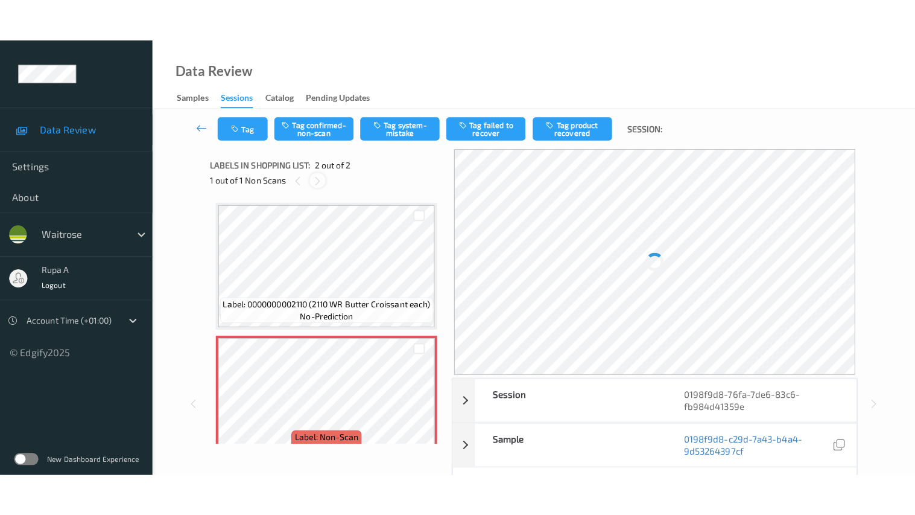
scroll to position [6, 0]
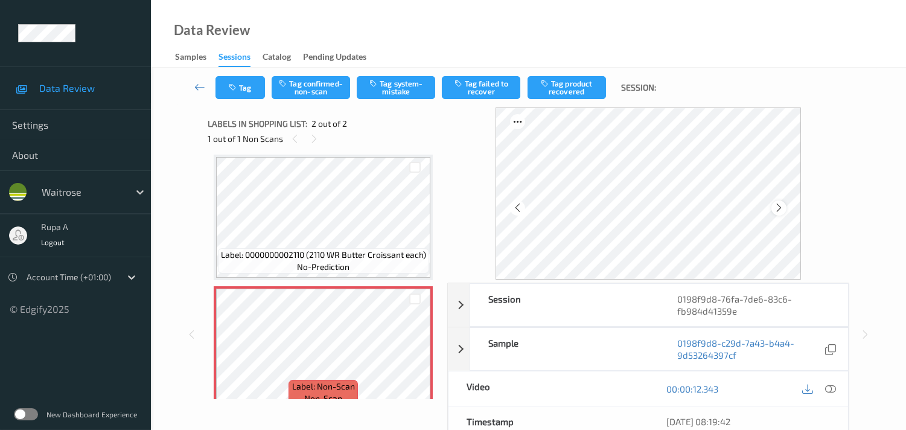
click at [784, 207] on icon at bounding box center [778, 207] width 10 height 11
click at [782, 208] on icon at bounding box center [778, 207] width 10 height 11
click at [828, 390] on icon at bounding box center [830, 388] width 11 height 11
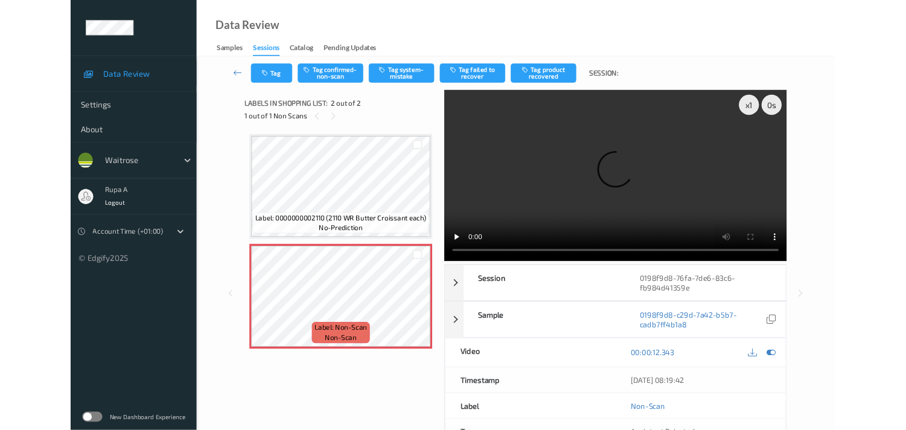
scroll to position [0, 0]
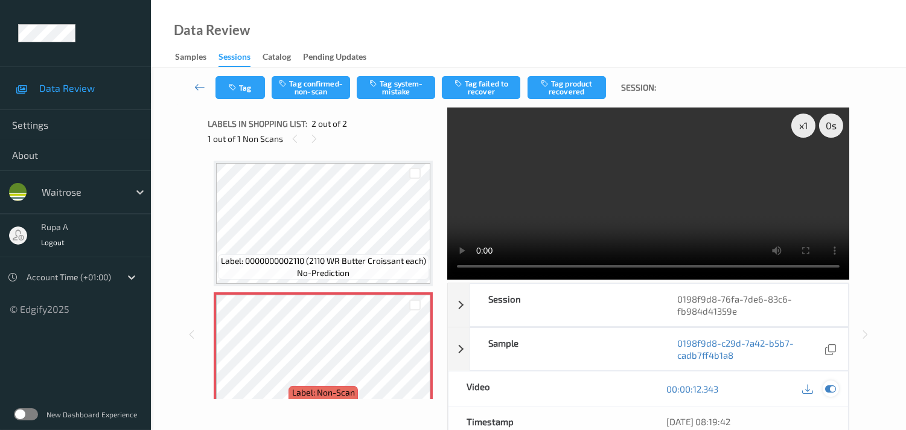
click at [833, 388] on icon at bounding box center [830, 388] width 11 height 11
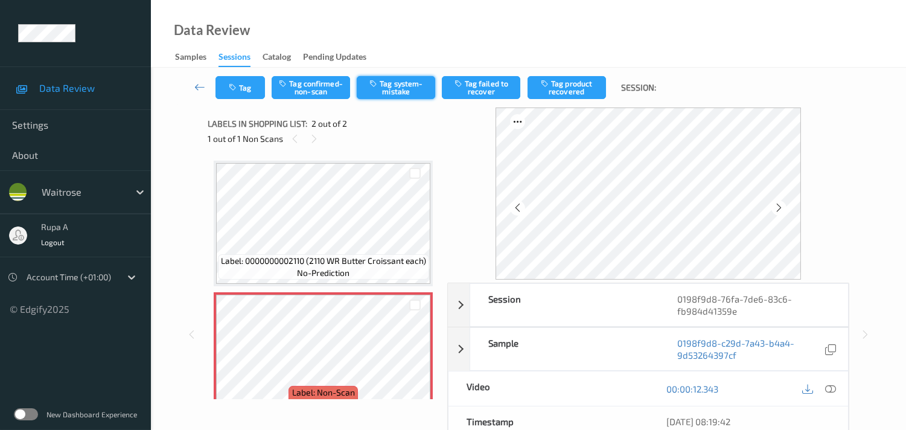
click at [381, 89] on button "Tag system-mistake" at bounding box center [396, 87] width 78 height 23
click at [249, 90] on button "Tag" at bounding box center [239, 87] width 49 height 23
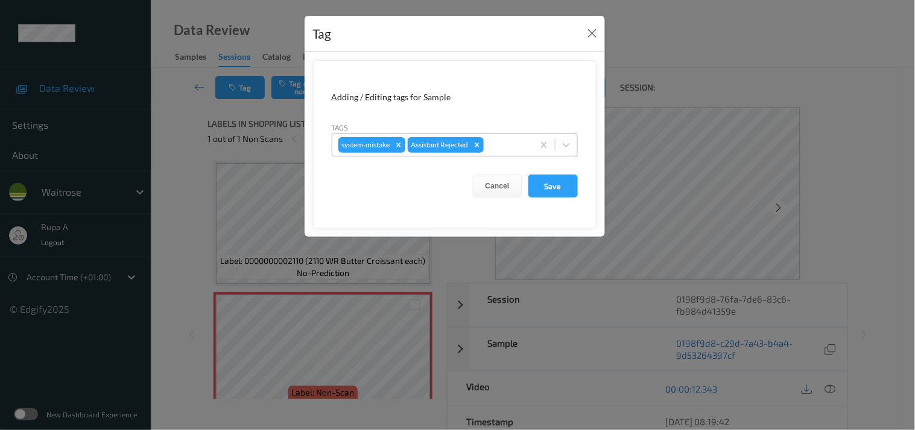
click at [532, 149] on div "system-mistake Assistant Rejected" at bounding box center [432, 145] width 201 height 21
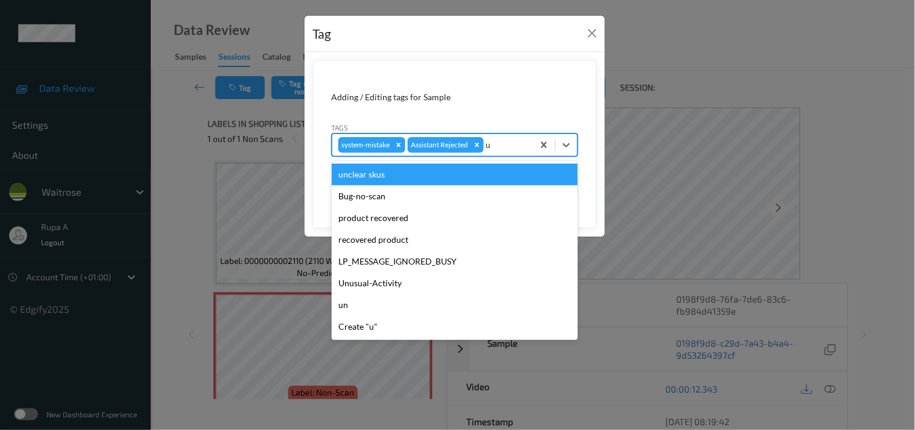
type input "un"
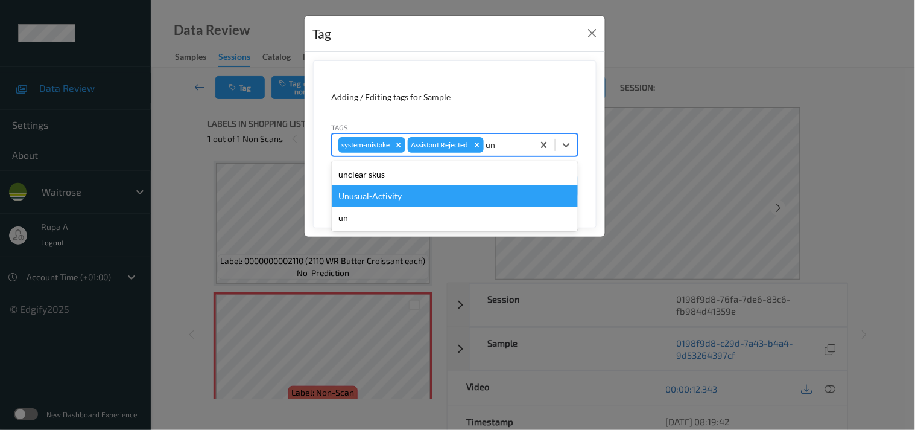
click at [407, 193] on div "Unusual-Activity" at bounding box center [455, 196] width 246 height 22
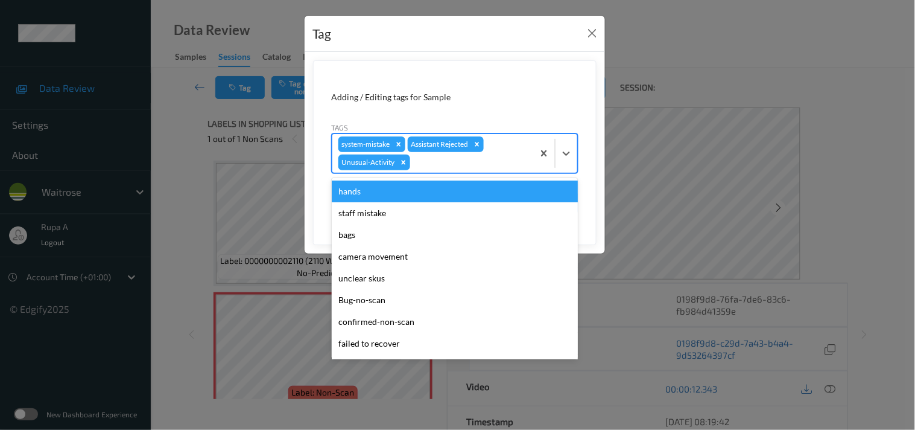
click at [456, 169] on div at bounding box center [470, 162] width 115 height 14
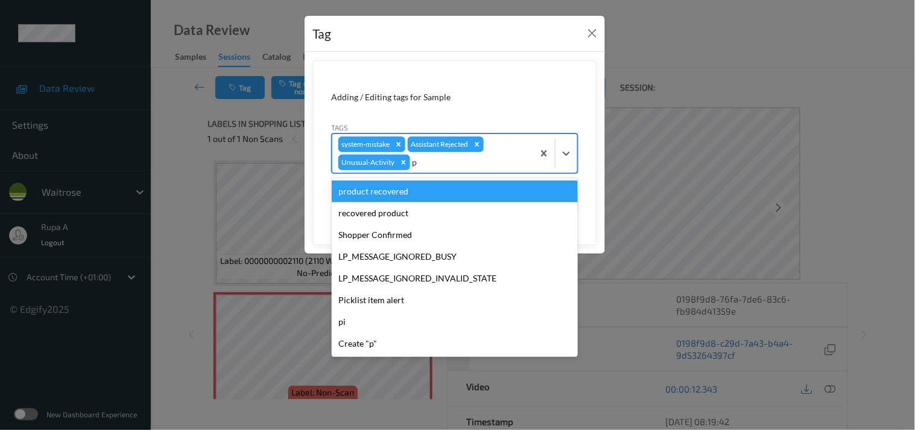
type input "pi"
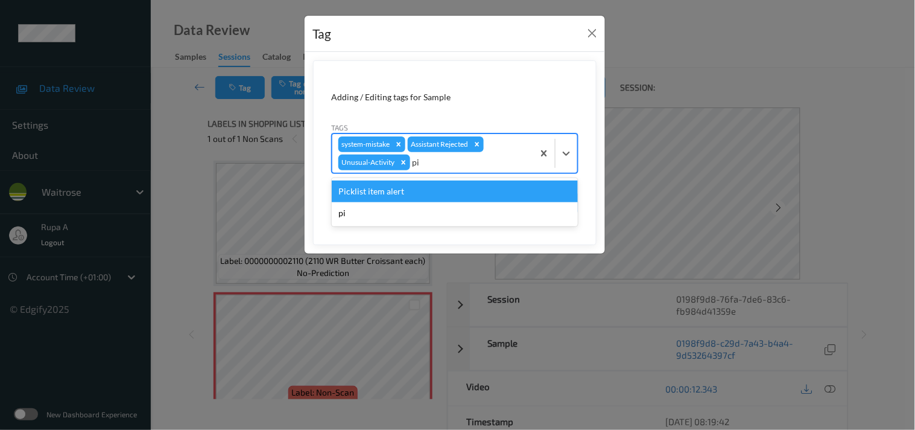
click at [421, 188] on div "Picklist item alert" at bounding box center [455, 191] width 246 height 22
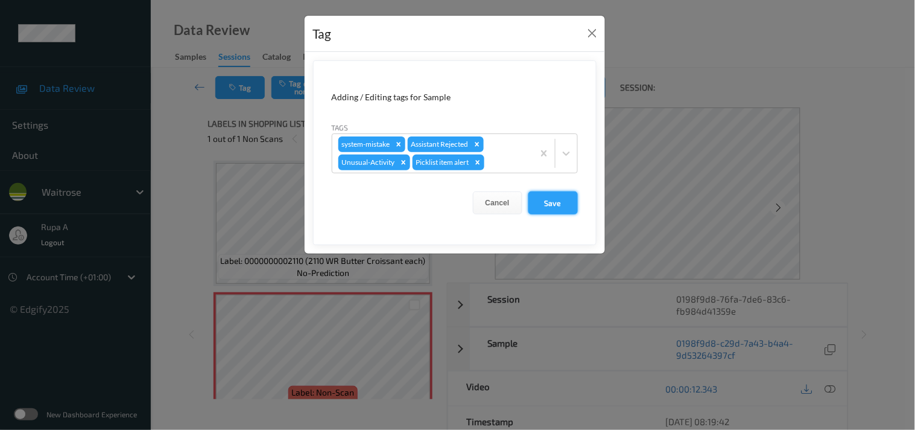
click at [572, 198] on button "Save" at bounding box center [552, 202] width 49 height 23
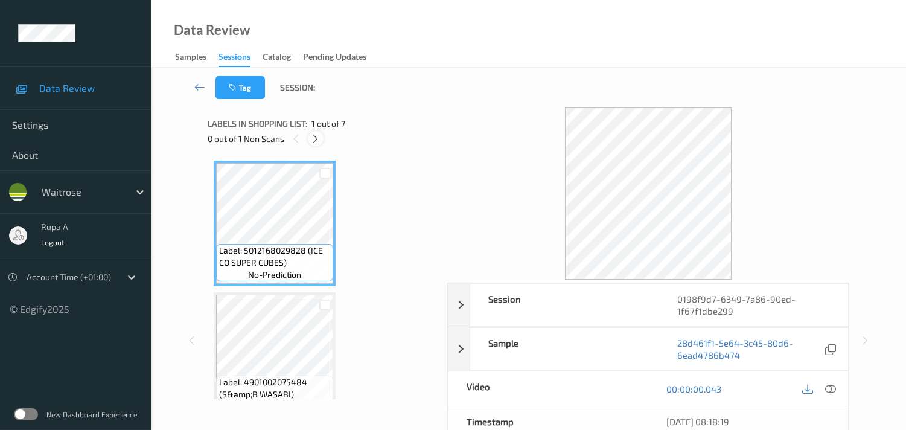
click at [316, 136] on icon at bounding box center [315, 138] width 10 height 11
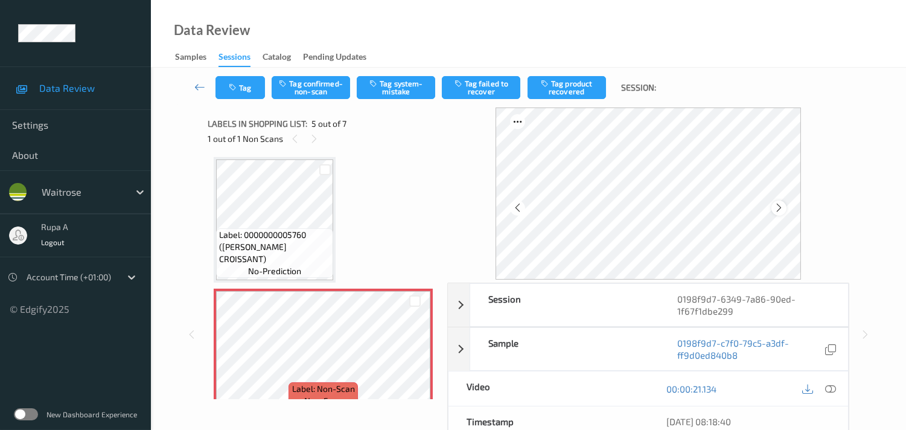
click at [780, 203] on icon at bounding box center [778, 207] width 10 height 11
click at [779, 206] on icon at bounding box center [778, 207] width 10 height 11
click at [830, 384] on icon at bounding box center [830, 388] width 11 height 11
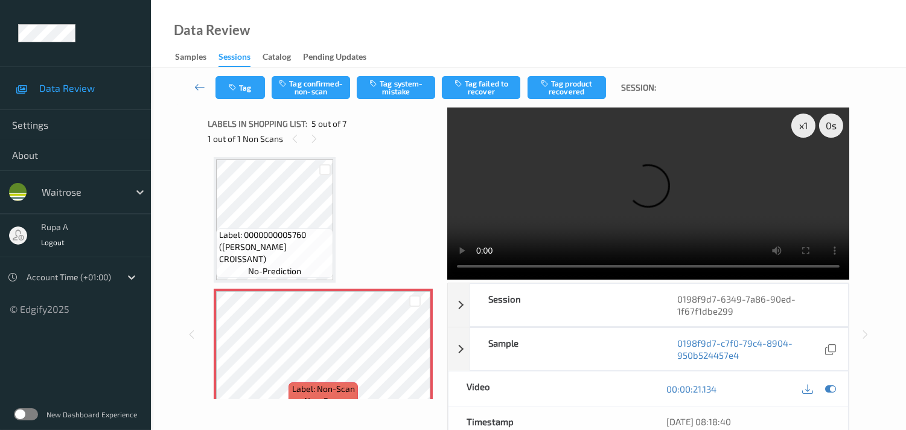
click at [391, 188] on div "Label: 5012168029828 (ICE CO SUPER CUBES) no-prediction Label: 4901002075484 (S…" at bounding box center [323, 219] width 219 height 915
click at [833, 390] on icon at bounding box center [830, 388] width 11 height 11
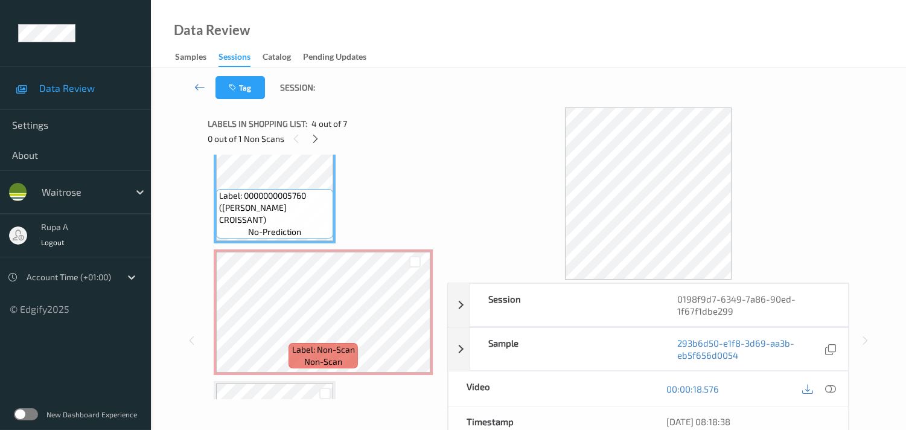
scroll to position [465, 0]
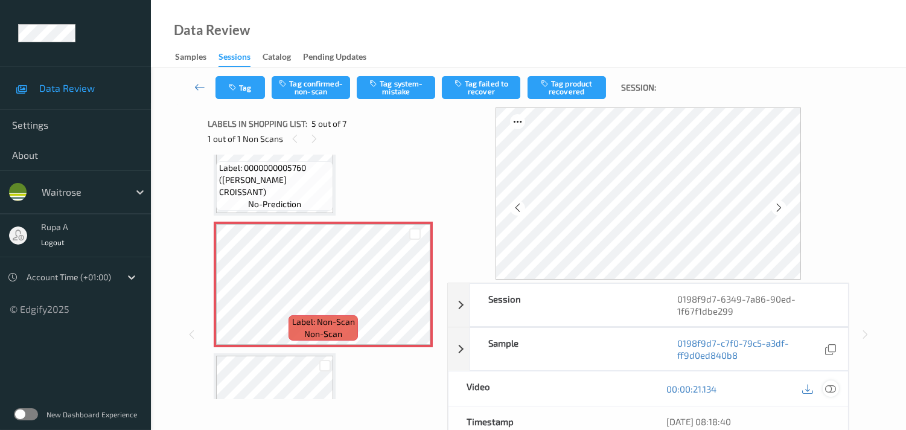
click at [825, 389] on icon at bounding box center [830, 388] width 11 height 11
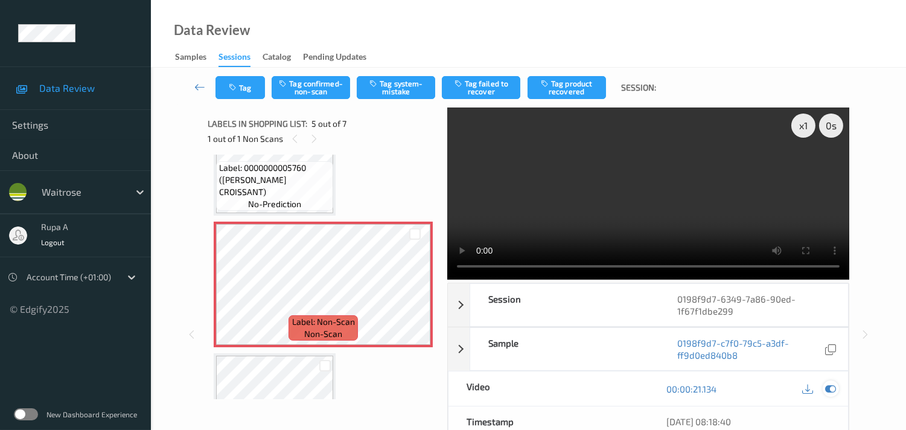
click at [831, 390] on icon at bounding box center [830, 388] width 11 height 11
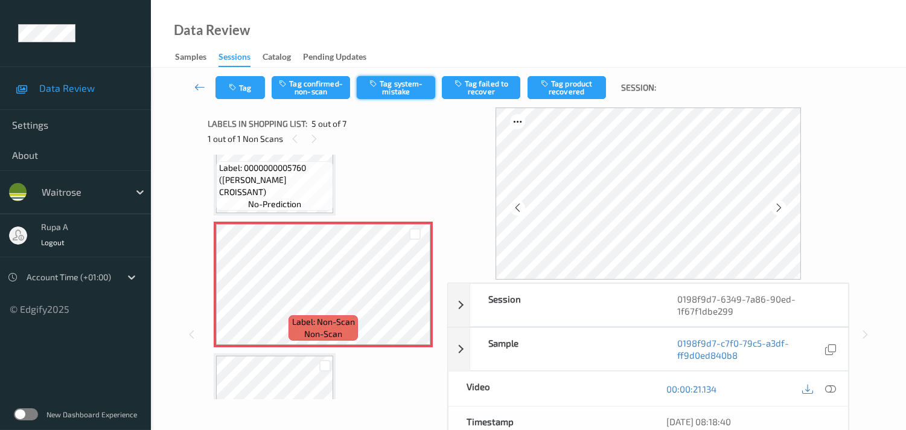
click at [409, 93] on button "Tag system-mistake" at bounding box center [396, 87] width 78 height 23
click at [240, 87] on button "Tag" at bounding box center [239, 87] width 49 height 23
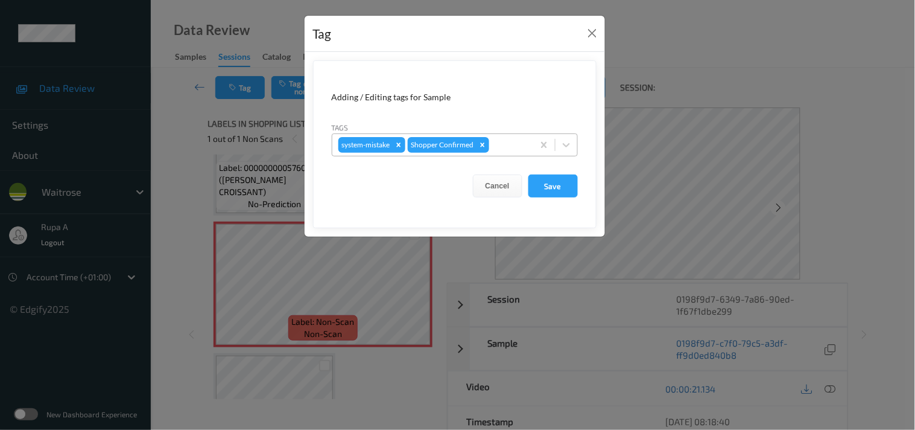
click at [495, 148] on div at bounding box center [510, 145] width 36 height 14
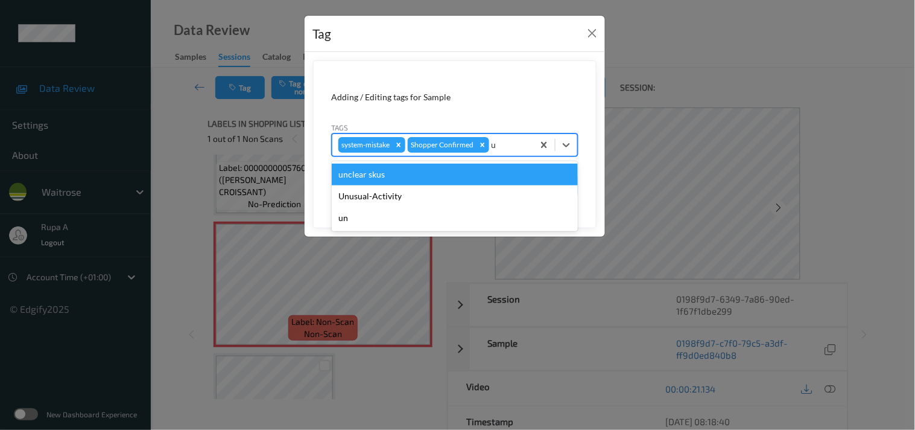
type input "un"
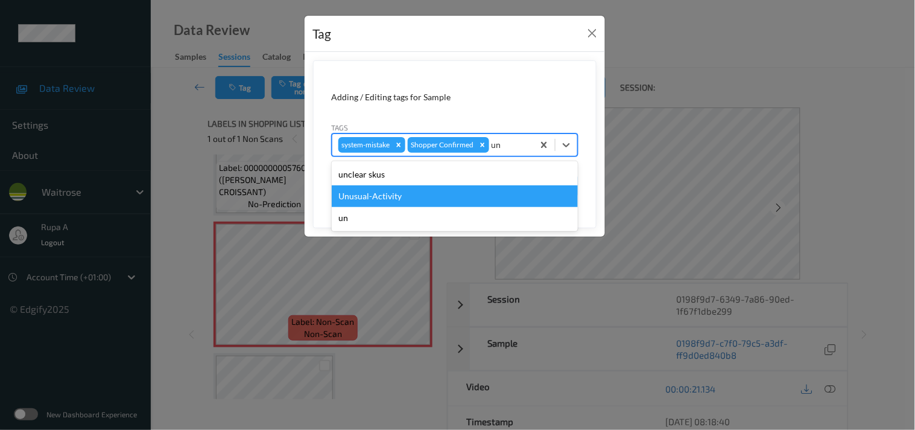
click at [424, 195] on div "Unusual-Activity" at bounding box center [455, 196] width 246 height 22
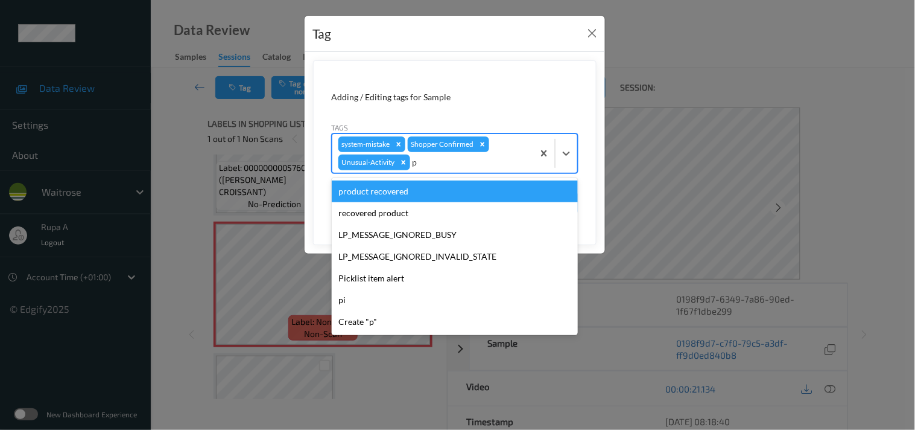
type input "pi"
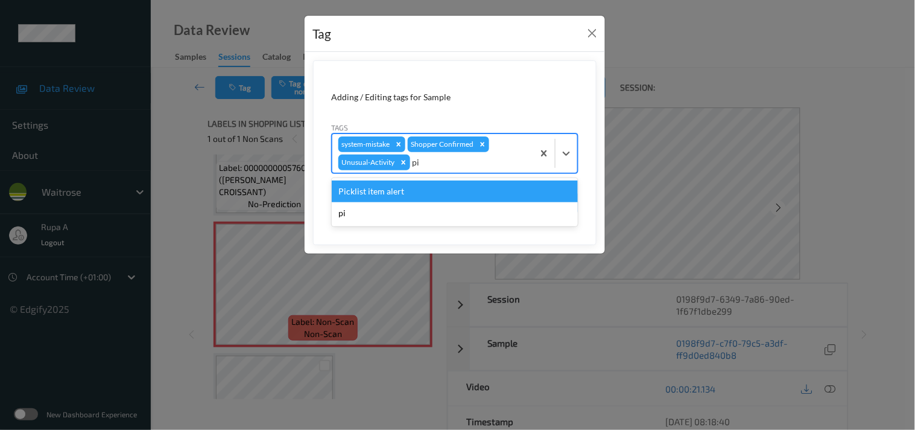
click at [427, 189] on div "Picklist item alert" at bounding box center [455, 191] width 246 height 22
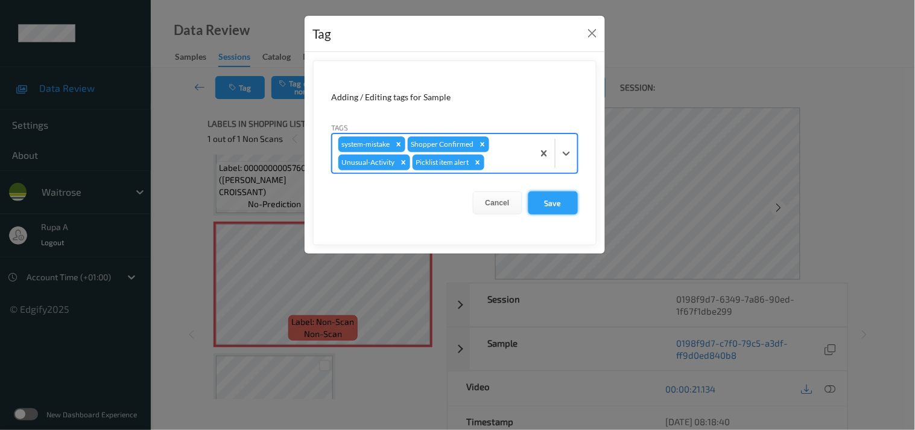
click at [571, 204] on button "Save" at bounding box center [552, 202] width 49 height 23
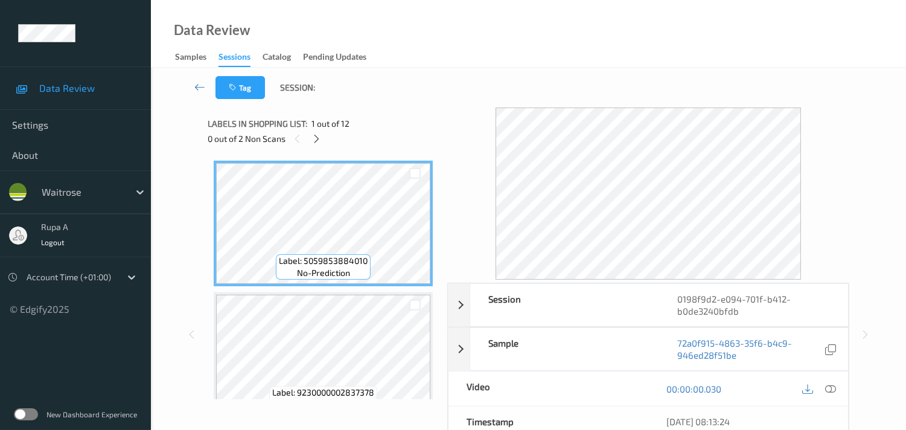
click at [363, 129] on div "Labels in shopping list: 1 out of 12" at bounding box center [323, 123] width 231 height 15
click at [315, 139] on icon at bounding box center [316, 138] width 10 height 11
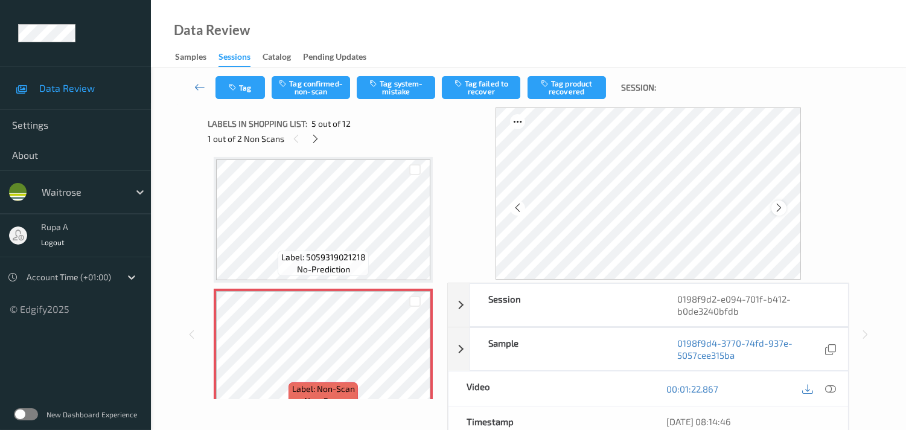
click at [781, 202] on icon at bounding box center [778, 207] width 10 height 11
click at [317, 138] on icon at bounding box center [315, 138] width 10 height 11
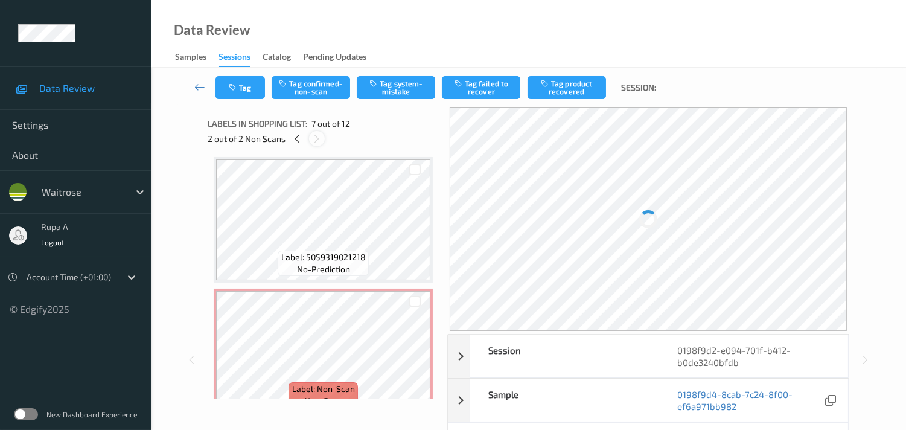
scroll to position [659, 0]
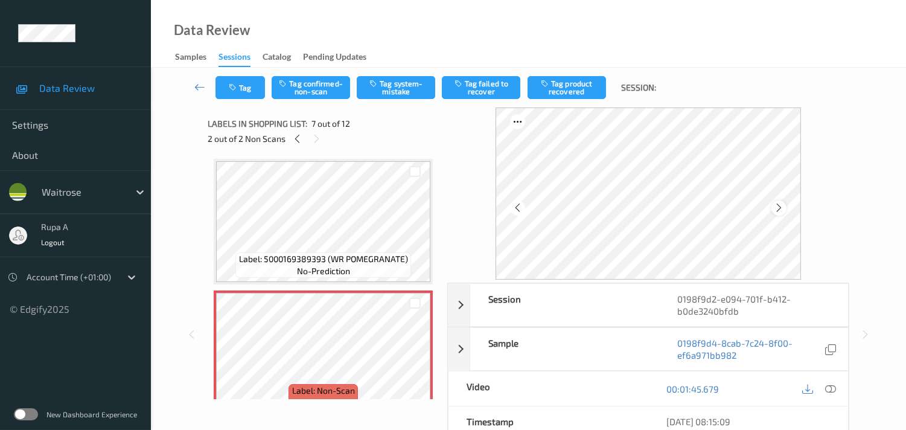
click at [784, 205] on icon at bounding box center [778, 207] width 10 height 11
click at [299, 135] on icon at bounding box center [297, 138] width 10 height 11
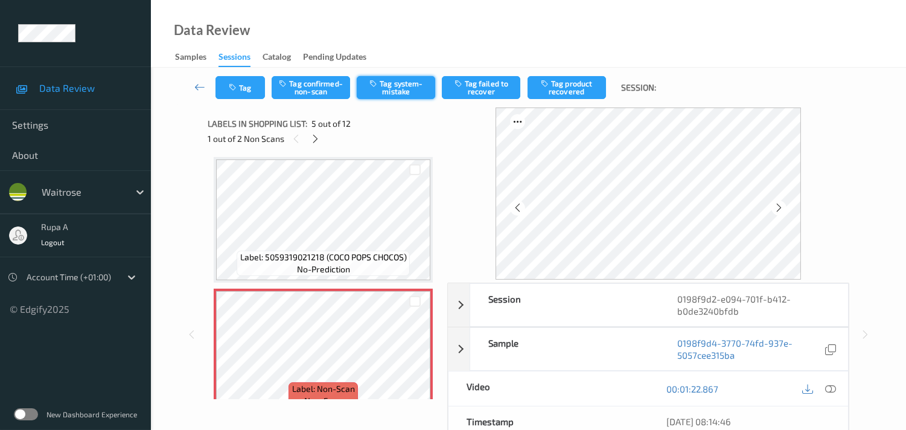
click at [394, 89] on button "Tag system-mistake" at bounding box center [396, 87] width 78 height 23
click at [244, 94] on button "Tag" at bounding box center [239, 87] width 49 height 23
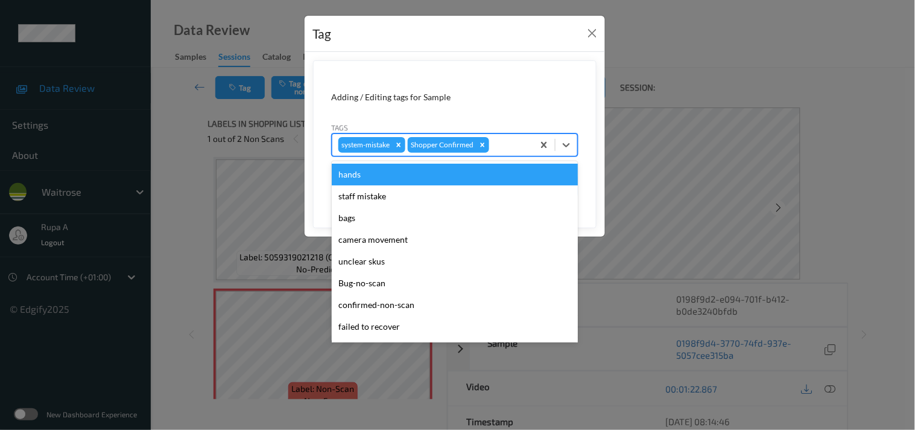
click at [503, 148] on div at bounding box center [510, 145] width 36 height 14
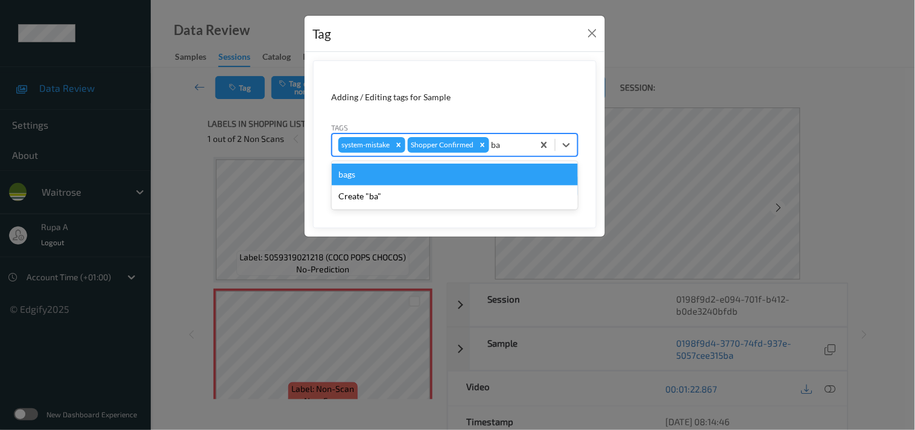
type input "bag"
click at [358, 171] on div "bags" at bounding box center [455, 174] width 246 height 22
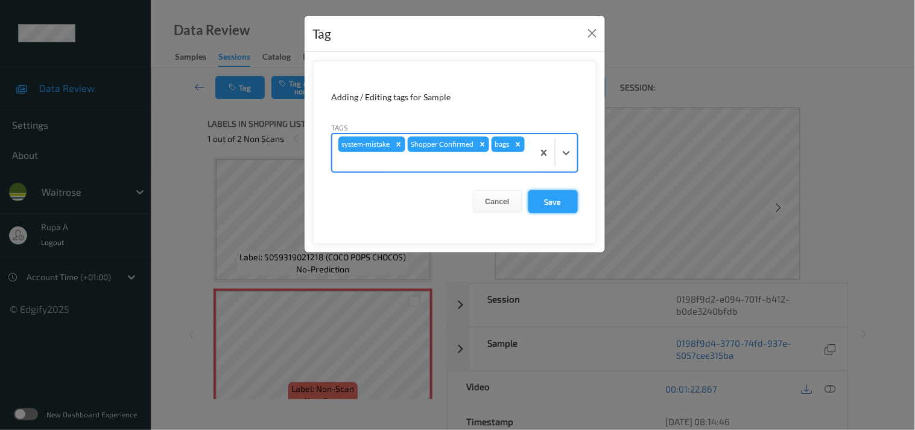
click at [545, 210] on button "Save" at bounding box center [552, 201] width 49 height 23
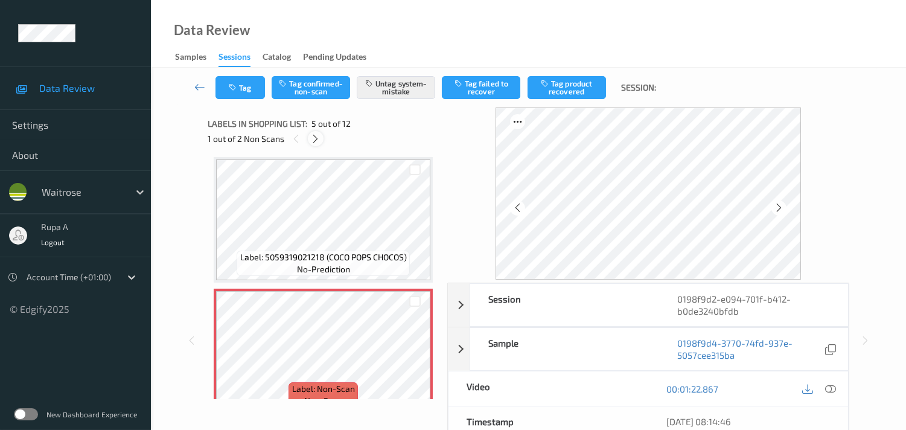
click at [317, 139] on icon at bounding box center [315, 138] width 10 height 11
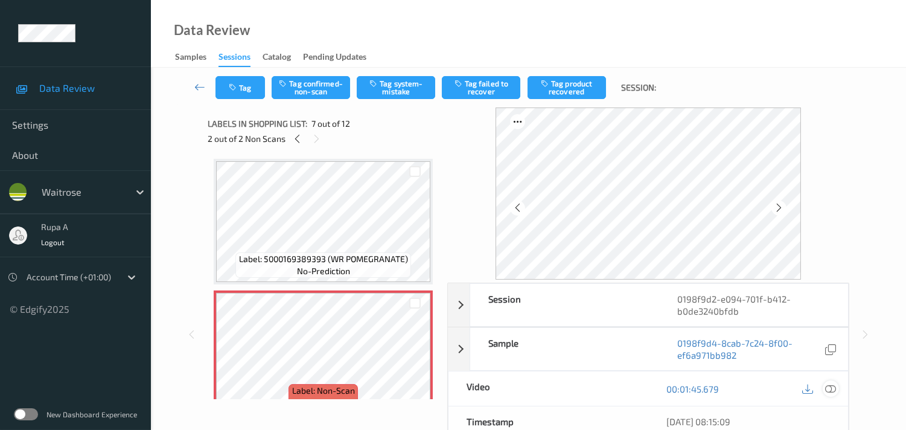
click at [828, 390] on icon at bounding box center [830, 388] width 11 height 11
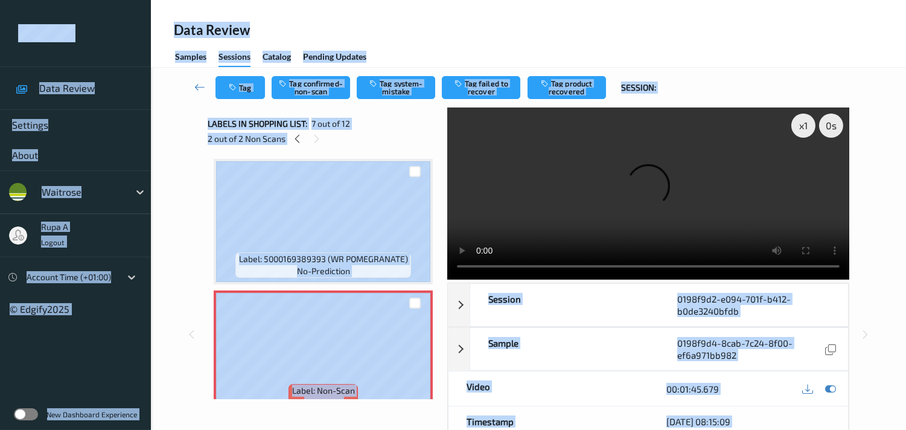
drag, startPoint x: 62, startPoint y: 64, endPoint x: 915, endPoint y: 357, distance: 901.3
click at [906, 354] on html "Data Review Settings About waitrose rupa a Logout Account Time (+01:00) © Edgif…" at bounding box center [453, 215] width 906 height 430
click at [374, 28] on div "Data Review Samples Sessions Catalog Pending Updates" at bounding box center [528, 34] width 755 height 68
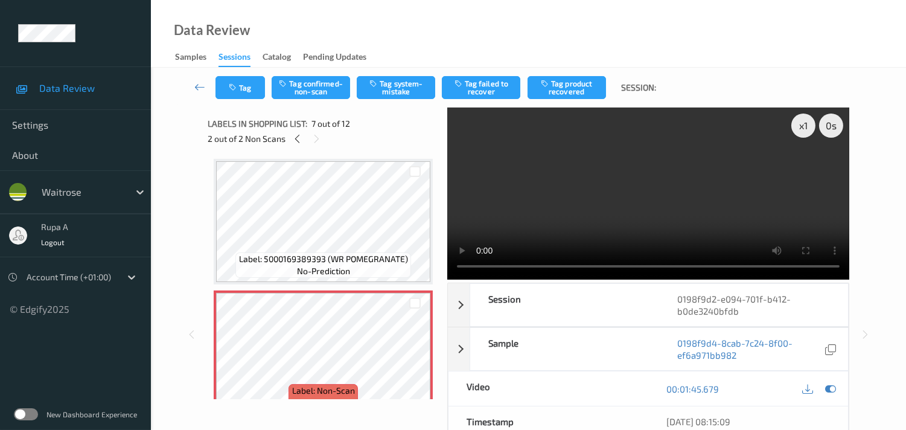
click at [402, 40] on div "Data Review Samples Sessions Catalog Pending Updates" at bounding box center [528, 34] width 755 height 68
click at [834, 388] on icon at bounding box center [830, 388] width 11 height 11
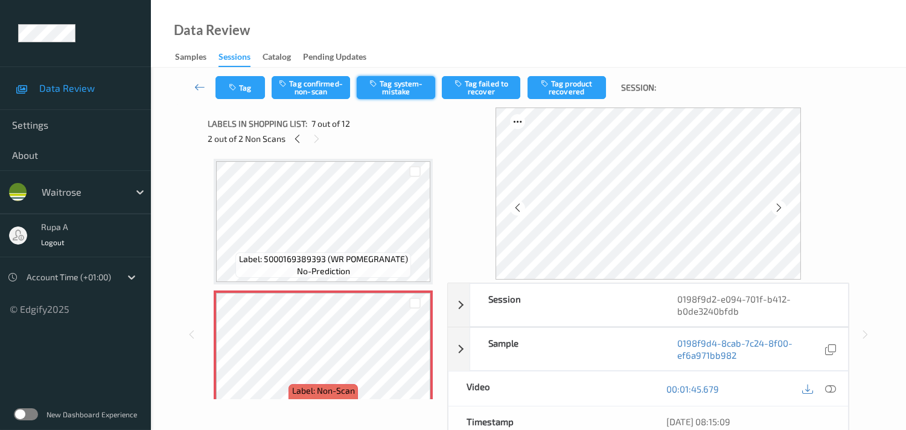
click at [411, 97] on button "Tag system-mistake" at bounding box center [396, 87] width 78 height 23
click at [225, 98] on button "Tag" at bounding box center [239, 87] width 49 height 23
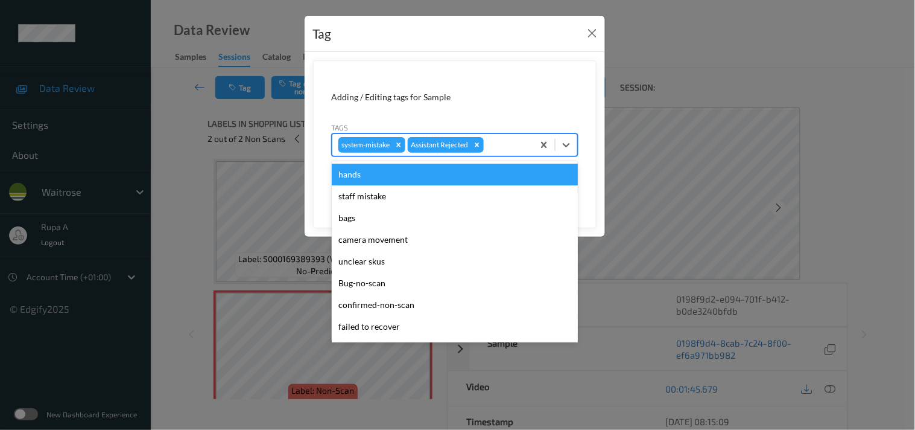
click at [504, 147] on div at bounding box center [506, 145] width 41 height 14
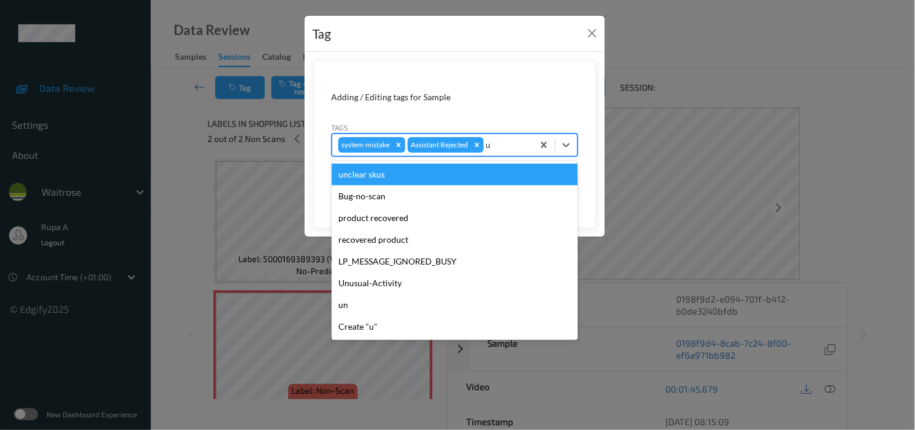
type input "un"
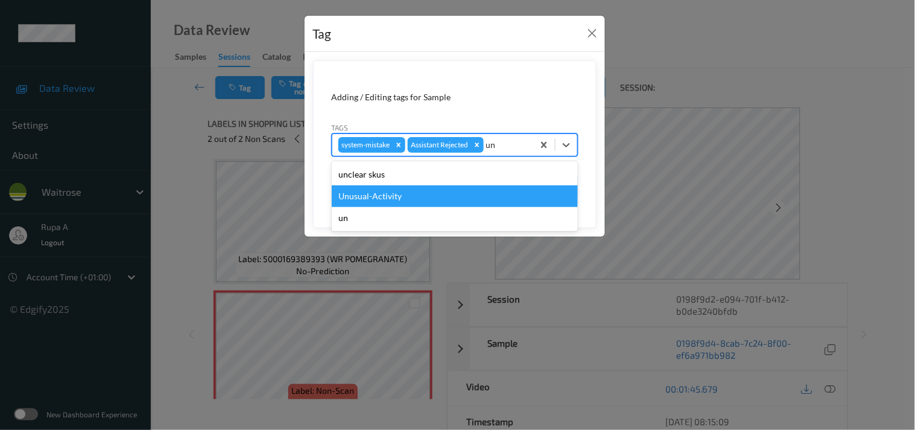
click at [370, 197] on div "Unusual-Activity" at bounding box center [455, 196] width 246 height 22
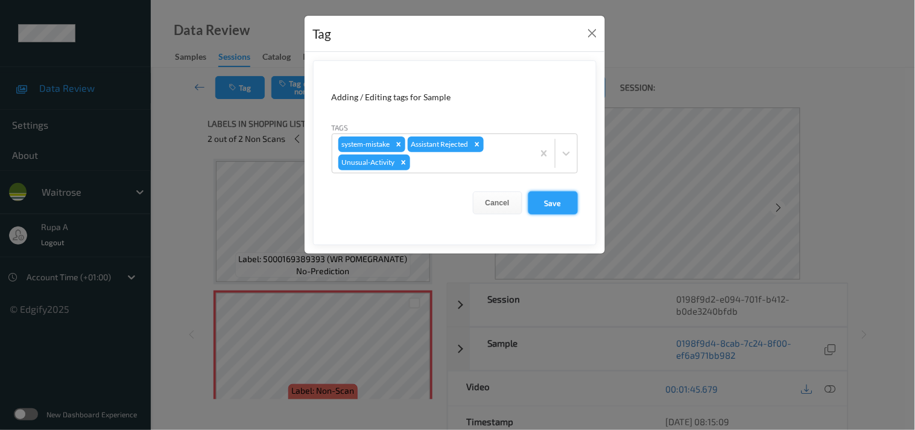
click at [564, 207] on button "Save" at bounding box center [552, 202] width 49 height 23
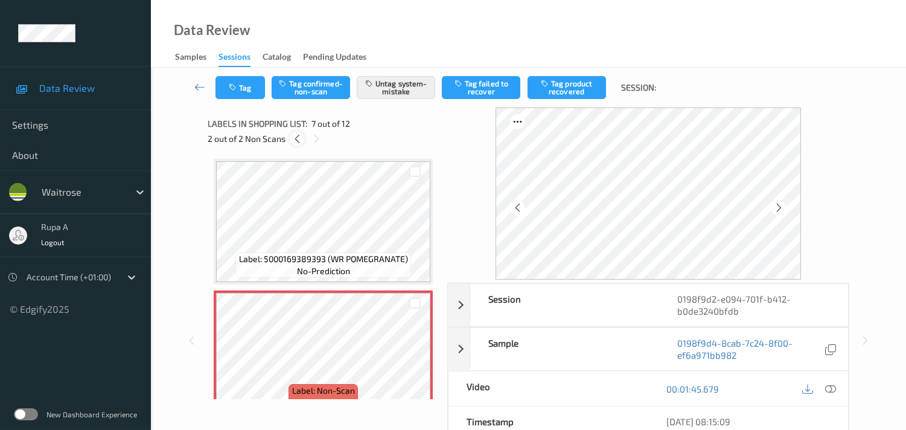
click at [299, 138] on icon at bounding box center [297, 138] width 10 height 11
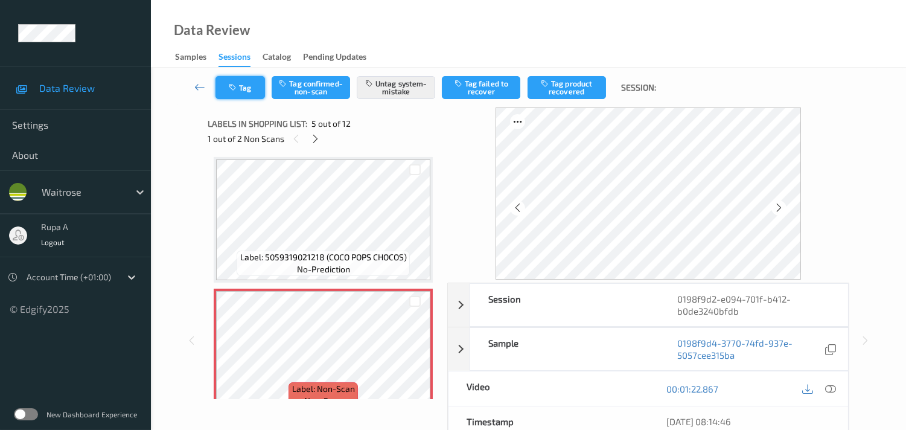
click at [238, 94] on button "Tag" at bounding box center [239, 87] width 49 height 23
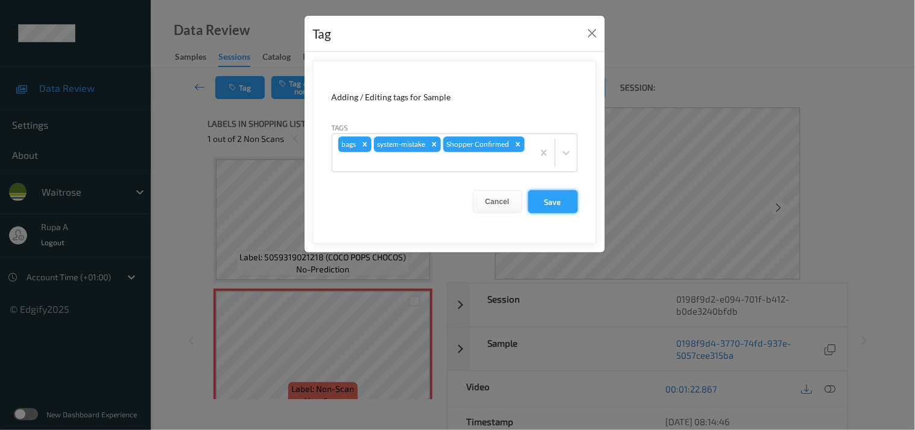
click at [559, 208] on button "Save" at bounding box center [552, 201] width 49 height 23
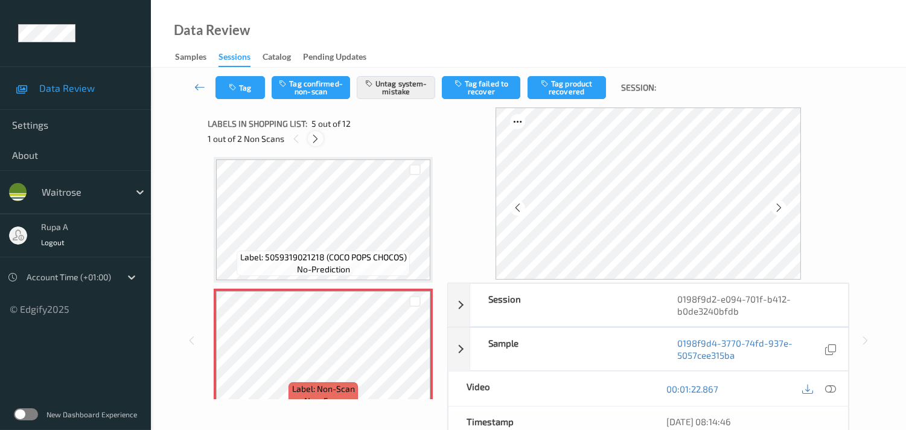
click at [319, 139] on icon at bounding box center [315, 138] width 10 height 11
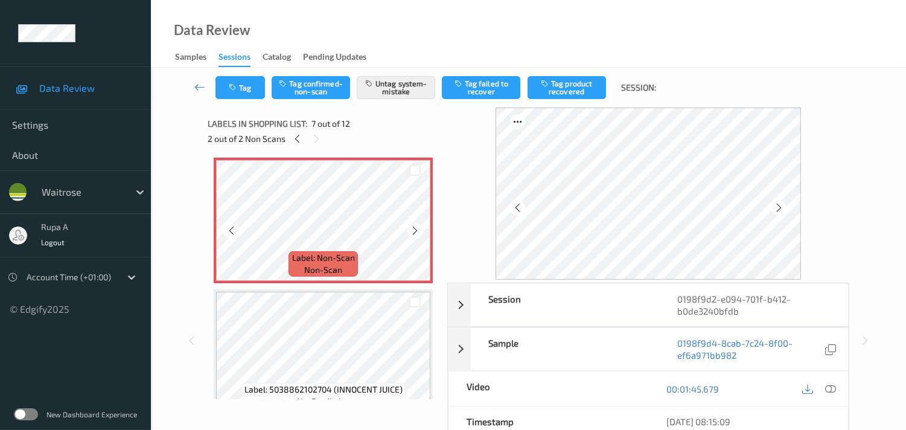
scroll to position [793, 0]
click at [233, 98] on div "Tag Tag confirmed-non-scan Untag system-mistake Tag failed to recover Tag produ…" at bounding box center [528, 88] width 705 height 40
click at [246, 89] on button "Tag" at bounding box center [239, 87] width 49 height 23
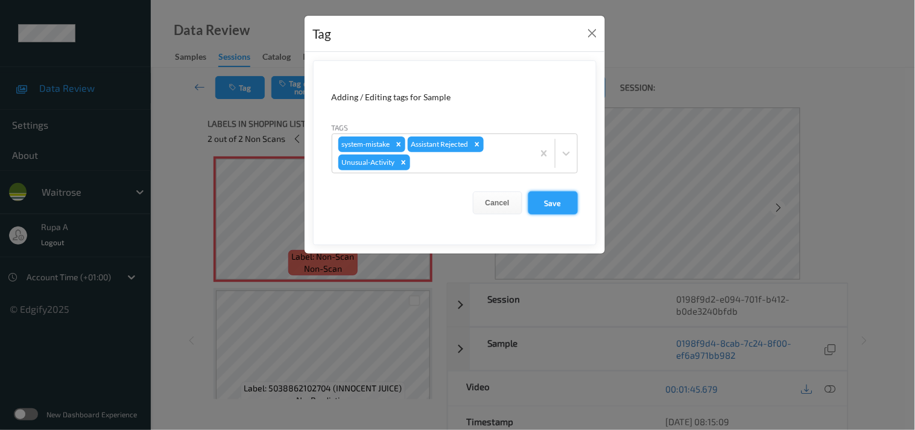
click at [537, 203] on button "Save" at bounding box center [552, 202] width 49 height 23
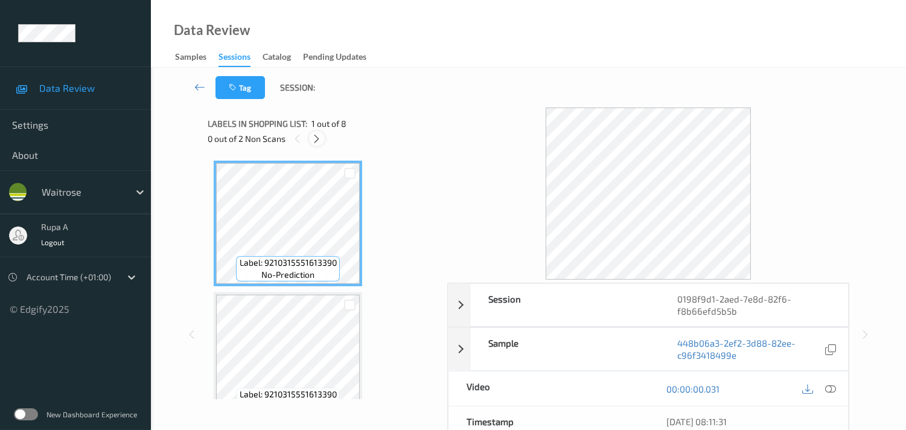
click at [318, 137] on icon at bounding box center [316, 138] width 10 height 11
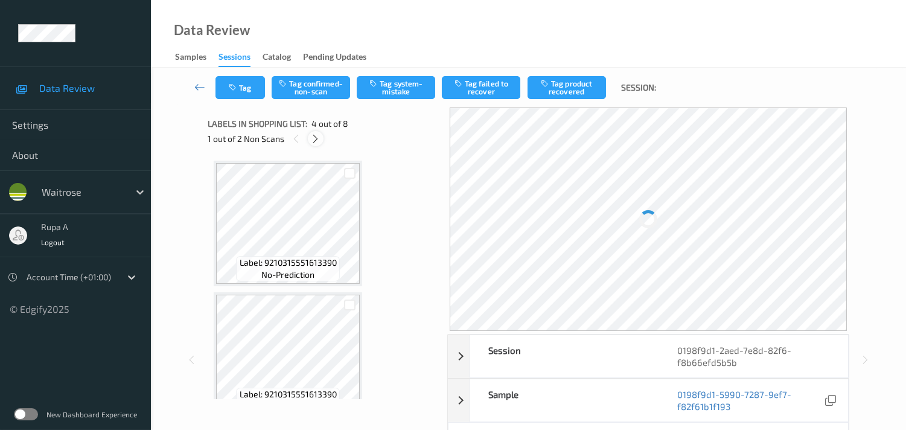
scroll to position [267, 0]
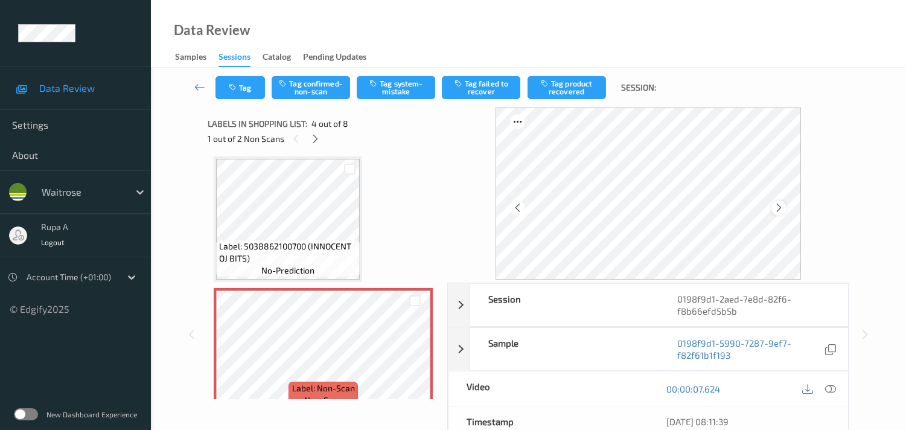
click at [784, 203] on icon at bounding box center [778, 207] width 10 height 11
click at [784, 204] on icon at bounding box center [778, 207] width 10 height 11
click at [317, 139] on icon at bounding box center [315, 138] width 10 height 11
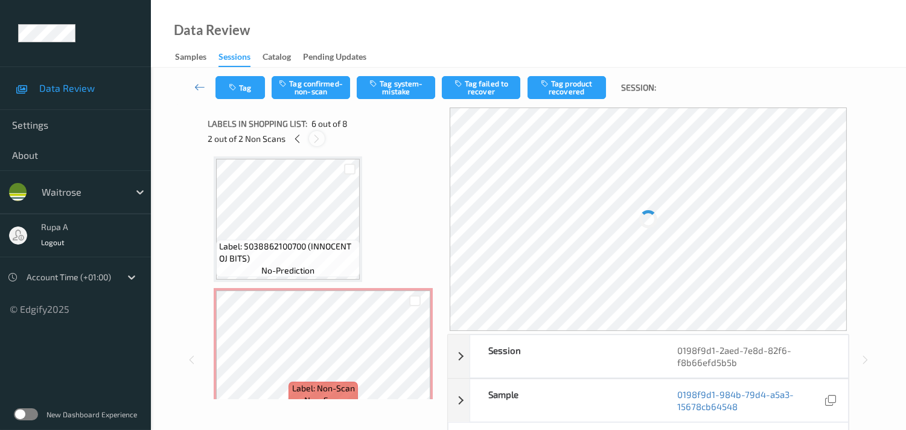
scroll to position [528, 0]
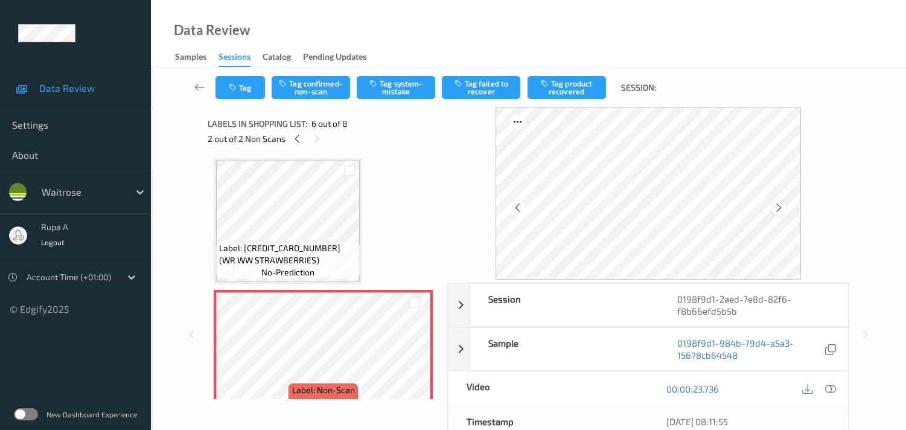
click at [779, 203] on icon at bounding box center [778, 207] width 10 height 11
drag, startPoint x: 293, startPoint y: 136, endPoint x: 297, endPoint y: 141, distance: 6.4
click at [294, 136] on icon at bounding box center [297, 138] width 10 height 11
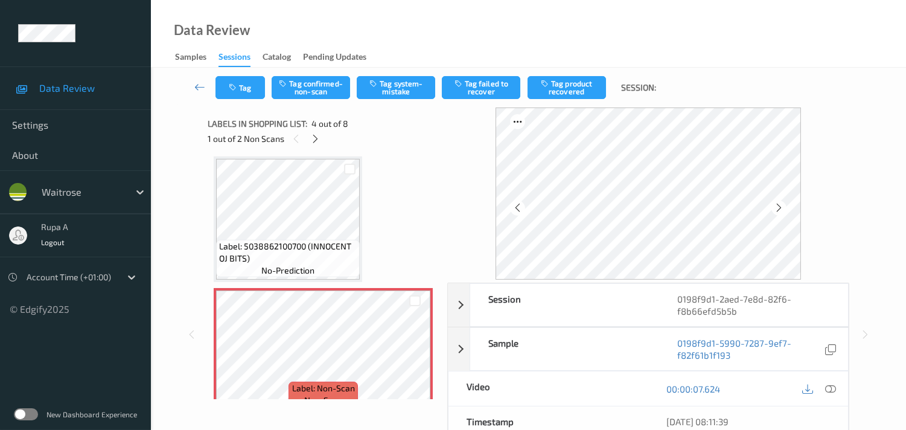
click at [833, 387] on icon at bounding box center [830, 388] width 11 height 11
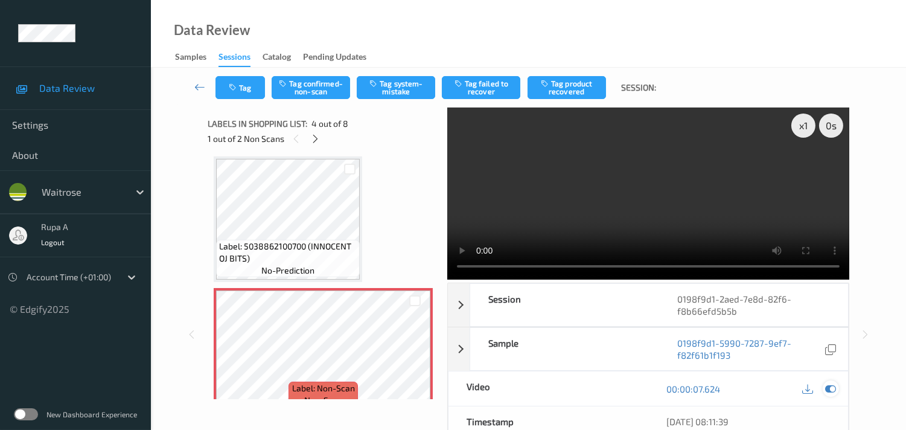
click at [830, 387] on icon at bounding box center [830, 388] width 11 height 11
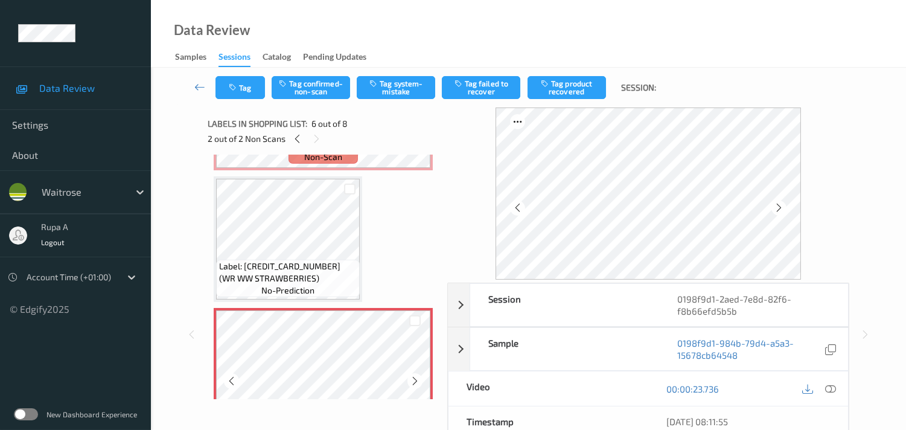
scroll to position [535, 0]
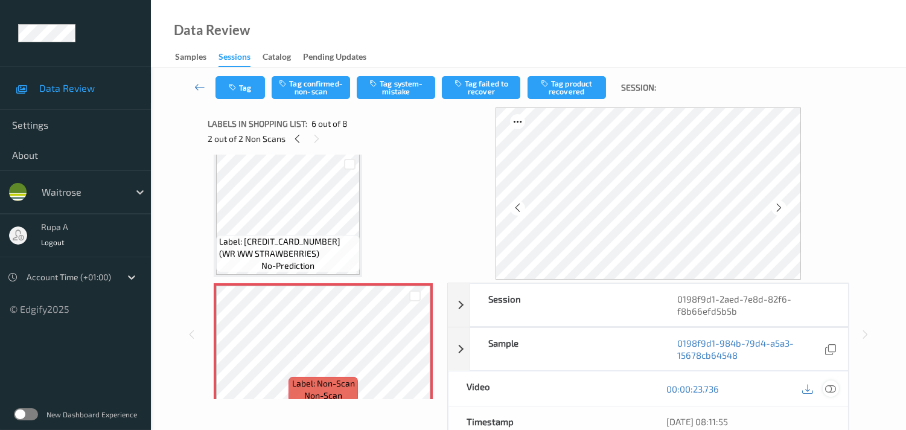
click at [829, 389] on icon at bounding box center [830, 388] width 11 height 11
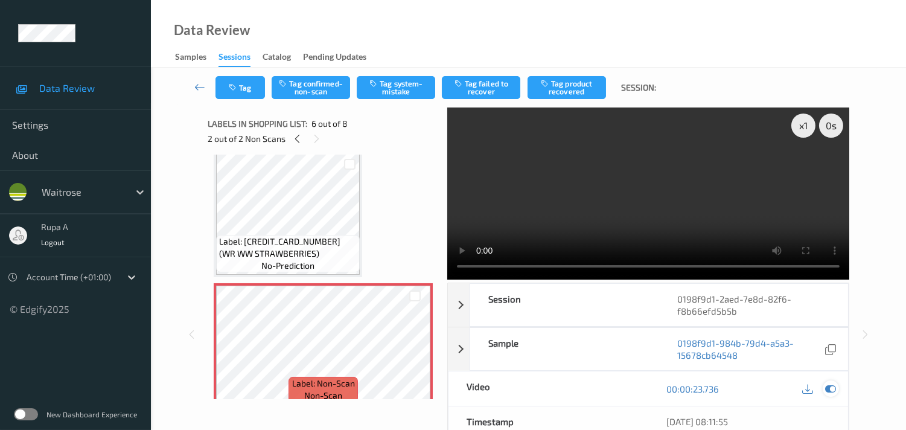
click at [830, 389] on icon at bounding box center [830, 388] width 11 height 11
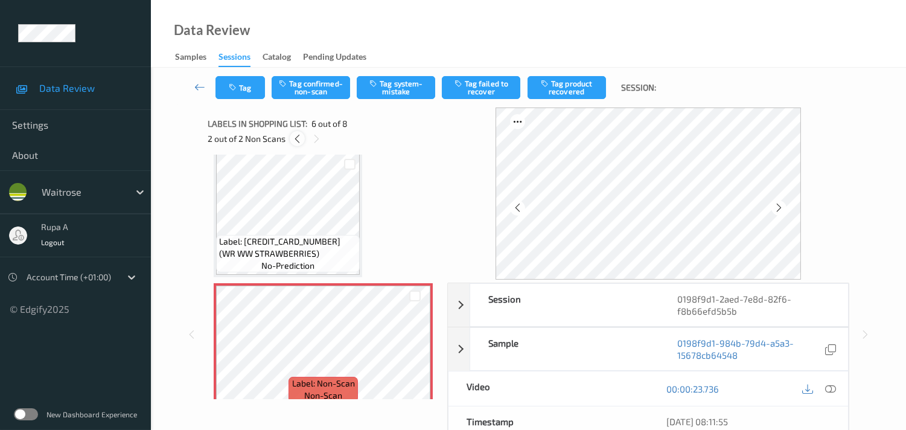
click at [297, 137] on icon at bounding box center [297, 138] width 10 height 11
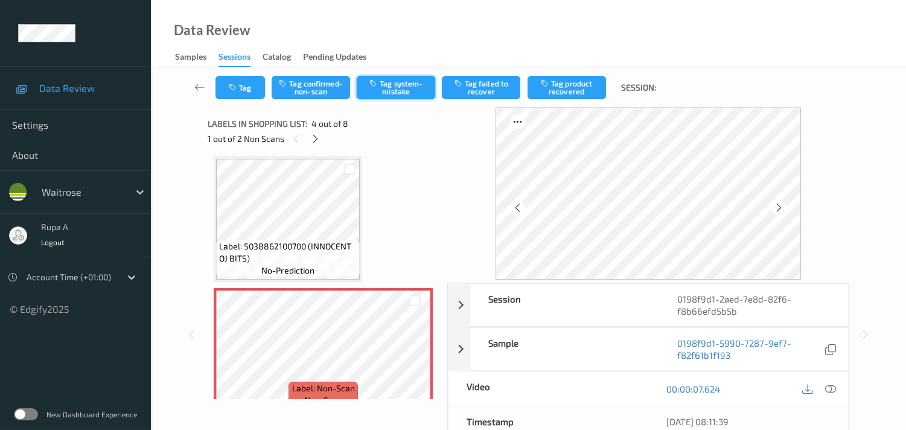
click at [392, 84] on button "Tag system-mistake" at bounding box center [396, 87] width 78 height 23
click at [245, 83] on button "Tag" at bounding box center [239, 87] width 49 height 23
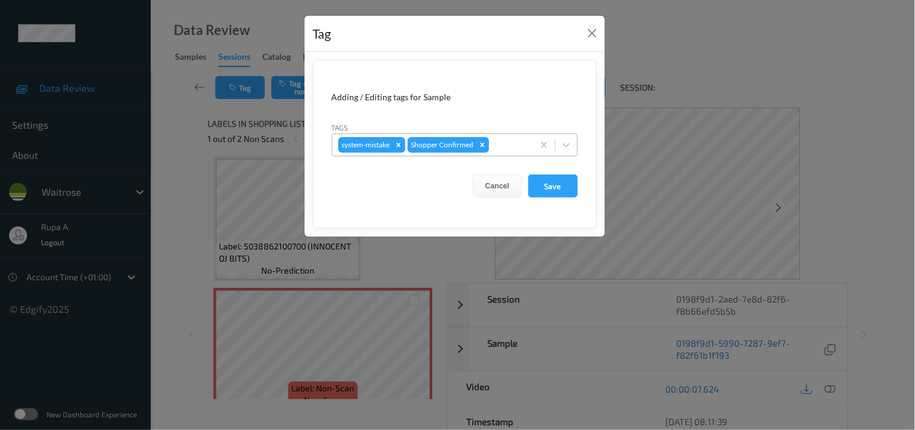
click at [507, 148] on div at bounding box center [510, 145] width 36 height 14
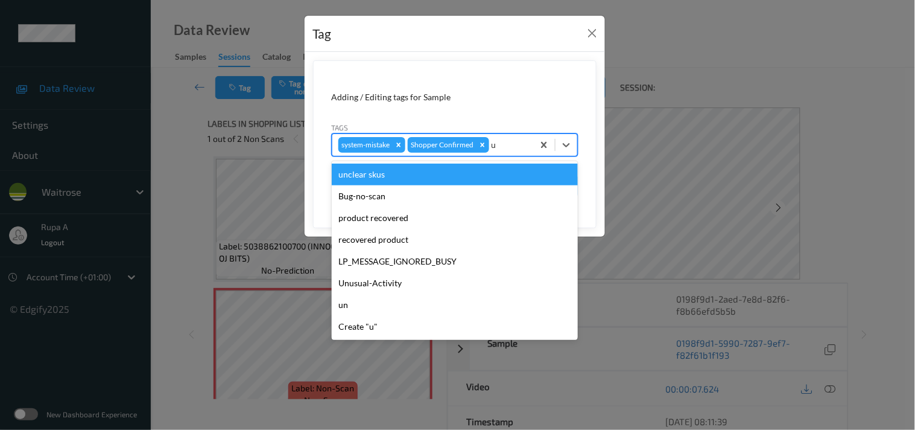
type input "un"
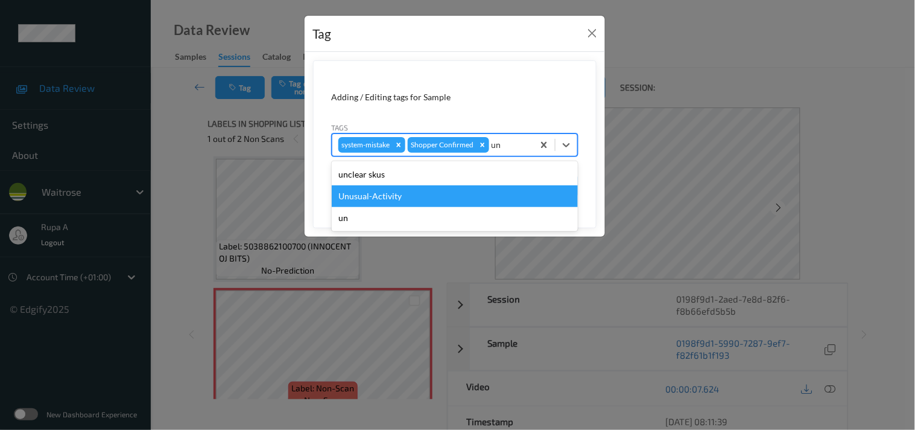
drag, startPoint x: 396, startPoint y: 195, endPoint x: 453, endPoint y: 206, distance: 57.6
click at [397, 195] on div "Unusual-Activity" at bounding box center [455, 196] width 246 height 22
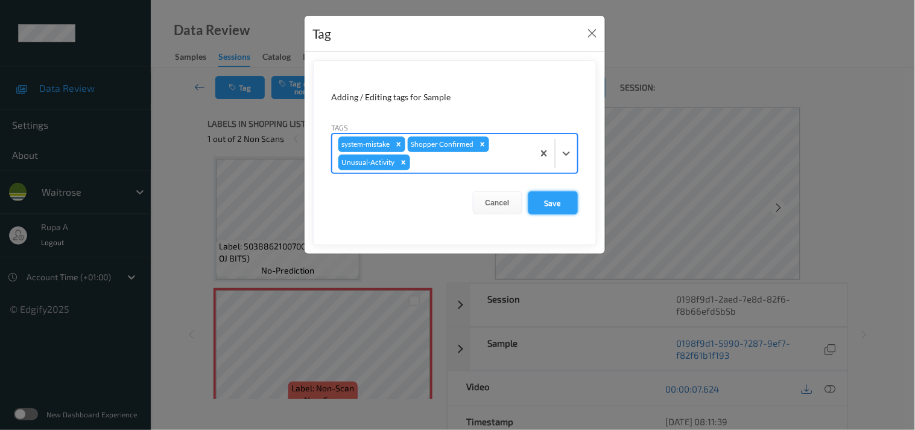
click at [567, 203] on button "Save" at bounding box center [552, 202] width 49 height 23
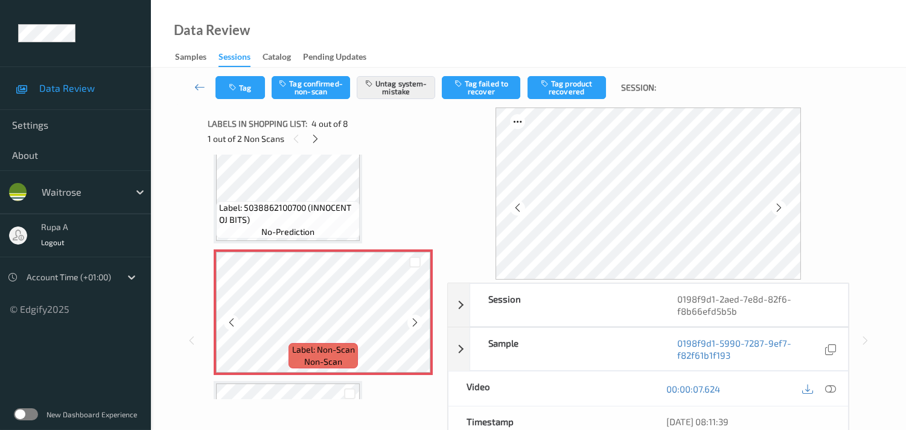
scroll to position [334, 0]
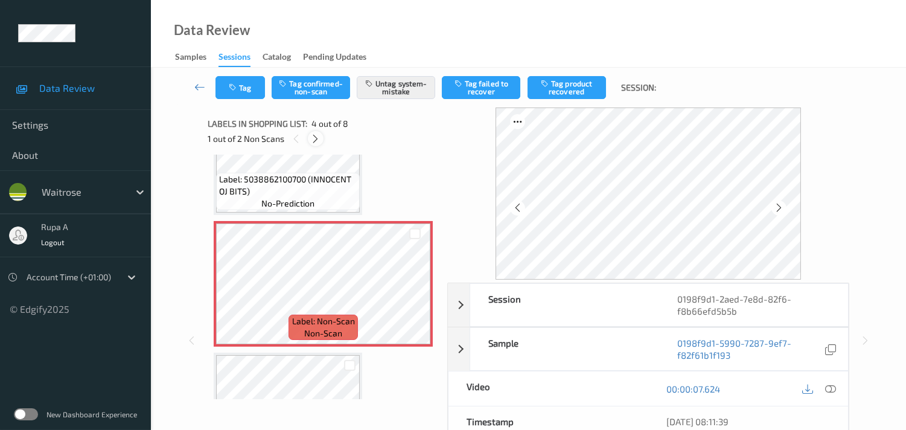
click at [316, 136] on icon at bounding box center [315, 138] width 10 height 11
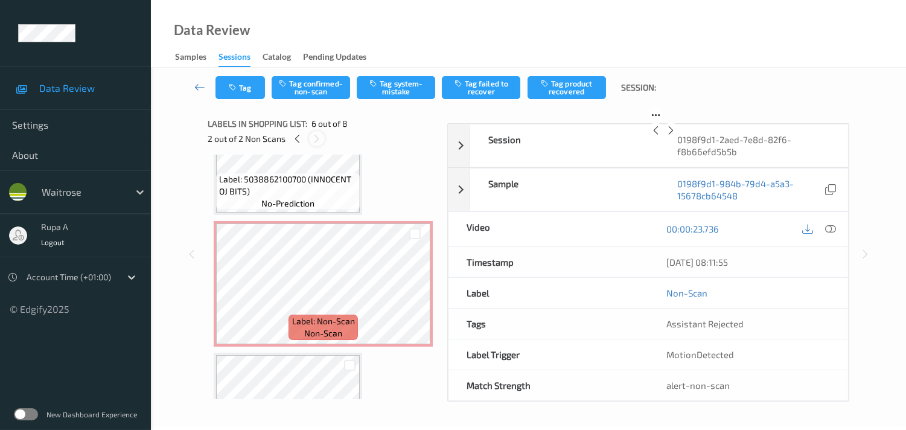
scroll to position [528, 0]
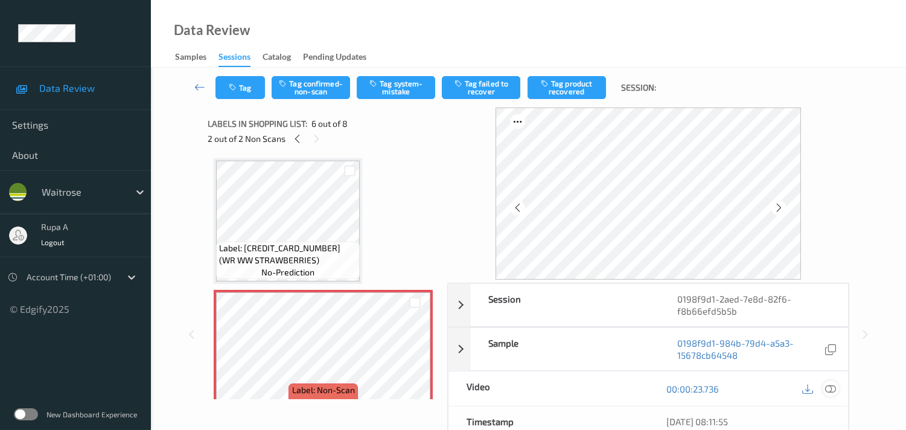
click at [828, 384] on icon at bounding box center [830, 388] width 11 height 11
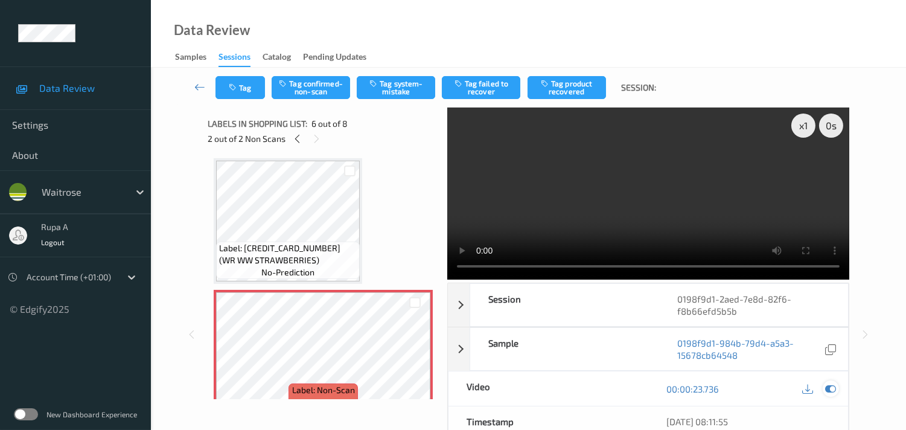
click at [830, 384] on icon at bounding box center [830, 388] width 11 height 11
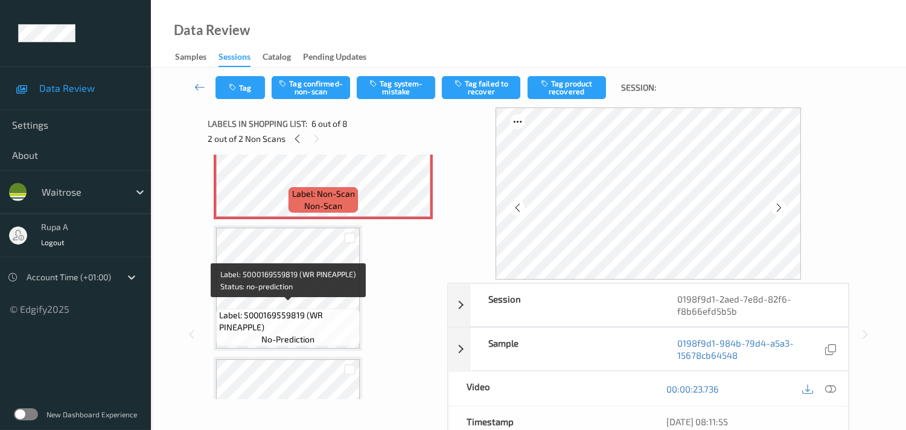
scroll to position [730, 0]
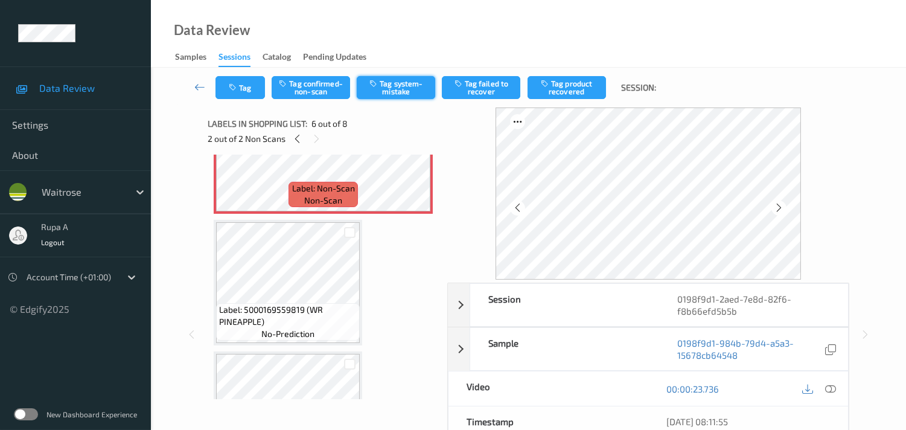
click at [385, 97] on button "Tag system-mistake" at bounding box center [396, 87] width 78 height 23
click at [249, 95] on button "Tag" at bounding box center [239, 87] width 49 height 23
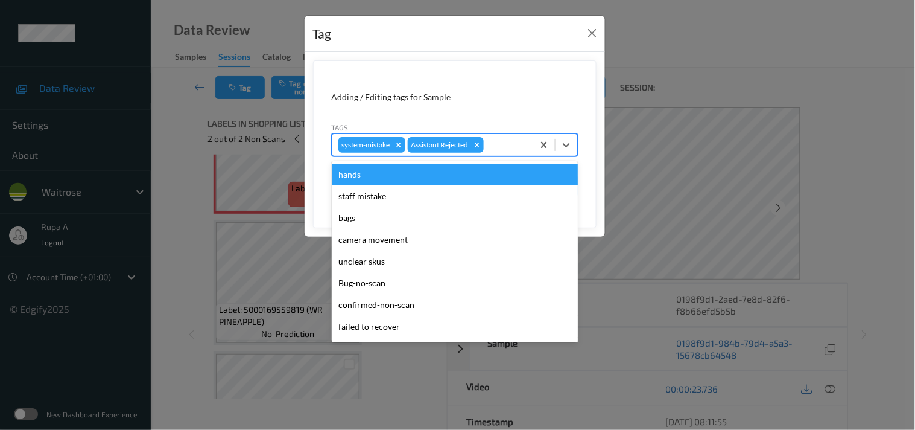
click at [493, 146] on div at bounding box center [506, 145] width 41 height 14
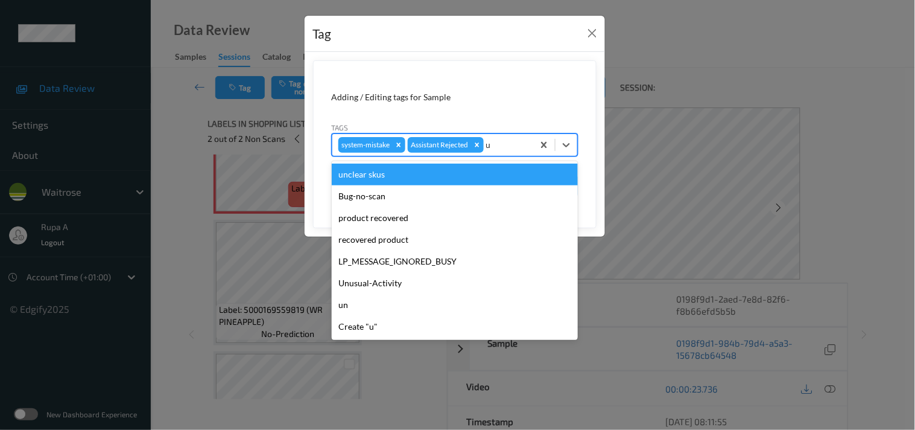
type input "un"
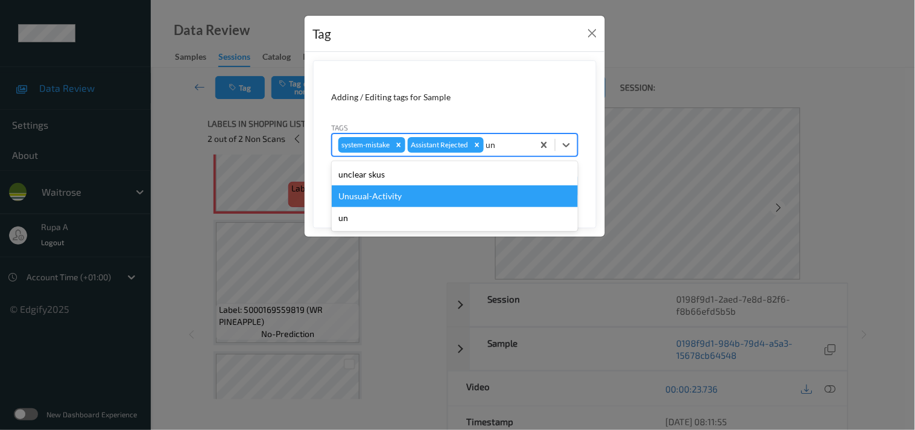
click at [414, 195] on div "Unusual-Activity" at bounding box center [455, 196] width 246 height 22
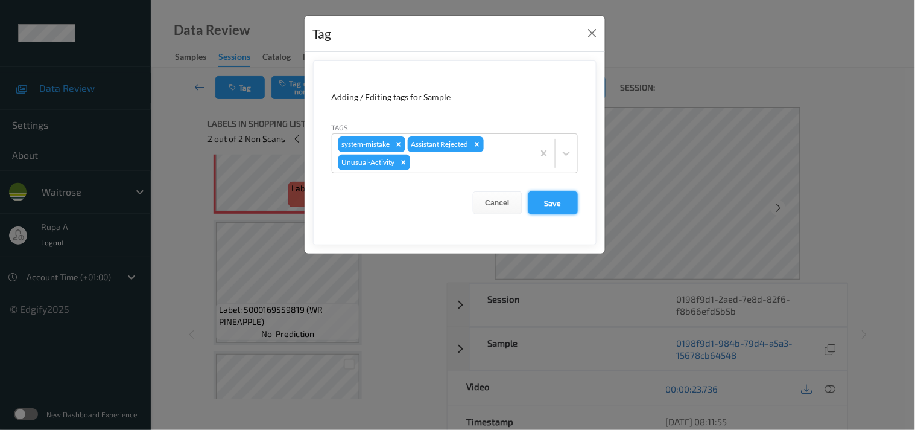
click at [551, 199] on button "Save" at bounding box center [552, 202] width 49 height 23
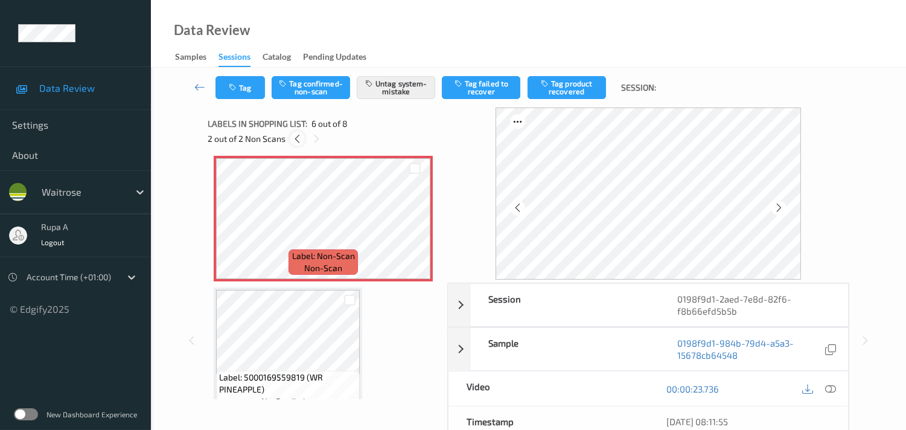
click at [296, 138] on icon at bounding box center [297, 138] width 10 height 11
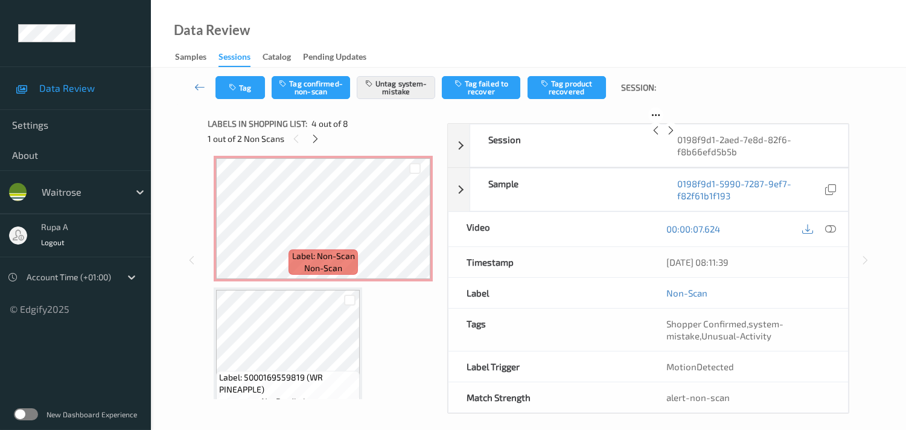
scroll to position [267, 0]
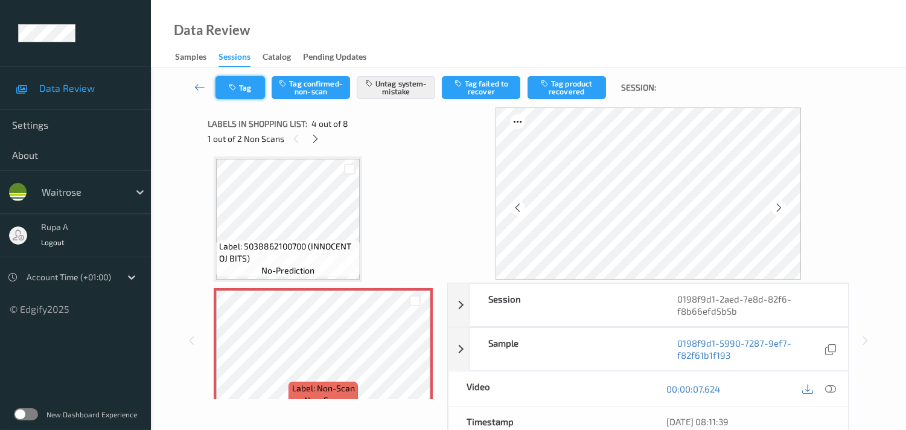
click at [233, 92] on button "Tag" at bounding box center [239, 87] width 49 height 23
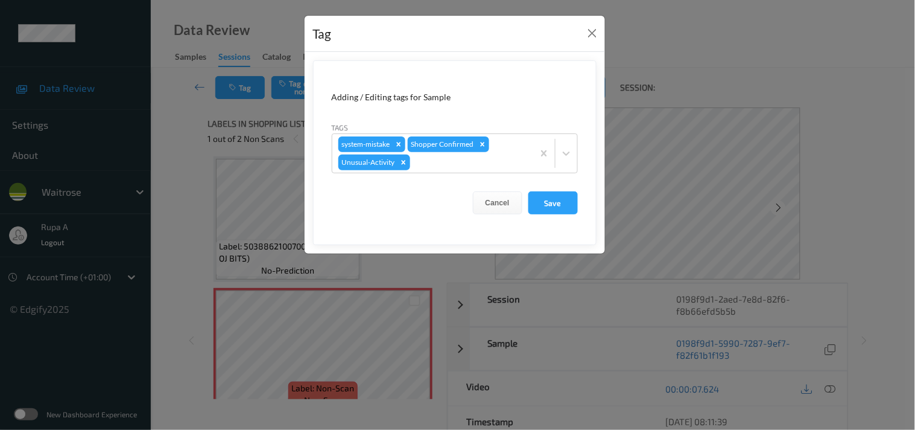
drag, startPoint x: 537, startPoint y: 202, endPoint x: 435, endPoint y: 235, distance: 107.2
click at [537, 203] on button "Save" at bounding box center [552, 202] width 49 height 23
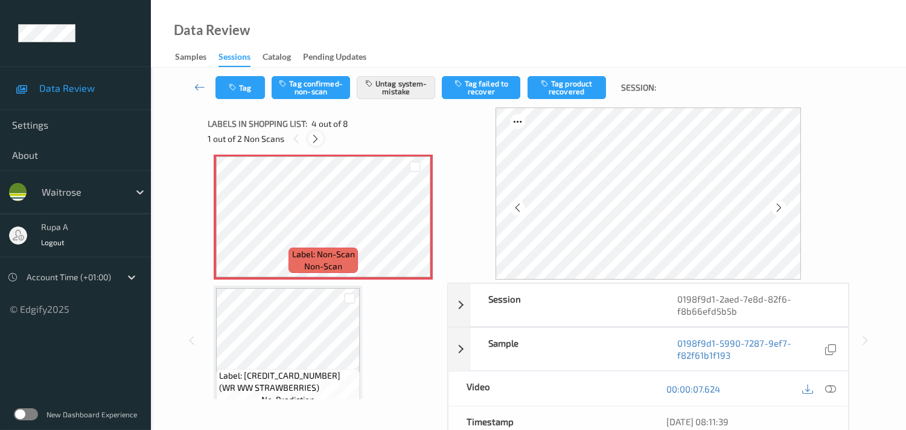
click at [311, 139] on icon at bounding box center [315, 138] width 10 height 11
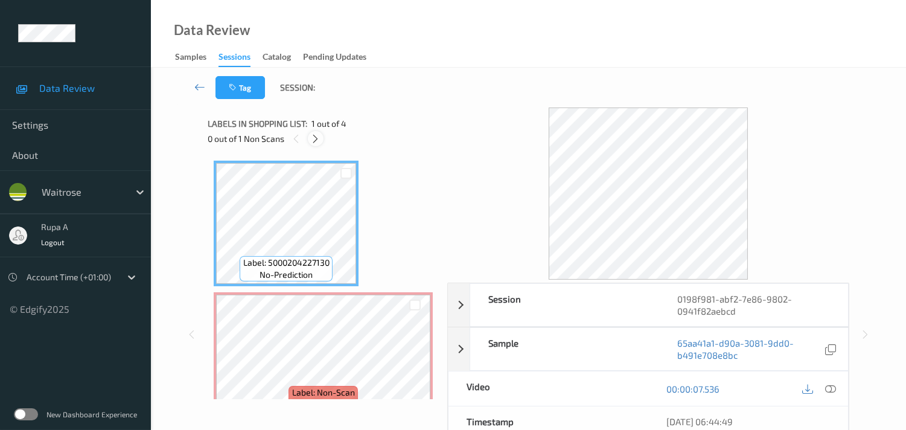
click at [314, 142] on icon at bounding box center [315, 138] width 10 height 11
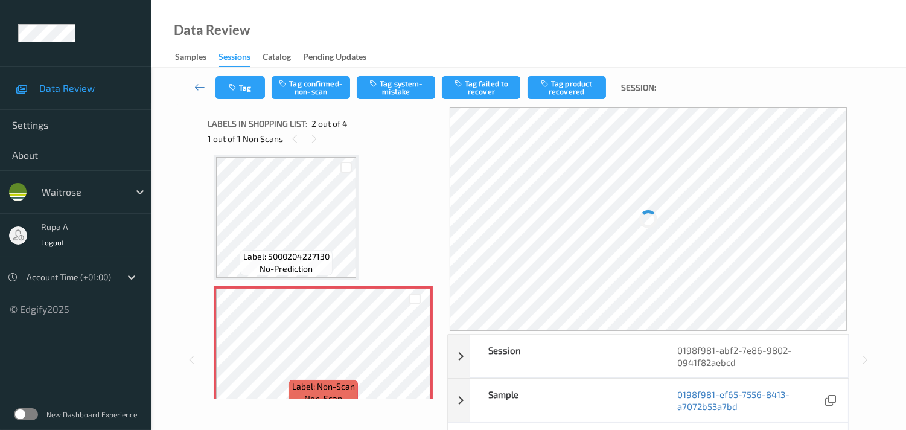
click at [376, 211] on div "Label: 5000204227130 no-prediction Label: Non-Scan non-scan Label: Non-Scan non…" at bounding box center [323, 414] width 219 height 520
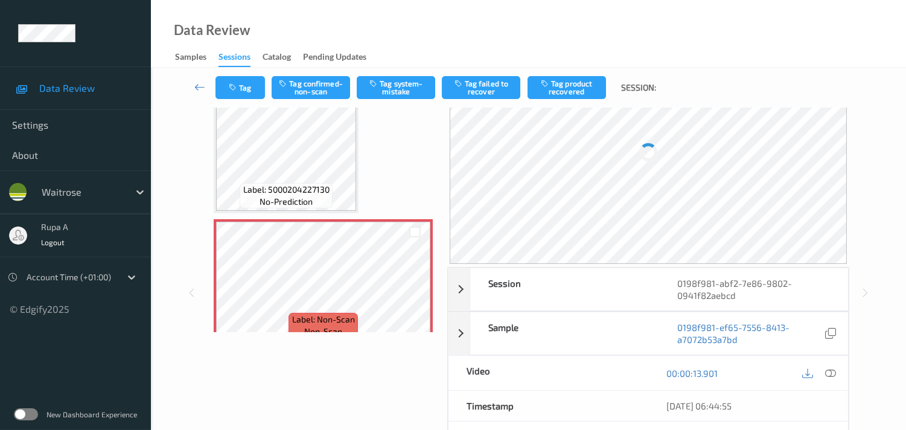
scroll to position [0, 0]
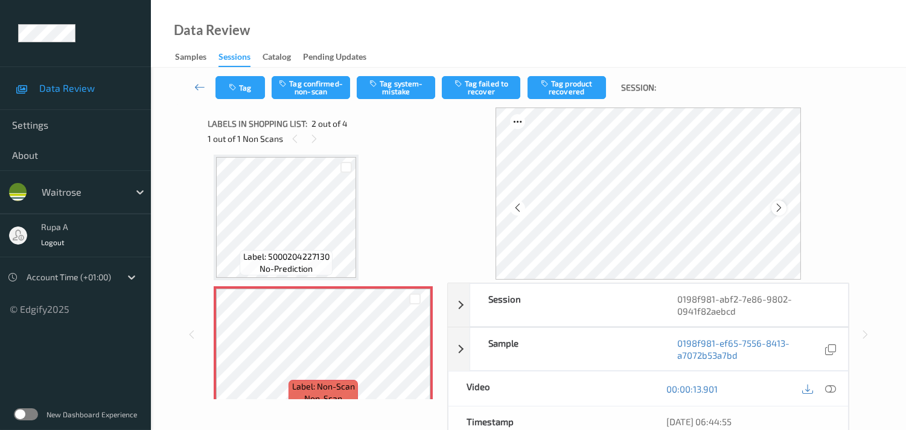
click at [783, 209] on icon at bounding box center [778, 207] width 10 height 11
click at [836, 392] on div at bounding box center [830, 388] width 16 height 16
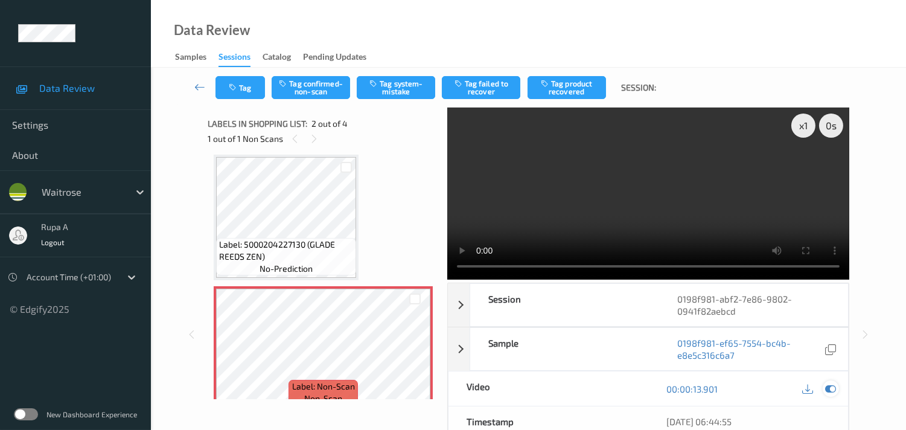
click at [836, 390] on div at bounding box center [830, 388] width 16 height 16
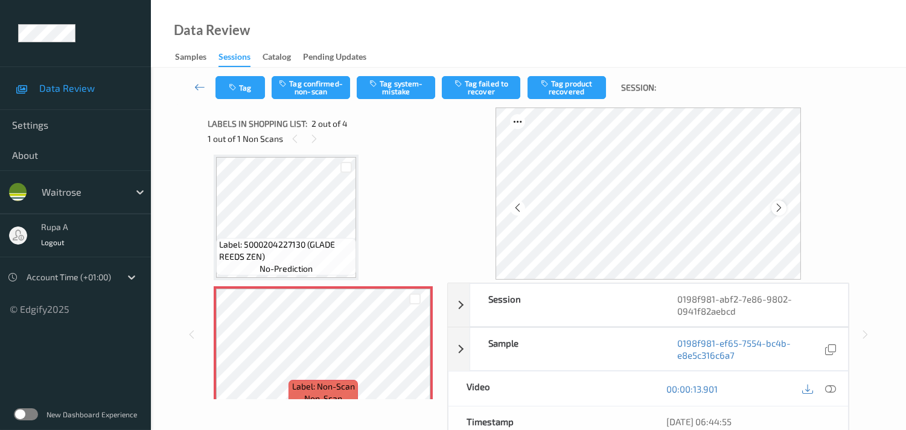
click at [786, 205] on div at bounding box center [778, 207] width 15 height 15
click at [382, 95] on button "Tag system-mistake" at bounding box center [396, 87] width 78 height 23
click at [411, 90] on button "Tag system-mistake" at bounding box center [396, 87] width 78 height 23
click at [229, 84] on icon "button" at bounding box center [234, 87] width 10 height 8
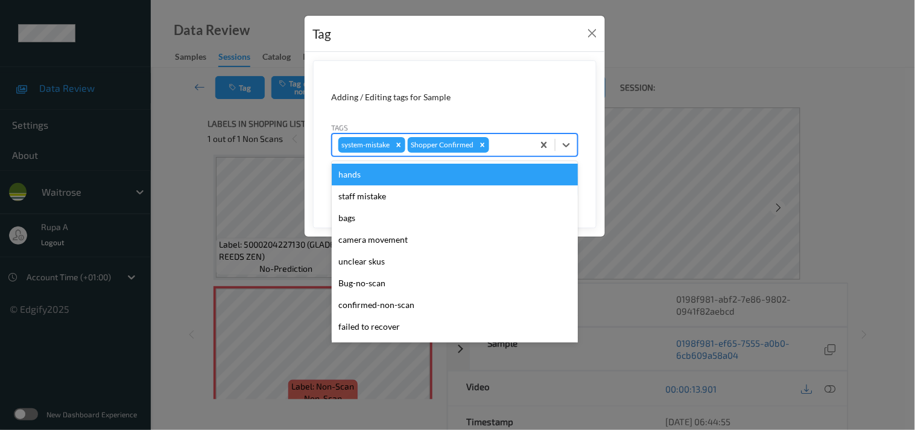
click at [501, 141] on div at bounding box center [510, 145] width 36 height 14
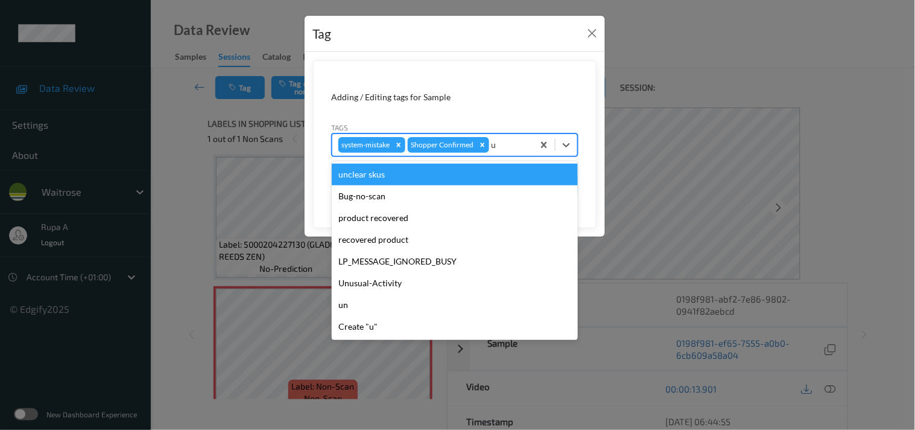
type input "un"
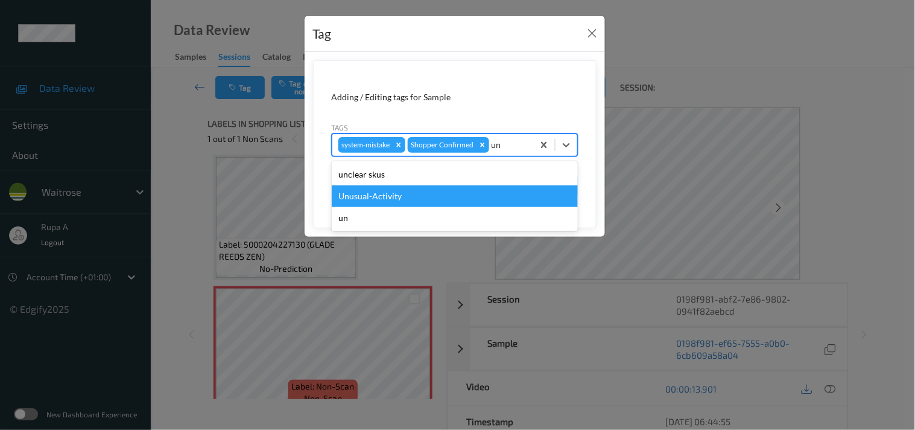
click at [382, 190] on div "Unusual-Activity" at bounding box center [455, 196] width 246 height 22
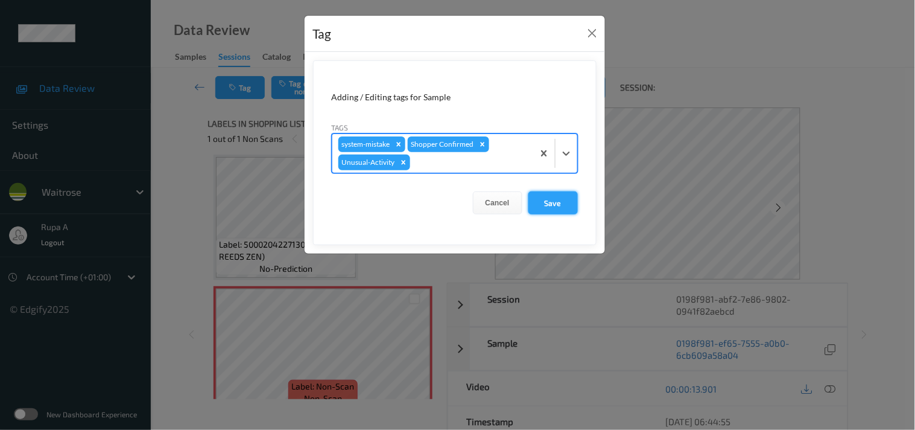
click at [558, 206] on button "Save" at bounding box center [552, 202] width 49 height 23
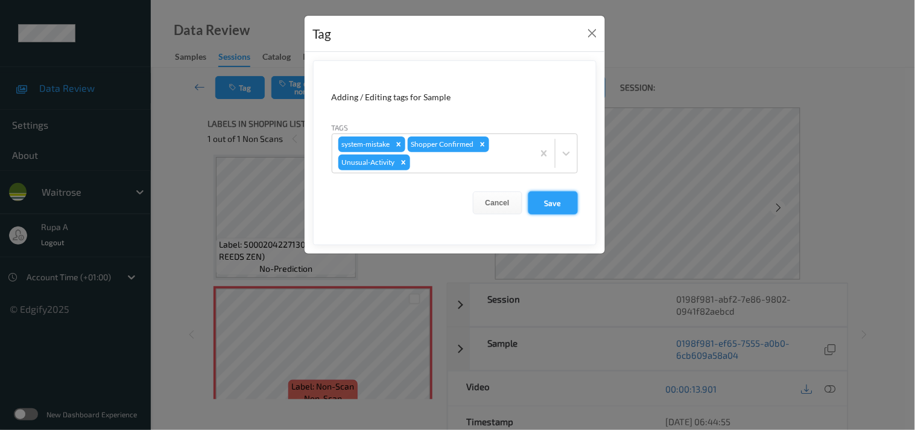
click at [560, 197] on button "Save" at bounding box center [552, 202] width 49 height 23
click at [556, 201] on button "Save" at bounding box center [552, 202] width 49 height 23
click at [539, 197] on button "Save" at bounding box center [552, 202] width 49 height 23
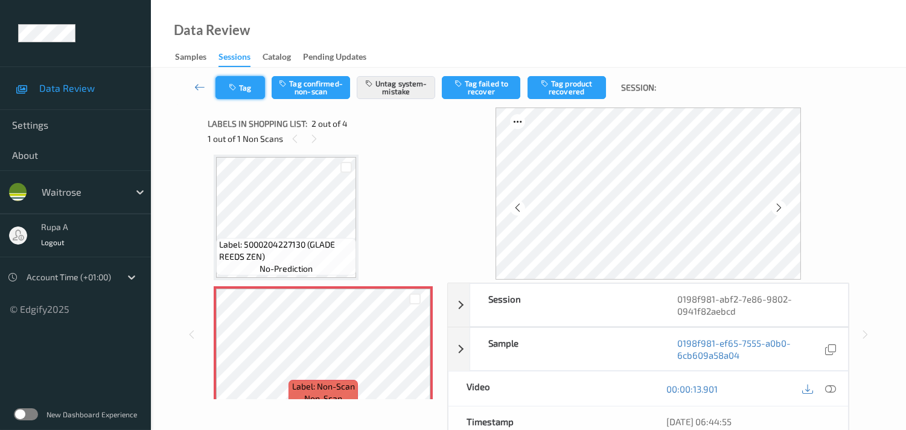
click at [230, 88] on icon "button" at bounding box center [234, 87] width 10 height 8
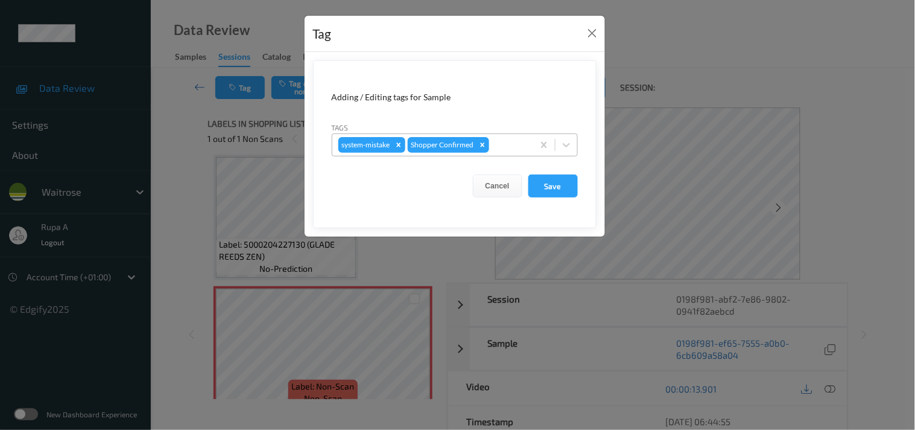
click at [519, 148] on div at bounding box center [510, 145] width 36 height 14
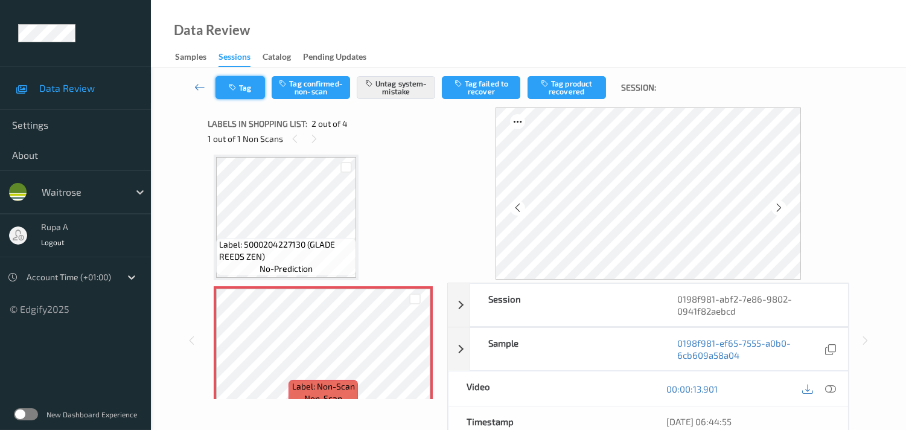
click at [244, 92] on button "Tag" at bounding box center [239, 87] width 49 height 23
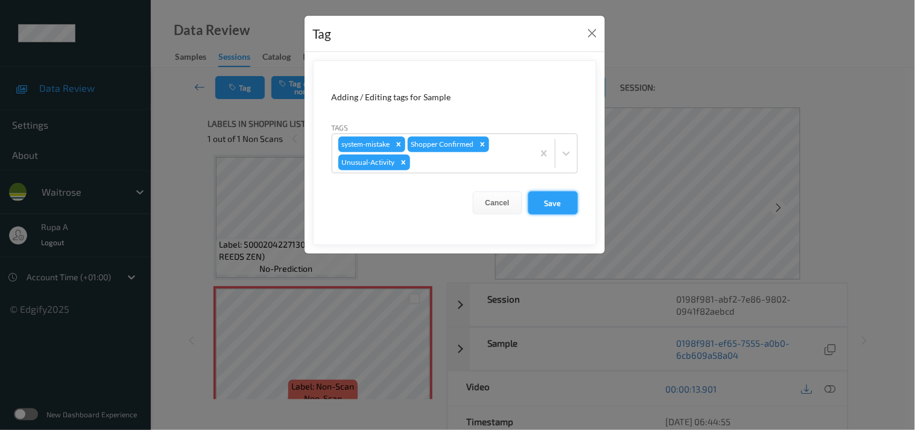
click at [552, 207] on button "Save" at bounding box center [552, 202] width 49 height 23
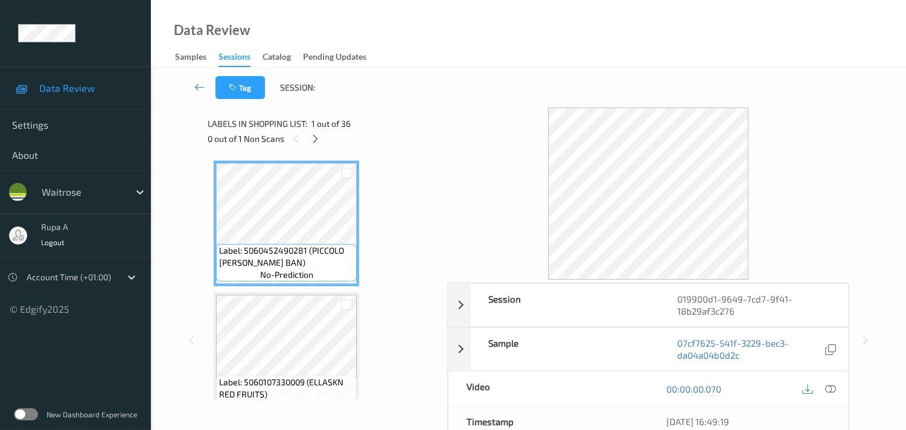
click at [315, 142] on icon at bounding box center [315, 138] width 10 height 11
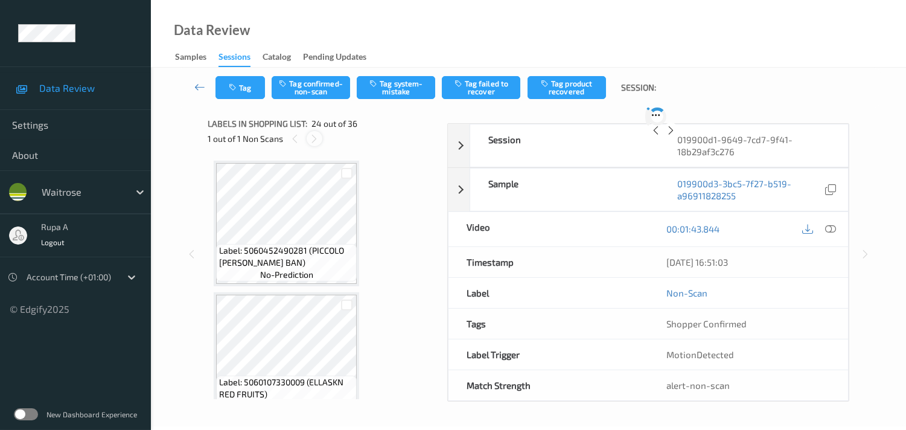
scroll to position [2881, 0]
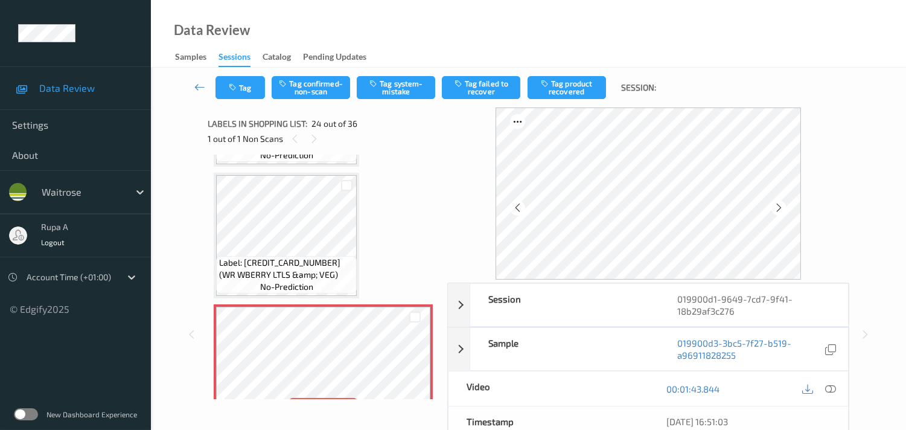
click at [779, 205] on icon at bounding box center [778, 207] width 10 height 11
click at [784, 209] on icon at bounding box center [778, 207] width 10 height 11
click at [786, 209] on div at bounding box center [778, 207] width 15 height 15
click at [786, 208] on div at bounding box center [778, 207] width 15 height 15
click at [834, 389] on icon at bounding box center [830, 388] width 11 height 11
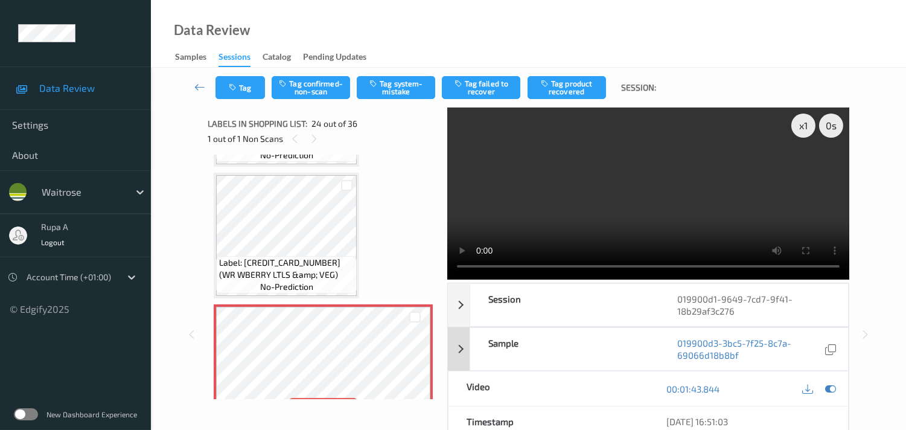
click at [828, 392] on icon at bounding box center [830, 388] width 11 height 11
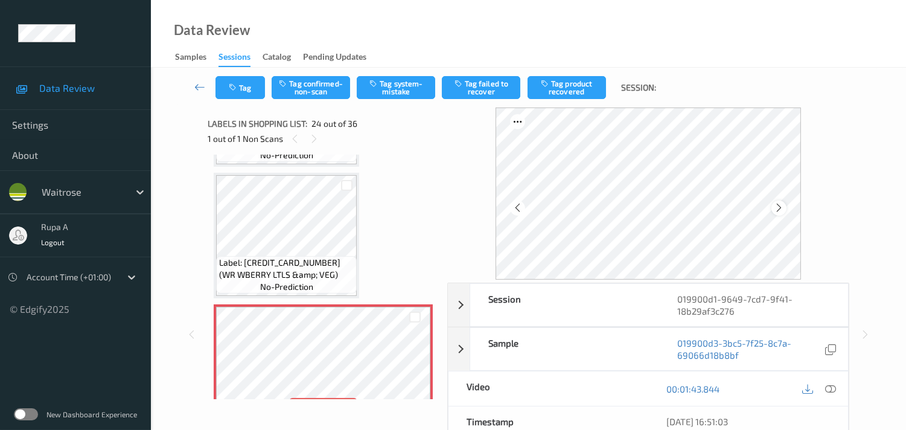
click at [782, 209] on icon at bounding box center [778, 207] width 10 height 11
click at [823, 390] on div at bounding box center [830, 388] width 16 height 16
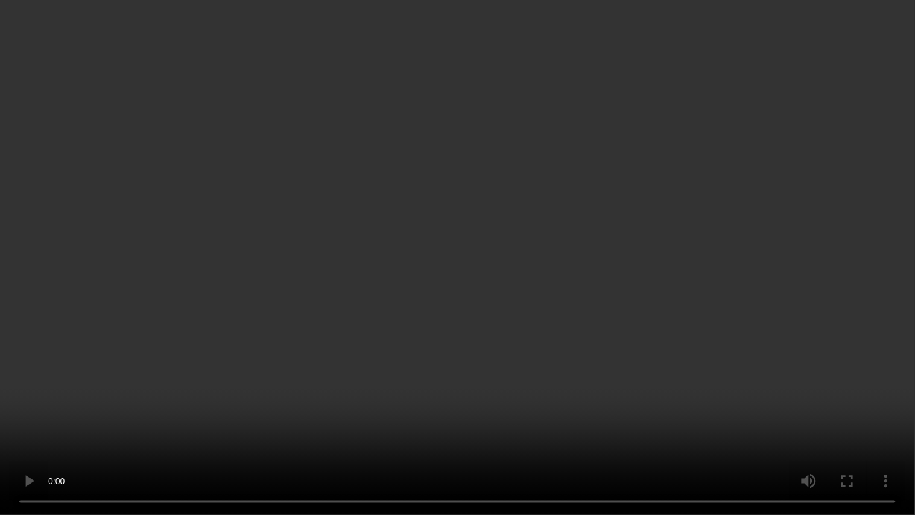
click at [614, 138] on video at bounding box center [457, 257] width 915 height 515
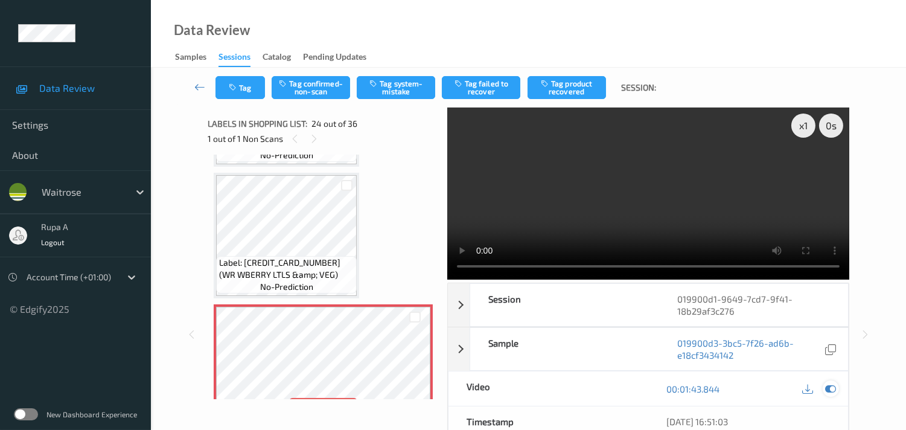
click at [834, 387] on icon at bounding box center [830, 388] width 11 height 11
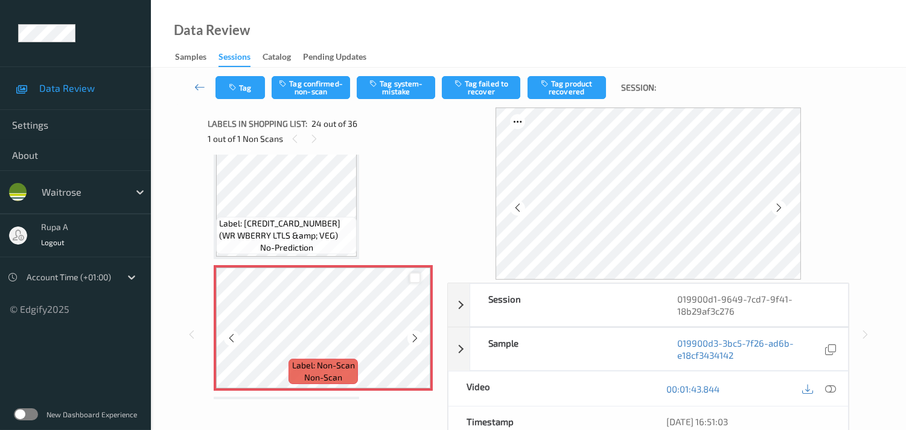
scroll to position [2948, 0]
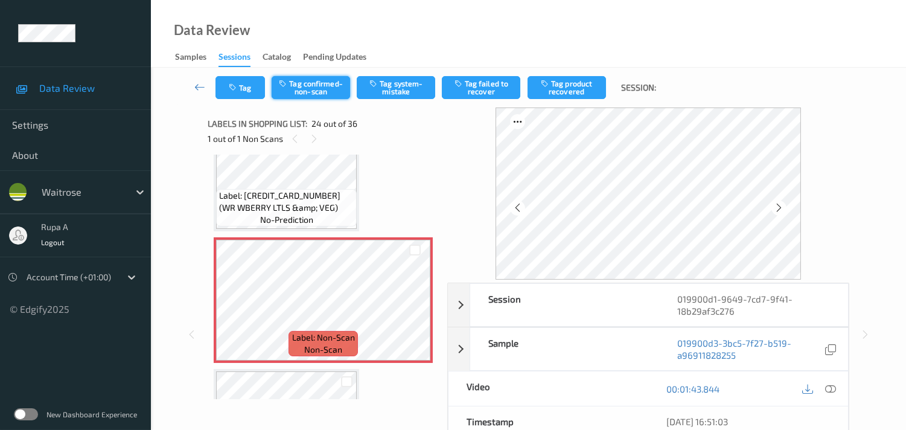
click at [309, 89] on button "Tag confirmed-non-scan" at bounding box center [310, 87] width 78 height 23
click at [551, 94] on button "Tag product recovered" at bounding box center [566, 87] width 78 height 23
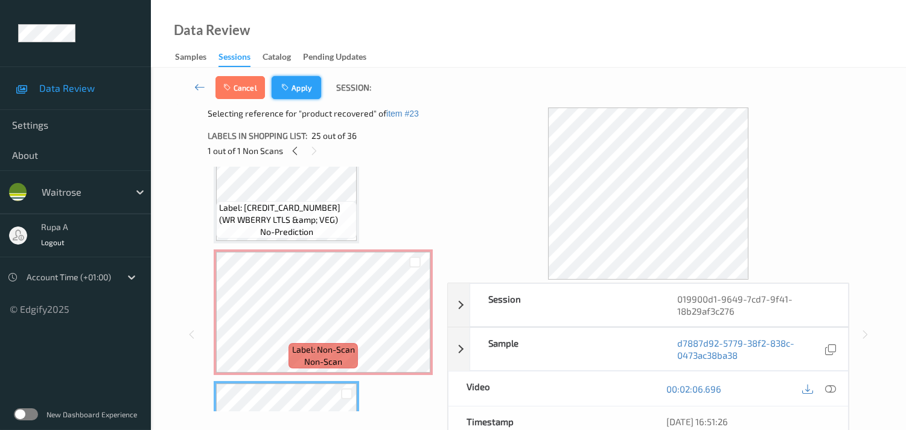
click at [285, 85] on icon "button" at bounding box center [286, 87] width 10 height 8
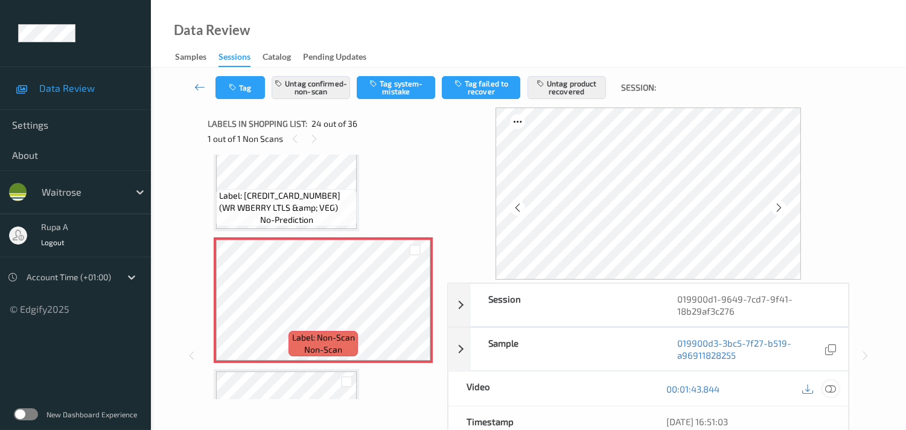
click at [827, 387] on icon at bounding box center [830, 388] width 11 height 11
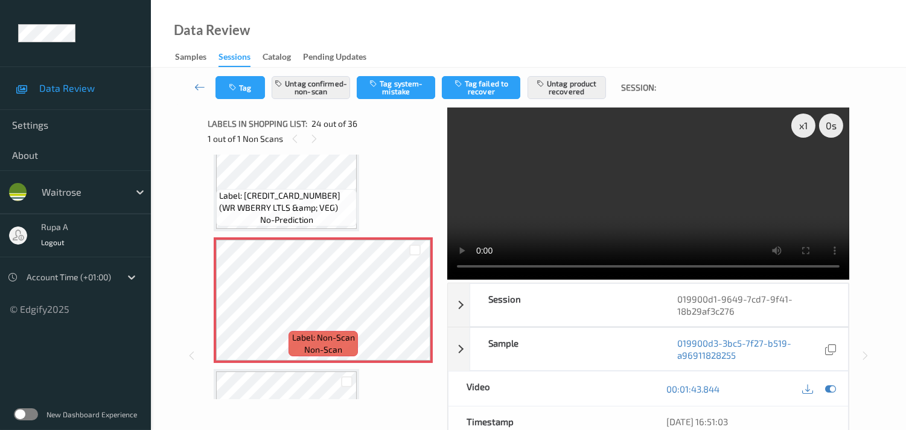
drag, startPoint x: 827, startPoint y: 388, endPoint x: 825, endPoint y: 380, distance: 8.2
click at [829, 389] on icon at bounding box center [830, 388] width 11 height 11
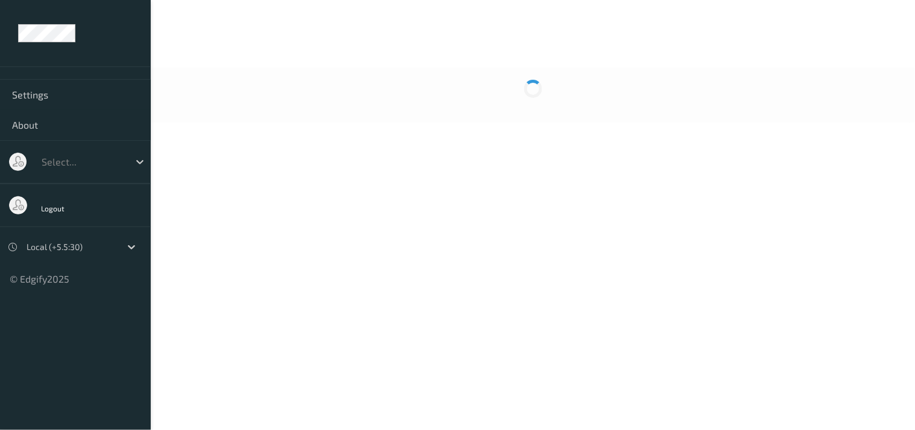
click at [411, 148] on body "Settings About Select... Logout Local (+5.5:30) © Edgify 2025 New Dashboard Exp…" at bounding box center [457, 215] width 915 height 430
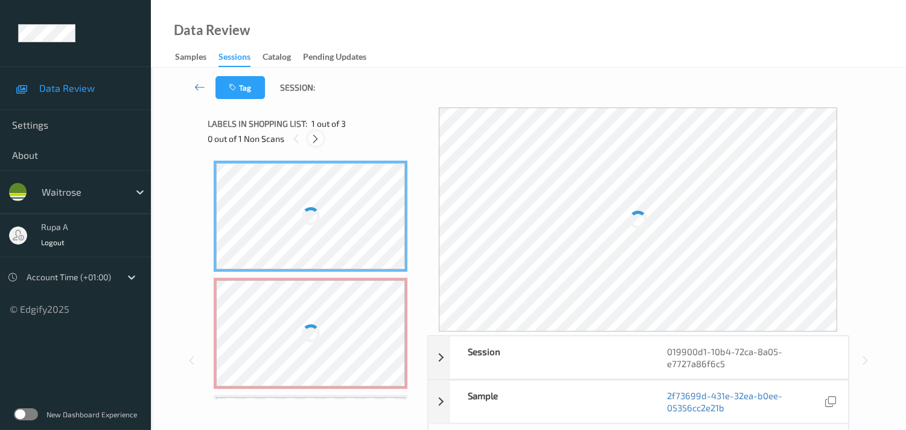
click at [312, 143] on icon at bounding box center [315, 138] width 10 height 11
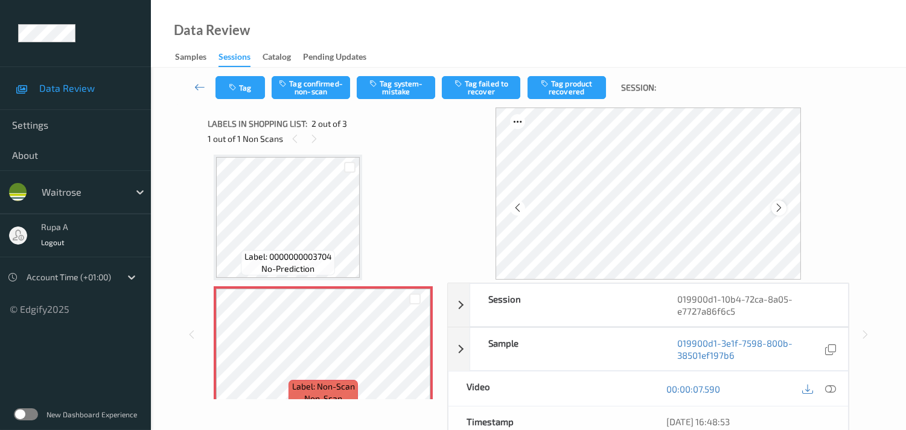
click at [776, 212] on div at bounding box center [778, 207] width 15 height 15
click at [779, 211] on icon at bounding box center [778, 207] width 10 height 11
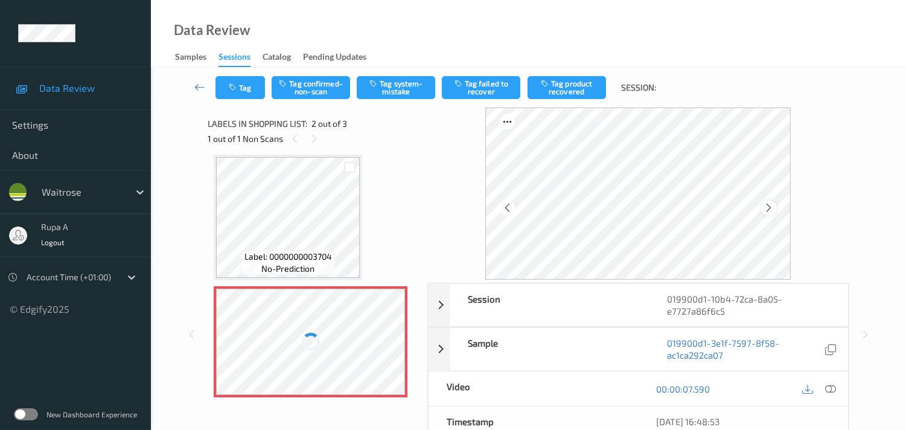
click at [774, 209] on div at bounding box center [768, 207] width 15 height 15
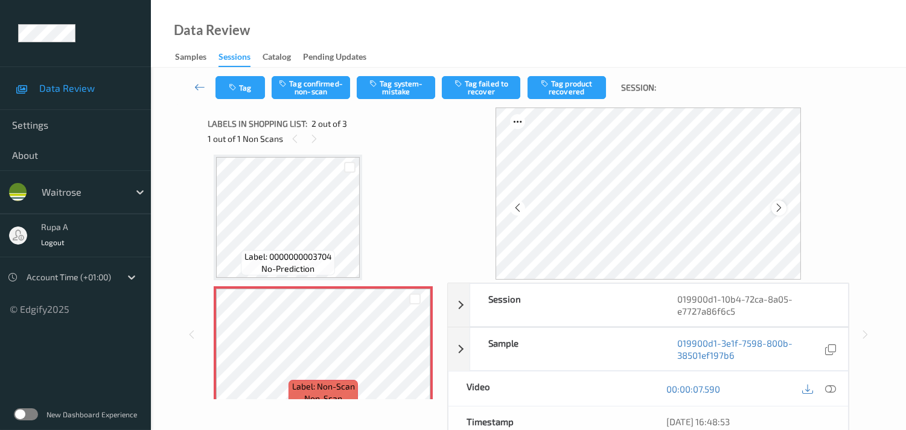
click at [781, 203] on icon at bounding box center [778, 207] width 10 height 11
click at [780, 204] on icon at bounding box center [778, 207] width 10 height 11
click at [828, 387] on icon at bounding box center [830, 388] width 11 height 11
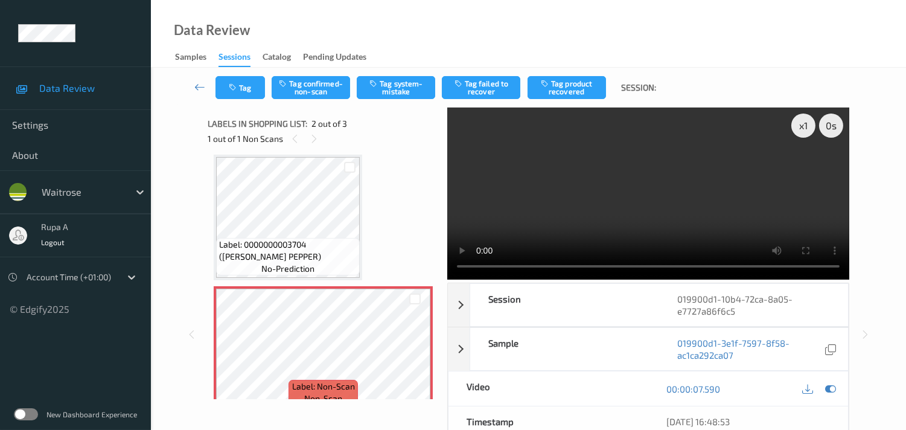
click at [376, 189] on div "Label: 0000000003704 (WR ESS PEPPER) no-prediction Label: Non-Scan non-scan Lab…" at bounding box center [323, 348] width 219 height 389
click at [830, 391] on icon at bounding box center [830, 388] width 11 height 11
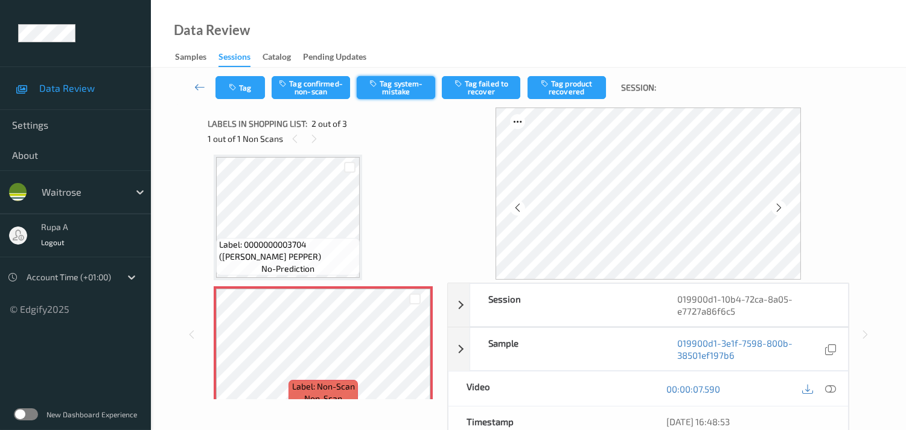
click at [410, 88] on button "Tag system-mistake" at bounding box center [396, 87] width 78 height 23
click at [396, 92] on button "Tag system-mistake" at bounding box center [396, 87] width 78 height 23
click at [297, 91] on div "Tag Tag confirmed-non-scan Tag system-mistake Tag failed to recover Tag product…" at bounding box center [528, 88] width 705 height 40
click at [220, 92] on button "Tag" at bounding box center [239, 87] width 49 height 23
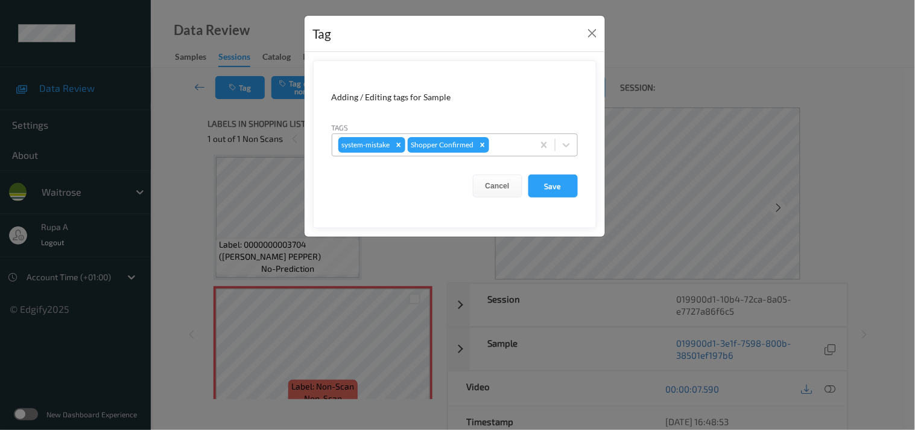
click at [508, 148] on div at bounding box center [510, 145] width 36 height 14
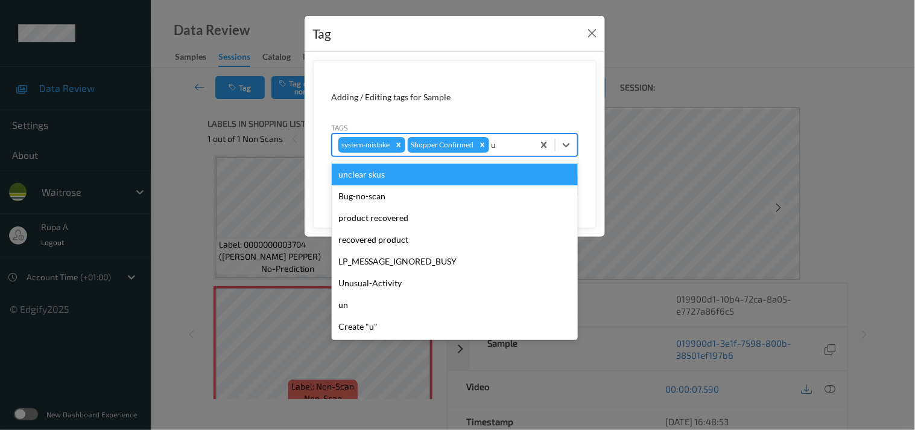
type input "un"
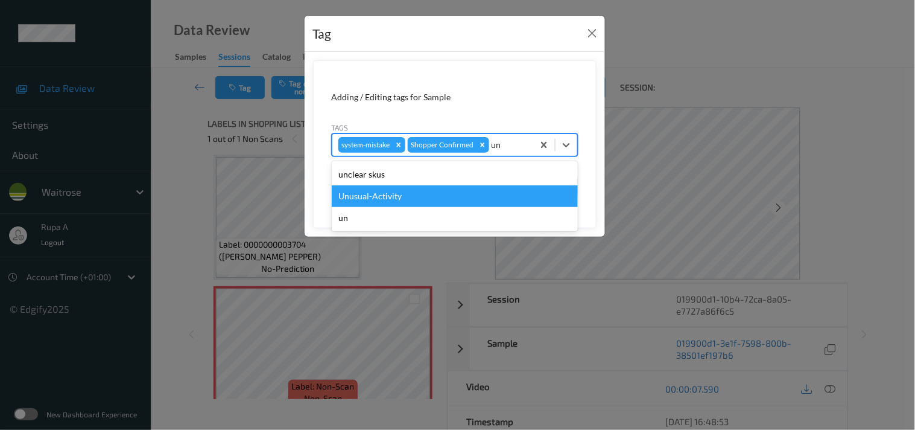
click at [403, 197] on div "Unusual-Activity" at bounding box center [455, 196] width 246 height 22
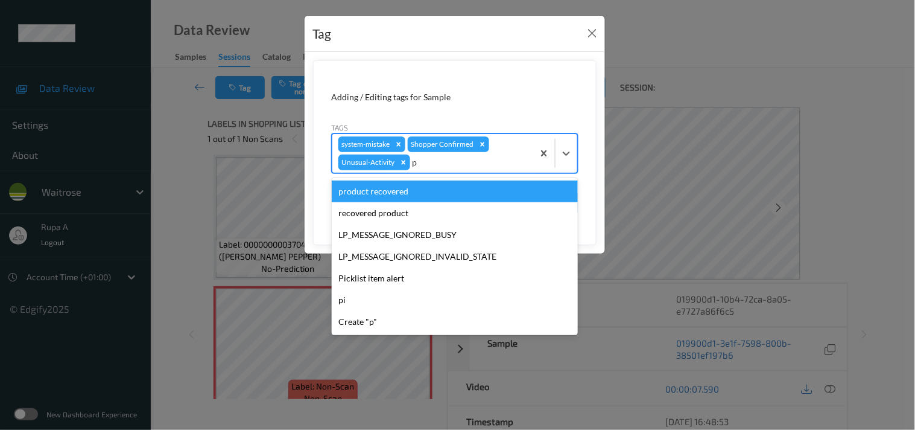
type input "pi"
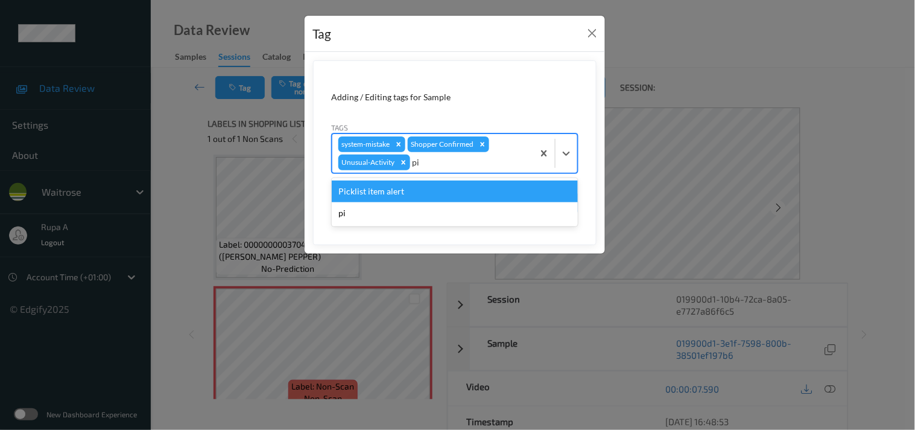
click at [407, 189] on div "Picklist item alert" at bounding box center [455, 191] width 246 height 22
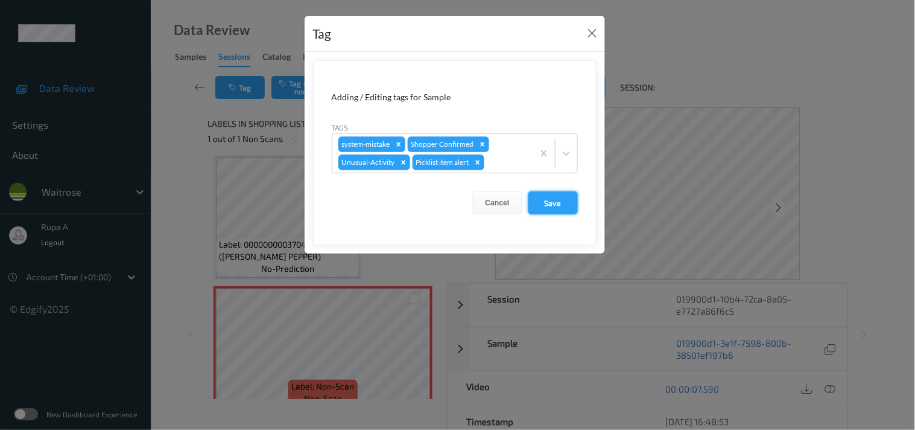
click at [536, 201] on button "Save" at bounding box center [552, 202] width 49 height 23
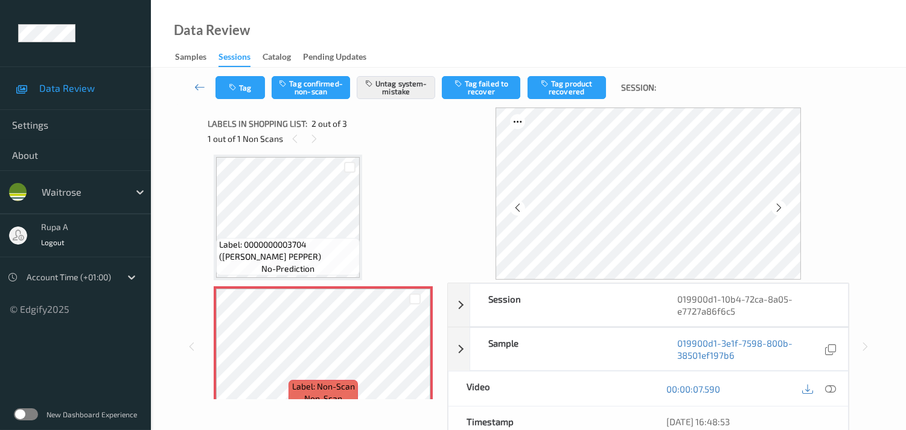
click at [375, 198] on div "Label: 0000000003704 (WR ESS PEPPER) no-prediction Label: Non-Scan non-scan Lab…" at bounding box center [323, 348] width 219 height 389
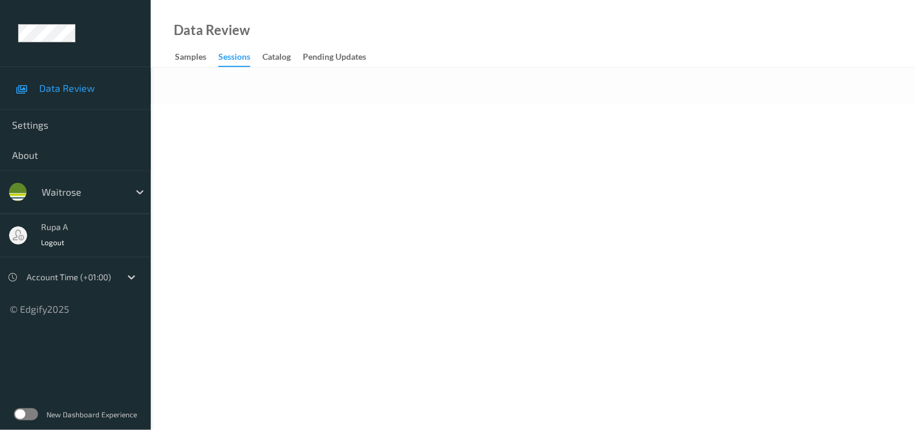
click at [379, 182] on body "Data Review Settings About waitrose rupa a Logout Account Time (+01:00) © Edgif…" at bounding box center [457, 215] width 915 height 430
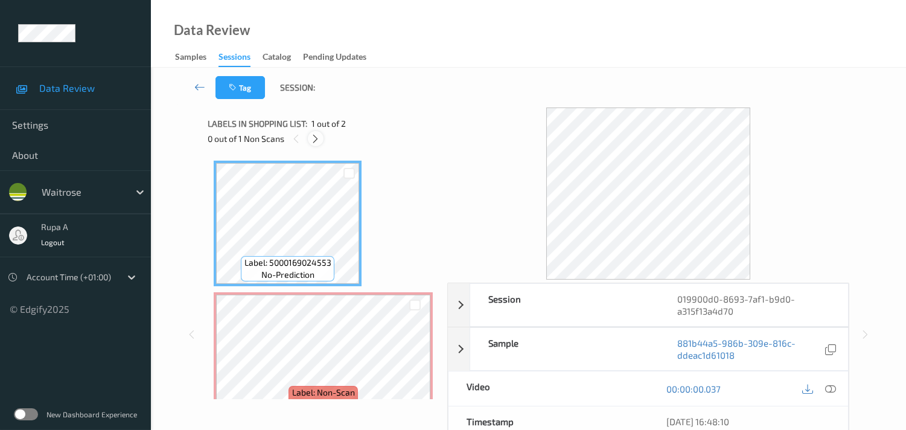
click at [316, 134] on icon at bounding box center [315, 138] width 10 height 11
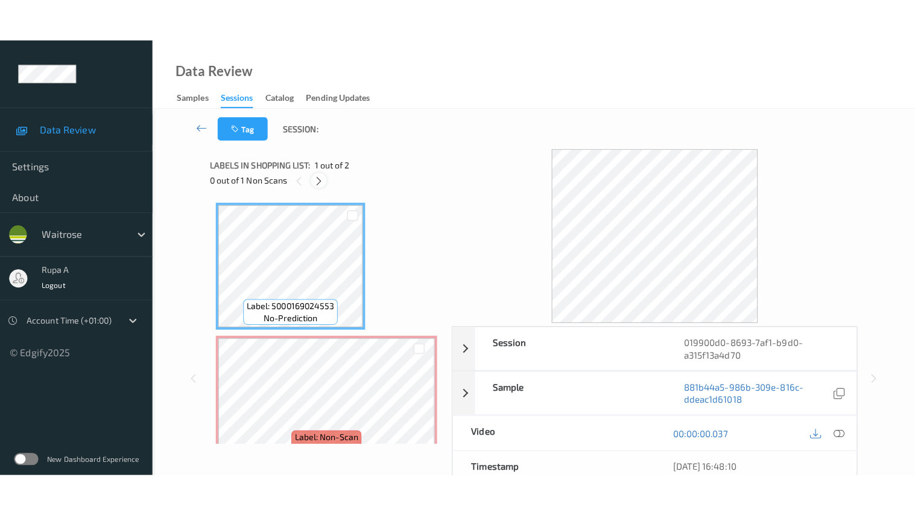
scroll to position [6, 0]
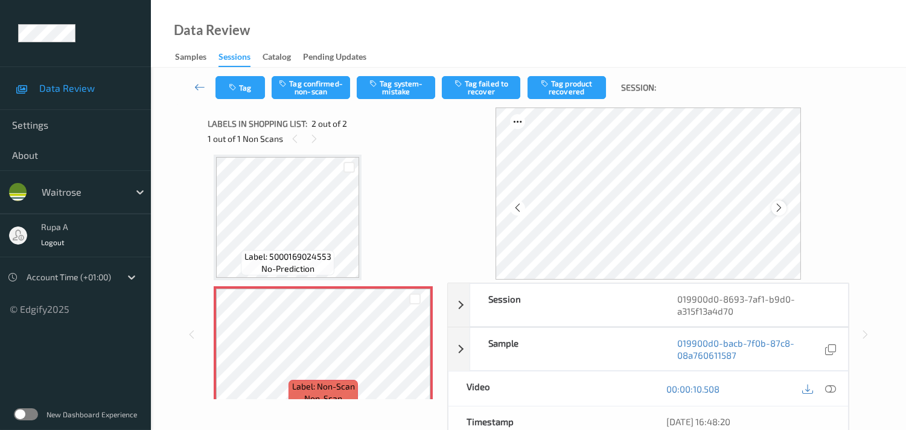
click at [779, 212] on icon at bounding box center [778, 207] width 10 height 11
click at [779, 208] on icon at bounding box center [778, 207] width 10 height 11
click at [831, 390] on icon at bounding box center [830, 388] width 11 height 11
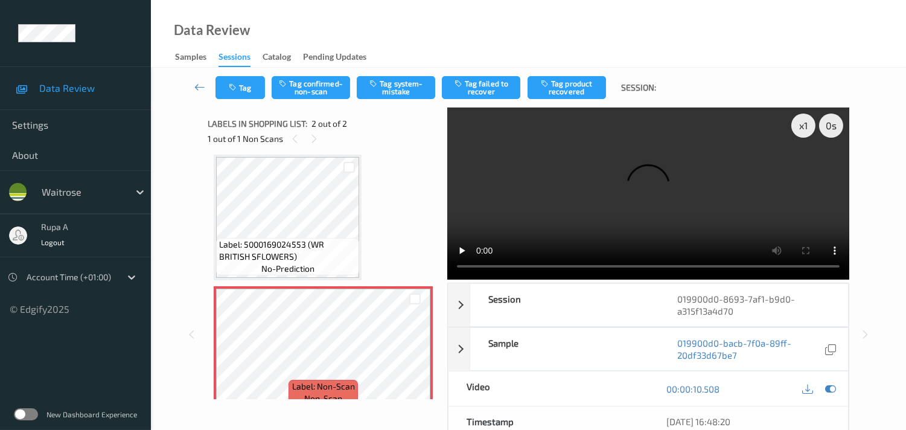
scroll to position [0, 0]
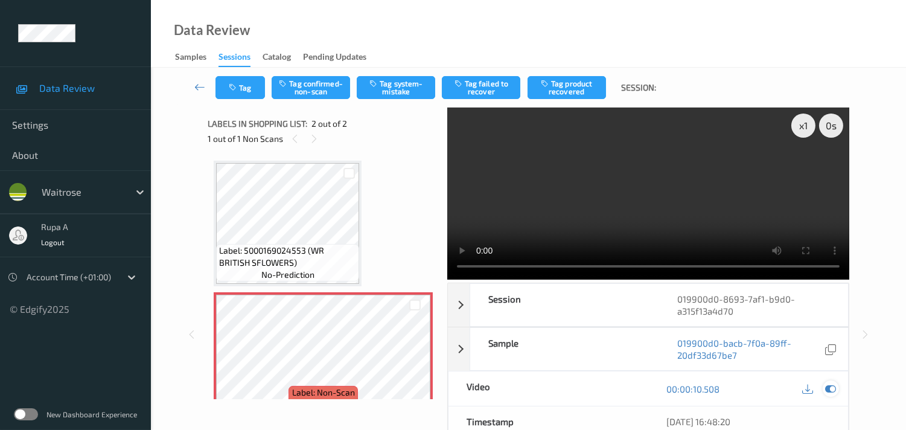
click at [831, 388] on icon at bounding box center [830, 388] width 11 height 11
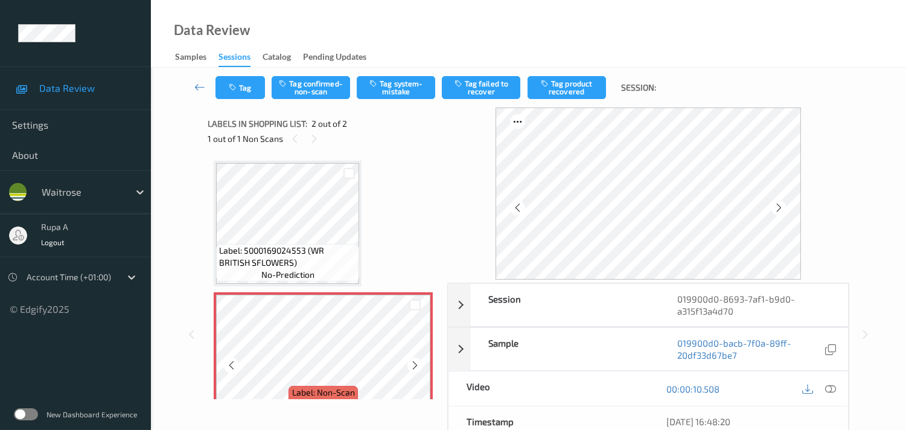
scroll to position [22, 0]
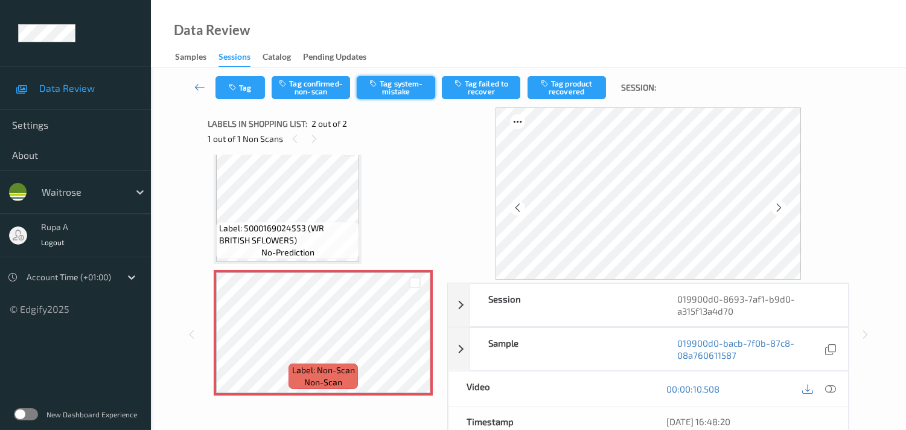
click at [384, 89] on button "Tag system-mistake" at bounding box center [396, 87] width 78 height 23
click at [244, 92] on button "Tag" at bounding box center [239, 87] width 49 height 23
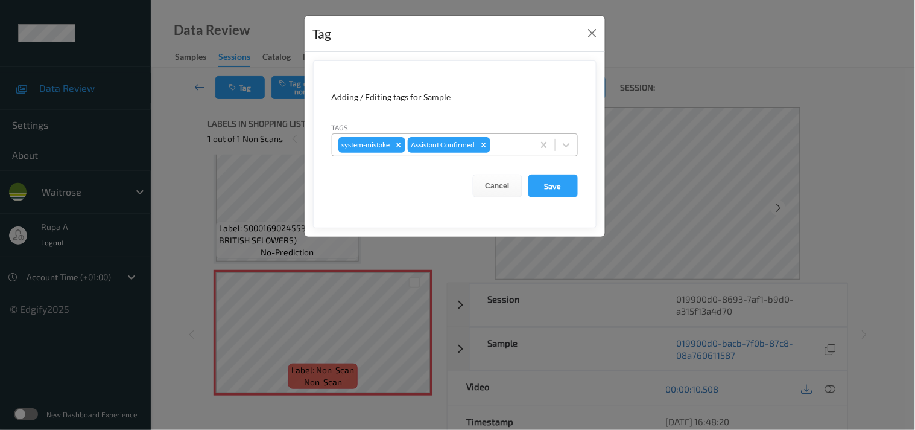
click at [502, 150] on div at bounding box center [510, 145] width 34 height 14
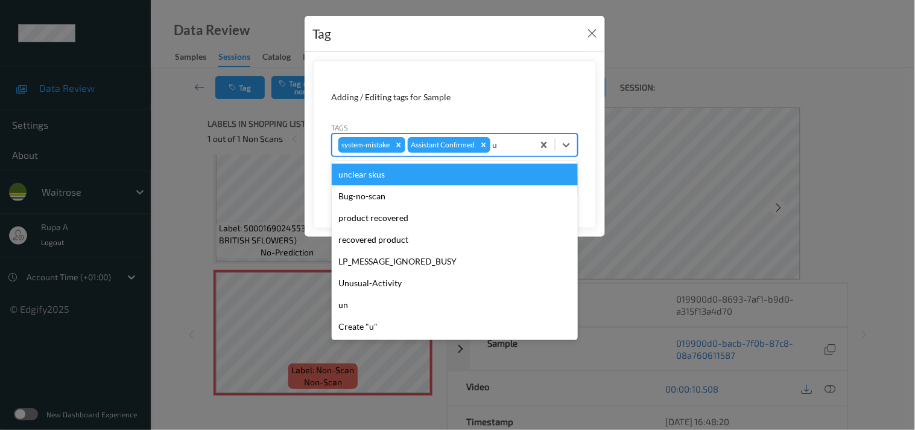
type input "un"
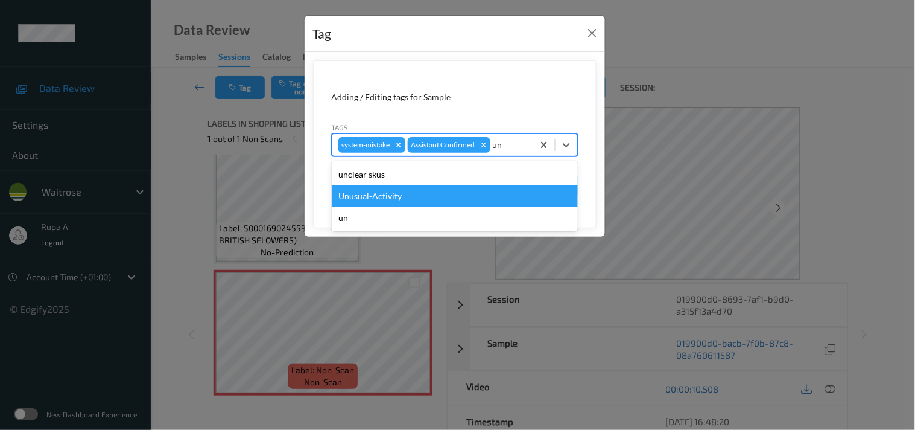
click at [408, 199] on div "Unusual-Activity" at bounding box center [455, 196] width 246 height 22
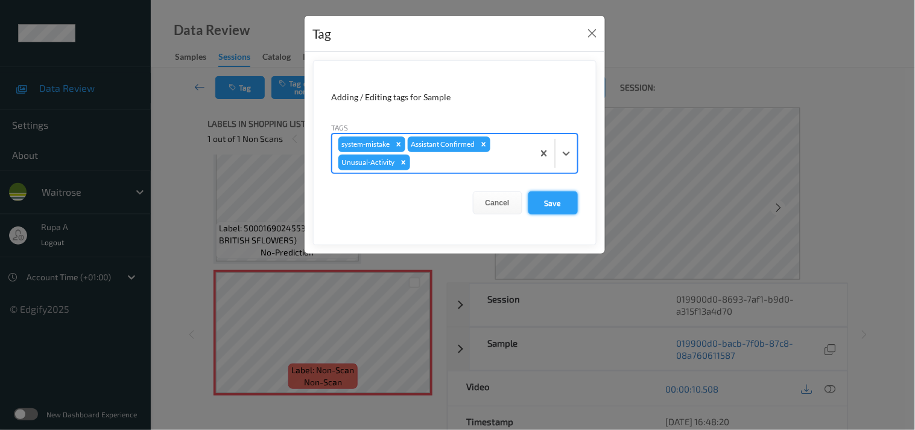
click at [545, 197] on button "Save" at bounding box center [552, 202] width 49 height 23
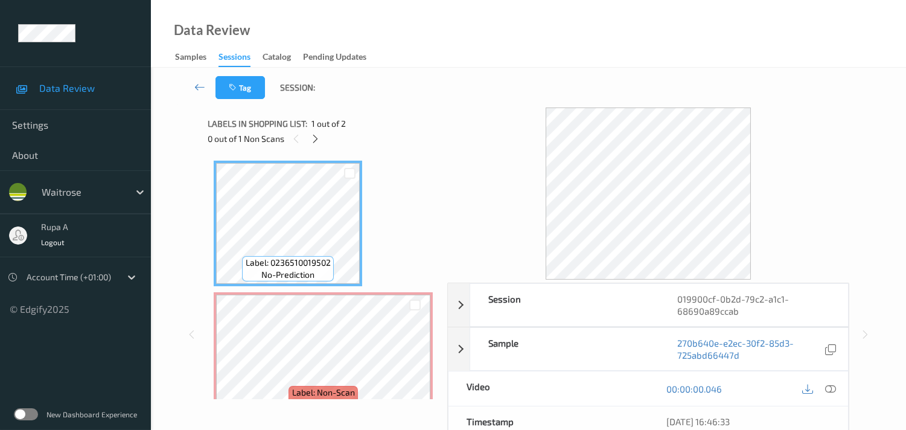
click at [395, 110] on div "Labels in shopping list: 1 out of 2 0 out of 1 Non Scans" at bounding box center [323, 130] width 231 height 47
click at [317, 131] on div at bounding box center [315, 138] width 15 height 15
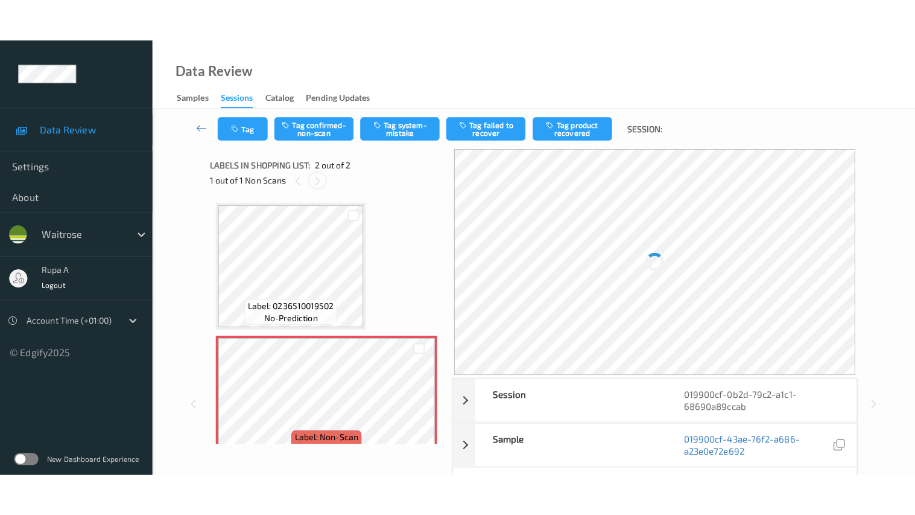
scroll to position [6, 0]
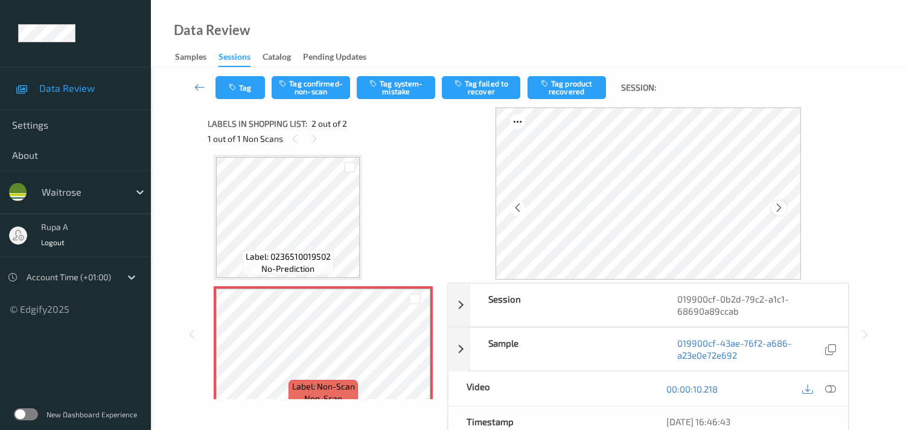
click at [777, 203] on icon at bounding box center [778, 207] width 10 height 11
click at [830, 386] on icon at bounding box center [830, 388] width 11 height 11
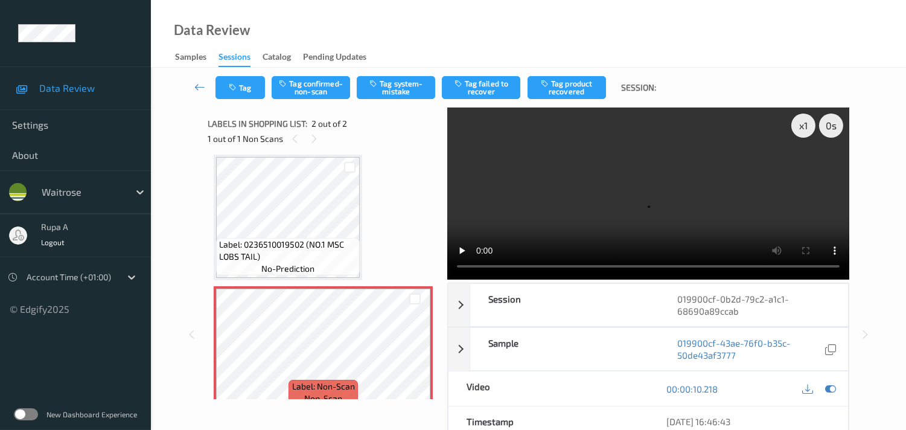
scroll to position [0, 0]
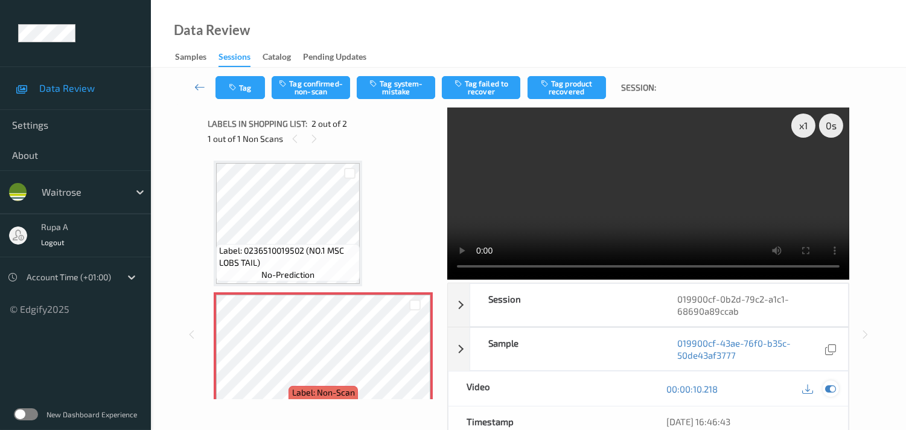
click at [834, 389] on icon at bounding box center [830, 388] width 11 height 11
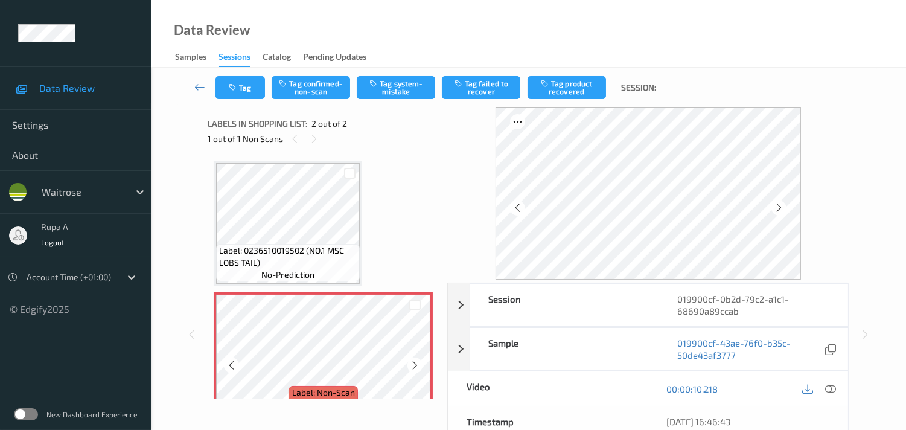
scroll to position [22, 0]
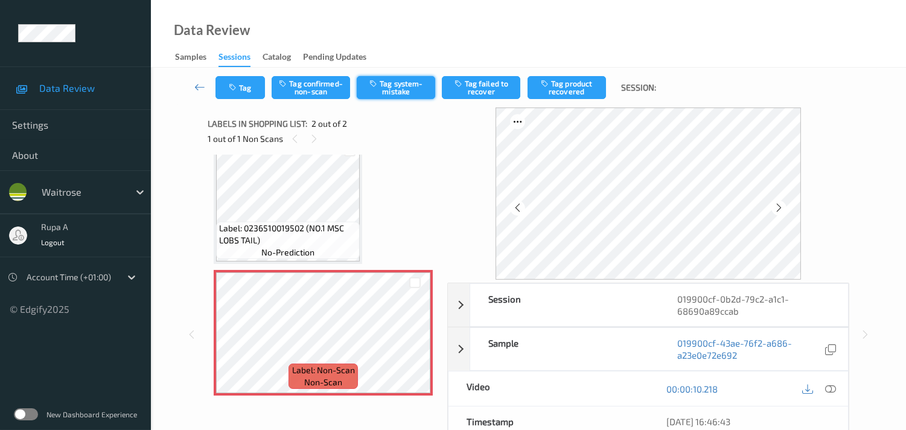
click at [390, 89] on button "Tag system-mistake" at bounding box center [396, 87] width 78 height 23
click at [230, 93] on button "Tag" at bounding box center [239, 87] width 49 height 23
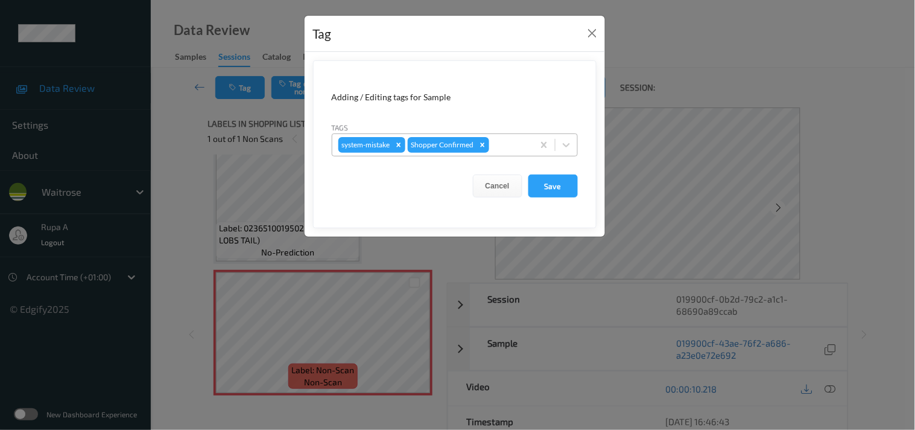
click at [510, 152] on div at bounding box center [510, 145] width 36 height 14
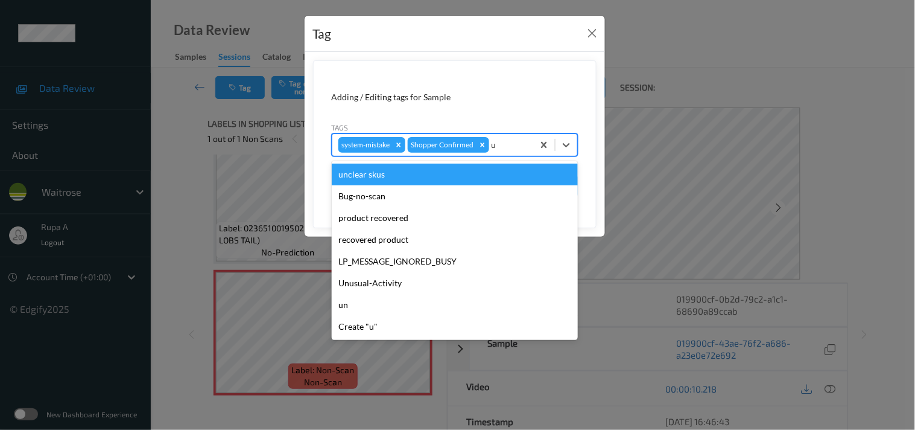
type input "un"
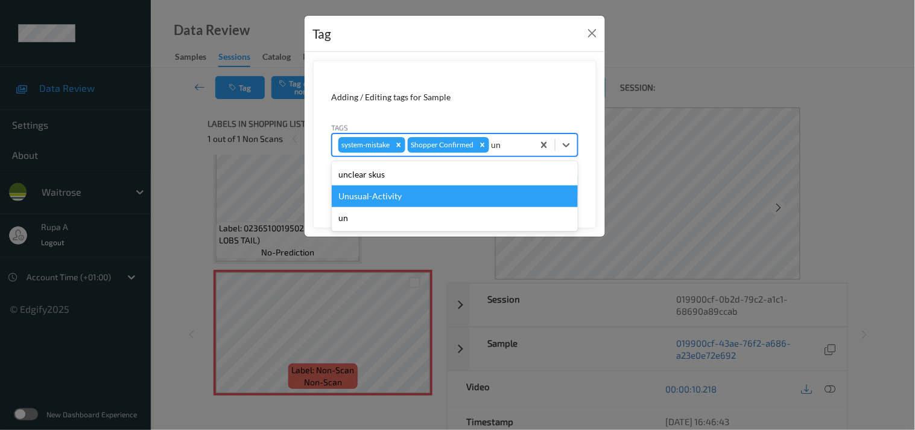
click at [411, 199] on div "Unusual-Activity" at bounding box center [455, 196] width 246 height 22
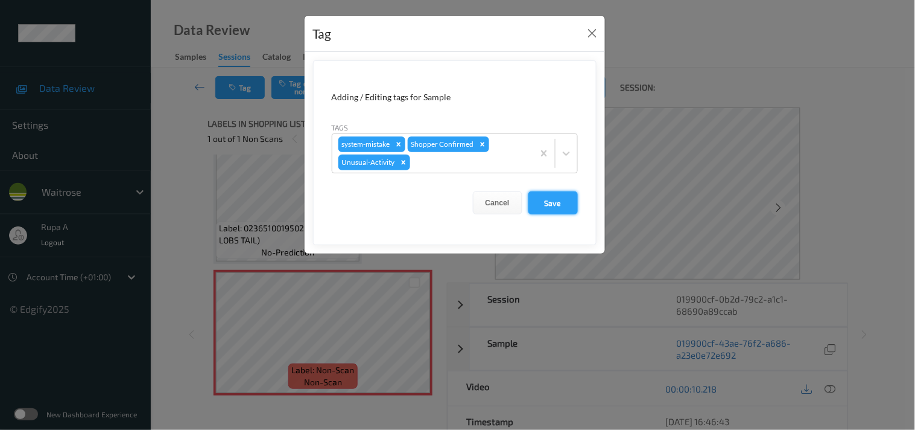
click at [537, 198] on button "Save" at bounding box center [552, 202] width 49 height 23
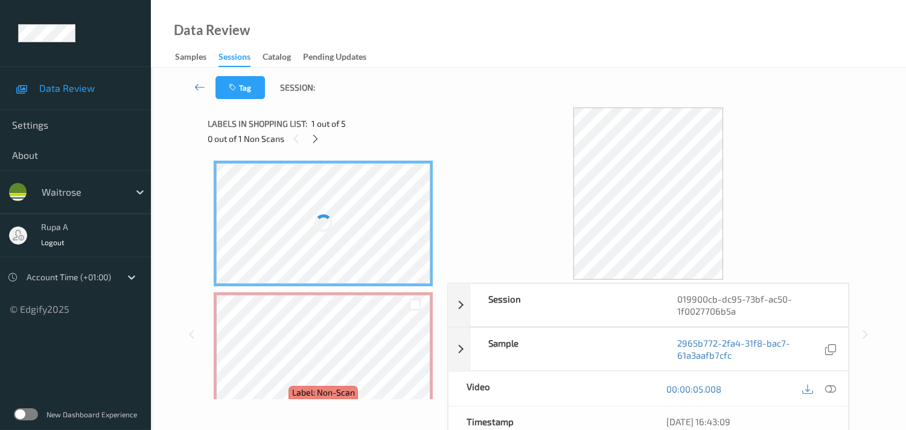
click at [356, 136] on div "0 out of 1 Non Scans" at bounding box center [323, 138] width 231 height 15
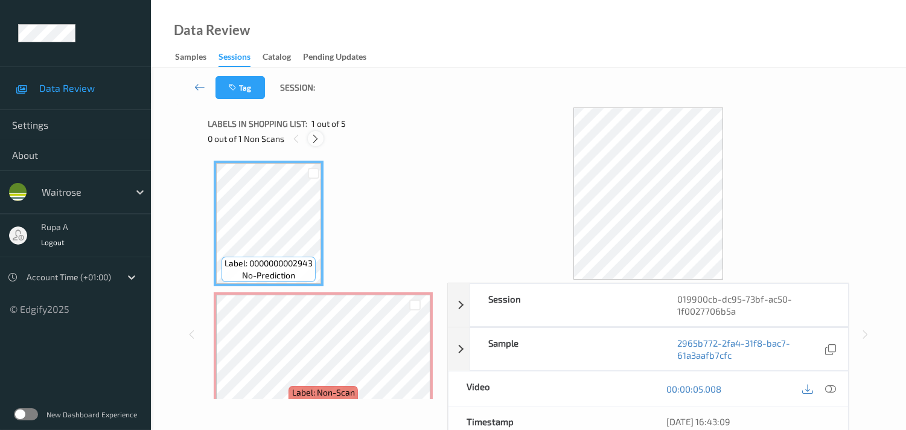
click at [319, 139] on icon at bounding box center [315, 138] width 10 height 11
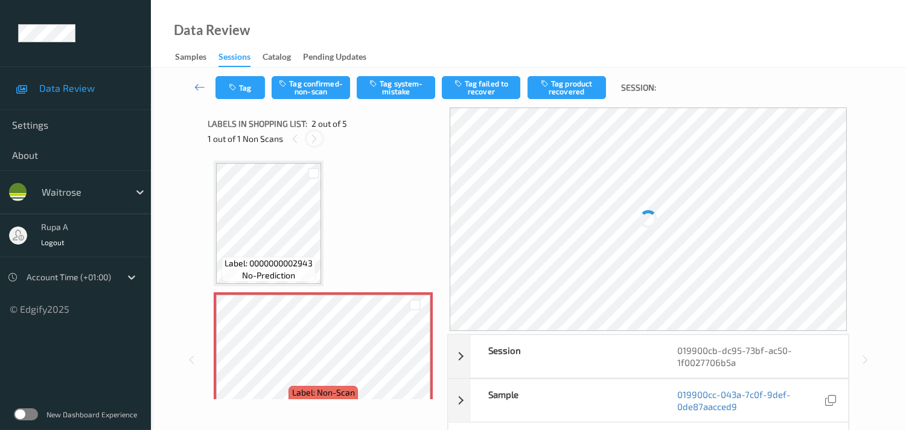
scroll to position [6, 0]
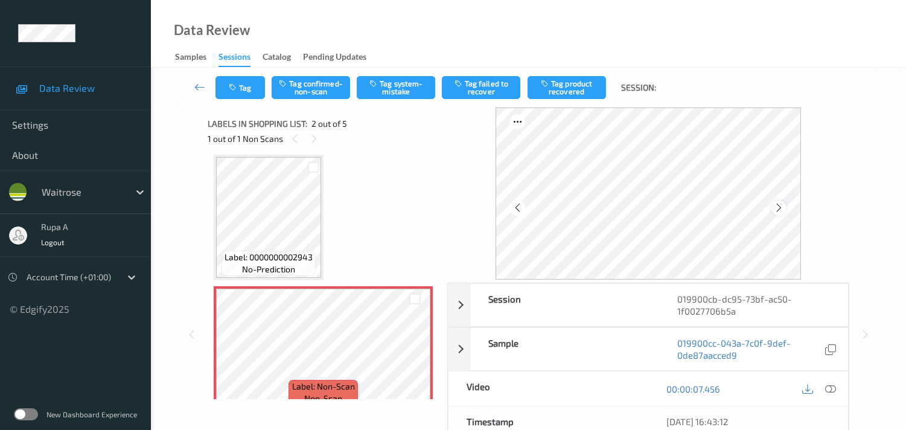
click at [783, 211] on icon at bounding box center [778, 207] width 10 height 11
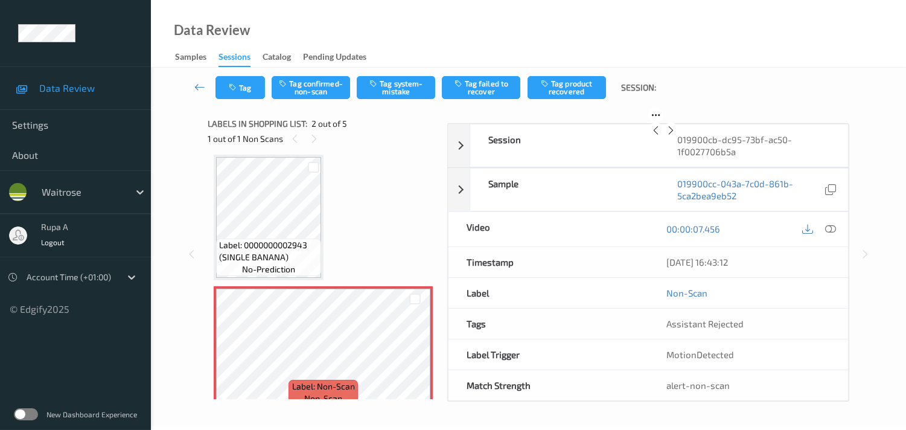
click at [676, 136] on icon at bounding box center [670, 130] width 10 height 11
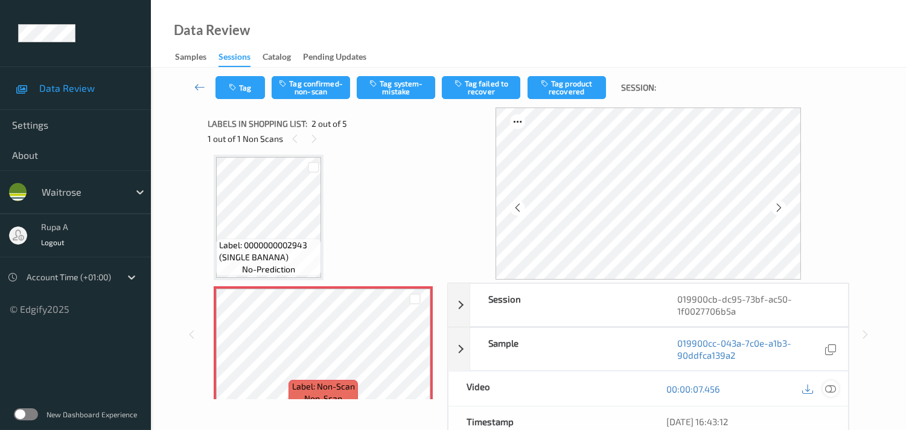
click at [834, 390] on icon at bounding box center [830, 388] width 11 height 11
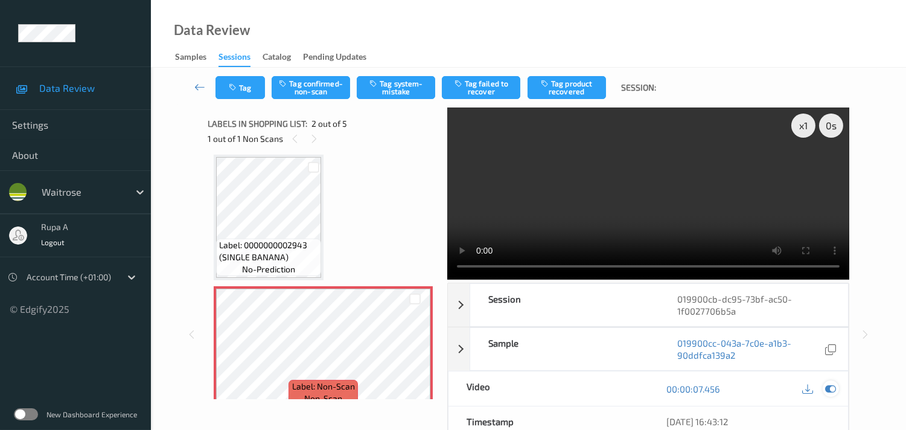
click at [833, 385] on icon at bounding box center [830, 388] width 11 height 11
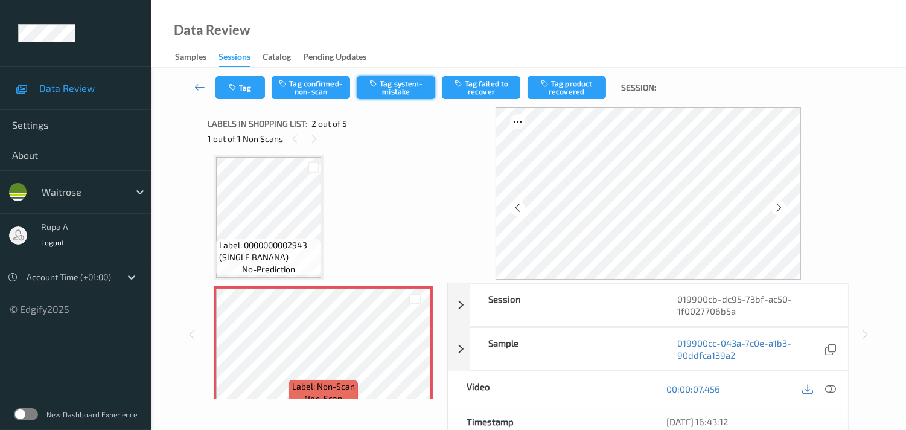
click at [390, 94] on button "Tag system-mistake" at bounding box center [396, 87] width 78 height 23
click at [236, 86] on icon "button" at bounding box center [234, 87] width 10 height 8
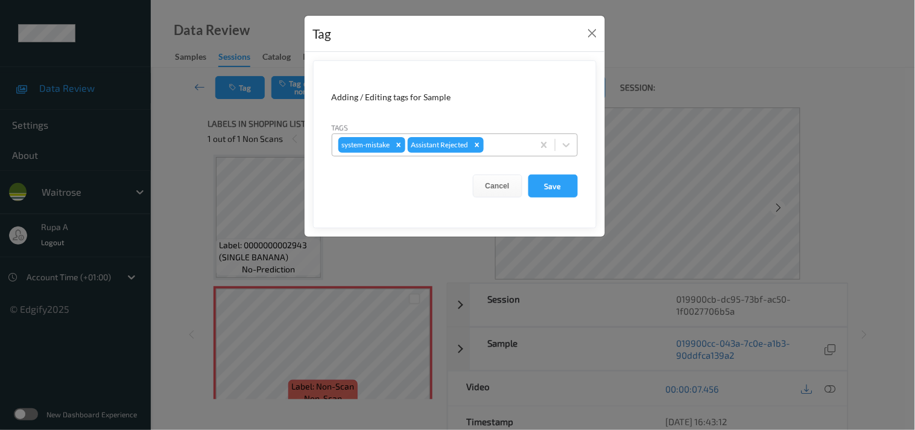
click at [505, 138] on div at bounding box center [506, 145] width 41 height 14
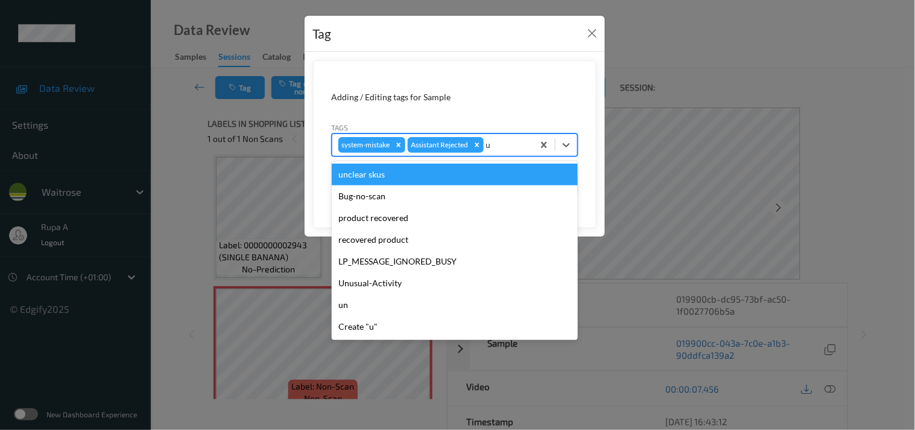
type input "un"
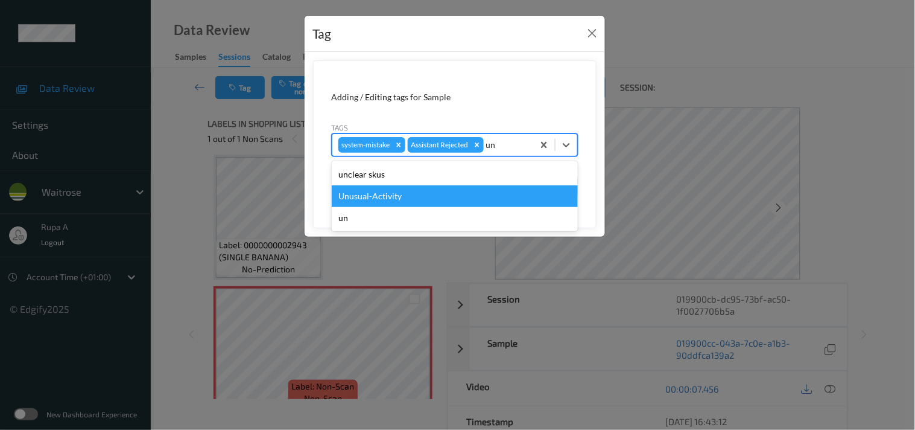
click at [425, 200] on div "Unusual-Activity" at bounding box center [455, 196] width 246 height 22
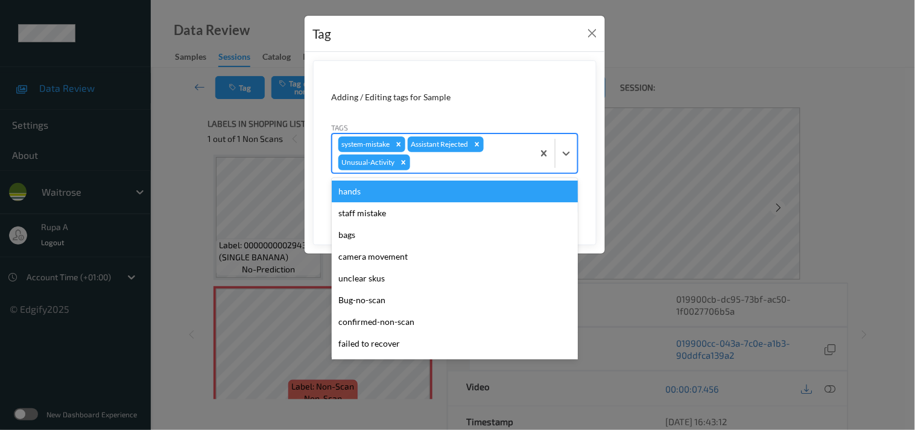
click at [483, 162] on div at bounding box center [470, 162] width 115 height 14
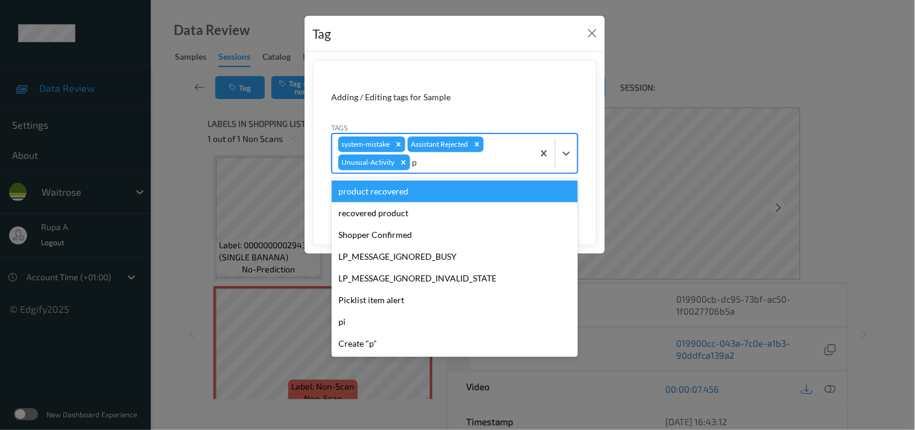
type input "pi"
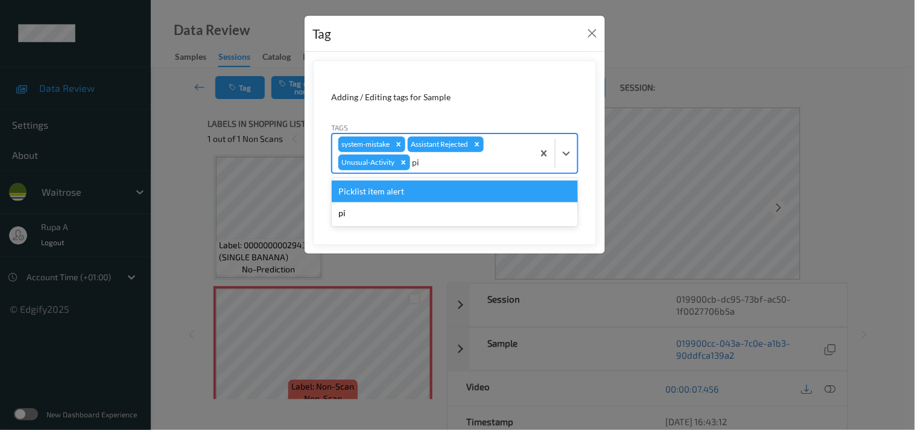
click at [412, 194] on div "Picklist item alert" at bounding box center [455, 191] width 246 height 22
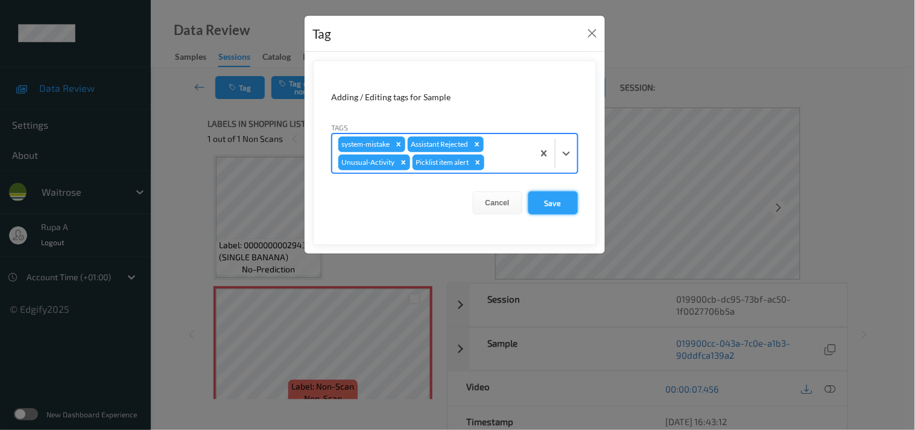
click at [554, 212] on button "Save" at bounding box center [552, 202] width 49 height 23
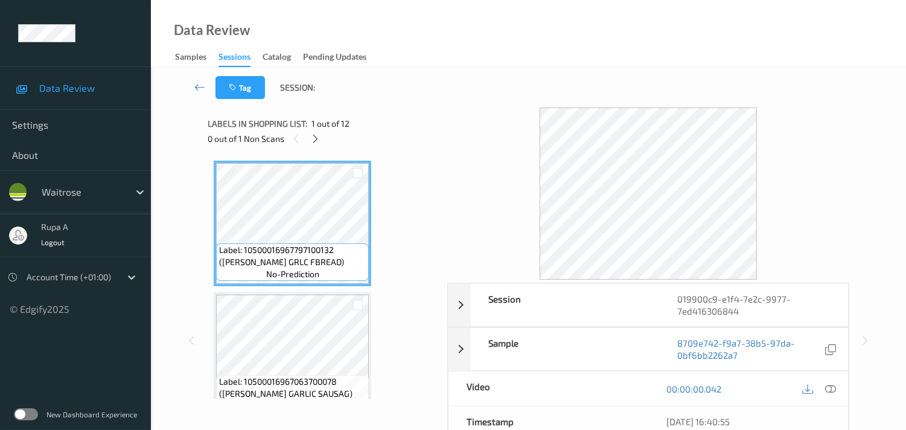
click at [309, 143] on div "0 out of 1 Non Scans" at bounding box center [323, 138] width 231 height 15
click at [316, 141] on icon at bounding box center [315, 138] width 10 height 11
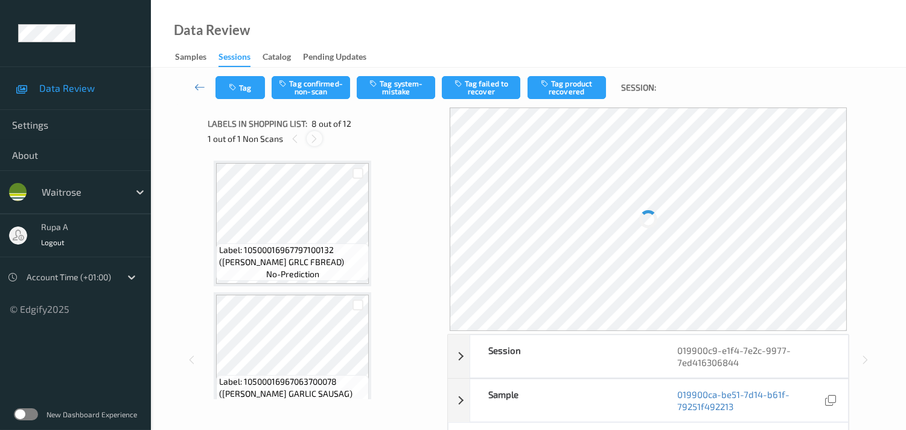
scroll to position [790, 0]
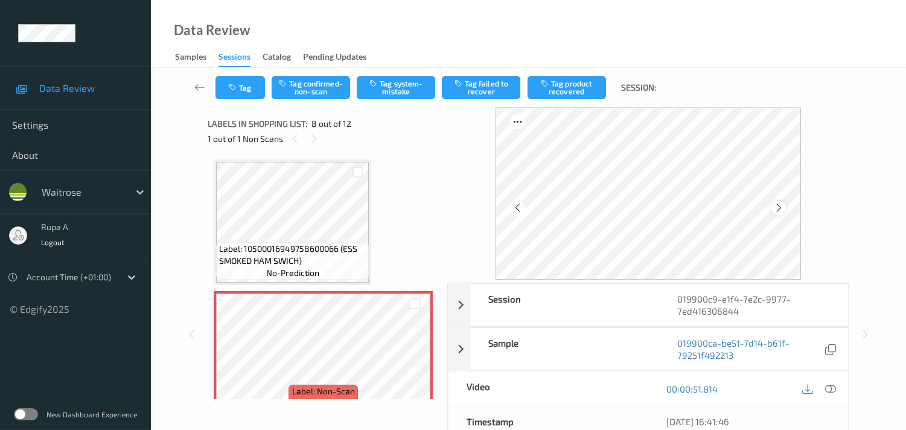
click at [779, 205] on icon at bounding box center [778, 207] width 10 height 11
click at [831, 392] on icon at bounding box center [830, 388] width 11 height 11
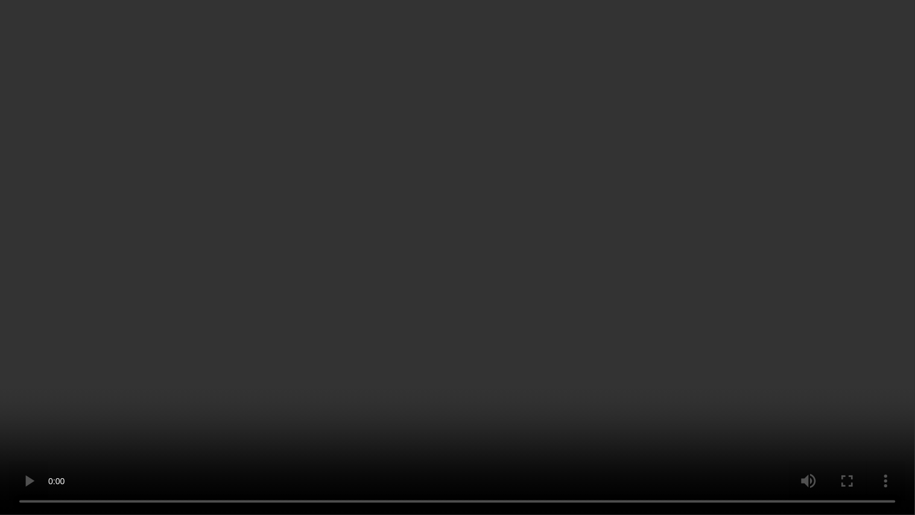
drag, startPoint x: 135, startPoint y: 415, endPoint x: 136, endPoint y: 408, distance: 6.7
click at [136, 409] on video at bounding box center [457, 257] width 915 height 515
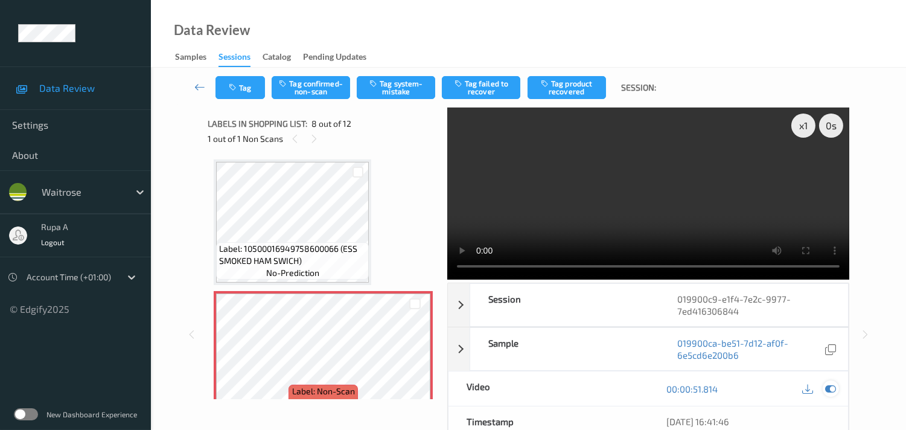
click at [834, 388] on icon at bounding box center [830, 388] width 11 height 11
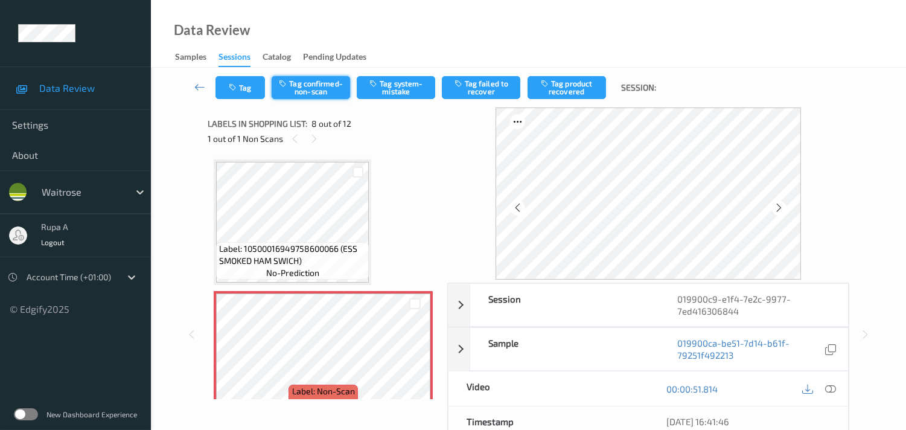
click at [316, 86] on button "Tag confirmed-non-scan" at bounding box center [310, 87] width 78 height 23
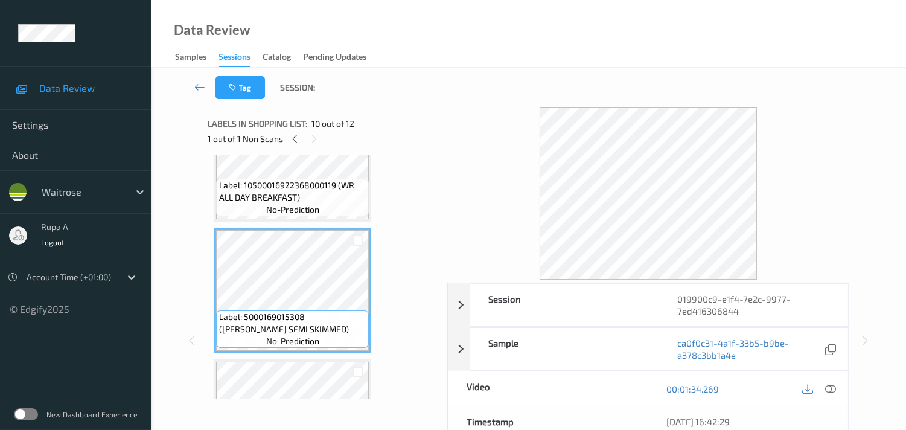
scroll to position [1125, 0]
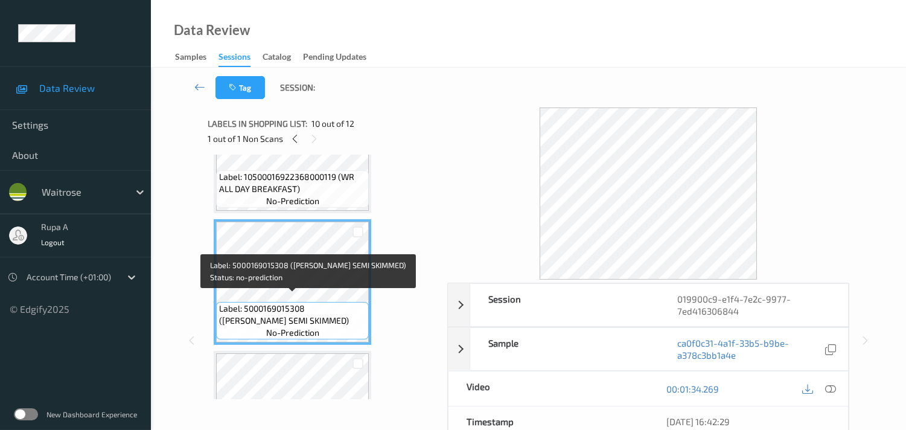
click at [238, 314] on span "Label: 5000169015308 (WR ESS SEMI SKIMMED)" at bounding box center [292, 314] width 147 height 24
copy span "Label: 5000169015308 (WR ESS SEMI SKIMMED)"
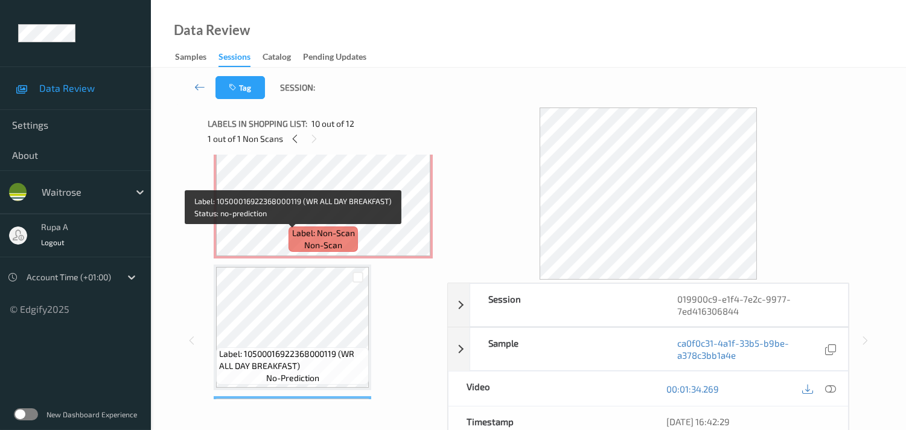
scroll to position [924, 0]
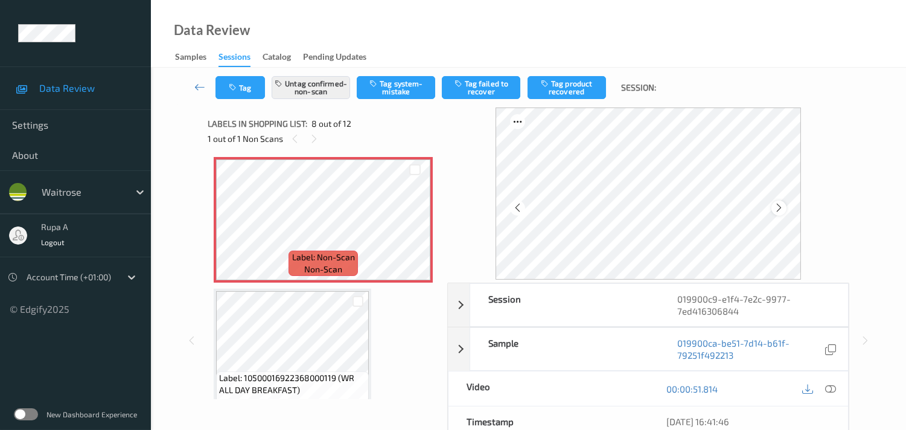
click at [777, 203] on icon at bounding box center [778, 207] width 10 height 11
click at [781, 201] on div at bounding box center [778, 207] width 15 height 15
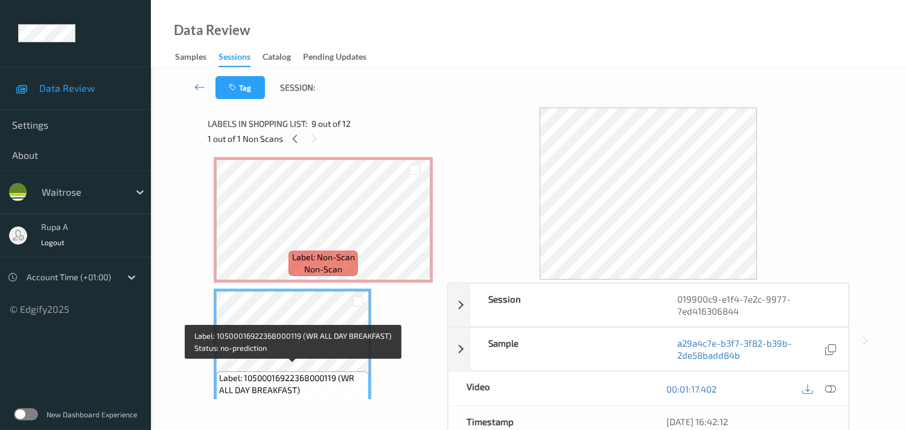
click at [254, 384] on span "Label: 10500016922368000119 (WR ALL DAY BREAKFAST)" at bounding box center [292, 384] width 147 height 24
copy span "Label: 10500016922368000119 (WR ALL DAY BREAKFAST)"
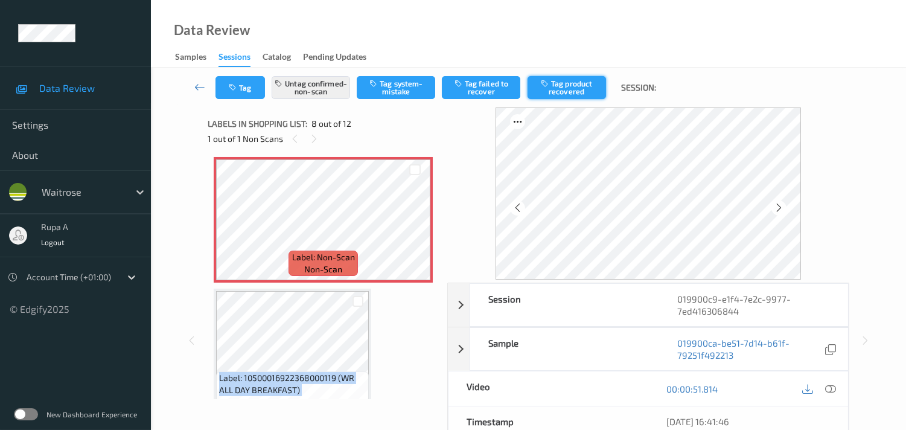
click at [581, 88] on button "Tag product recovered" at bounding box center [566, 87] width 78 height 23
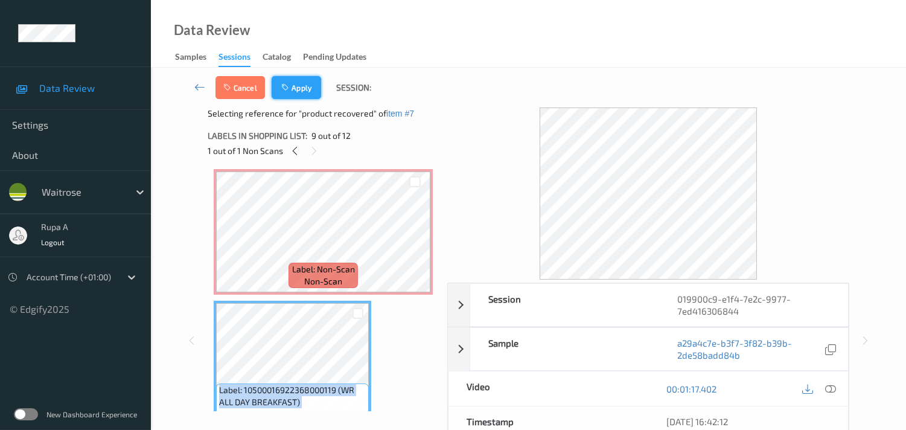
click at [300, 89] on button "Apply" at bounding box center [295, 87] width 49 height 23
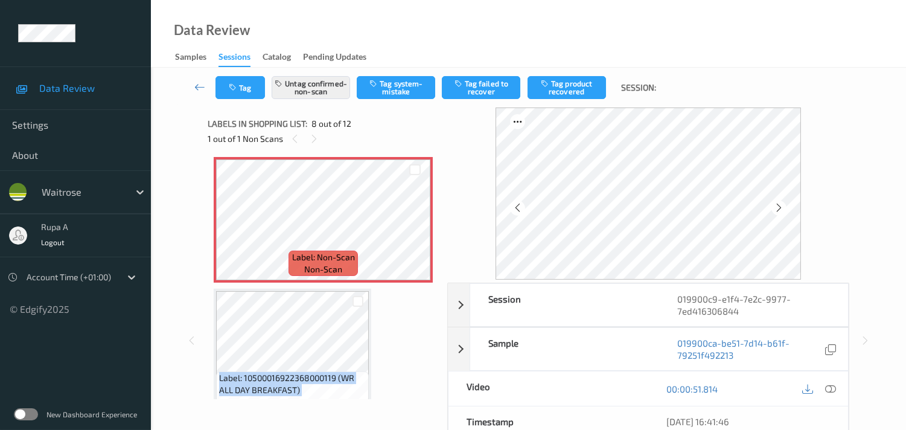
scroll to position [790, 0]
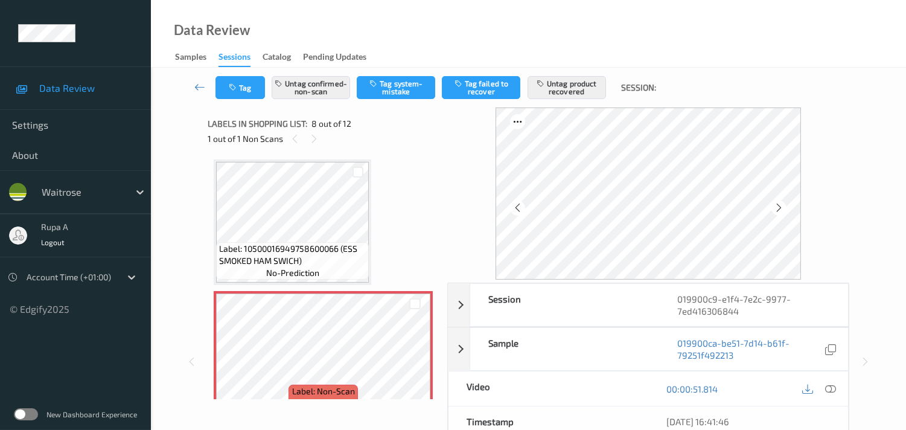
click at [380, 44] on div "Data Review Samples Sessions Catalog Pending Updates" at bounding box center [528, 34] width 755 height 68
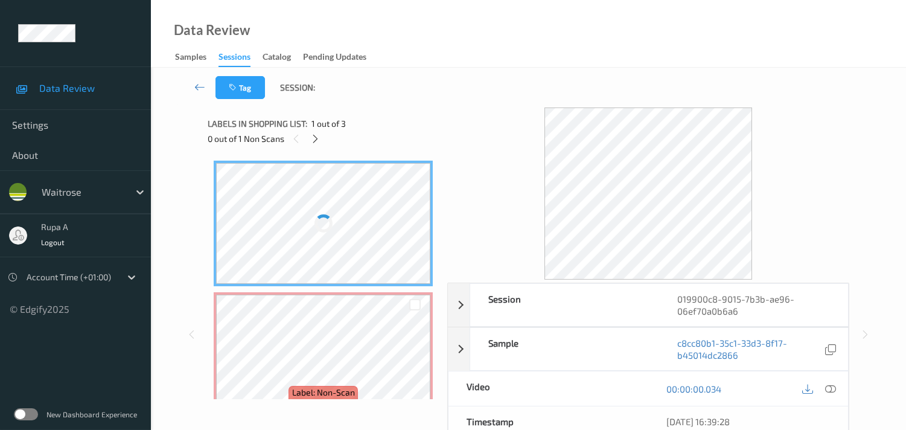
drag, startPoint x: 369, startPoint y: 118, endPoint x: 321, endPoint y: 148, distance: 56.4
click at [368, 118] on div "Labels in shopping list: 1 out of 3" at bounding box center [323, 123] width 231 height 15
click at [317, 142] on icon at bounding box center [315, 138] width 10 height 11
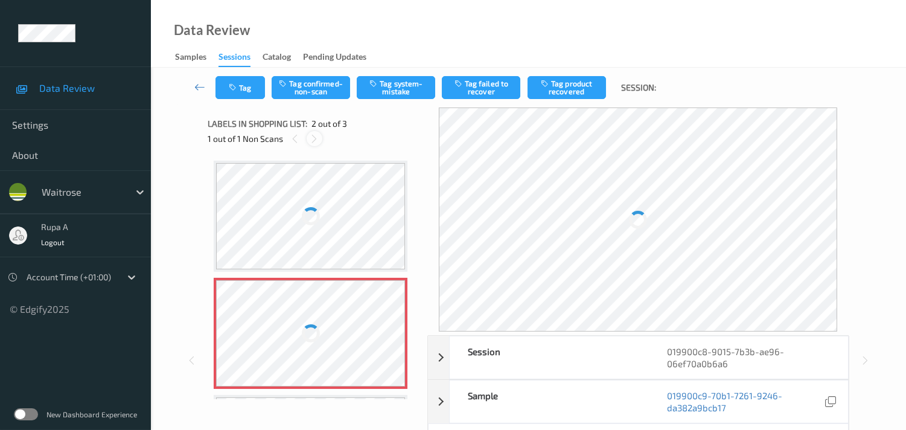
scroll to position [6, 0]
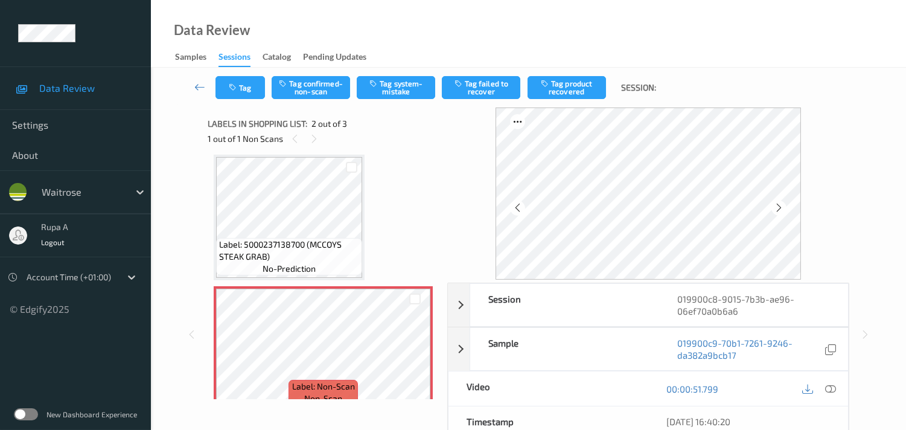
click at [369, 185] on div "Label: 5000237138700 (MCCOYS STEAK GRAB) no-prediction Label: Non-Scan non-scan…" at bounding box center [323, 348] width 219 height 389
click at [780, 206] on icon at bounding box center [778, 207] width 10 height 11
click at [782, 203] on icon at bounding box center [778, 207] width 10 height 11
click at [781, 201] on div at bounding box center [778, 207] width 15 height 15
click at [777, 203] on icon at bounding box center [778, 207] width 10 height 11
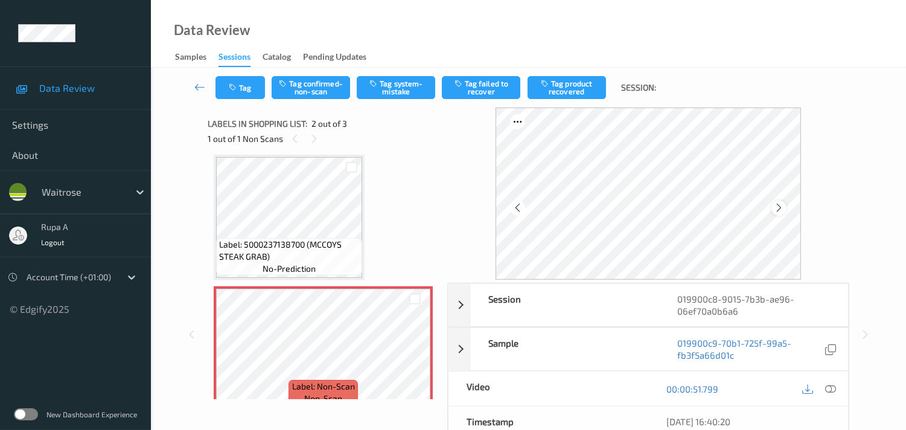
click at [782, 203] on icon at bounding box center [778, 207] width 10 height 11
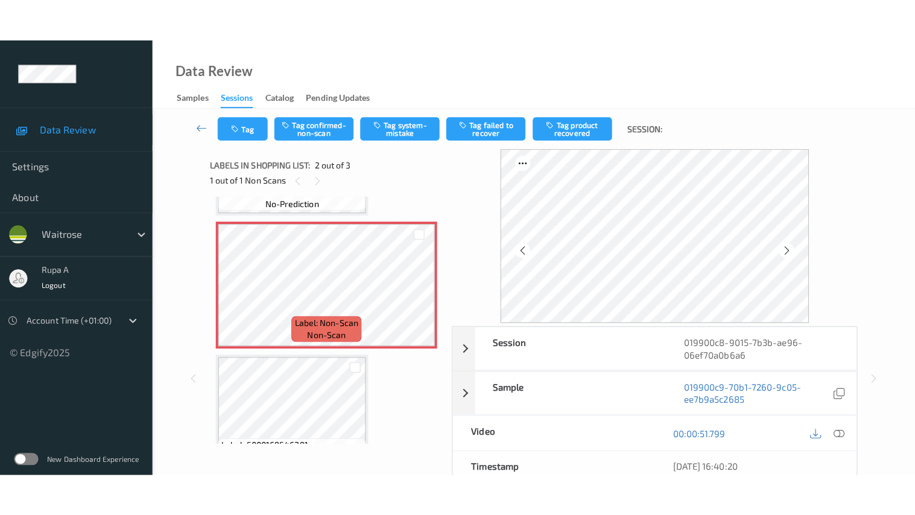
scroll to position [140, 0]
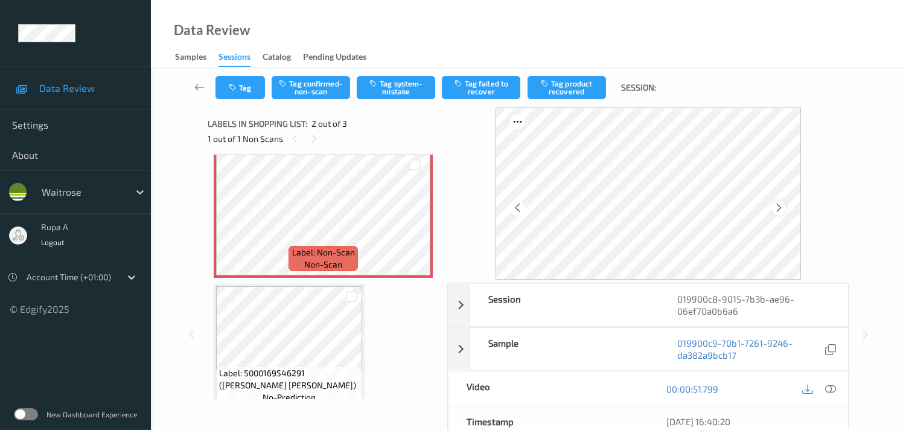
click at [784, 209] on icon at bounding box center [778, 207] width 10 height 11
click at [783, 206] on icon at bounding box center [778, 207] width 10 height 11
click at [830, 390] on icon at bounding box center [830, 388] width 11 height 11
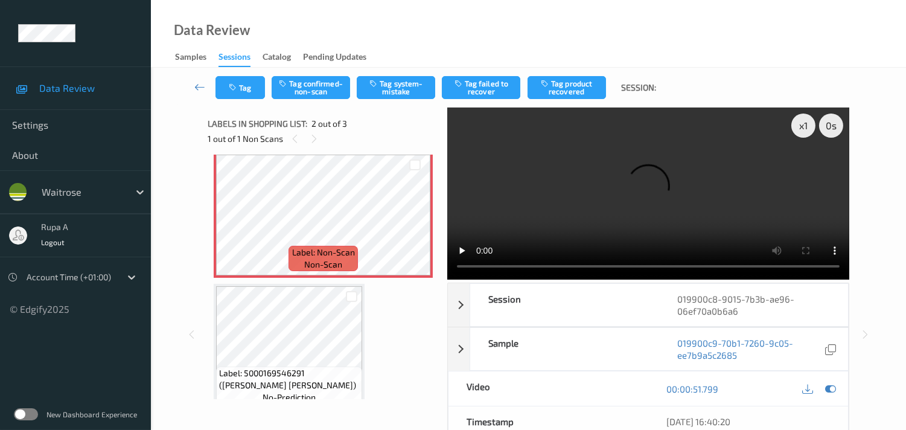
scroll to position [68, 0]
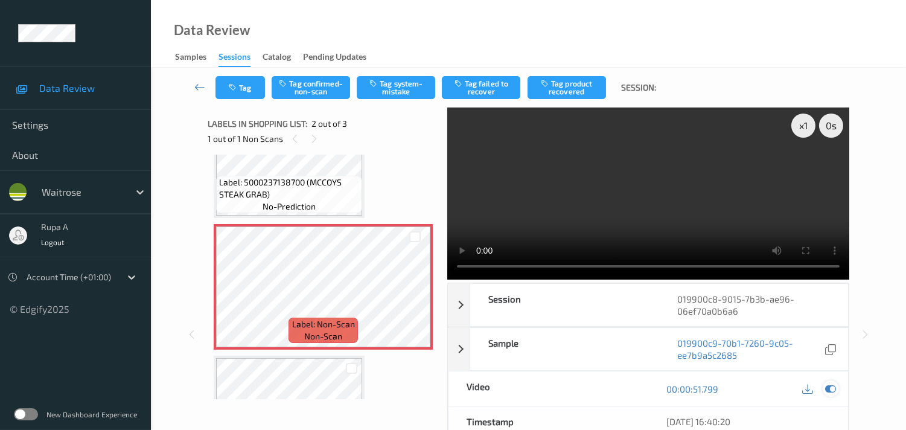
click at [830, 393] on icon at bounding box center [830, 388] width 11 height 11
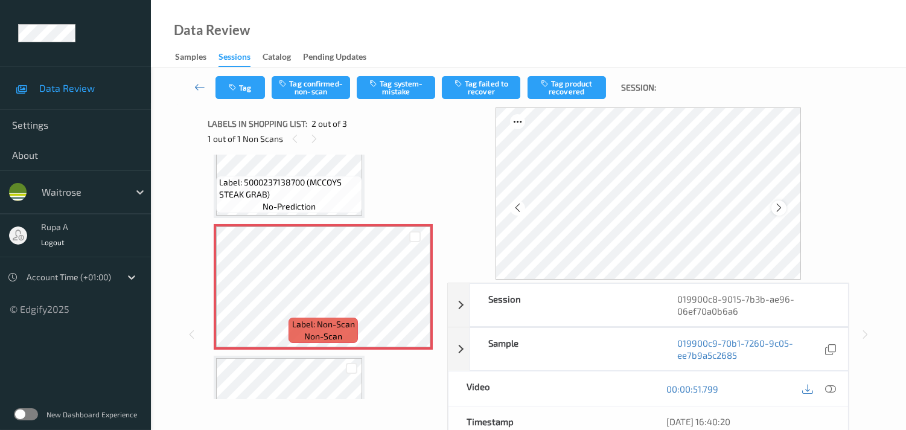
click at [775, 209] on div at bounding box center [778, 207] width 15 height 15
click at [781, 209] on icon at bounding box center [778, 207] width 10 height 11
click at [782, 208] on icon at bounding box center [778, 207] width 10 height 11
click at [784, 208] on icon at bounding box center [778, 207] width 10 height 11
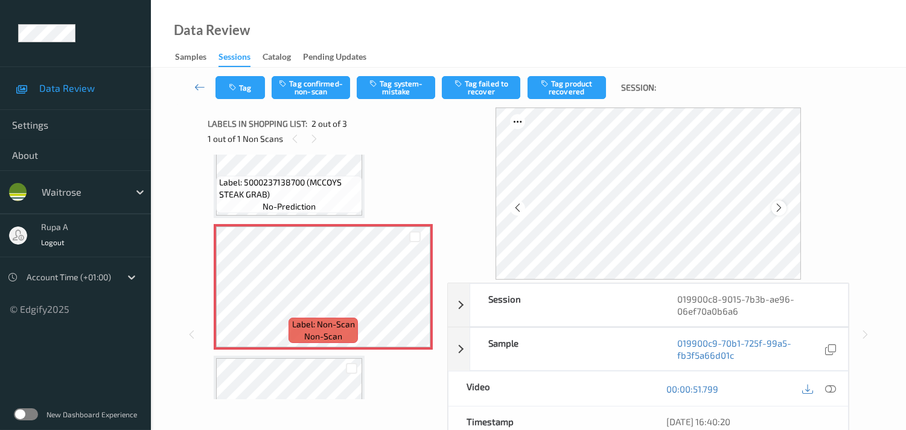
click at [784, 208] on icon at bounding box center [778, 207] width 10 height 11
click at [778, 206] on icon at bounding box center [778, 207] width 10 height 11
click at [828, 386] on icon at bounding box center [830, 388] width 11 height 11
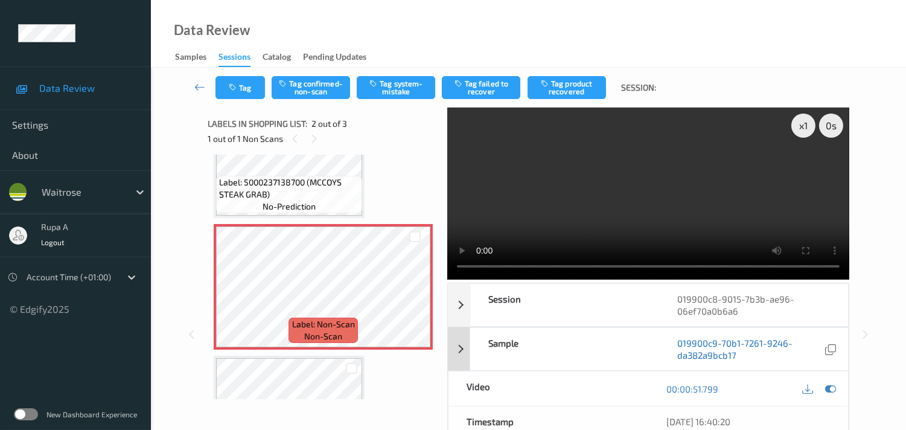
drag, startPoint x: 830, startPoint y: 391, endPoint x: 790, endPoint y: 349, distance: 57.6
click at [831, 389] on icon at bounding box center [830, 388] width 11 height 11
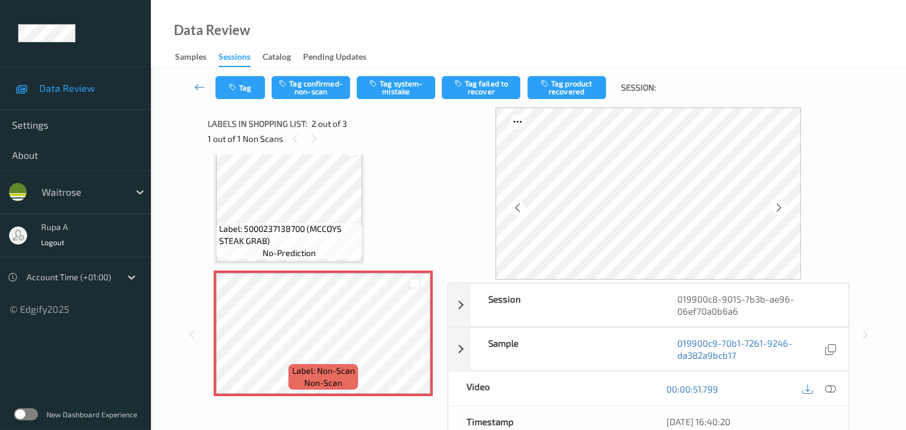
scroll to position [19, 0]
click at [401, 93] on button "Tag system-mistake" at bounding box center [396, 87] width 78 height 23
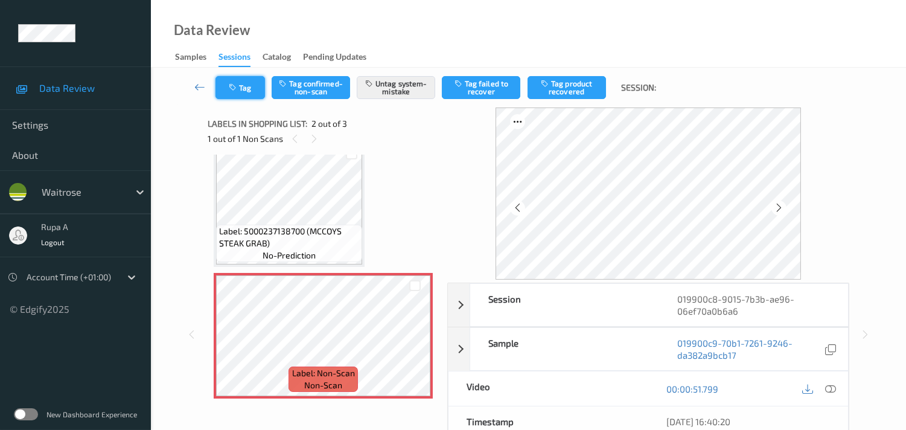
click at [246, 77] on button "Tag" at bounding box center [239, 87] width 49 height 23
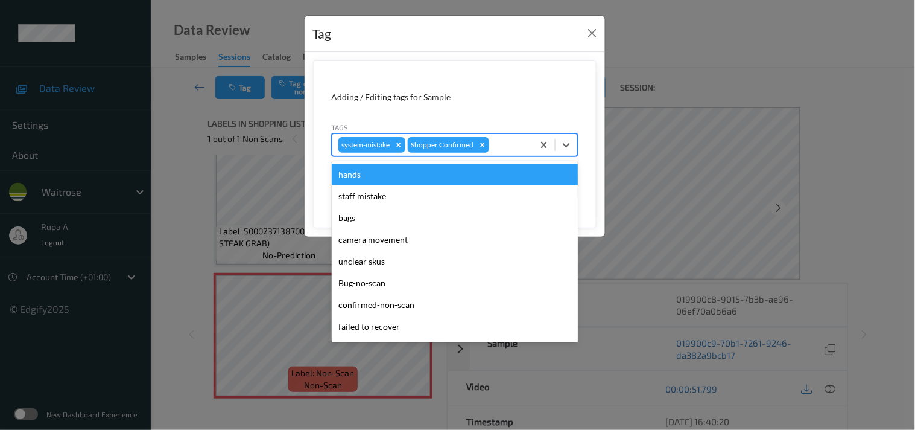
click at [497, 149] on div at bounding box center [510, 145] width 36 height 14
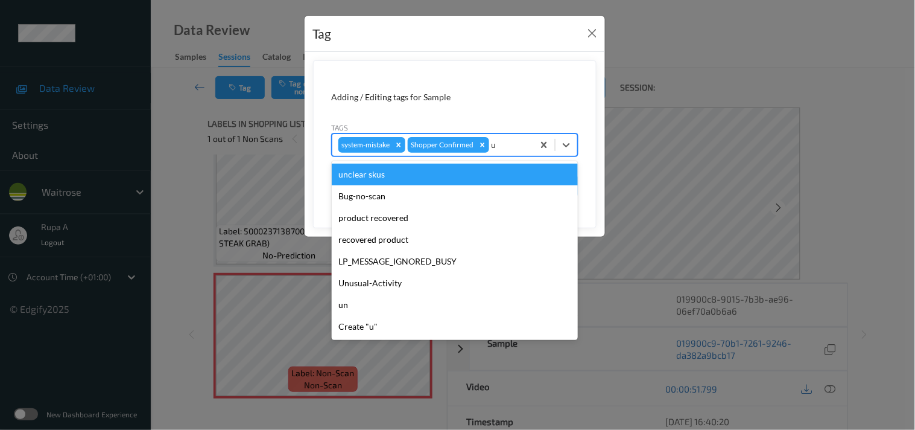
type input "un"
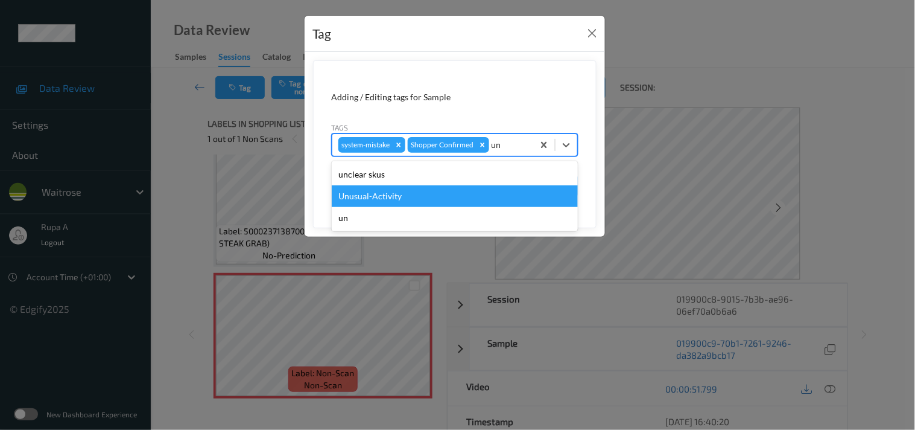
click at [373, 195] on div "Unusual-Activity" at bounding box center [455, 196] width 246 height 22
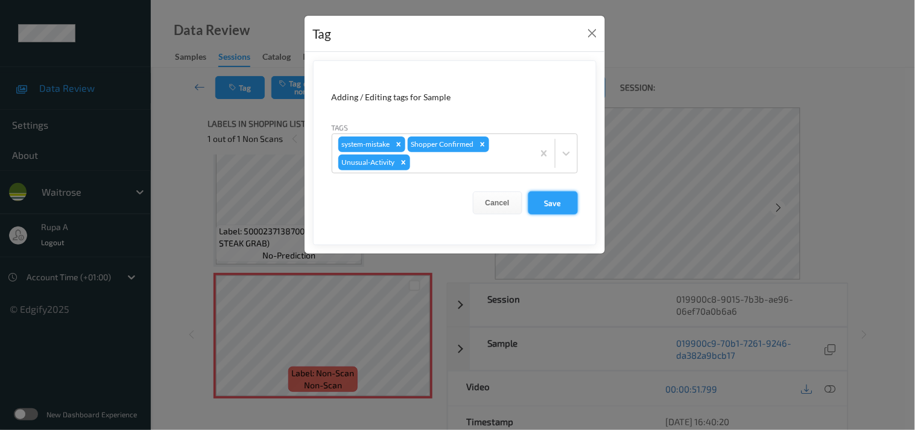
click at [550, 196] on button "Save" at bounding box center [552, 202] width 49 height 23
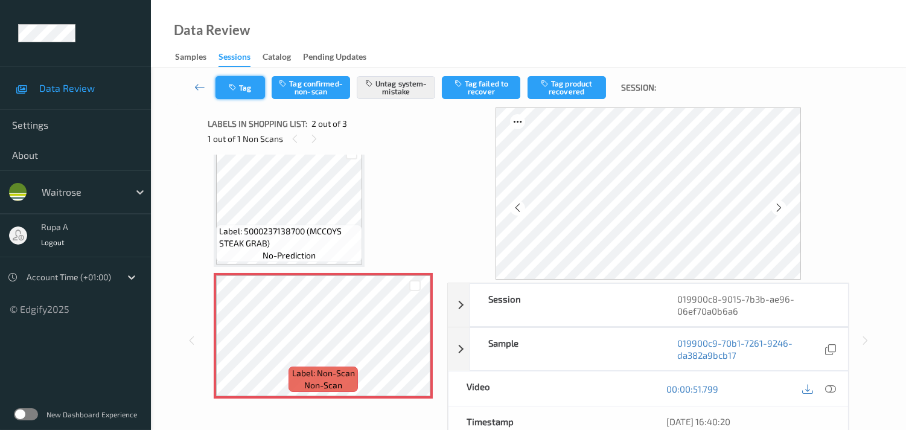
click at [231, 84] on icon "button" at bounding box center [234, 87] width 10 height 8
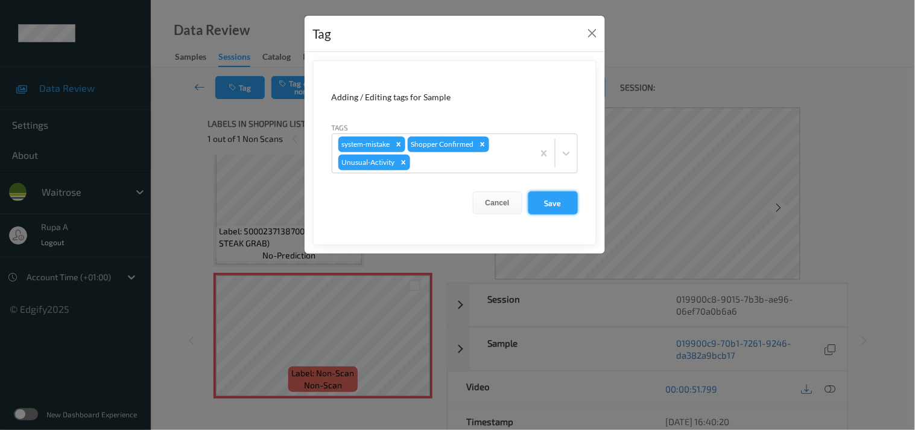
click at [557, 206] on button "Save" at bounding box center [552, 202] width 49 height 23
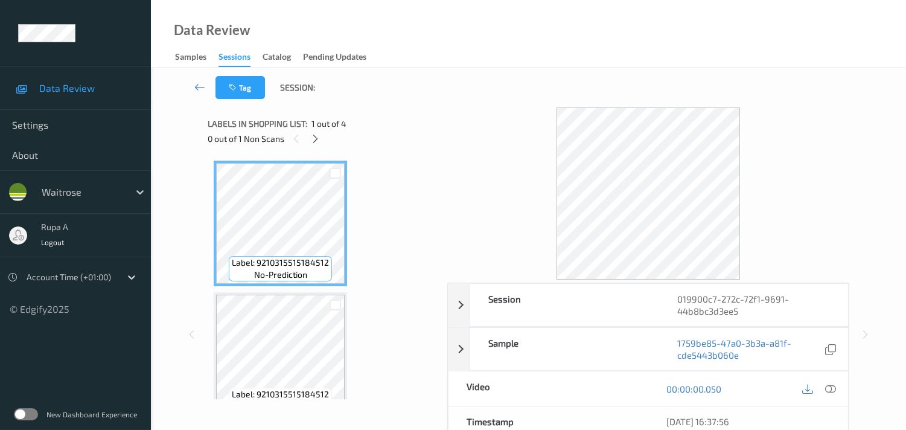
click at [360, 145] on div "0 out of 1 Non Scans" at bounding box center [323, 138] width 231 height 15
click at [317, 139] on icon at bounding box center [315, 138] width 10 height 11
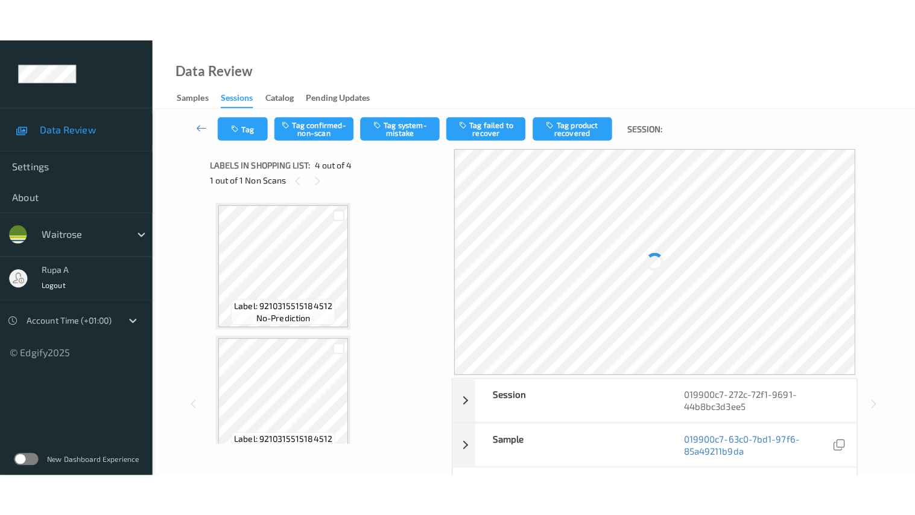
scroll to position [267, 0]
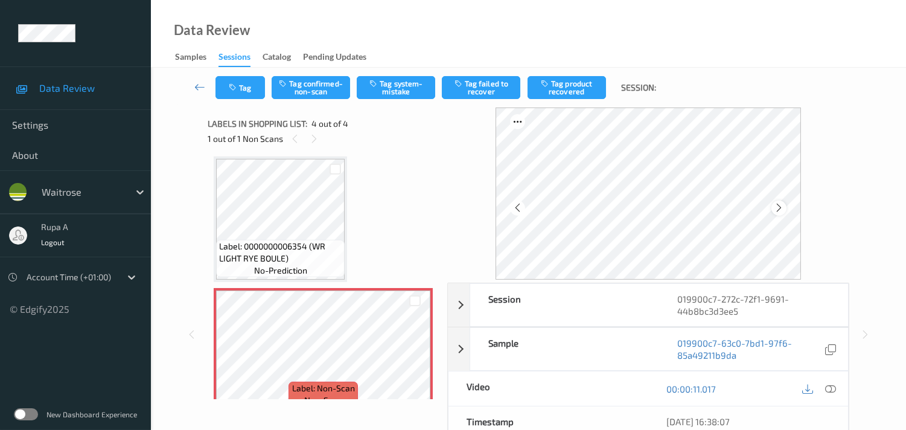
click at [784, 206] on icon at bounding box center [778, 207] width 10 height 11
click at [834, 390] on icon at bounding box center [830, 388] width 11 height 11
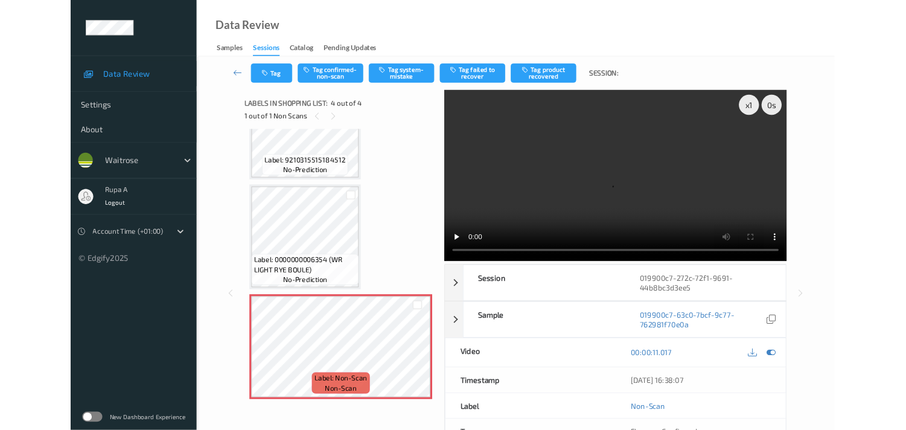
scroll to position [199, 0]
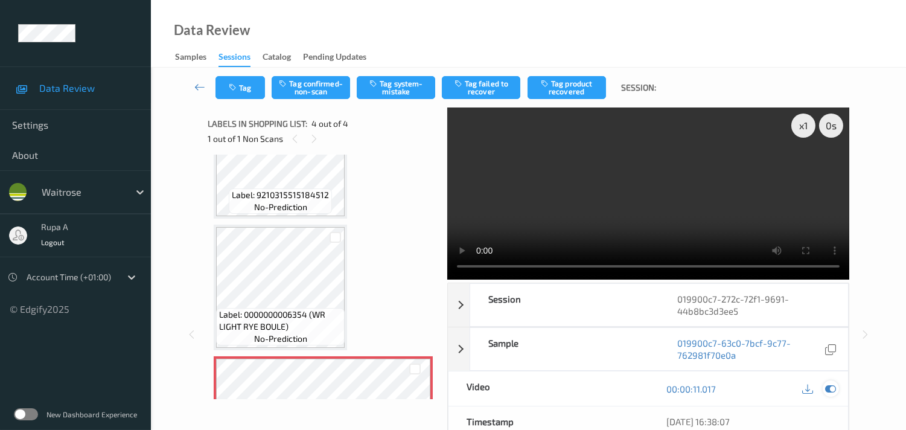
click at [827, 384] on icon at bounding box center [830, 388] width 11 height 11
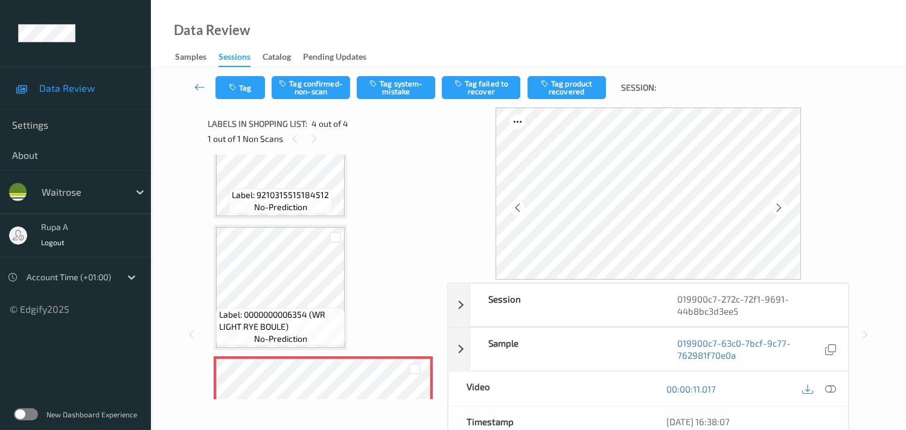
scroll to position [284, 0]
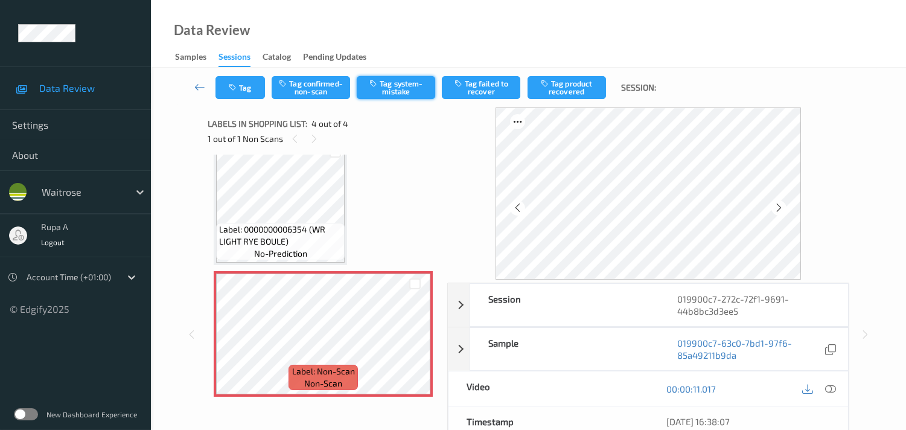
click at [393, 77] on button "Tag system-mistake" at bounding box center [396, 87] width 78 height 23
click at [410, 88] on button "Tag system-mistake" at bounding box center [396, 87] width 78 height 23
click at [244, 86] on button "Tag" at bounding box center [239, 87] width 49 height 23
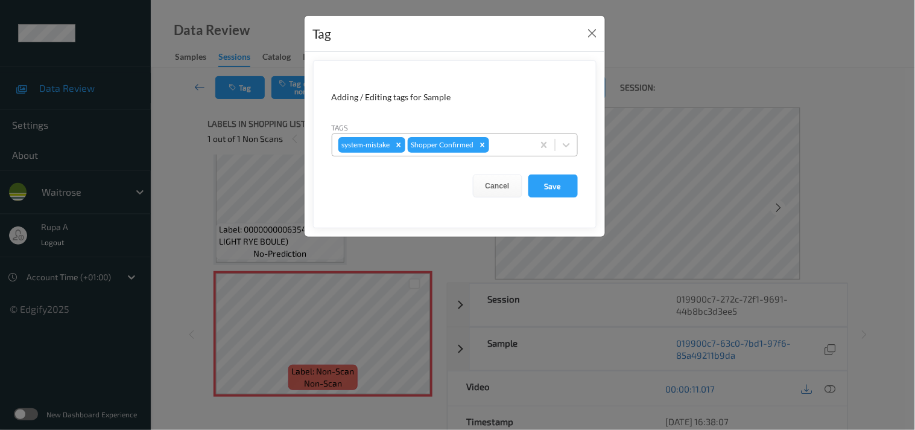
click at [509, 144] on div at bounding box center [510, 145] width 36 height 14
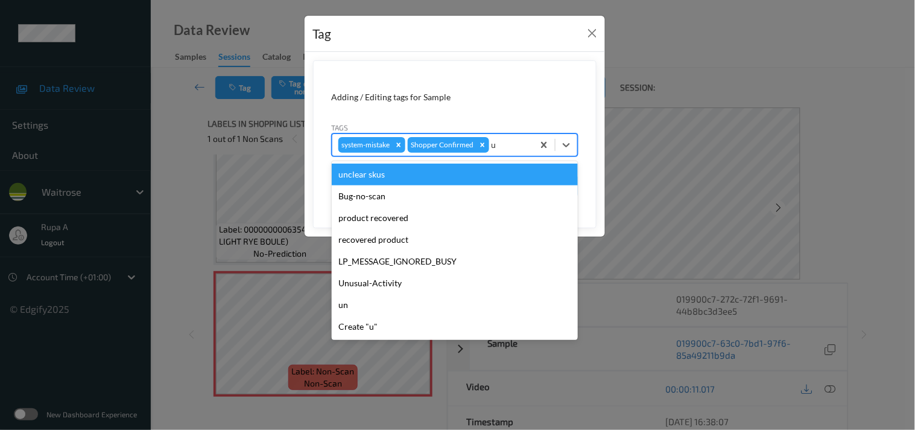
type input "un"
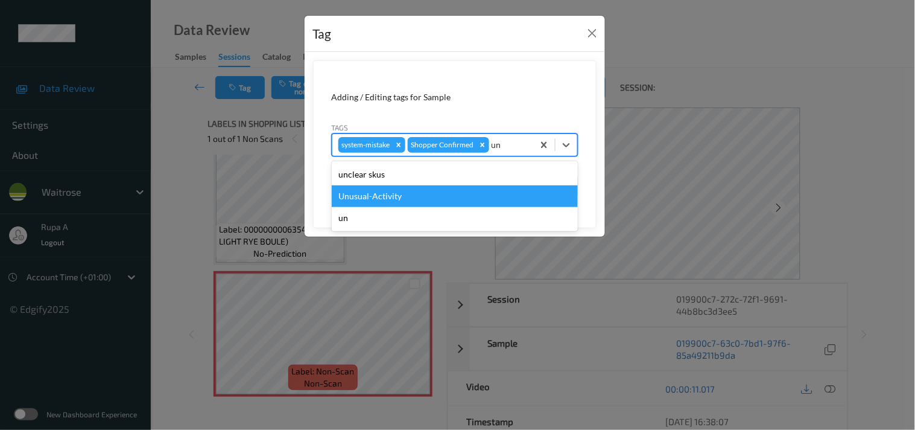
click at [423, 194] on div "Unusual-Activity" at bounding box center [455, 196] width 246 height 22
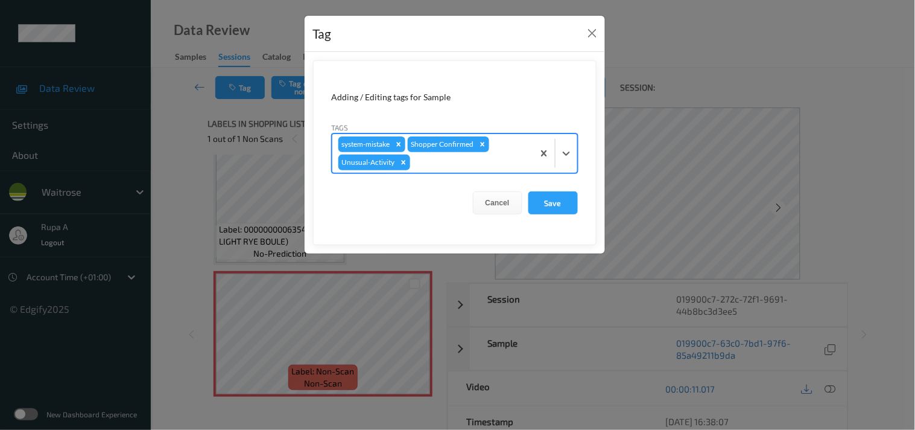
click at [447, 169] on div at bounding box center [470, 162] width 115 height 14
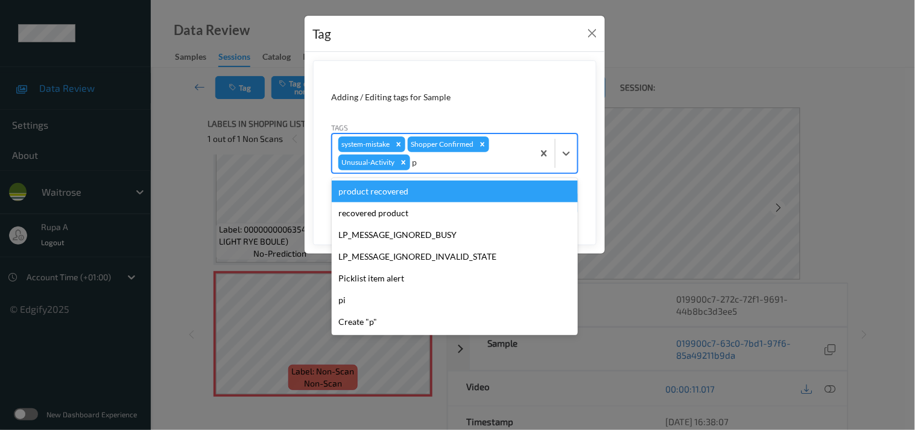
type input "pi"
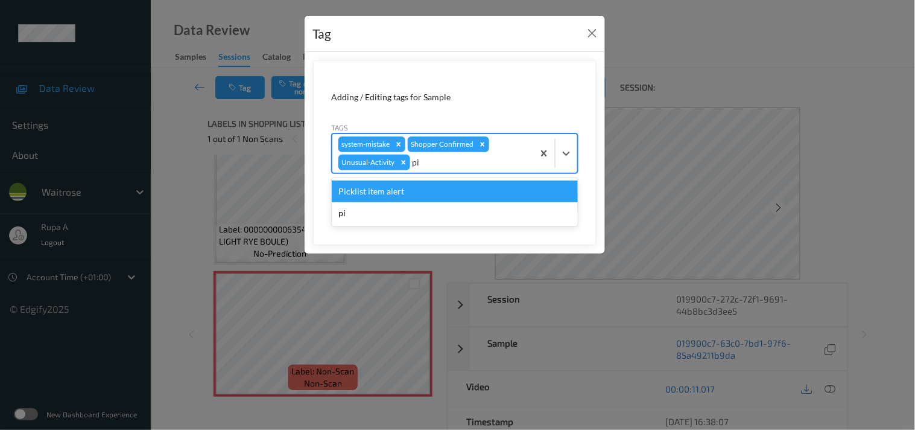
click at [413, 185] on div "Picklist item alert" at bounding box center [455, 191] width 246 height 22
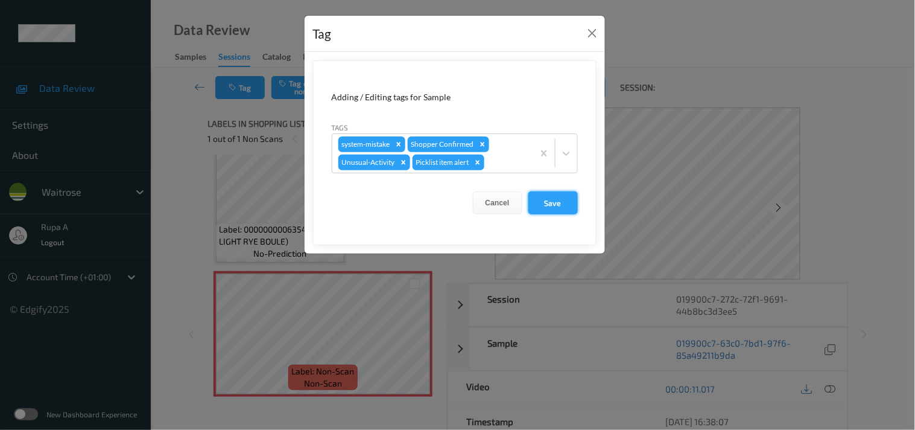
click at [570, 202] on button "Save" at bounding box center [552, 202] width 49 height 23
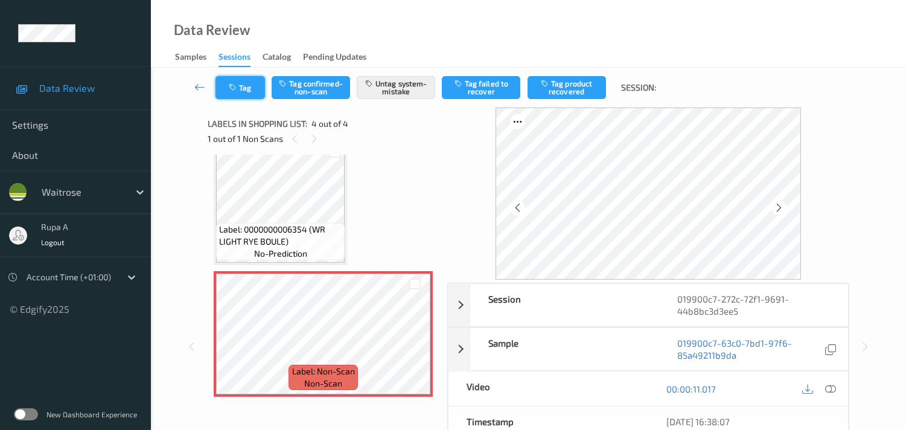
click at [252, 89] on button "Tag" at bounding box center [239, 87] width 49 height 23
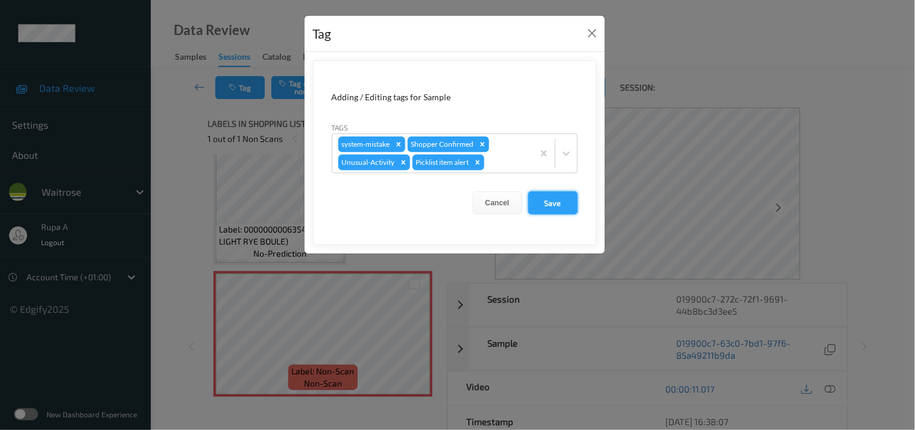
click at [550, 205] on button "Save" at bounding box center [552, 202] width 49 height 23
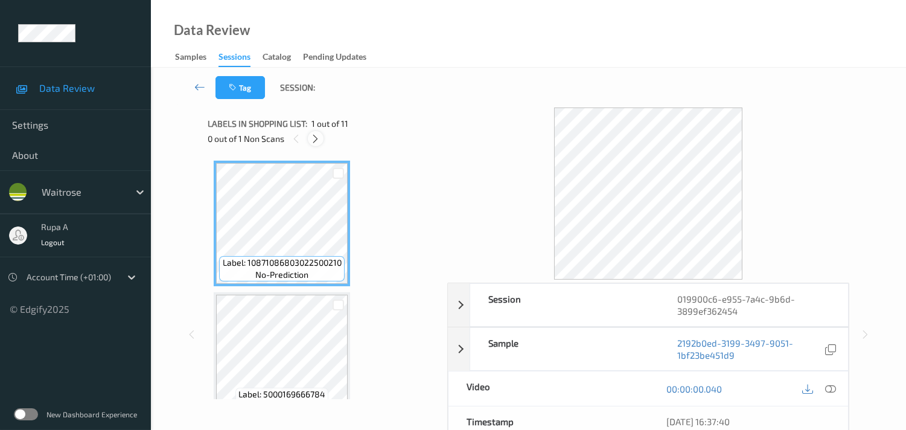
click at [310, 136] on icon at bounding box center [315, 138] width 10 height 11
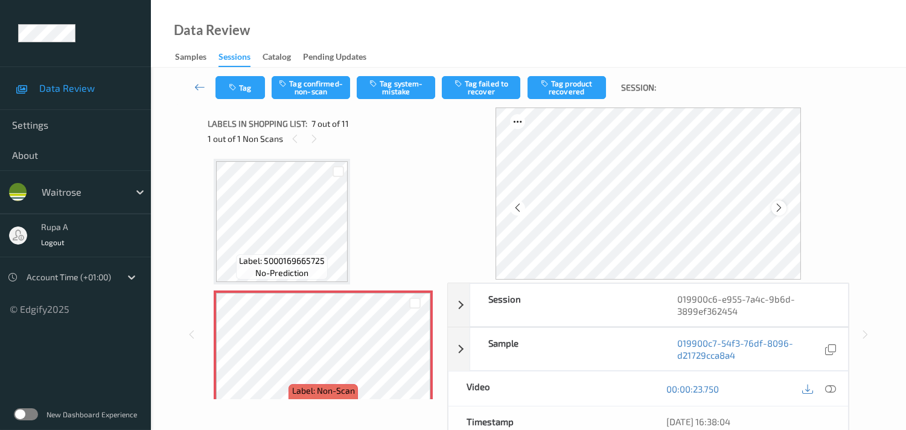
click at [781, 205] on icon at bounding box center [778, 207] width 10 height 11
click at [782, 205] on icon at bounding box center [778, 207] width 10 height 11
click at [828, 392] on icon at bounding box center [830, 388] width 11 height 11
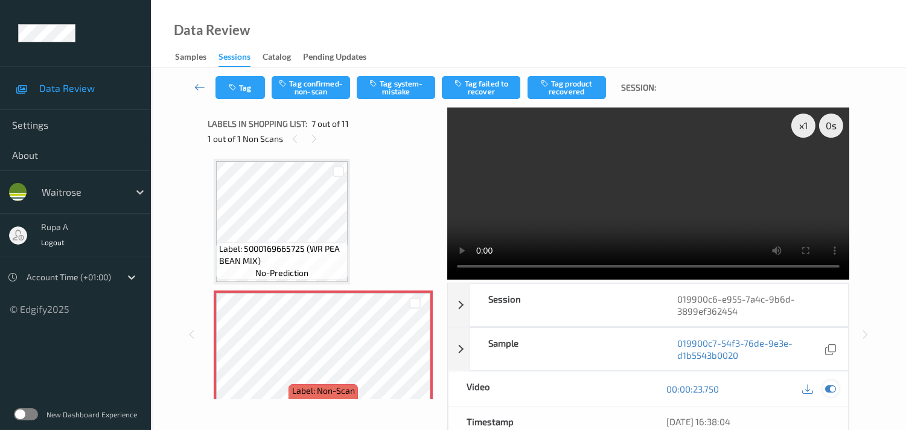
click at [831, 385] on icon at bounding box center [830, 388] width 11 height 11
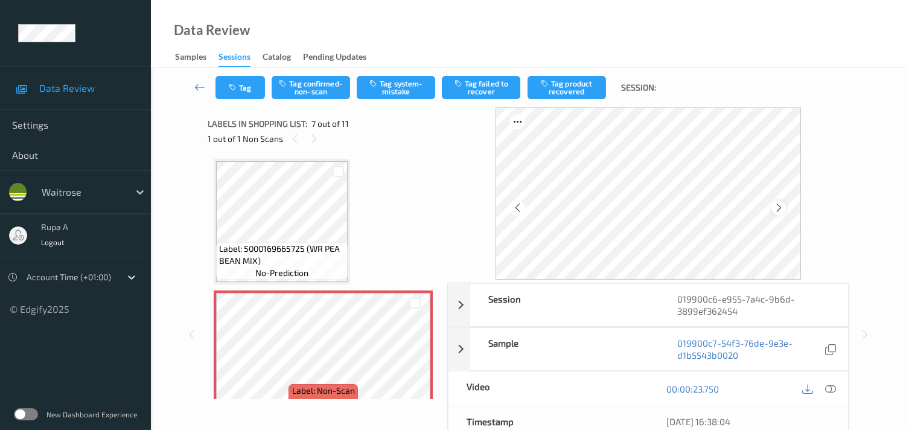
click at [775, 211] on div at bounding box center [778, 207] width 15 height 15
click at [831, 393] on icon at bounding box center [830, 388] width 11 height 11
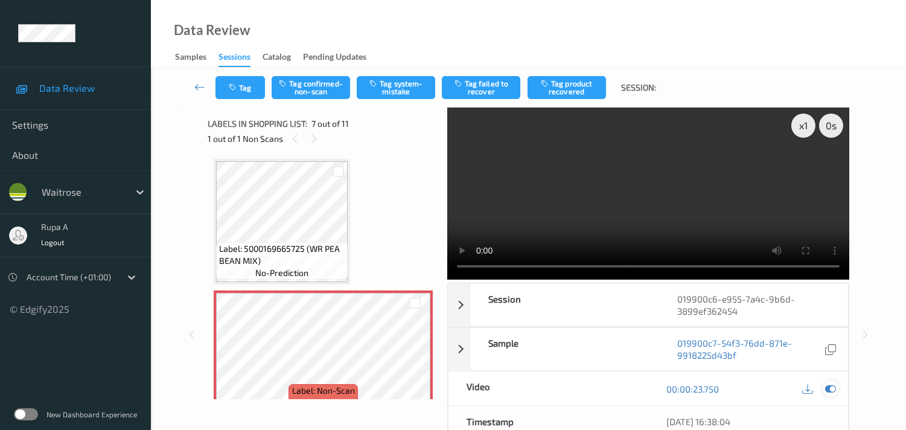
click at [831, 389] on icon at bounding box center [830, 388] width 11 height 11
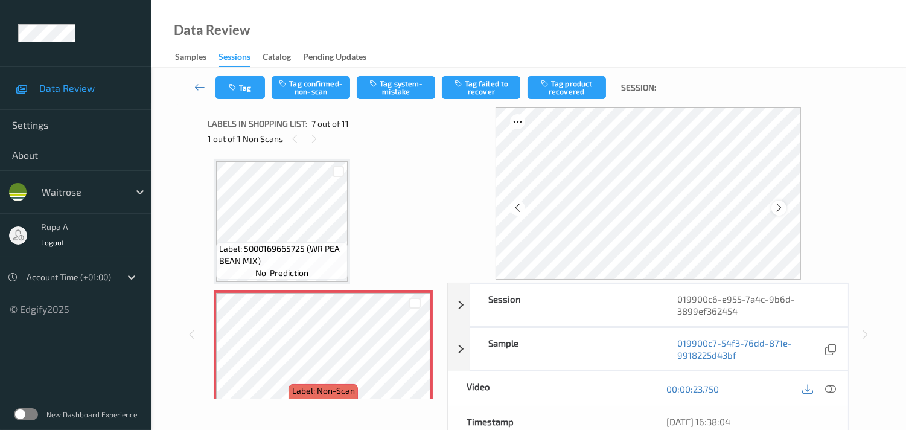
click at [782, 204] on icon at bounding box center [778, 207] width 10 height 11
click at [781, 205] on icon at bounding box center [778, 207] width 10 height 11
click at [831, 391] on icon at bounding box center [830, 388] width 11 height 11
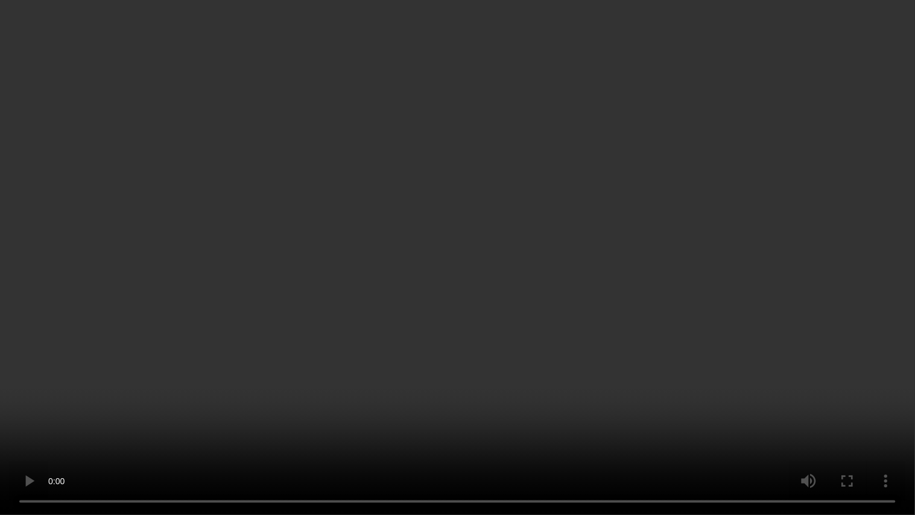
click at [267, 195] on video at bounding box center [457, 257] width 915 height 515
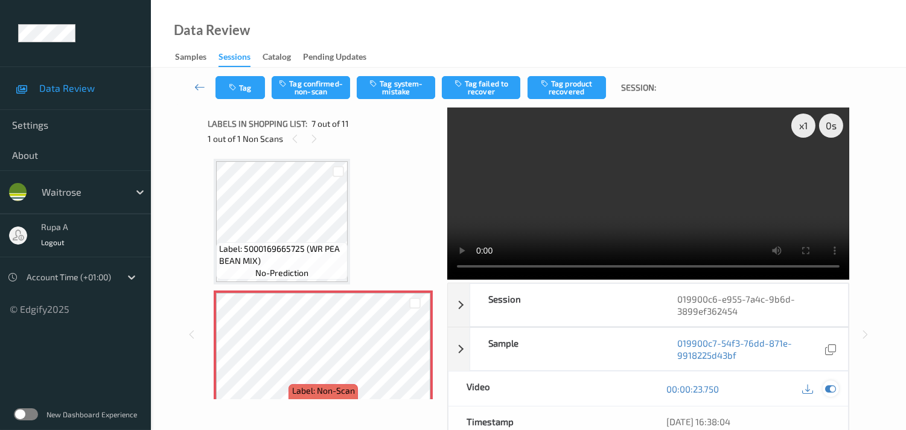
click at [830, 390] on icon at bounding box center [830, 388] width 11 height 11
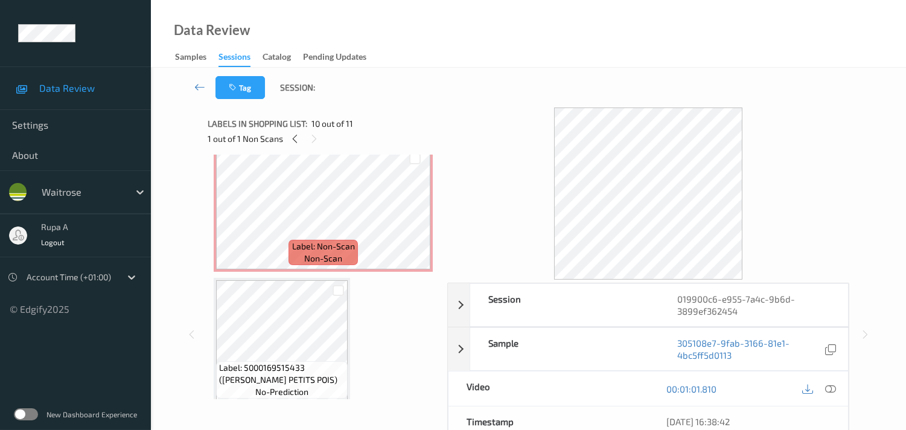
scroll to position [726, 0]
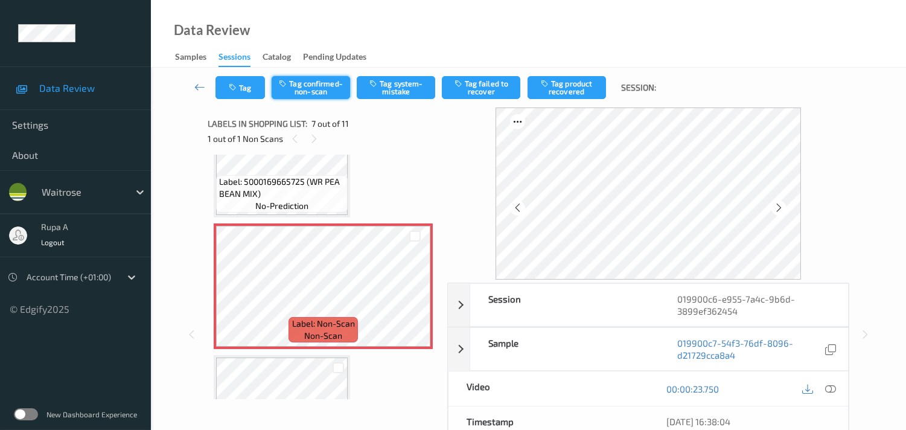
click at [322, 97] on button "Tag confirmed-non-scan" at bounding box center [310, 87] width 78 height 23
click at [562, 91] on button "Tag product recovered" at bounding box center [566, 87] width 78 height 23
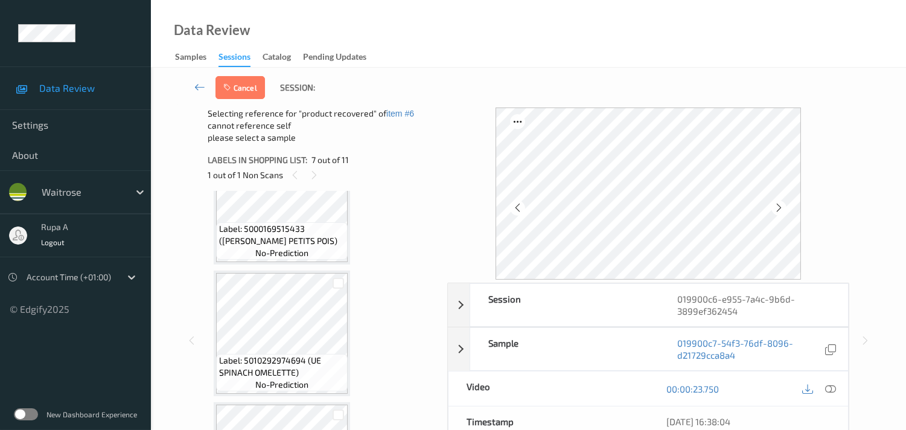
scroll to position [1062, 0]
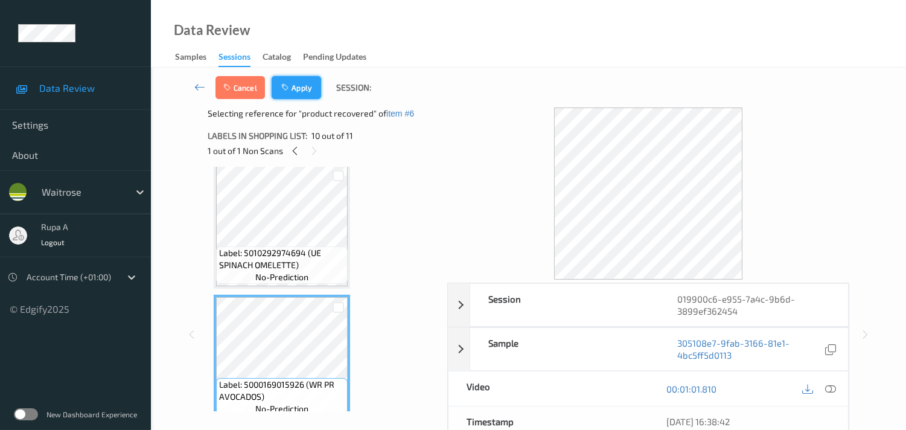
click at [303, 88] on button "Apply" at bounding box center [295, 87] width 49 height 23
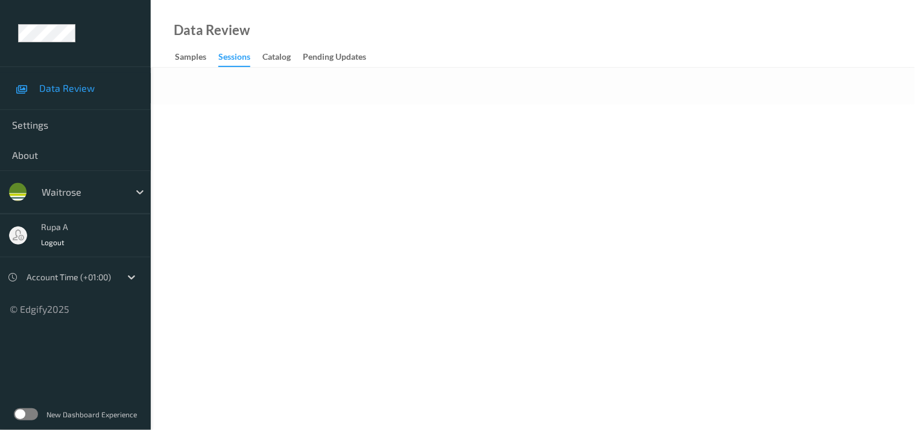
click at [269, 110] on body "Data Review Settings About waitrose rupa a Logout Account Time (+01:00) © Edgif…" at bounding box center [457, 215] width 915 height 430
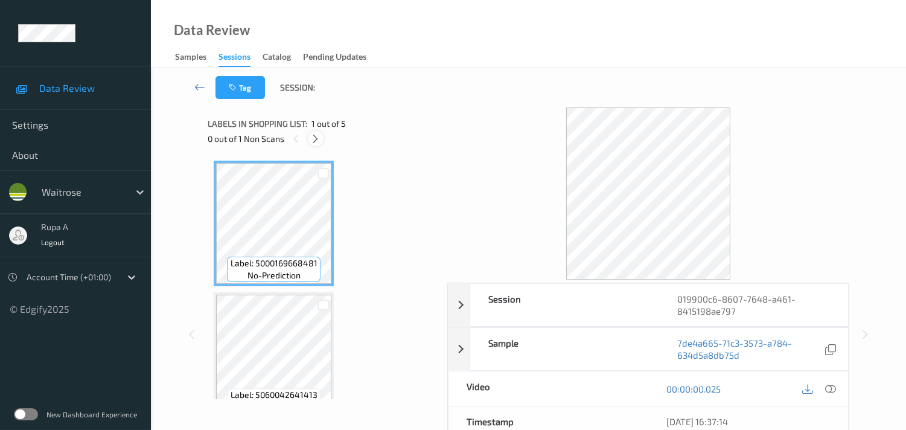
click at [316, 143] on icon at bounding box center [315, 138] width 10 height 11
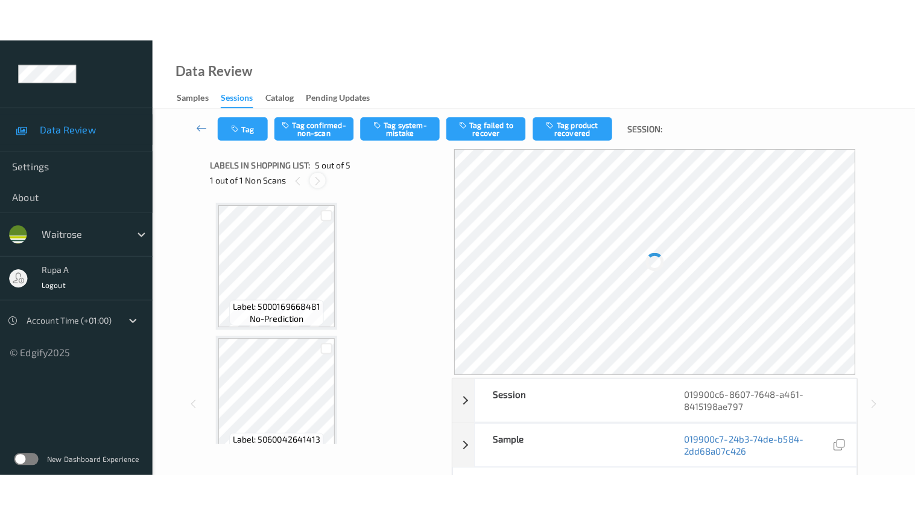
scroll to position [398, 0]
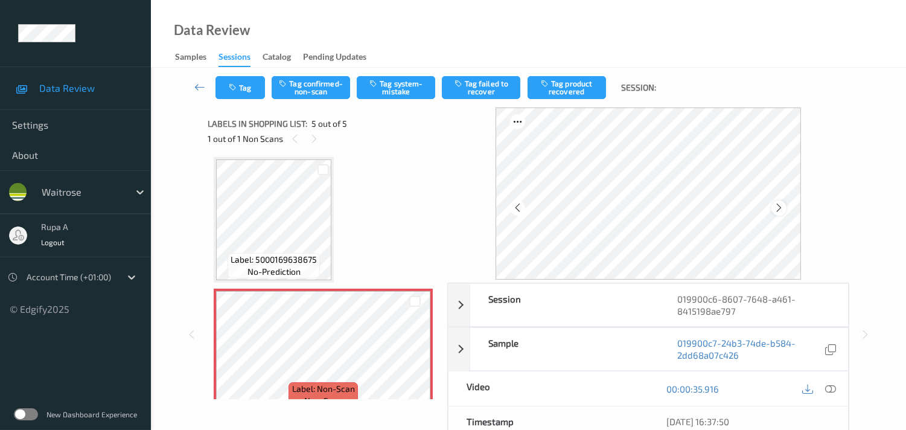
click at [782, 209] on icon at bounding box center [778, 207] width 10 height 11
click at [835, 390] on icon at bounding box center [830, 388] width 11 height 11
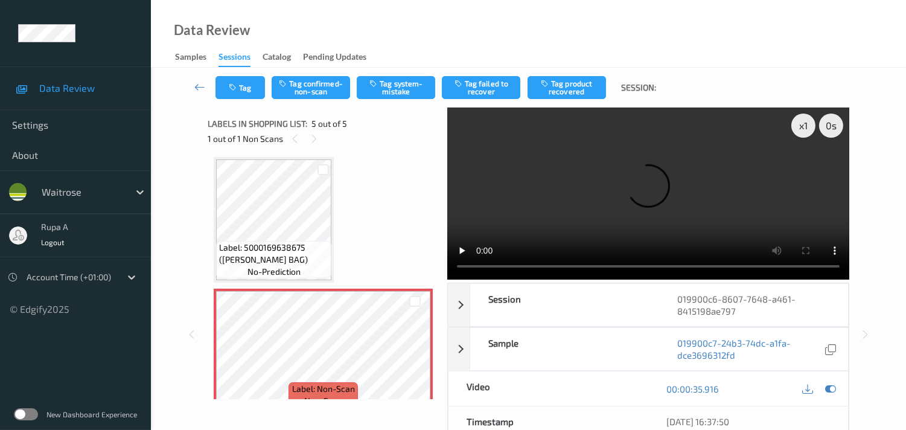
scroll to position [329, 0]
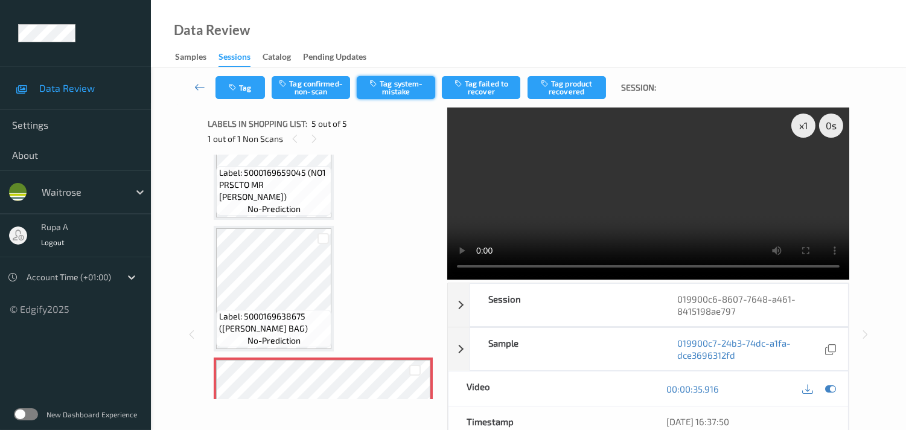
click at [394, 97] on button "Tag system-mistake" at bounding box center [396, 87] width 78 height 23
click at [244, 88] on button "Tag" at bounding box center [239, 87] width 49 height 23
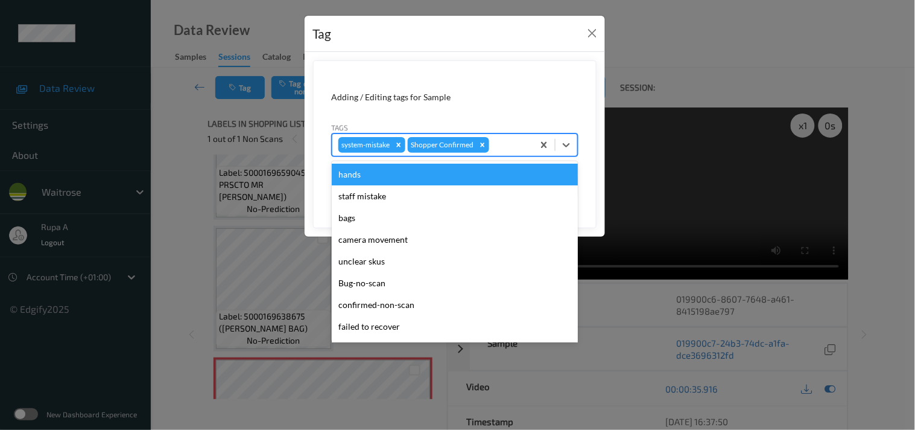
click at [507, 147] on div at bounding box center [510, 145] width 36 height 14
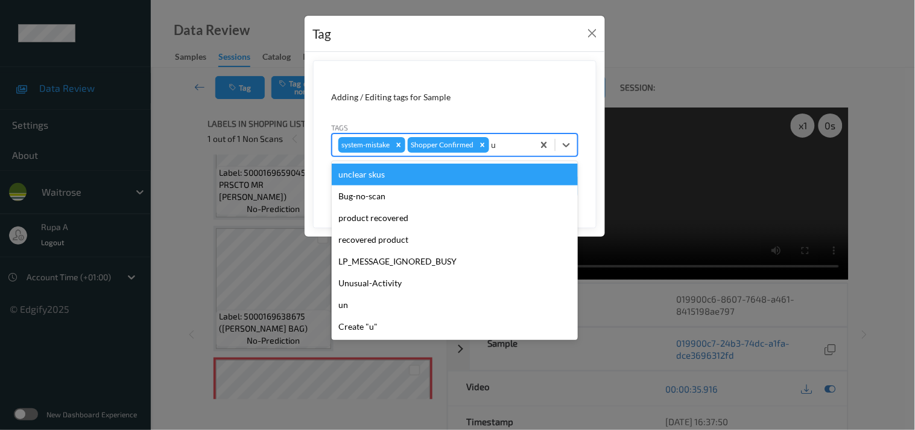
type input "un"
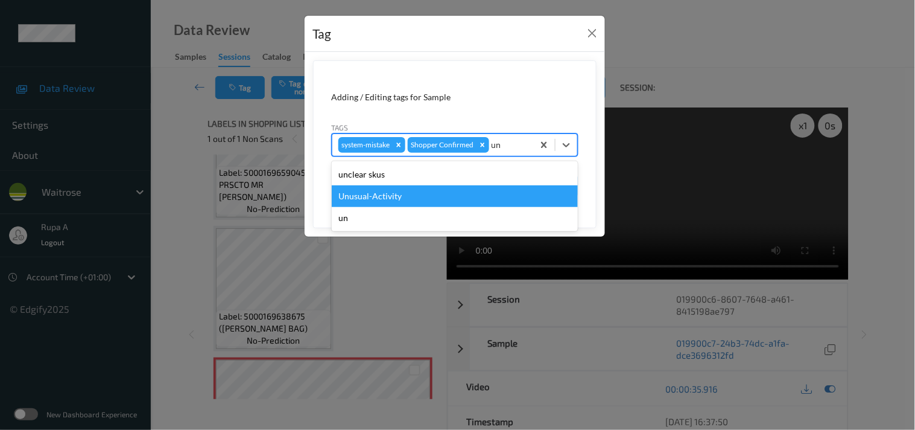
click at [382, 194] on div "Unusual-Activity" at bounding box center [455, 196] width 246 height 22
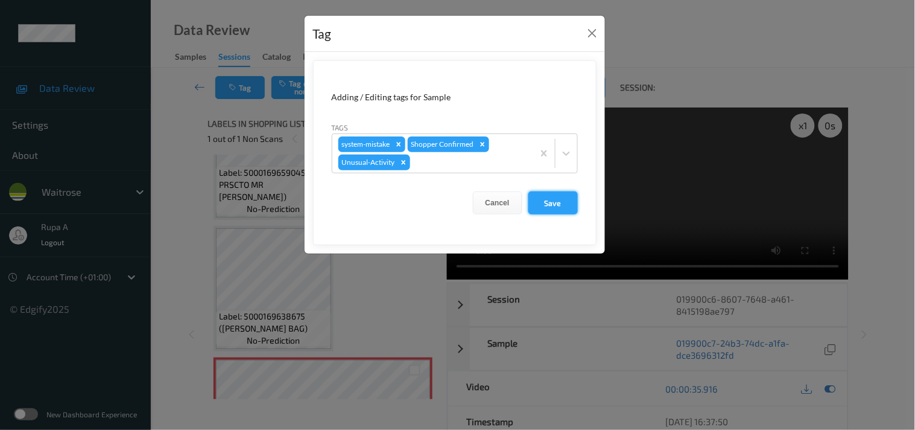
click at [549, 204] on button "Save" at bounding box center [552, 202] width 49 height 23
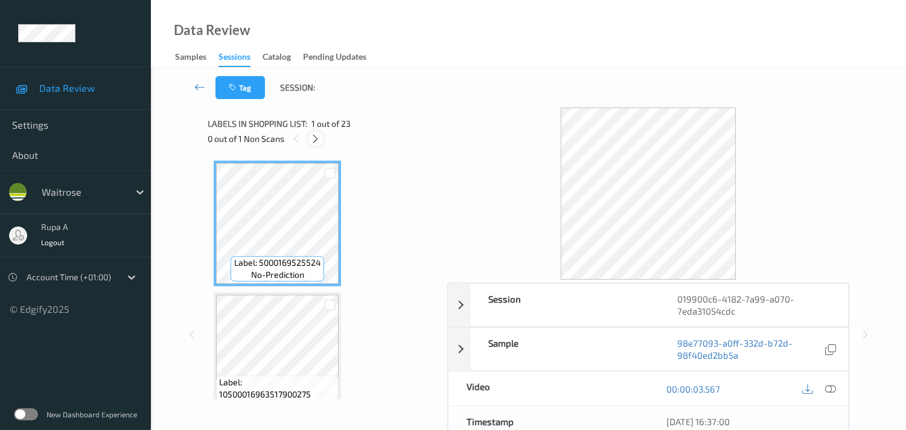
click at [371, 153] on div "Labels in shopping list: 1 out of 23 0 out of 1 Non Scans" at bounding box center [323, 130] width 231 height 47
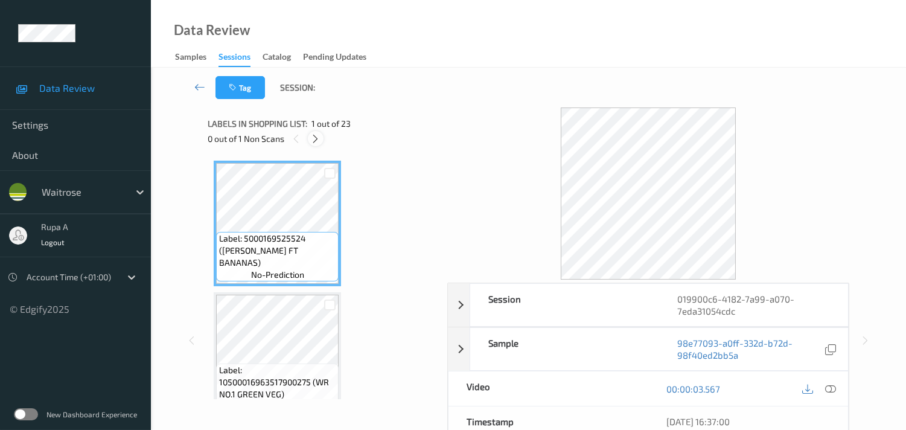
click at [317, 142] on icon at bounding box center [315, 138] width 10 height 11
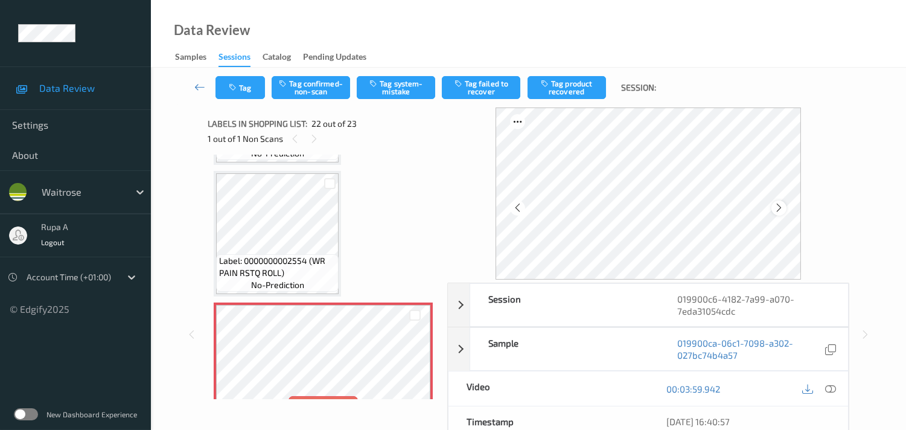
click at [781, 202] on icon at bounding box center [778, 207] width 10 height 11
click at [782, 203] on icon at bounding box center [778, 207] width 10 height 11
click at [784, 205] on icon at bounding box center [778, 207] width 10 height 11
click at [783, 206] on icon at bounding box center [778, 207] width 10 height 11
click at [784, 207] on icon at bounding box center [778, 207] width 10 height 11
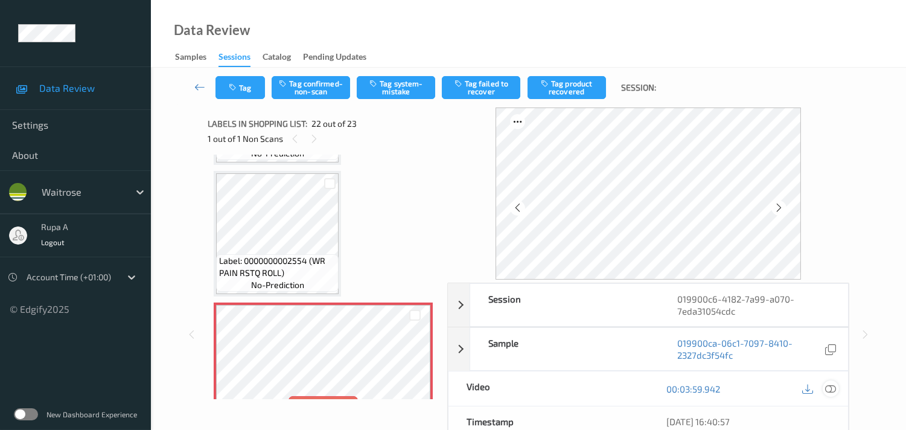
click at [829, 386] on icon at bounding box center [830, 388] width 11 height 11
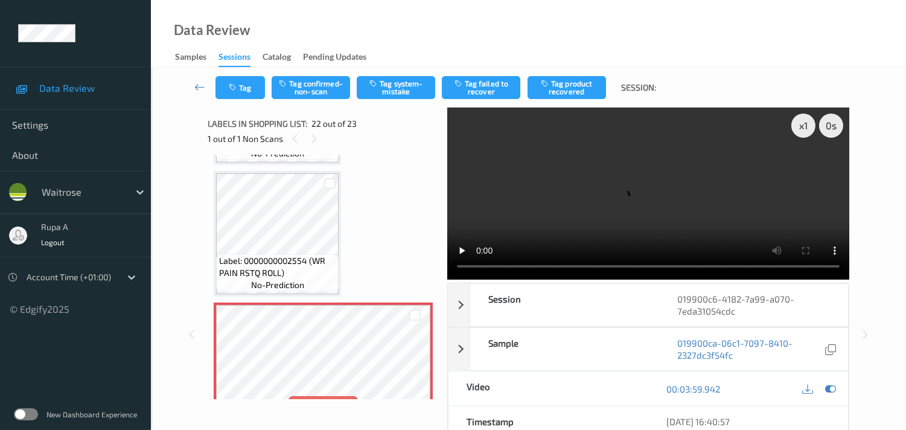
click at [830, 389] on icon at bounding box center [830, 388] width 11 height 11
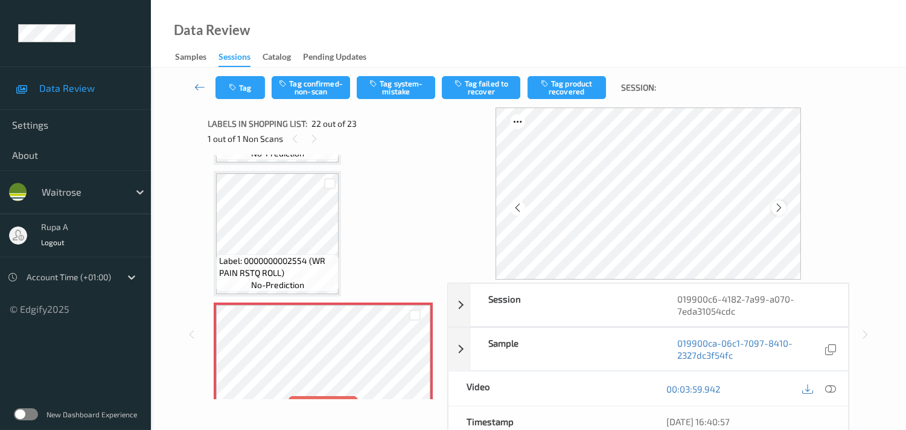
click at [780, 211] on icon at bounding box center [778, 207] width 10 height 11
click at [782, 211] on icon at bounding box center [778, 207] width 10 height 11
click at [830, 387] on icon at bounding box center [830, 388] width 11 height 11
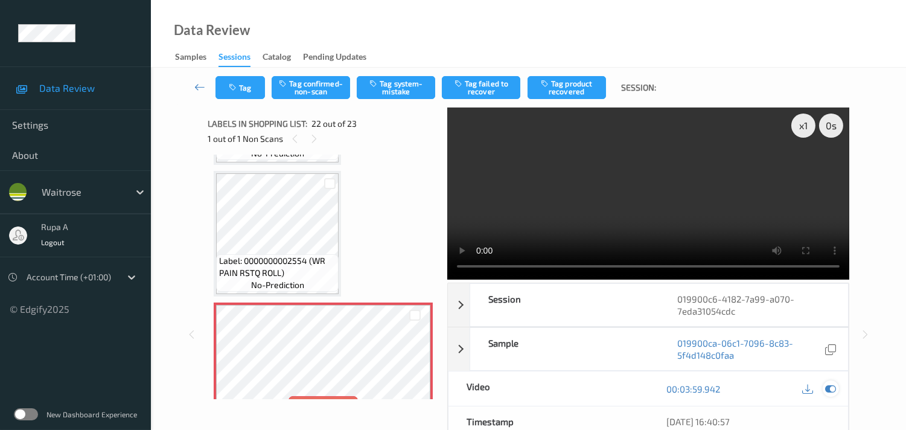
click at [825, 387] on icon at bounding box center [830, 388] width 11 height 11
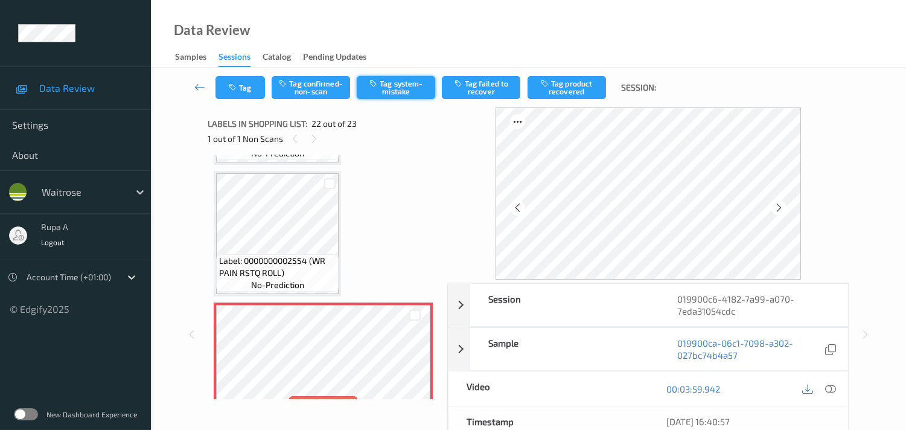
click at [392, 94] on button "Tag system-mistake" at bounding box center [396, 87] width 78 height 23
click at [241, 87] on button "Tag" at bounding box center [239, 87] width 49 height 23
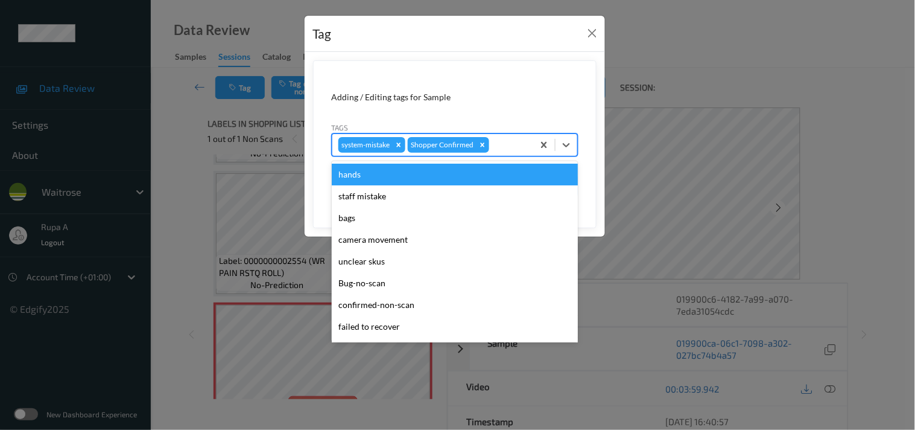
click at [506, 148] on div at bounding box center [510, 145] width 36 height 14
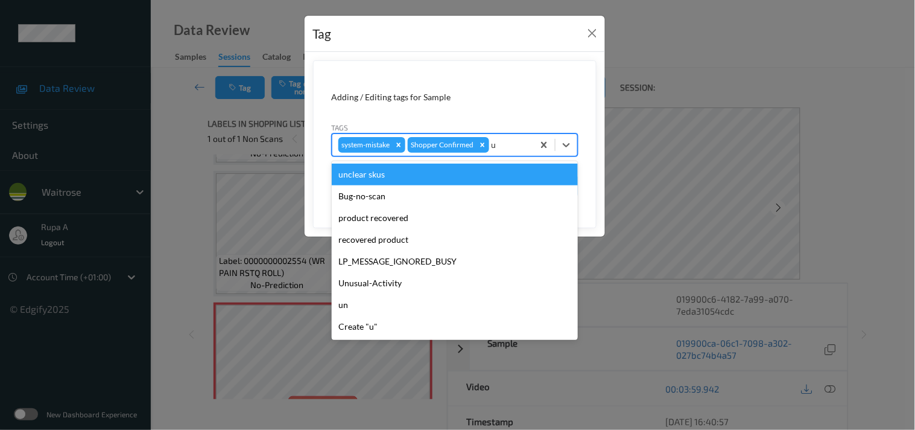
type input "un"
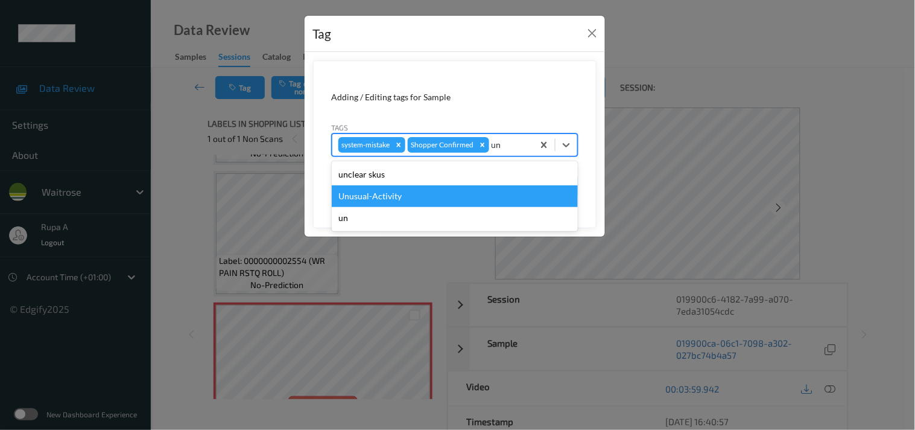
click at [436, 196] on div "Unusual-Activity" at bounding box center [455, 196] width 246 height 22
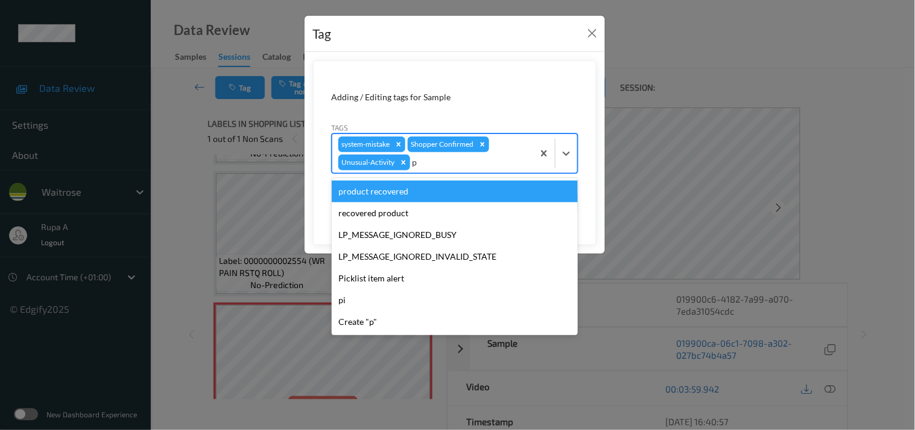
type input "pi"
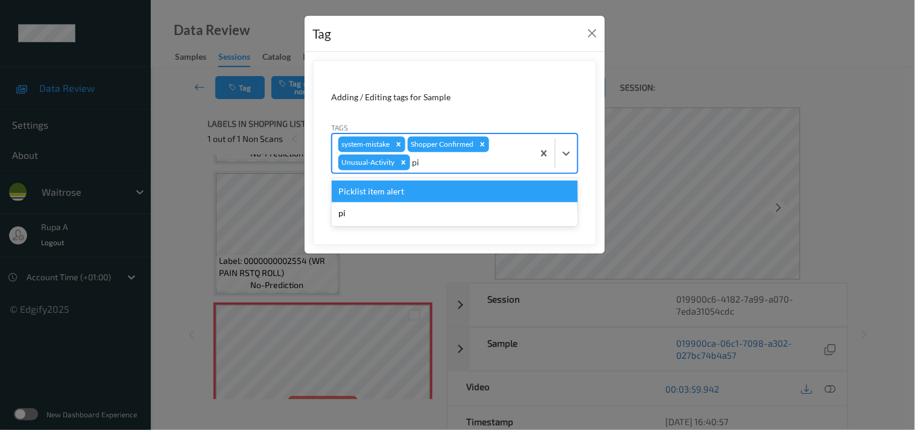
click at [420, 195] on div "Picklist item alert" at bounding box center [455, 191] width 246 height 22
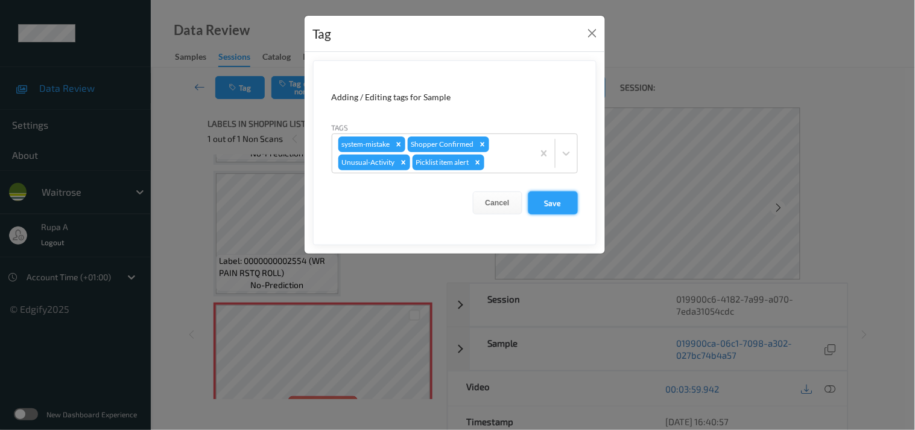
click at [538, 199] on button "Save" at bounding box center [552, 202] width 49 height 23
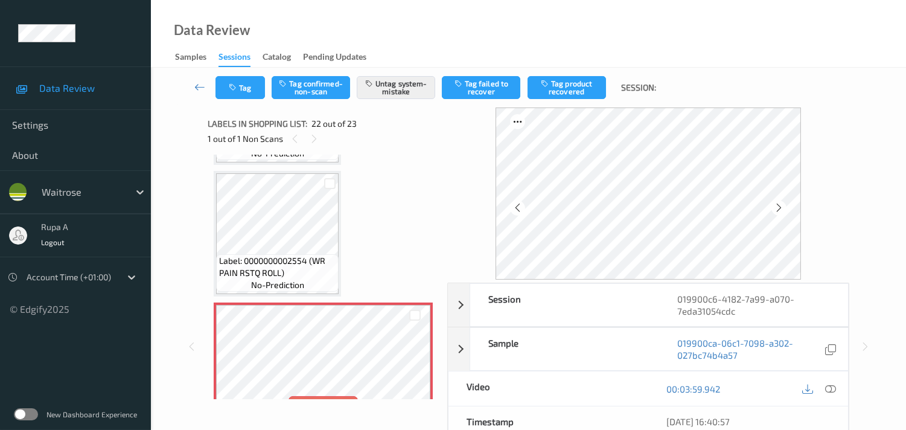
click at [784, 208] on icon at bounding box center [778, 207] width 10 height 11
click at [786, 208] on div at bounding box center [778, 207] width 15 height 15
click at [240, 85] on button "Tag" at bounding box center [239, 87] width 49 height 23
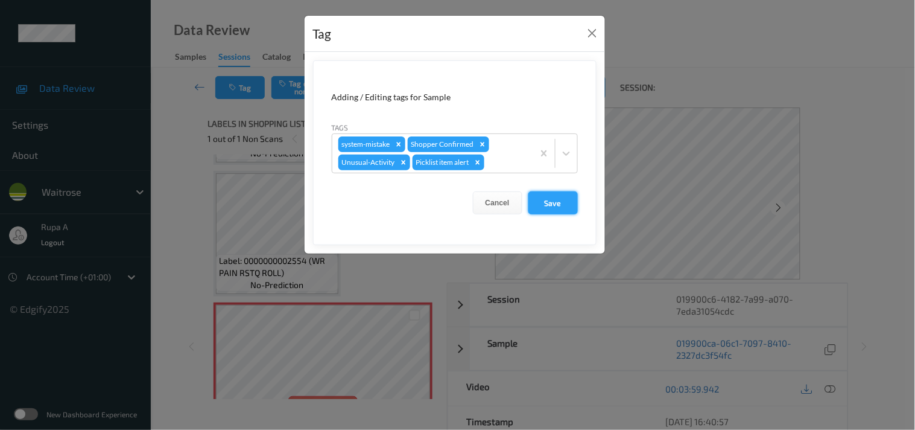
click at [544, 199] on button "Save" at bounding box center [552, 202] width 49 height 23
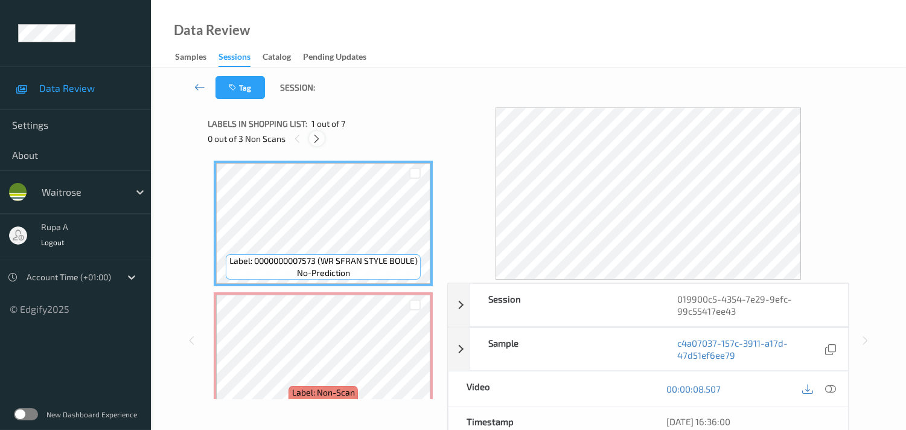
click at [314, 136] on icon at bounding box center [316, 138] width 10 height 11
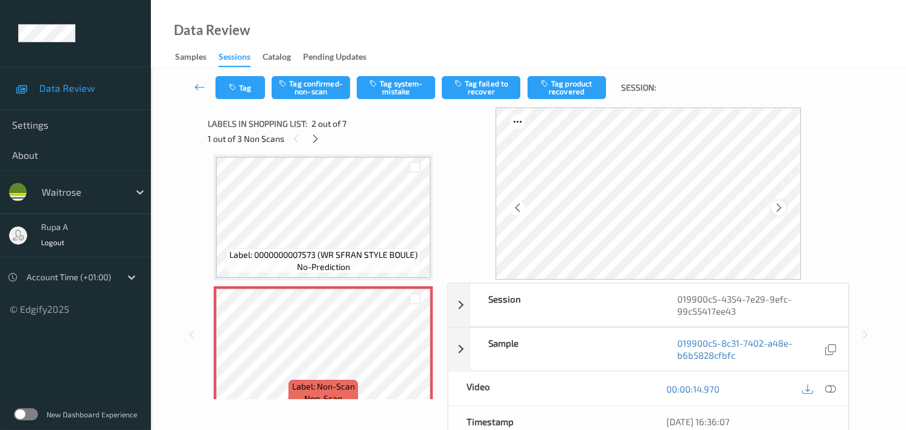
click at [778, 203] on icon at bounding box center [778, 207] width 10 height 11
click at [317, 142] on icon at bounding box center [315, 138] width 10 height 11
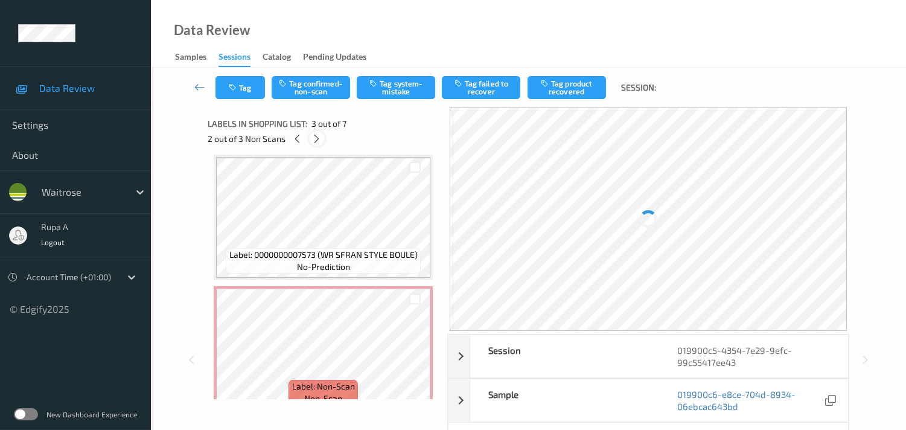
scroll to position [136, 0]
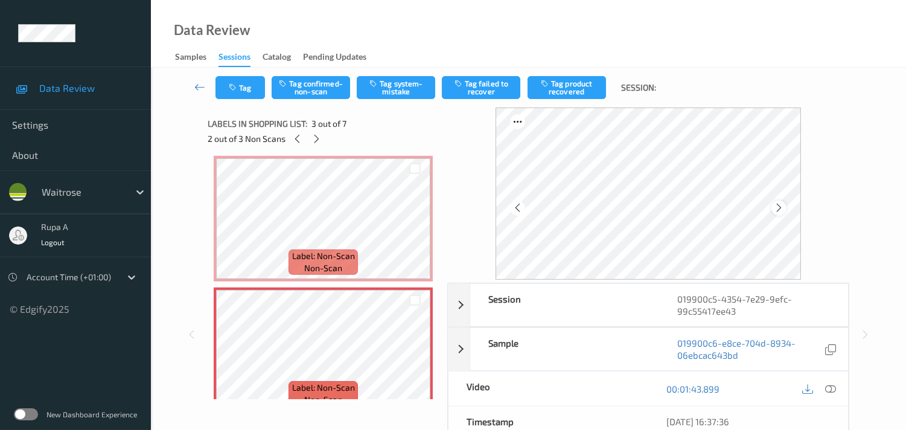
click at [776, 202] on div at bounding box center [778, 207] width 15 height 15
click at [776, 202] on icon at bounding box center [778, 207] width 10 height 11
click at [317, 141] on icon at bounding box center [316, 138] width 10 height 11
click at [776, 201] on div at bounding box center [778, 207] width 15 height 15
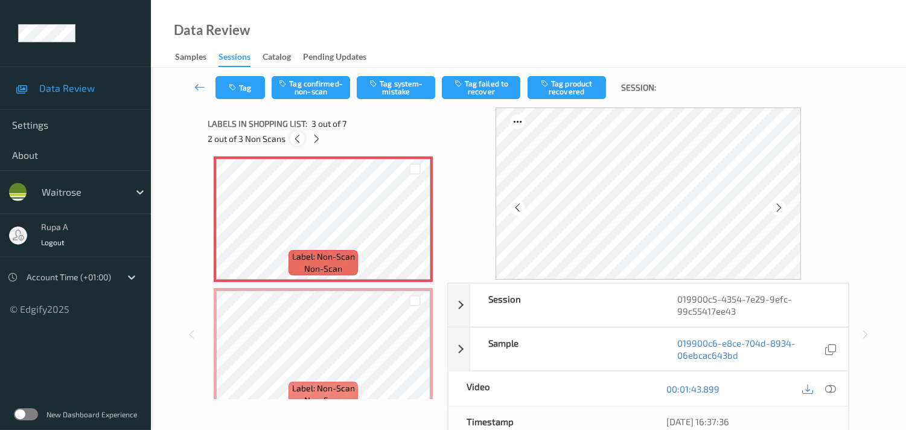
click at [294, 145] on div at bounding box center [297, 138] width 15 height 15
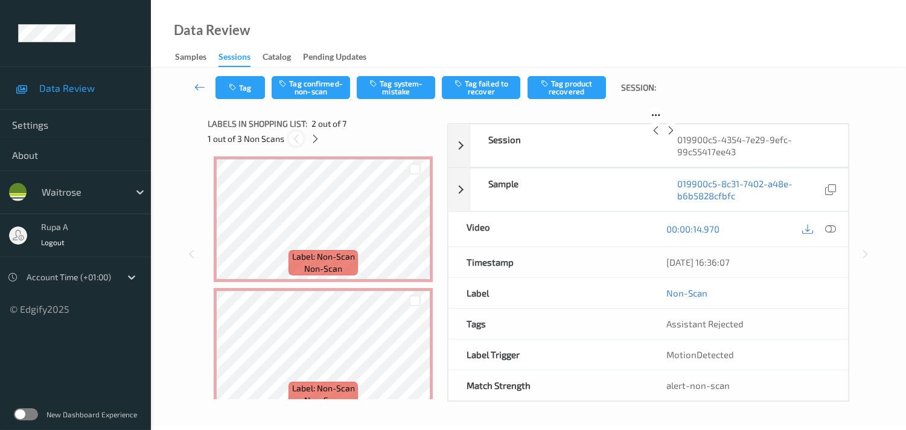
scroll to position [6, 0]
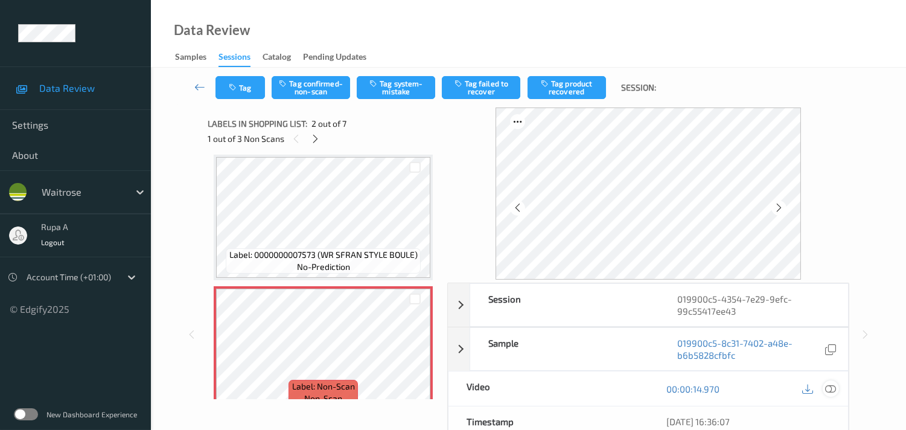
click at [827, 391] on icon at bounding box center [830, 388] width 11 height 11
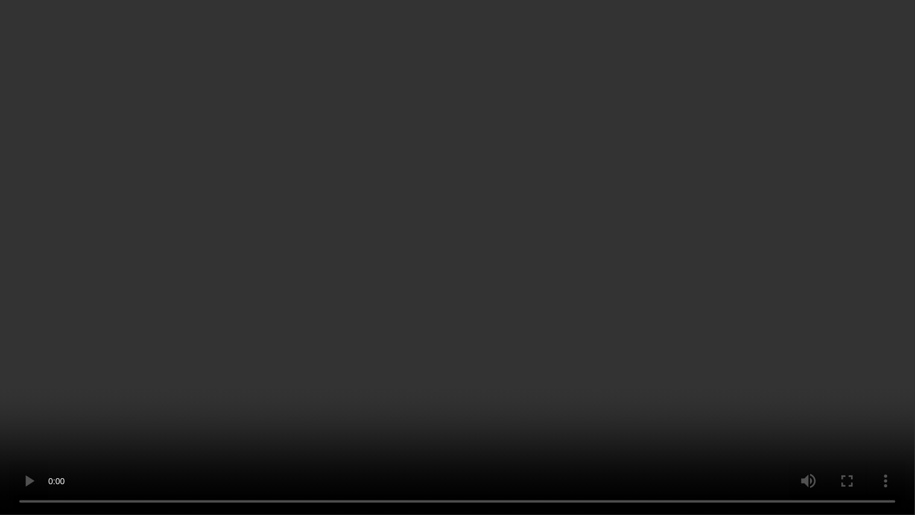
click at [626, 224] on video at bounding box center [457, 257] width 915 height 515
click at [480, 209] on video at bounding box center [457, 257] width 915 height 515
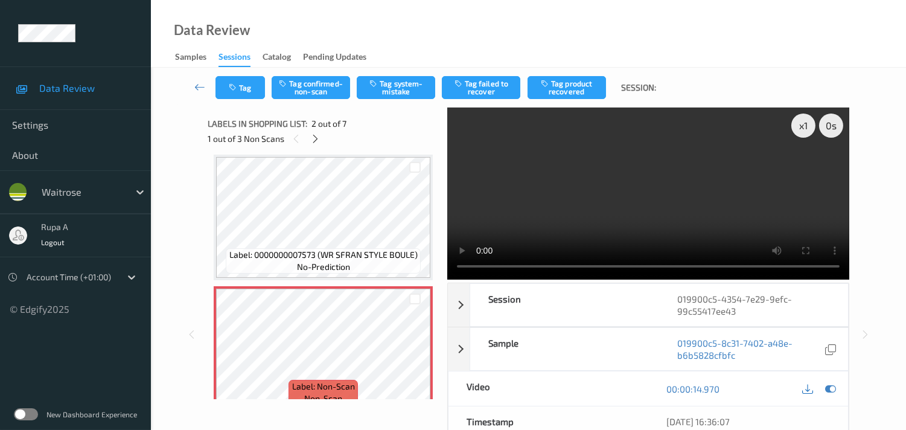
drag, startPoint x: 828, startPoint y: 389, endPoint x: 814, endPoint y: 382, distance: 15.1
click at [829, 389] on icon at bounding box center [830, 388] width 11 height 11
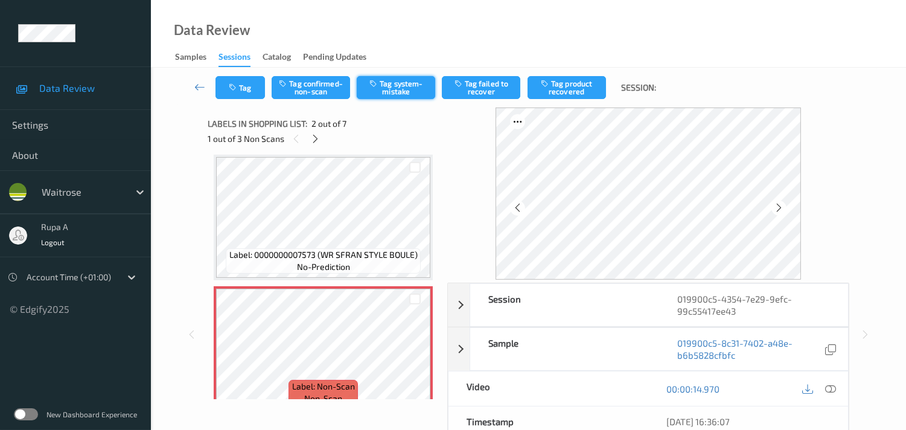
click at [397, 87] on button "Tag system-mistake" at bounding box center [396, 87] width 78 height 23
click at [229, 86] on icon "button" at bounding box center [234, 87] width 10 height 8
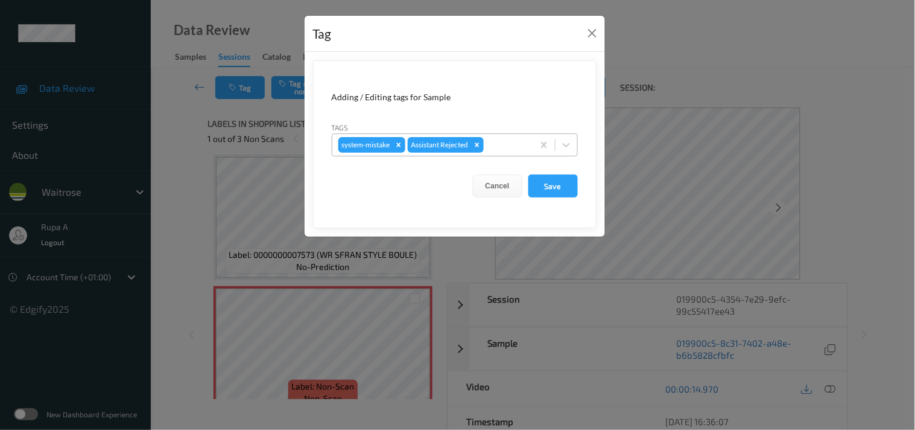
click at [527, 148] on div "system-mistake Assistant Rejected" at bounding box center [432, 145] width 201 height 21
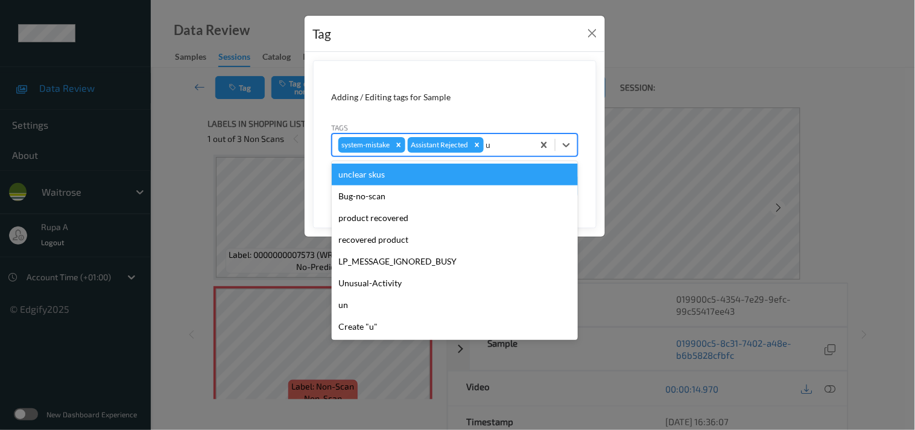
type input "un"
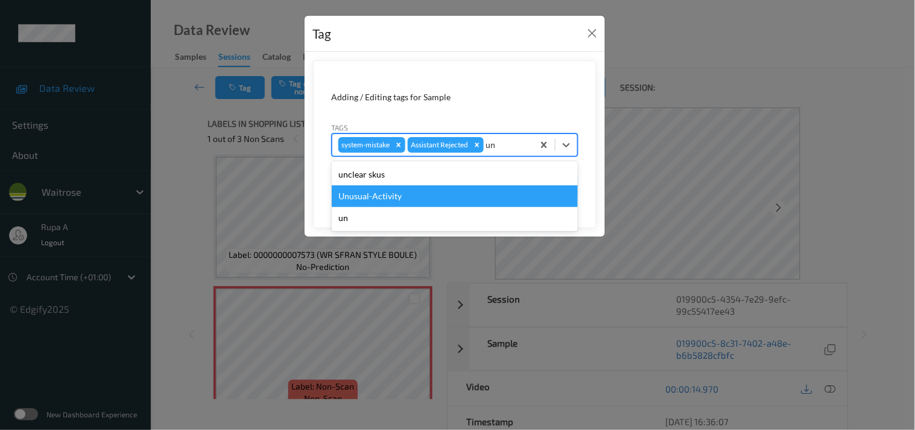
click at [382, 195] on div "Unusual-Activity" at bounding box center [455, 196] width 246 height 22
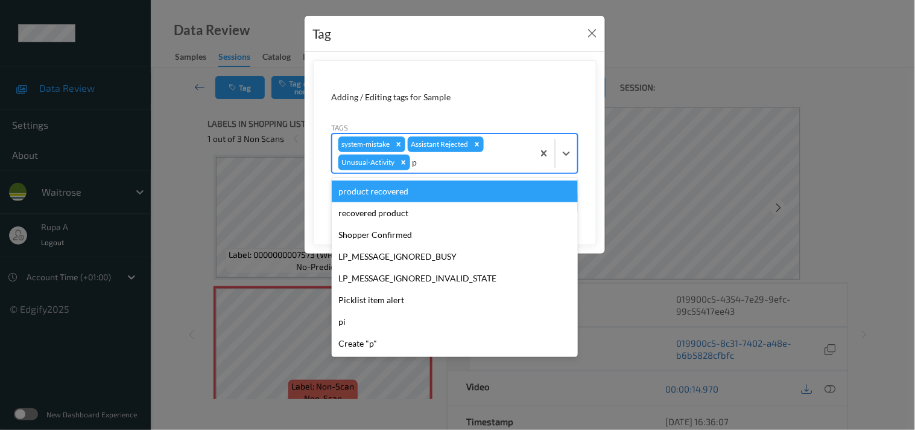
type input "pi"
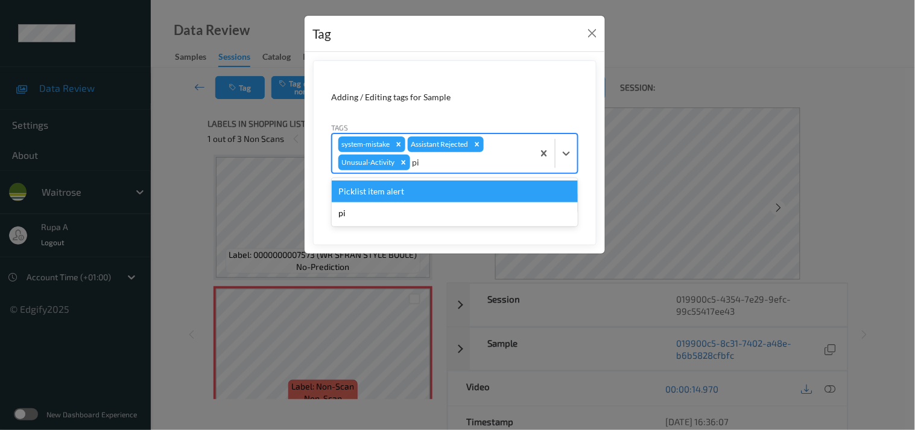
drag, startPoint x: 358, startPoint y: 188, endPoint x: 398, endPoint y: 192, distance: 40.0
click at [359, 188] on div "Picklist item alert" at bounding box center [455, 191] width 246 height 22
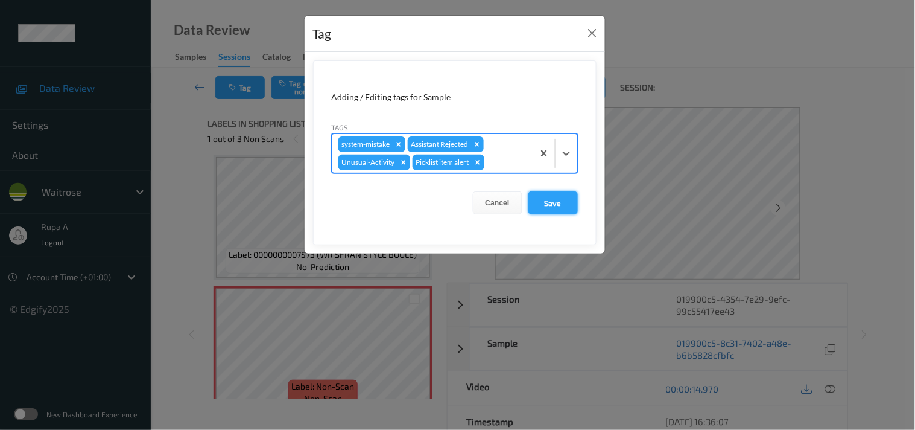
click at [568, 208] on button "Save" at bounding box center [552, 202] width 49 height 23
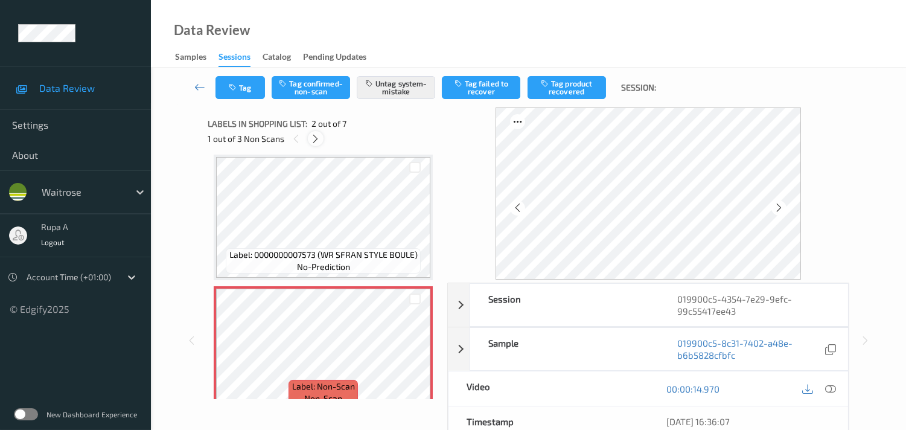
click at [312, 138] on icon at bounding box center [315, 138] width 10 height 11
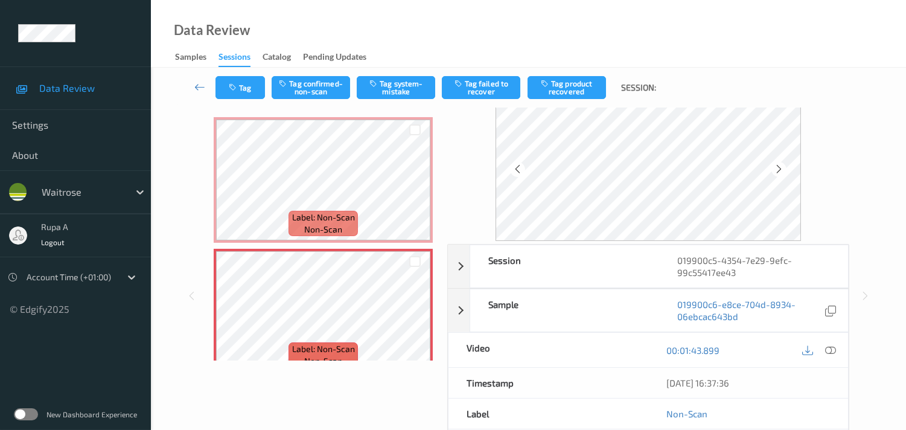
scroll to position [67, 0]
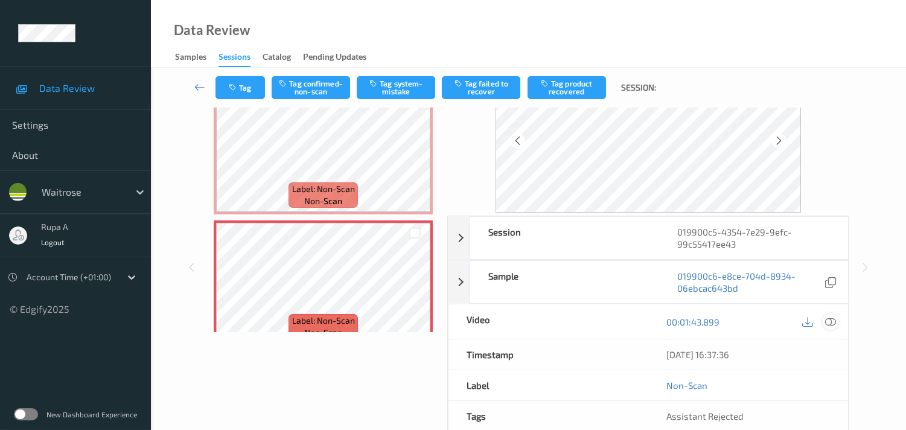
click at [829, 325] on icon at bounding box center [830, 321] width 11 height 11
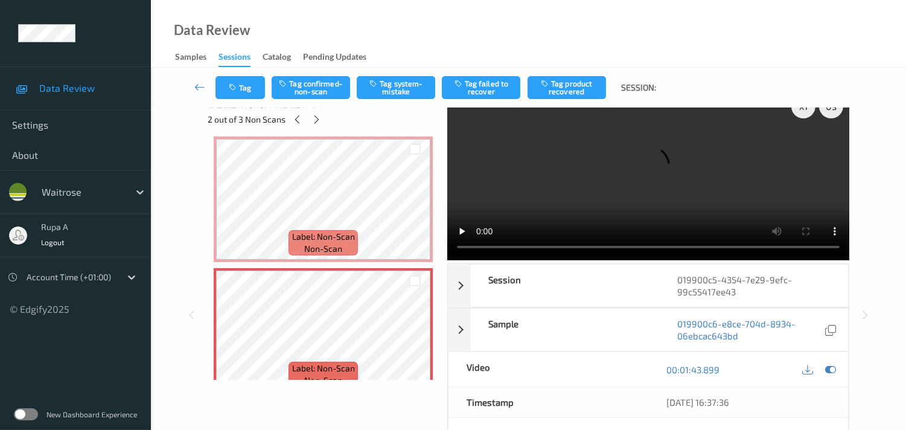
scroll to position [0, 0]
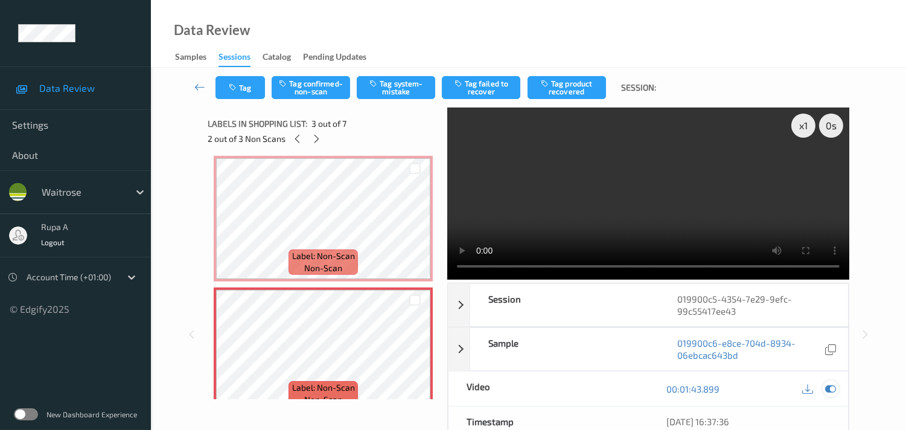
click at [828, 387] on icon at bounding box center [830, 388] width 11 height 11
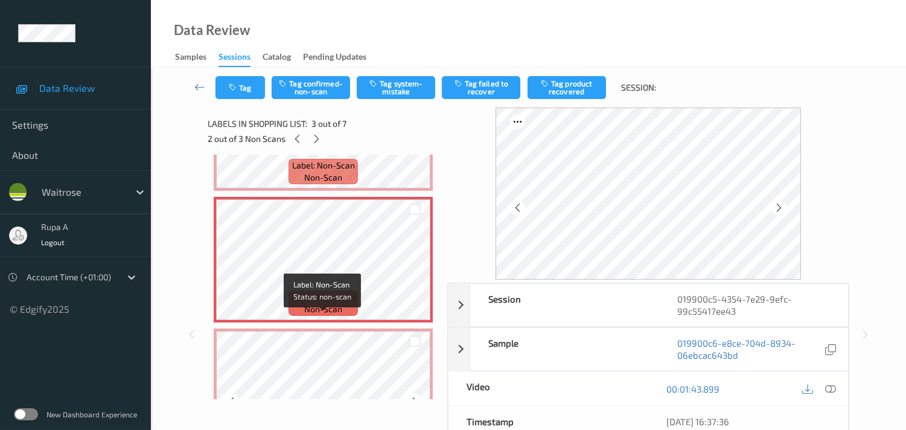
scroll to position [270, 0]
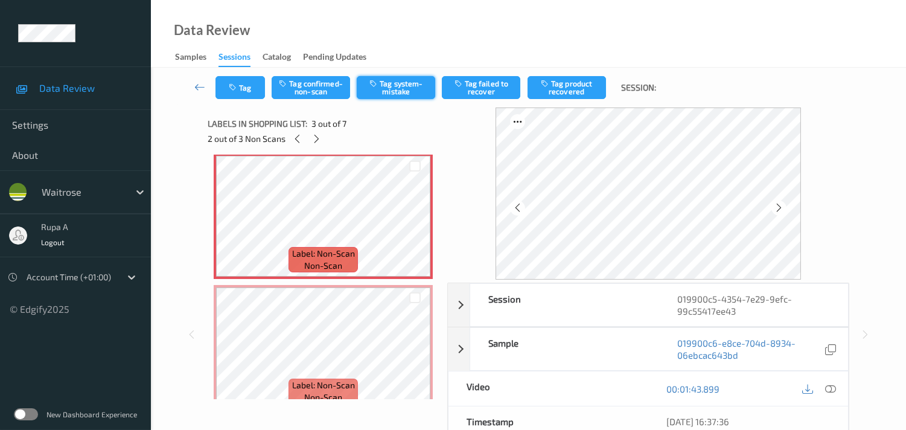
click at [374, 92] on button "Tag system-mistake" at bounding box center [396, 87] width 78 height 23
click at [257, 95] on button "Tag" at bounding box center [239, 87] width 49 height 23
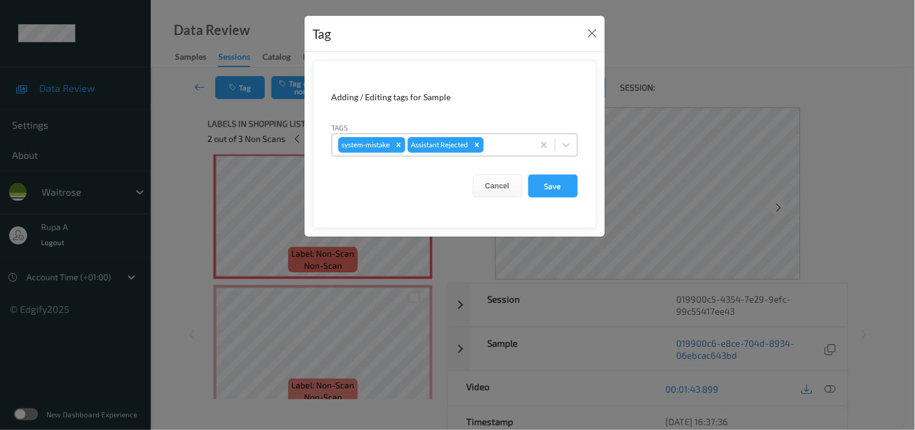
click at [507, 145] on div at bounding box center [506, 145] width 41 height 14
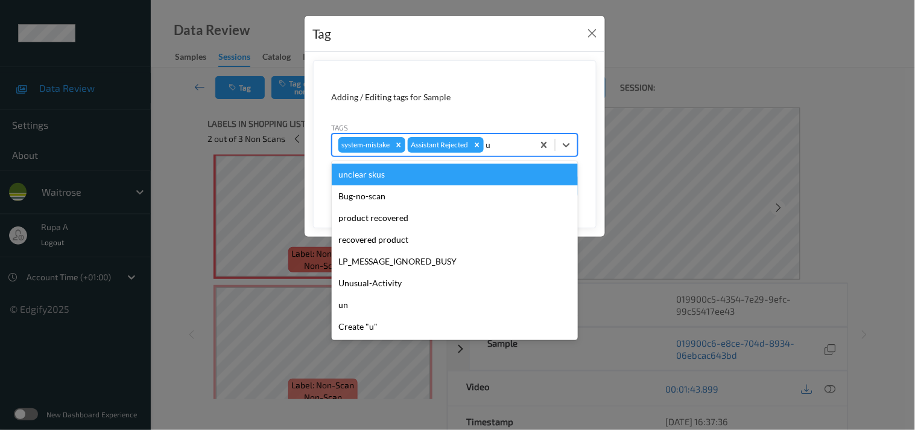
type input "un"
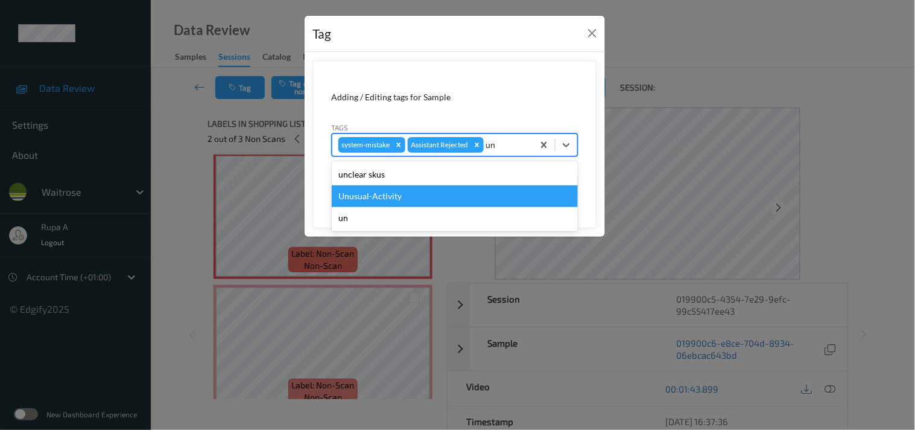
click at [419, 197] on div "Unusual-Activity" at bounding box center [455, 196] width 246 height 22
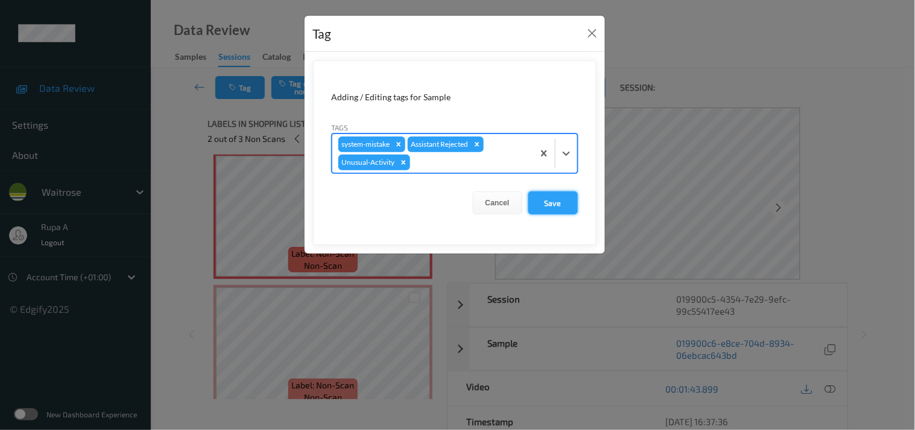
click at [546, 208] on button "Save" at bounding box center [552, 202] width 49 height 23
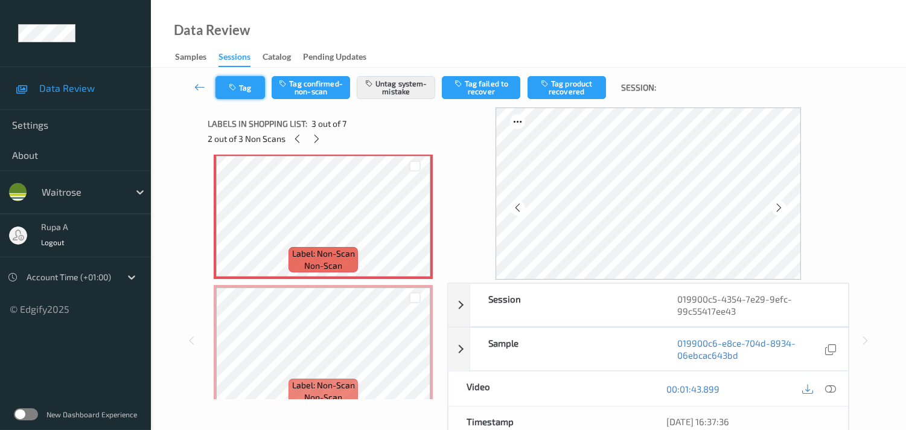
click at [240, 94] on button "Tag" at bounding box center [239, 87] width 49 height 23
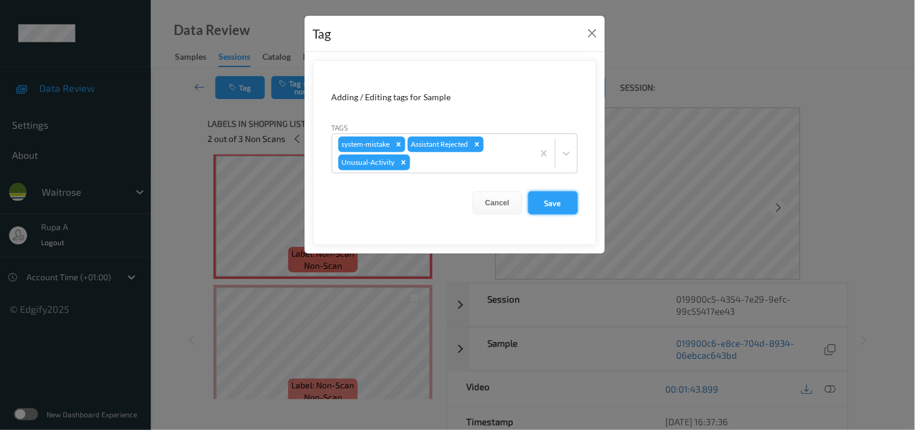
click at [556, 206] on button "Save" at bounding box center [552, 202] width 49 height 23
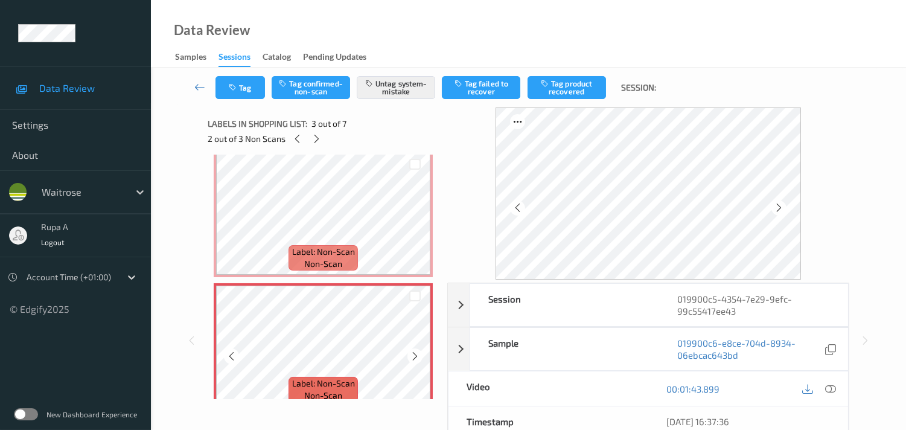
scroll to position [136, 0]
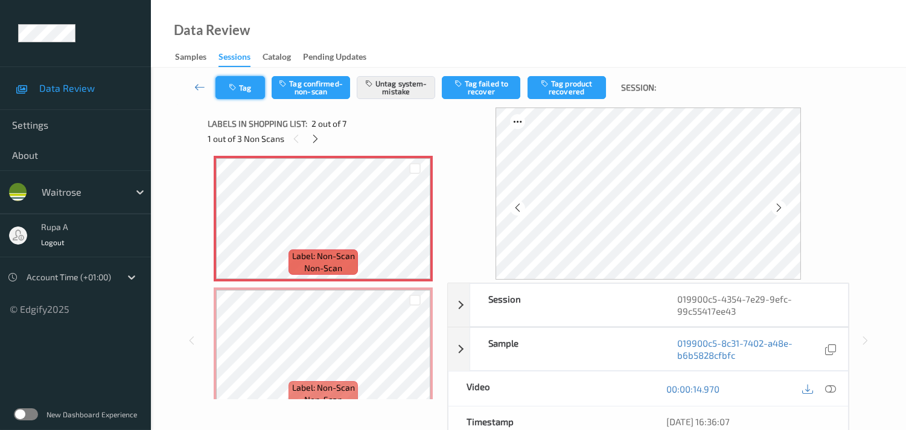
click at [256, 92] on button "Tag" at bounding box center [239, 87] width 49 height 23
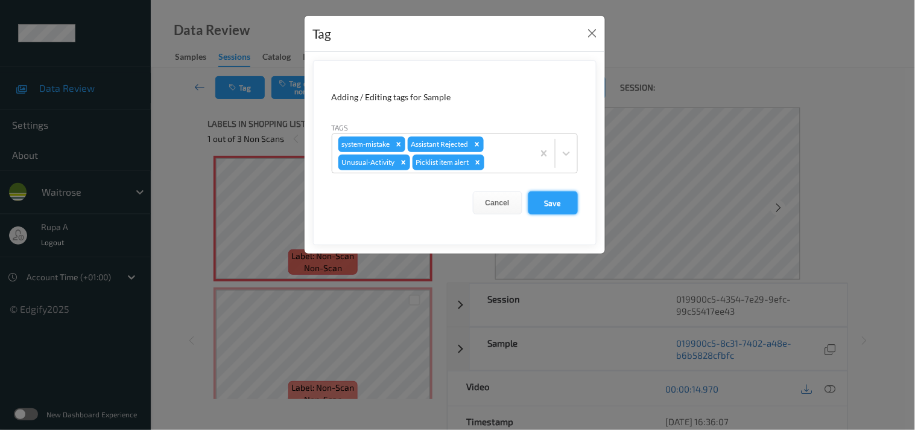
click at [544, 200] on button "Save" at bounding box center [552, 202] width 49 height 23
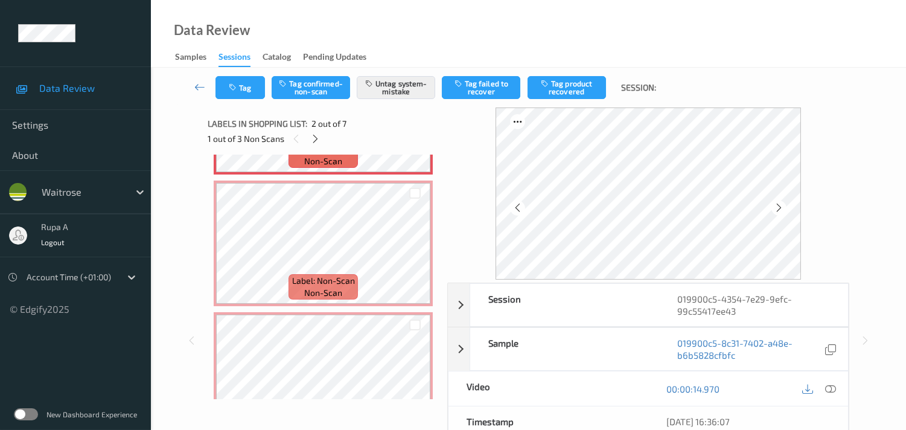
scroll to position [270, 0]
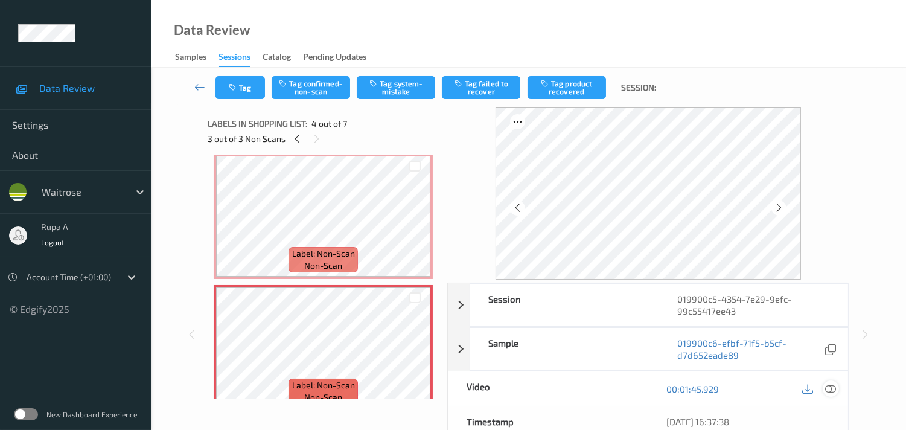
click at [831, 390] on icon at bounding box center [830, 388] width 11 height 11
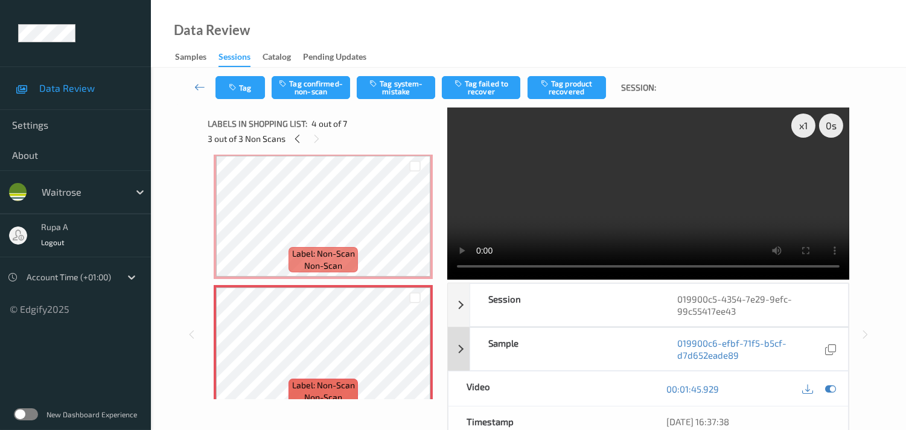
click at [825, 384] on icon at bounding box center [830, 388] width 11 height 11
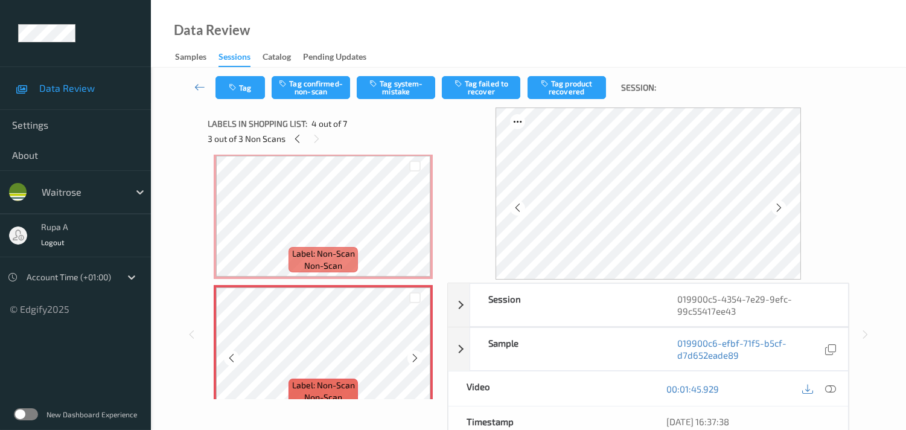
scroll to position [405, 0]
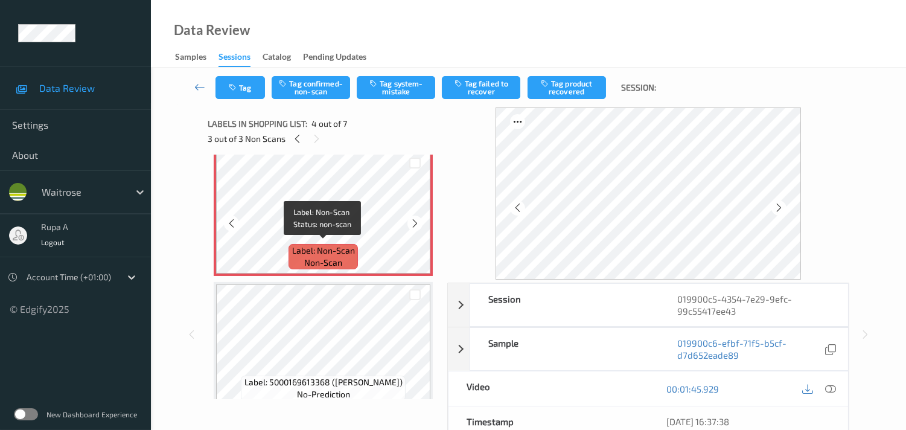
click at [326, 250] on span "Label: Non-Scan" at bounding box center [323, 250] width 63 height 12
click at [779, 208] on icon at bounding box center [778, 207] width 10 height 11
click at [782, 208] on icon at bounding box center [778, 207] width 10 height 11
click at [783, 207] on icon at bounding box center [778, 207] width 10 height 11
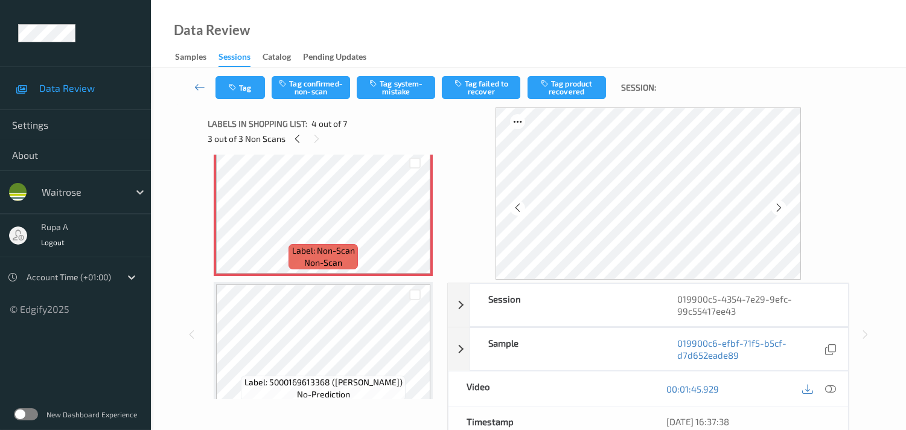
click at [783, 207] on icon at bounding box center [778, 207] width 10 height 11
click at [783, 204] on icon at bounding box center [778, 207] width 10 height 11
click at [775, 208] on div at bounding box center [778, 207] width 15 height 15
click at [830, 388] on icon at bounding box center [830, 388] width 11 height 11
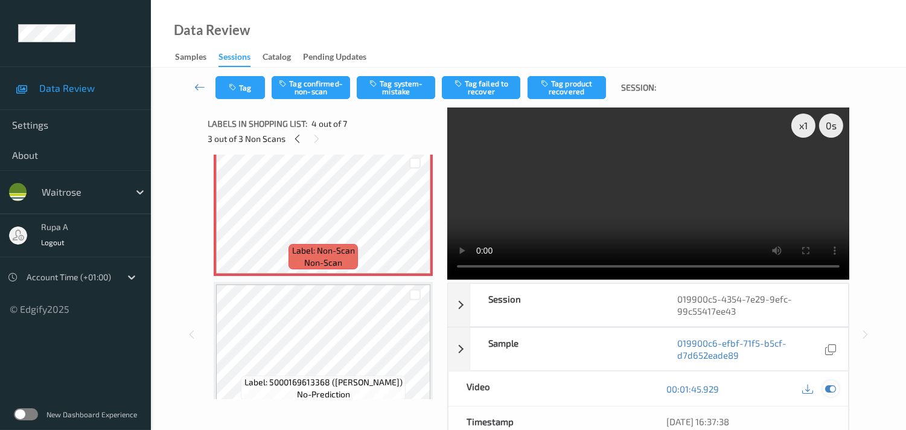
drag, startPoint x: 827, startPoint y: 388, endPoint x: 707, endPoint y: 294, distance: 152.5
click at [827, 387] on icon at bounding box center [830, 388] width 11 height 11
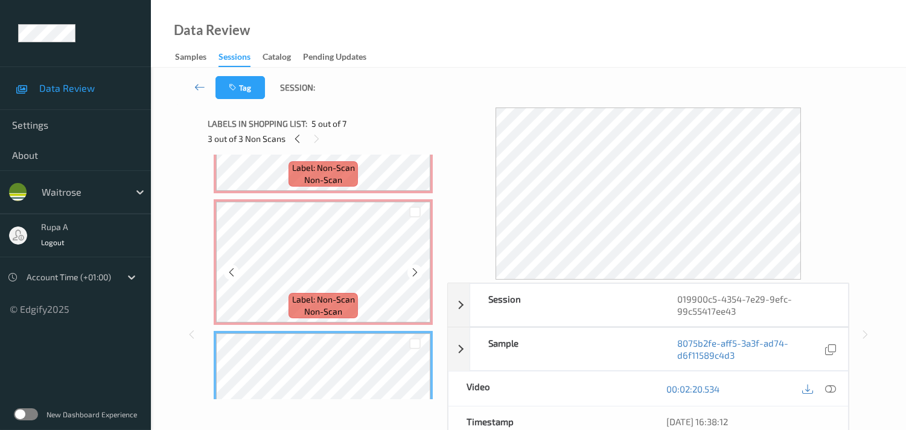
scroll to position [338, 0]
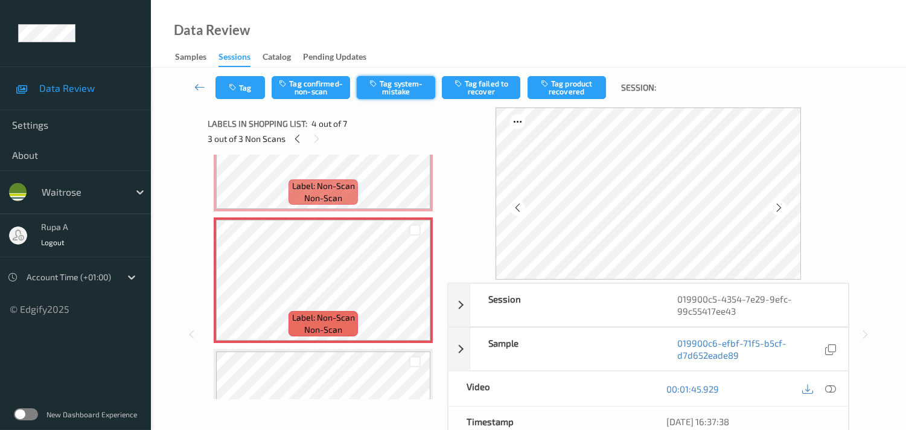
click at [373, 82] on icon "button" at bounding box center [374, 83] width 10 height 8
click at [246, 88] on button "Tag" at bounding box center [239, 87] width 49 height 23
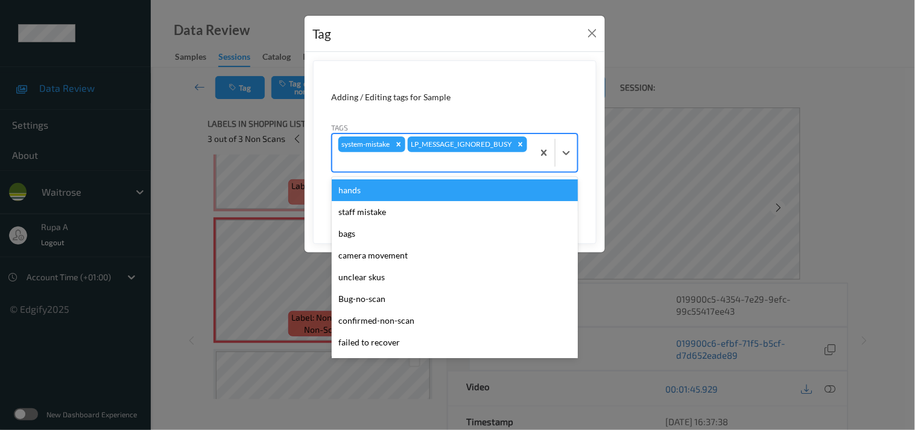
click at [500, 151] on div "system-mistake LP_MESSAGE_IGNORED_BUSY" at bounding box center [432, 152] width 201 height 37
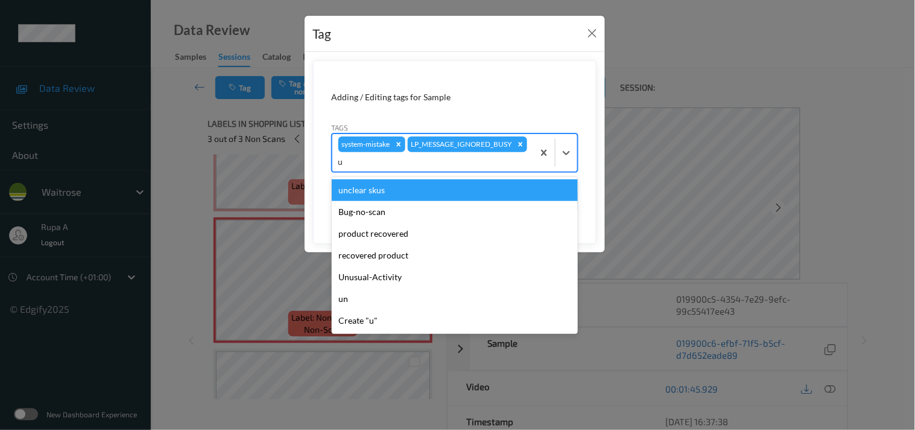
type input "un"
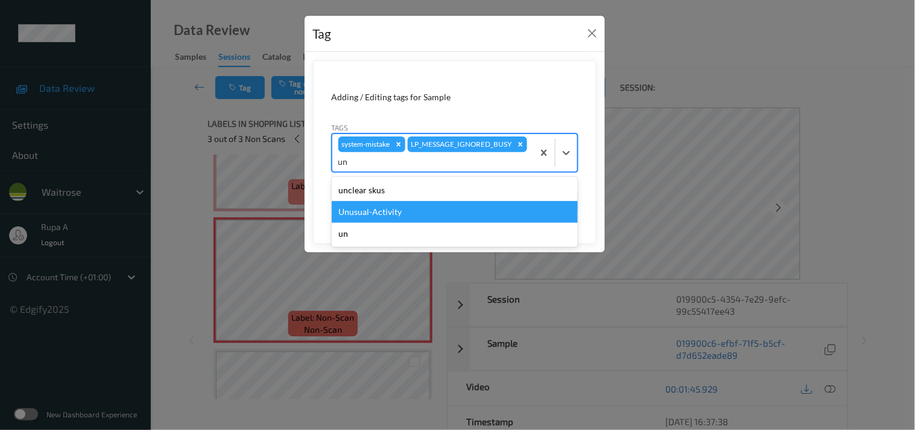
click at [420, 206] on div "Unusual-Activity" at bounding box center [455, 212] width 246 height 22
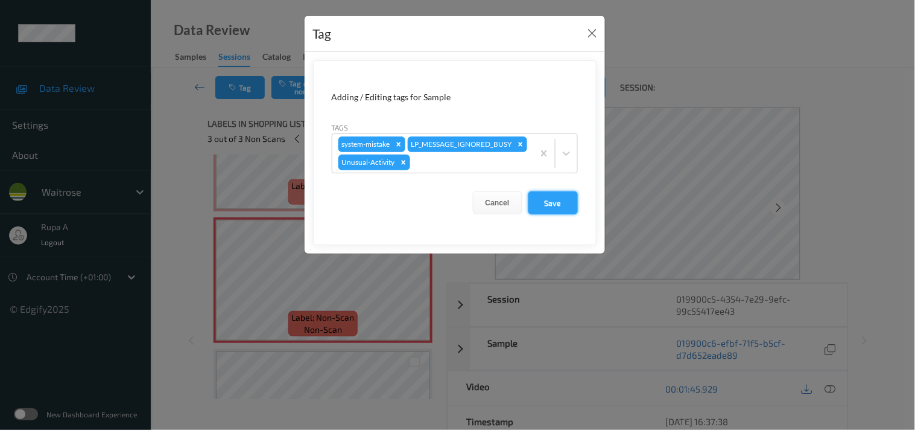
click at [552, 214] on button "Save" at bounding box center [552, 202] width 49 height 23
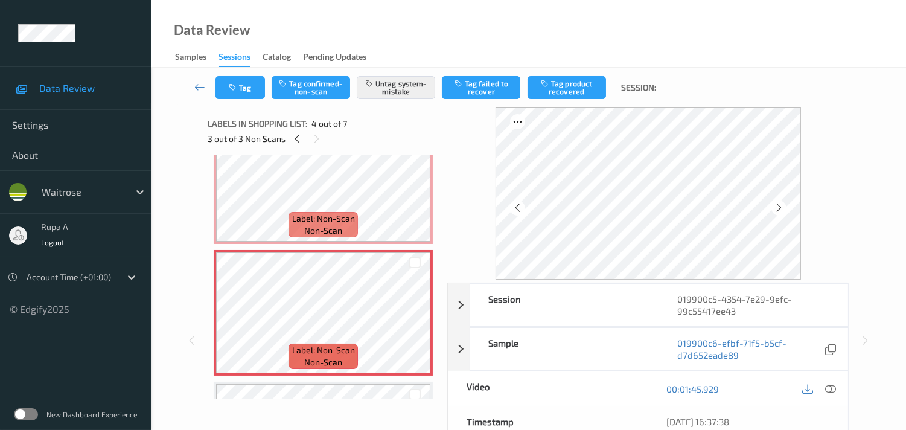
scroll to position [270, 0]
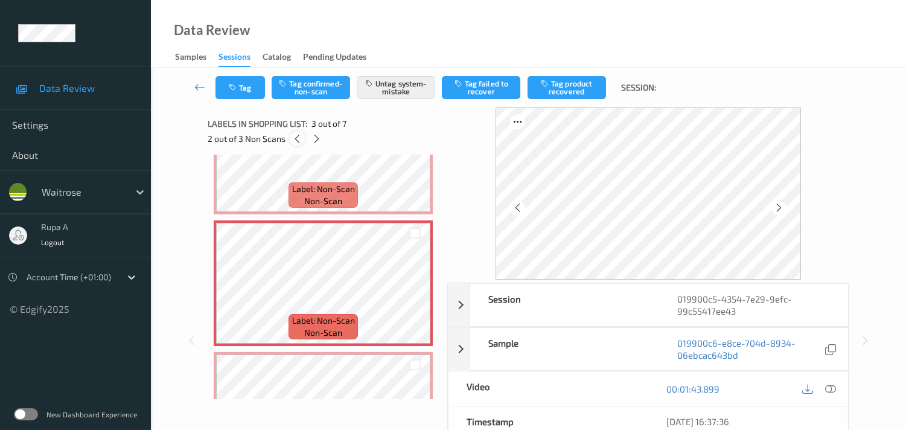
click at [299, 141] on icon at bounding box center [297, 138] width 10 height 11
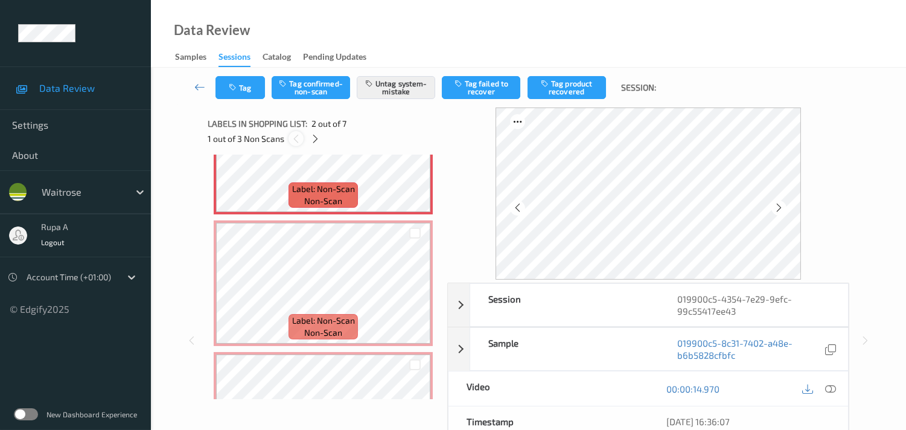
scroll to position [6, 0]
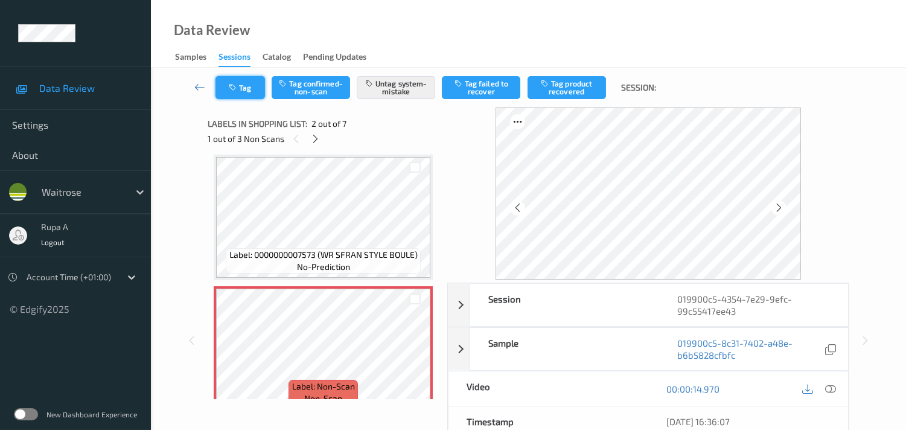
click at [239, 89] on button "Tag" at bounding box center [239, 87] width 49 height 23
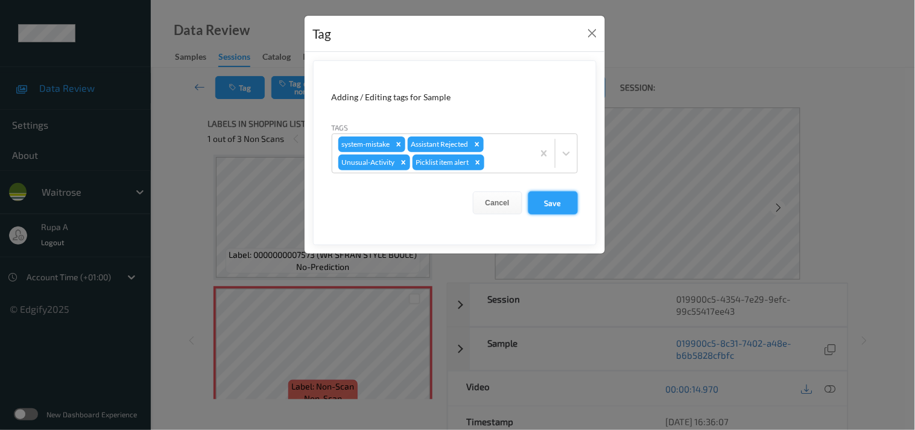
click at [538, 200] on button "Save" at bounding box center [552, 202] width 49 height 23
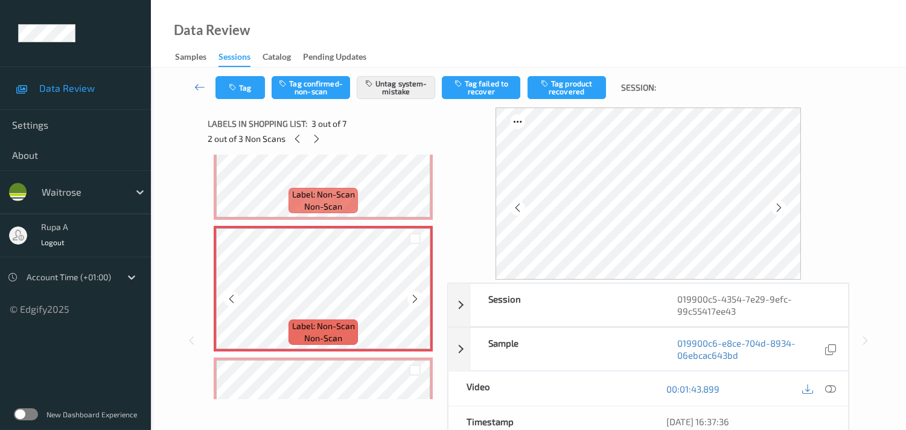
scroll to position [207, 0]
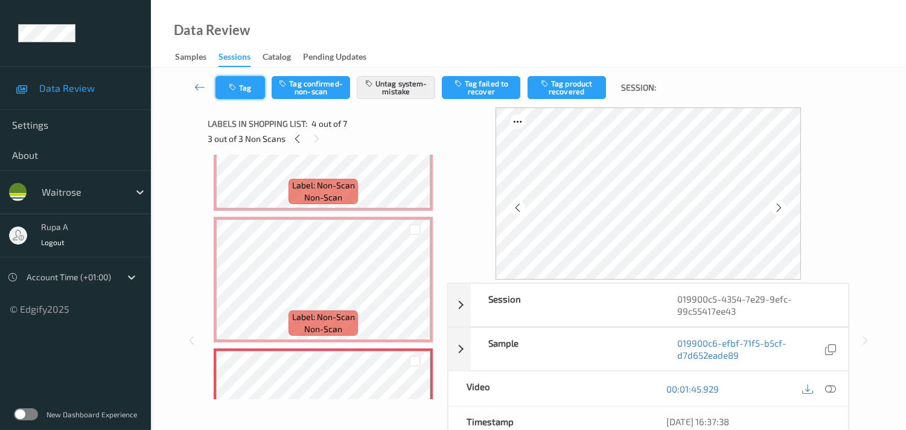
click at [258, 95] on button "Tag" at bounding box center [239, 87] width 49 height 23
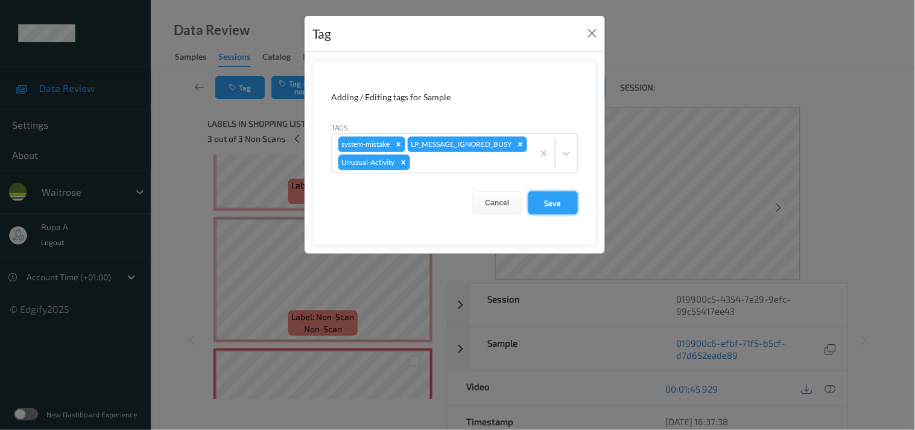
click at [536, 214] on button "Save" at bounding box center [552, 202] width 49 height 23
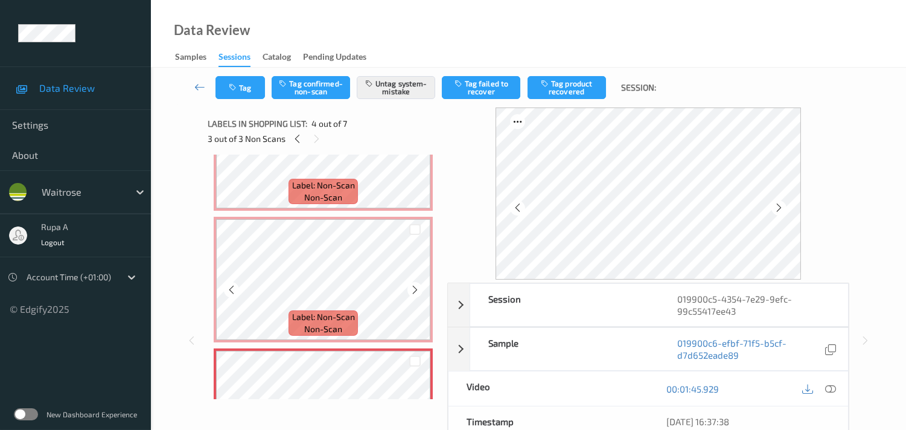
scroll to position [140, 0]
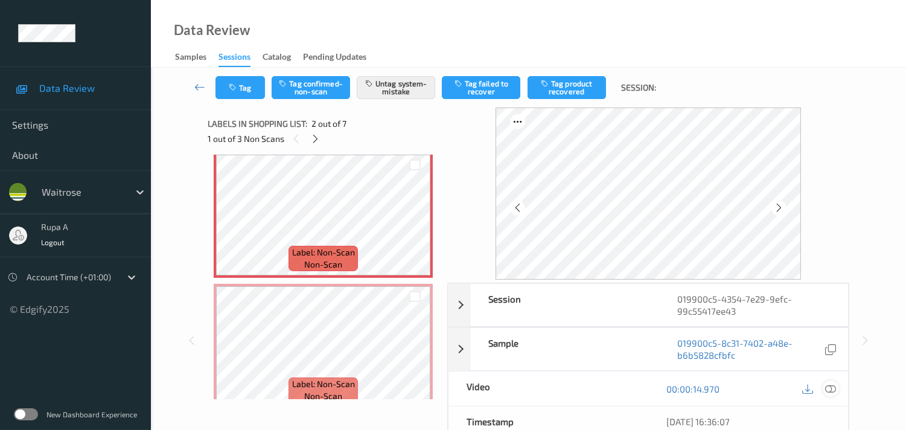
click at [829, 384] on icon at bounding box center [830, 388] width 11 height 11
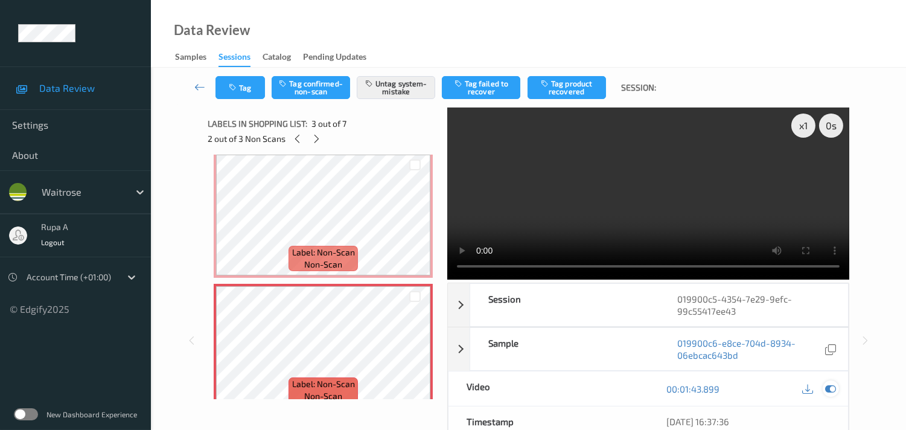
click at [828, 383] on icon at bounding box center [830, 388] width 11 height 11
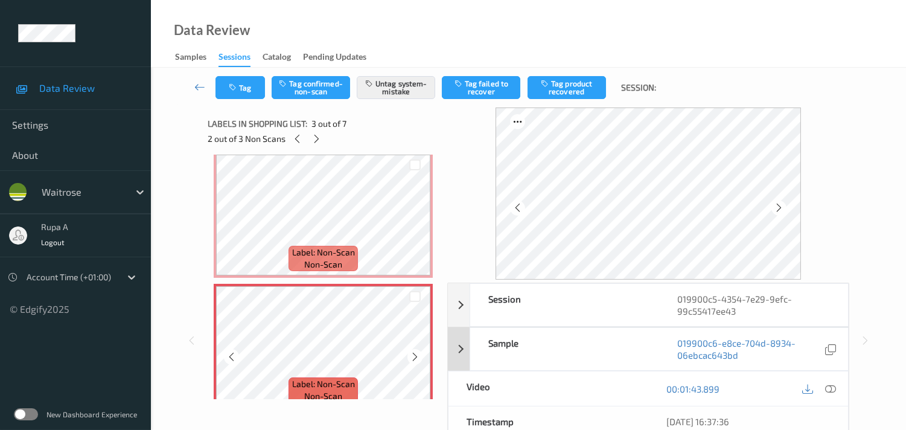
scroll to position [207, 0]
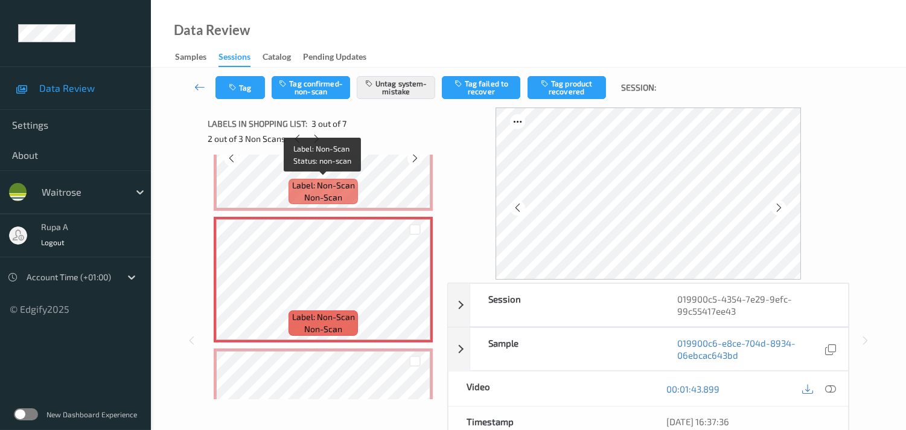
click at [346, 188] on span "Label: Non-Scan" at bounding box center [323, 185] width 63 height 12
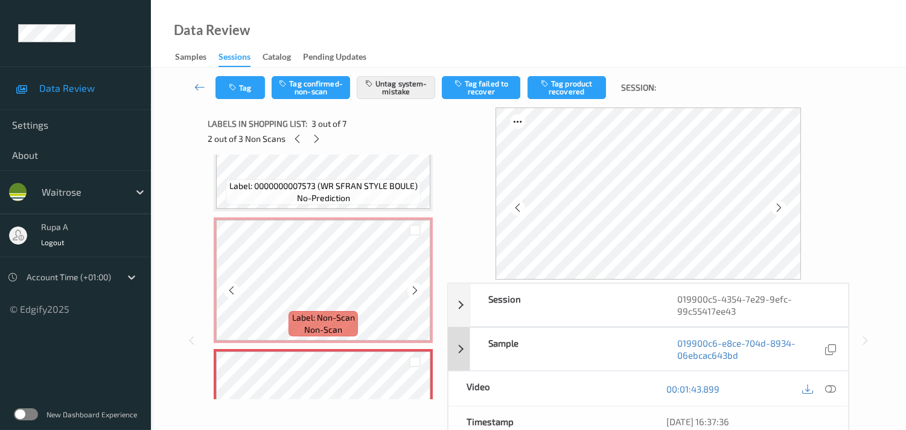
scroll to position [73, 0]
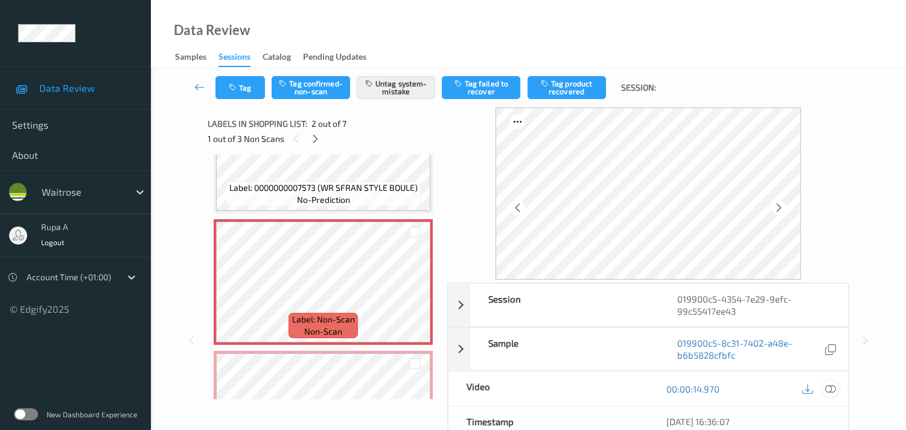
click at [827, 383] on icon at bounding box center [830, 388] width 11 height 11
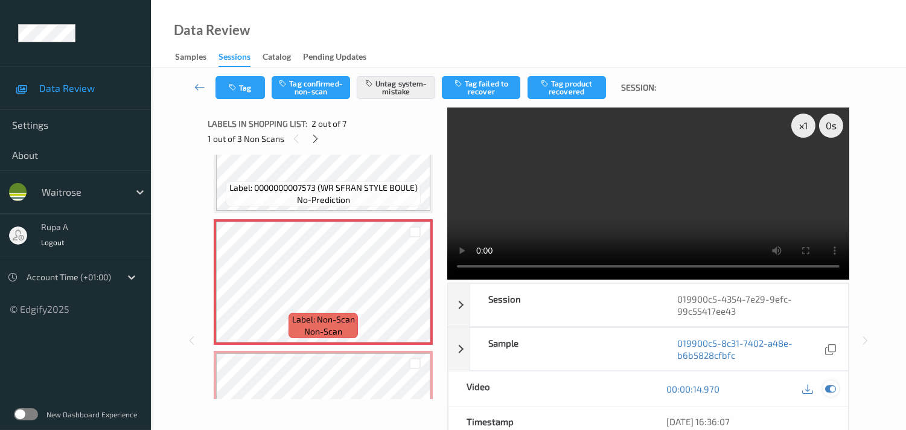
click at [830, 385] on icon at bounding box center [830, 388] width 11 height 11
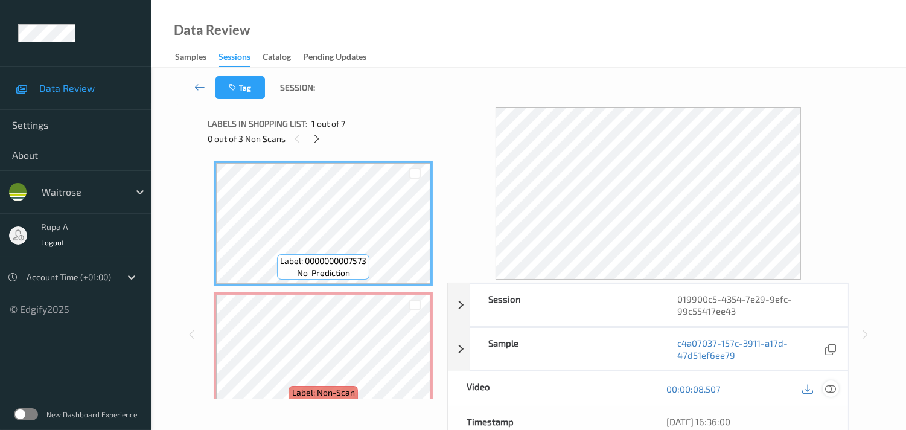
click at [833, 388] on icon at bounding box center [830, 388] width 11 height 11
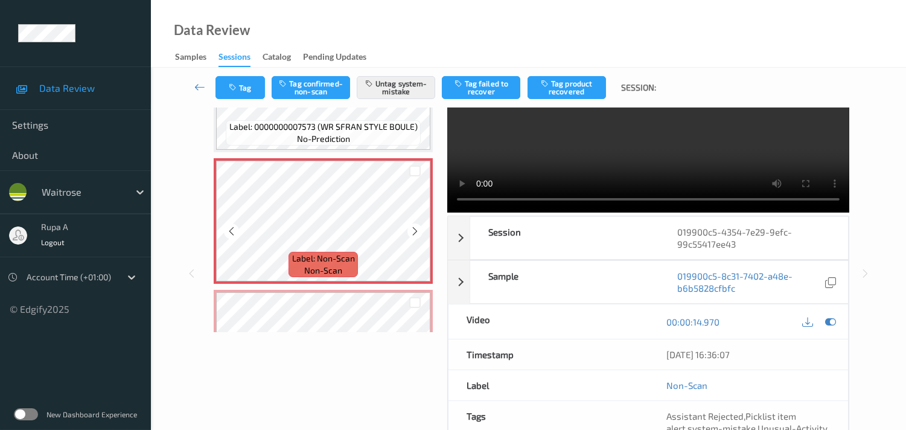
scroll to position [201, 0]
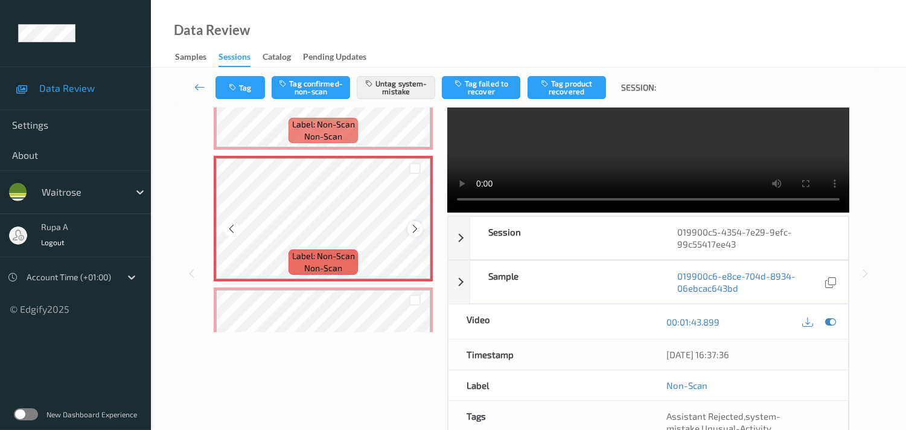
click at [415, 224] on icon at bounding box center [415, 228] width 10 height 11
click at [416, 224] on icon at bounding box center [415, 228] width 10 height 11
click at [414, 223] on icon at bounding box center [415, 228] width 10 height 11
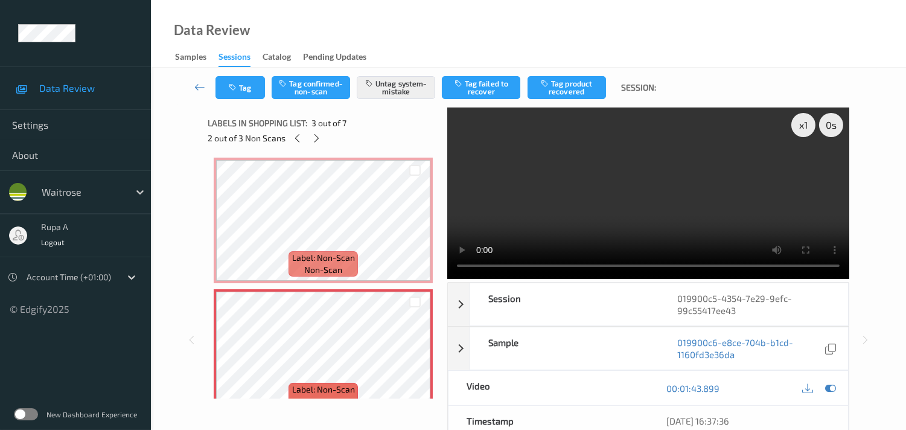
scroll to position [0, 0]
click at [647, 164] on video at bounding box center [648, 193] width 402 height 172
click at [676, 194] on video at bounding box center [648, 193] width 402 height 172
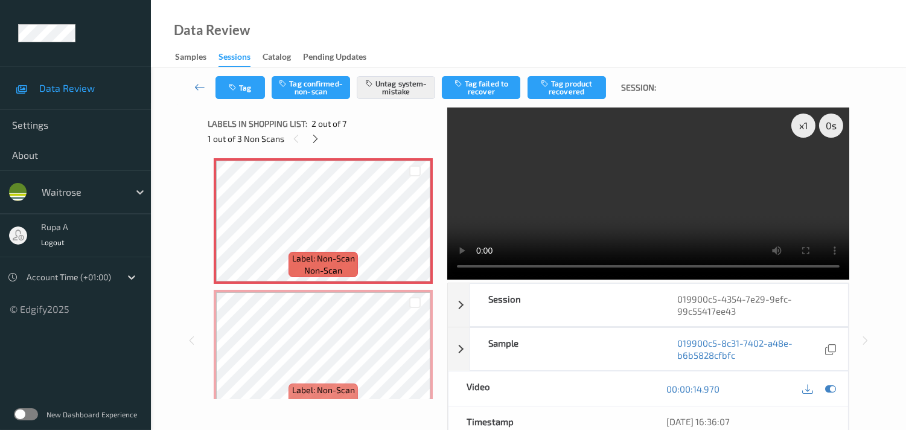
click at [630, 189] on video at bounding box center [648, 193] width 402 height 172
click at [659, 211] on video at bounding box center [648, 193] width 402 height 172
click at [659, 212] on video at bounding box center [648, 193] width 402 height 172
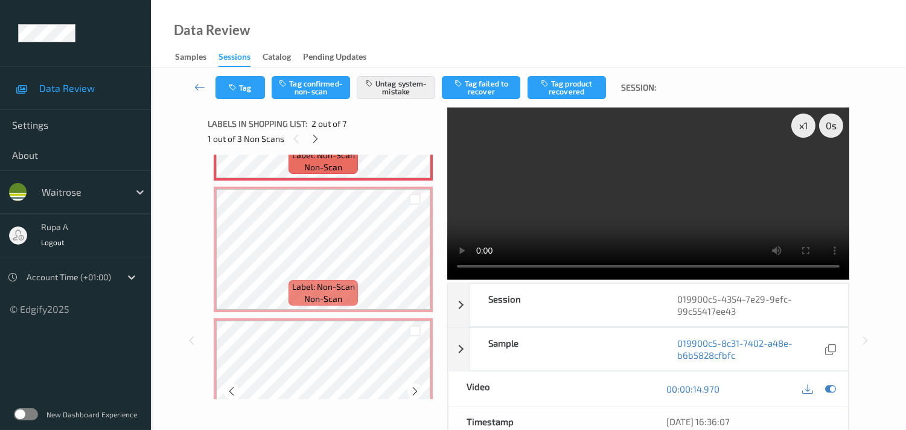
scroll to position [268, 0]
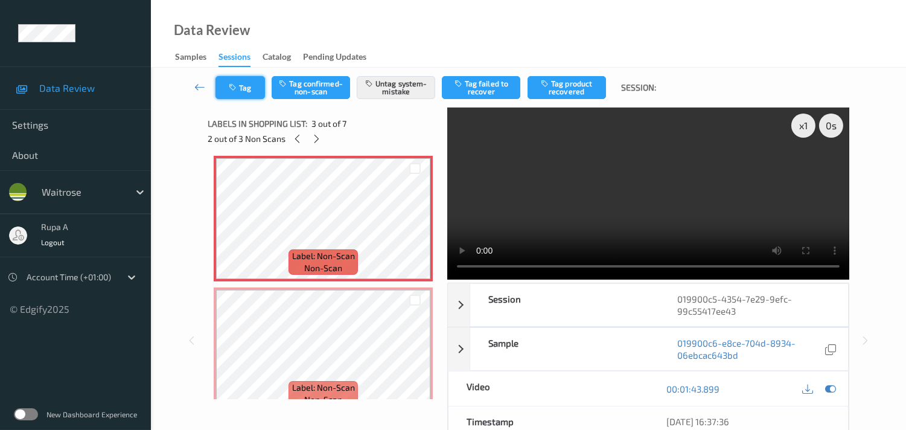
click at [249, 87] on button "Tag" at bounding box center [239, 87] width 49 height 23
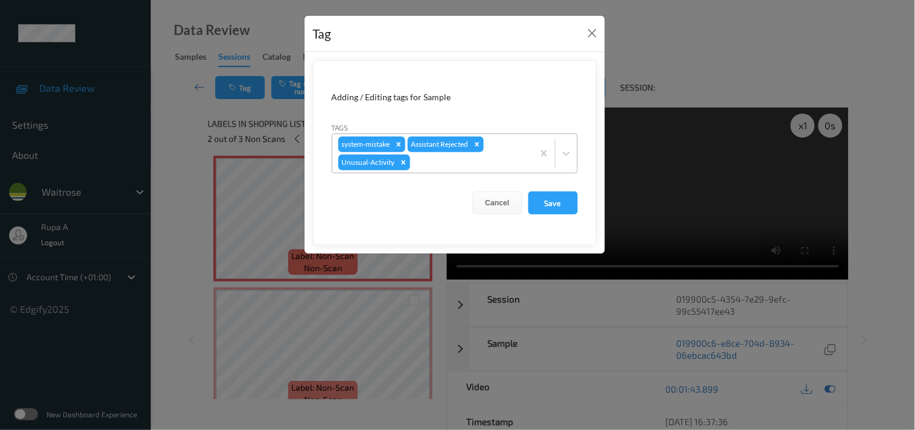
click at [465, 164] on div at bounding box center [470, 162] width 115 height 14
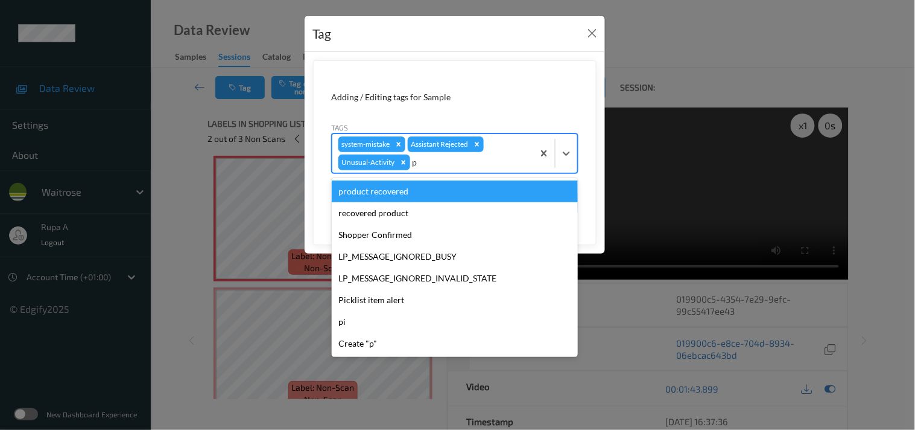
type input "pi"
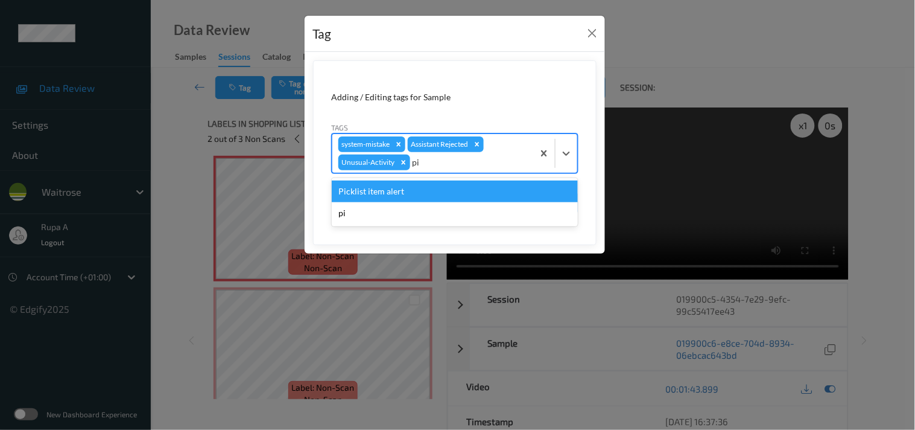
click at [377, 188] on div "Picklist item alert" at bounding box center [455, 191] width 246 height 22
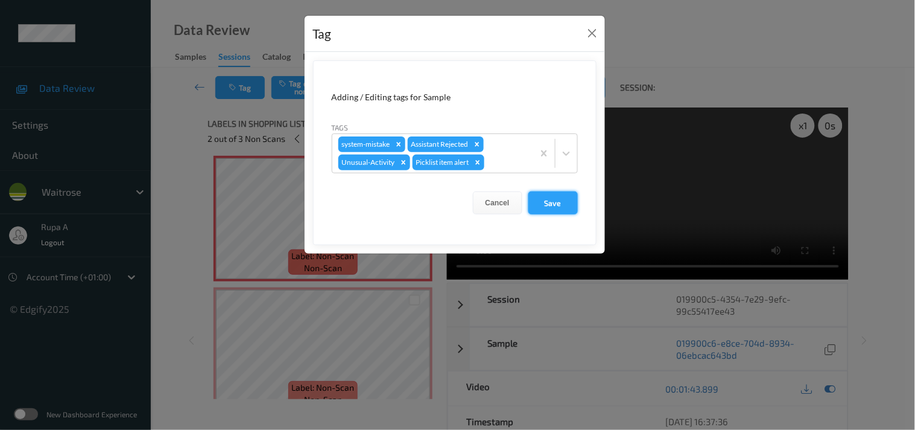
click at [552, 206] on button "Save" at bounding box center [552, 202] width 49 height 23
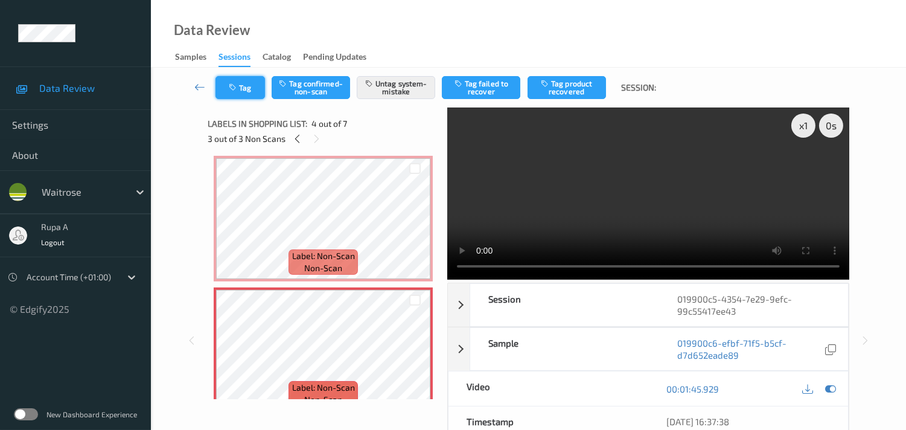
click at [240, 90] on button "Tag" at bounding box center [239, 87] width 49 height 23
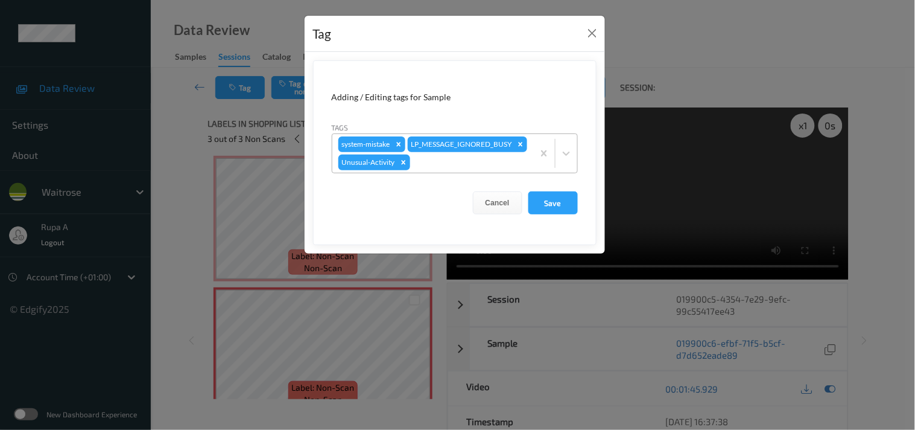
click at [468, 170] on div at bounding box center [470, 162] width 115 height 14
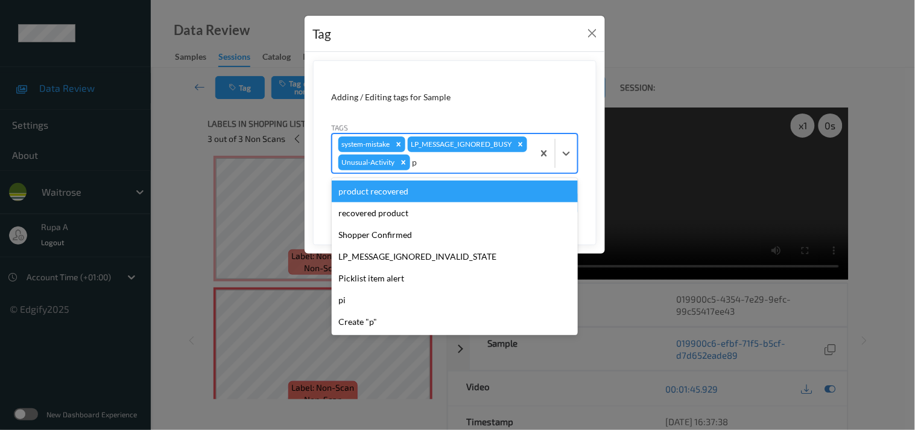
type input "pi"
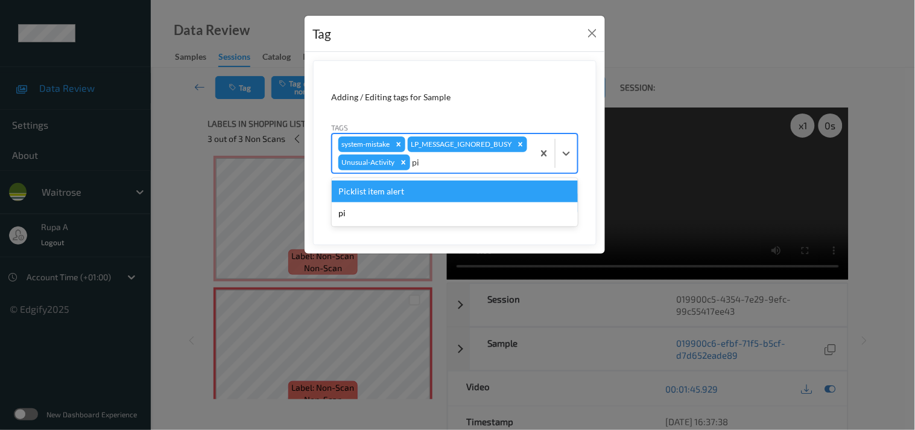
click at [394, 202] on div "Picklist item alert" at bounding box center [455, 191] width 246 height 22
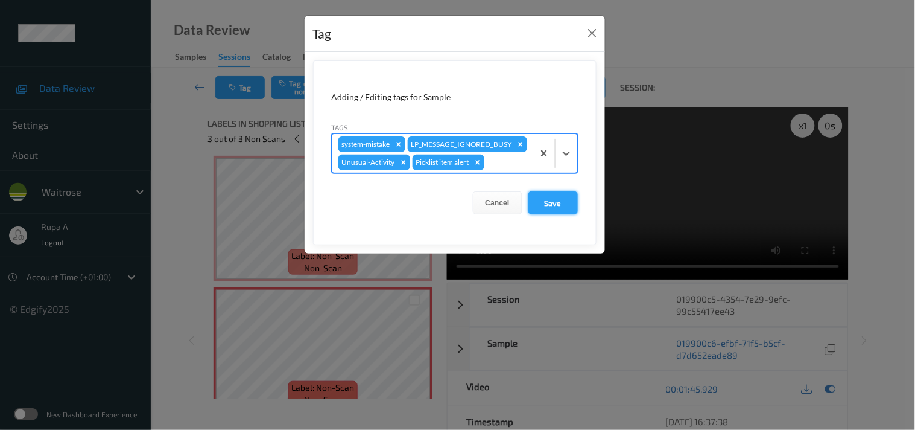
click at [554, 214] on button "Save" at bounding box center [552, 202] width 49 height 23
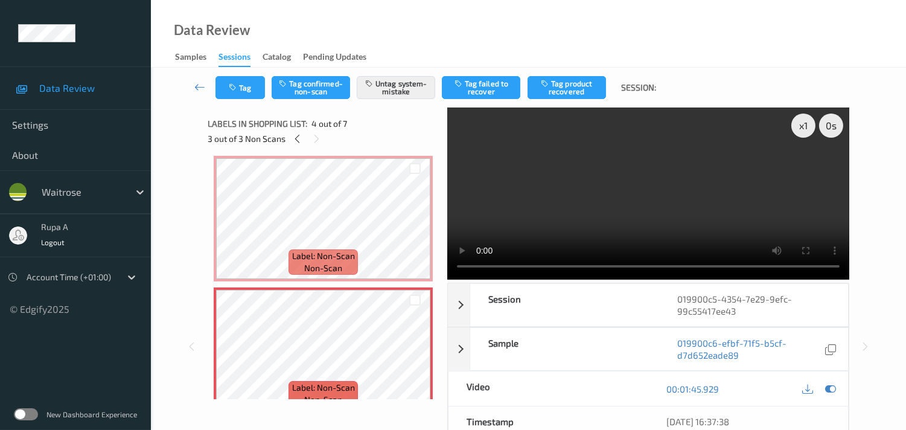
click at [387, 127] on div "Labels in shopping list: 4 out of 7" at bounding box center [323, 123] width 231 height 15
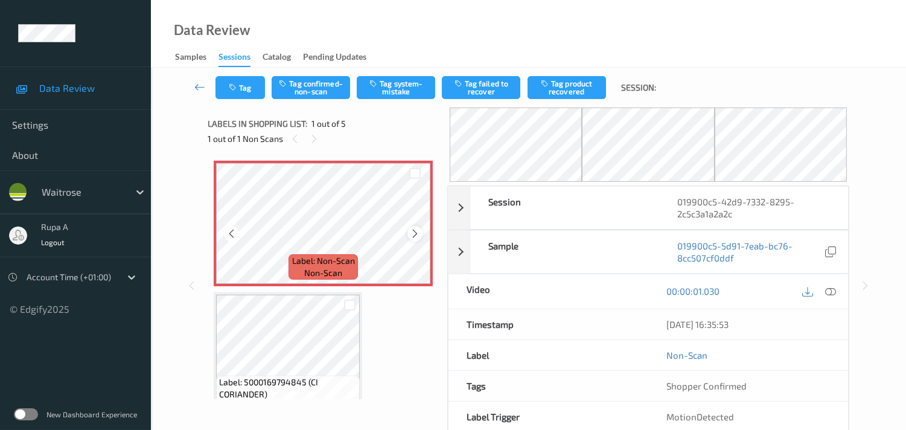
click at [410, 232] on icon at bounding box center [415, 233] width 10 height 11
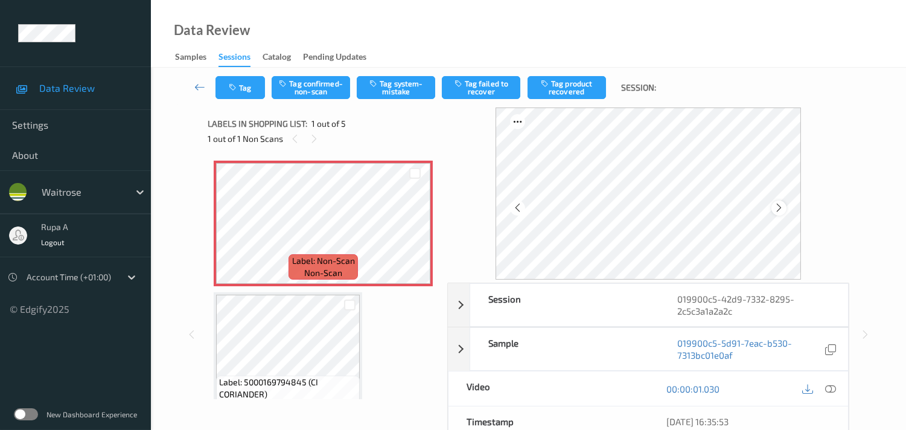
click at [784, 206] on icon at bounding box center [778, 207] width 10 height 11
click at [419, 95] on button "Tag system-mistake" at bounding box center [396, 87] width 78 height 23
click at [235, 91] on icon "button" at bounding box center [234, 87] width 10 height 8
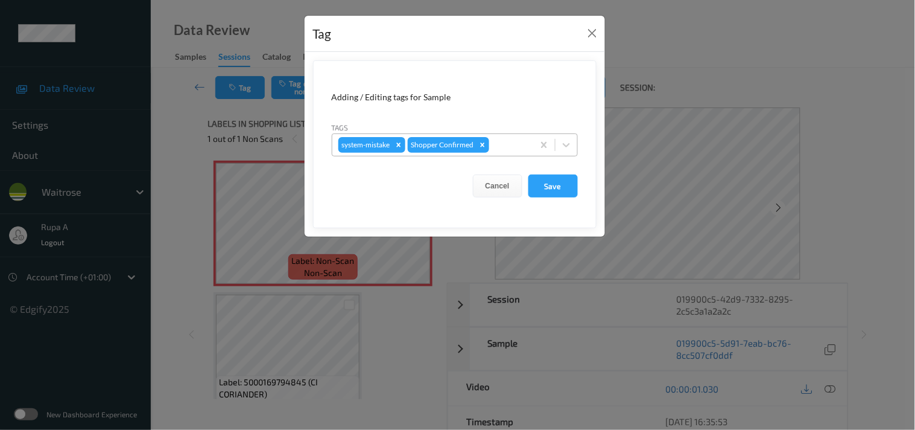
click at [509, 148] on div at bounding box center [510, 145] width 36 height 14
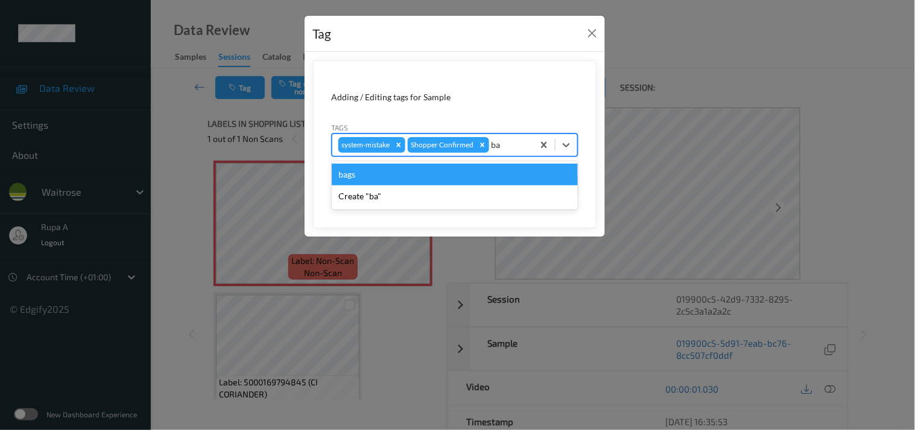
type input "bag"
click at [422, 172] on div "bags" at bounding box center [455, 174] width 246 height 22
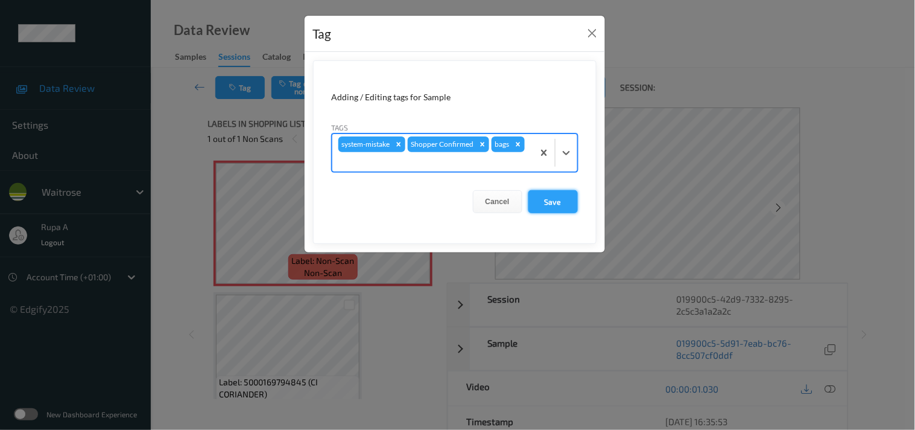
click at [552, 193] on button "Save" at bounding box center [552, 201] width 49 height 23
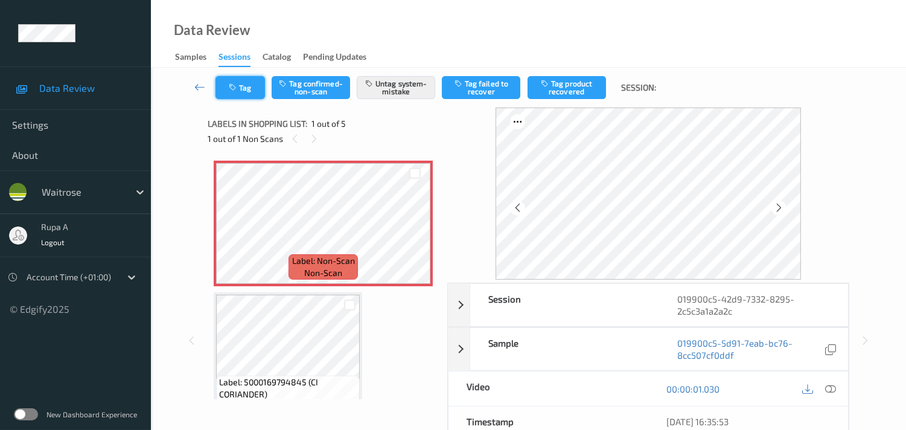
click at [246, 89] on button "Tag" at bounding box center [239, 87] width 49 height 23
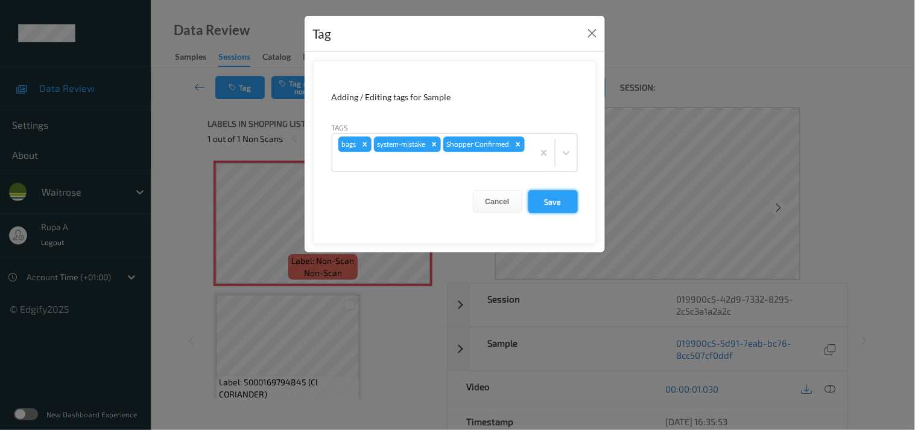
click at [568, 207] on button "Save" at bounding box center [552, 201] width 49 height 23
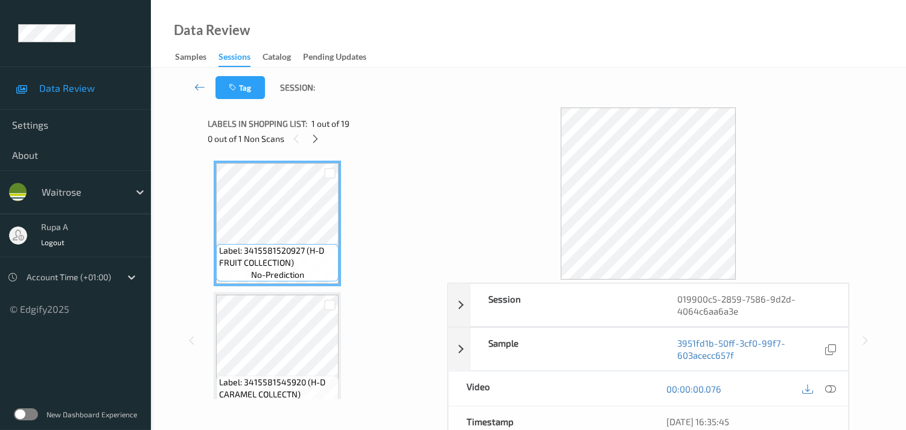
click at [389, 113] on div "Labels in shopping list: 1 out of 19 0 out of 1 Non Scans" at bounding box center [323, 130] width 231 height 47
click at [311, 142] on icon at bounding box center [315, 138] width 10 height 11
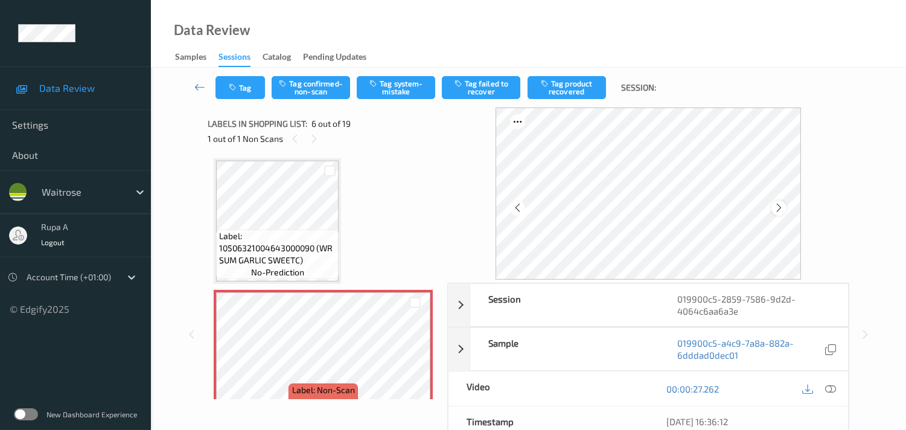
click at [778, 207] on icon at bounding box center [778, 207] width 10 height 11
click at [828, 389] on icon at bounding box center [830, 388] width 11 height 11
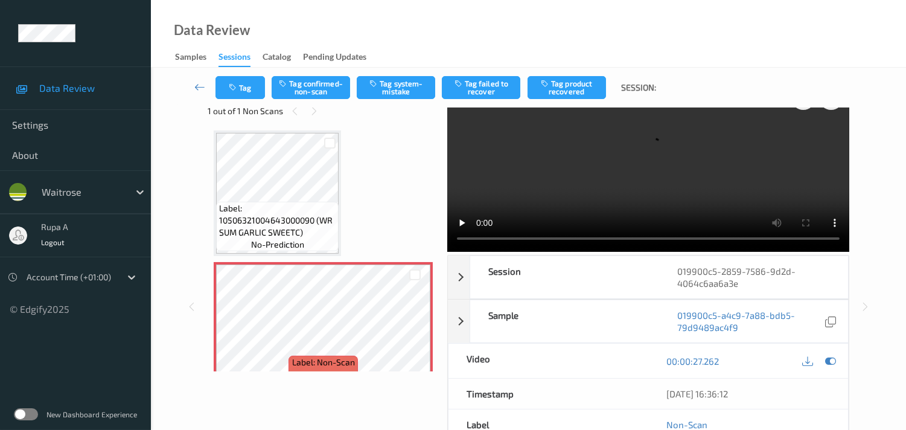
scroll to position [0, 0]
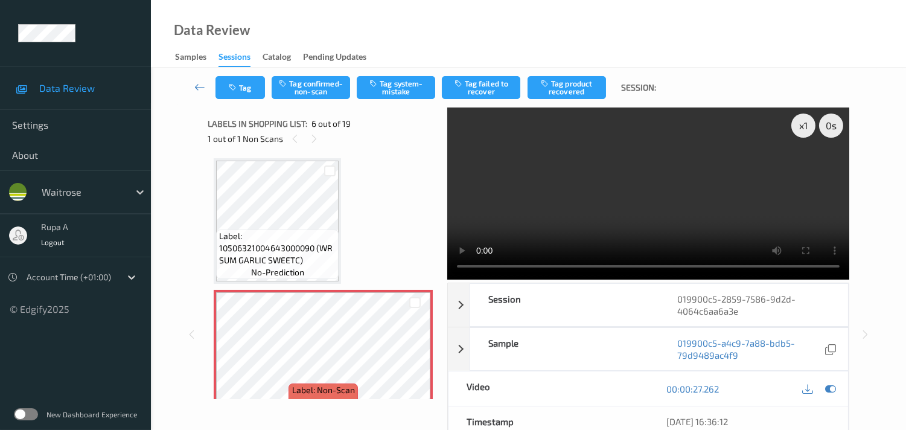
click at [290, 90] on button "Tag confirmed-non-scan" at bounding box center [310, 87] width 78 height 23
click at [246, 94] on button "Tag" at bounding box center [239, 87] width 49 height 23
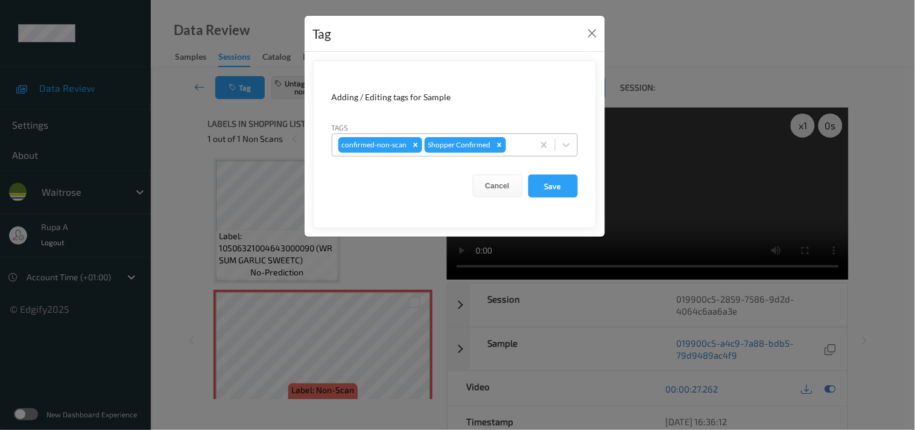
click at [527, 142] on div "confirmed-non-scan Shopper Confirmed" at bounding box center [432, 145] width 201 height 21
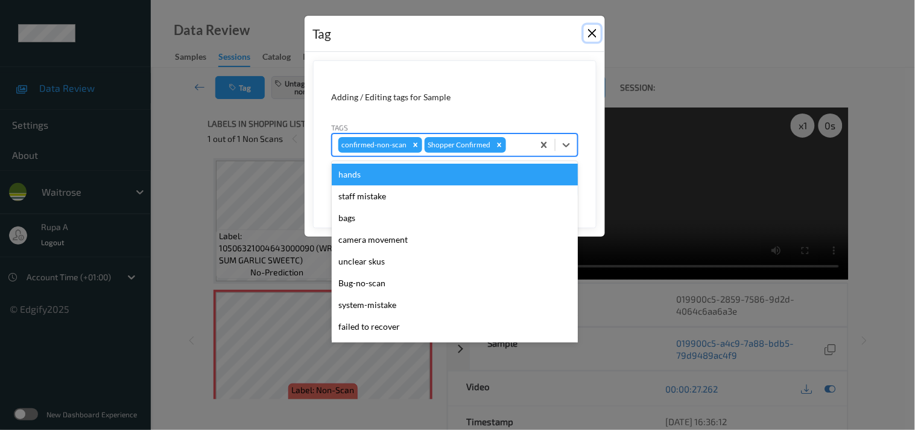
click at [592, 36] on button "Close" at bounding box center [592, 33] width 17 height 17
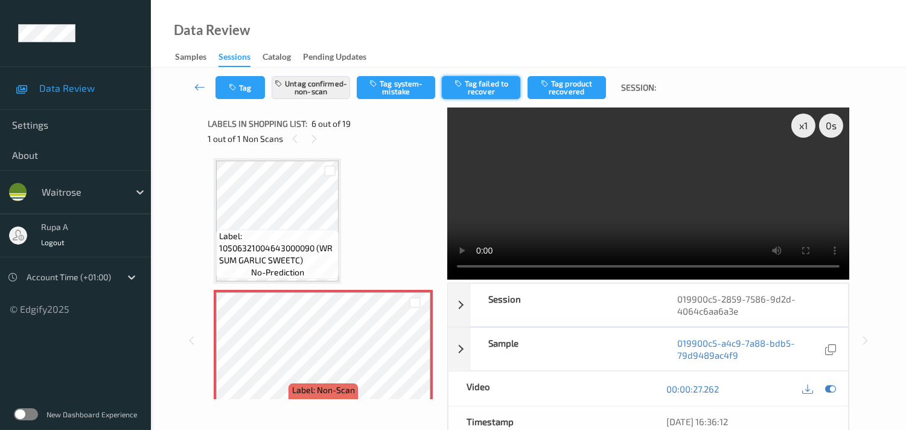
click at [483, 92] on button "Tag failed to recover" at bounding box center [481, 87] width 78 height 23
click at [308, 28] on div "Data Review Samples Sessions Catalog Pending Updates" at bounding box center [528, 34] width 755 height 68
click at [253, 93] on button "Tag" at bounding box center [239, 87] width 49 height 23
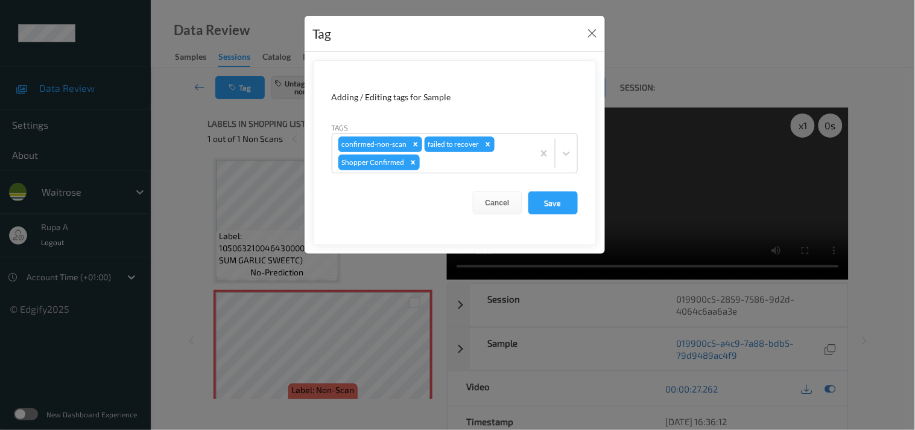
click at [545, 218] on form "Adding / Editing tags for Sample Tags confirmed-non-scan failed to recover Shop…" at bounding box center [455, 152] width 284 height 185
click at [568, 200] on button "Save" at bounding box center [552, 202] width 49 height 23
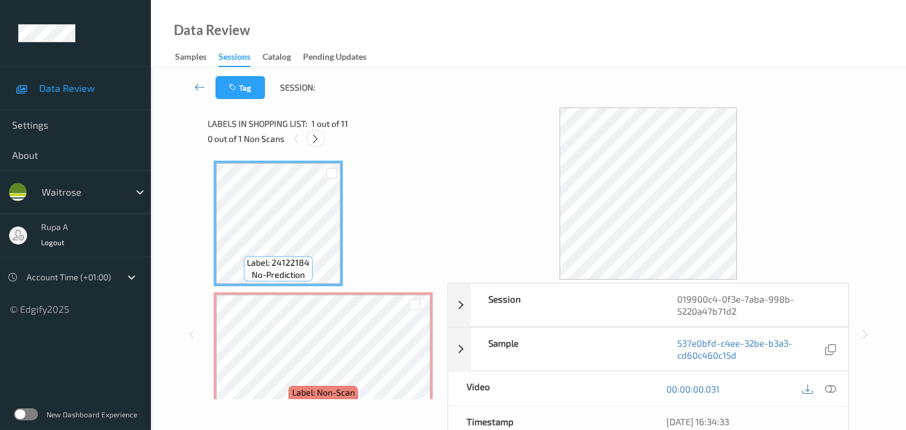
click at [319, 139] on icon at bounding box center [315, 138] width 10 height 11
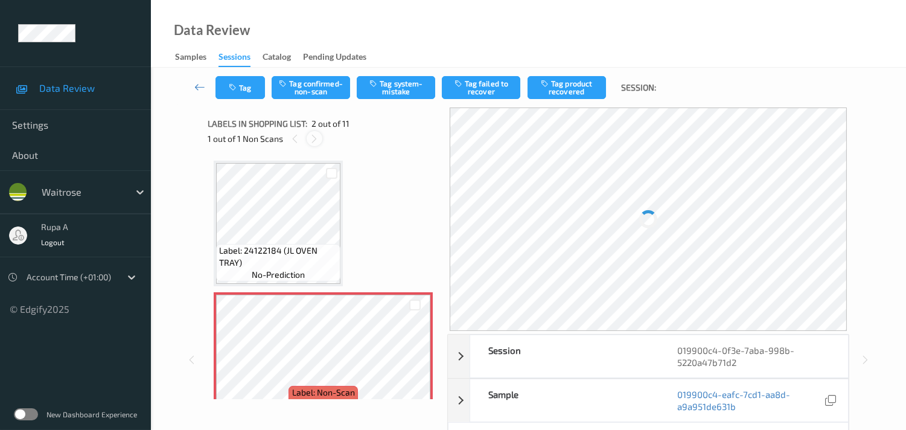
scroll to position [6, 0]
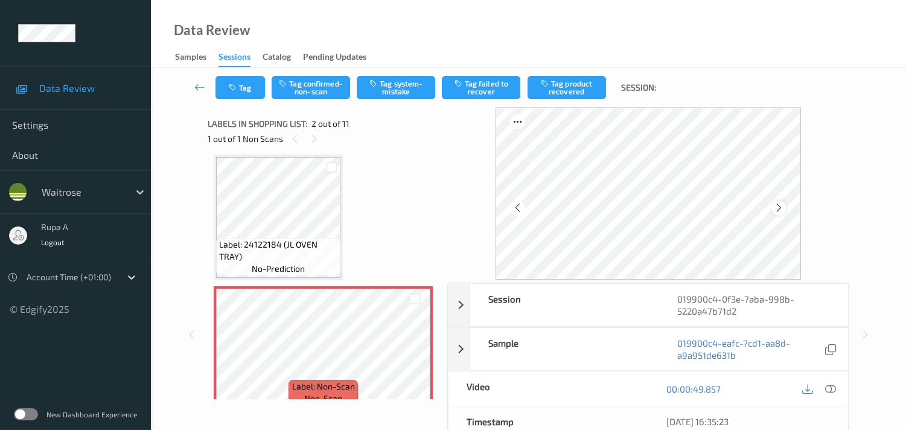
click at [781, 210] on icon at bounding box center [778, 207] width 10 height 11
click at [834, 388] on icon at bounding box center [830, 388] width 11 height 11
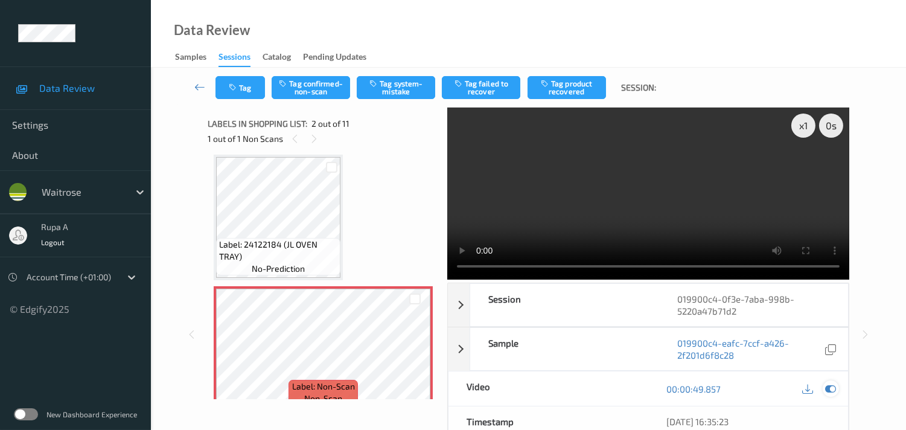
click at [831, 390] on icon at bounding box center [830, 388] width 11 height 11
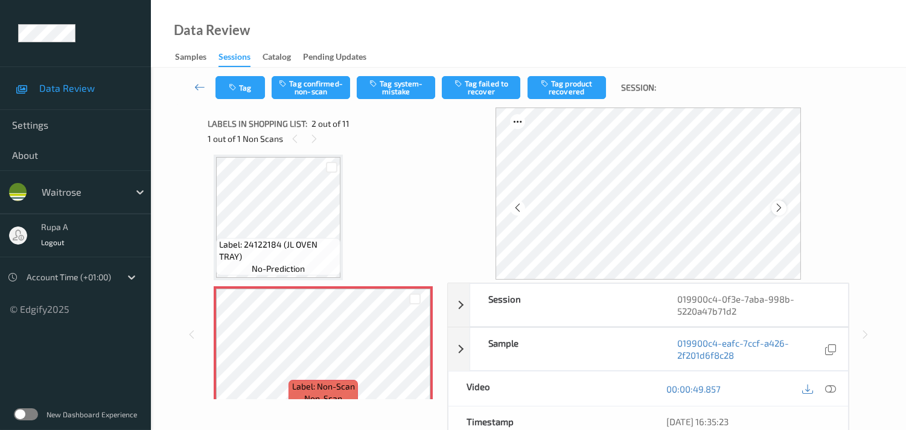
click at [779, 208] on icon at bounding box center [778, 207] width 10 height 11
click at [782, 212] on icon at bounding box center [778, 207] width 10 height 11
click at [779, 208] on icon at bounding box center [778, 207] width 10 height 11
click at [827, 385] on icon at bounding box center [830, 388] width 11 height 11
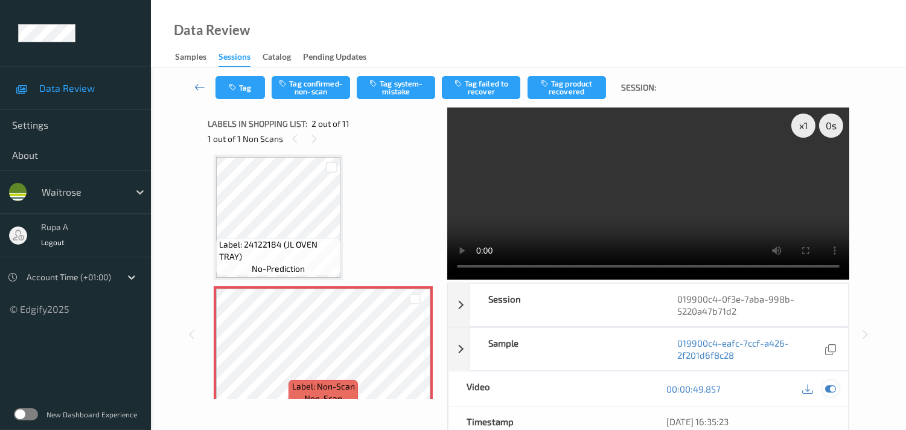
click at [833, 387] on icon at bounding box center [830, 388] width 11 height 11
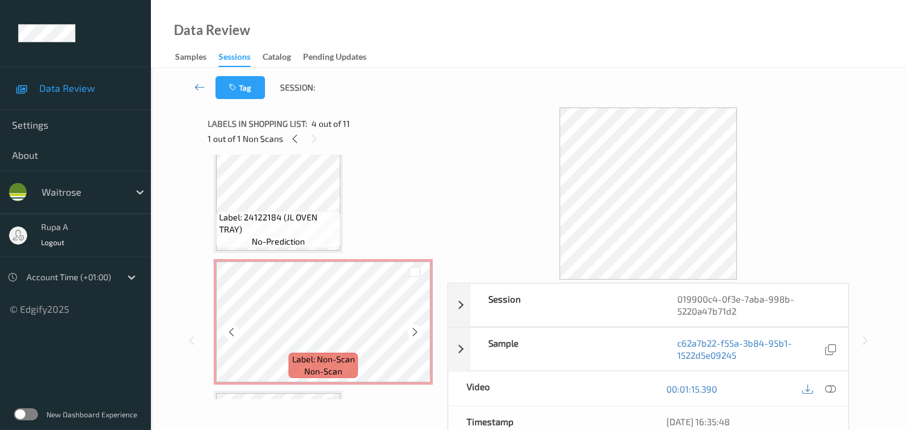
scroll to position [0, 0]
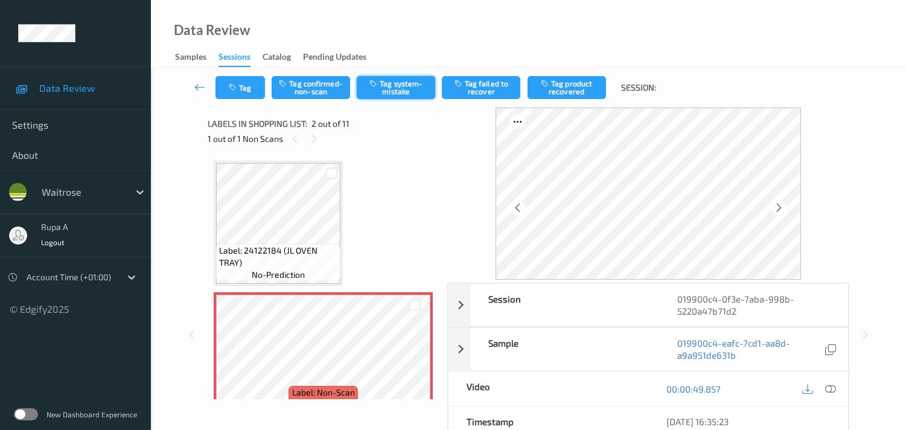
click at [396, 94] on button "Tag system-mistake" at bounding box center [396, 87] width 78 height 23
click at [249, 84] on button "Tag" at bounding box center [239, 87] width 49 height 23
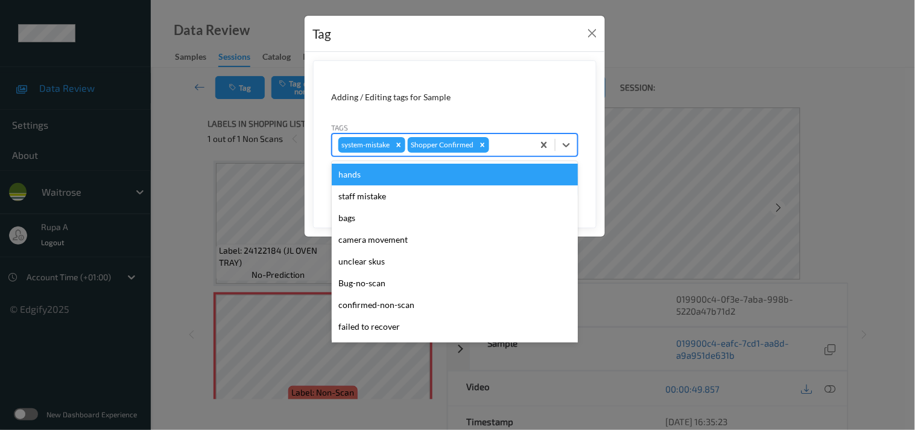
click at [520, 147] on div at bounding box center [510, 145] width 36 height 14
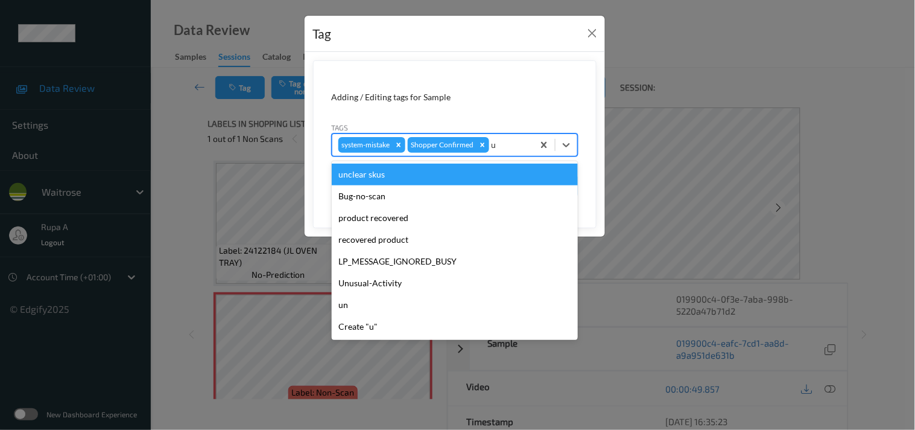
type input "un"
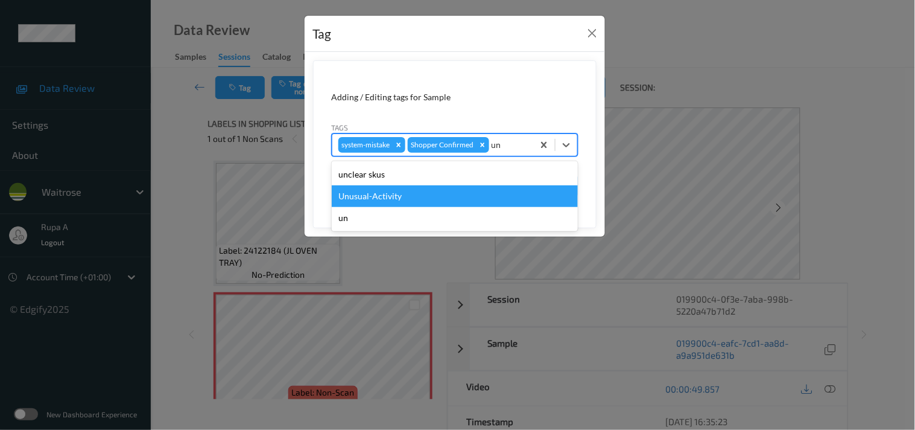
click at [413, 194] on div "Unusual-Activity" at bounding box center [455, 196] width 246 height 22
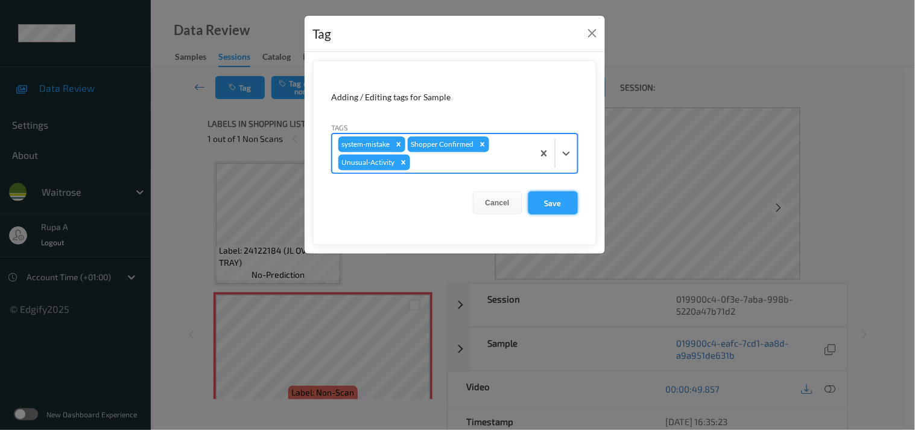
click at [553, 200] on button "Save" at bounding box center [552, 202] width 49 height 23
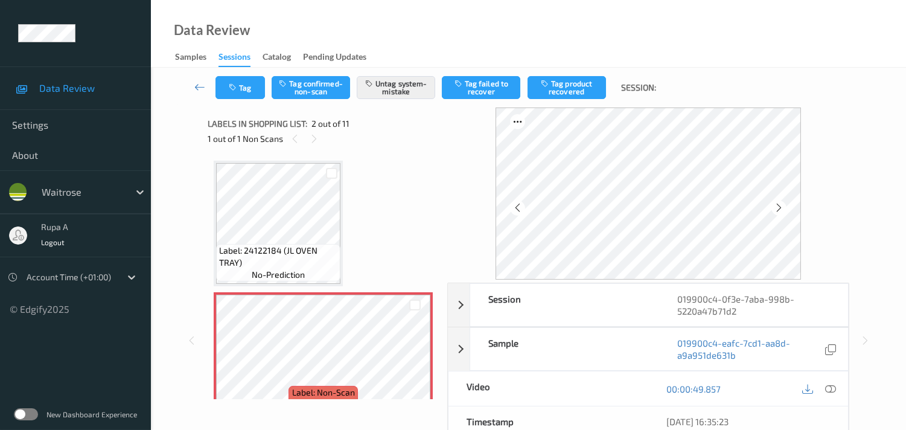
click at [336, 167] on div at bounding box center [331, 173] width 17 height 20
click at [231, 91] on icon "button" at bounding box center [234, 87] width 10 height 8
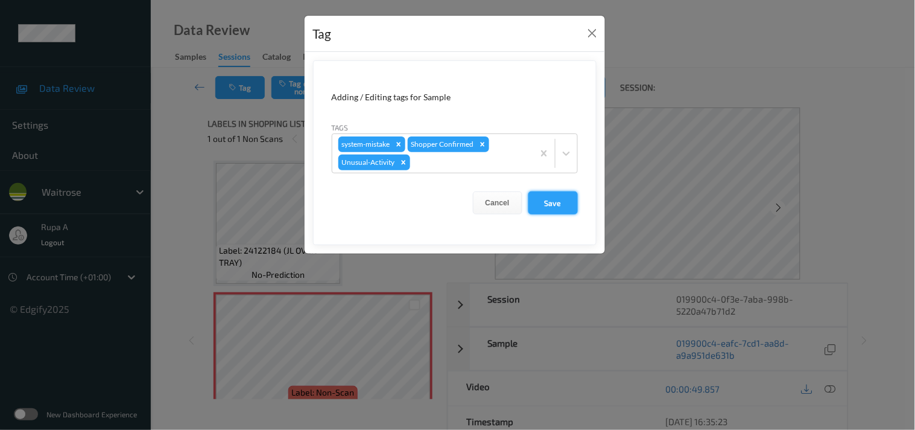
click at [535, 203] on button "Save" at bounding box center [552, 202] width 49 height 23
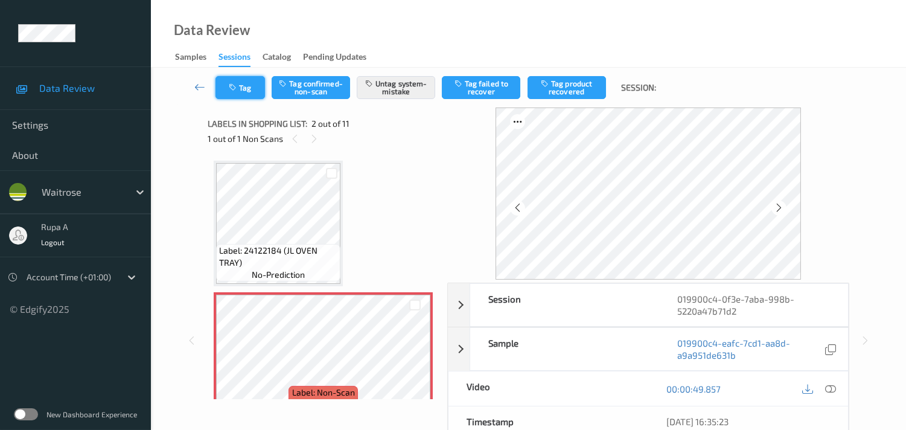
click at [229, 89] on icon "button" at bounding box center [234, 87] width 10 height 8
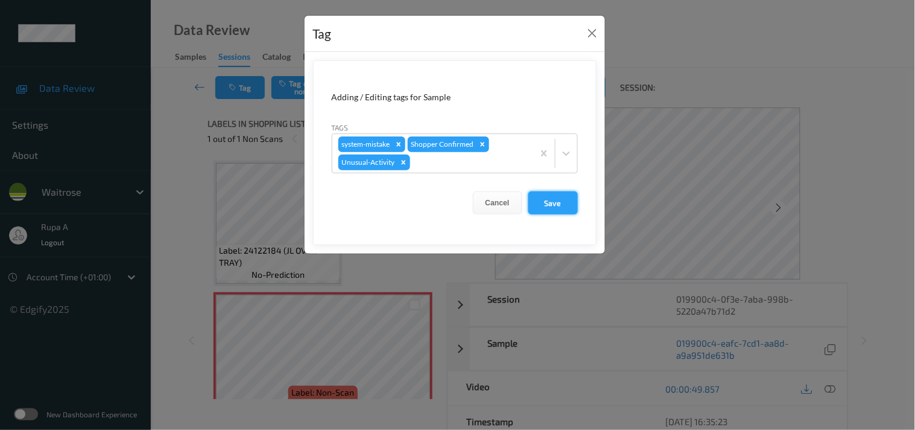
click at [544, 205] on button "Save" at bounding box center [552, 202] width 49 height 23
